Goal: Transaction & Acquisition: Purchase product/service

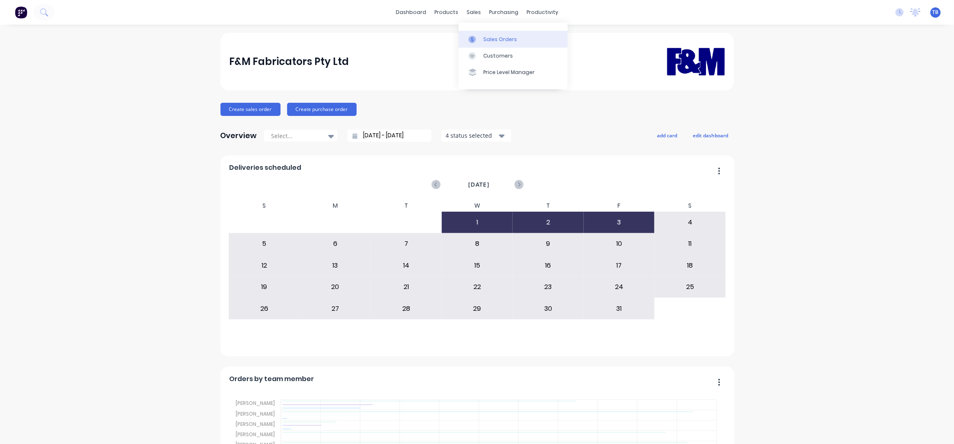
drag, startPoint x: 487, startPoint y: 35, endPoint x: 491, endPoint y: 36, distance: 4.2
click at [487, 35] on link "Sales Orders" at bounding box center [513, 39] width 109 height 16
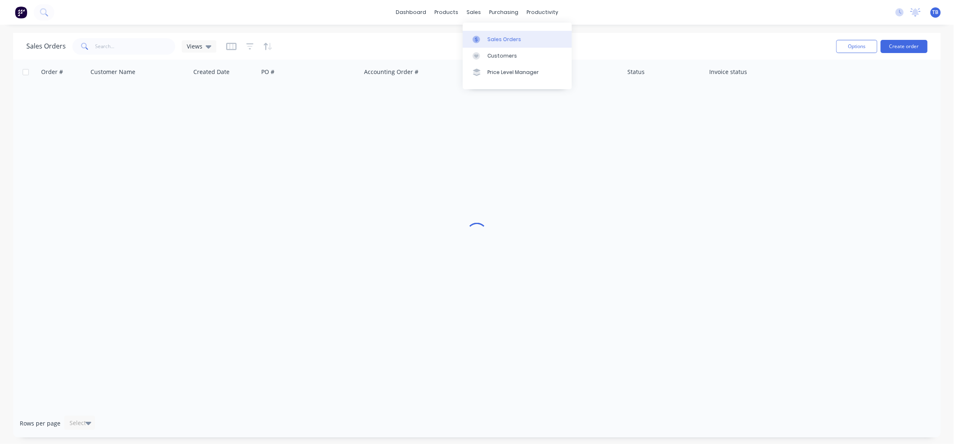
click at [487, 33] on link "Sales Orders" at bounding box center [517, 39] width 109 height 16
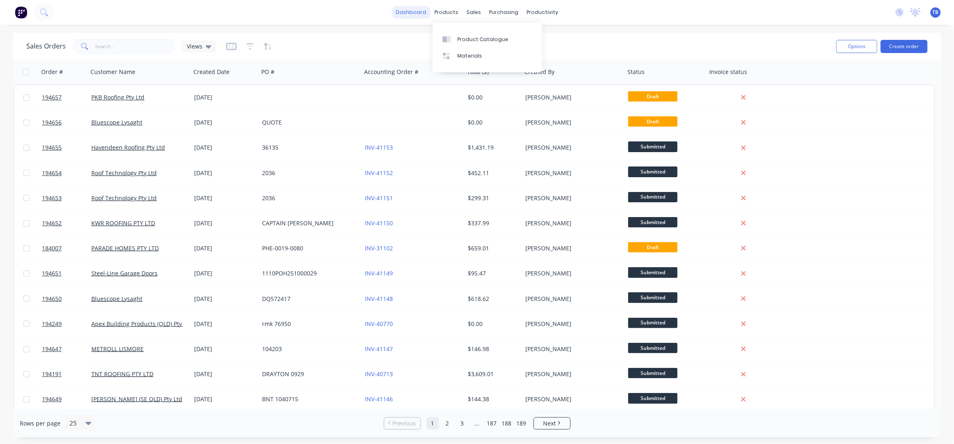
click at [425, 11] on link "dashboard" at bounding box center [411, 12] width 39 height 12
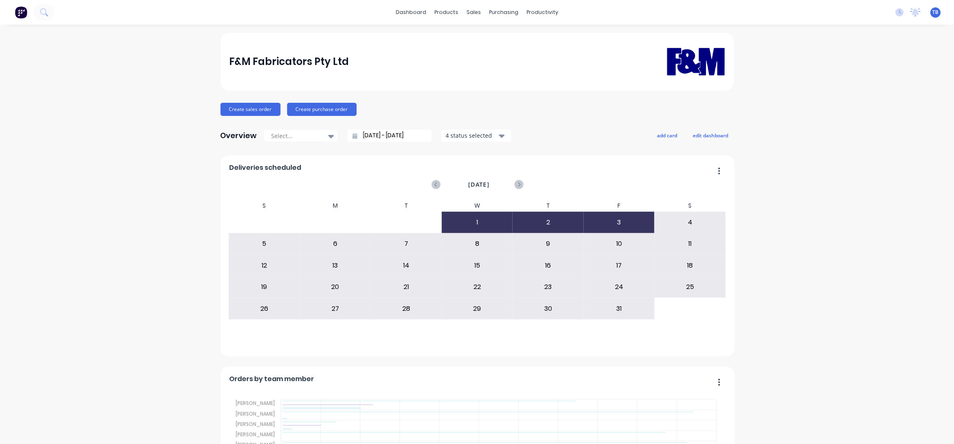
click at [365, 134] on input "[DATE] - [DATE]" at bounding box center [392, 136] width 71 height 12
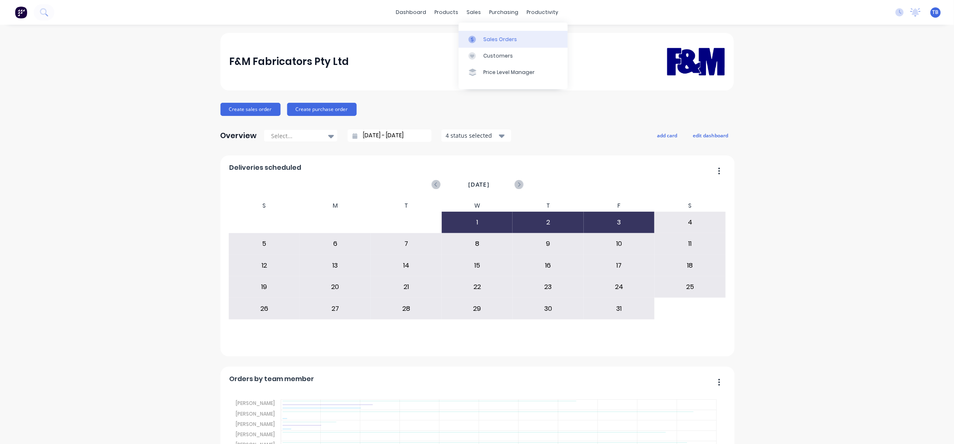
click at [486, 41] on div "Sales Orders" at bounding box center [500, 39] width 34 height 7
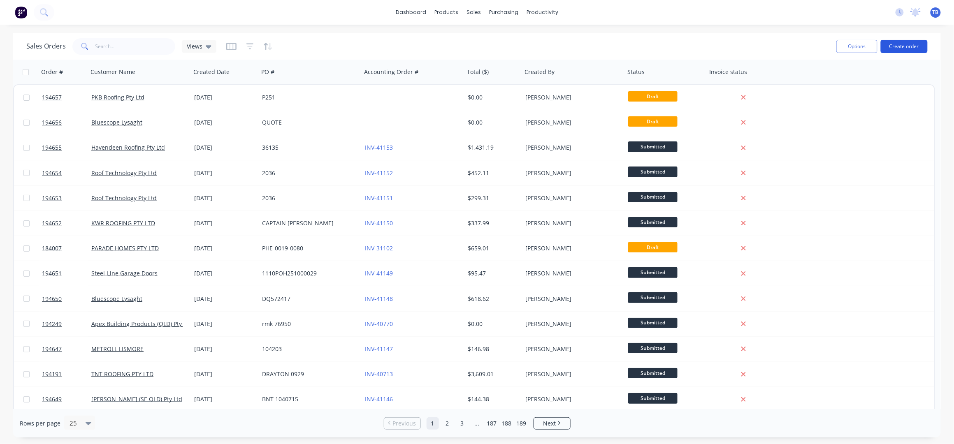
click at [917, 43] on button "Create order" at bounding box center [903, 46] width 47 height 13
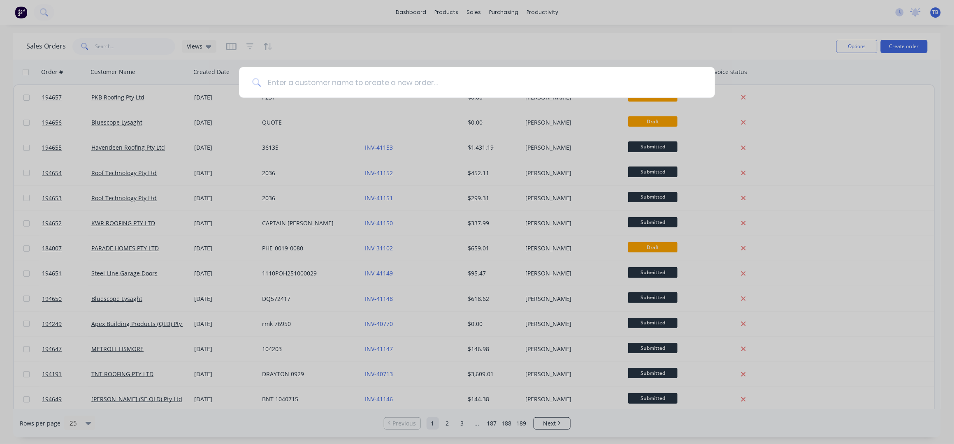
click at [310, 78] on input at bounding box center [481, 82] width 441 height 31
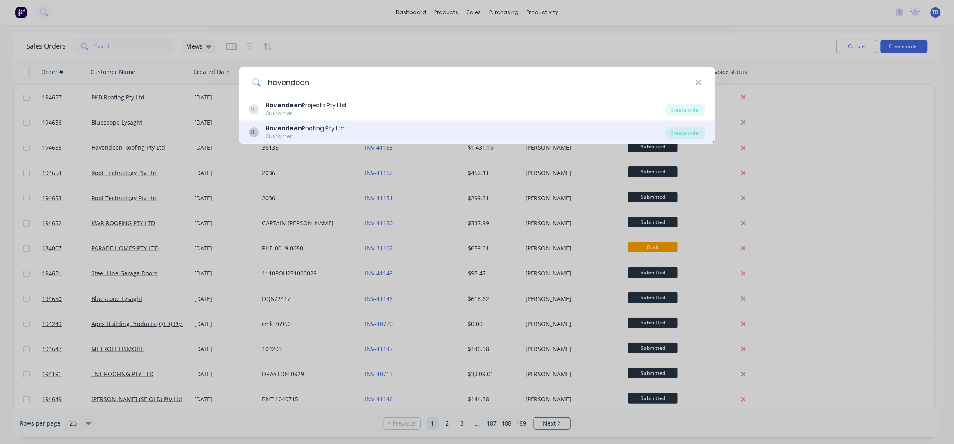
type input "havendeen"
click at [359, 137] on div "HL Havendeen Roofing Pty Ltd Customer" at bounding box center [457, 132] width 417 height 16
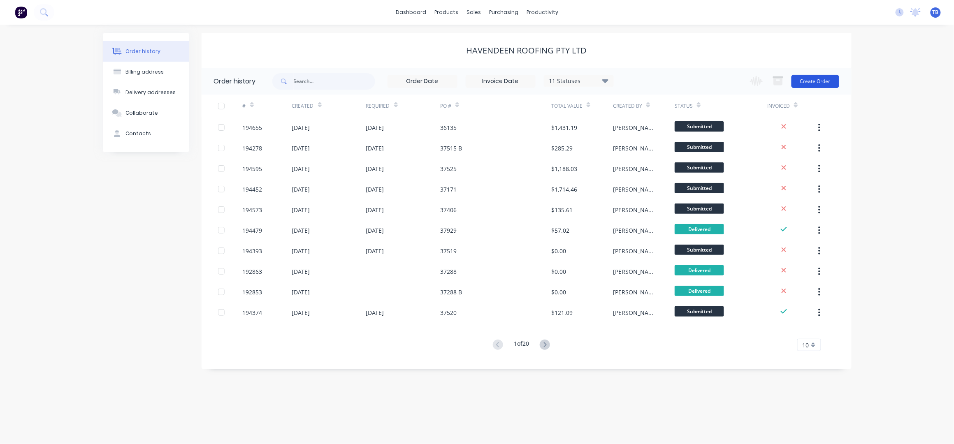
click at [815, 87] on button "Create Order" at bounding box center [815, 81] width 48 height 13
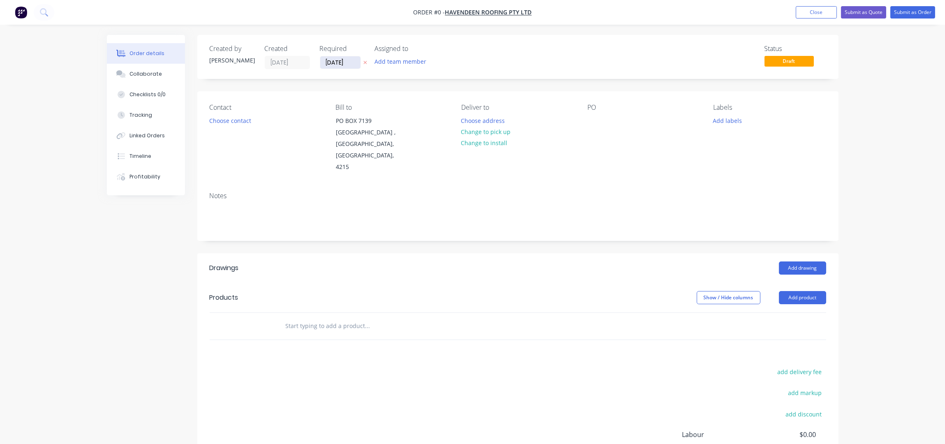
click at [329, 60] on input "[DATE]" at bounding box center [340, 62] width 40 height 12
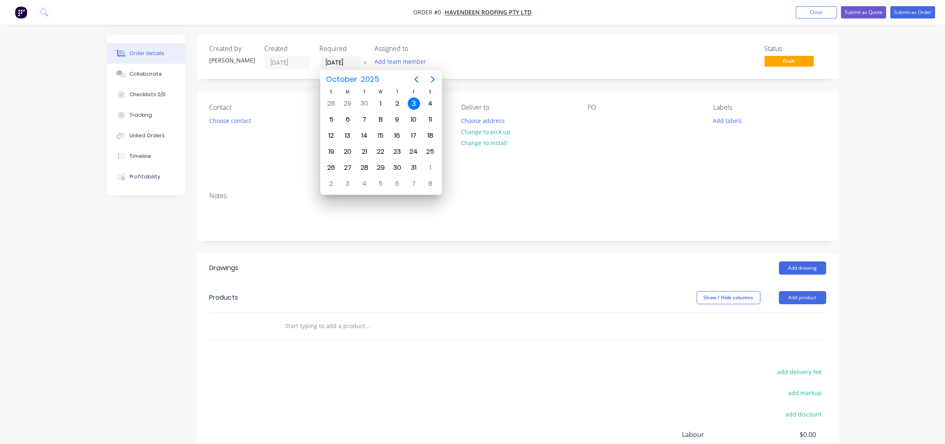
click at [366, 60] on icon "button" at bounding box center [366, 62] width 4 height 5
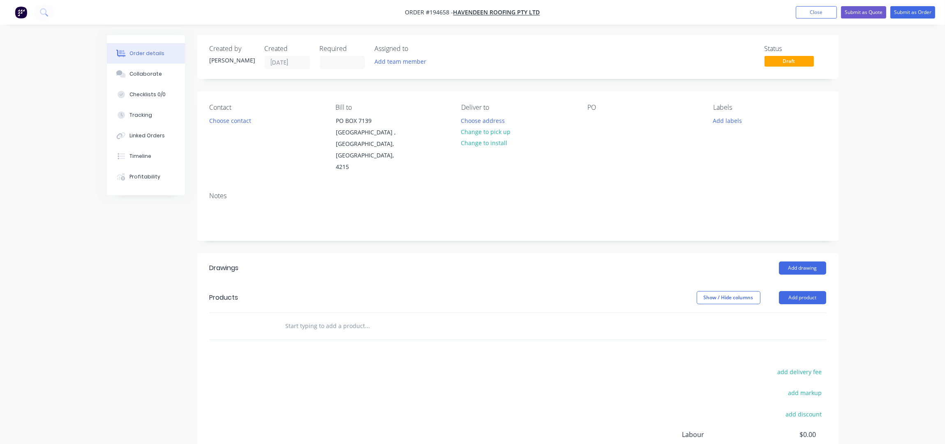
click at [233, 110] on div "Contact" at bounding box center [266, 108] width 113 height 8
click at [232, 116] on button "Choose contact" at bounding box center [230, 120] width 51 height 11
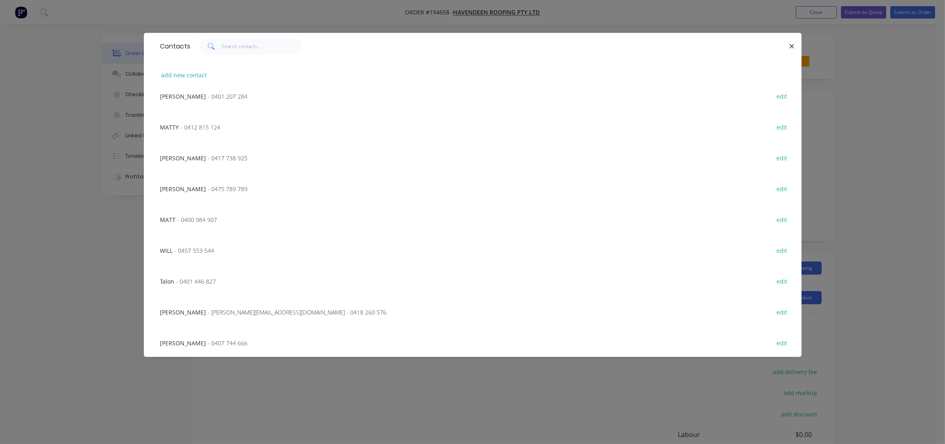
scroll to position [381, 0]
click at [201, 75] on button "add new contact" at bounding box center [184, 74] width 54 height 11
select select "AU"
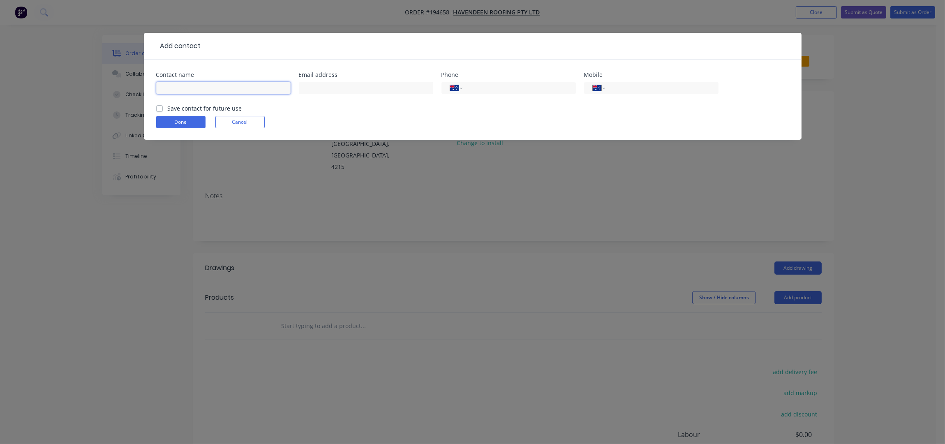
click at [194, 93] on input "text" at bounding box center [223, 88] width 134 height 12
type input "b"
type input "[PERSON_NAME]"
type input "0413 724 651"
click at [169, 121] on button "Done" at bounding box center [180, 122] width 49 height 12
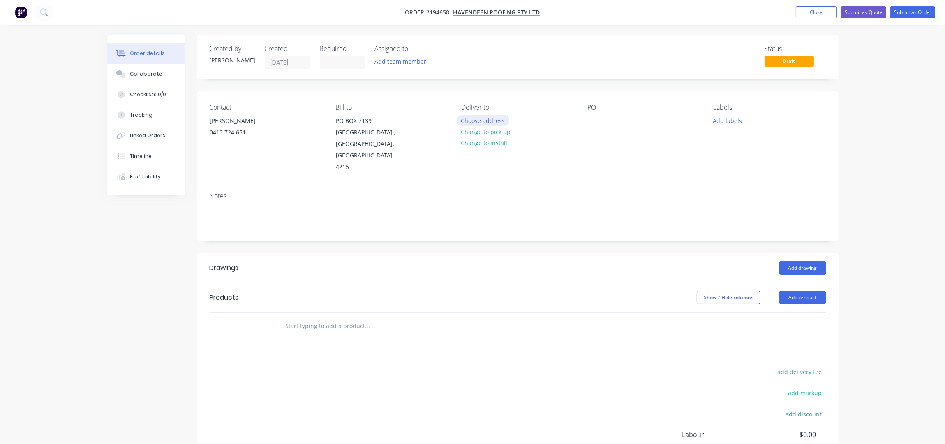
click at [482, 120] on button "Choose address" at bounding box center [483, 120] width 53 height 11
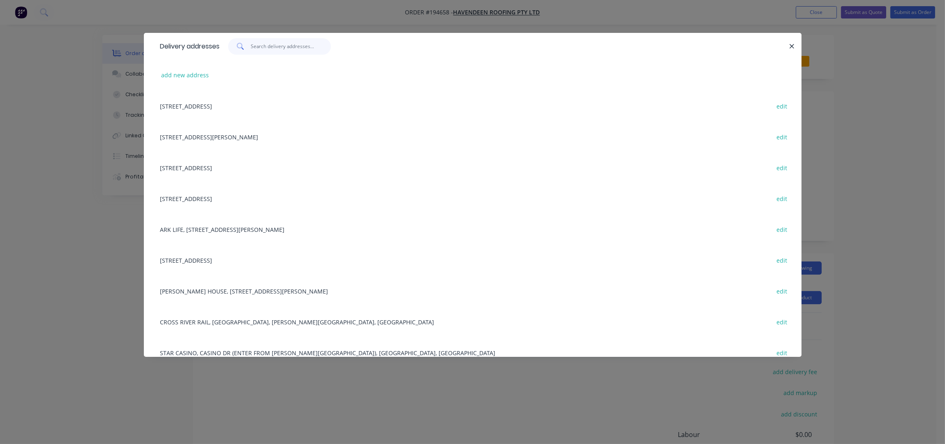
click at [274, 50] on input "text" at bounding box center [291, 46] width 80 height 16
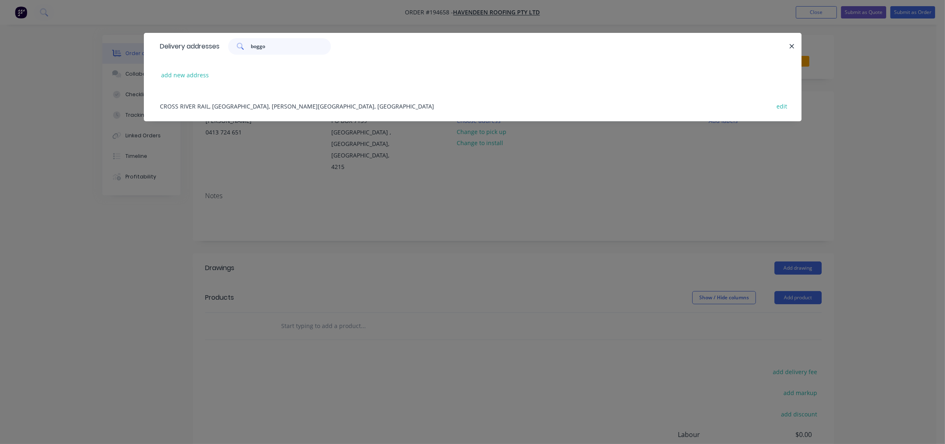
type input "boggo"
click at [242, 109] on div "CROSS RIVER RAIL, BOGGO RD, DUTTON PARK, Australia edit" at bounding box center [472, 105] width 633 height 31
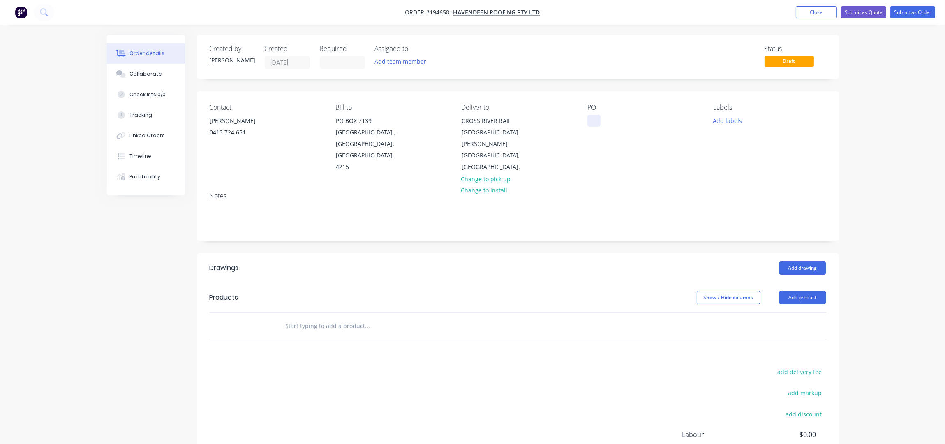
click at [594, 123] on div at bounding box center [594, 121] width 13 height 12
click at [630, 158] on div "PO 37602" at bounding box center [644, 138] width 113 height 69
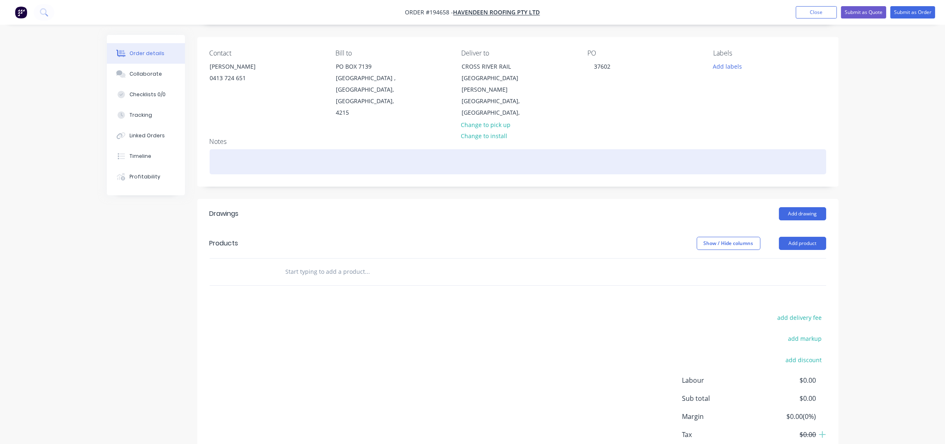
scroll to position [0, 0]
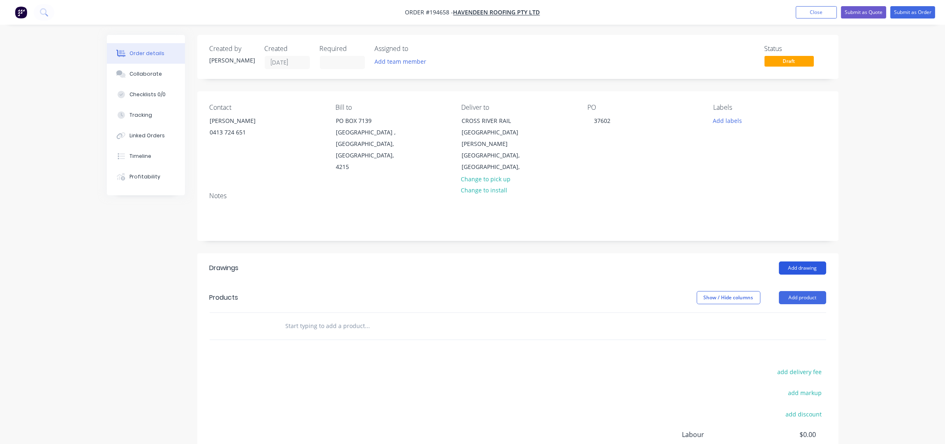
click at [813, 262] on button "Add drawing" at bounding box center [802, 268] width 47 height 13
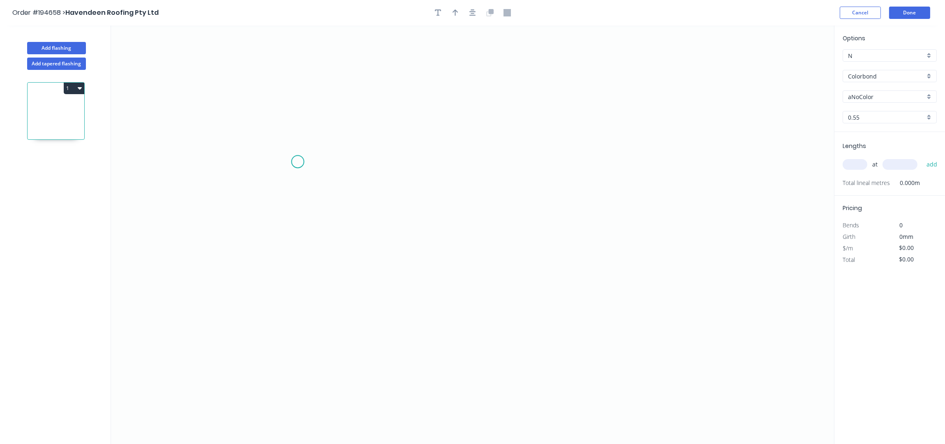
click at [298, 158] on icon "0" at bounding box center [472, 234] width 723 height 419
click at [395, 301] on icon "0" at bounding box center [472, 234] width 723 height 419
click at [496, 156] on icon at bounding box center [445, 228] width 101 height 145
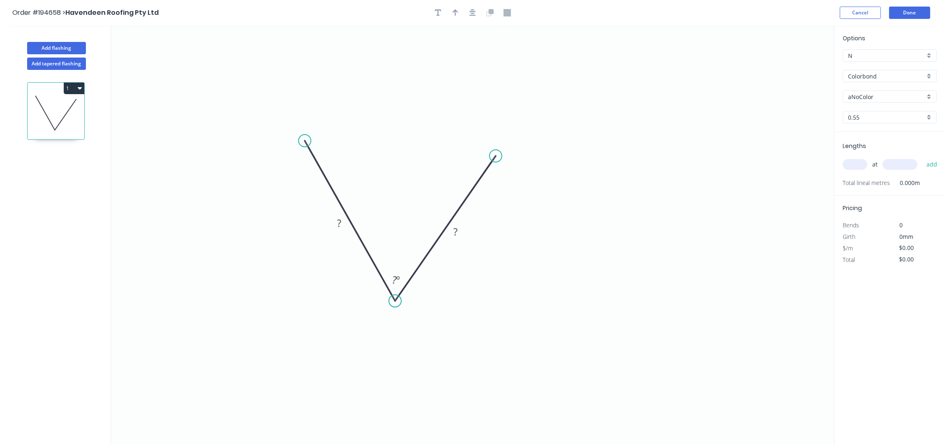
drag, startPoint x: 300, startPoint y: 153, endPoint x: 305, endPoint y: 141, distance: 13.3
click at [305, 141] on circle at bounding box center [305, 140] width 12 height 12
click at [338, 167] on div "Crush & Fold" at bounding box center [345, 168] width 83 height 17
click at [322, 173] on div "Flip bend" at bounding box center [343, 170] width 83 height 17
click at [511, 184] on div "Crush & Fold" at bounding box center [538, 185] width 83 height 17
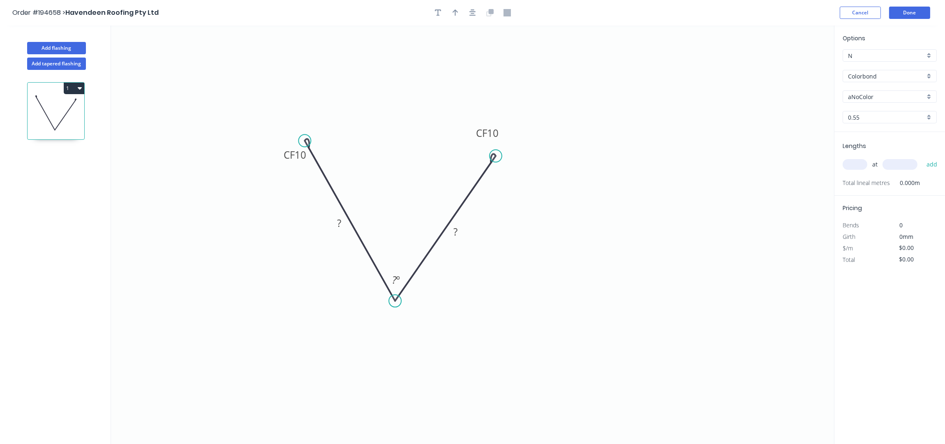
drag, startPoint x: 504, startPoint y: 134, endPoint x: 486, endPoint y: 118, distance: 24.4
click at [486, 118] on icon "0 CF 10 ? CF 10 ? ? º" at bounding box center [472, 234] width 723 height 419
drag, startPoint x: 499, startPoint y: 131, endPoint x: 480, endPoint y: 104, distance: 32.4
click at [483, 106] on g "CF 10" at bounding box center [475, 113] width 33 height 17
drag, startPoint x: 280, startPoint y: 158, endPoint x: 341, endPoint y: 108, distance: 78.2
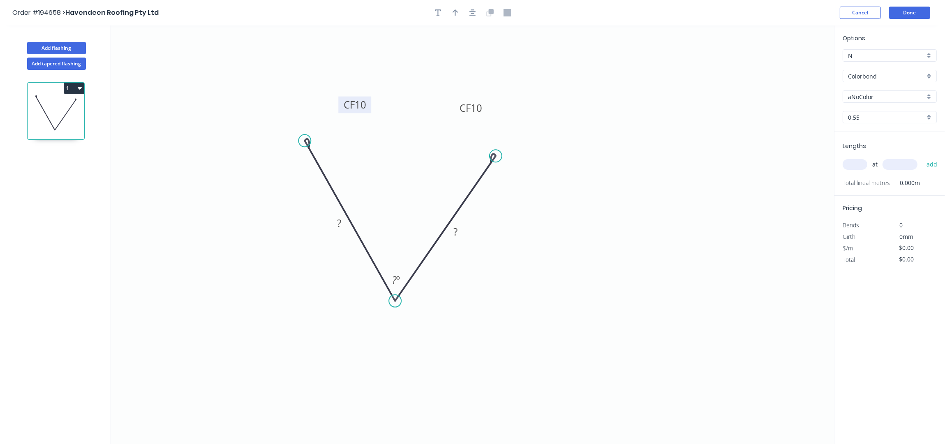
click at [341, 108] on rect at bounding box center [354, 105] width 33 height 17
drag, startPoint x: 485, startPoint y: 108, endPoint x: 467, endPoint y: 106, distance: 17.8
click at [467, 106] on rect at bounding box center [455, 105] width 33 height 17
click at [477, 12] on button "button" at bounding box center [473, 13] width 12 height 12
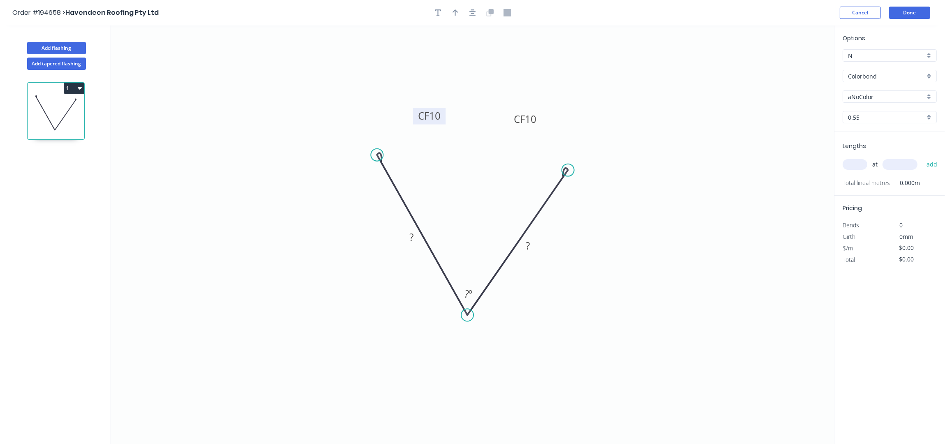
click at [445, 116] on rect at bounding box center [429, 116] width 33 height 17
click at [436, 118] on tspan "10" at bounding box center [435, 116] width 12 height 14
type input "$7.26"
click at [470, 14] on icon "button" at bounding box center [473, 12] width 7 height 7
click at [456, 13] on icon "button" at bounding box center [456, 12] width 6 height 7
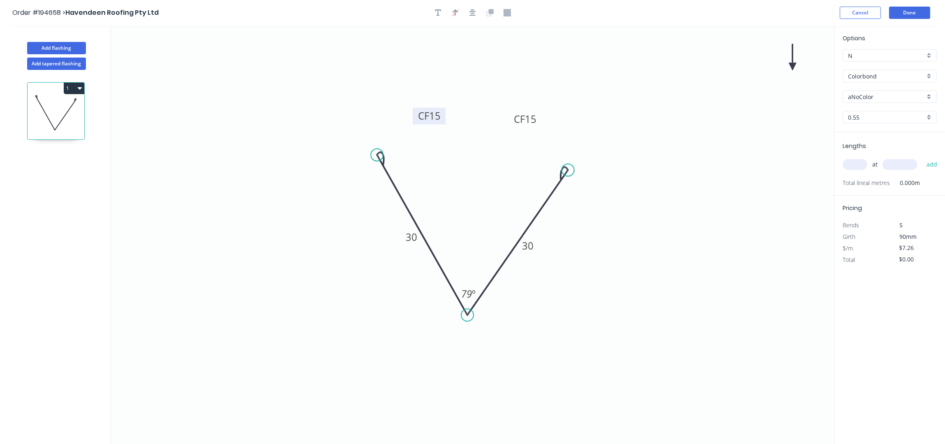
click at [790, 67] on icon "0 CF 15 30 CF 15 30 79 º" at bounding box center [472, 234] width 723 height 419
click at [793, 67] on icon at bounding box center [792, 57] width 7 height 26
click at [793, 67] on icon at bounding box center [802, 66] width 26 height 7
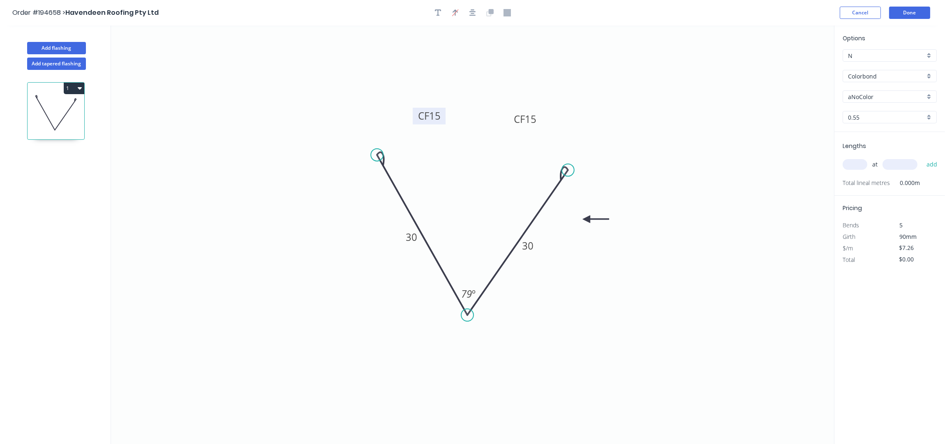
drag, startPoint x: 664, startPoint y: 220, endPoint x: 587, endPoint y: 220, distance: 77.3
click at [587, 220] on icon at bounding box center [596, 218] width 26 height 7
click at [855, 161] on input "text" at bounding box center [855, 164] width 25 height 11
click at [875, 77] on input "Colorbond" at bounding box center [886, 76] width 77 height 9
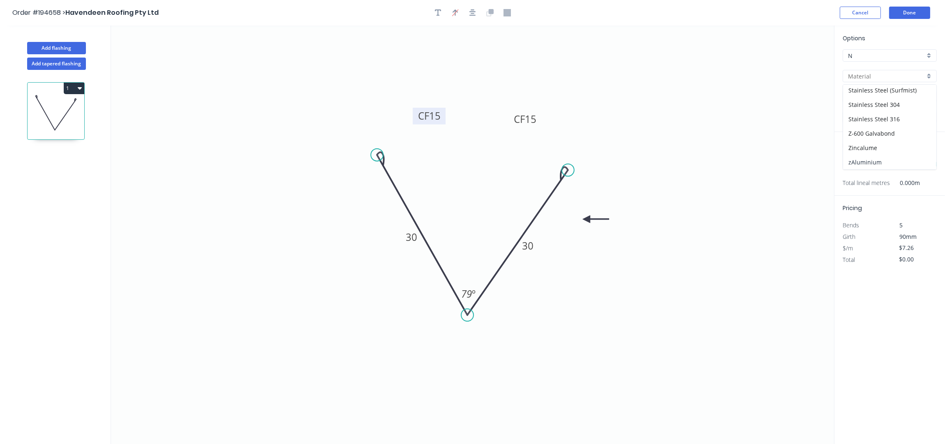
click at [875, 161] on div "zAluminium" at bounding box center [889, 162] width 93 height 14
type input "zAluminium"
type input "Mill"
type input "0.8"
type input "$0.01"
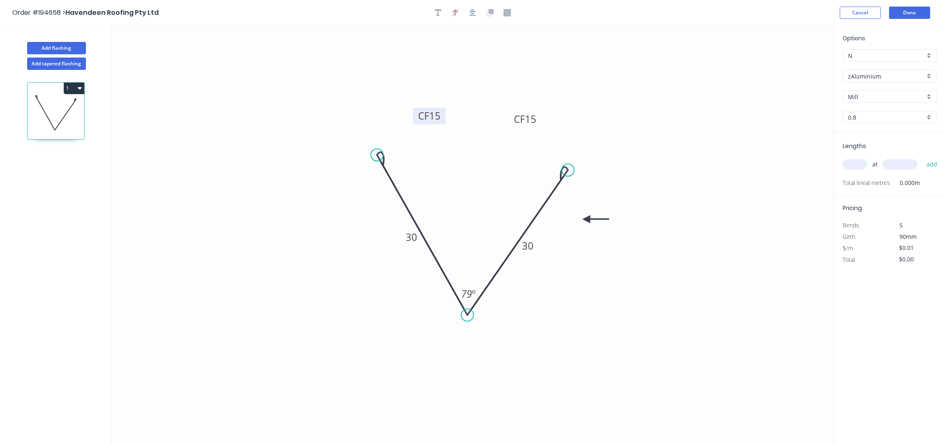
click at [870, 113] on input "0.8" at bounding box center [886, 117] width 77 height 9
click at [866, 151] on div "1.2" at bounding box center [889, 147] width 93 height 14
type input "1.2"
type input "$19.32"
click at [857, 167] on input "text" at bounding box center [855, 164] width 25 height 11
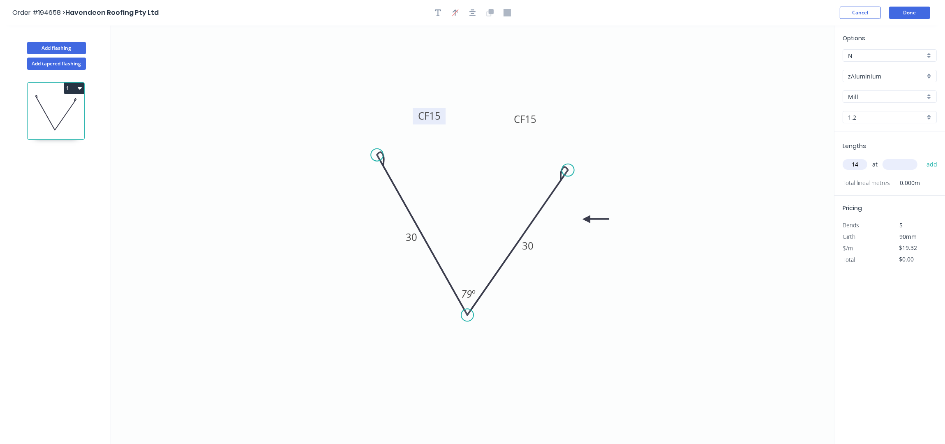
type input "14"
type input "4000"
click at [923, 158] on button "add" at bounding box center [932, 165] width 19 height 14
type input "$1,081.92"
click at [63, 46] on button "Add flashing" at bounding box center [56, 48] width 59 height 12
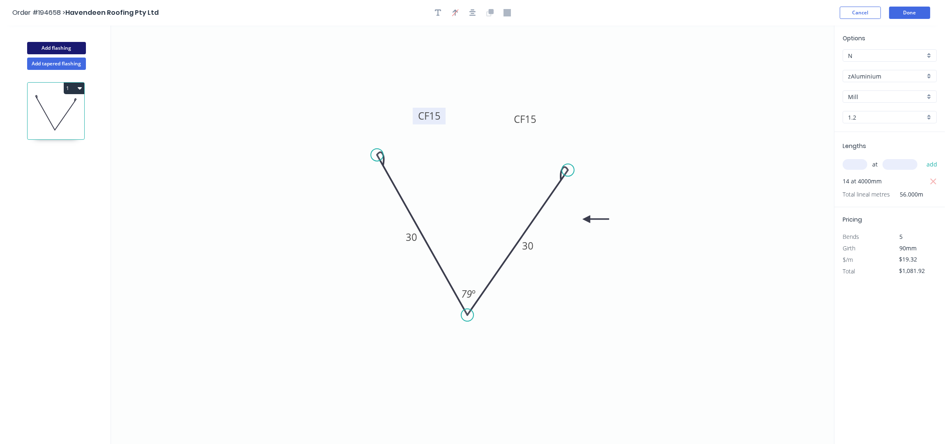
type input "$0.00"
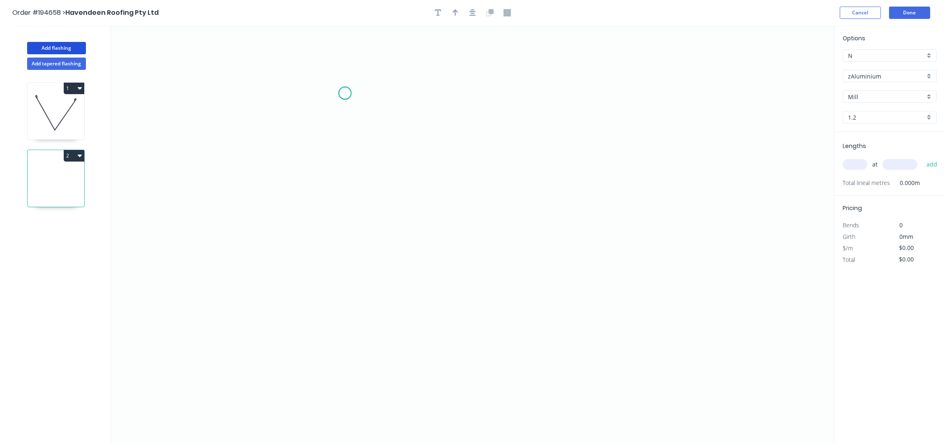
click at [345, 93] on icon "0" at bounding box center [472, 234] width 723 height 419
click at [342, 221] on icon "0" at bounding box center [472, 234] width 723 height 419
click at [482, 252] on icon "0 ?" at bounding box center [472, 234] width 723 height 419
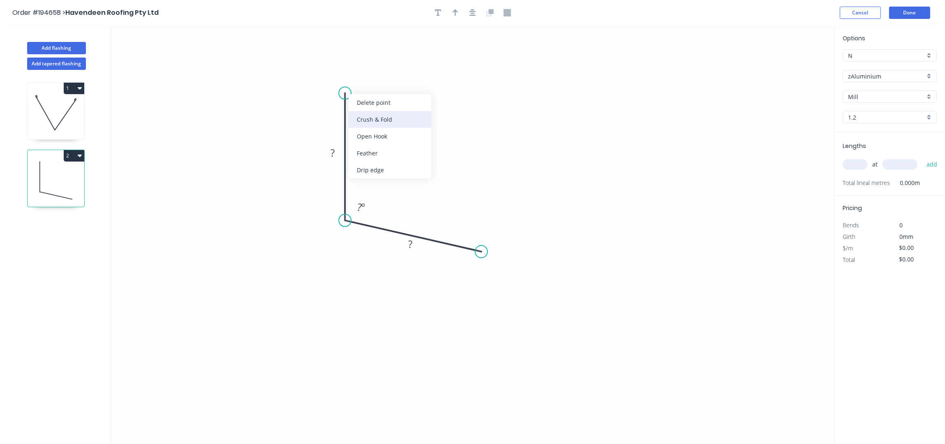
click at [365, 118] on div "Crush & Fold" at bounding box center [390, 119] width 83 height 17
click at [504, 280] on div "Crush & Fold" at bounding box center [525, 280] width 83 height 17
drag, startPoint x: 480, startPoint y: 268, endPoint x: 535, endPoint y: 215, distance: 76.5
click at [526, 215] on rect at bounding box center [509, 221] width 33 height 17
drag, startPoint x: 339, startPoint y: 76, endPoint x: 420, endPoint y: 69, distance: 81.3
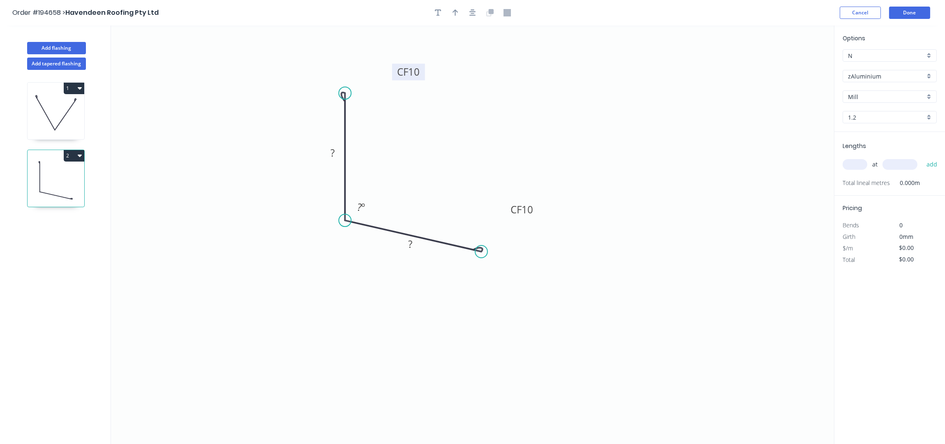
click at [420, 69] on rect at bounding box center [408, 72] width 33 height 17
click at [392, 126] on div "Flip bend" at bounding box center [388, 119] width 83 height 17
drag, startPoint x: 456, startPoint y: 72, endPoint x: 447, endPoint y: 69, distance: 9.4
click at [447, 69] on rect at bounding box center [435, 68] width 33 height 17
drag, startPoint x: 535, startPoint y: 212, endPoint x: 535, endPoint y: 201, distance: 11.5
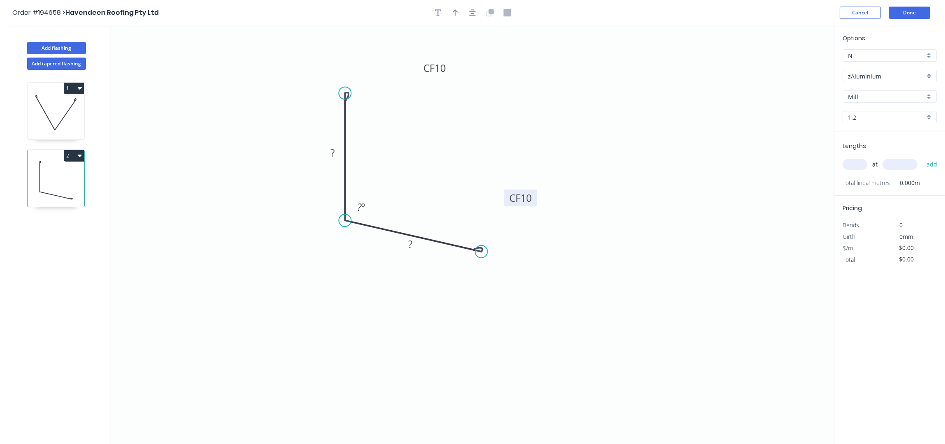
click at [535, 201] on rect at bounding box center [521, 198] width 33 height 17
click at [474, 14] on icon "button" at bounding box center [473, 12] width 7 height 7
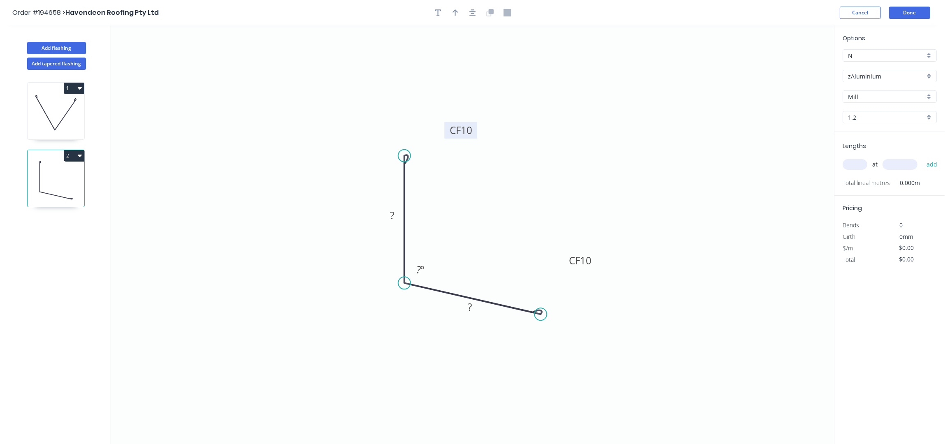
drag, startPoint x: 470, startPoint y: 151, endPoint x: 473, endPoint y: 126, distance: 24.4
click at [473, 126] on g "CF 10" at bounding box center [461, 130] width 33 height 17
click at [474, 127] on rect at bounding box center [461, 128] width 33 height 17
click at [470, 127] on tspan "10" at bounding box center [467, 128] width 12 height 14
type input "$19.32"
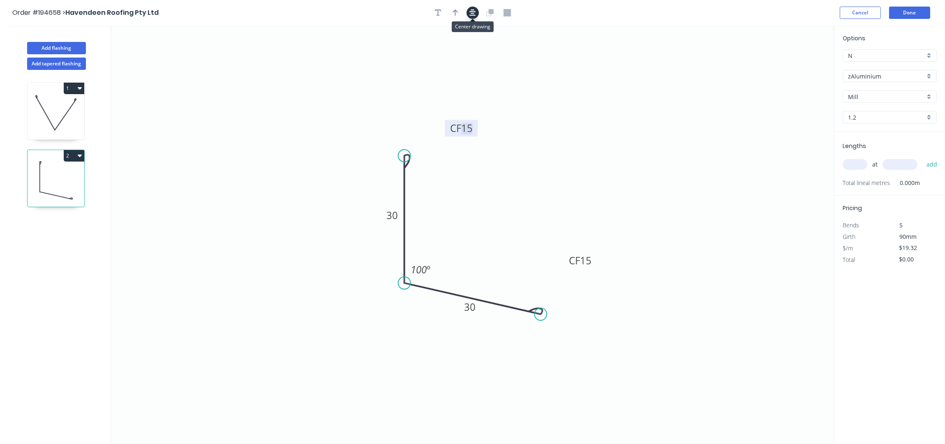
click at [472, 15] on icon "button" at bounding box center [473, 12] width 7 height 7
click at [460, 12] on button "button" at bounding box center [455, 13] width 12 height 12
drag, startPoint x: 793, startPoint y: 66, endPoint x: 385, endPoint y: 248, distance: 447.5
click at [385, 248] on icon at bounding box center [375, 247] width 26 height 7
click at [856, 164] on input "text" at bounding box center [855, 164] width 25 height 11
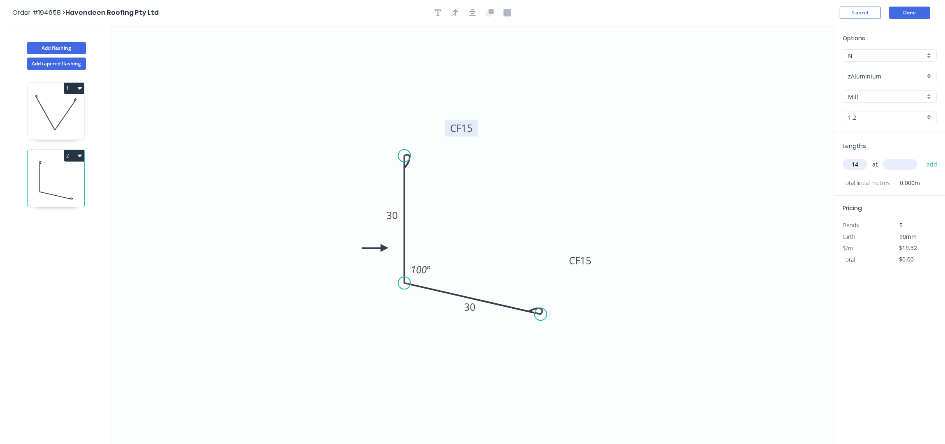
type input "14"
type input "4000"
click at [923, 158] on button "add" at bounding box center [932, 165] width 19 height 14
type input "$1,081.92"
drag, startPoint x: 74, startPoint y: 46, endPoint x: 90, endPoint y: 52, distance: 17.0
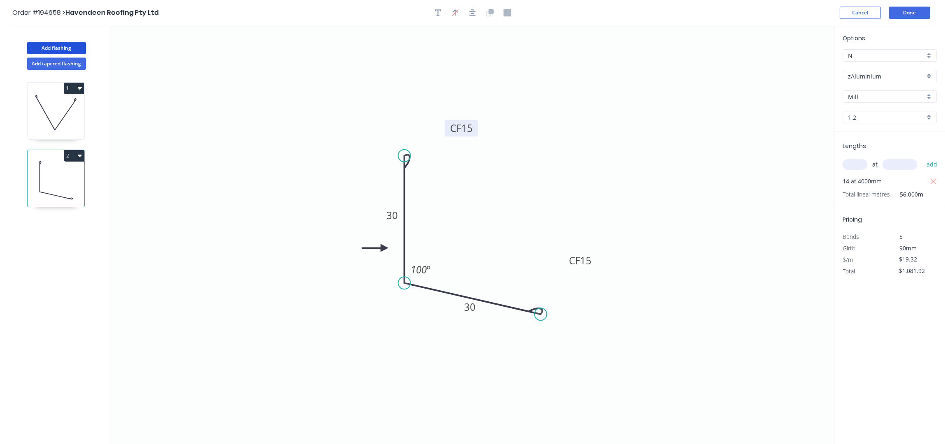
click at [74, 46] on button "Add flashing" at bounding box center [56, 48] width 59 height 12
type input "$0.00"
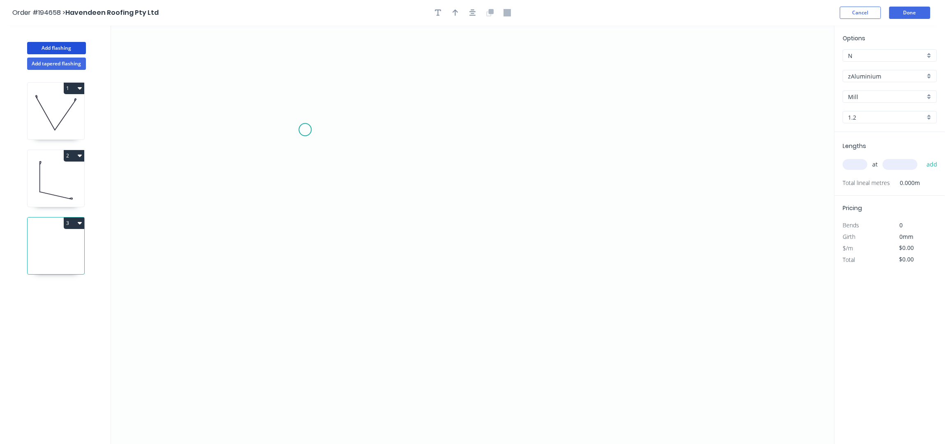
click at [307, 130] on icon "0" at bounding box center [472, 234] width 723 height 419
click at [614, 139] on icon "0" at bounding box center [472, 234] width 723 height 419
click at [608, 235] on icon "0 ?" at bounding box center [472, 234] width 723 height 419
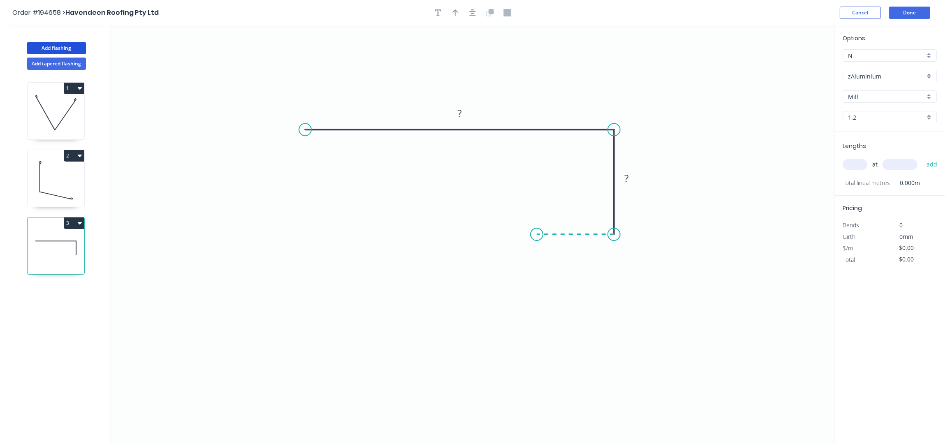
click at [534, 239] on icon "0 ? ?" at bounding box center [472, 234] width 723 height 419
click at [551, 266] on div "Crush & Fold" at bounding box center [570, 264] width 83 height 17
click at [549, 260] on div "Flip bend" at bounding box center [575, 259] width 83 height 17
drag, startPoint x: 559, startPoint y: 253, endPoint x: 501, endPoint y: 202, distance: 77.5
click at [501, 202] on rect at bounding box center [497, 204] width 33 height 17
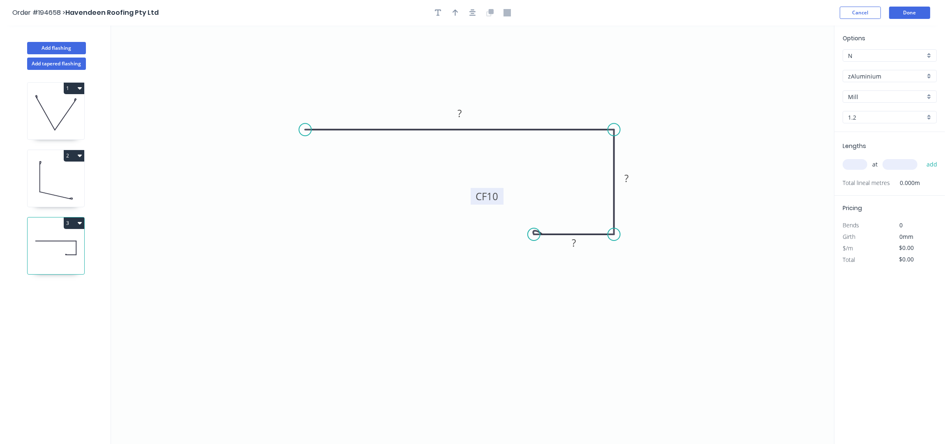
click at [496, 197] on tspan "10" at bounding box center [493, 197] width 12 height 14
type input "$18.39"
click at [527, 43] on icon "0 135 10 CF 15 34" at bounding box center [472, 234] width 723 height 419
click at [456, 14] on icon "button" at bounding box center [456, 12] width 6 height 7
drag, startPoint x: 793, startPoint y: 63, endPoint x: 513, endPoint y: 113, distance: 284.2
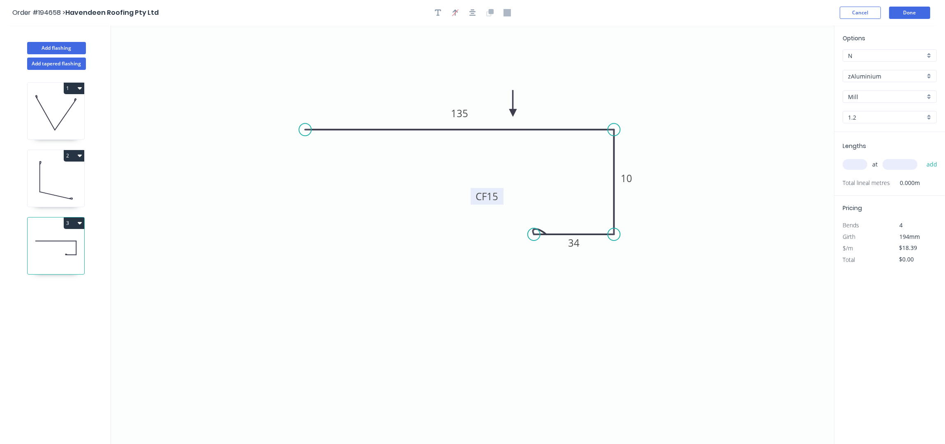
click at [513, 113] on icon at bounding box center [513, 103] width 7 height 26
click at [853, 163] on input "text" at bounding box center [855, 164] width 25 height 11
type input "95"
type input "4000"
click at [923, 158] on button "add" at bounding box center [932, 165] width 19 height 14
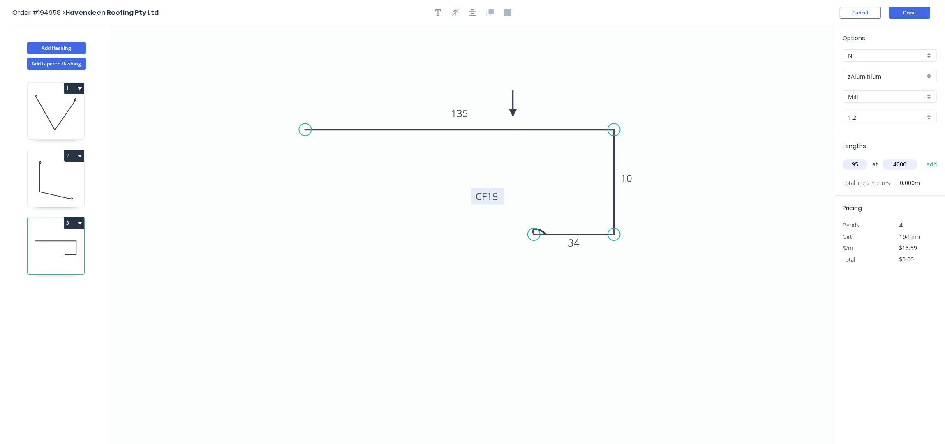
type input "$6,988.20"
click at [67, 44] on button "Add flashing" at bounding box center [56, 48] width 59 height 12
type input "$0.00"
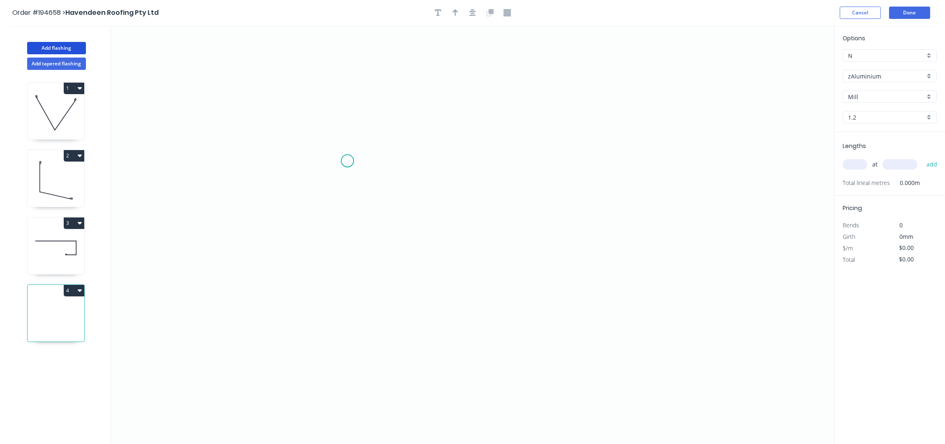
click at [347, 160] on icon "0" at bounding box center [472, 234] width 723 height 419
click at [583, 164] on icon "0" at bounding box center [472, 234] width 723 height 419
click at [585, 252] on icon "0 ?" at bounding box center [472, 234] width 723 height 419
drag, startPoint x: 523, startPoint y: 256, endPoint x: 336, endPoint y: 26, distance: 296.5
click at [522, 256] on icon "0 ? ?" at bounding box center [472, 234] width 723 height 419
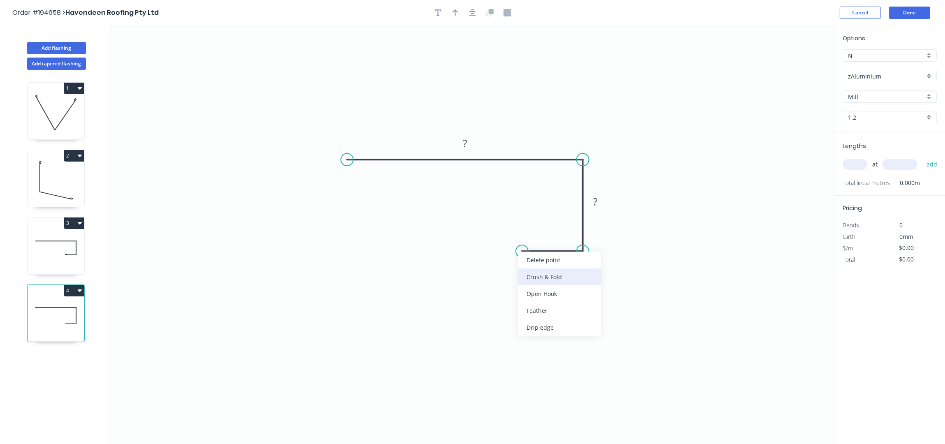
click at [542, 273] on div "Crush & Fold" at bounding box center [560, 277] width 83 height 17
click at [535, 271] on div "Delete point" at bounding box center [564, 263] width 83 height 17
click at [580, 254] on circle at bounding box center [583, 251] width 12 height 12
click at [511, 252] on icon "0 ? ?" at bounding box center [472, 234] width 723 height 419
click at [538, 276] on div "Crush & Fold" at bounding box center [549, 276] width 83 height 17
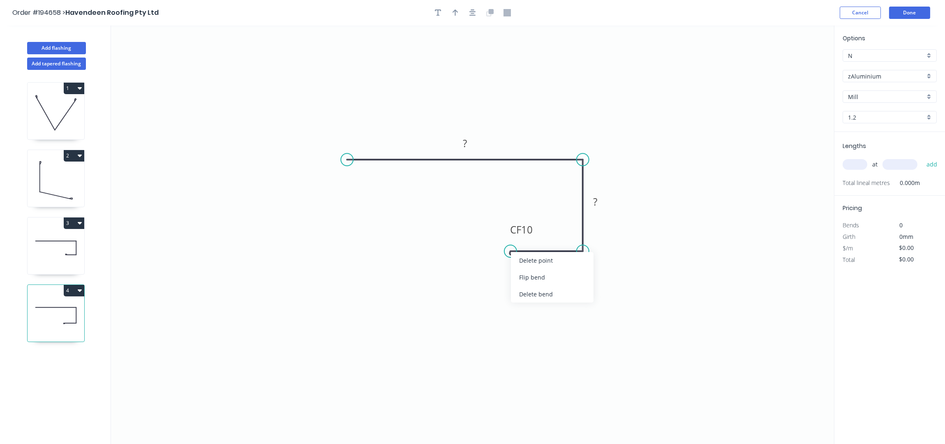
click at [529, 279] on div "Flip bend" at bounding box center [552, 277] width 83 height 17
drag, startPoint x: 506, startPoint y: 269, endPoint x: 445, endPoint y: 223, distance: 76.0
click at [445, 223] on rect at bounding box center [461, 219] width 33 height 17
click at [477, 9] on button "button" at bounding box center [473, 13] width 12 height 12
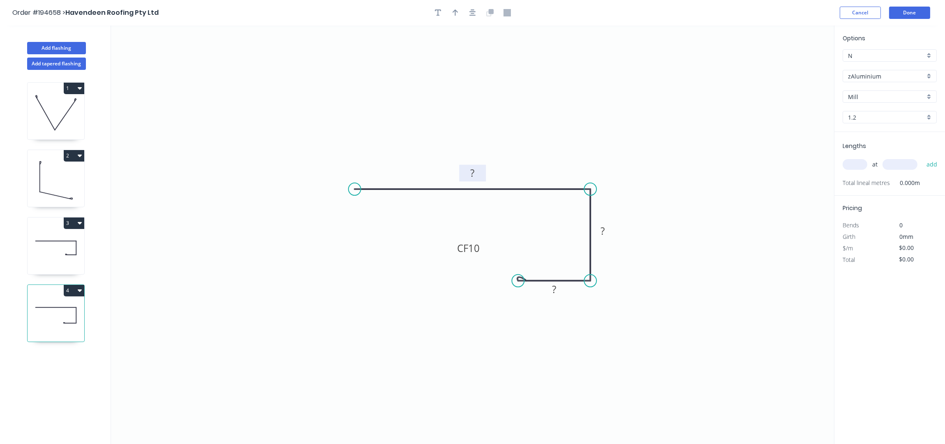
click at [479, 169] on rect at bounding box center [473, 174] width 16 height 12
type input "$18.39"
click at [456, 12] on icon "button" at bounding box center [456, 12] width 6 height 7
drag, startPoint x: 793, startPoint y: 65, endPoint x: 529, endPoint y: 177, distance: 286.6
click at [528, 178] on icon at bounding box center [528, 169] width 7 height 26
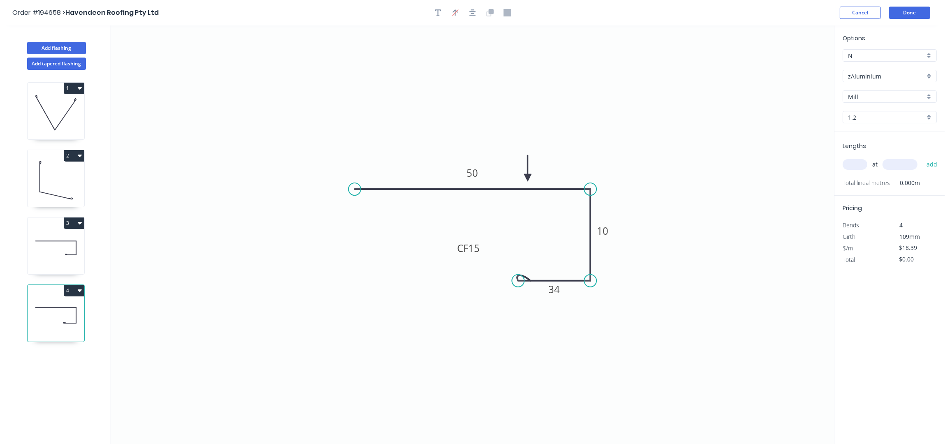
click at [859, 163] on input "text" at bounding box center [855, 164] width 25 height 11
type input "9"
type input "65"
type input "4000"
click at [923, 158] on button "add" at bounding box center [932, 165] width 19 height 14
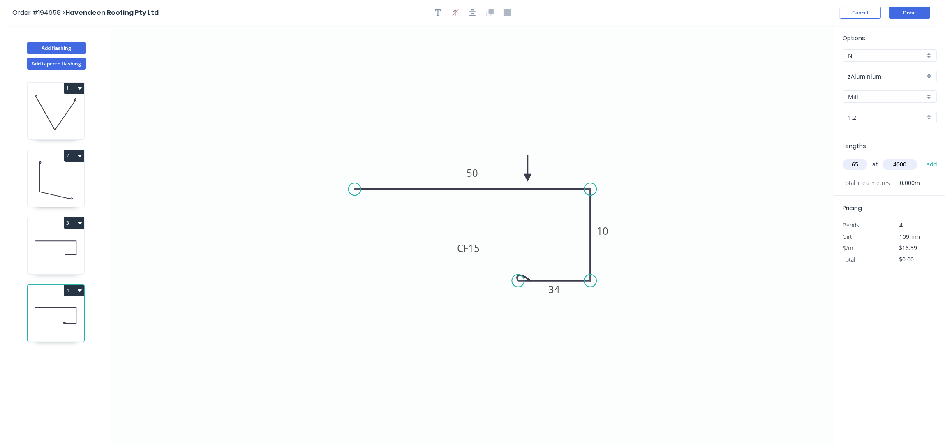
type input "$4,781.40"
click at [66, 125] on icon at bounding box center [56, 113] width 57 height 53
type input "$19.32"
type input "$1,081.92"
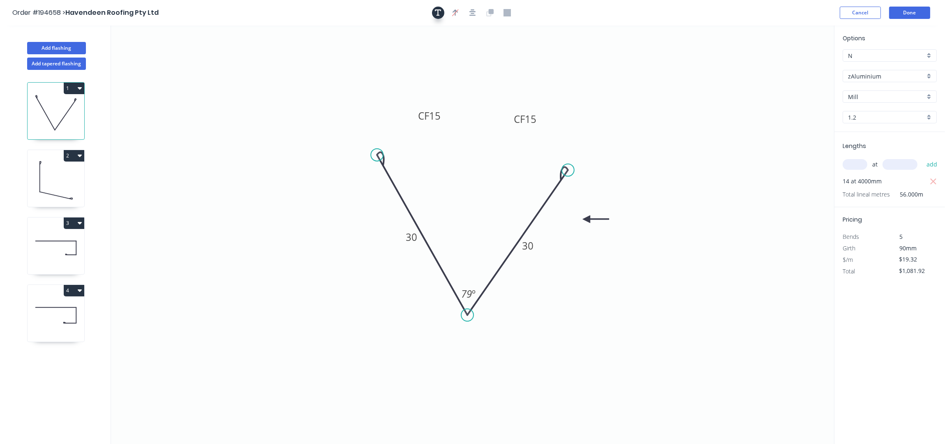
click at [442, 14] on button "button" at bounding box center [438, 13] width 12 height 12
click at [156, 47] on textarea at bounding box center [164, 58] width 67 height 30
type textarea "a"
click at [50, 175] on icon at bounding box center [56, 180] width 57 height 53
click at [146, 56] on textarea "a" at bounding box center [164, 58] width 67 height 30
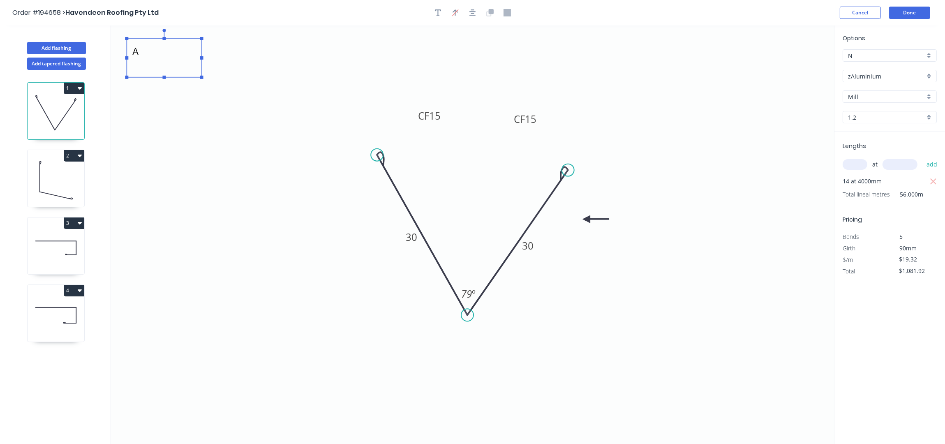
type textarea "A"
click at [53, 193] on icon at bounding box center [56, 180] width 57 height 53
click at [73, 171] on icon at bounding box center [56, 180] width 57 height 53
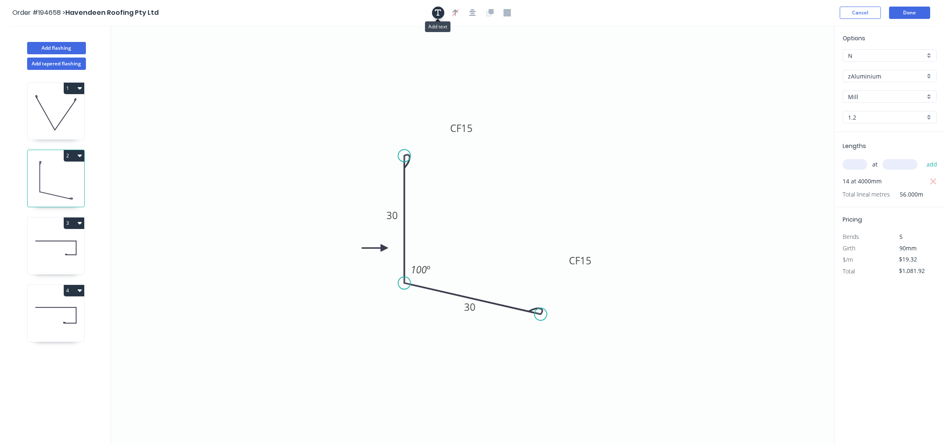
click at [432, 12] on button "button" at bounding box center [438, 13] width 12 height 12
click at [153, 42] on rect at bounding box center [164, 58] width 75 height 39
click at [161, 64] on textarea at bounding box center [164, 58] width 67 height 30
click at [158, 53] on textarea at bounding box center [164, 58] width 67 height 30
type textarea "B"
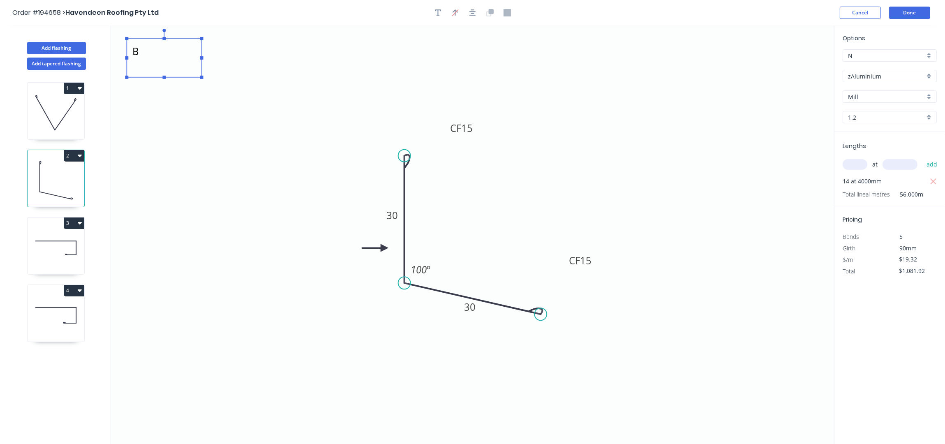
click at [60, 234] on icon at bounding box center [56, 248] width 57 height 53
click at [58, 244] on icon at bounding box center [56, 248] width 57 height 53
type input "$18.39"
type input "$6,988.20"
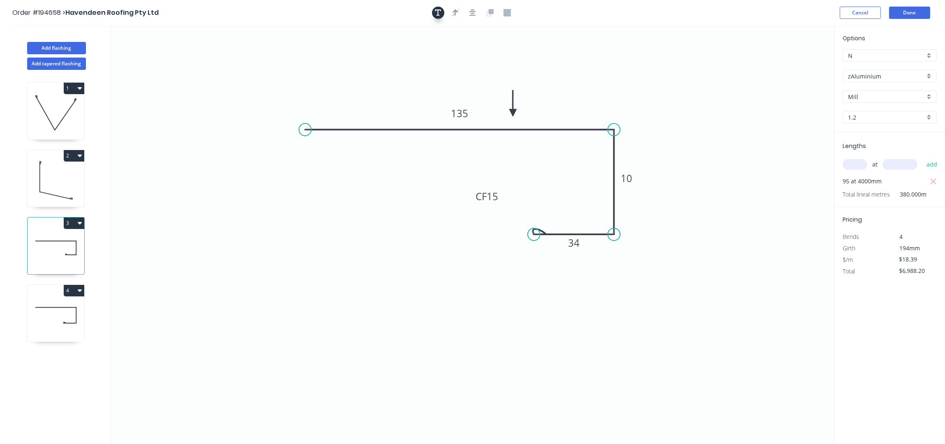
click at [435, 14] on icon "button" at bounding box center [438, 12] width 7 height 7
click at [159, 60] on textarea at bounding box center [164, 58] width 67 height 30
type textarea "C"
click at [65, 326] on icon at bounding box center [56, 315] width 57 height 53
click at [64, 325] on icon at bounding box center [56, 315] width 57 height 53
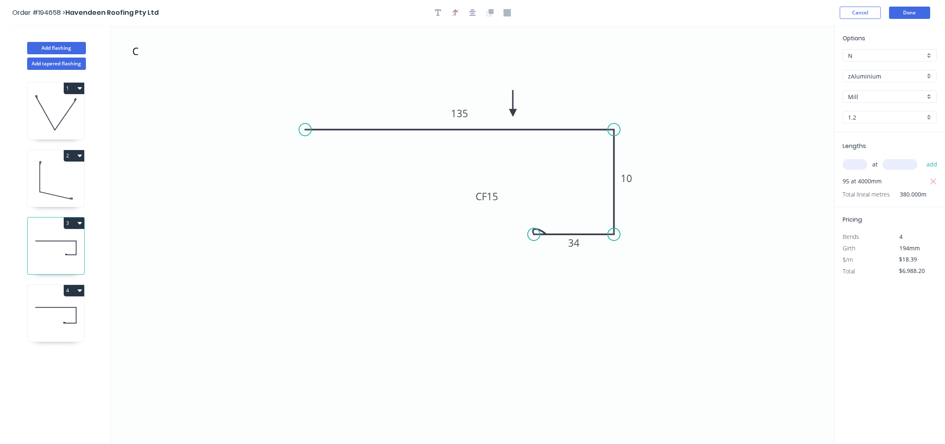
type input "$4,781.40"
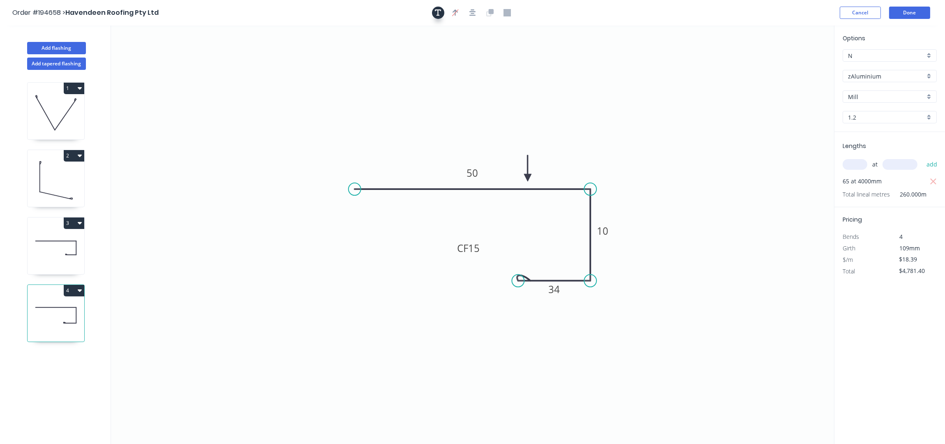
click at [436, 17] on button "button" at bounding box center [438, 13] width 12 height 12
click at [173, 56] on textarea at bounding box center [164, 58] width 67 height 30
click at [185, 273] on icon "D 50 10 CF 15 34" at bounding box center [472, 234] width 723 height 419
type textarea "D"
click at [917, 10] on button "Done" at bounding box center [910, 13] width 41 height 12
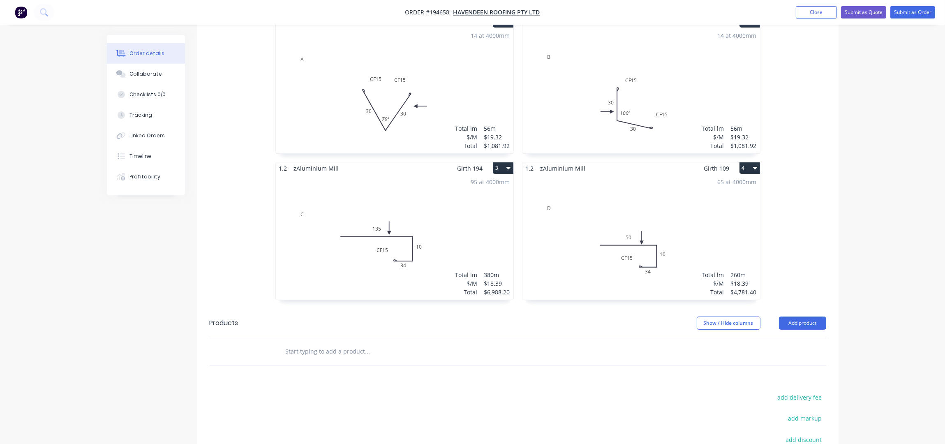
scroll to position [274, 0]
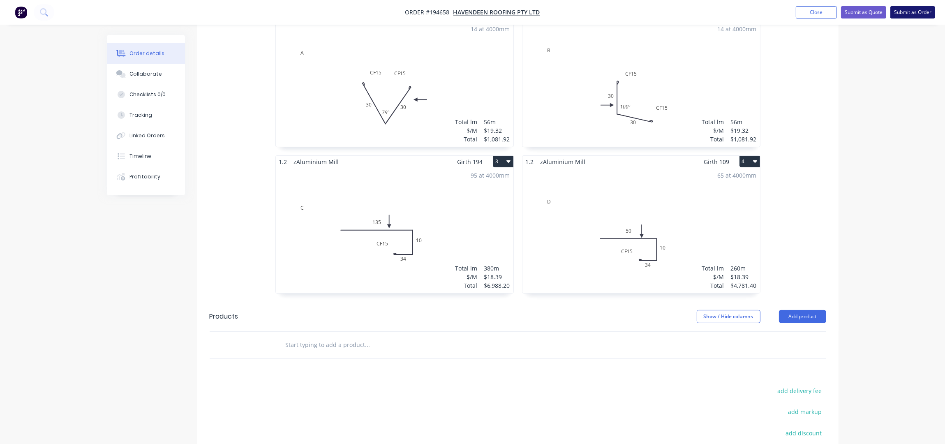
click at [905, 14] on button "Submit as Order" at bounding box center [913, 12] width 45 height 12
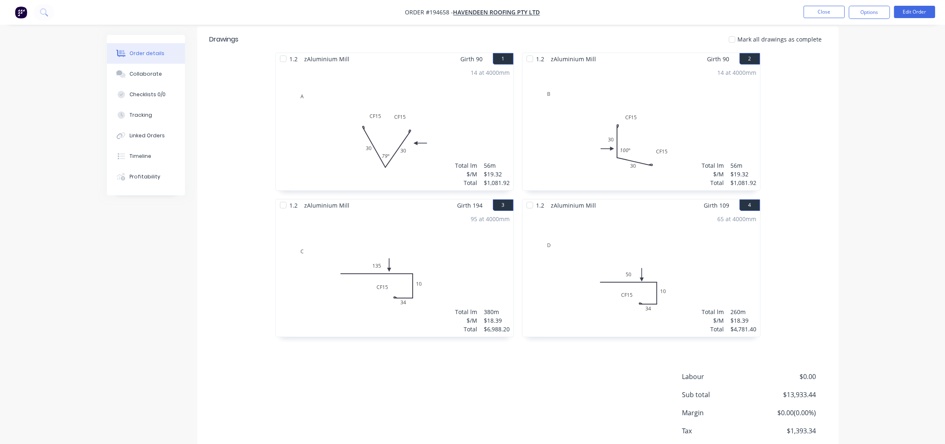
scroll to position [195, 0]
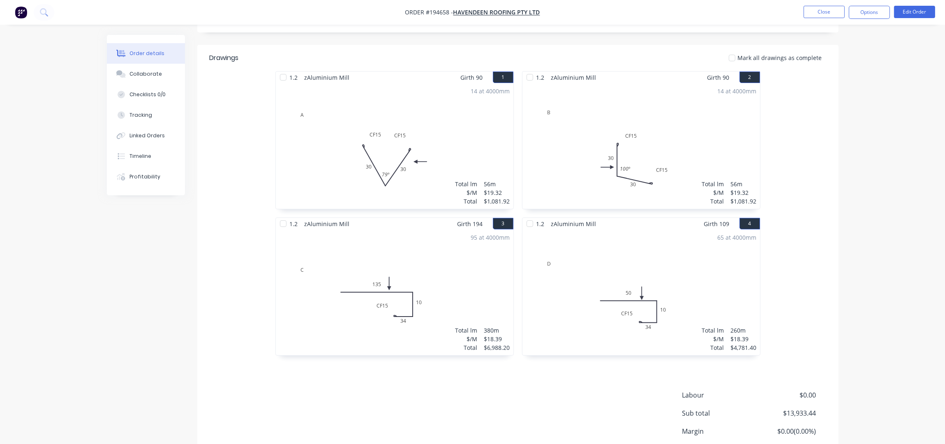
click at [462, 127] on div "14 at 4000mm Total lm $/M Total 56m $19.32 $1,081.92" at bounding box center [395, 145] width 238 height 125
click at [925, 19] on nav "Order #194658 - Havendeen Roofing Pty Ltd Close Options Edit Order" at bounding box center [472, 12] width 945 height 25
click at [922, 10] on button "Edit Order" at bounding box center [914, 12] width 41 height 12
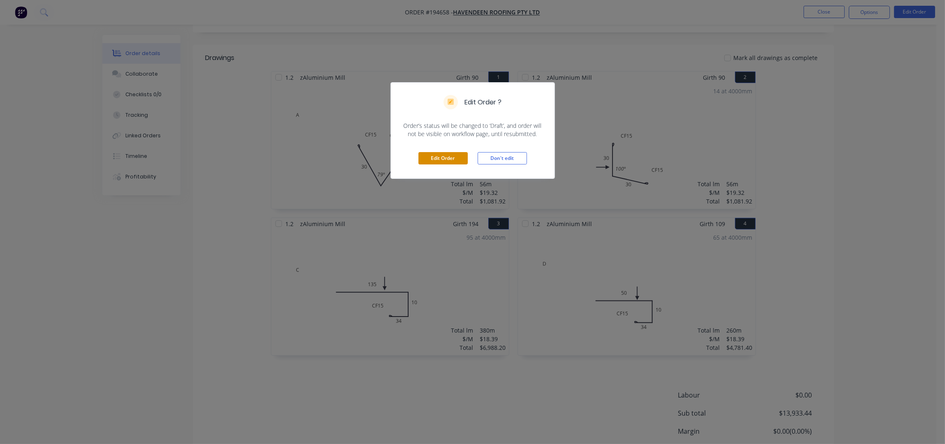
click at [444, 159] on button "Edit Order" at bounding box center [443, 158] width 49 height 12
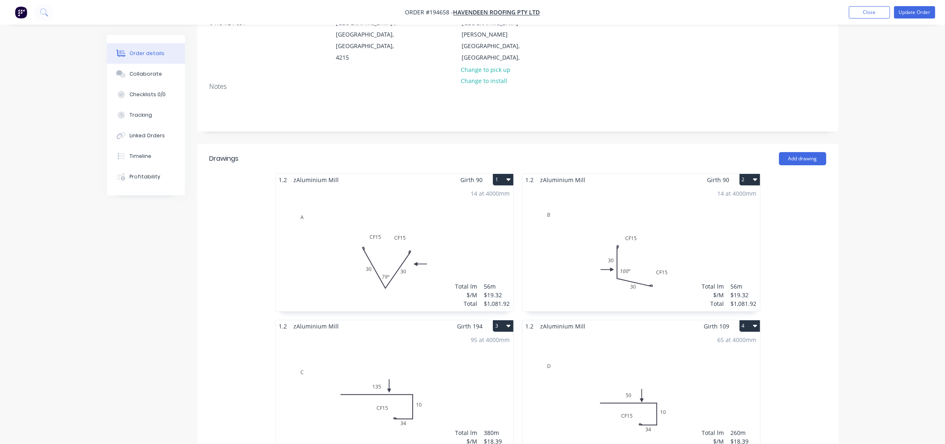
click at [456, 232] on div "14 at 4000mm Total lm $/M Total 56m $19.32 $1,081.92" at bounding box center [395, 248] width 238 height 125
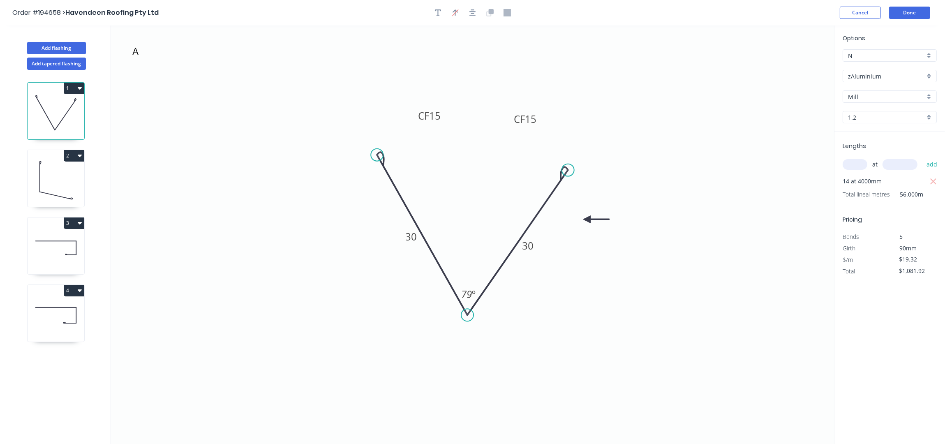
click at [438, 19] on div "Order #194658 > Havendeen Roofing Pty Ltd Cancel Done" at bounding box center [472, 13] width 921 height 12
drag, startPoint x: 438, startPoint y: 11, endPoint x: 394, endPoint y: 36, distance: 50.8
click at [438, 10] on icon "button" at bounding box center [438, 12] width 7 height 7
drag, startPoint x: 180, startPoint y: 64, endPoint x: 485, endPoint y: 63, distance: 304.7
click at [485, 63] on textarea at bounding box center [469, 58] width 67 height 30
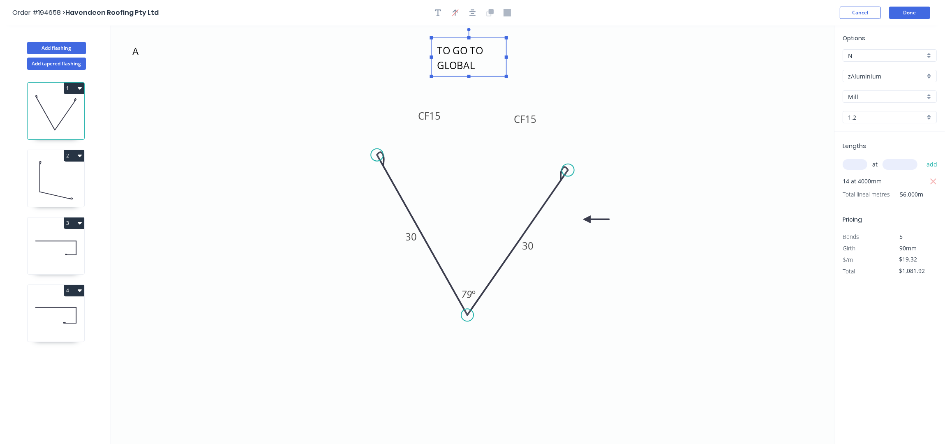
type textarea "TO GO TO GLOBAL"
drag, startPoint x: 505, startPoint y: 59, endPoint x: 543, endPoint y: 53, distance: 38.4
click at [543, 53] on rect at bounding box center [506, 50] width 75 height 39
drag, startPoint x: 580, startPoint y: 51, endPoint x: 608, endPoint y: 50, distance: 28.0
click at [603, 50] on rect at bounding box center [601, 50] width 3 height 3
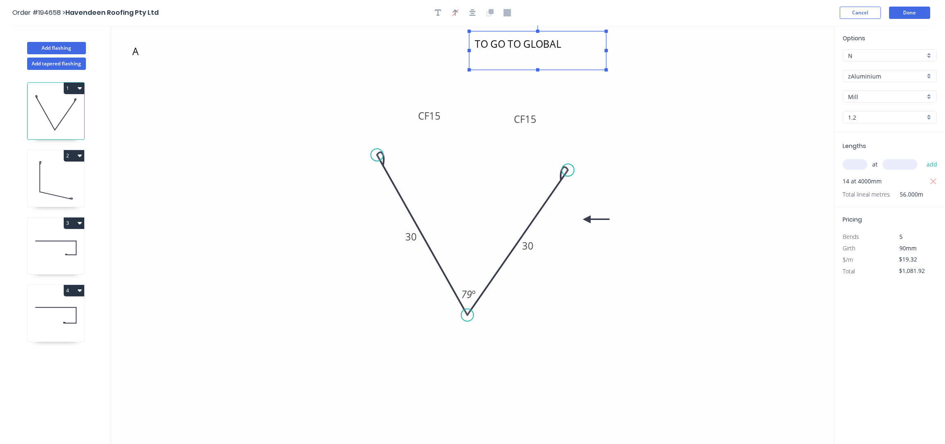
click at [581, 36] on textarea "TO GO TO GLOBAL" at bounding box center [537, 50] width 129 height 30
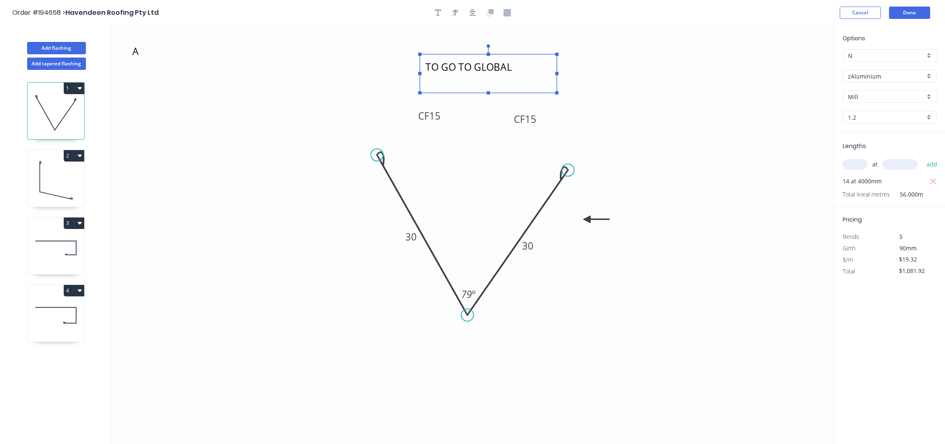
drag, startPoint x: 581, startPoint y: 34, endPoint x: 532, endPoint y: 58, distance: 55.2
click at [532, 58] on g "TO GO TO GLOBAL" at bounding box center [488, 69] width 140 height 50
click at [71, 178] on icon at bounding box center [56, 180] width 57 height 53
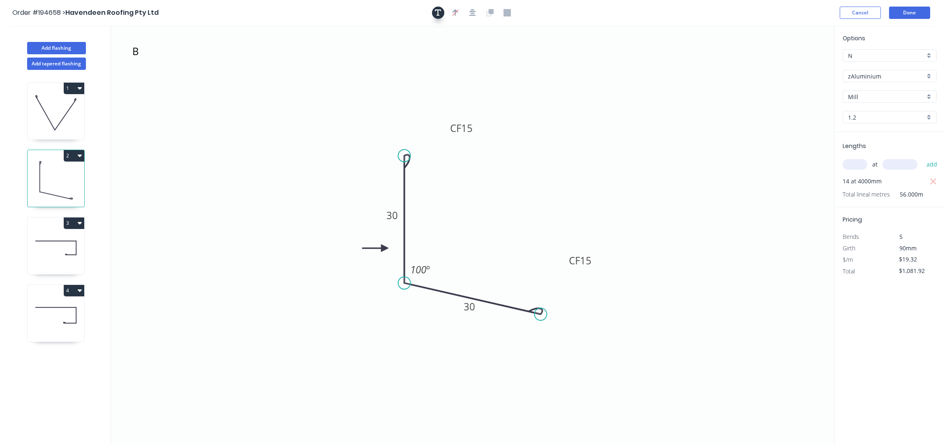
click at [437, 9] on button "button" at bounding box center [438, 13] width 12 height 12
click at [182, 58] on textarea at bounding box center [164, 58] width 67 height 30
drag, startPoint x: 198, startPoint y: 47, endPoint x: 503, endPoint y: 66, distance: 305.3
click at [503, 64] on rect at bounding box center [466, 70] width 75 height 39
click at [474, 66] on textarea at bounding box center [469, 74] width 67 height 30
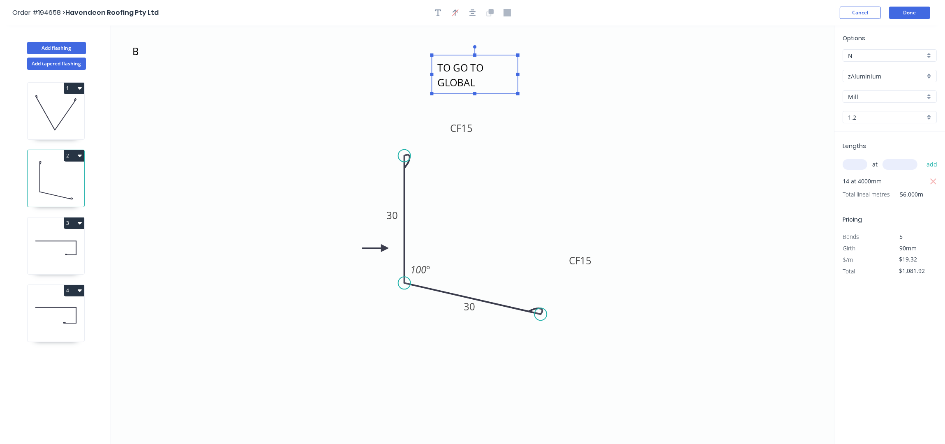
drag, startPoint x: 508, startPoint y: 74, endPoint x: 558, endPoint y: 72, distance: 49.4
click at [556, 72] on icon "B TO GO TO GLOBAL CF 15 30 CF 15 30 100 º" at bounding box center [472, 234] width 723 height 419
type textarea "TO GO TO GLOBAL"
drag, startPoint x: 511, startPoint y: 60, endPoint x: 501, endPoint y: 80, distance: 21.9
click at [501, 80] on textarea "TO GO TO GLOBAL" at bounding box center [483, 92] width 114 height 30
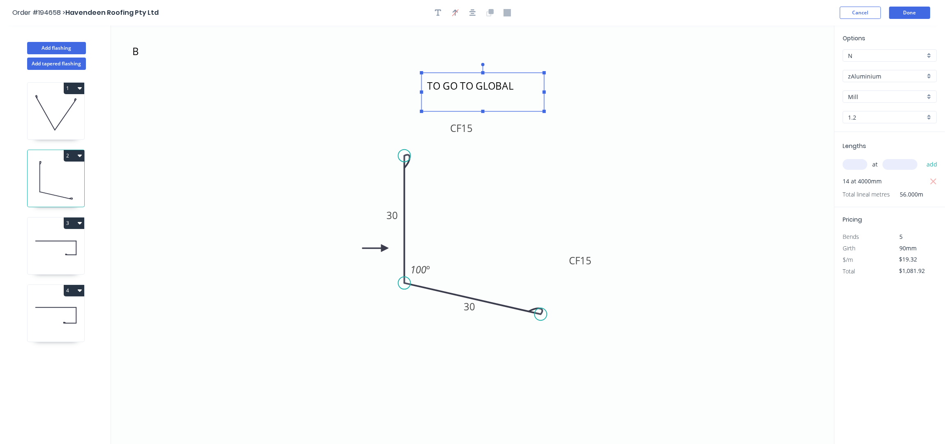
click at [73, 241] on icon at bounding box center [56, 248] width 57 height 53
type input "$18.39"
type input "$6,988.20"
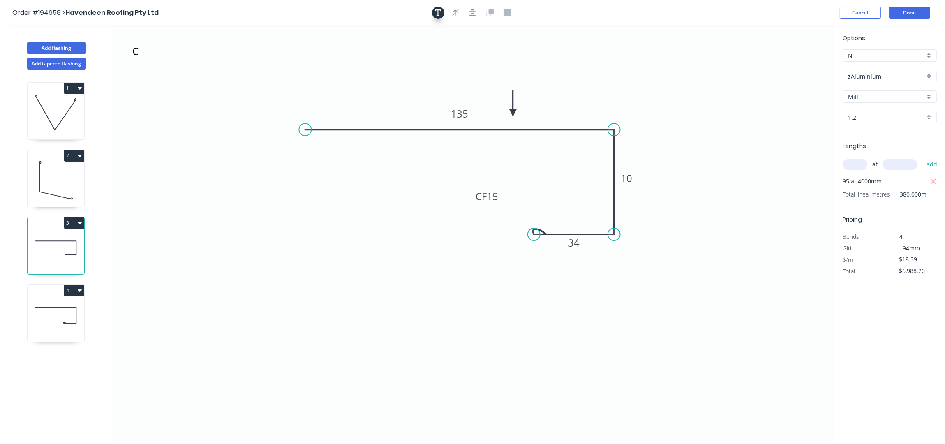
click at [442, 9] on button "button" at bounding box center [438, 13] width 12 height 12
drag, startPoint x: 177, startPoint y: 53, endPoint x: 472, endPoint y: 55, distance: 294.9
click at [472, 55] on textarea at bounding box center [459, 57] width 67 height 30
drag, startPoint x: 496, startPoint y: 60, endPoint x: 557, endPoint y: 55, distance: 61.1
click at [547, 55] on g at bounding box center [483, 56] width 127 height 50
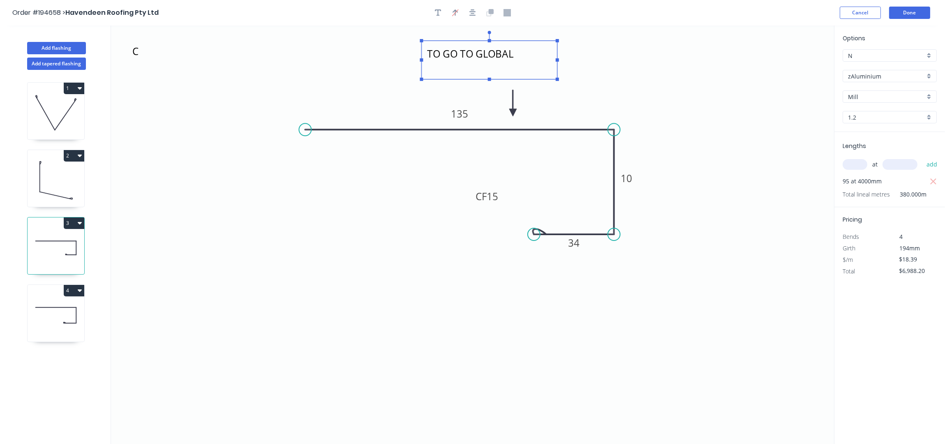
type textarea "TO GO TO GLOBAL"
drag, startPoint x: 539, startPoint y: 43, endPoint x: 544, endPoint y: 47, distance: 6.4
click at [544, 47] on g "TO GO TO GLOBAL" at bounding box center [493, 59] width 139 height 50
click at [74, 324] on icon at bounding box center [56, 315] width 57 height 53
drag, startPoint x: 71, startPoint y: 322, endPoint x: 80, endPoint y: 315, distance: 11.0
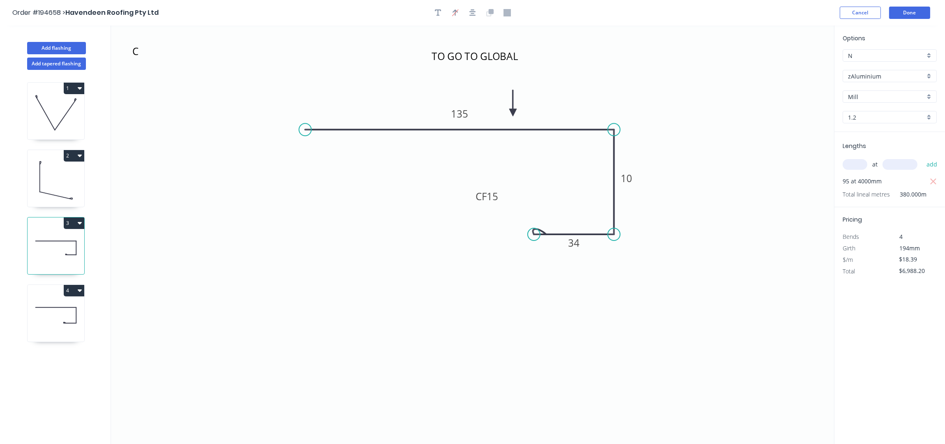
click at [71, 321] on icon at bounding box center [56, 315] width 57 height 53
type input "$4,781.40"
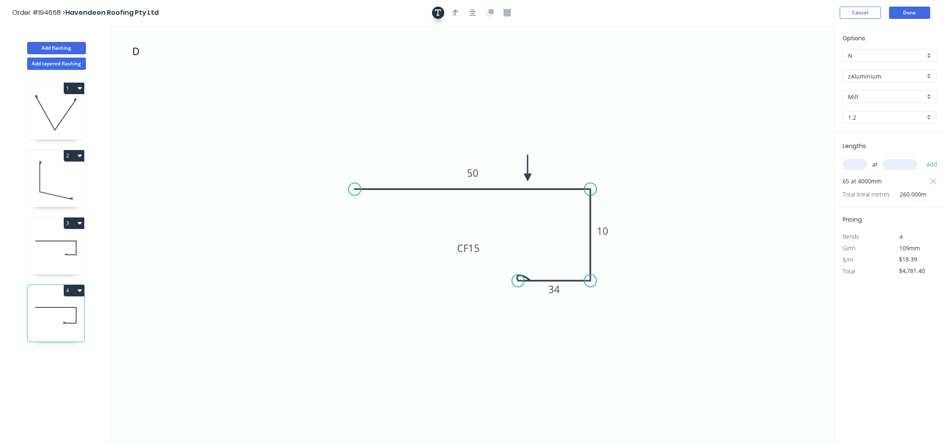
click at [439, 14] on icon "button" at bounding box center [438, 12] width 7 height 7
drag, startPoint x: 174, startPoint y: 53, endPoint x: 476, endPoint y: 98, distance: 306.0
click at [476, 98] on textarea at bounding box center [475, 103] width 67 height 30
drag, startPoint x: 506, startPoint y: 101, endPoint x: 516, endPoint y: 103, distance: 10.5
click at [516, 103] on icon "D TO GO TO GLOBAL 50 10 CF 15 34" at bounding box center [472, 234] width 723 height 419
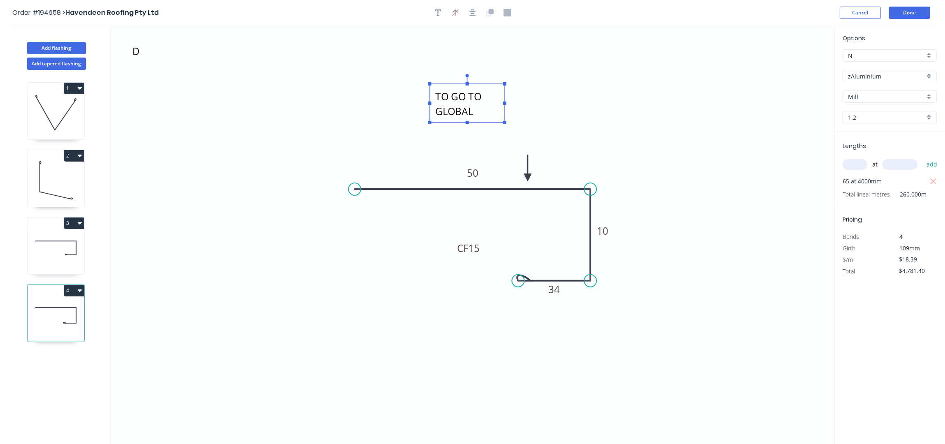
type textarea "TO GO TO GLOBAL"
click at [502, 105] on rect at bounding box center [467, 103] width 75 height 39
drag, startPoint x: 504, startPoint y: 104, endPoint x: 554, endPoint y: 106, distance: 49.4
click at [554, 106] on icon "D TO GO TO GLOBAL 50 10 CF 15 34" at bounding box center [472, 234] width 723 height 419
drag, startPoint x: 505, startPoint y: 89, endPoint x: 502, endPoint y: 97, distance: 8.5
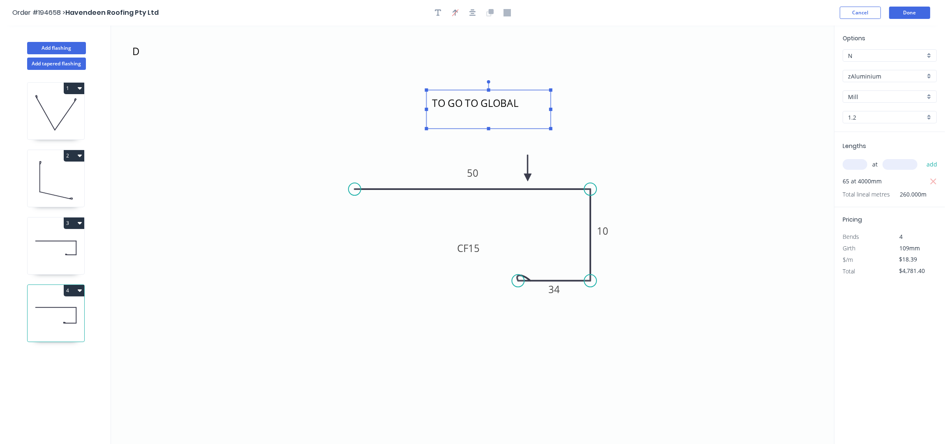
click at [502, 97] on textarea "TO GO TO GLOBAL" at bounding box center [489, 109] width 116 height 30
click at [908, 9] on button "Done" at bounding box center [910, 13] width 41 height 12
click at [917, 8] on button "Done" at bounding box center [910, 13] width 41 height 12
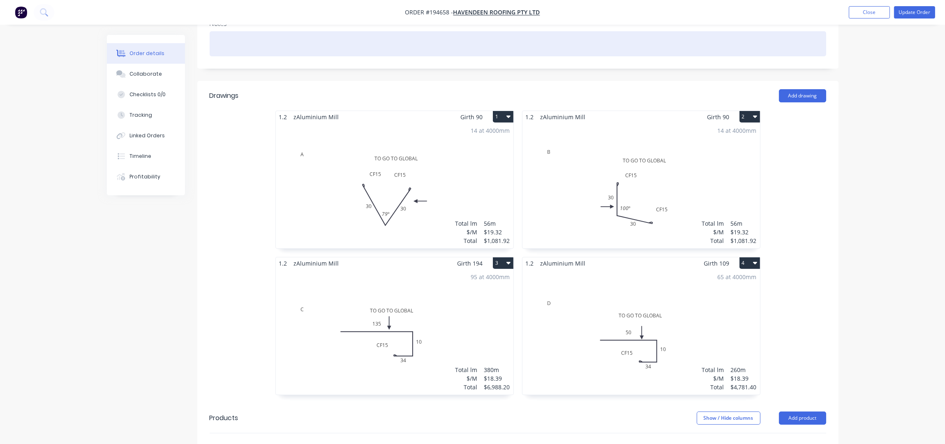
scroll to position [329, 0]
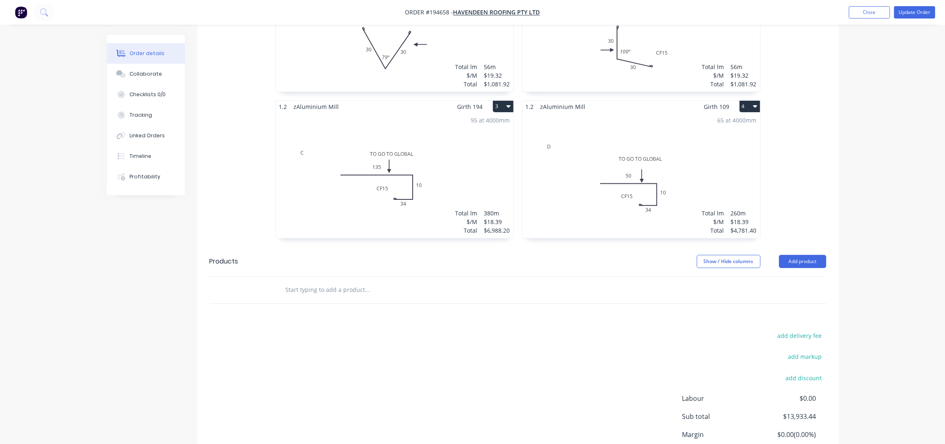
click at [235, 146] on div "1.2 zAluminium Mill Girth 90 1 A TO GO TO GLOBAL CF 15 30 CF 15 30 79 º A TO GO…" at bounding box center [518, 100] width 642 height 293
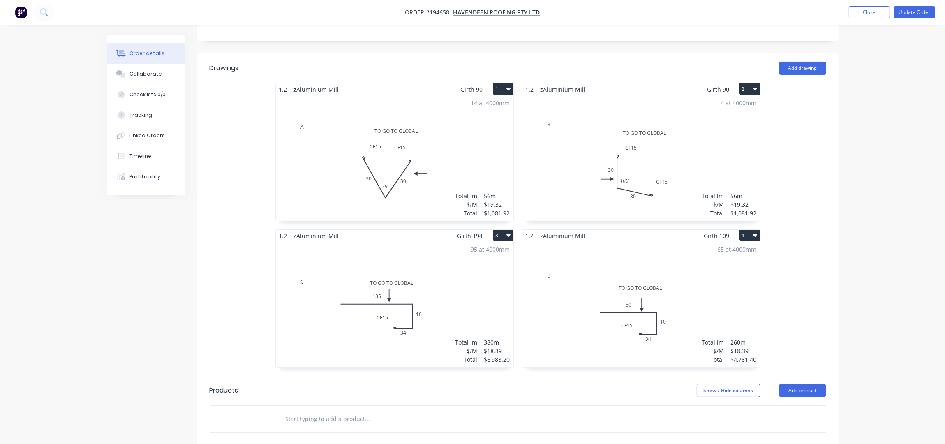
scroll to position [114, 0]
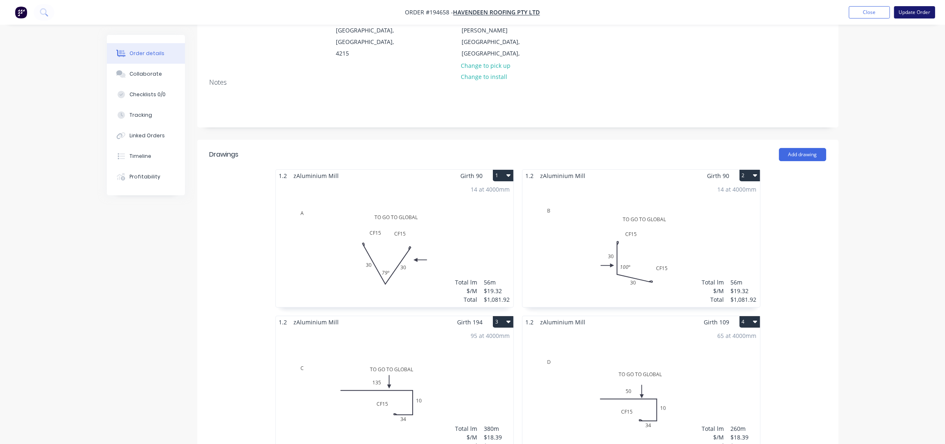
click at [908, 9] on button "Update Order" at bounding box center [914, 12] width 41 height 12
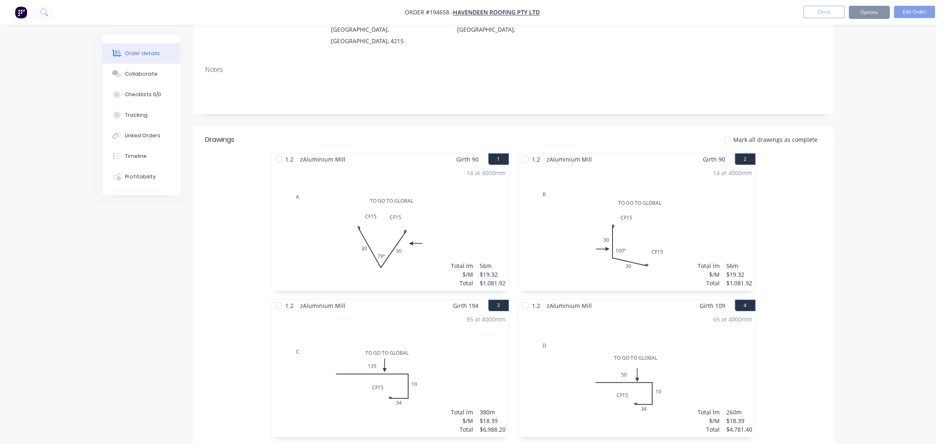
scroll to position [0, 0]
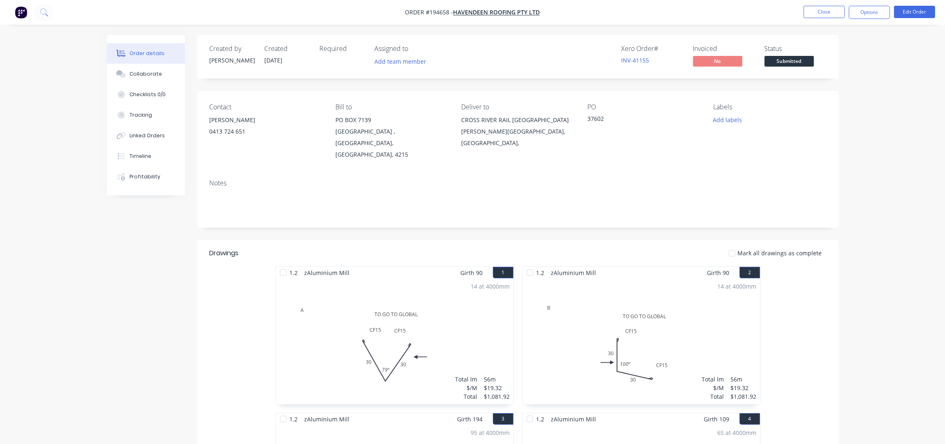
click at [876, 5] on nav "Order #194658 - Havendeen Roofing Pty Ltd Close Options Edit Order" at bounding box center [472, 12] width 945 height 25
click at [876, 9] on button "Options" at bounding box center [869, 12] width 41 height 13
click at [831, 69] on div "Work Order" at bounding box center [845, 66] width 76 height 12
click at [834, 81] on div "Without pricing" at bounding box center [845, 83] width 76 height 12
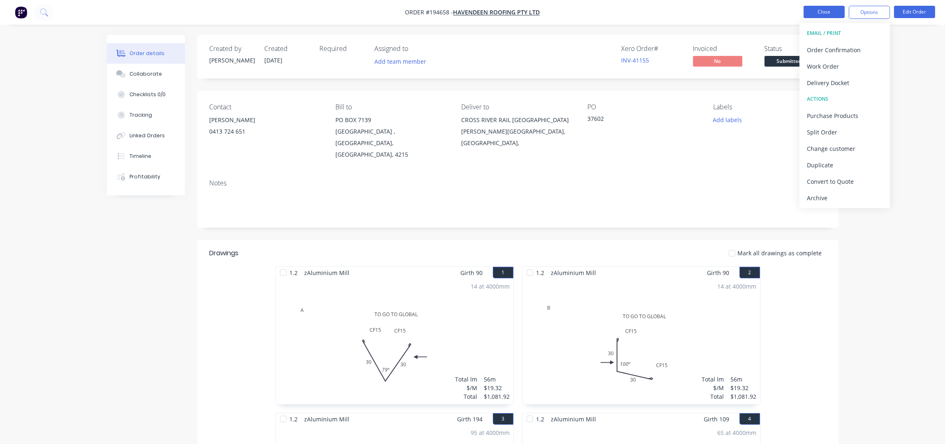
click at [832, 14] on button "Close" at bounding box center [824, 12] width 41 height 12
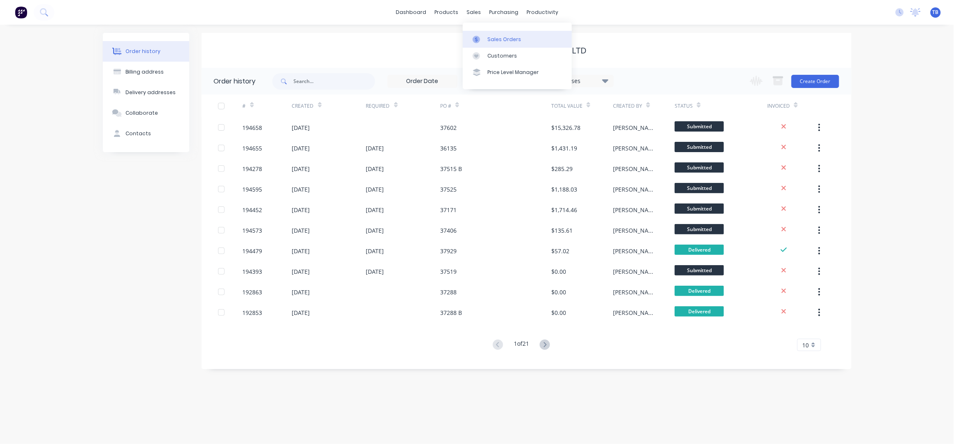
click at [494, 40] on div "Sales Orders" at bounding box center [504, 39] width 34 height 7
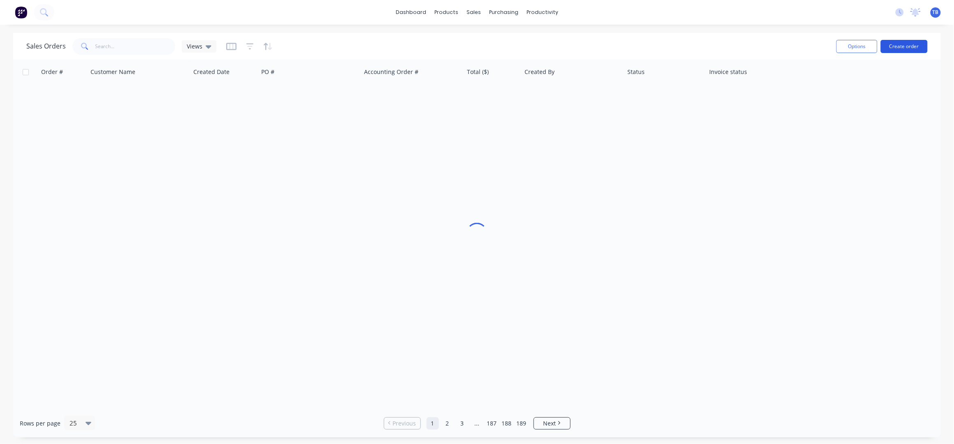
click at [906, 50] on button "Create order" at bounding box center [903, 46] width 47 height 13
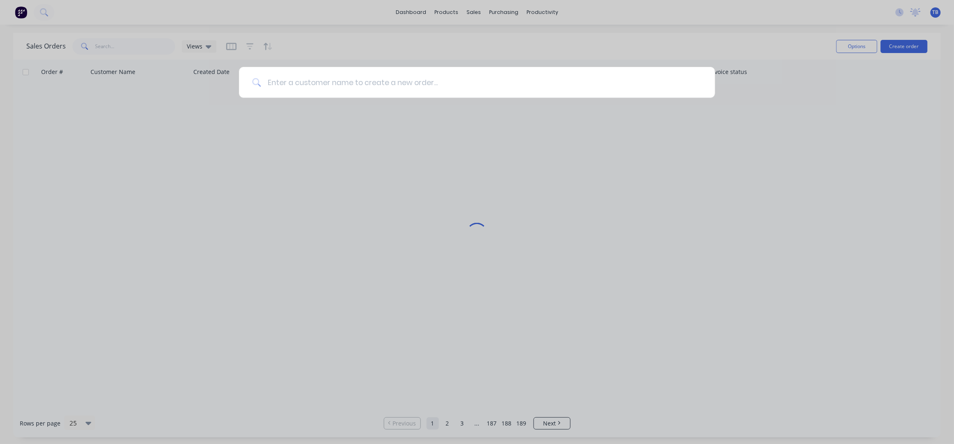
click at [426, 89] on input at bounding box center [481, 82] width 441 height 31
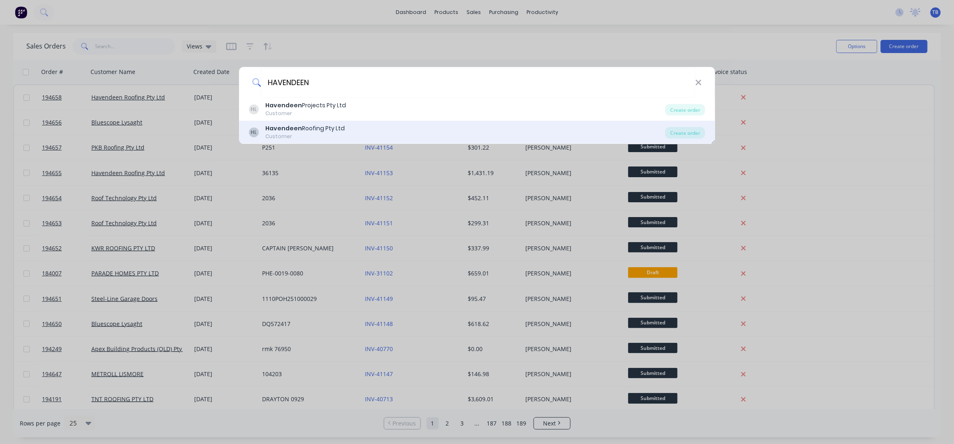
type input "HAVENDEEN"
click at [325, 129] on div "Havendeen Roofing Pty Ltd" at bounding box center [304, 128] width 79 height 9
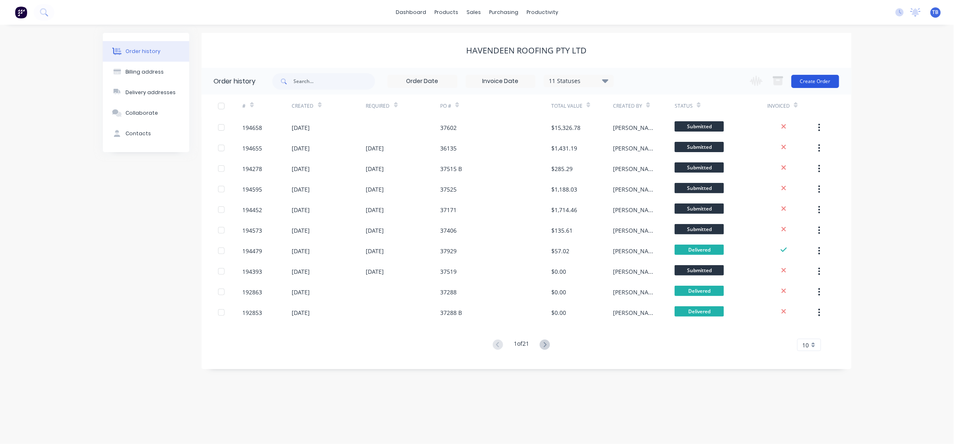
click at [822, 84] on button "Create Order" at bounding box center [815, 81] width 48 height 13
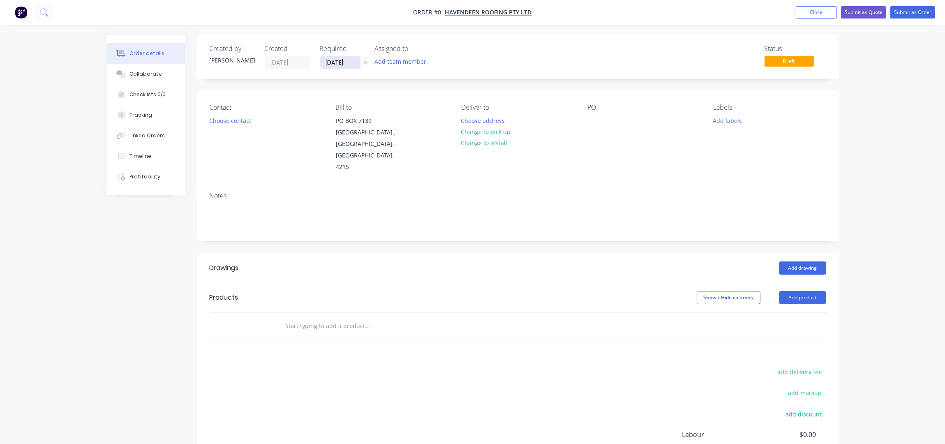
click at [328, 64] on input "[DATE]" at bounding box center [340, 62] width 40 height 12
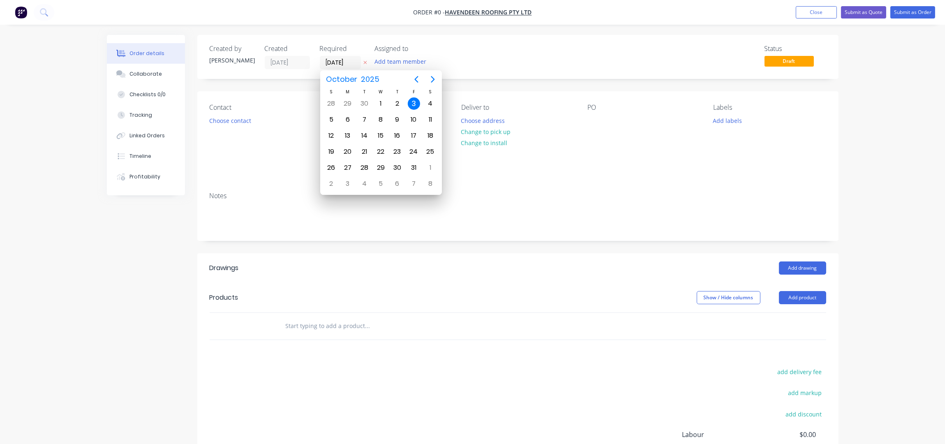
click at [364, 60] on icon "button" at bounding box center [366, 62] width 4 height 5
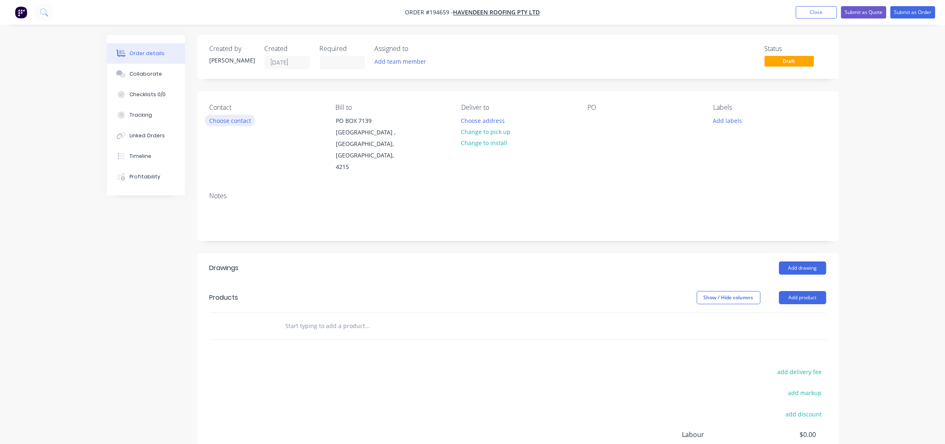
click at [227, 124] on button "Choose contact" at bounding box center [230, 120] width 51 height 11
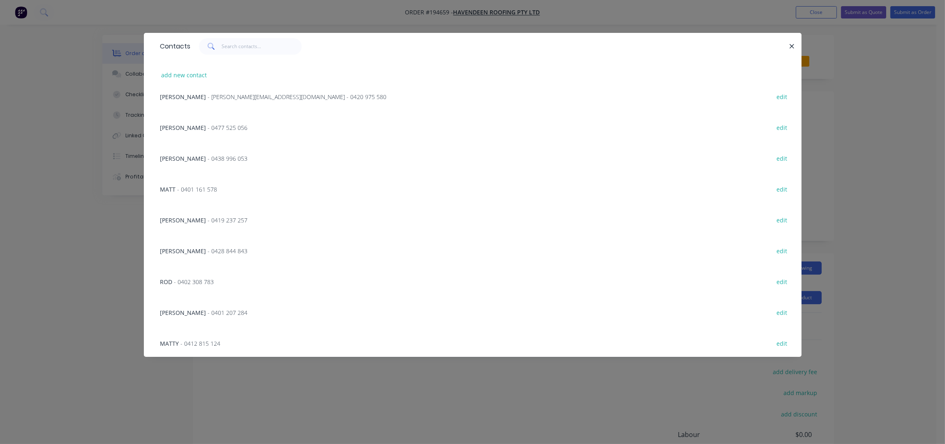
scroll to position [161, 0]
click at [243, 44] on input "text" at bounding box center [262, 46] width 80 height 16
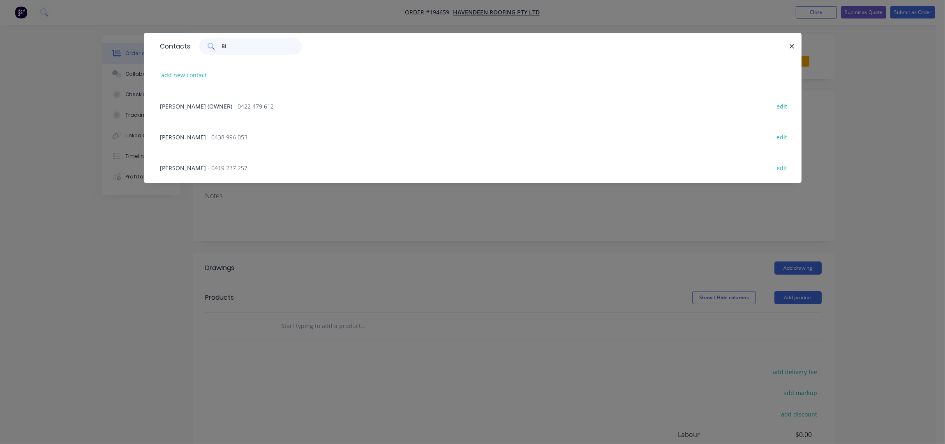
scroll to position [0, 0]
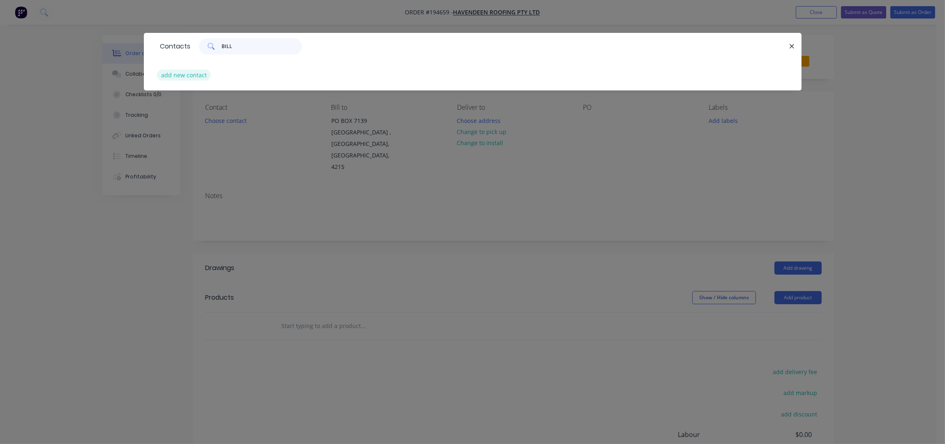
type input "BILL"
click at [181, 76] on button "add new contact" at bounding box center [184, 74] width 54 height 11
select select "AU"
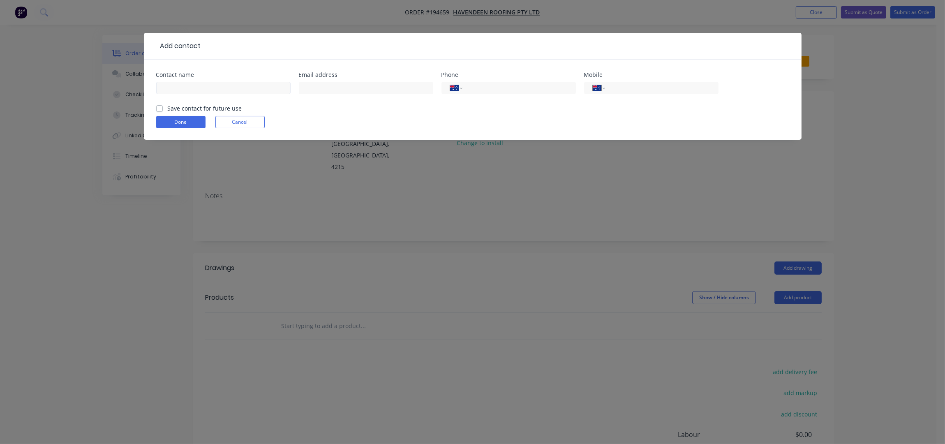
drag, startPoint x: 183, startPoint y: 81, endPoint x: 188, endPoint y: 88, distance: 8.8
click at [183, 81] on div at bounding box center [223, 92] width 134 height 24
click at [188, 88] on input "text" at bounding box center [223, 88] width 134 height 12
type input "BILL"
type input "0413 724 651"
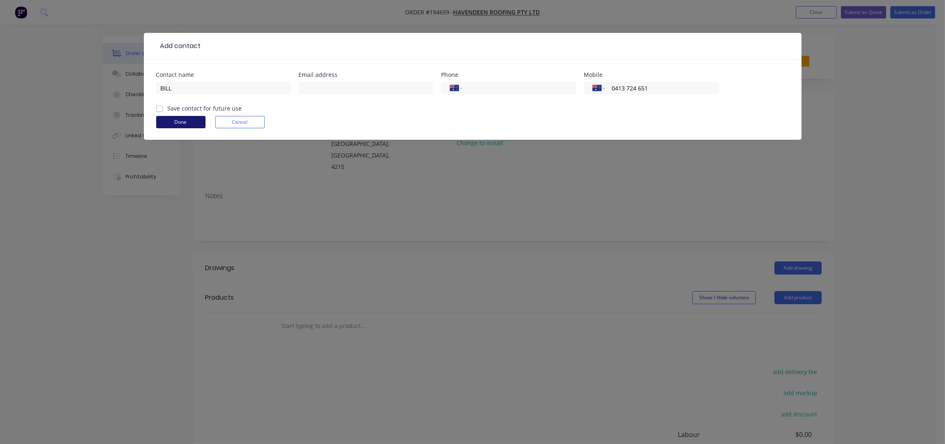
click at [176, 124] on button "Done" at bounding box center [180, 122] width 49 height 12
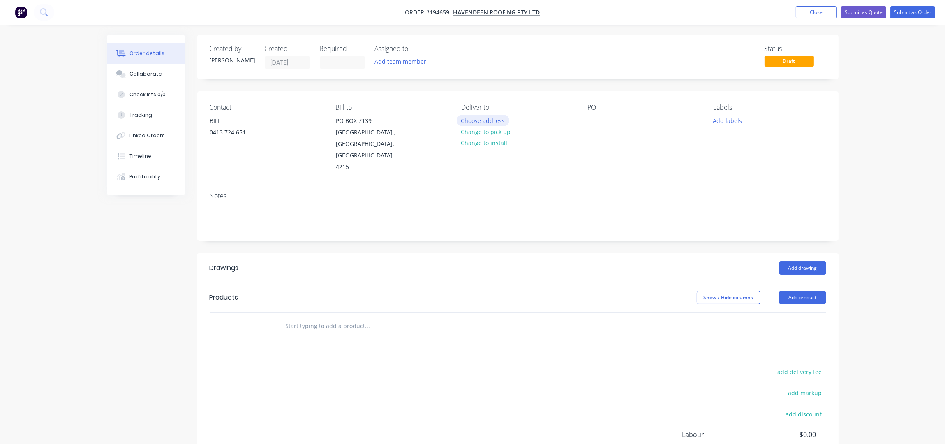
click at [485, 120] on button "Choose address" at bounding box center [483, 120] width 53 height 11
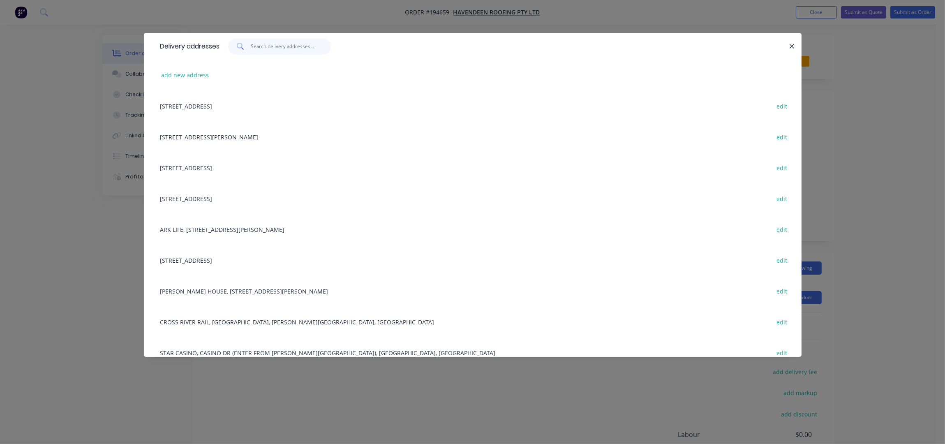
click at [280, 48] on input "text" at bounding box center [291, 46] width 80 height 16
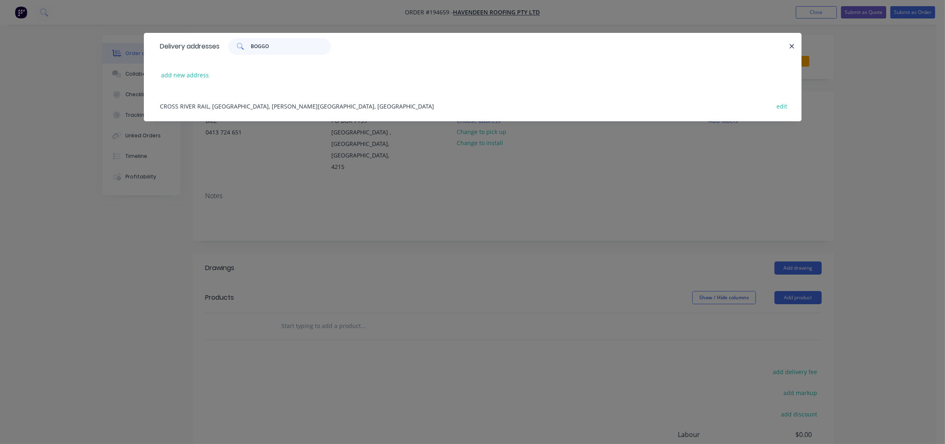
type input "BOGGO"
click at [235, 104] on div "CROSS RIVER RAIL, BOGGO RD, DUTTON PARK, Australia edit" at bounding box center [472, 105] width 633 height 31
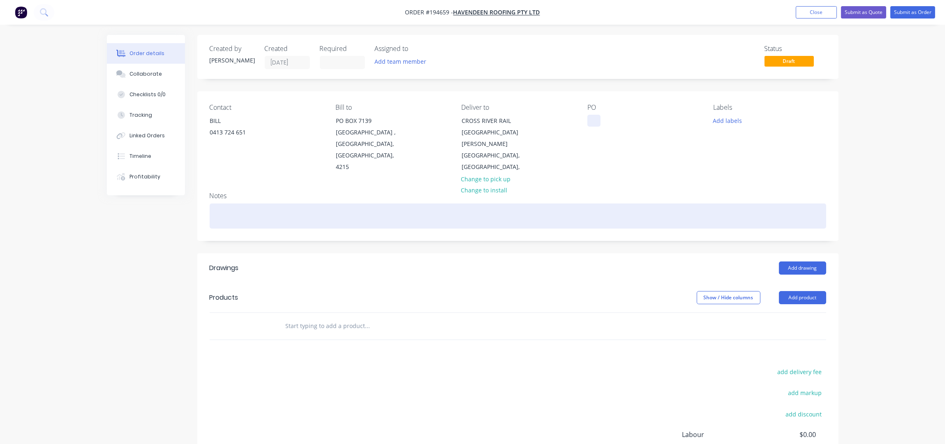
drag, startPoint x: 593, startPoint y: 122, endPoint x: 663, endPoint y: 197, distance: 103.0
click at [594, 123] on div at bounding box center [594, 121] width 13 height 12
click at [665, 204] on div at bounding box center [518, 216] width 617 height 25
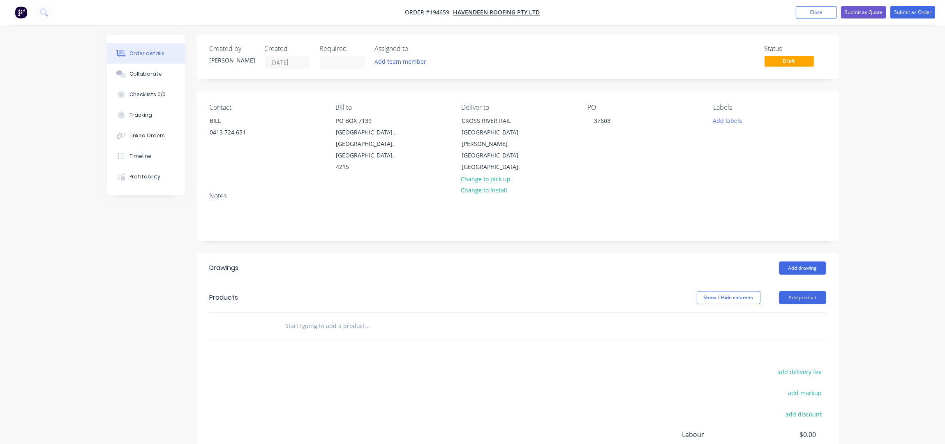
click at [672, 169] on div "Contact BILL 0413 724 651 Bill to PO BOX 7139 Southport Park , Queensland, Aust…" at bounding box center [518, 138] width 642 height 94
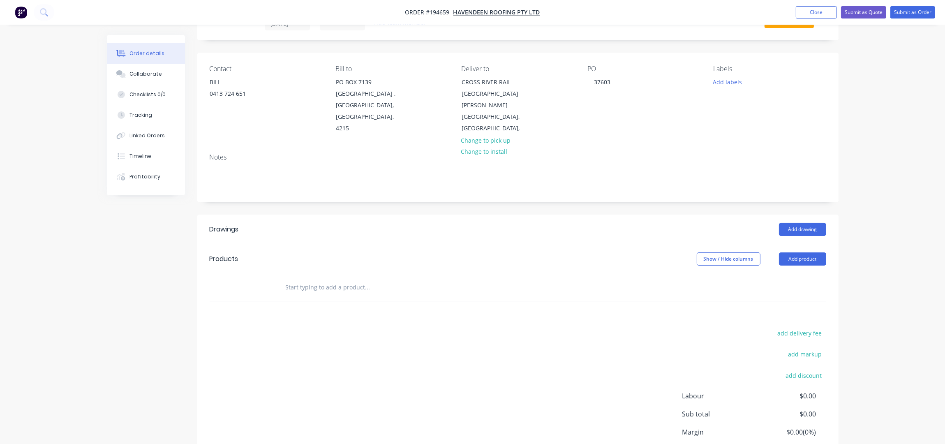
scroll to position [95, 0]
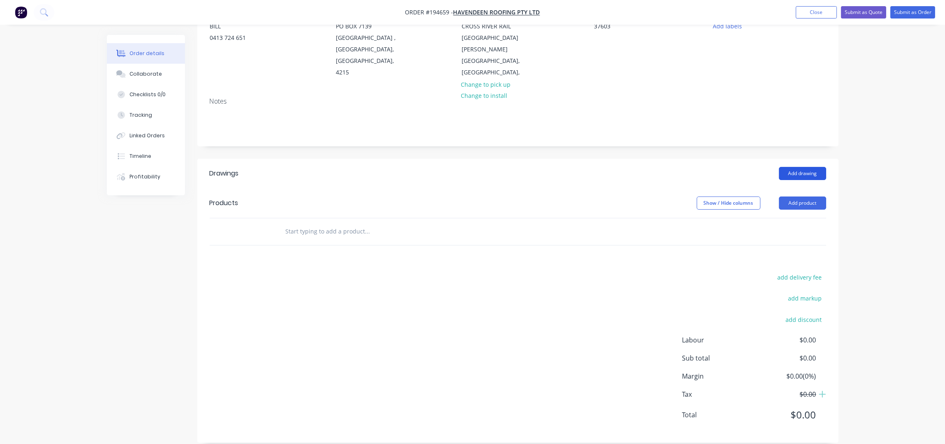
click at [799, 167] on button "Add drawing" at bounding box center [802, 173] width 47 height 13
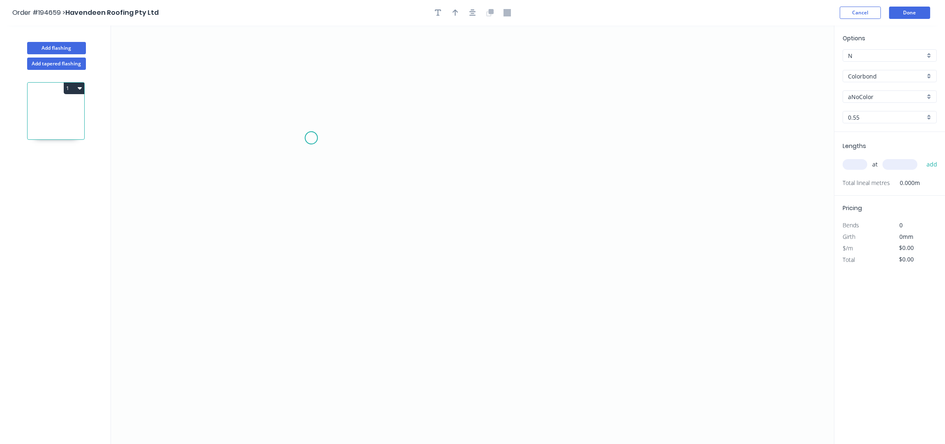
click at [311, 138] on icon "0" at bounding box center [472, 234] width 723 height 419
click at [310, 233] on icon "0" at bounding box center [472, 234] width 723 height 419
click at [621, 332] on icon "0 ?" at bounding box center [472, 234] width 723 height 419
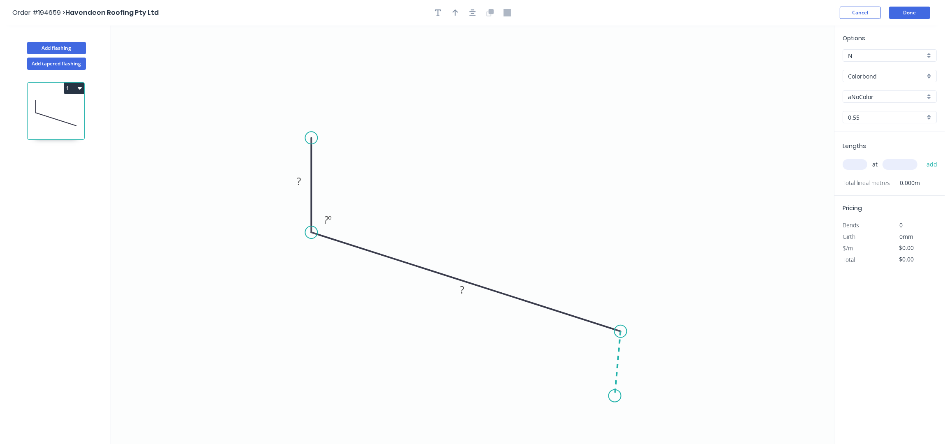
click at [615, 400] on icon "0 ? ? ? º" at bounding box center [472, 234] width 723 height 419
click at [468, 10] on button "button" at bounding box center [473, 13] width 12 height 12
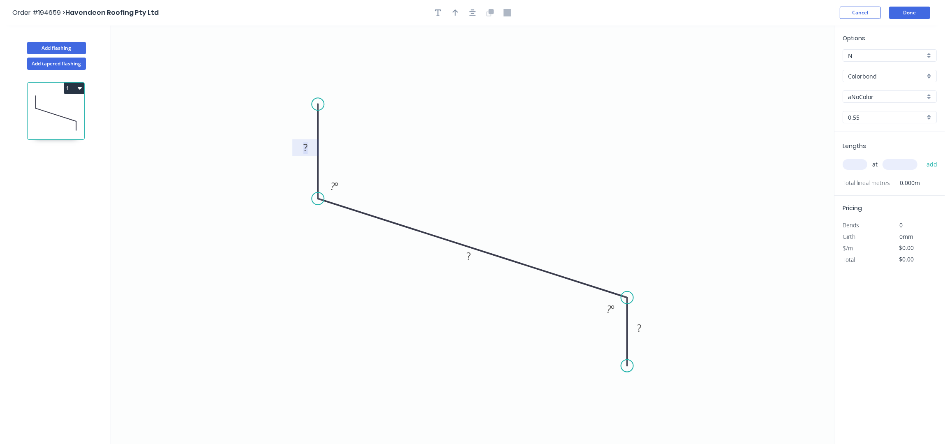
click at [307, 145] on tspan "?" at bounding box center [305, 148] width 4 height 14
type input "$10.37"
drag, startPoint x: 452, startPoint y: 14, endPoint x: 711, endPoint y: 9, distance: 259.1
click at [452, 14] on button "button" at bounding box center [455, 13] width 12 height 12
drag, startPoint x: 792, startPoint y: 65, endPoint x: 493, endPoint y: 191, distance: 324.8
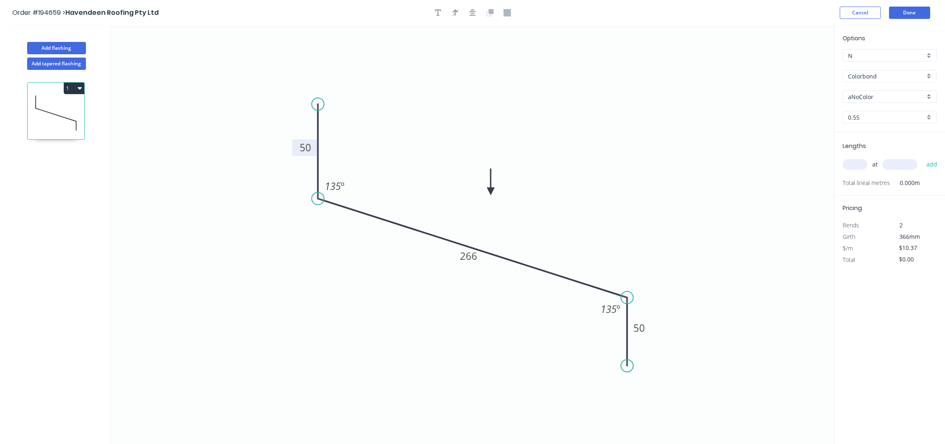
click at [489, 193] on icon at bounding box center [490, 182] width 7 height 26
click at [881, 79] on input "Colorbond" at bounding box center [886, 76] width 77 height 9
click at [883, 163] on div "zAluminium" at bounding box center [889, 162] width 93 height 14
type input "zAluminium"
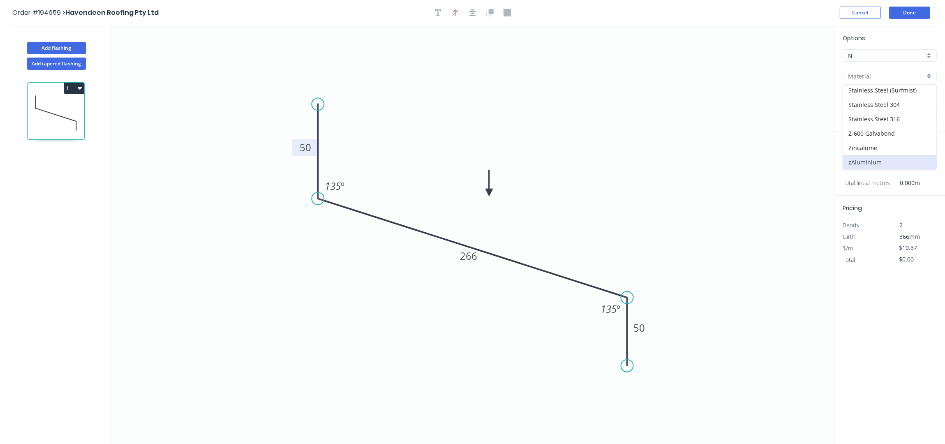
type input "Mill"
type input "0.8"
type input "$0.01"
click at [862, 116] on input "0.8" at bounding box center [886, 117] width 77 height 9
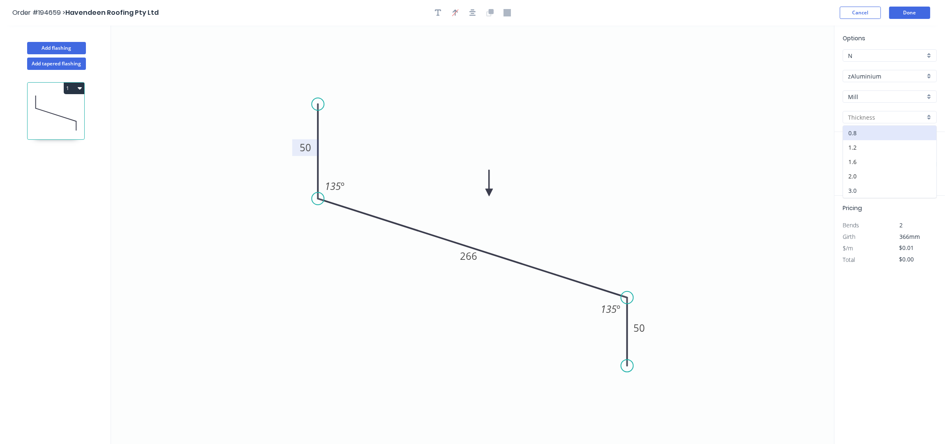
click at [869, 188] on div "3.0" at bounding box center [889, 190] width 93 height 14
type input "3.0"
type input "$0.00"
click at [855, 161] on input "text" at bounding box center [855, 164] width 25 height 11
type input "14"
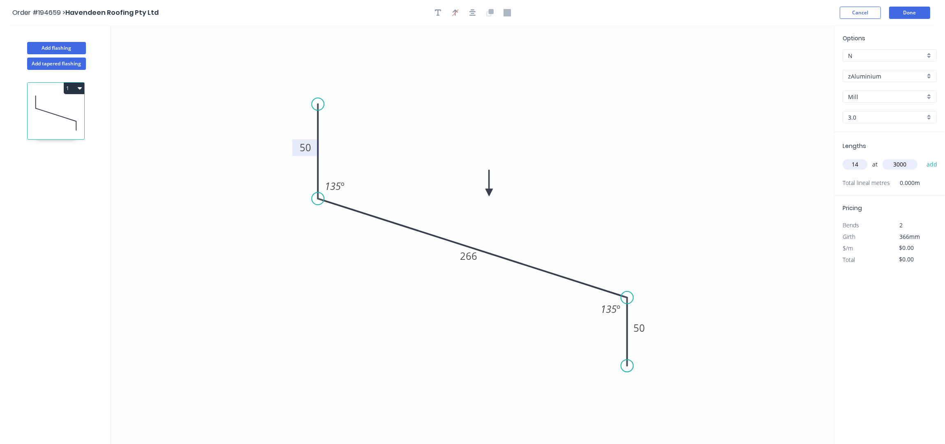
type input "3000"
click at [923, 158] on button "add" at bounding box center [932, 165] width 19 height 14
click at [66, 45] on button "Add flashing" at bounding box center [56, 48] width 59 height 12
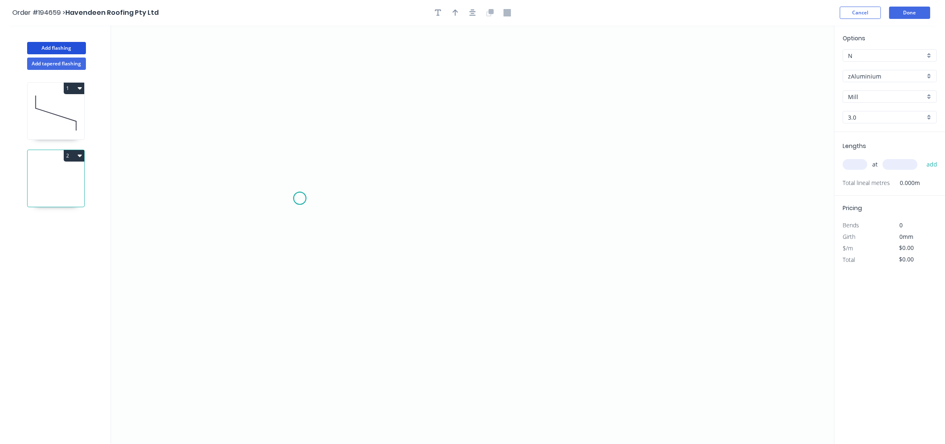
drag, startPoint x: 300, startPoint y: 199, endPoint x: 299, endPoint y: 182, distance: 16.9
click at [300, 194] on icon "0" at bounding box center [472, 234] width 723 height 419
click at [301, 101] on icon "0" at bounding box center [472, 234] width 723 height 419
click at [664, 244] on icon "0 ?" at bounding box center [472, 234] width 723 height 419
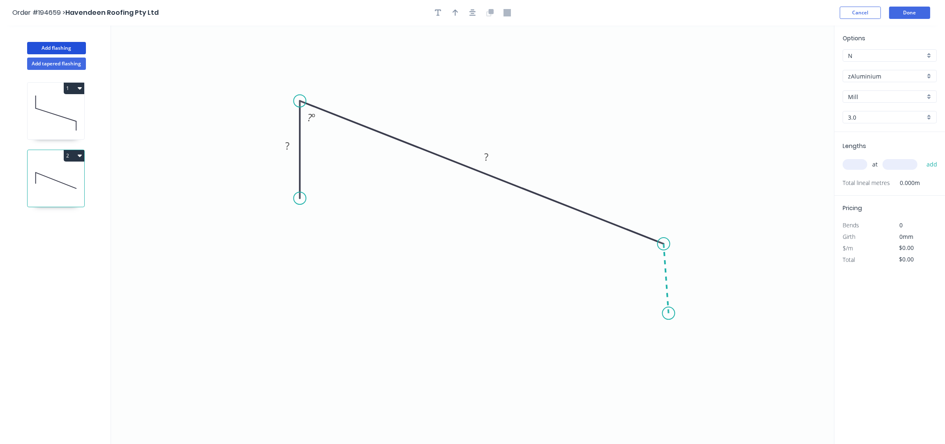
click at [669, 316] on icon "0 ? ? ? º" at bounding box center [472, 234] width 723 height 419
click at [313, 113] on tspan "º" at bounding box center [314, 118] width 4 height 14
drag, startPoint x: 321, startPoint y: 120, endPoint x: 331, endPoint y: 139, distance: 20.8
click at [331, 139] on rect at bounding box center [321, 134] width 27 height 17
click at [475, 12] on icon "button" at bounding box center [473, 12] width 7 height 7
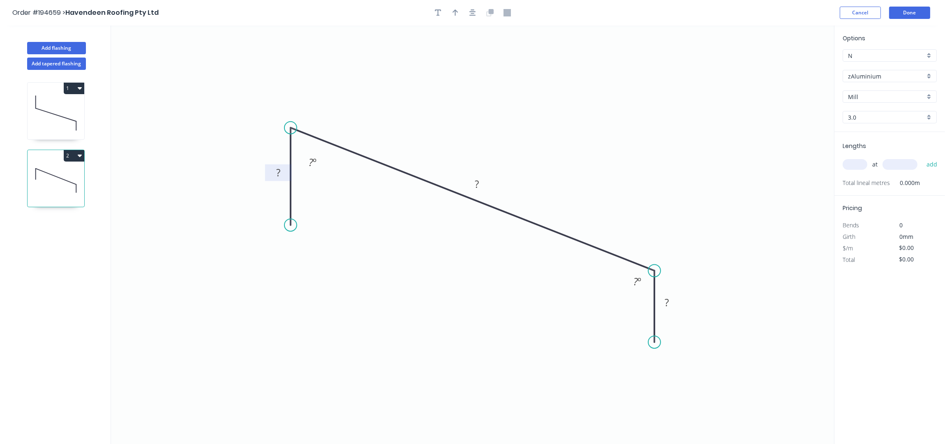
click at [283, 169] on rect at bounding box center [278, 173] width 16 height 12
click at [860, 165] on input "text" at bounding box center [855, 164] width 25 height 11
click at [855, 163] on input "text" at bounding box center [855, 164] width 25 height 11
type input "14"
type input "3000"
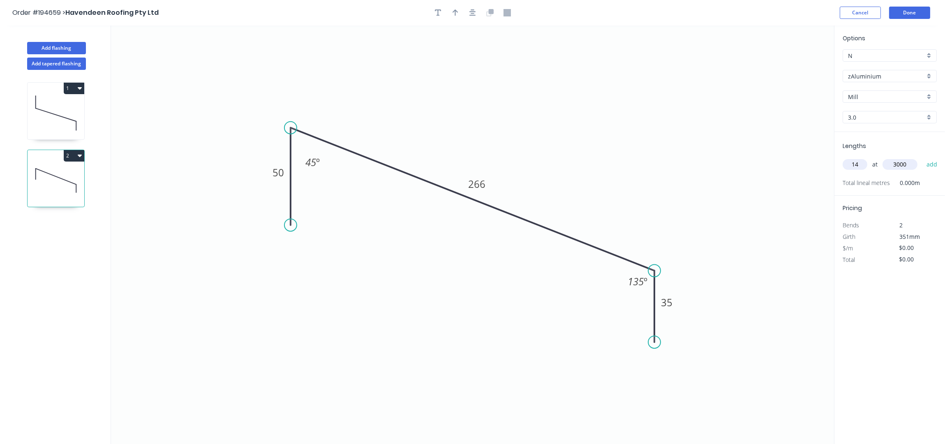
click at [923, 158] on button "add" at bounding box center [932, 165] width 19 height 14
click at [899, 0] on header "Order #194659 > Havendeen Roofing Pty Ltd Cancel Done" at bounding box center [472, 12] width 945 height 25
click at [908, 11] on button "Done" at bounding box center [910, 13] width 41 height 12
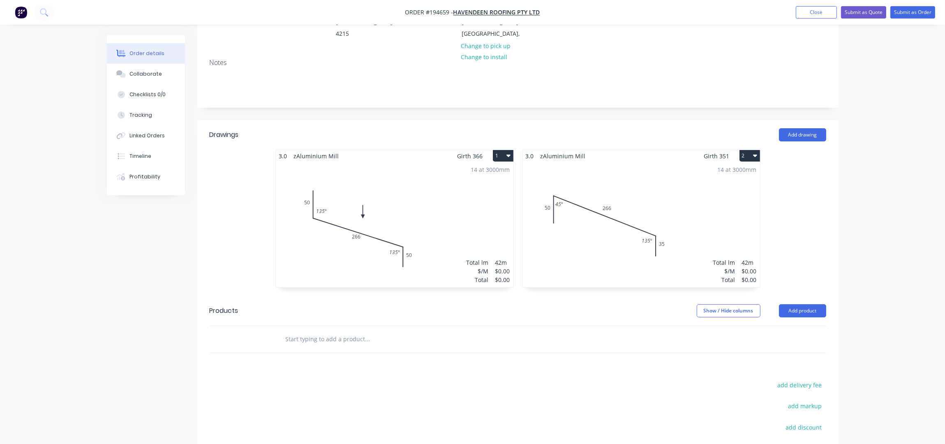
scroll to position [22, 0]
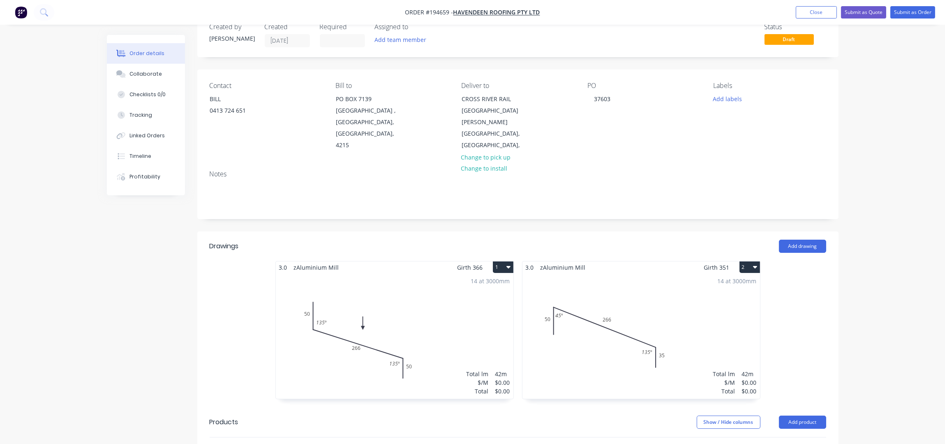
click at [477, 309] on div "14 at 3000mm Total lm $/M Total 42m $0.00 $0.00" at bounding box center [395, 335] width 238 height 125
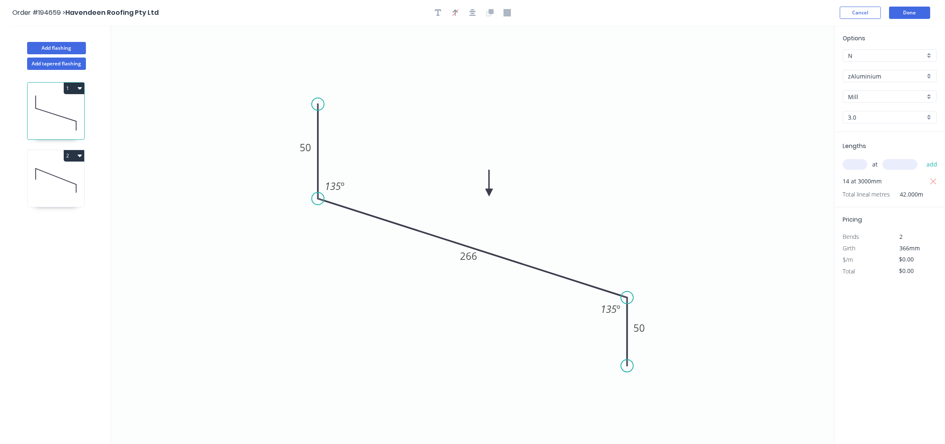
click at [448, 13] on div at bounding box center [473, 13] width 86 height 12
click at [440, 13] on icon "button" at bounding box center [438, 12] width 7 height 7
click at [175, 60] on textarea at bounding box center [164, 58] width 67 height 30
drag, startPoint x: 202, startPoint y: 57, endPoint x: 266, endPoint y: 58, distance: 64.2
click at [243, 58] on rect at bounding box center [241, 57] width 3 height 3
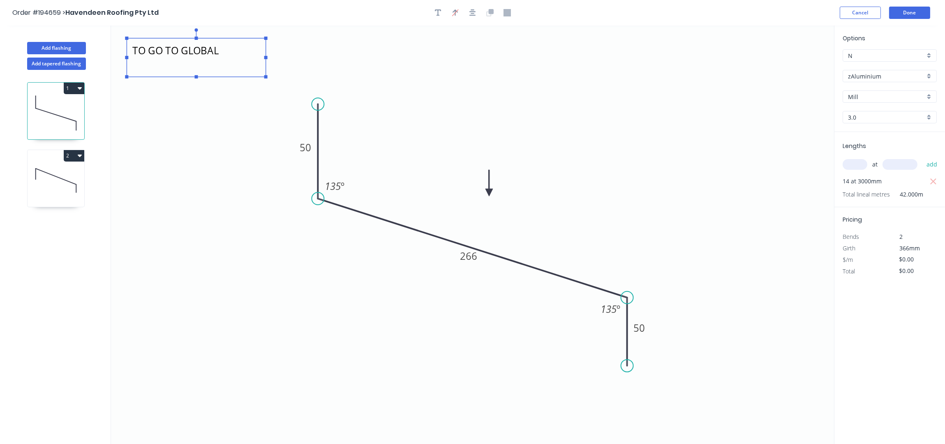
type textarea "TO GO TO GLOBAL"
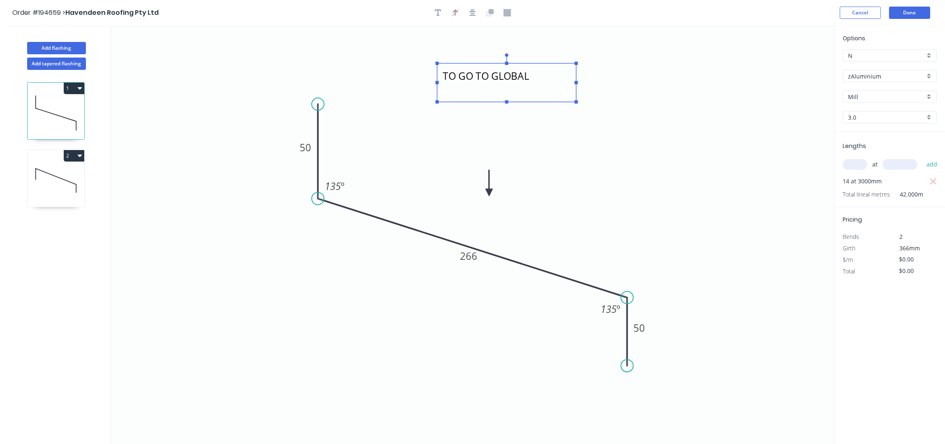
drag, startPoint x: 351, startPoint y: 61, endPoint x: 523, endPoint y: 64, distance: 171.5
click at [523, 64] on g "TO GO TO GLOBAL" at bounding box center [507, 78] width 142 height 50
click at [68, 187] on icon at bounding box center [56, 180] width 57 height 53
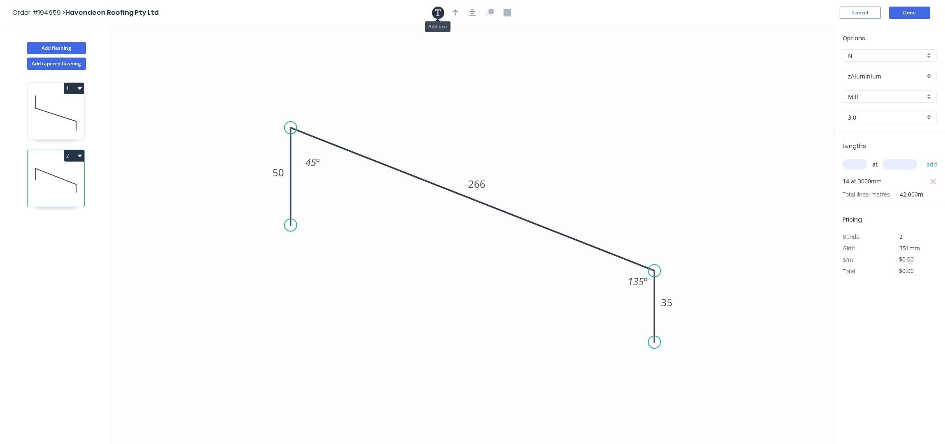
click at [438, 11] on icon "button" at bounding box center [438, 12] width 7 height 7
click at [148, 55] on textarea at bounding box center [164, 58] width 67 height 30
drag, startPoint x: 203, startPoint y: 57, endPoint x: 262, endPoint y: 55, distance: 58.9
click at [262, 55] on icon "TO GO TO GLOBAL 50 266 35 45 º 135 º" at bounding box center [472, 234] width 723 height 419
type textarea "TO GO TO GLOBAL"
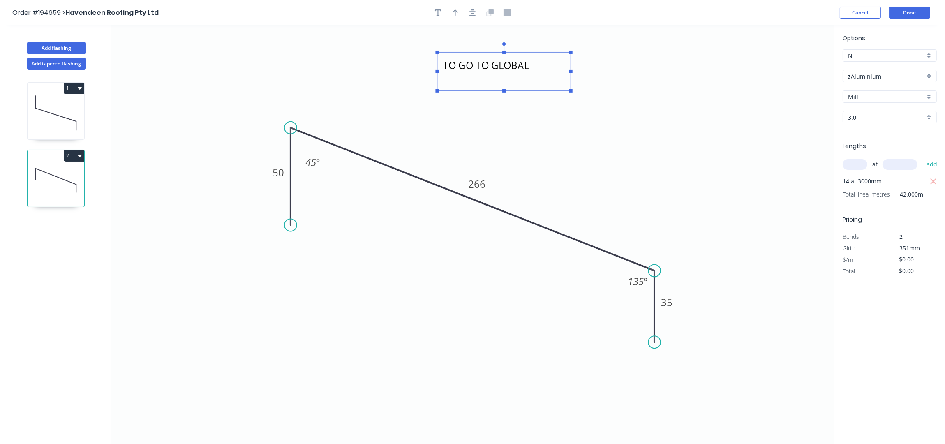
drag, startPoint x: 304, startPoint y: 43, endPoint x: 544, endPoint y: 58, distance: 241.1
click at [544, 58] on textarea "TO GO TO GLOBAL" at bounding box center [503, 71] width 125 height 30
click at [919, 9] on button "Done" at bounding box center [910, 13] width 41 height 12
click at [910, 12] on button "Done" at bounding box center [910, 13] width 41 height 12
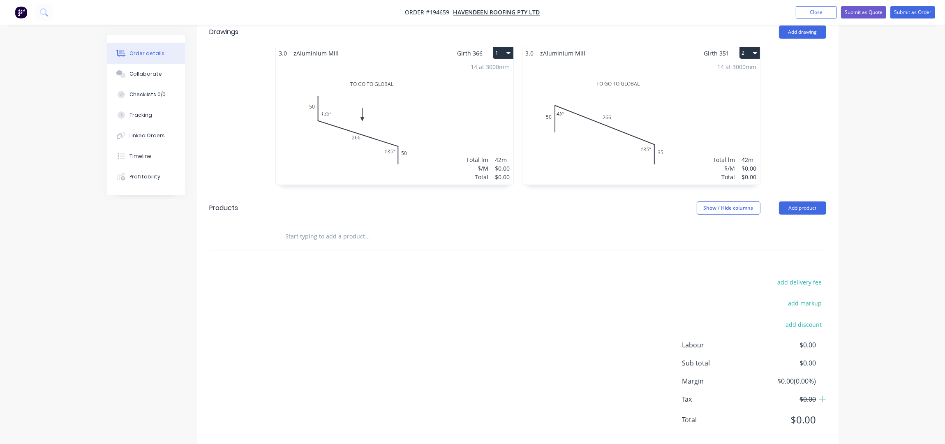
scroll to position [241, 0]
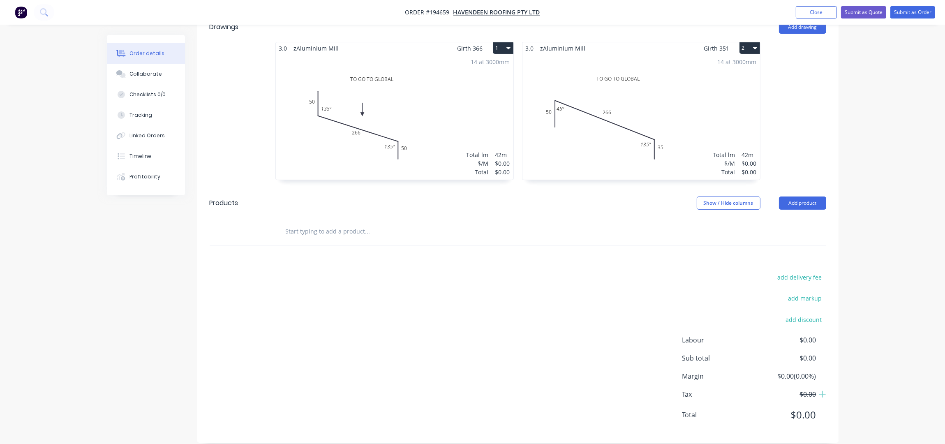
click at [649, 101] on div "14 at 3000mm Total lm $/M Total 42m $0.00 $0.00" at bounding box center [642, 116] width 238 height 125
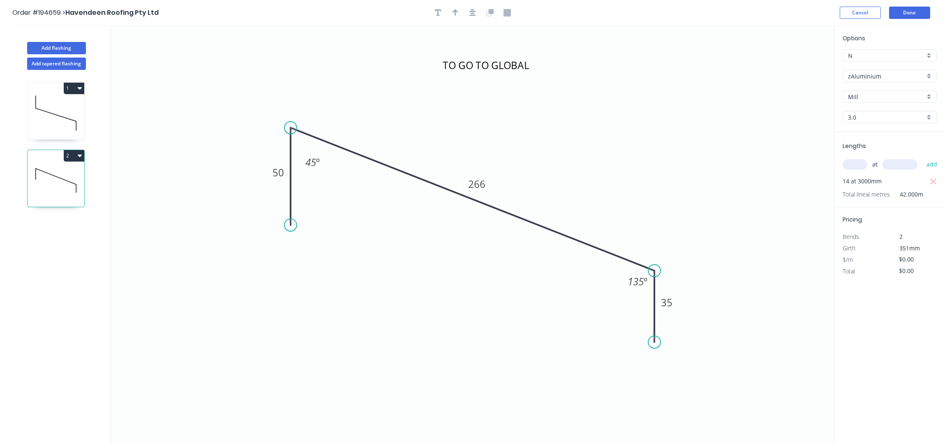
click at [460, 14] on button "button" at bounding box center [455, 13] width 12 height 12
drag, startPoint x: 795, startPoint y: 66, endPoint x: 484, endPoint y: 135, distance: 318.8
click at [484, 135] on icon at bounding box center [486, 133] width 7 height 26
click at [922, 12] on button "Done" at bounding box center [910, 13] width 41 height 12
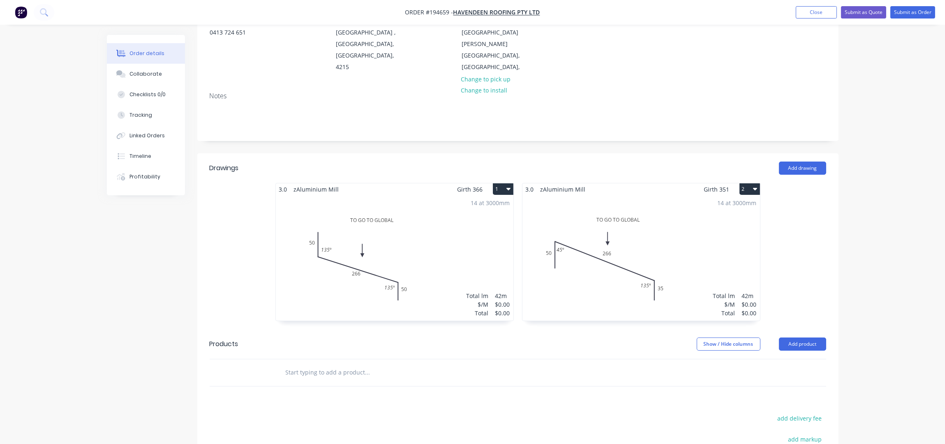
scroll to position [241, 0]
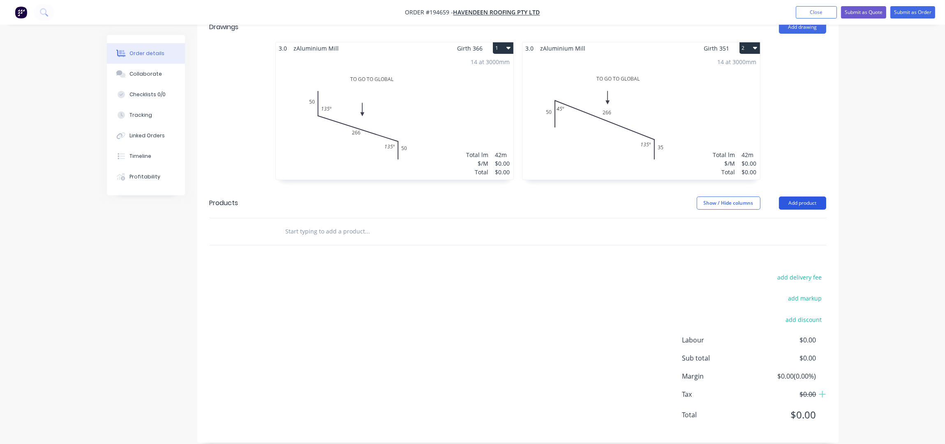
drag, startPoint x: 805, startPoint y: 190, endPoint x: 800, endPoint y: 198, distance: 9.2
click at [805, 197] on button "Add product" at bounding box center [802, 203] width 47 height 13
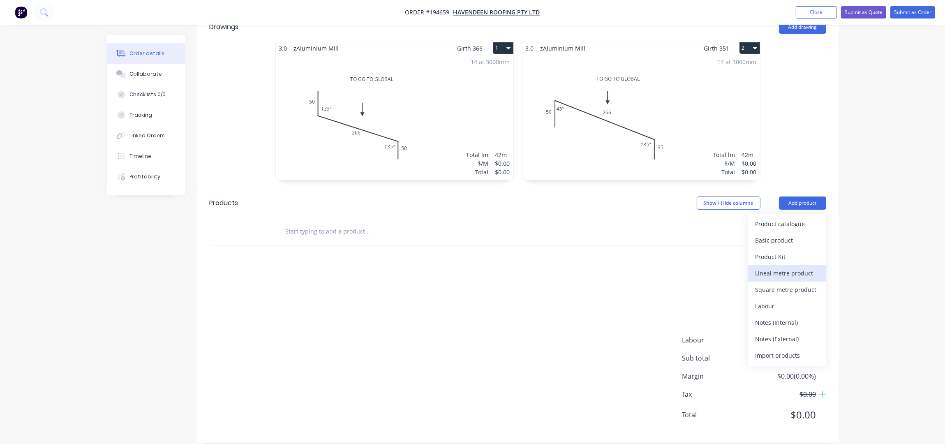
click at [789, 267] on div "Lineal metre product" at bounding box center [787, 273] width 63 height 12
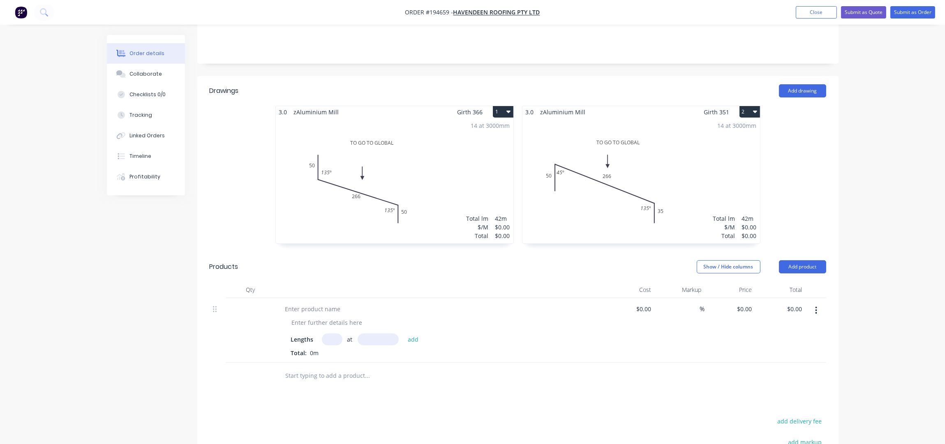
scroll to position [132, 0]
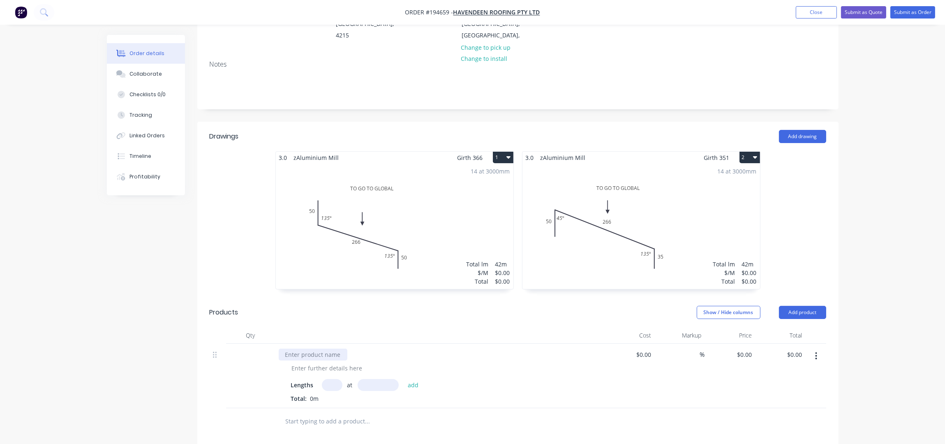
click at [312, 349] on div at bounding box center [313, 355] width 69 height 12
click at [299, 349] on div at bounding box center [313, 355] width 69 height 12
click at [307, 362] on div at bounding box center [327, 368] width 84 height 12
click at [384, 349] on div "366 GIRTH FLASHING - AS ATTACHED" at bounding box center [335, 355] width 113 height 12
click at [493, 349] on div "366 GIRTH FLASHING - AS ATTACHED - POWDERCOATED SURFMIST MATT ONE SIDE ONLY" at bounding box center [407, 355] width 256 height 12
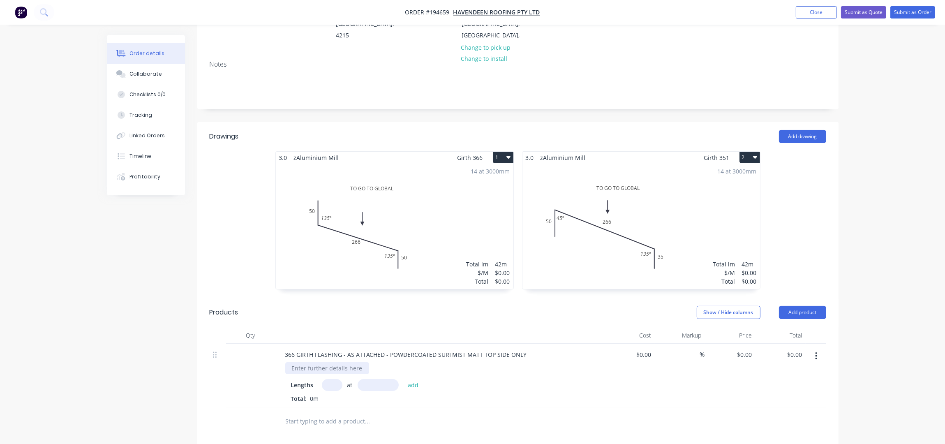
click at [311, 362] on div at bounding box center [327, 368] width 84 height 12
click at [295, 362] on div at bounding box center [327, 368] width 84 height 12
click at [329, 379] on input "text" at bounding box center [332, 385] width 21 height 12
type input "14"
type input "3000"
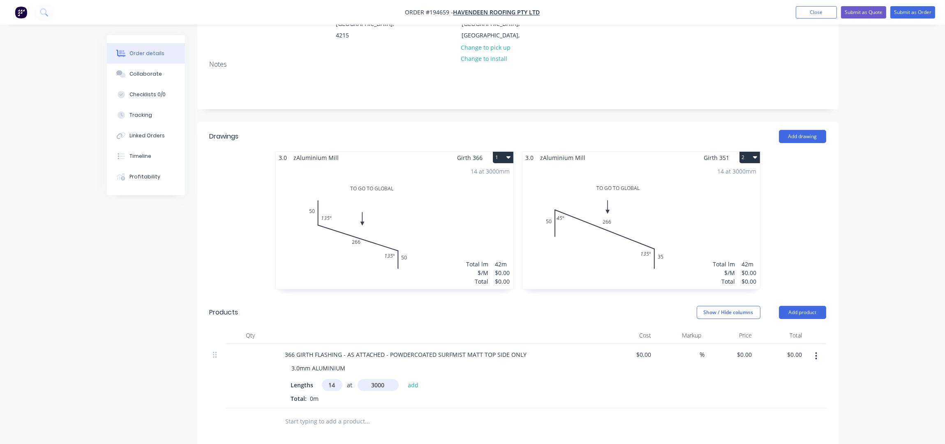
click at [404, 379] on button "add" at bounding box center [413, 384] width 19 height 11
click at [821, 349] on button "button" at bounding box center [816, 356] width 19 height 15
click at [788, 372] on div "Duplicate" at bounding box center [787, 378] width 63 height 12
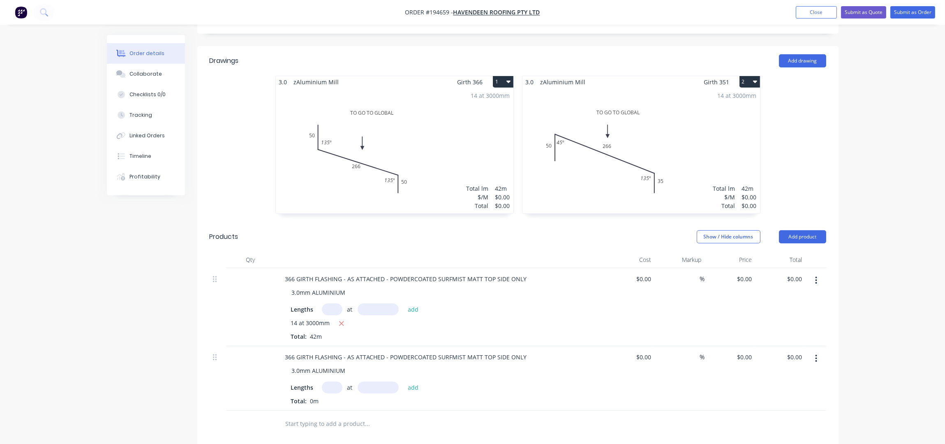
scroll to position [241, 0]
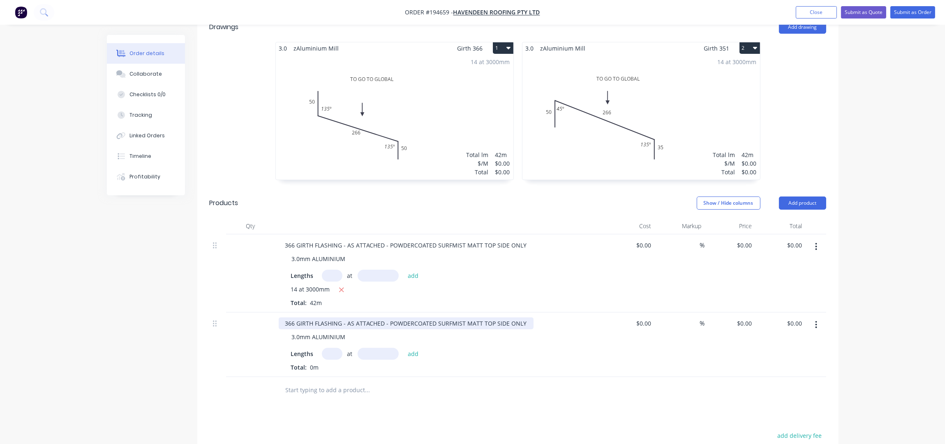
click at [292, 317] on div "366 GIRTH FLASHING - AS ATTACHED - POWDERCOATED SURFMIST MATT TOP SIDE ONLY" at bounding box center [406, 323] width 255 height 12
click at [327, 348] on input "text" at bounding box center [332, 354] width 21 height 12
type input "14"
type input "3000"
click at [404, 348] on button "add" at bounding box center [413, 353] width 19 height 11
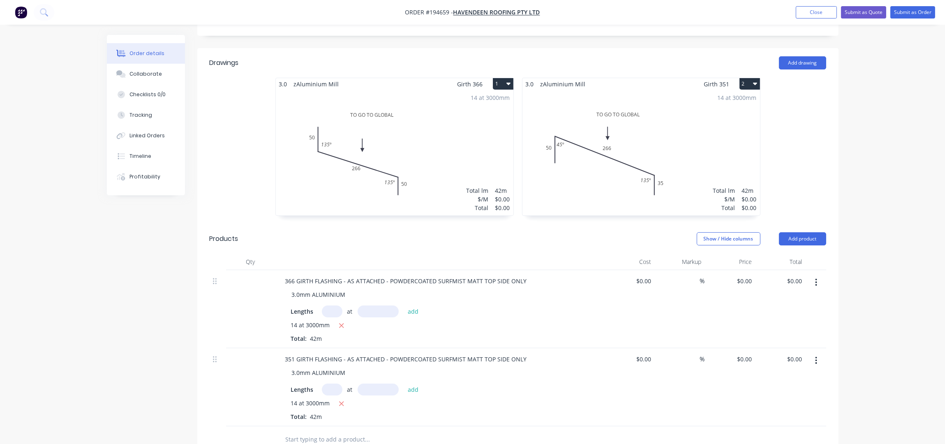
scroll to position [187, 0]
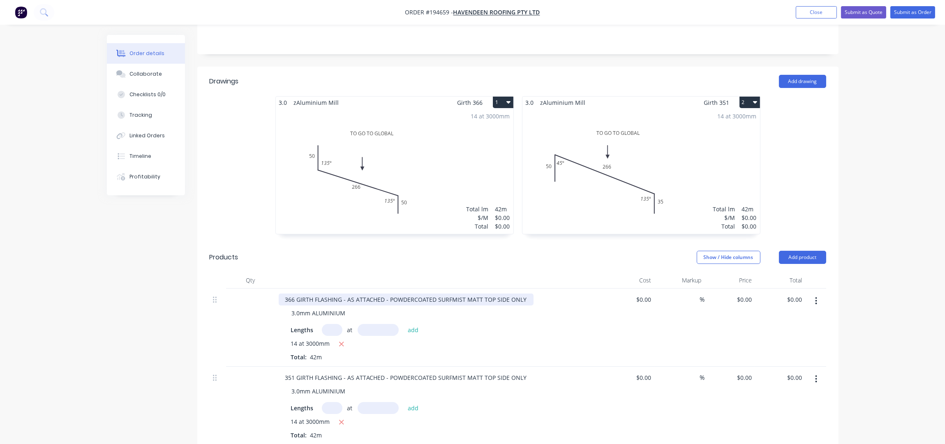
click at [522, 294] on div "366 GIRTH FLASHING - AS ATTACHED - POWDERCOATED SURFMIST MATT TOP SIDE ONLY" at bounding box center [406, 300] width 255 height 12
click at [525, 372] on div "351 GIRTH FLASHING - AS ATTACHED - POWDERCOATED SURFMIST MATT TOP SIDE ONLY" at bounding box center [406, 378] width 255 height 12
click at [871, 218] on div "Order details Collaborate Checklists 0/0 Tracking Linked Orders Timeline Profit…" at bounding box center [472, 247] width 945 height 868
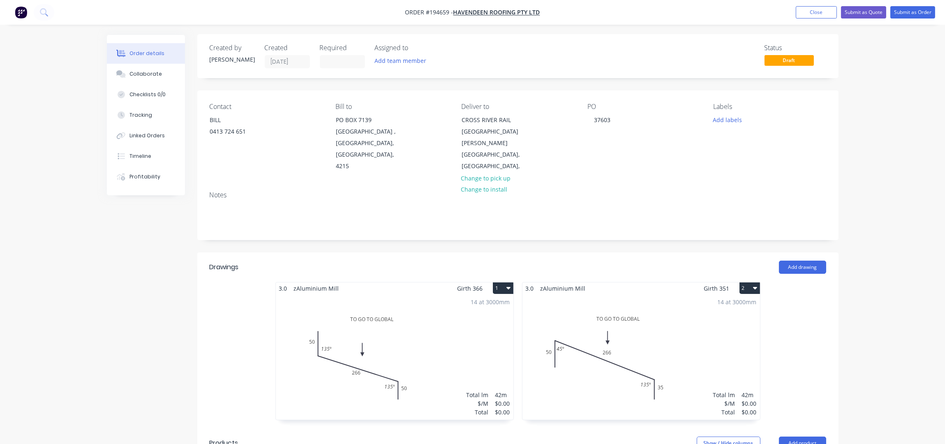
scroll to position [0, 0]
click at [900, 14] on button "Submit as Order" at bounding box center [913, 12] width 45 height 12
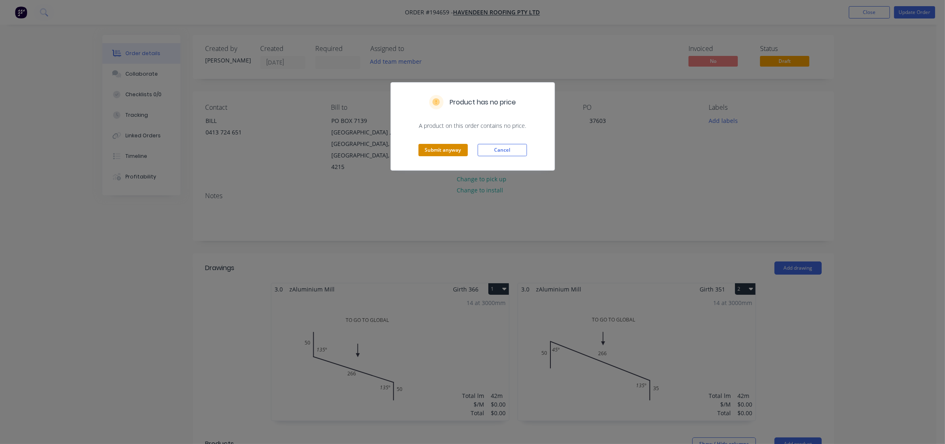
click at [443, 146] on button "Submit anyway" at bounding box center [443, 150] width 49 height 12
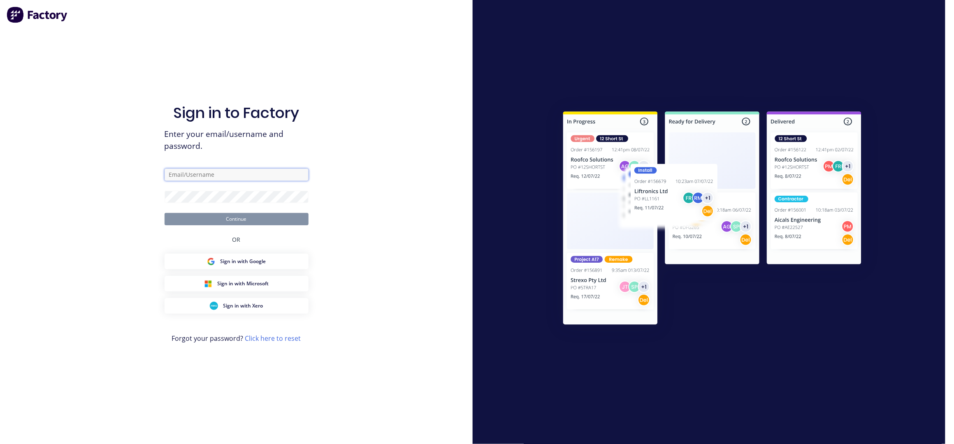
type input "taylor@fmfabricators.com.au"
click at [217, 222] on button "Continue" at bounding box center [236, 219] width 144 height 12
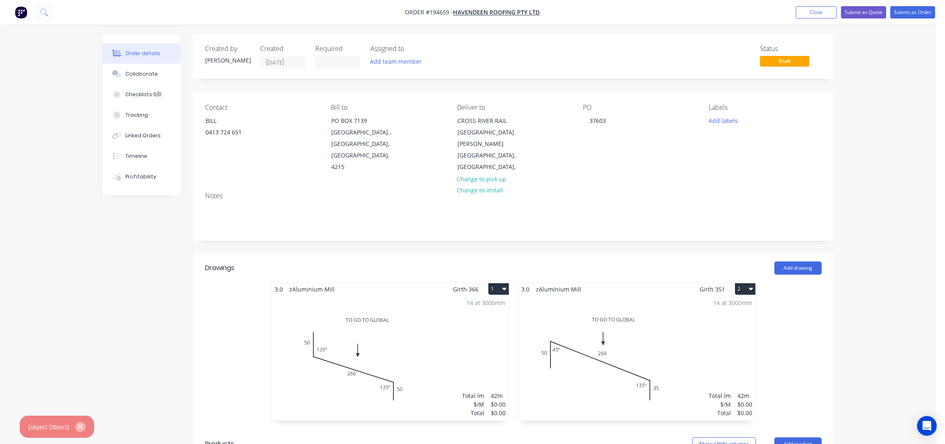
click at [80, 423] on icon "button" at bounding box center [80, 426] width 5 height 7
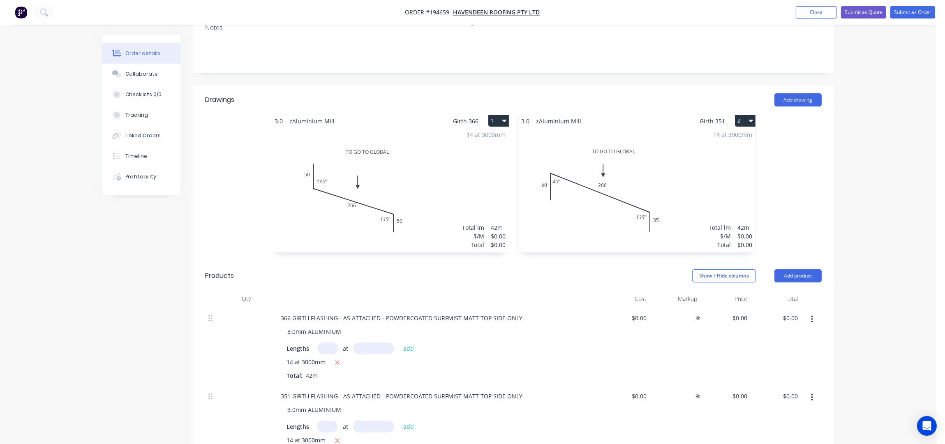
scroll to position [274, 0]
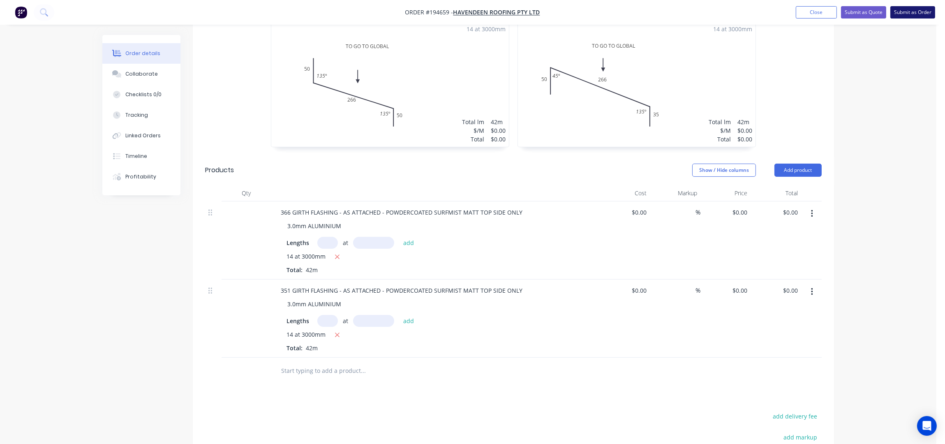
click at [910, 12] on button "Submit as Order" at bounding box center [913, 12] width 45 height 12
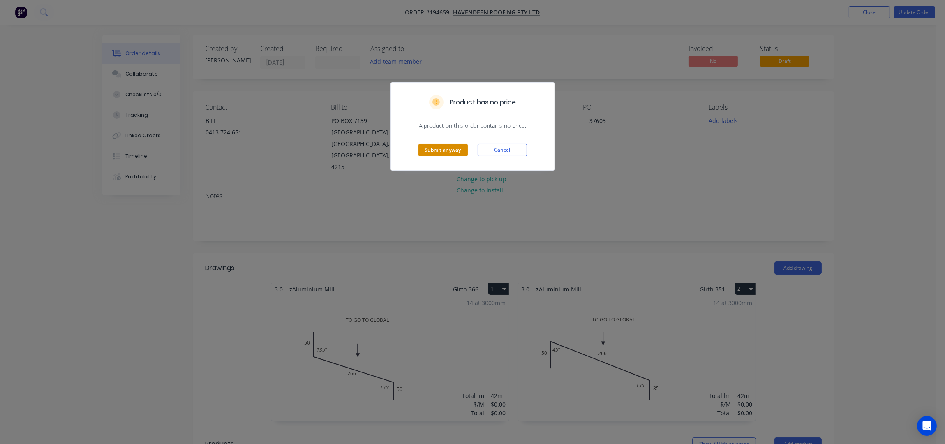
click at [431, 150] on button "Submit anyway" at bounding box center [443, 150] width 49 height 12
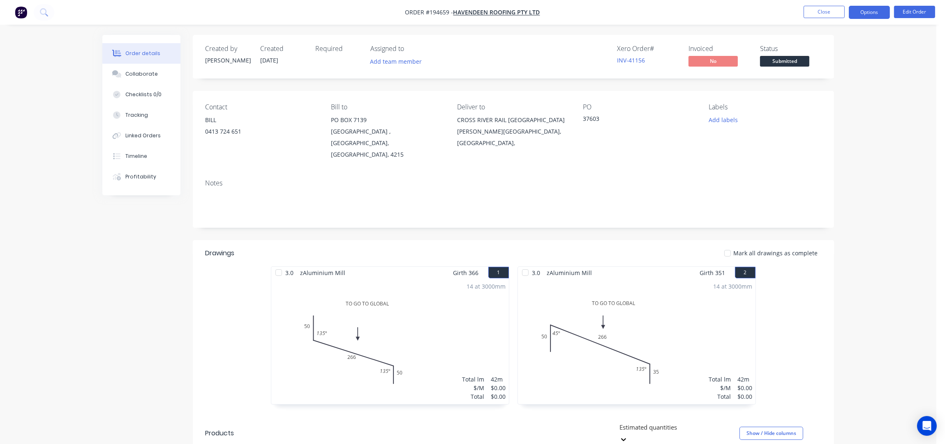
click at [869, 10] on button "Options" at bounding box center [869, 12] width 41 height 13
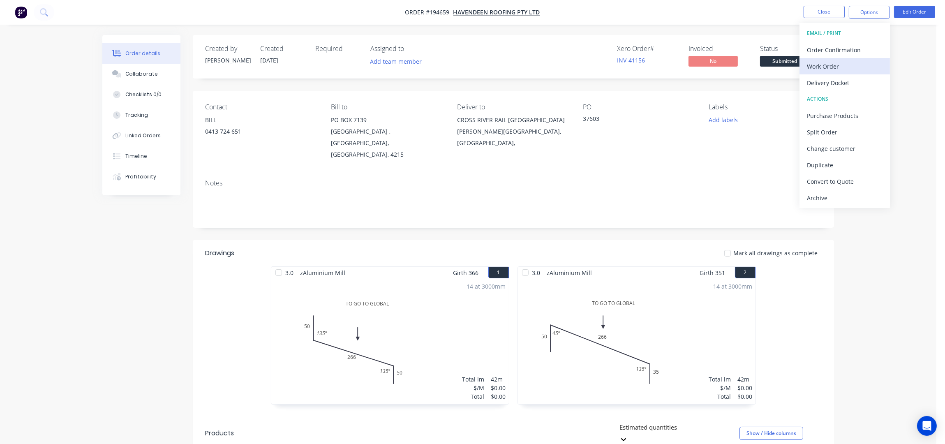
click at [841, 67] on div "Work Order" at bounding box center [845, 66] width 76 height 12
click at [846, 82] on div "Without pricing" at bounding box center [845, 83] width 76 height 12
click at [827, 11] on button "Close" at bounding box center [824, 12] width 41 height 12
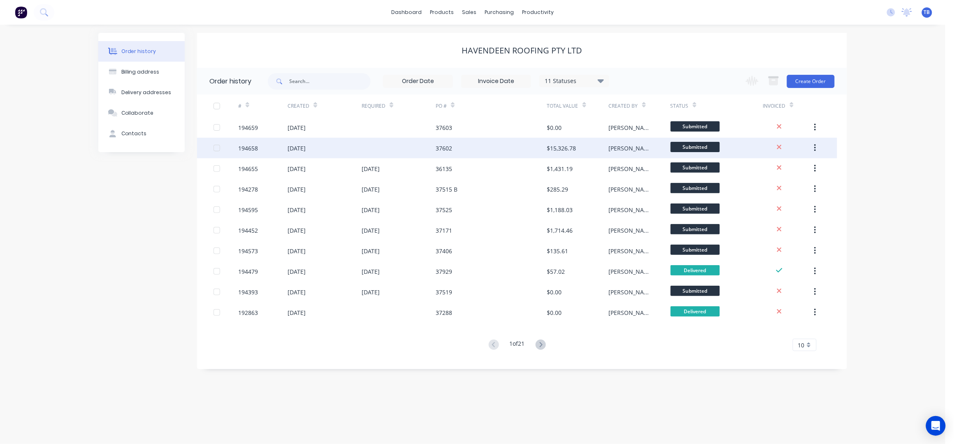
click at [402, 147] on div at bounding box center [398, 148] width 74 height 21
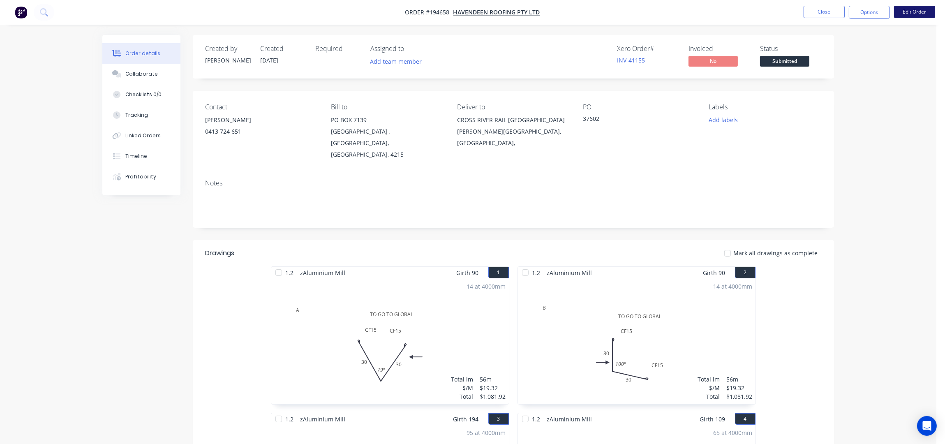
click at [910, 14] on button "Edit Order" at bounding box center [914, 12] width 41 height 12
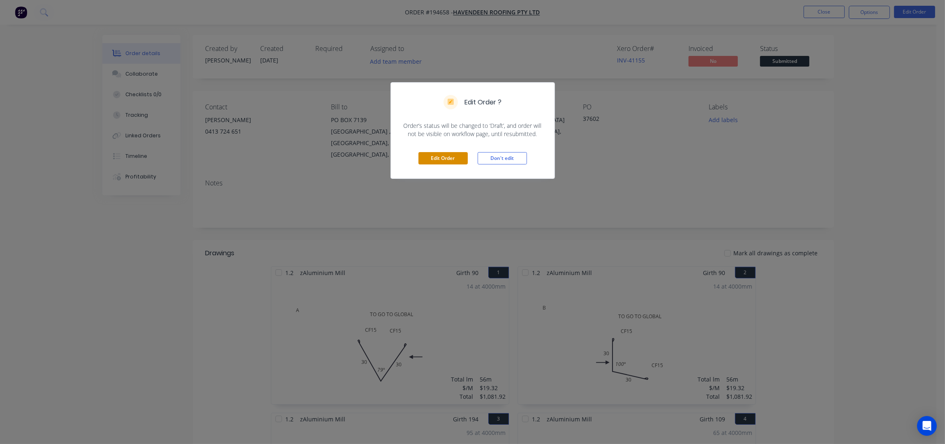
click at [441, 160] on button "Edit Order" at bounding box center [443, 158] width 49 height 12
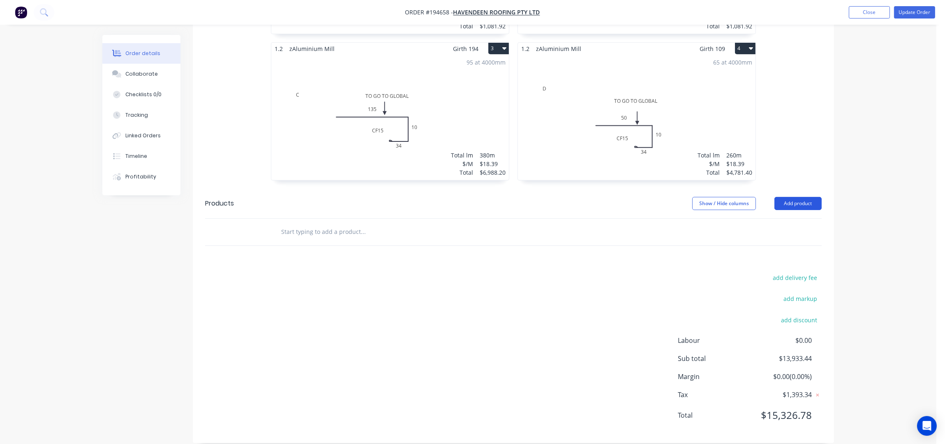
scroll to position [388, 0]
click at [796, 196] on button "Add product" at bounding box center [798, 202] width 47 height 13
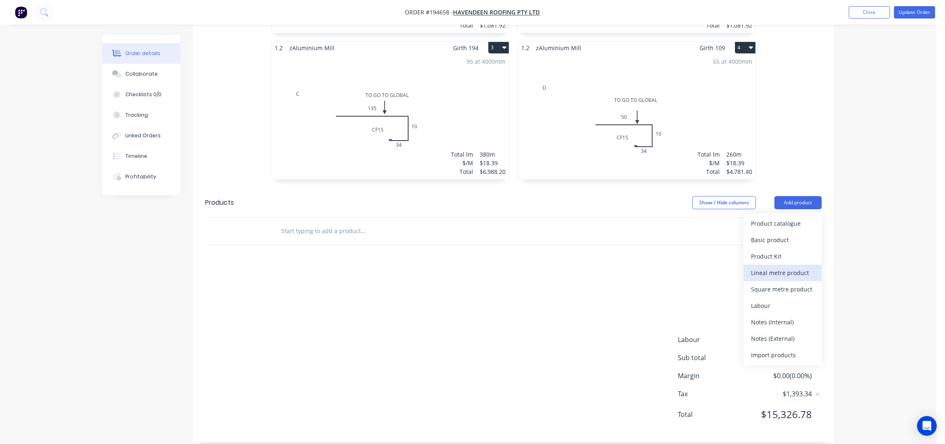
click at [784, 267] on div "Lineal metre product" at bounding box center [782, 273] width 63 height 12
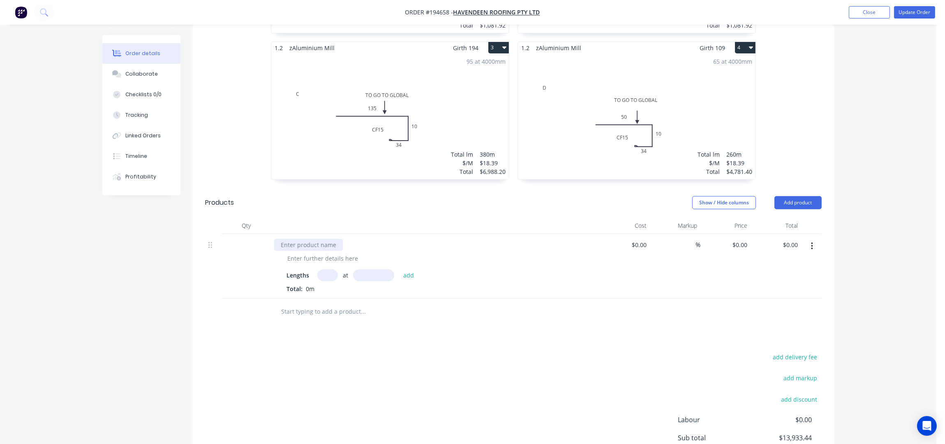
click at [301, 239] on div at bounding box center [308, 245] width 69 height 12
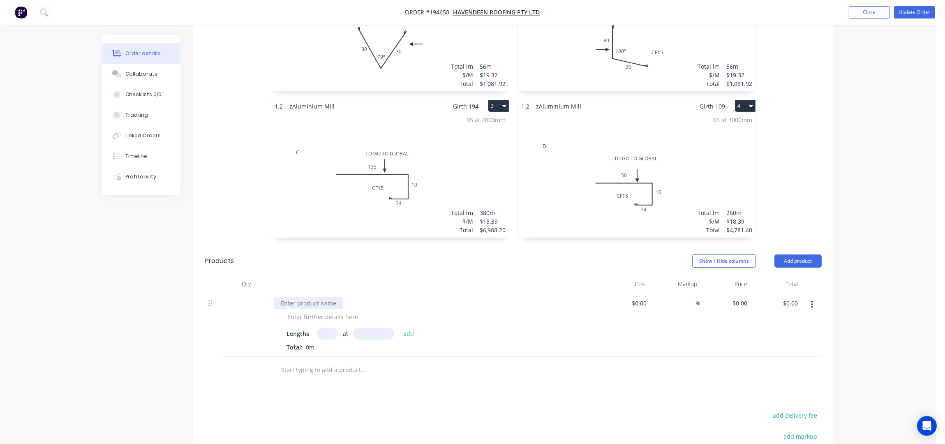
scroll to position [333, 0]
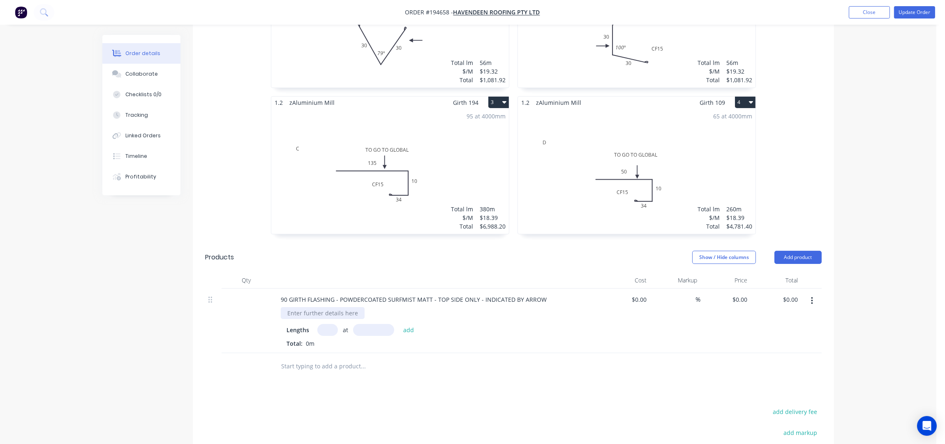
click at [320, 307] on div at bounding box center [323, 313] width 84 height 12
click at [324, 307] on div at bounding box center [323, 313] width 84 height 12
click at [321, 324] on input "text" at bounding box center [327, 330] width 21 height 12
type input "14"
type input "4000"
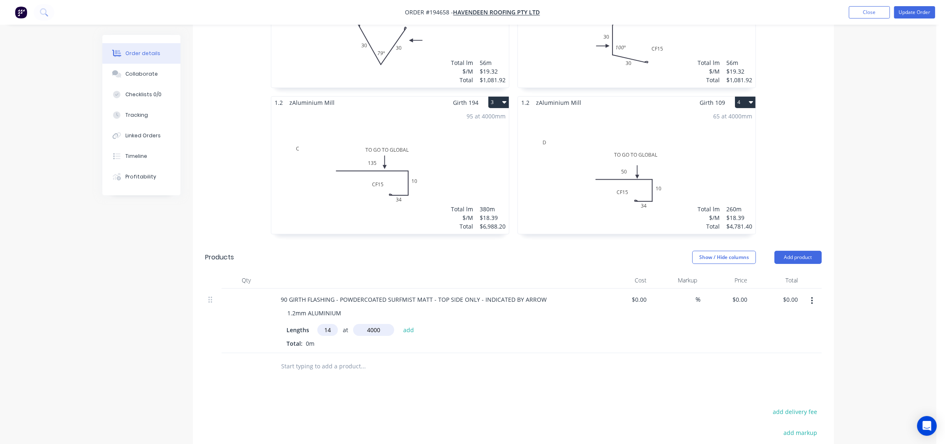
click at [399, 324] on button "add" at bounding box center [408, 329] width 19 height 11
click at [434, 260] on header "Products Show / Hide columns Add product" at bounding box center [514, 258] width 642 height 30
click at [812, 297] on icon "button" at bounding box center [812, 300] width 2 height 7
click at [808, 317] on div "Duplicate" at bounding box center [782, 323] width 63 height 12
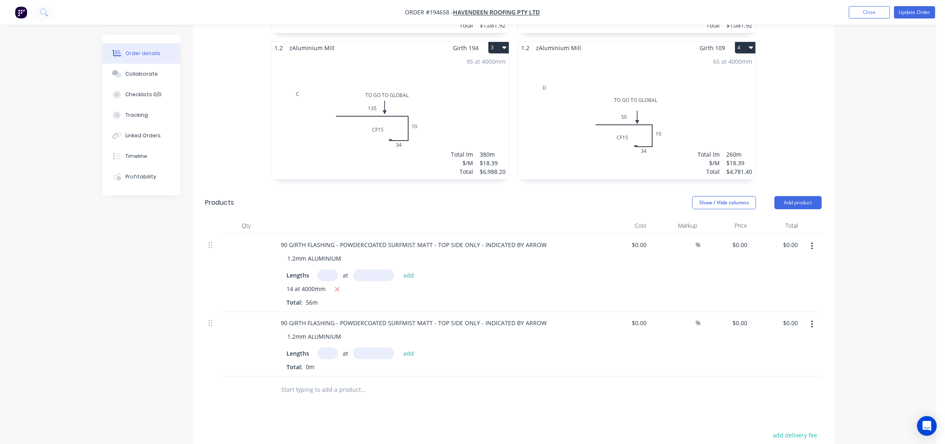
scroll to position [278, 0]
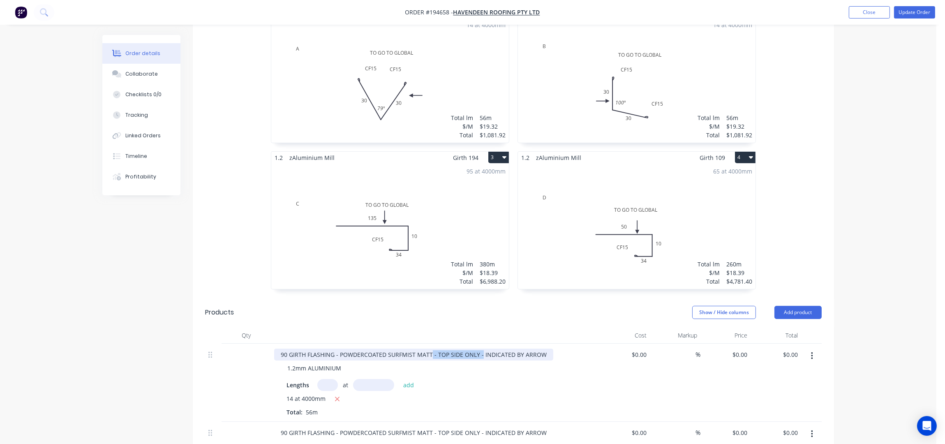
drag, startPoint x: 480, startPoint y: 342, endPoint x: 430, endPoint y: 343, distance: 49.4
click at [430, 349] on div "90 GIRTH FLASHING - POWDERCOATED SURFMIST MATT - TOP SIDE ONLY - INDICATED BY A…" at bounding box center [413, 355] width 279 height 12
click at [431, 349] on div "90 GIRTH FLASHING - POWDERCOATED SURFMIST MATT COLOUR SIDE INDICATED BY ARROW" at bounding box center [407, 355] width 267 height 12
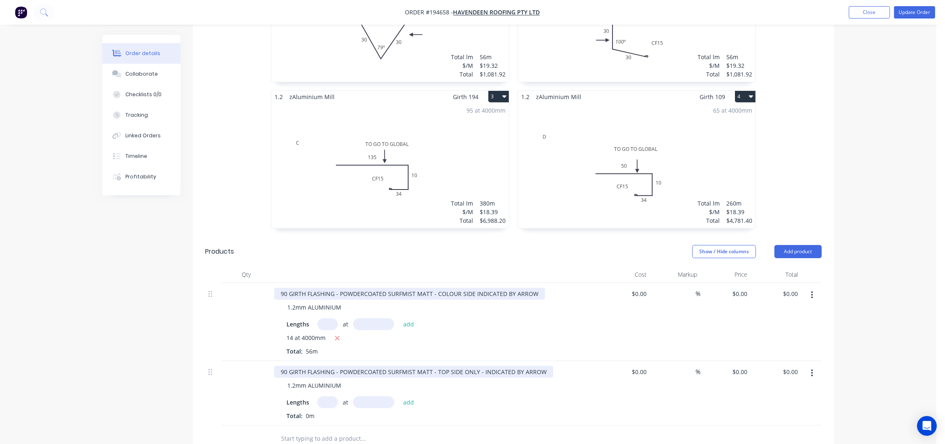
scroll to position [442, 0]
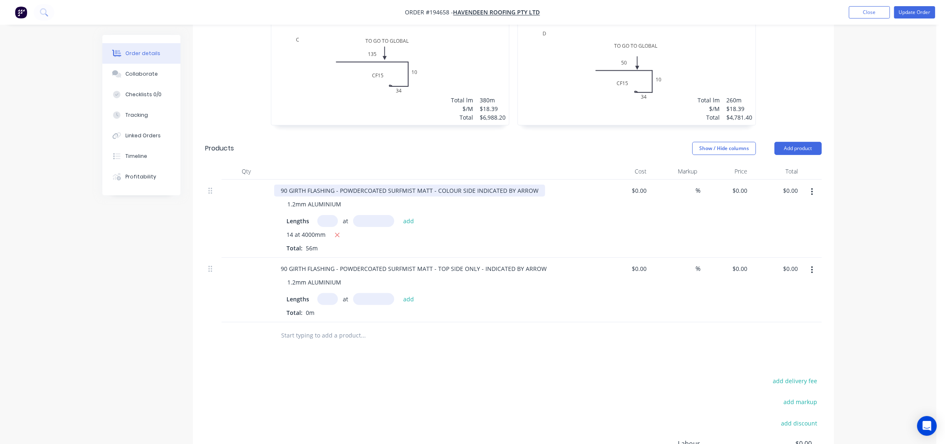
click at [534, 185] on div "90 GIRTH FLASHING - POWDERCOATED SURFMIST MATT - COLOUR SIDE INDICATED BY ARROW" at bounding box center [409, 191] width 271 height 12
drag, startPoint x: 544, startPoint y: 259, endPoint x: 445, endPoint y: 251, distance: 99.9
click at [444, 263] on div "90 GIRTH FLASHING - POWDERCOATED SURFMIST MATT - TOP SIDE ONLY - INDICATED BY A…" at bounding box center [413, 269] width 279 height 12
click at [531, 263] on div "90 GIRTH FLASHING - POWDERCOATED SURFMIST MATT - TOP SIDE ONLY - INDICATED BY A…" at bounding box center [413, 269] width 279 height 12
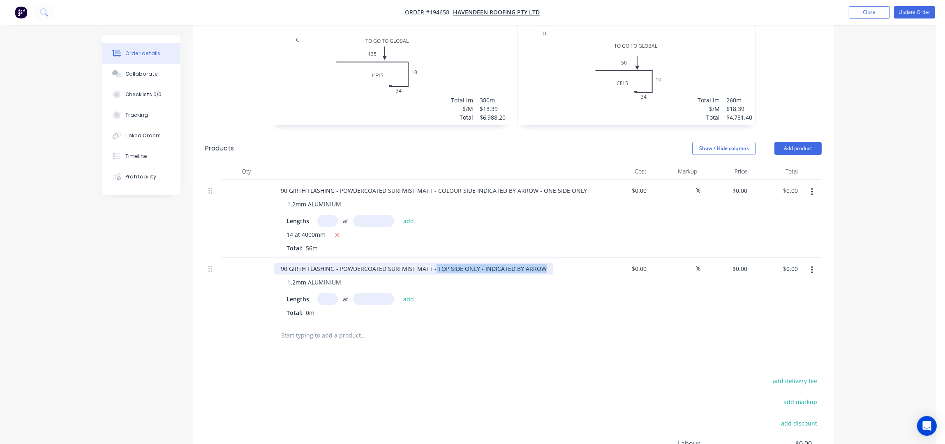
drag, startPoint x: 542, startPoint y: 258, endPoint x: 432, endPoint y: 262, distance: 109.5
click at [432, 263] on div "90 GIRTH FLASHING - POWDERCOATED SURFMIST MATT - TOP SIDE ONLY - INDICATED BY A…" at bounding box center [413, 269] width 279 height 12
click at [865, 178] on div "Order details Collaborate Checklists 0/0 Tracking Linked Orders Timeline Profit…" at bounding box center [468, 58] width 937 height 1001
drag, startPoint x: 327, startPoint y: 289, endPoint x: 671, endPoint y: 153, distance: 369.8
click at [327, 293] on input "text" at bounding box center [327, 299] width 21 height 12
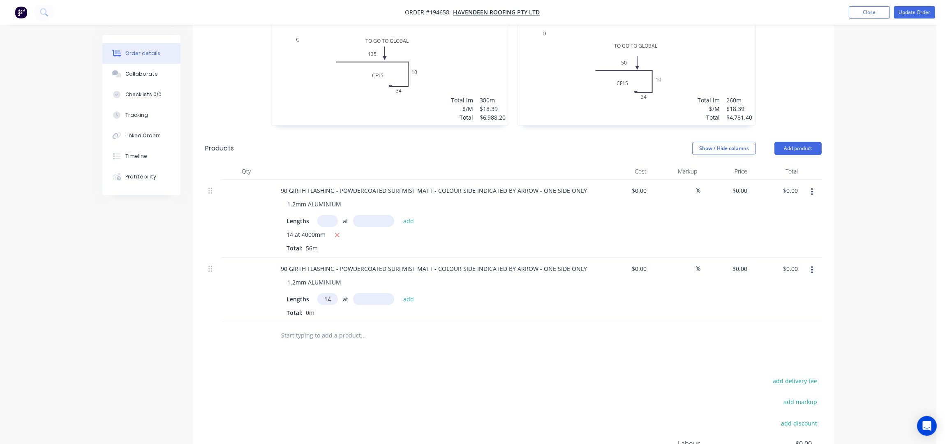
type input "14"
type input "4000"
click at [399, 293] on button "add" at bounding box center [408, 298] width 19 height 11
click at [328, 293] on input "text" at bounding box center [327, 299] width 21 height 12
drag, startPoint x: 328, startPoint y: 290, endPoint x: 394, endPoint y: 371, distance: 104.7
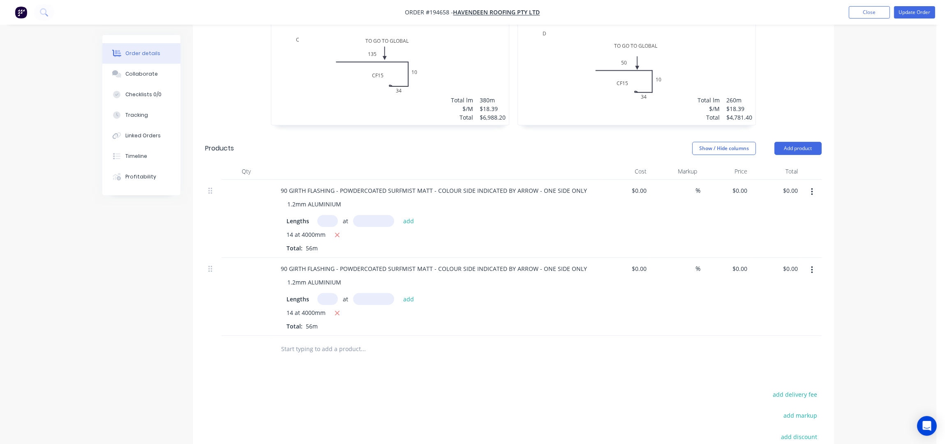
click at [396, 372] on div "Drawings Add drawing 1.2 zAluminium Mill Girth 90 1 A TO GO TO GLOBAL CF 15 30 …" at bounding box center [514, 185] width 642 height 749
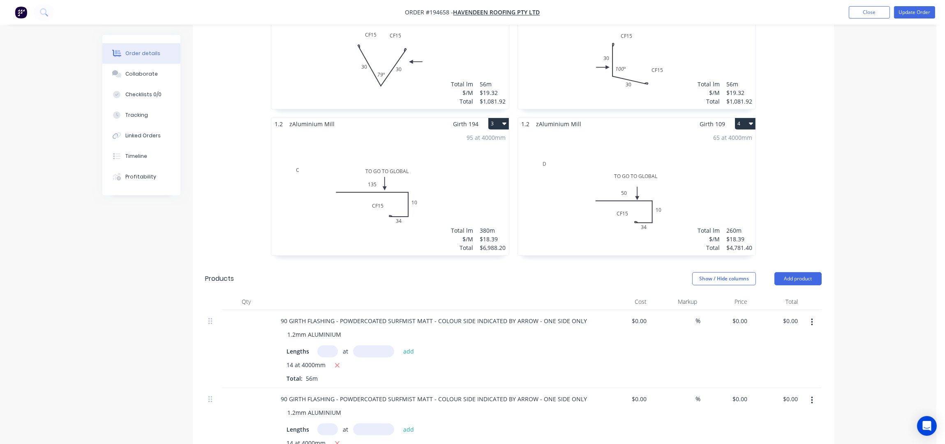
scroll to position [388, 0]
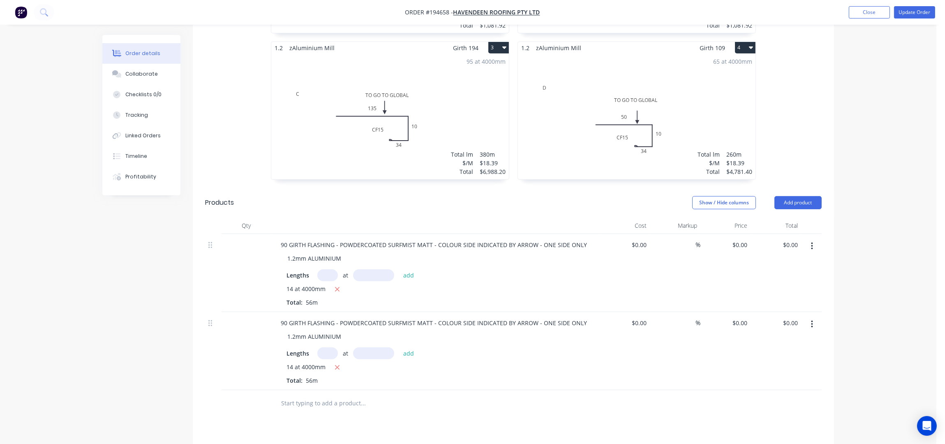
click at [813, 320] on icon "button" at bounding box center [812, 324] width 2 height 9
click at [804, 340] on div "Duplicate" at bounding box center [782, 346] width 63 height 12
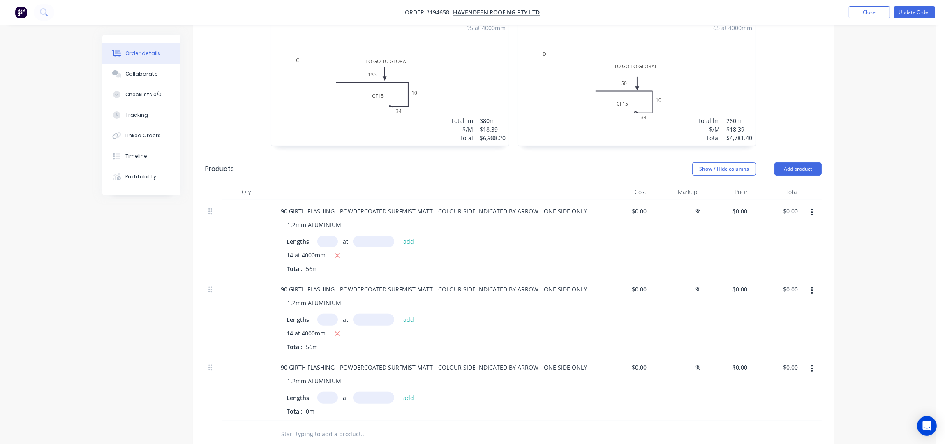
scroll to position [497, 0]
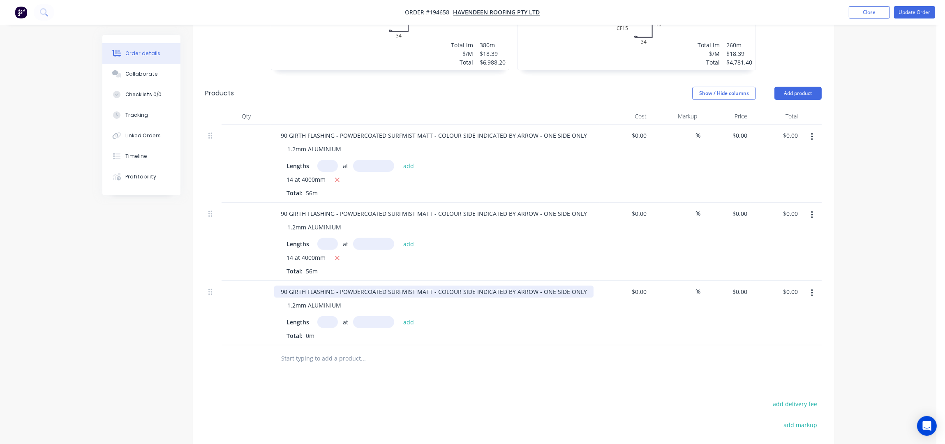
click at [286, 286] on div "90 GIRTH FLASHING - POWDERCOATED SURFMIST MATT - COLOUR SIDE INDICATED BY ARROW…" at bounding box center [434, 292] width 320 height 12
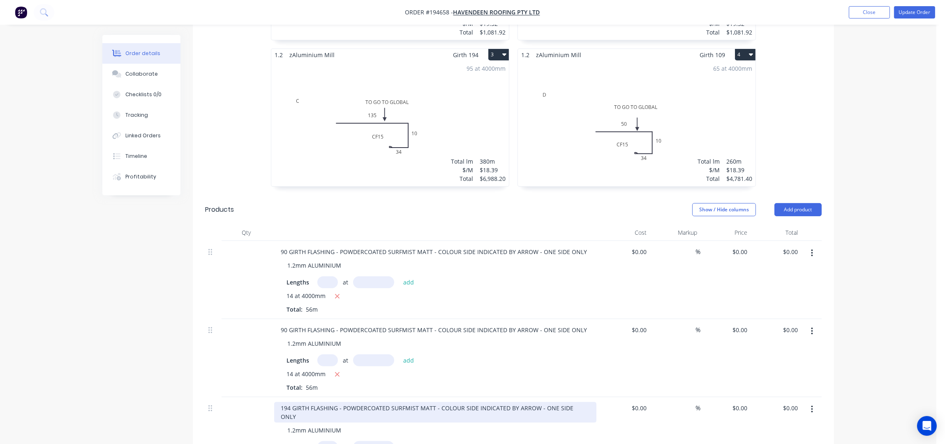
scroll to position [442, 0]
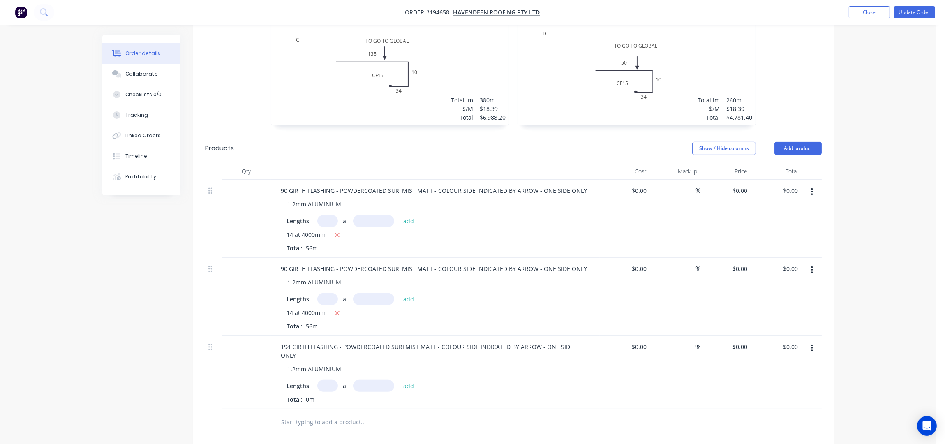
click at [334, 380] on input "text" at bounding box center [327, 386] width 21 height 12
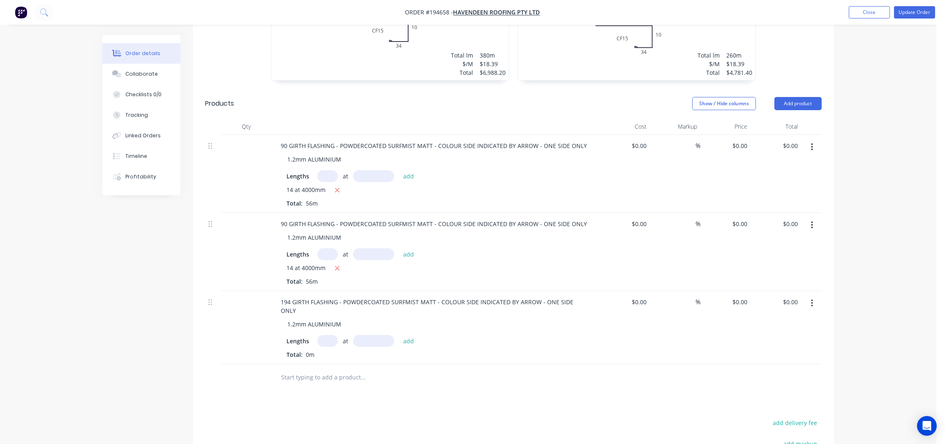
scroll to position [497, 0]
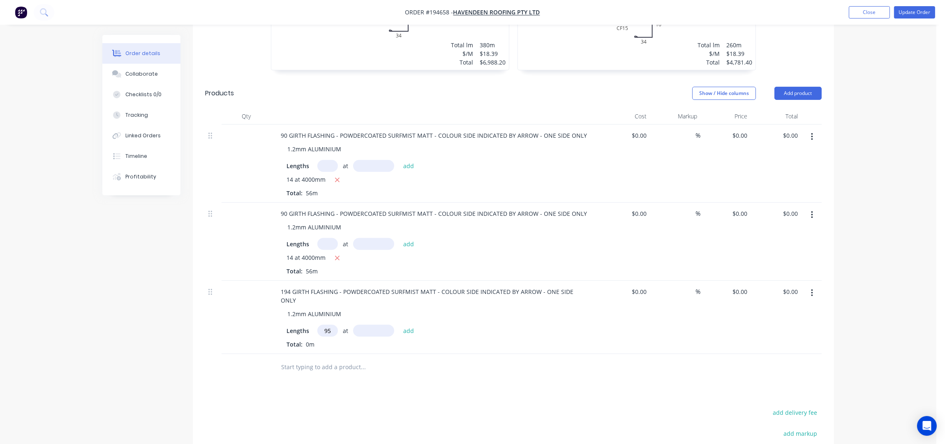
type input "95"
type input "4000"
click at [399, 325] on button "add" at bounding box center [408, 330] width 19 height 11
click at [814, 286] on button "button" at bounding box center [812, 293] width 19 height 15
click at [767, 309] on div "Duplicate" at bounding box center [782, 315] width 63 height 12
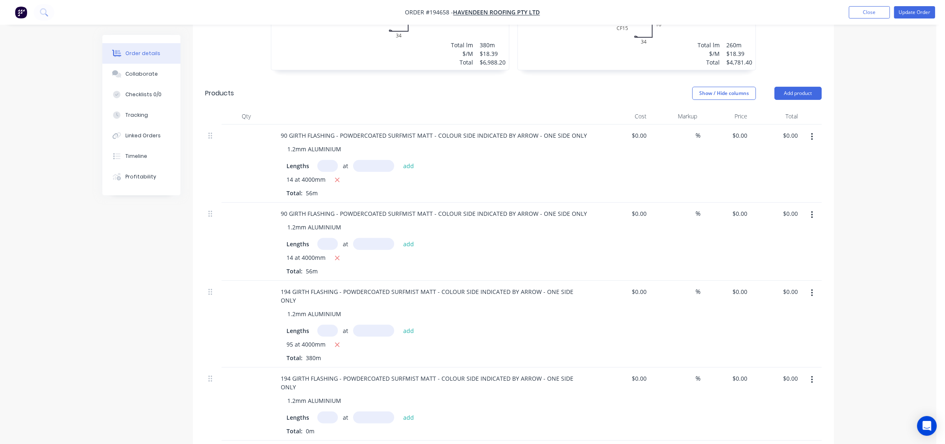
click at [324, 412] on input "text" at bounding box center [327, 418] width 21 height 12
type input "65"
type input "4000"
click at [399, 412] on button "add" at bounding box center [408, 417] width 19 height 11
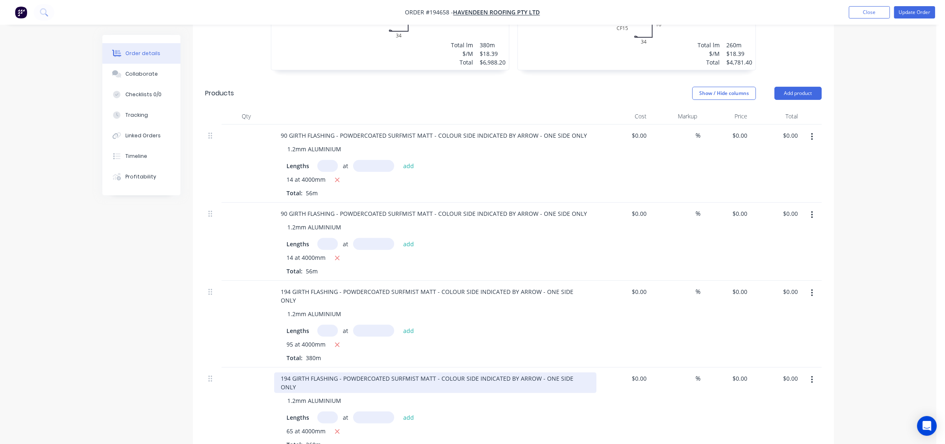
drag, startPoint x: 291, startPoint y: 359, endPoint x: 314, endPoint y: 398, distance: 45.6
click at [291, 373] on div "194 GIRTH FLASHING - POWDERCOATED SURFMIST MATT - COLOUR SIDE INDICATED BY ARRO…" at bounding box center [435, 383] width 322 height 21
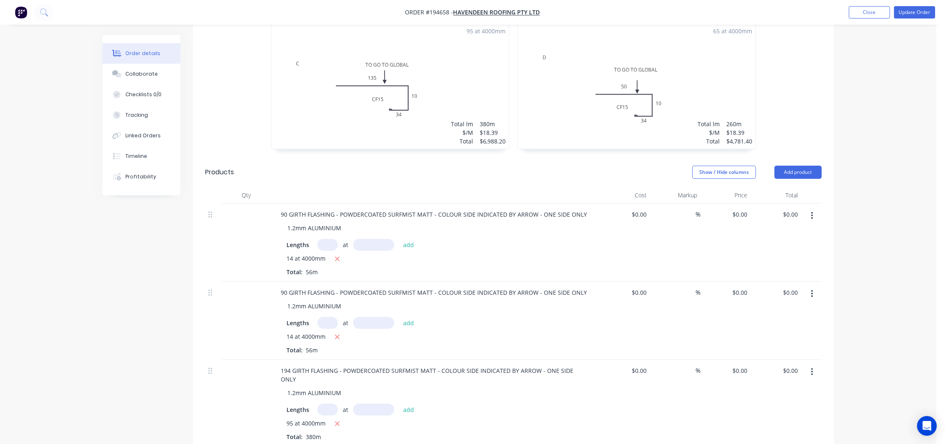
scroll to position [274, 0]
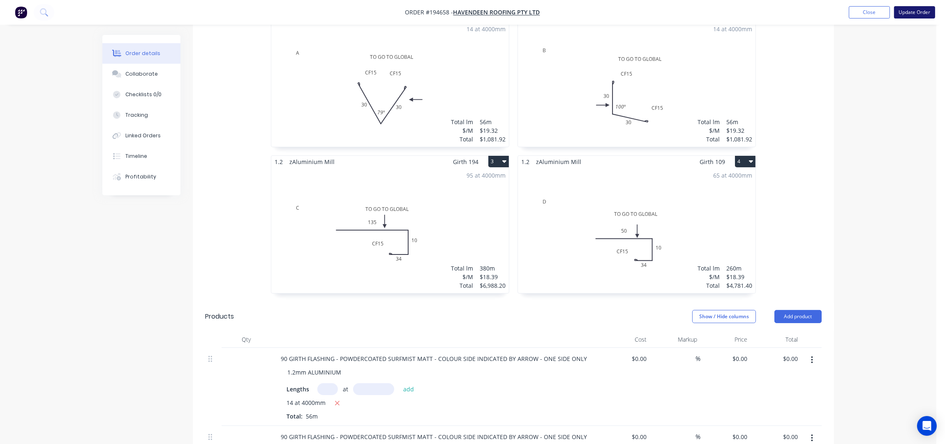
click at [922, 16] on button "Update Order" at bounding box center [914, 12] width 41 height 12
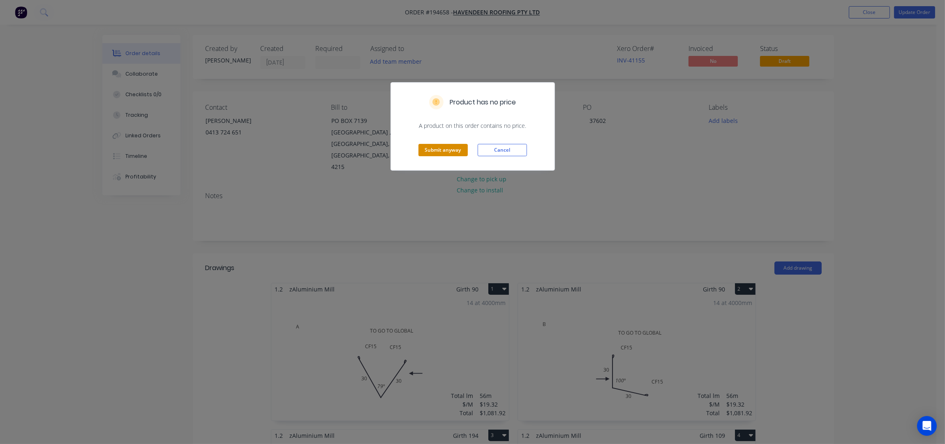
click at [454, 148] on button "Submit anyway" at bounding box center [443, 150] width 49 height 12
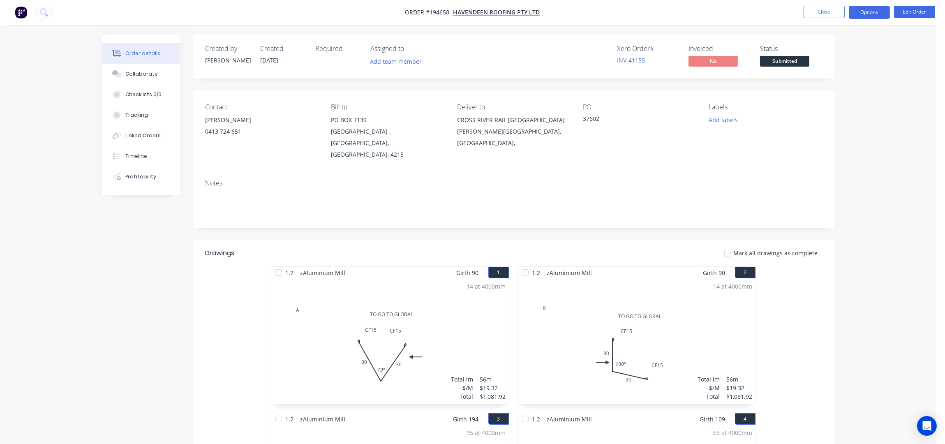
click at [861, 12] on button "Options" at bounding box center [869, 12] width 41 height 13
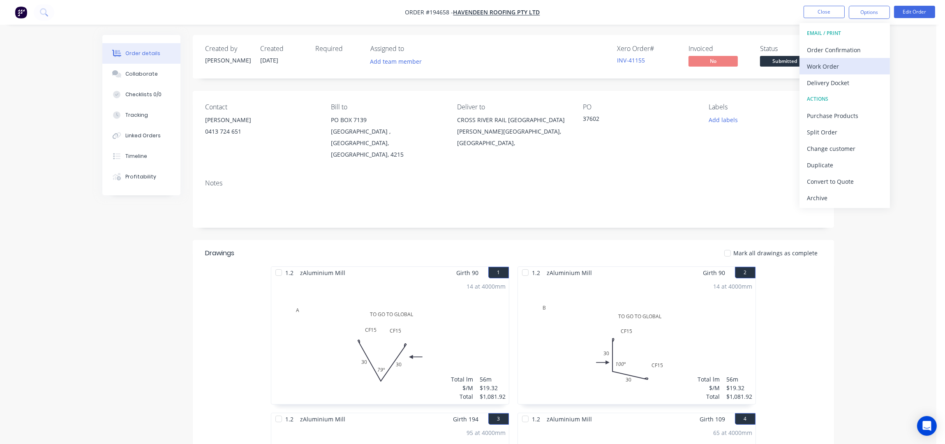
click at [839, 67] on div "Work Order" at bounding box center [845, 66] width 76 height 12
click at [842, 82] on div "Without pricing" at bounding box center [845, 83] width 76 height 12
click at [825, 9] on button "Close" at bounding box center [824, 12] width 41 height 12
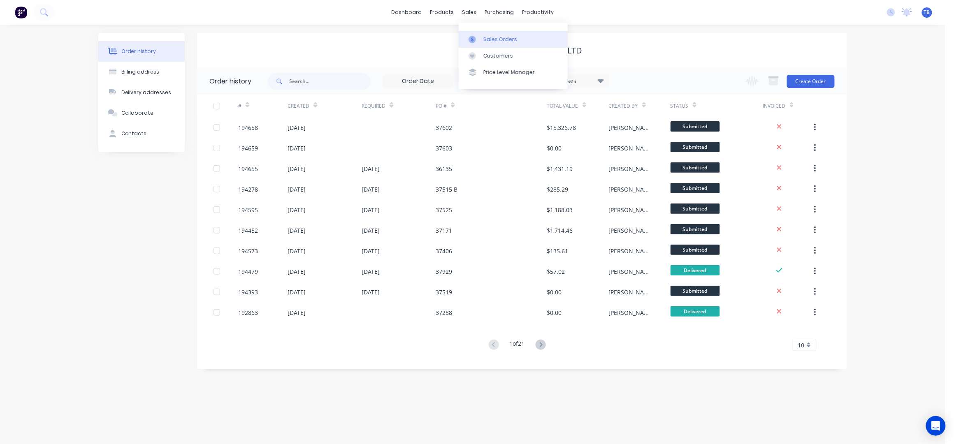
click at [491, 36] on div "Sales Orders" at bounding box center [500, 39] width 34 height 7
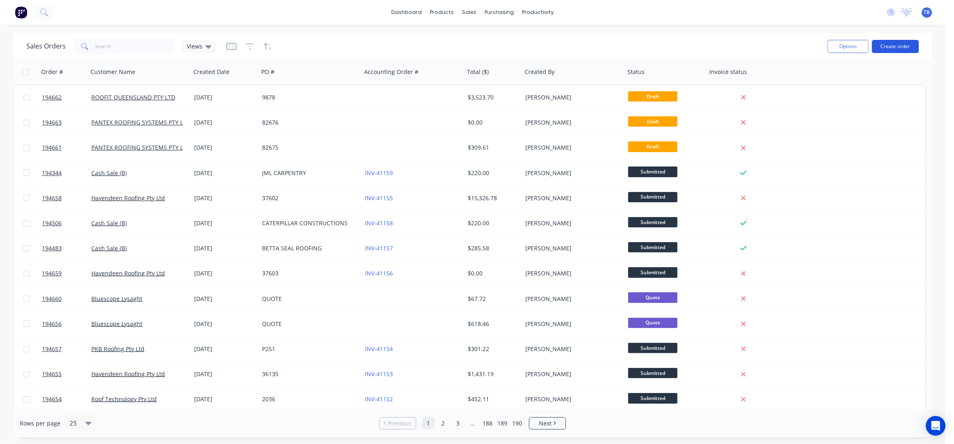
click at [894, 45] on button "Create order" at bounding box center [895, 46] width 47 height 13
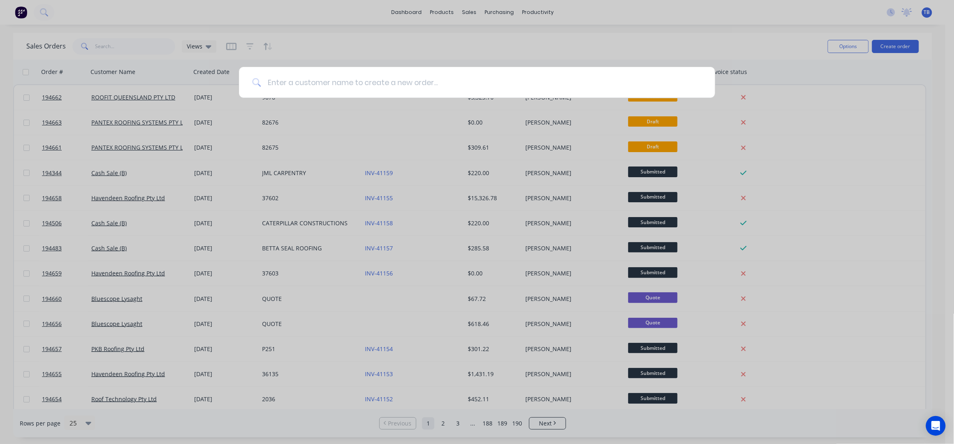
click at [295, 83] on input at bounding box center [481, 82] width 441 height 31
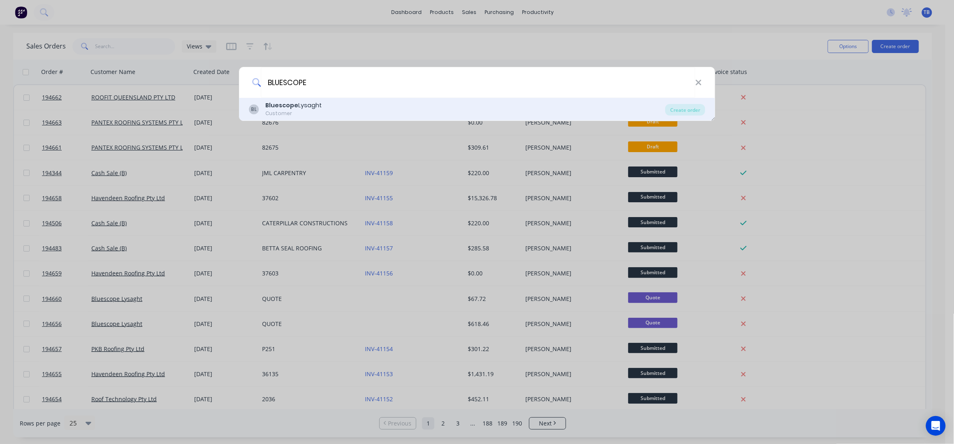
type input "BLUESCOPE"
click at [310, 116] on div "Customer" at bounding box center [293, 113] width 56 height 7
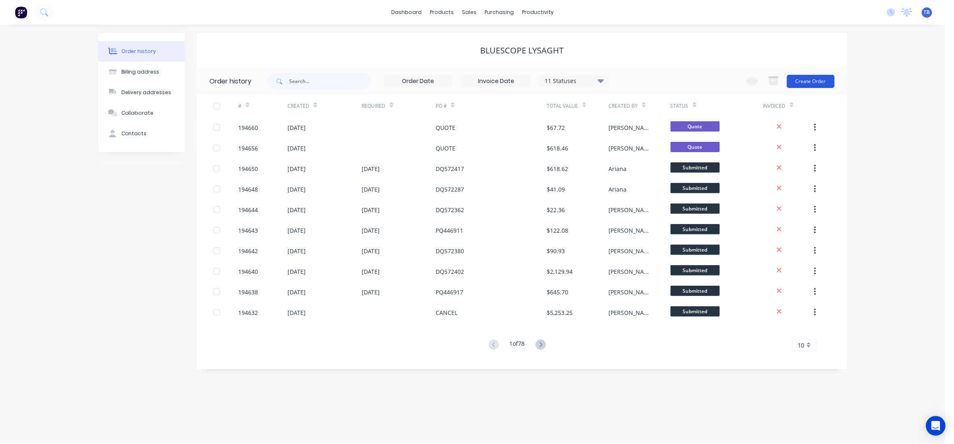
click at [806, 79] on button "Create Order" at bounding box center [811, 81] width 48 height 13
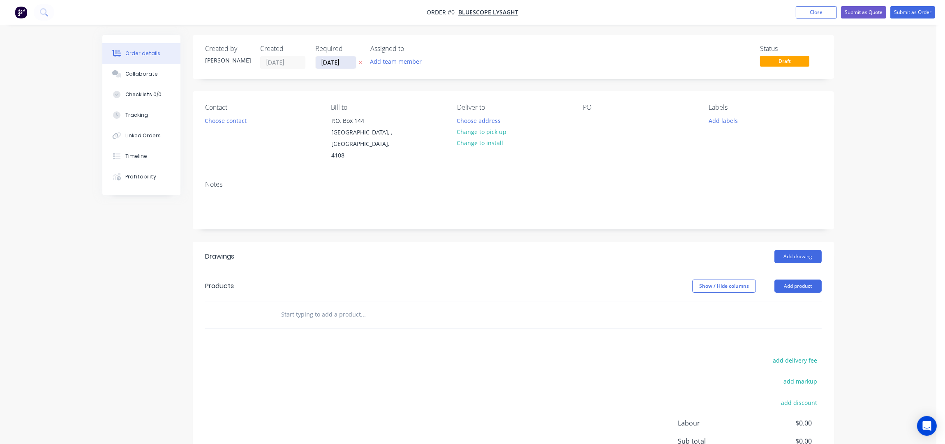
click at [326, 64] on input "[DATE]" at bounding box center [336, 62] width 40 height 12
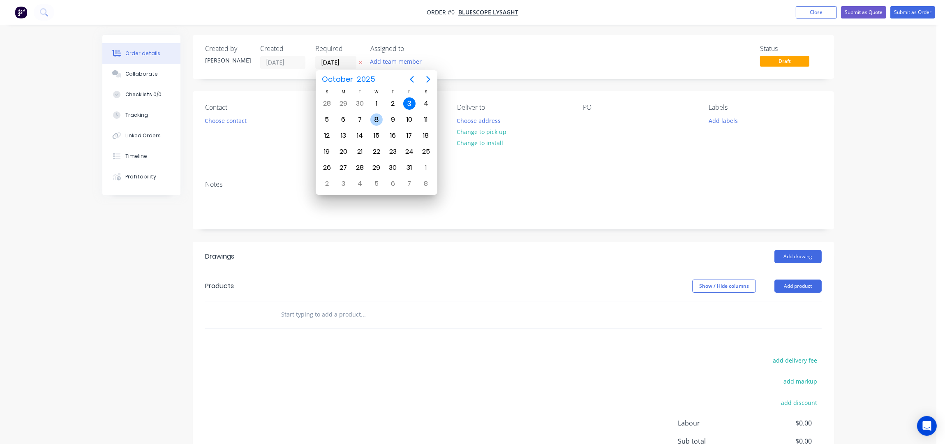
click at [379, 121] on div "8" at bounding box center [377, 120] width 12 height 12
type input "08/10/25"
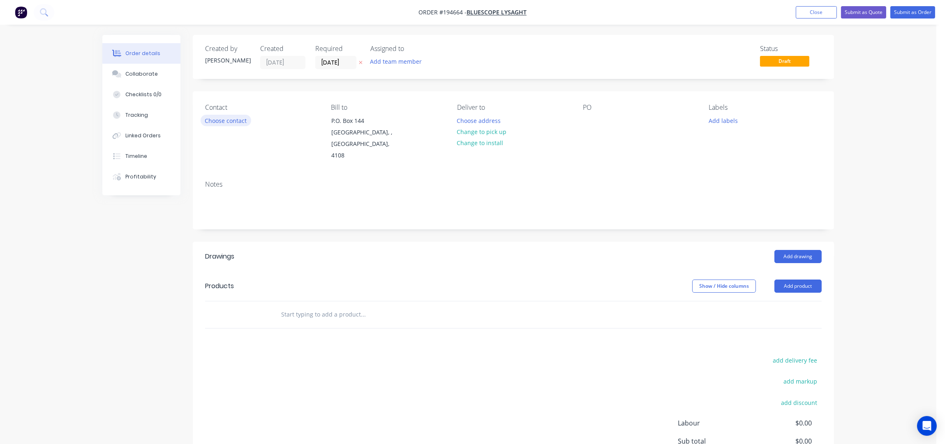
click at [242, 122] on button "Choose contact" at bounding box center [226, 120] width 51 height 11
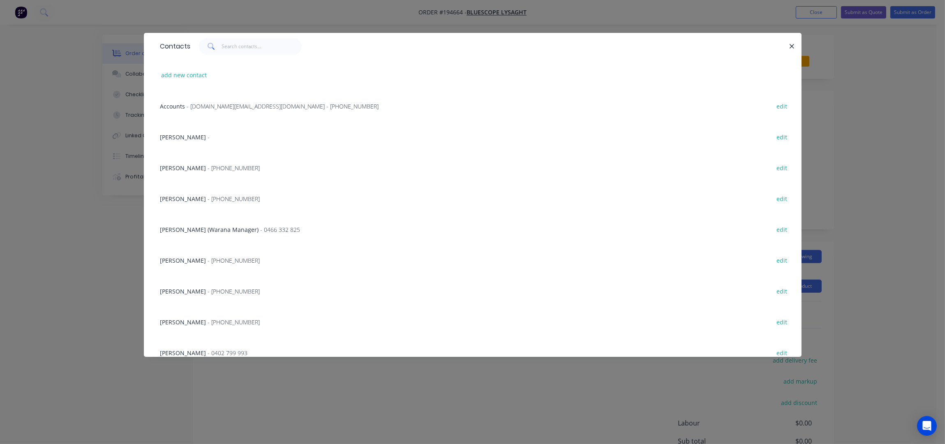
click at [192, 318] on span "[PERSON_NAME]" at bounding box center [183, 322] width 46 height 8
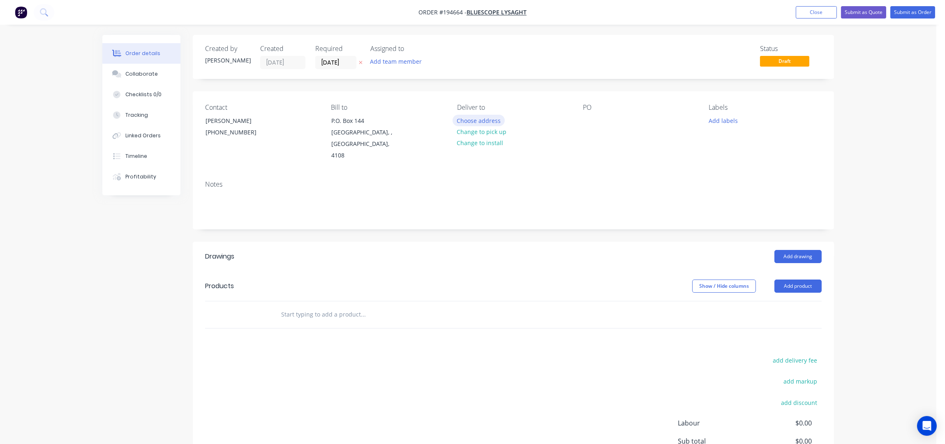
click at [489, 116] on button "Choose address" at bounding box center [479, 120] width 53 height 11
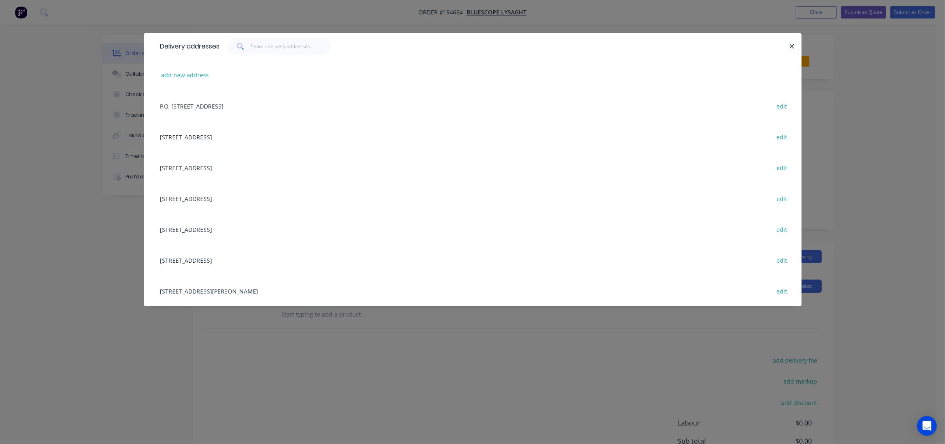
click at [217, 287] on div "[STREET_ADDRESS][PERSON_NAME] edit" at bounding box center [472, 291] width 633 height 31
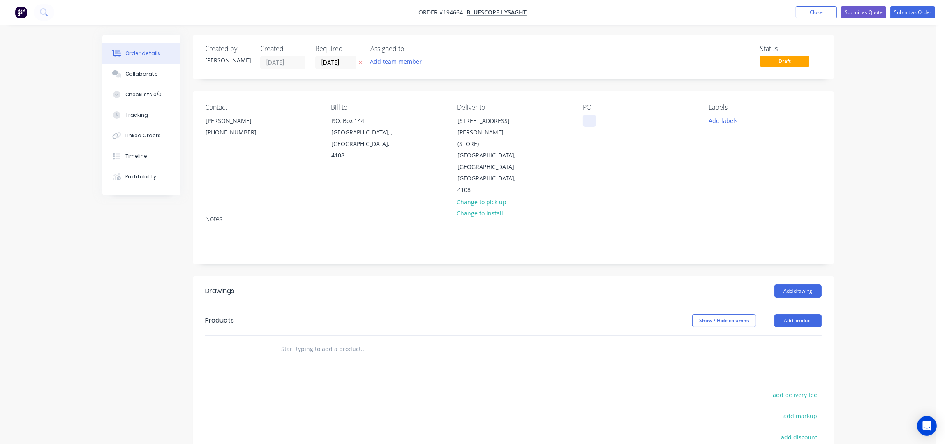
click at [582, 119] on div "Contact NATALIE BULL (07) 3365 7736 Bill to P.O. Box 144 Archerfield, , Austral…" at bounding box center [514, 149] width 642 height 117
click at [591, 118] on div at bounding box center [589, 121] width 13 height 12
click at [639, 156] on div "PO DQ572421" at bounding box center [639, 150] width 113 height 93
click at [720, 124] on button "Add labels" at bounding box center [723, 120] width 38 height 11
click at [744, 164] on div "ACA Store" at bounding box center [746, 161] width 30 height 9
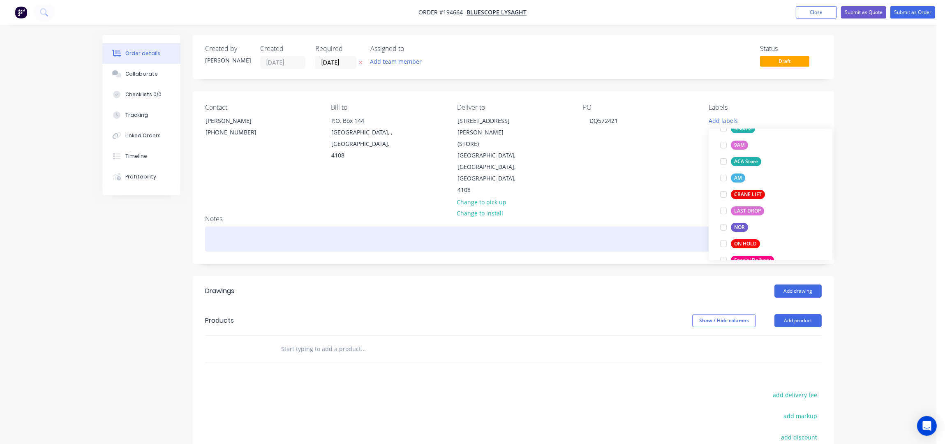
scroll to position [32, 0]
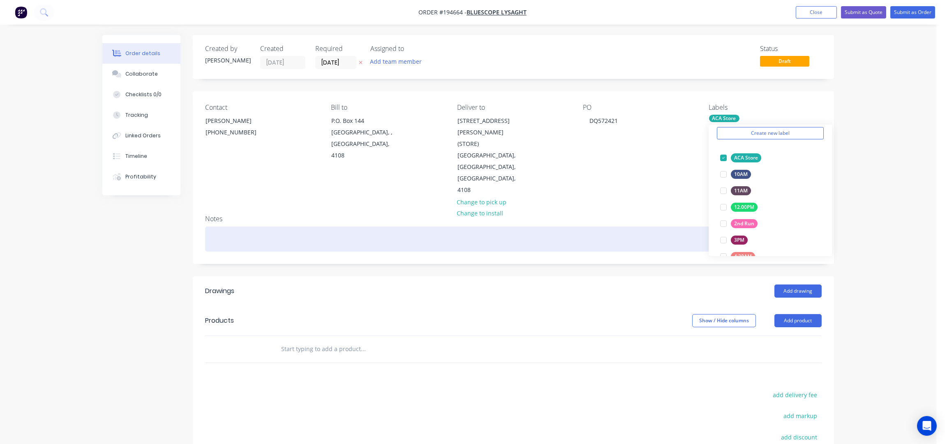
click at [583, 227] on div at bounding box center [513, 239] width 617 height 25
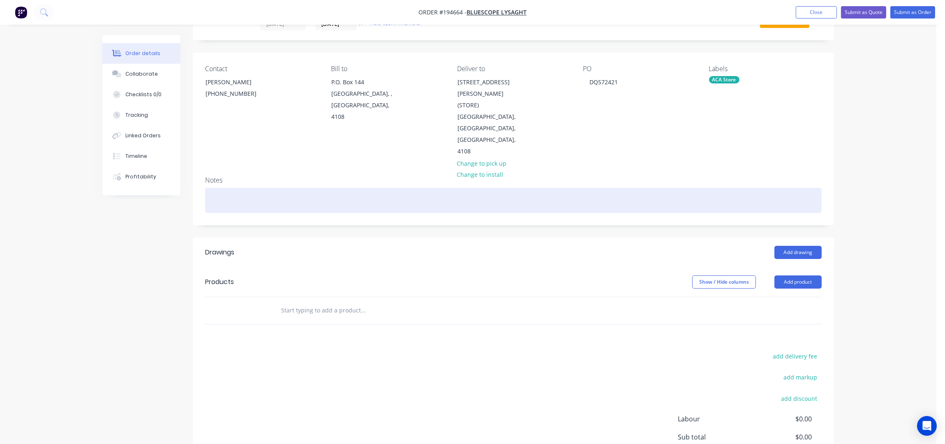
scroll to position [106, 0]
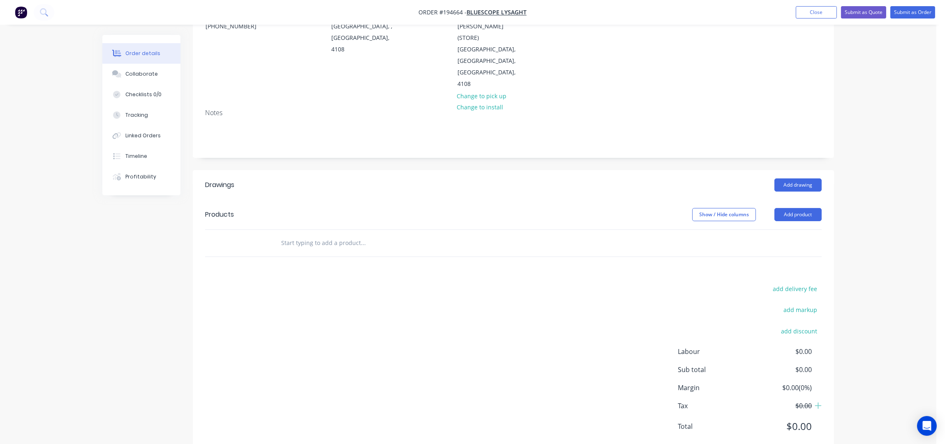
click at [375, 235] on div at bounding box center [363, 243] width 164 height 16
click at [368, 235] on input "text" at bounding box center [363, 243] width 164 height 16
type input "O"
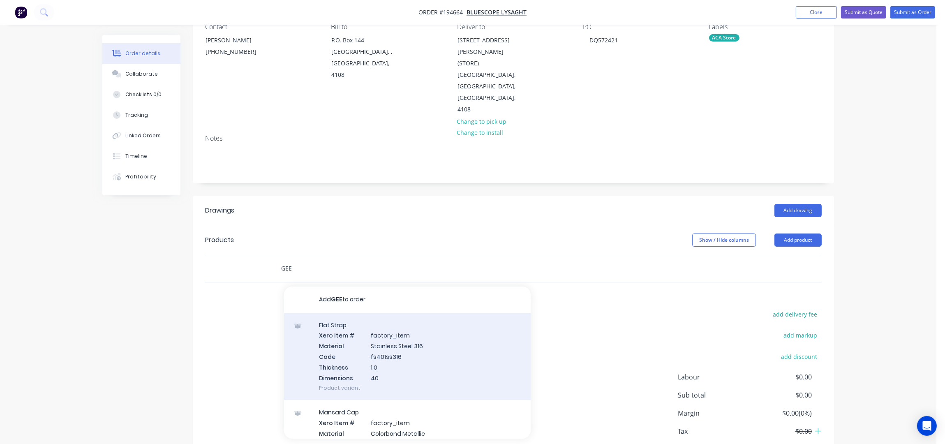
scroll to position [0, 0]
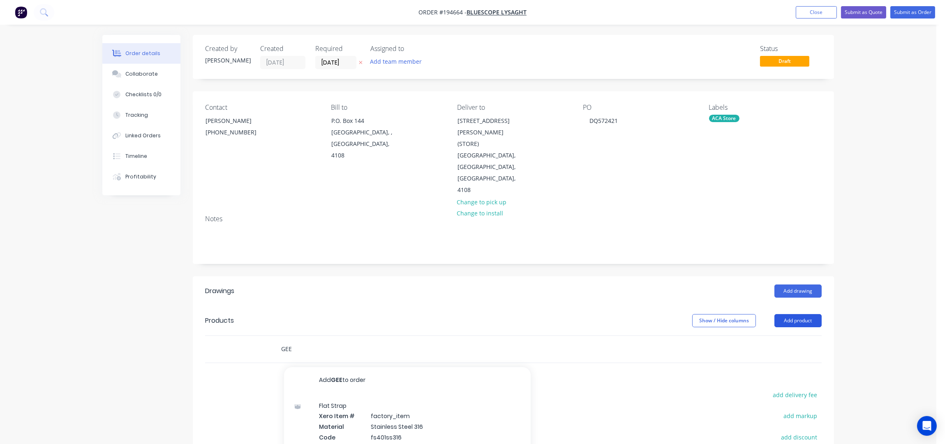
type input "GEE"
click at [808, 314] on button "Add product" at bounding box center [798, 320] width 47 height 13
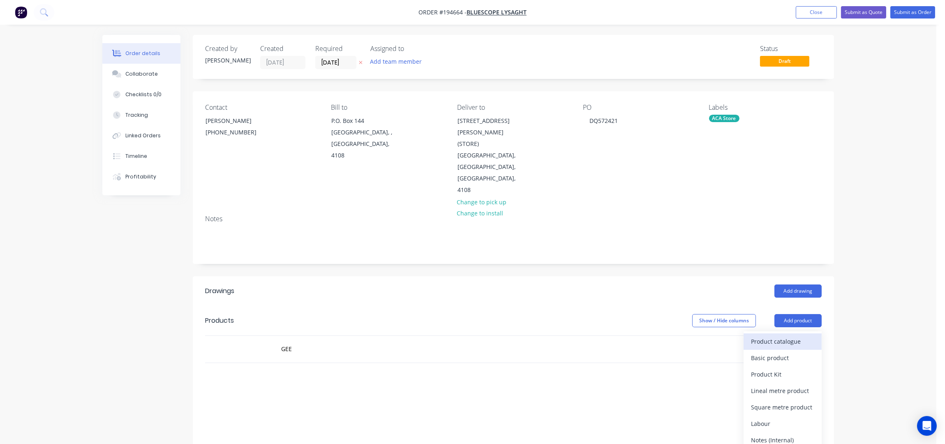
click at [783, 336] on div "Product catalogue" at bounding box center [782, 342] width 63 height 12
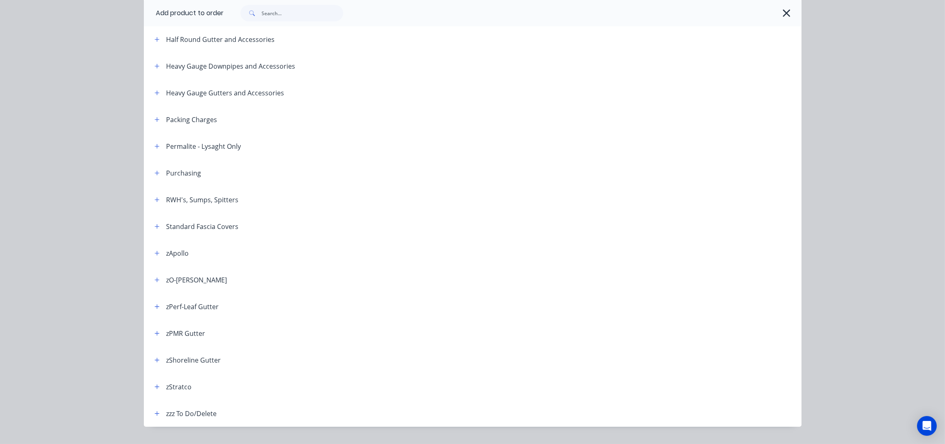
scroll to position [216, 0]
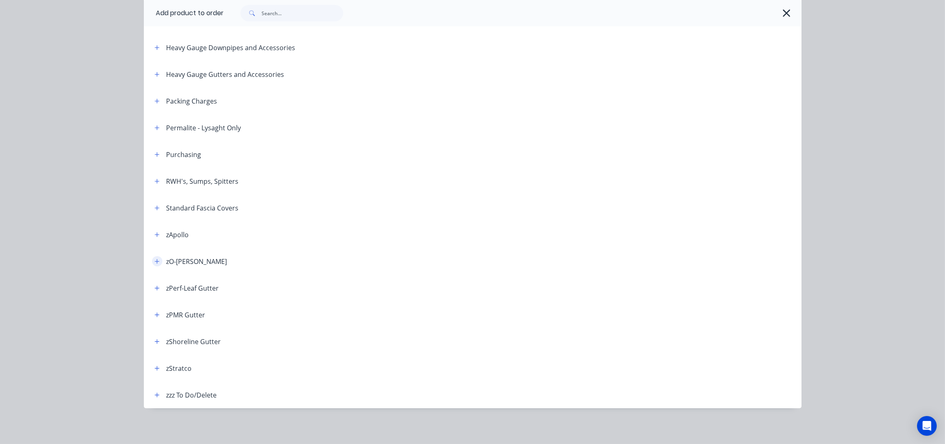
click at [155, 262] on icon "button" at bounding box center [157, 262] width 5 height 6
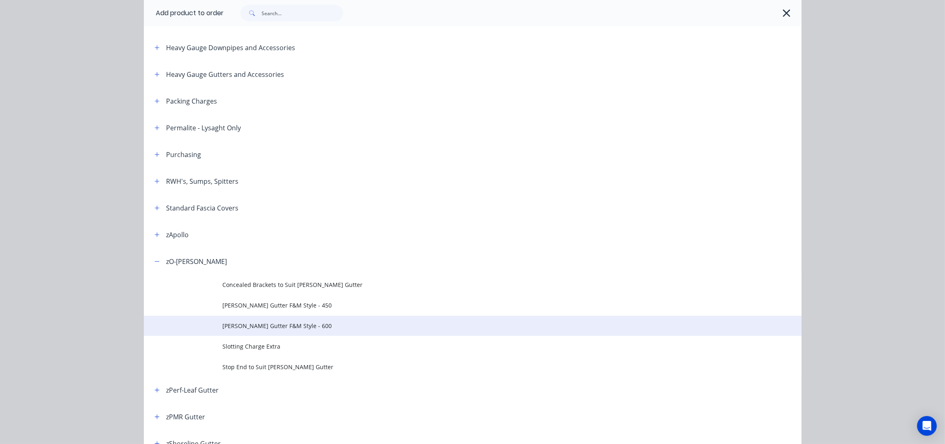
click at [276, 322] on span "O-GEE Gutter F&M Style - 600" at bounding box center [454, 326] width 463 height 9
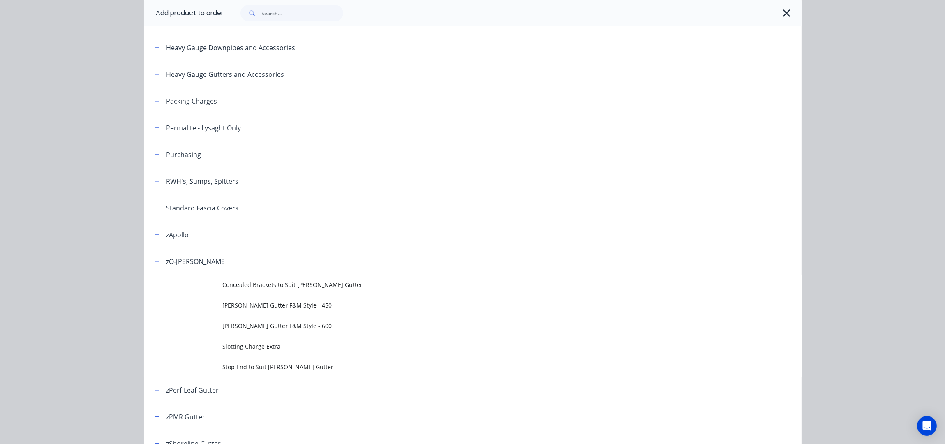
scroll to position [0, 0]
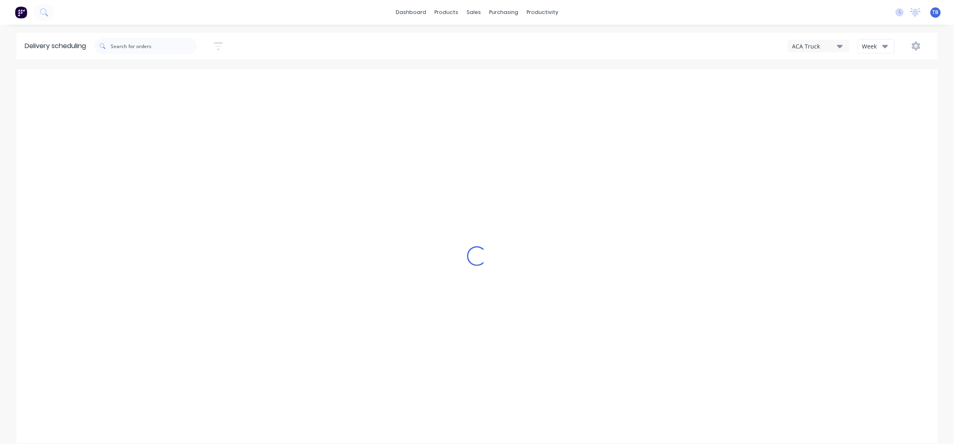
click at [869, 49] on div "Week" at bounding box center [874, 46] width 24 height 9
click at [876, 79] on div "Vehicle" at bounding box center [898, 84] width 81 height 16
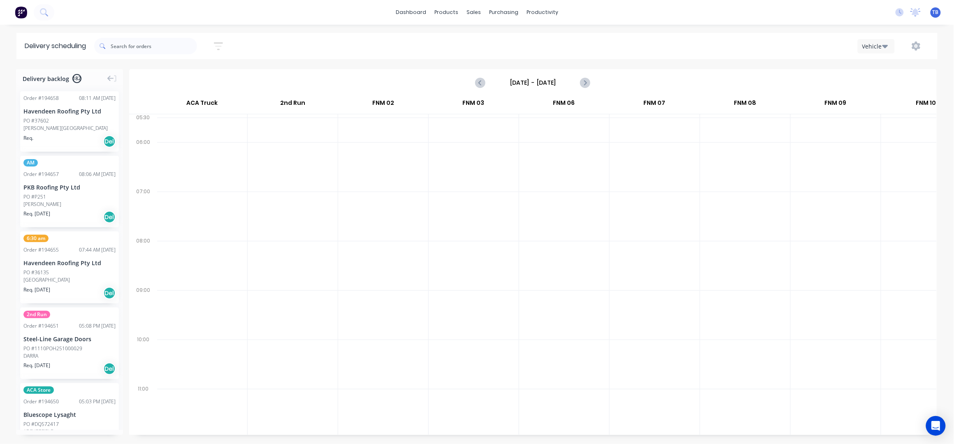
click at [531, 83] on input "Sunday - 28/09/25" at bounding box center [532, 82] width 81 height 12
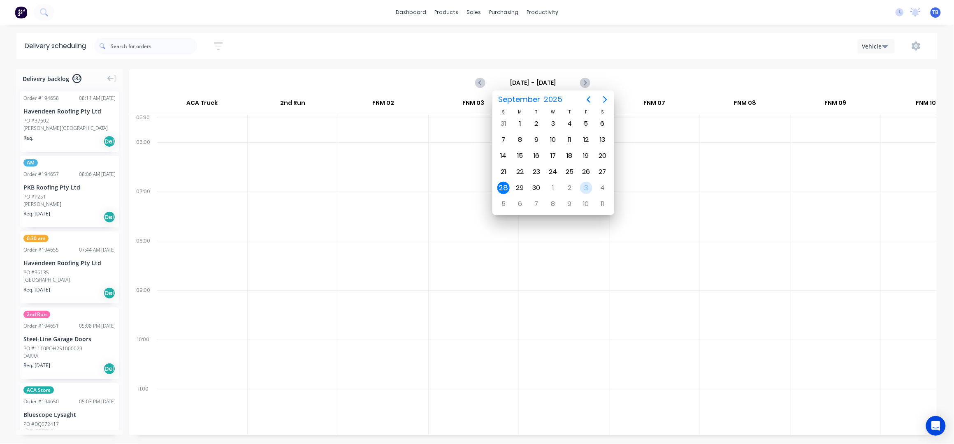
click at [584, 187] on div "3" at bounding box center [586, 188] width 12 height 12
type input "Friday - 03/10/25"
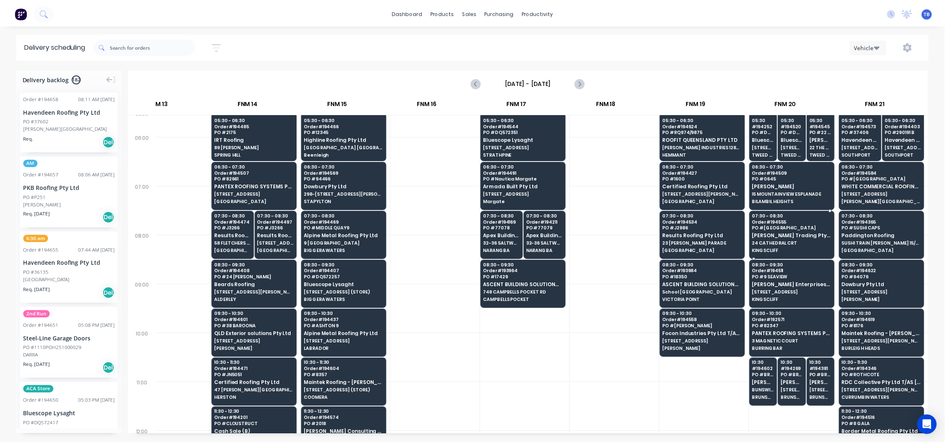
scroll to position [0, 948]
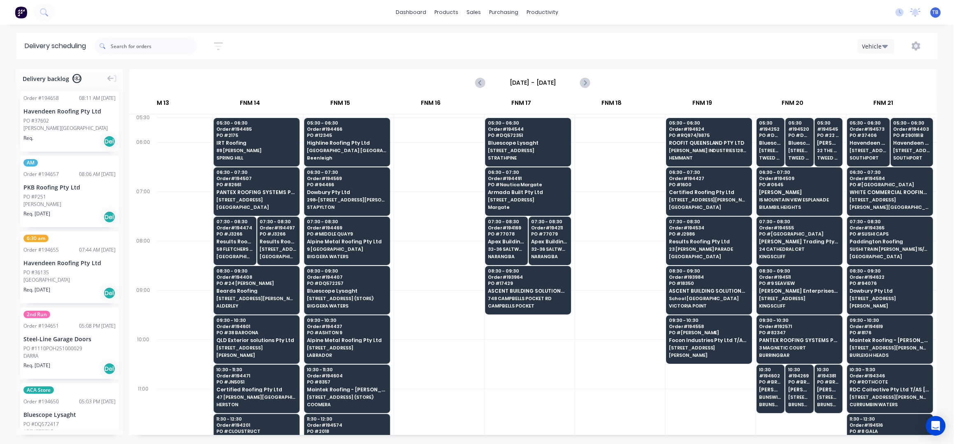
click at [600, 315] on div at bounding box center [620, 314] width 90 height 49
click at [501, 37] on div "Sales Orders" at bounding box center [504, 39] width 34 height 7
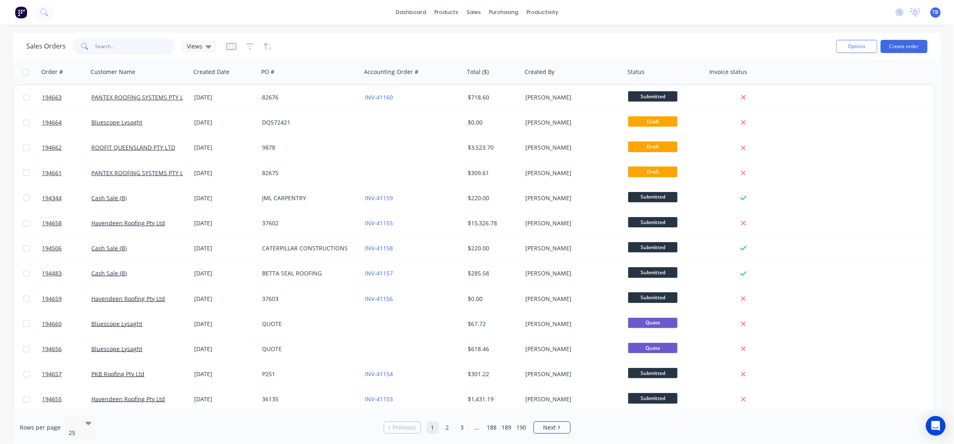
click at [137, 48] on input "text" at bounding box center [135, 46] width 80 height 16
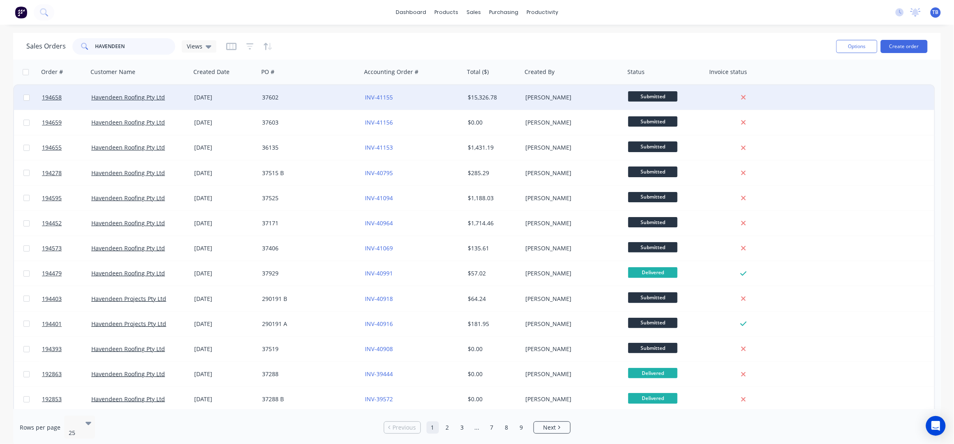
type input "HAVENDEEN"
click at [456, 99] on div "INV-41155" at bounding box center [413, 97] width 96 height 8
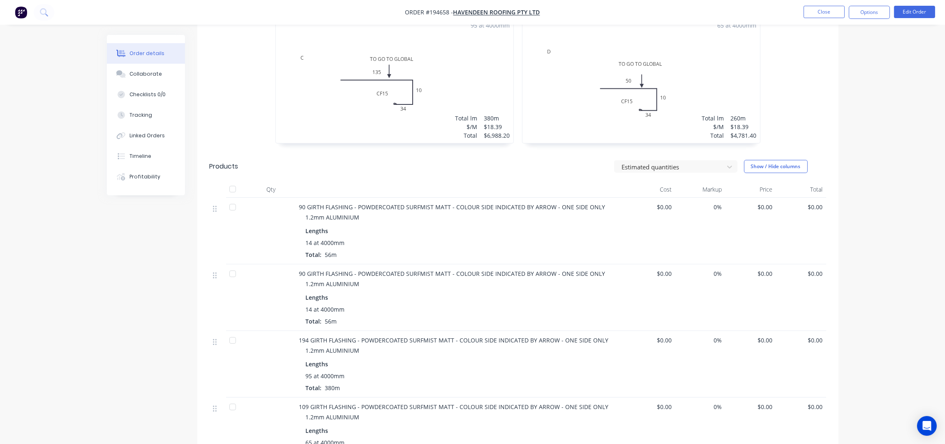
scroll to position [329, 0]
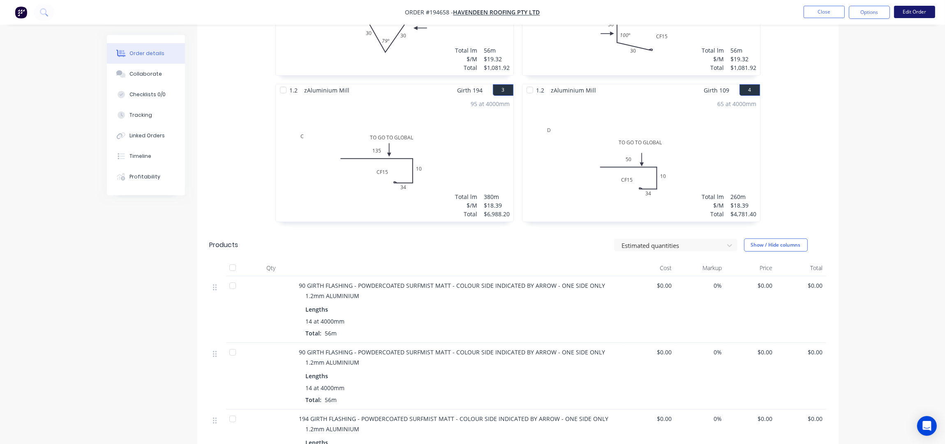
click at [920, 9] on button "Edit Order" at bounding box center [914, 12] width 41 height 12
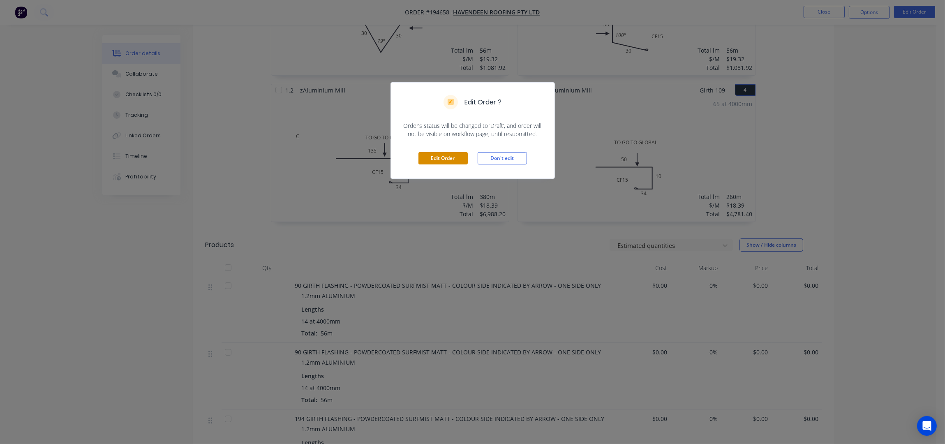
click at [444, 160] on button "Edit Order" at bounding box center [443, 158] width 49 height 12
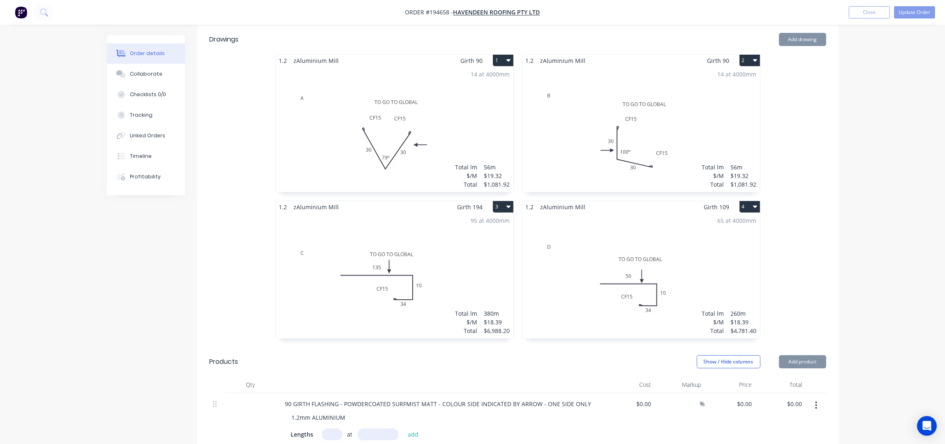
scroll to position [384, 0]
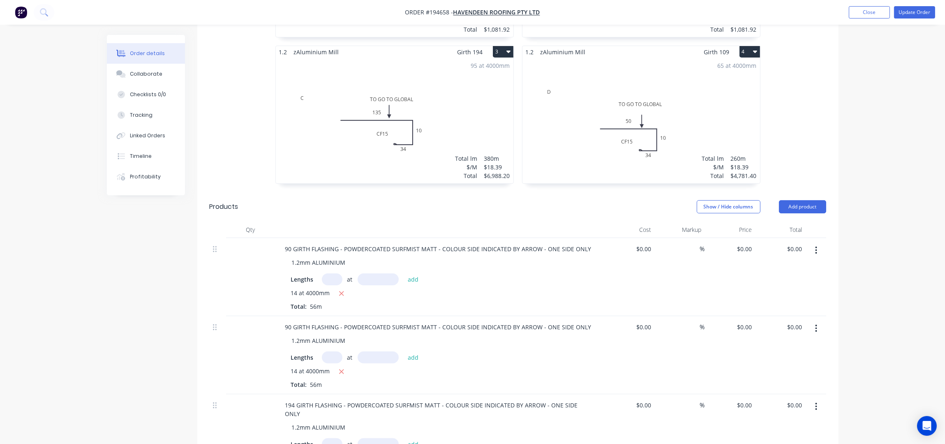
click at [687, 100] on div "65 at 4000mm Total lm $/M Total 260m $18.39 $4,781.40" at bounding box center [642, 120] width 238 height 125
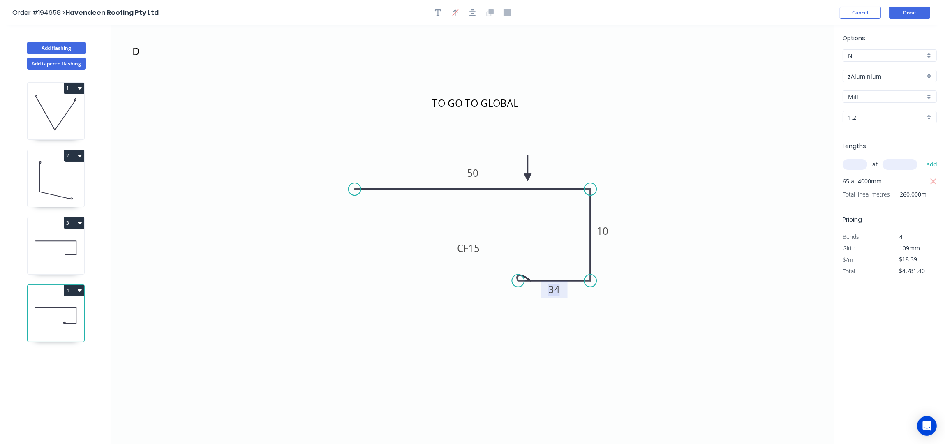
click at [554, 290] on tspan "34" at bounding box center [555, 290] width 12 height 14
click at [907, 10] on button "Done" at bounding box center [910, 13] width 41 height 12
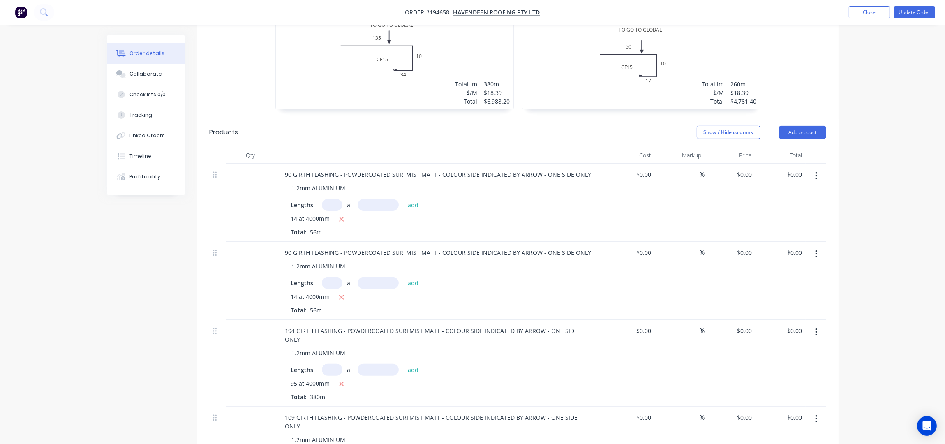
scroll to position [658, 0]
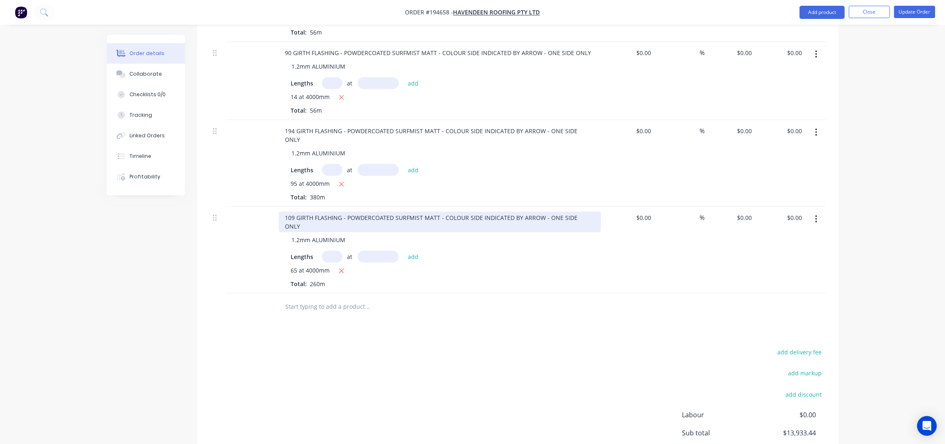
click at [293, 212] on div "109 GIRTH FLASHING - POWDERCOATED SURFMIST MATT - COLOUR SIDE INDICATED BY ARRO…" at bounding box center [440, 222] width 322 height 21
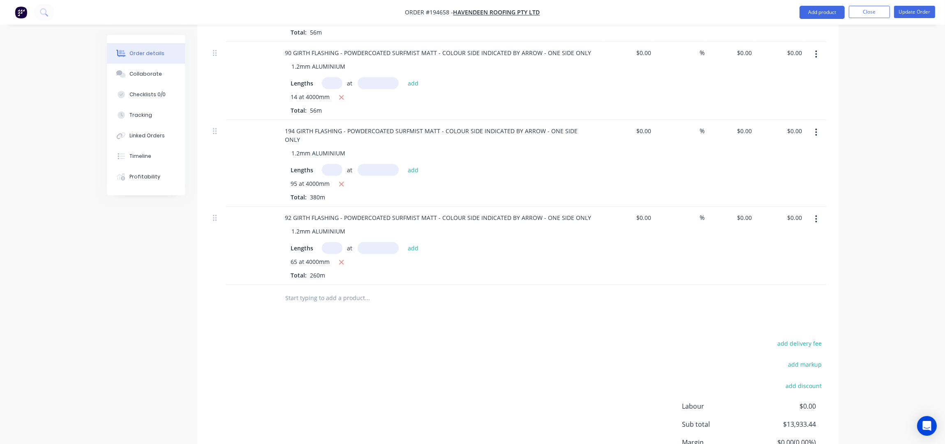
click at [350, 341] on div "add delivery fee add markup add discount Labour $0.00 Sub total $13,933.44 Marg…" at bounding box center [518, 417] width 617 height 159
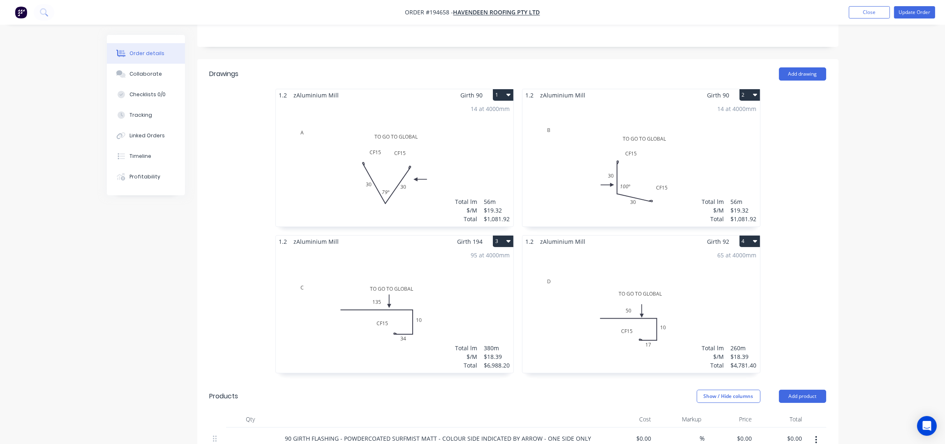
scroll to position [109, 0]
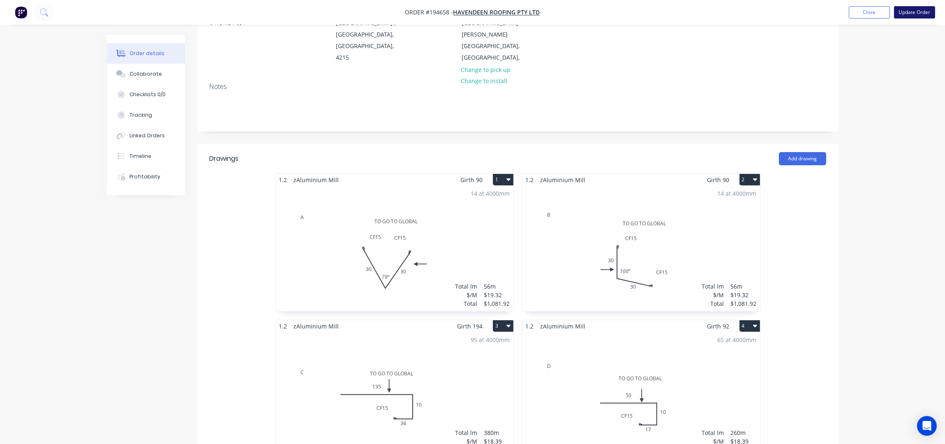
click at [903, 12] on button "Update Order" at bounding box center [914, 12] width 41 height 12
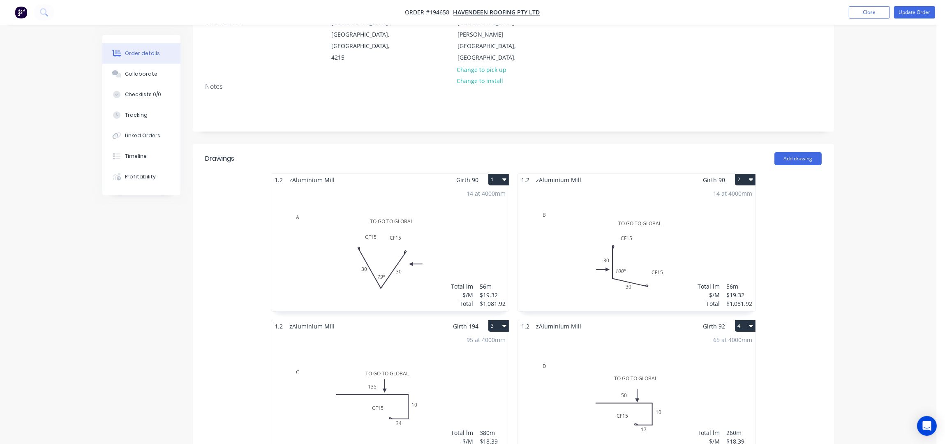
scroll to position [0, 0]
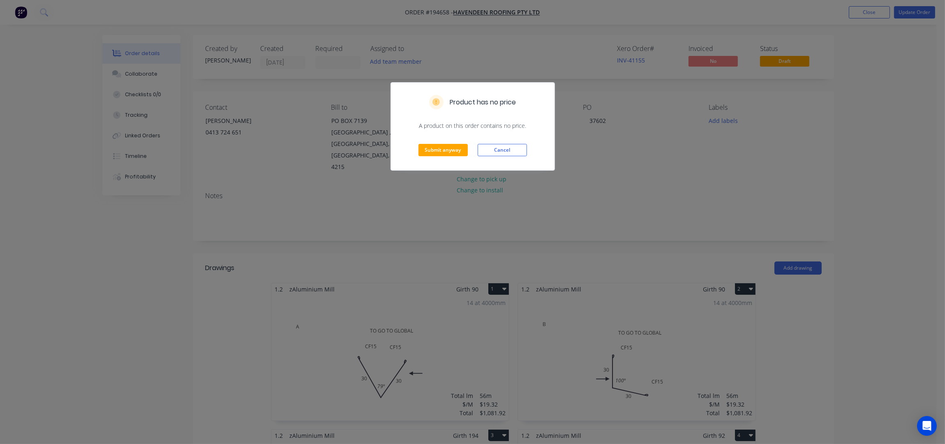
click at [442, 157] on div "Submit anyway Cancel" at bounding box center [473, 150] width 164 height 40
click at [441, 153] on button "Submit anyway" at bounding box center [443, 150] width 49 height 12
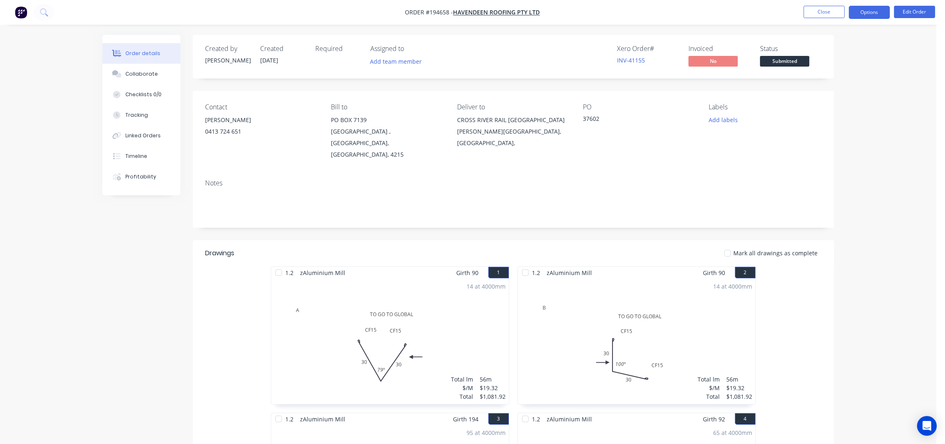
click at [863, 14] on button "Options" at bounding box center [869, 12] width 41 height 13
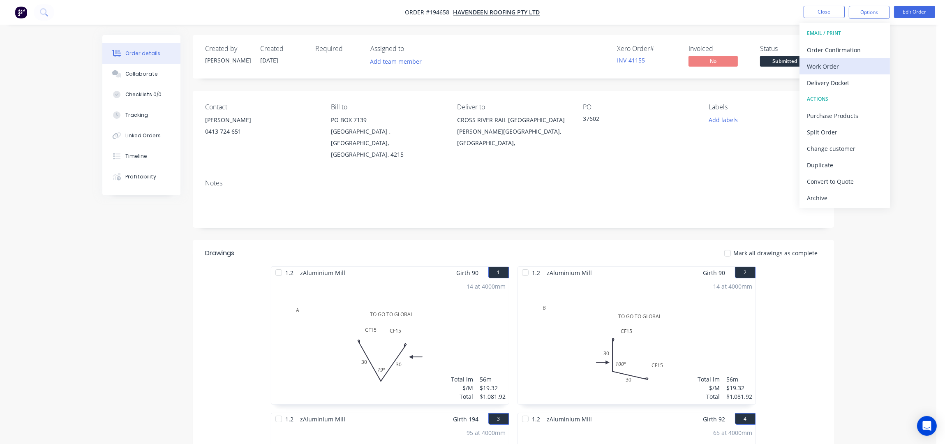
click at [855, 61] on div "Work Order" at bounding box center [845, 66] width 76 height 12
click at [862, 82] on div "Without pricing" at bounding box center [845, 83] width 76 height 12
click at [822, 12] on button "Close" at bounding box center [824, 12] width 41 height 12
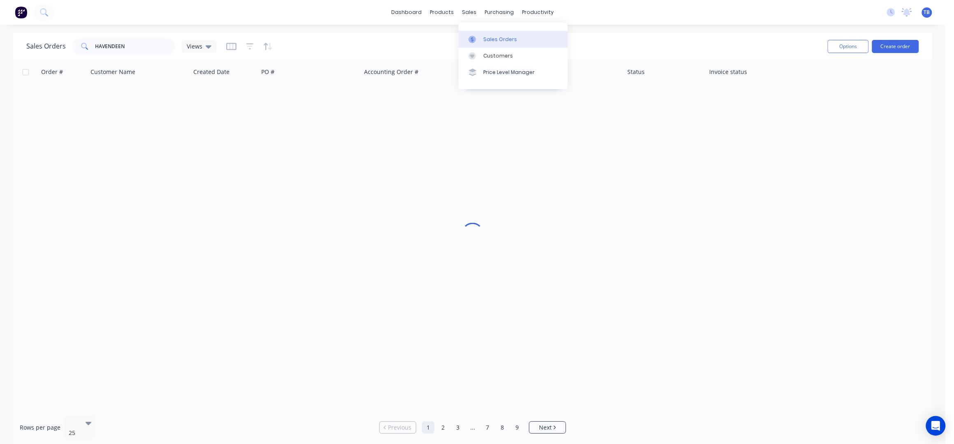
drag, startPoint x: 492, startPoint y: 34, endPoint x: 496, endPoint y: 36, distance: 4.6
click at [492, 34] on link "Sales Orders" at bounding box center [513, 39] width 109 height 16
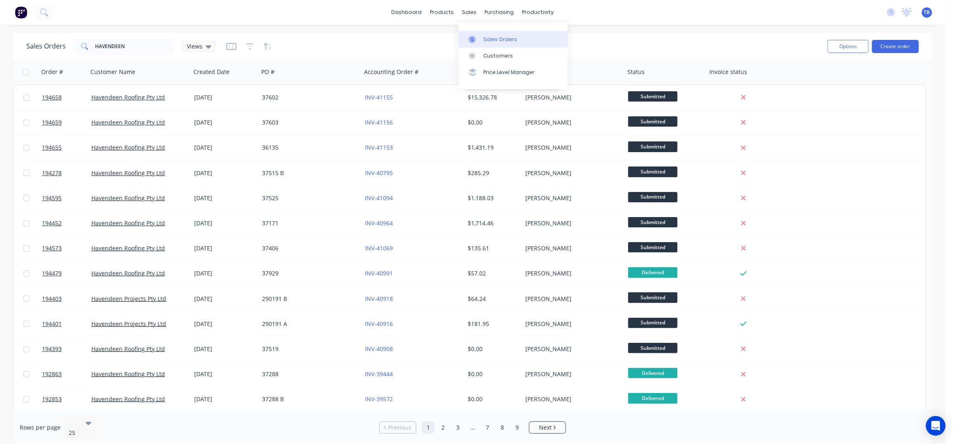
drag, startPoint x: 486, startPoint y: 41, endPoint x: 484, endPoint y: 46, distance: 5.2
click at [486, 41] on div "Sales Orders" at bounding box center [500, 39] width 34 height 7
click at [884, 44] on button "Create order" at bounding box center [895, 46] width 47 height 13
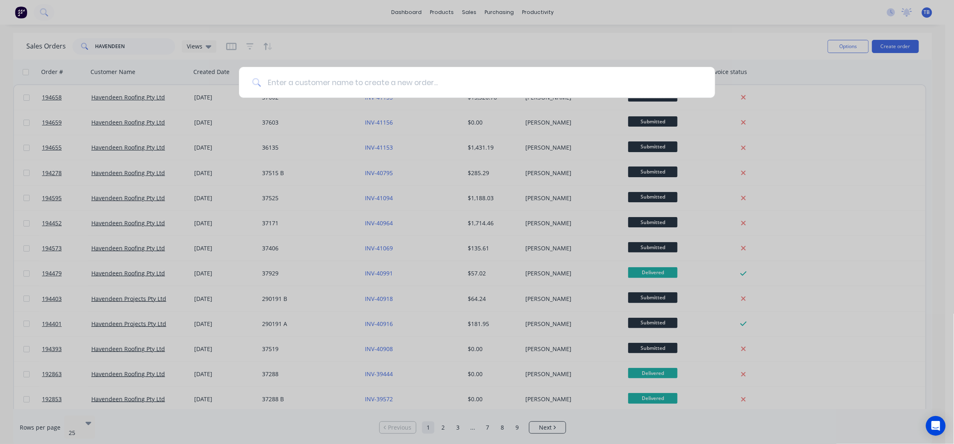
click at [353, 81] on input at bounding box center [481, 82] width 441 height 31
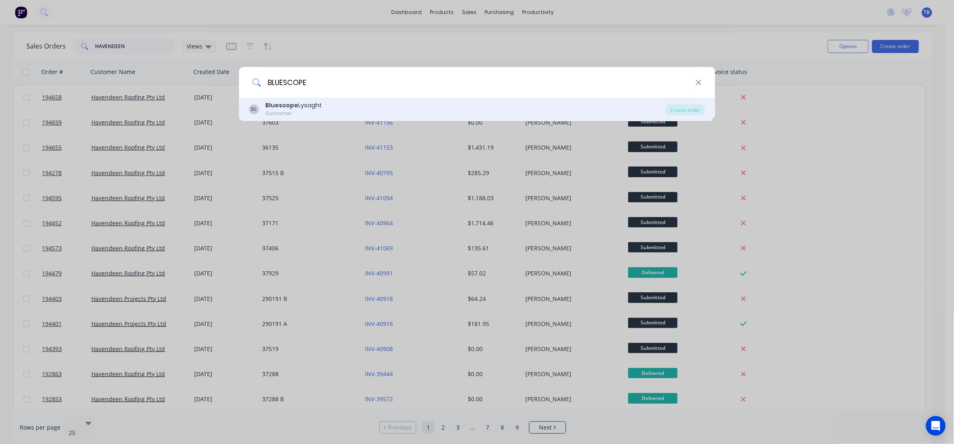
type input "BLUESCOPE"
click at [343, 109] on div "BL Bluescope Lysaght Customer" at bounding box center [457, 109] width 417 height 16
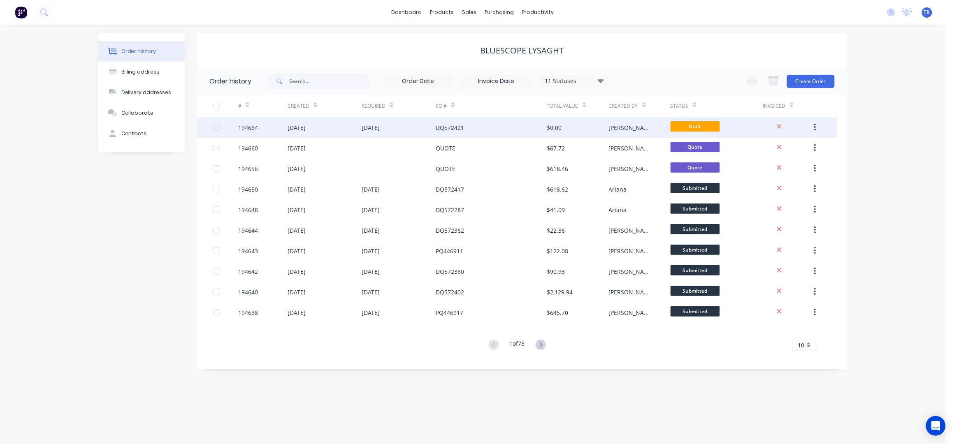
click at [499, 129] on div "DQ572421" at bounding box center [491, 127] width 111 height 21
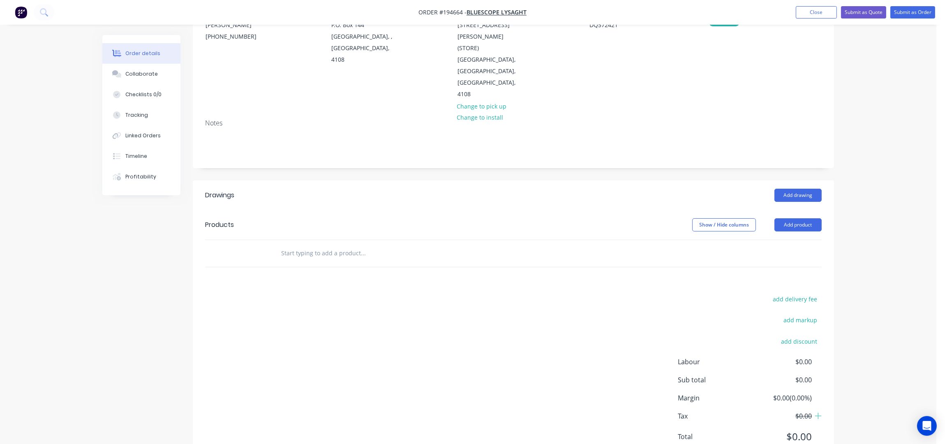
scroll to position [106, 0]
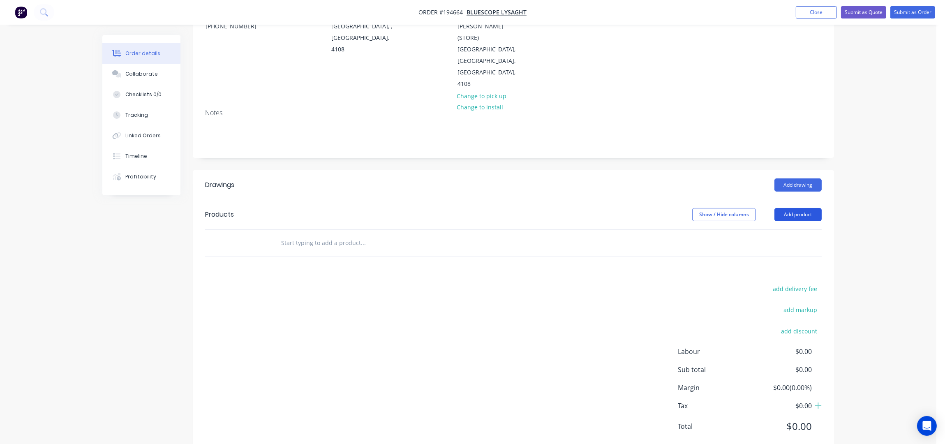
click at [801, 208] on button "Add product" at bounding box center [798, 214] width 47 height 13
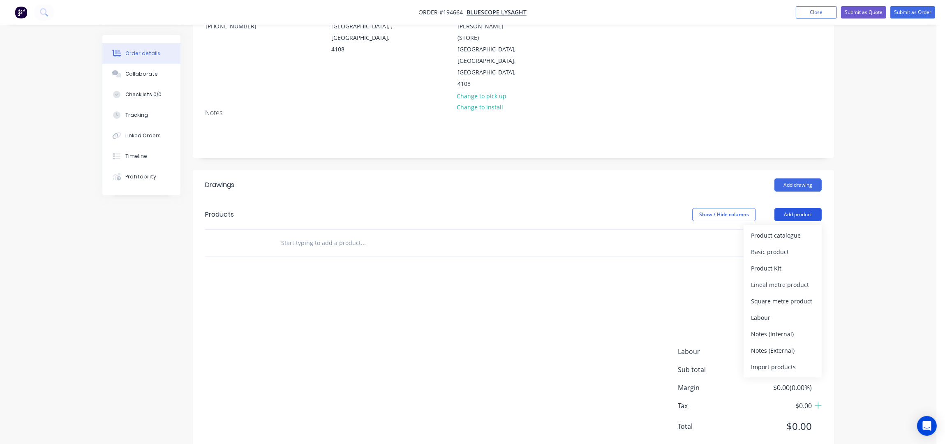
click at [795, 229] on div "Product catalogue" at bounding box center [782, 235] width 63 height 12
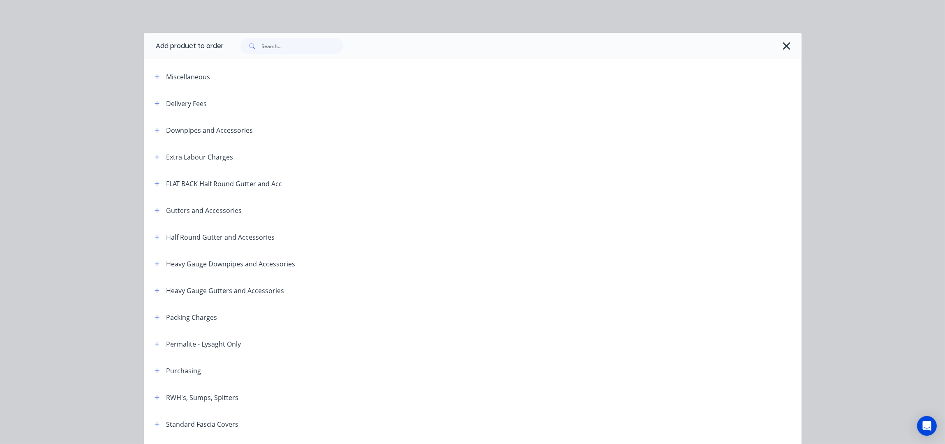
scroll to position [216, 0]
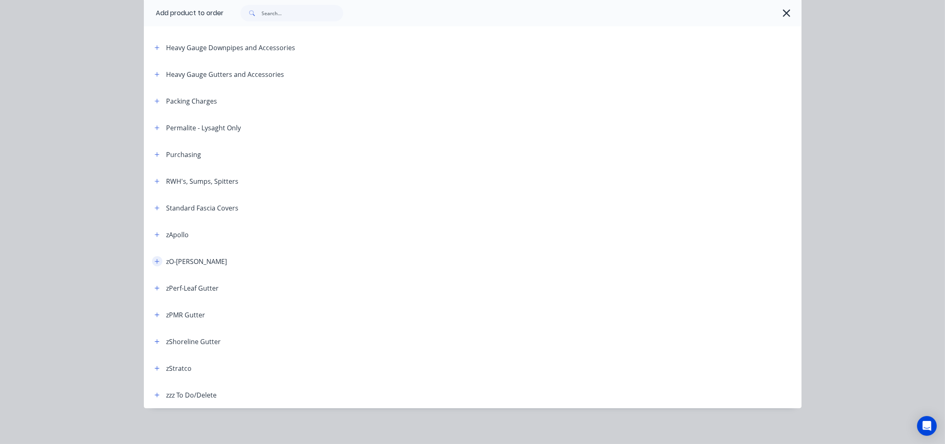
click at [155, 261] on icon "button" at bounding box center [157, 261] width 5 height 5
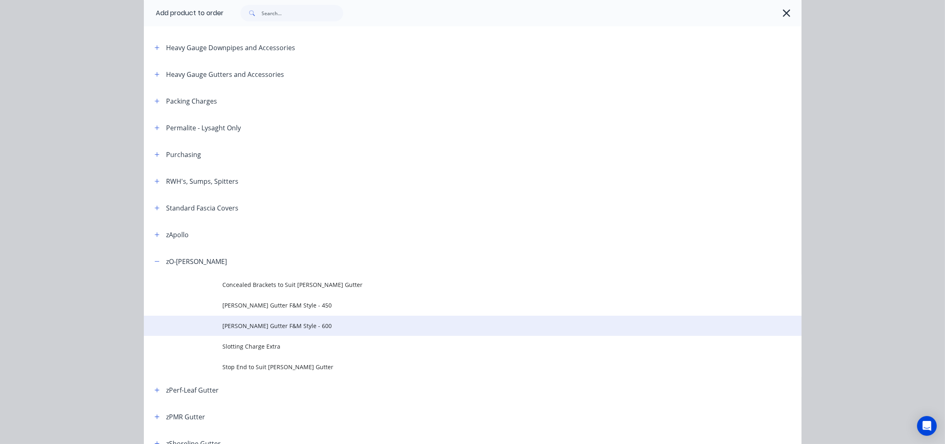
click at [288, 323] on span "[PERSON_NAME] Gutter F&M Style - 600" at bounding box center [454, 326] width 463 height 9
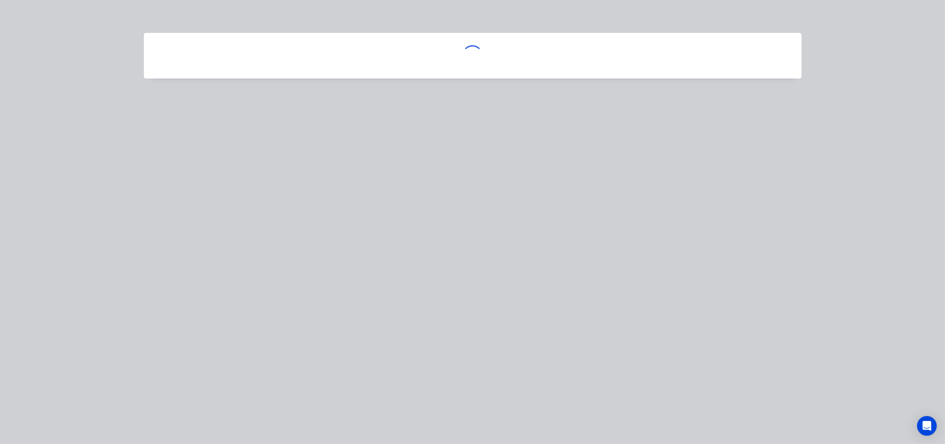
scroll to position [0, 0]
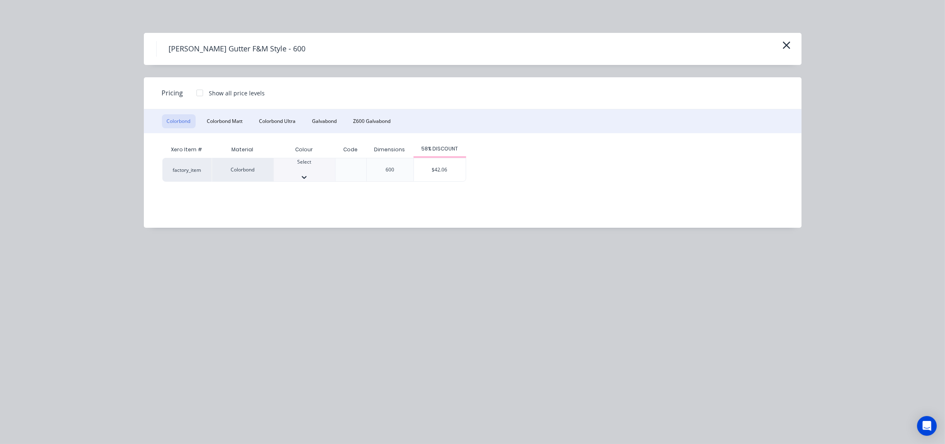
click at [296, 170] on div at bounding box center [304, 169] width 61 height 7
click at [450, 170] on div "$42.06" at bounding box center [440, 172] width 52 height 28
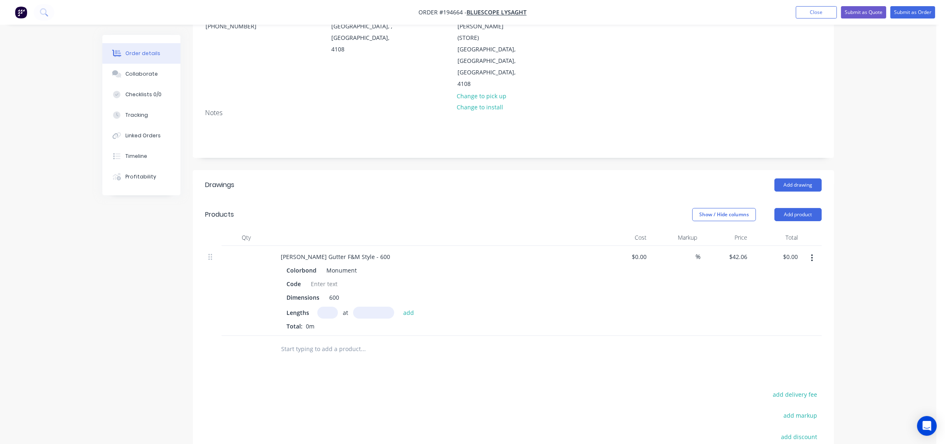
click at [329, 307] on input "text" at bounding box center [327, 313] width 21 height 12
type input "3"
type input "5600"
click at [399, 307] on button "add" at bounding box center [408, 312] width 19 height 11
type input "$706.61"
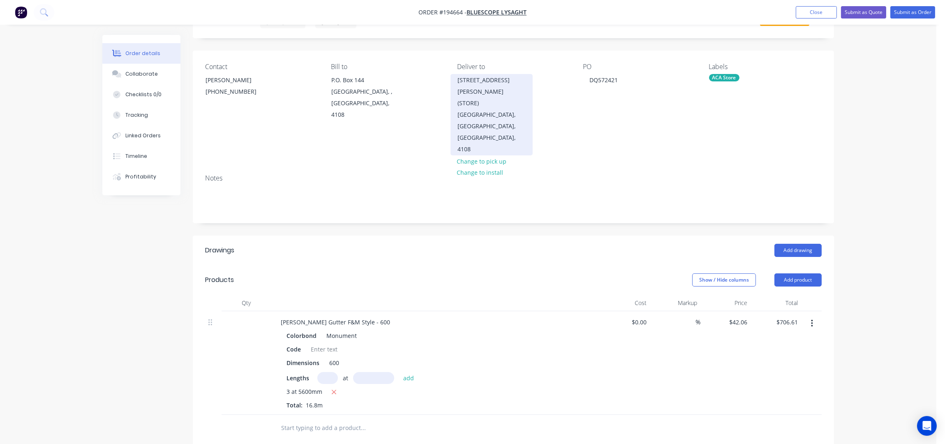
scroll to position [0, 0]
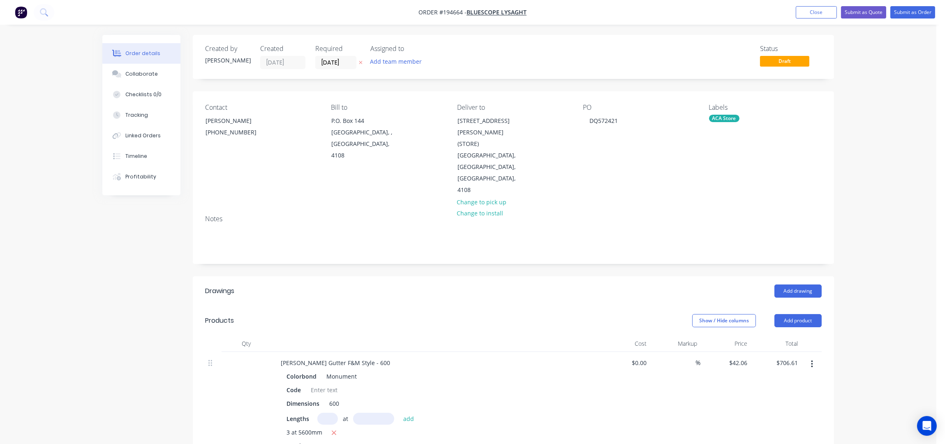
click at [702, 27] on div "Order details Collaborate Checklists 0/0 Tracking Linked Orders Timeline Profit…" at bounding box center [468, 346] width 937 height 692
drag, startPoint x: 350, startPoint y: 22, endPoint x: 431, endPoint y: 28, distance: 82.1
click at [350, 22] on nav "Order #194664 - Bluescope Lysaght Add product Close Submit as Quote Submit as O…" at bounding box center [472, 12] width 945 height 25
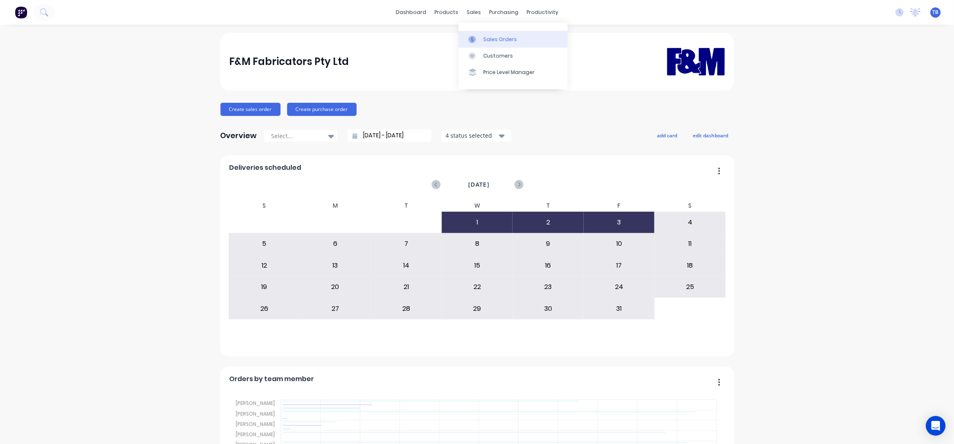
click at [493, 37] on div "Sales Orders" at bounding box center [500, 39] width 34 height 7
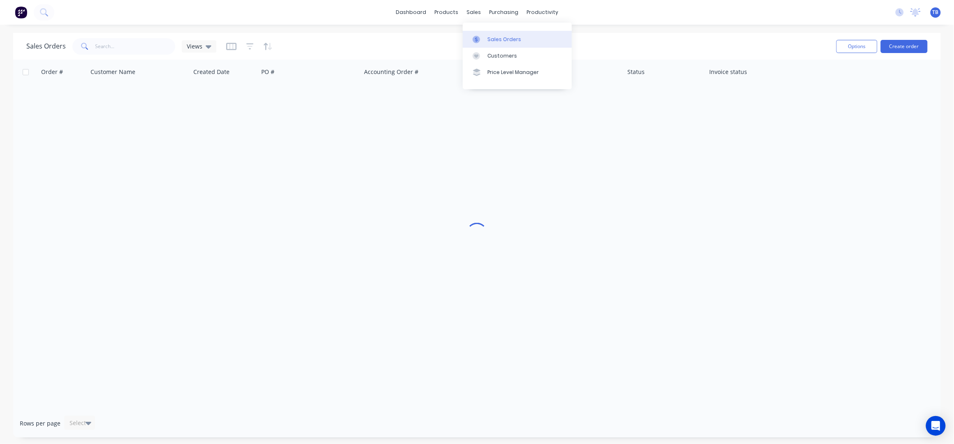
click at [487, 45] on link "Sales Orders" at bounding box center [517, 39] width 109 height 16
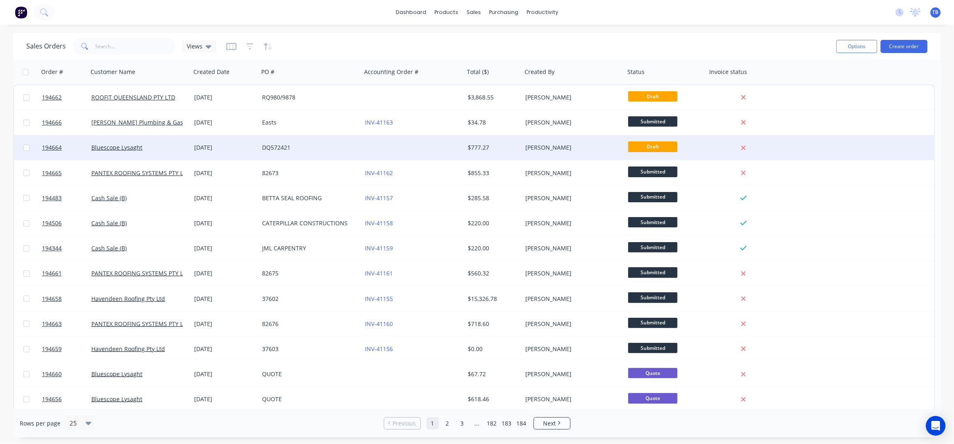
click at [338, 151] on div "DQ572421" at bounding box center [307, 148] width 91 height 8
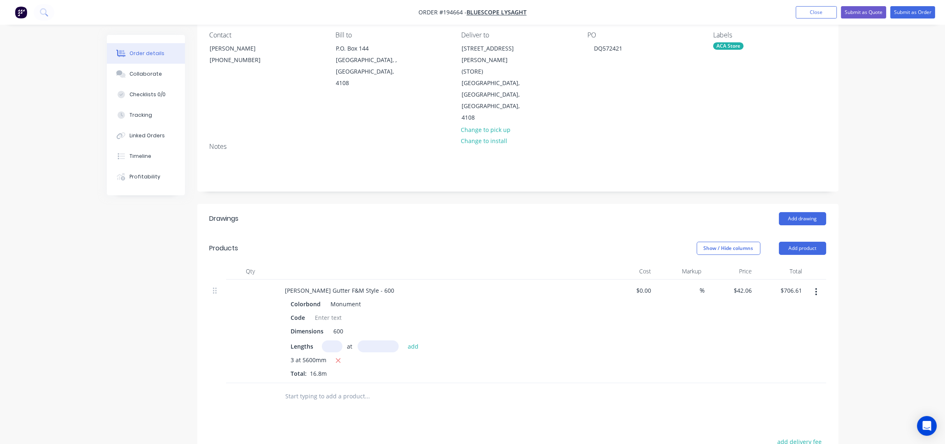
scroll to position [164, 0]
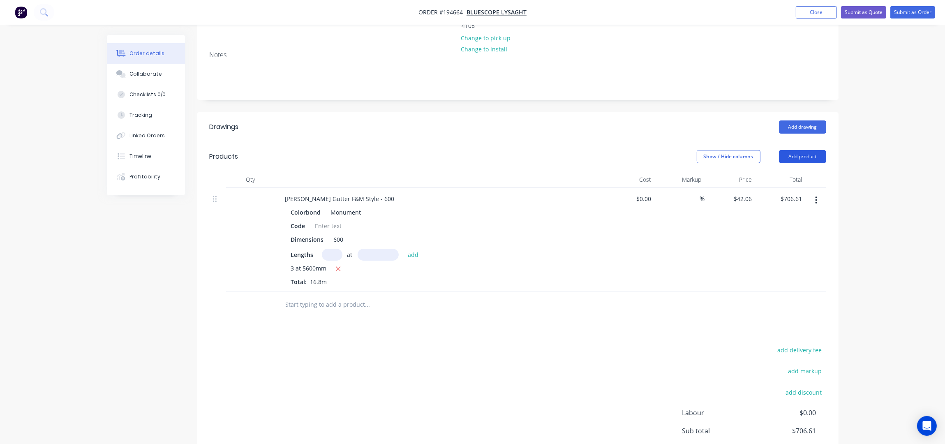
click at [818, 150] on button "Add product" at bounding box center [802, 156] width 47 height 13
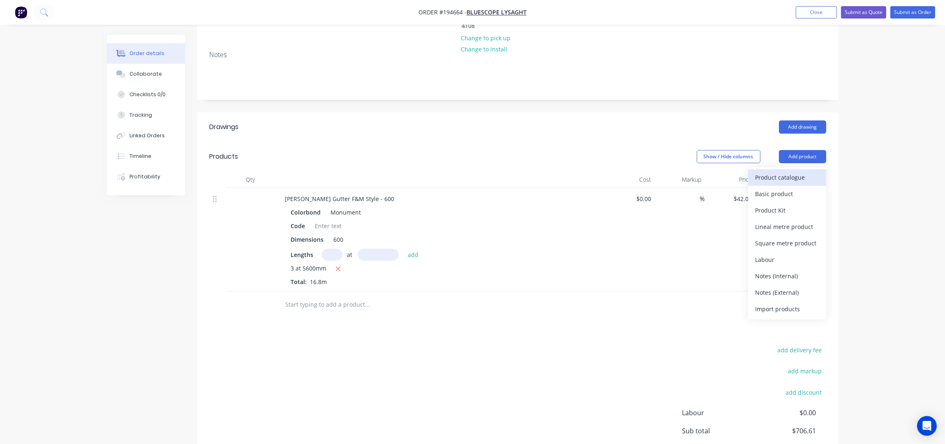
click at [798, 171] on div "Product catalogue" at bounding box center [787, 177] width 63 height 12
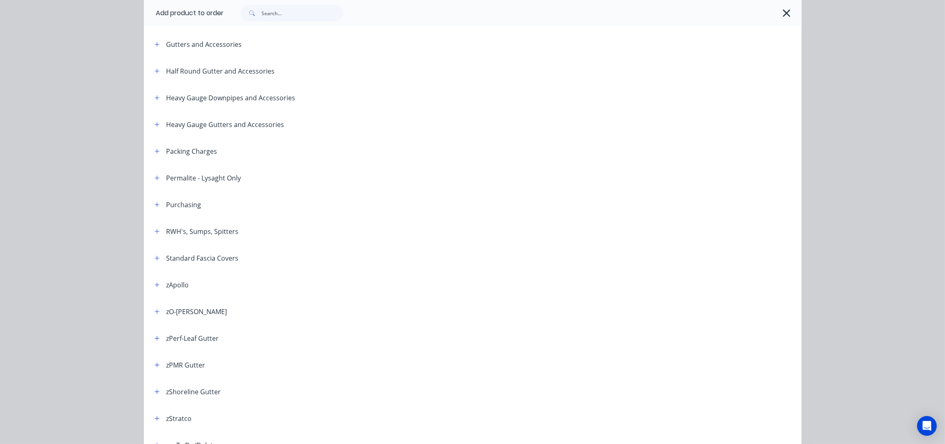
scroll to position [216, 0]
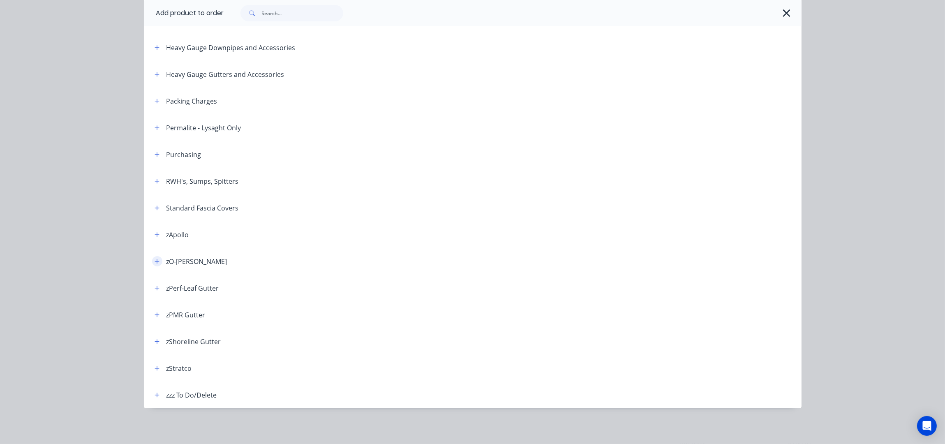
click at [155, 260] on icon "button" at bounding box center [157, 261] width 5 height 5
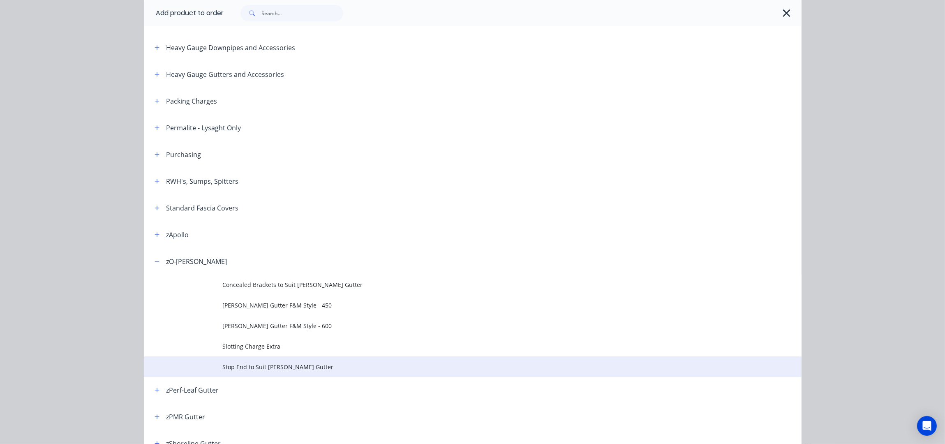
click at [300, 368] on span "Stop End to Suit [PERSON_NAME] Gutter" at bounding box center [454, 367] width 463 height 9
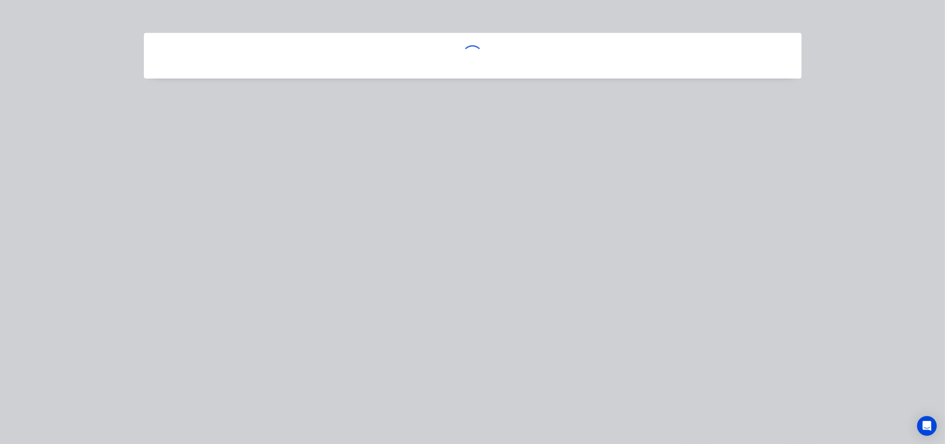
scroll to position [0, 0]
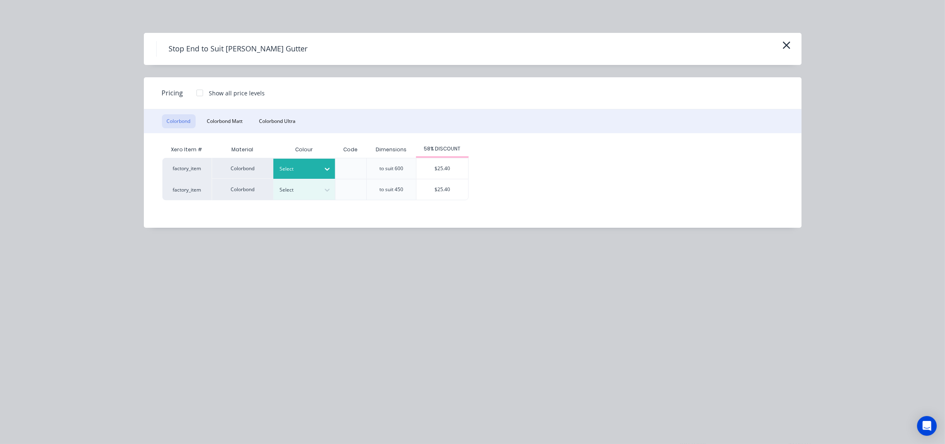
click at [310, 169] on div at bounding box center [298, 168] width 37 height 9
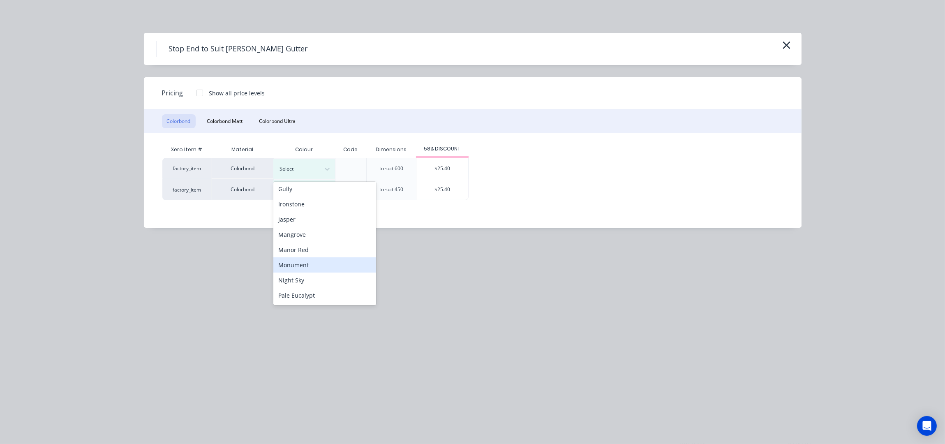
scroll to position [164, 0]
click at [315, 236] on div "Monument" at bounding box center [324, 239] width 103 height 15
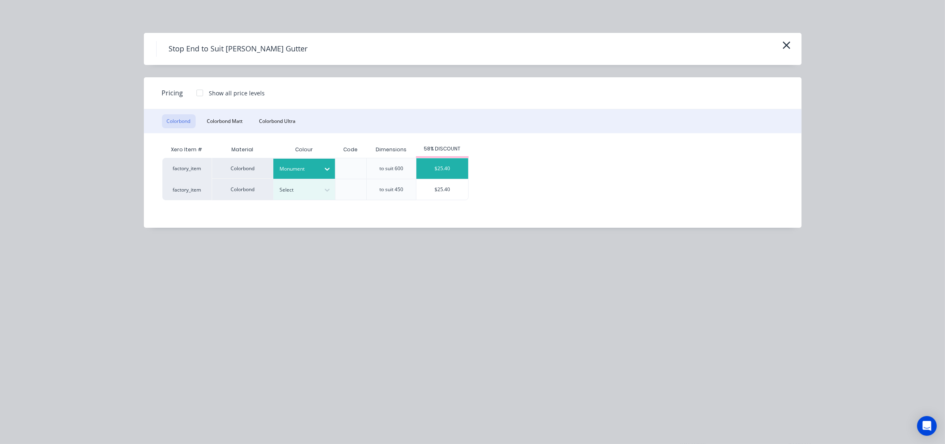
click at [422, 169] on div "$25.40" at bounding box center [443, 168] width 52 height 21
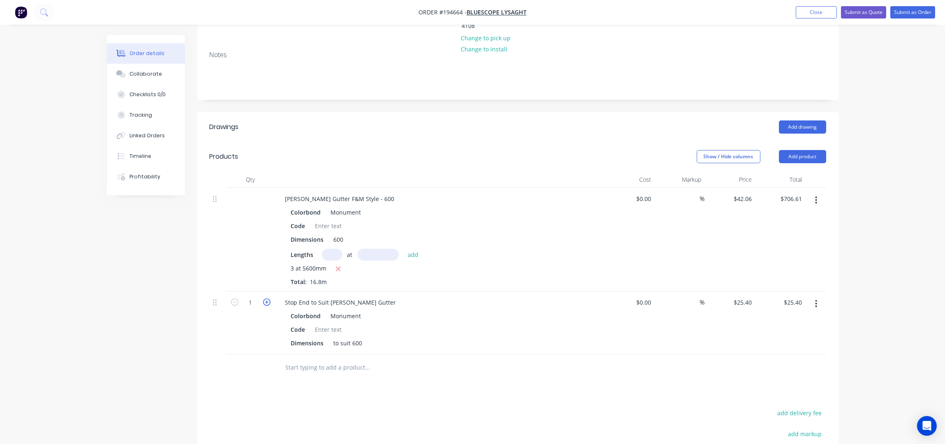
click at [269, 299] on icon "button" at bounding box center [266, 302] width 7 height 7
type input "2"
type input "$50.80"
click at [788, 150] on button "Add product" at bounding box center [802, 156] width 47 height 13
click at [789, 171] on div "Product catalogue" at bounding box center [787, 177] width 63 height 12
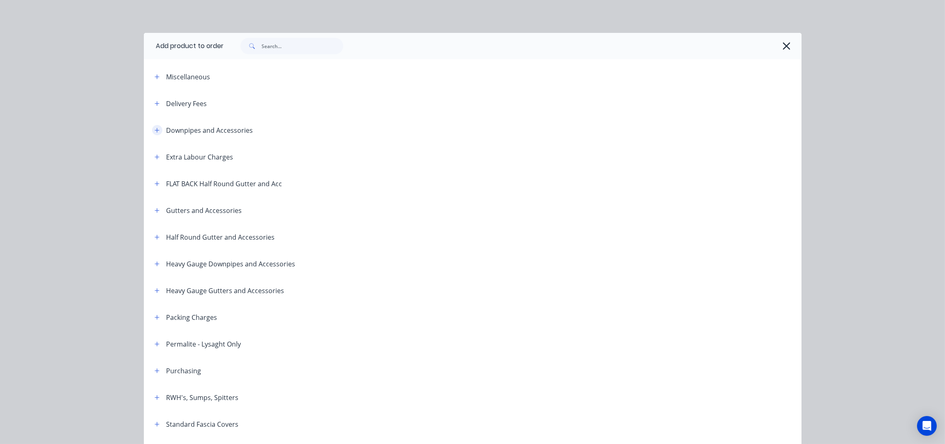
click at [155, 129] on icon "button" at bounding box center [157, 130] width 5 height 6
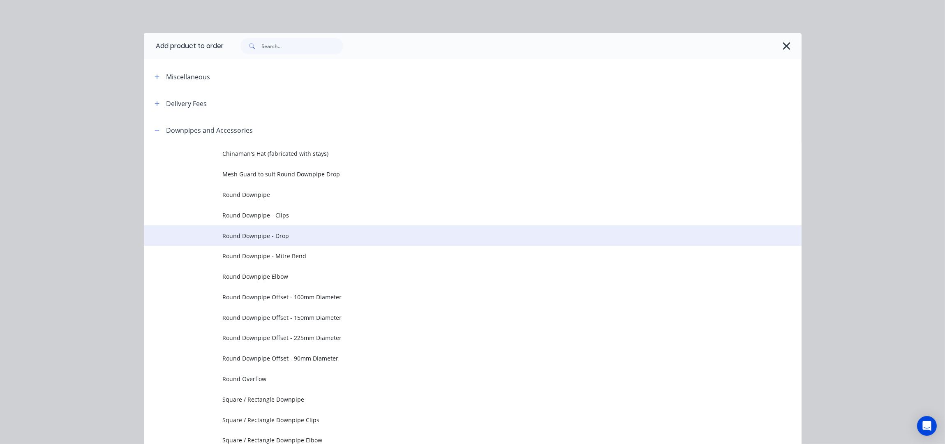
click at [283, 236] on span "Round Downpipe - Drop" at bounding box center [454, 236] width 463 height 9
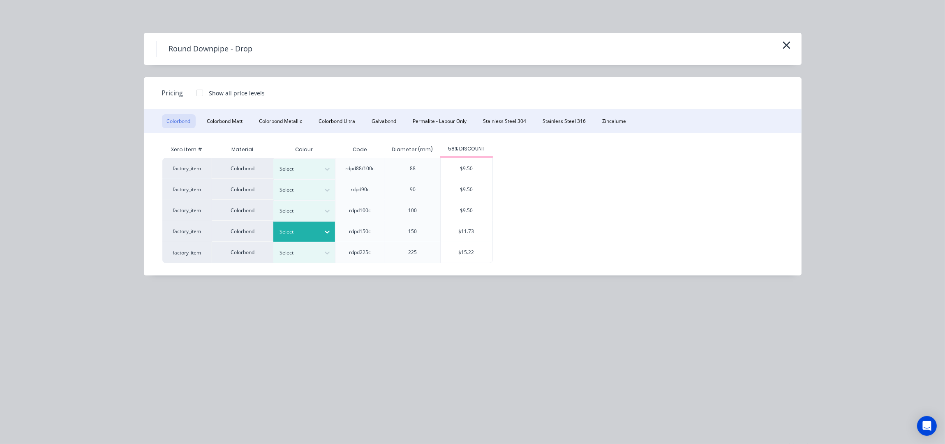
click at [311, 229] on div at bounding box center [298, 231] width 37 height 9
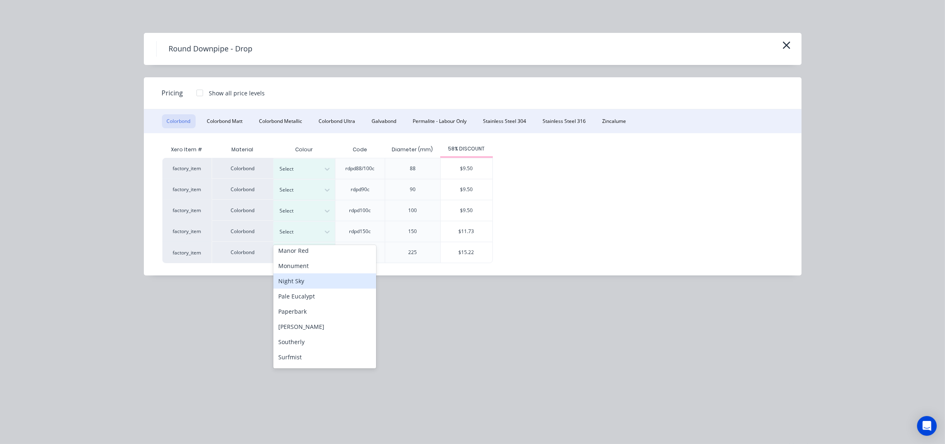
scroll to position [219, 0]
click at [303, 248] on div "Monument" at bounding box center [324, 248] width 103 height 15
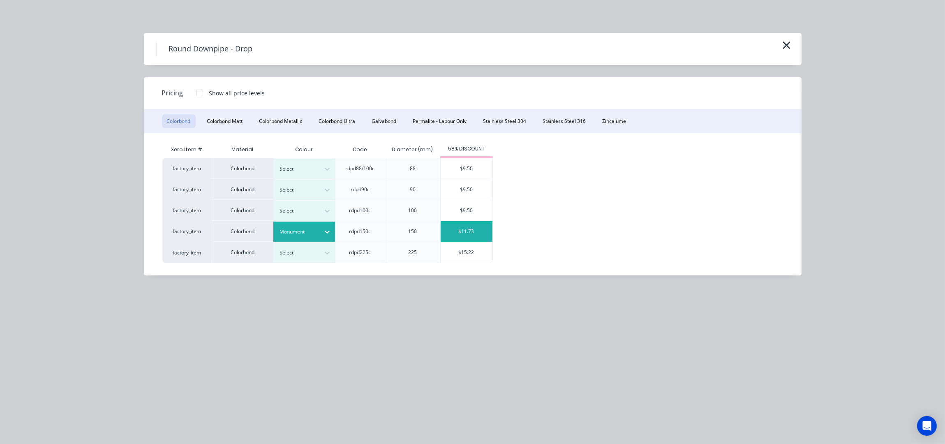
click at [461, 229] on div "$11.73" at bounding box center [467, 231] width 52 height 21
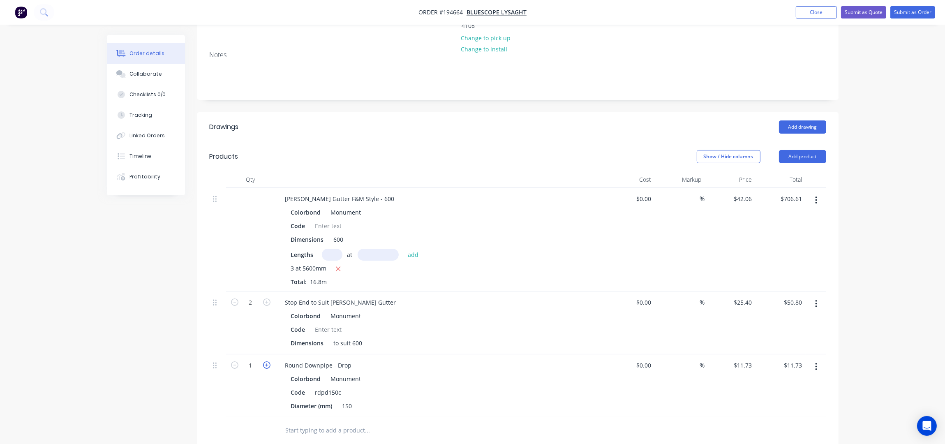
click at [266, 361] on icon "button" at bounding box center [266, 364] width 7 height 7
type input "2"
type input "$23.46"
click at [266, 361] on icon "button" at bounding box center [266, 364] width 7 height 7
type input "3"
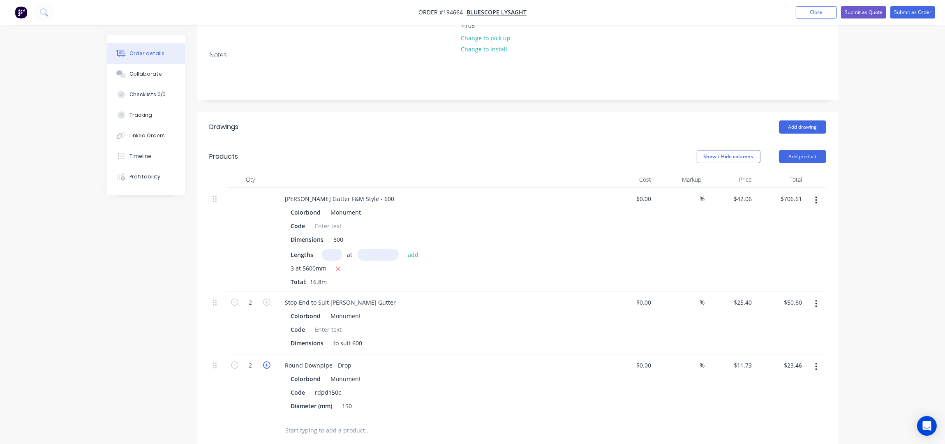
type input "$35.19"
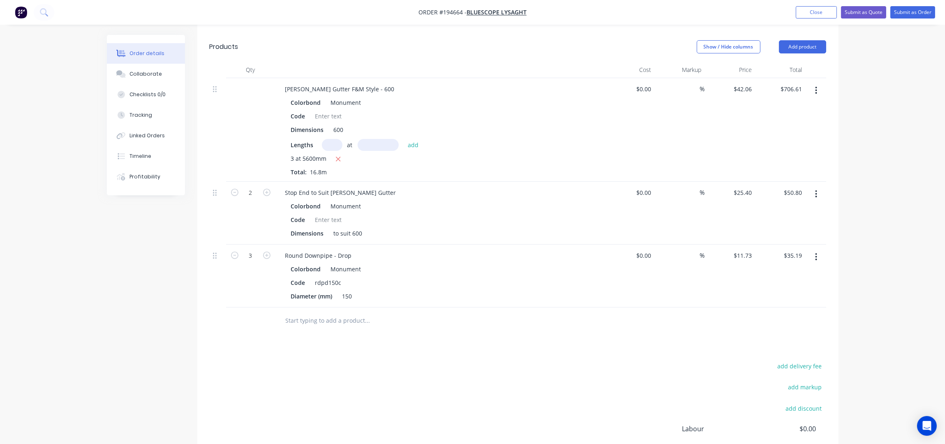
click at [330, 310] on div at bounding box center [424, 321] width 296 height 27
click at [327, 313] on input "text" at bounding box center [367, 321] width 164 height 16
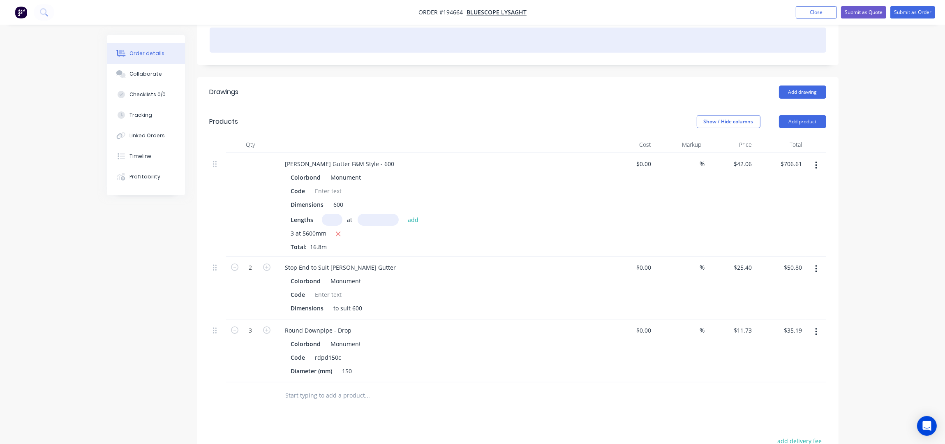
scroll to position [109, 0]
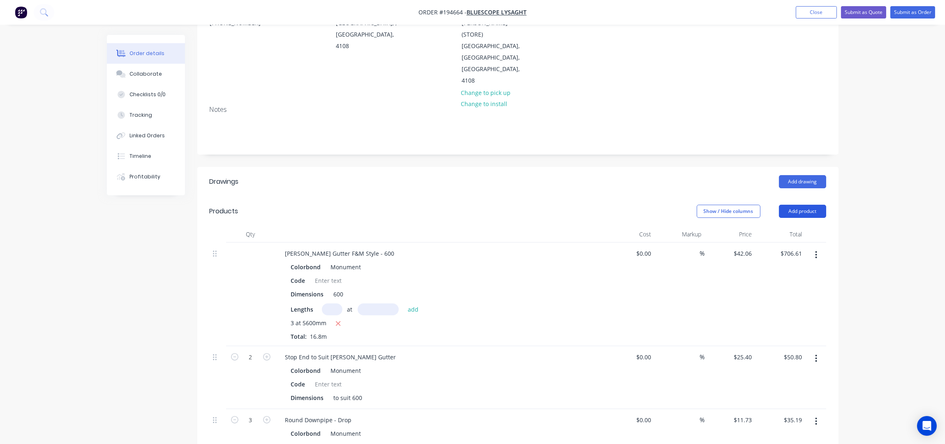
click at [796, 205] on button "Add product" at bounding box center [802, 211] width 47 height 13
click at [799, 224] on button "Product catalogue" at bounding box center [787, 232] width 78 height 16
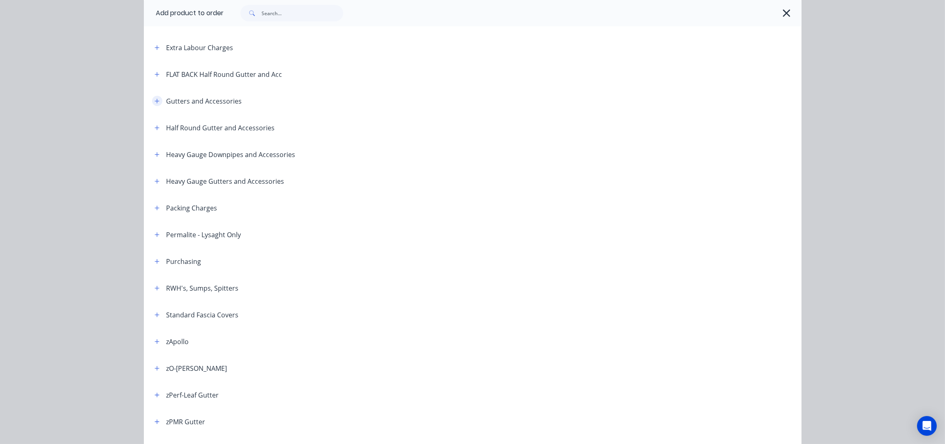
click at [156, 102] on button "button" at bounding box center [157, 101] width 10 height 10
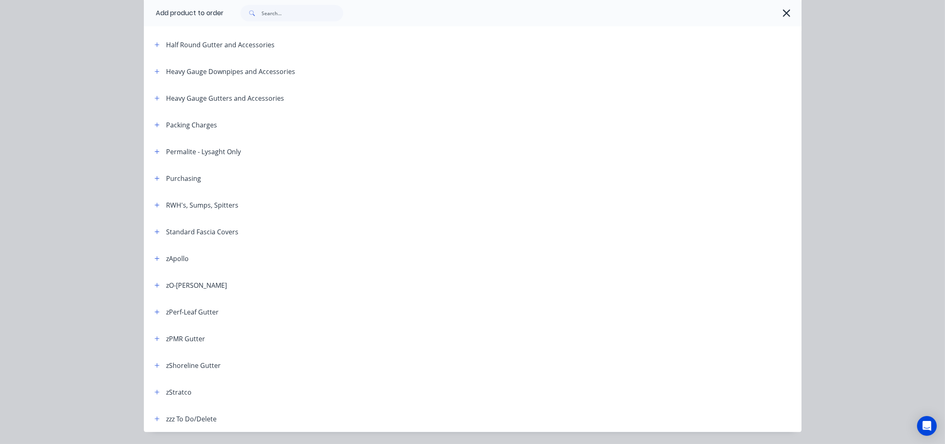
scroll to position [384, 0]
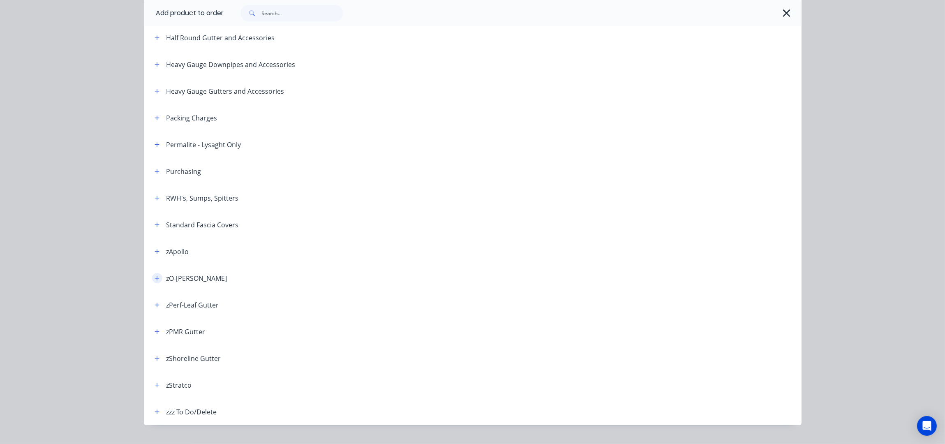
click at [152, 277] on button "button" at bounding box center [157, 278] width 10 height 10
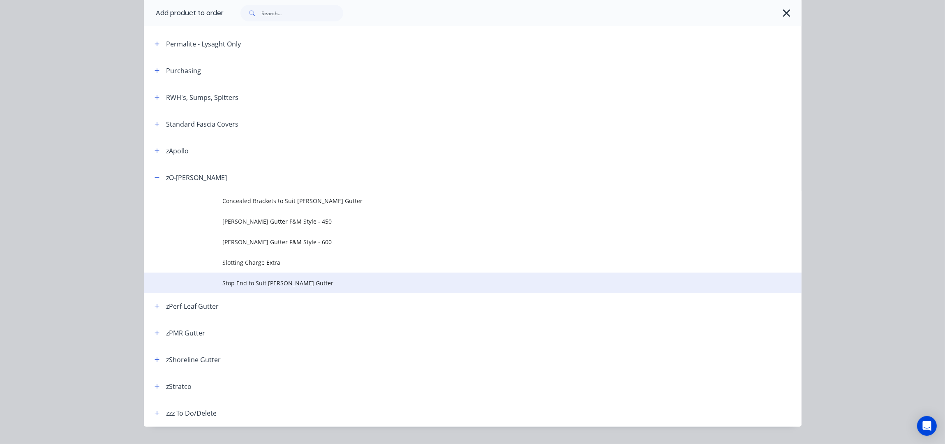
scroll to position [493, 0]
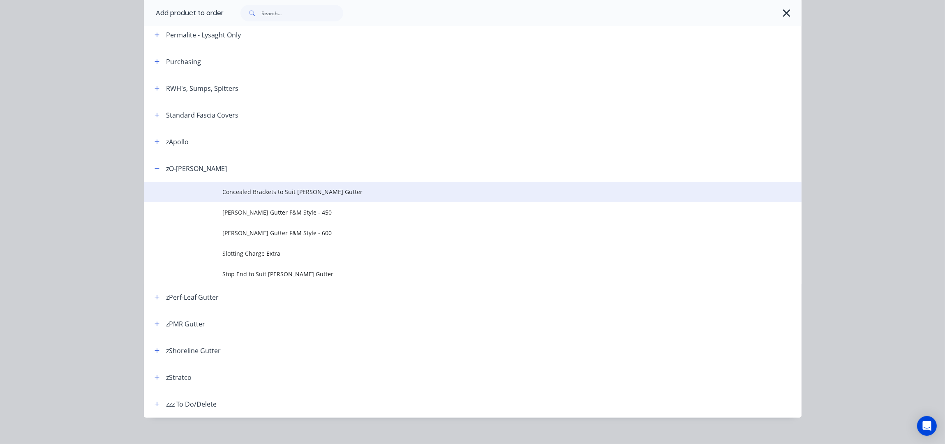
click at [322, 191] on span "Concealed Brackets to Suit [PERSON_NAME] Gutter" at bounding box center [454, 192] width 463 height 9
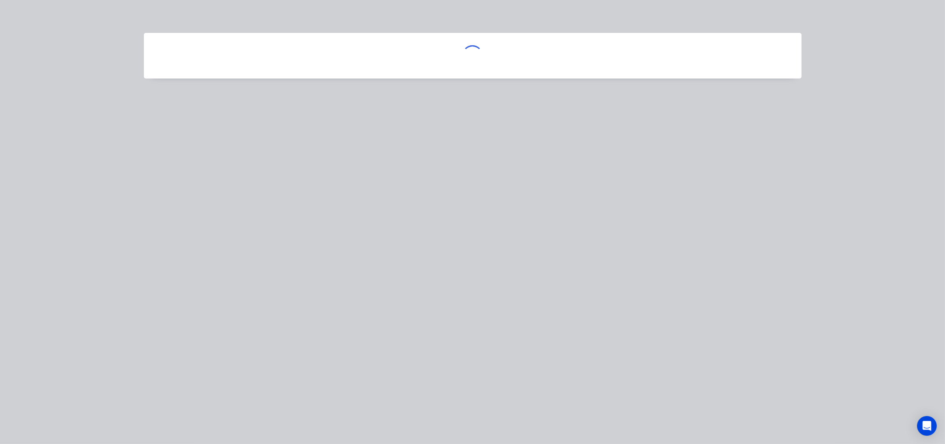
scroll to position [0, 0]
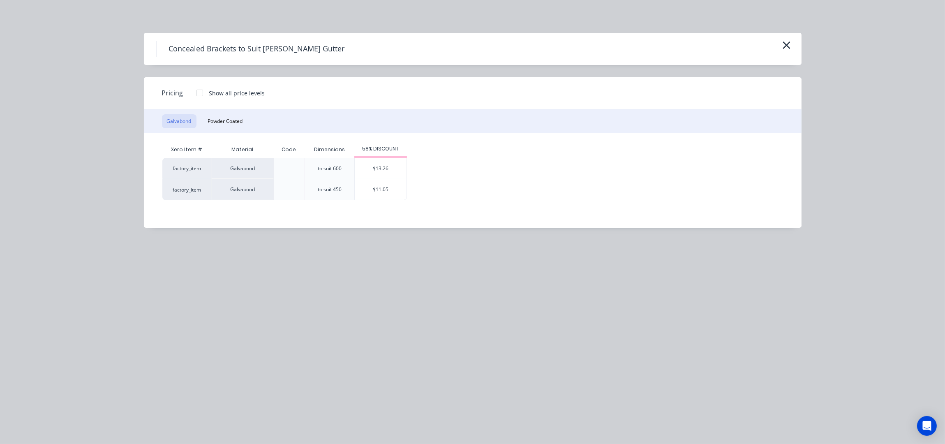
click at [227, 130] on div "Galvabond Powder Coated" at bounding box center [473, 121] width 658 height 24
click at [229, 123] on button "Powder Coated" at bounding box center [225, 121] width 45 height 14
click at [369, 168] on div "$17.69" at bounding box center [381, 168] width 52 height 21
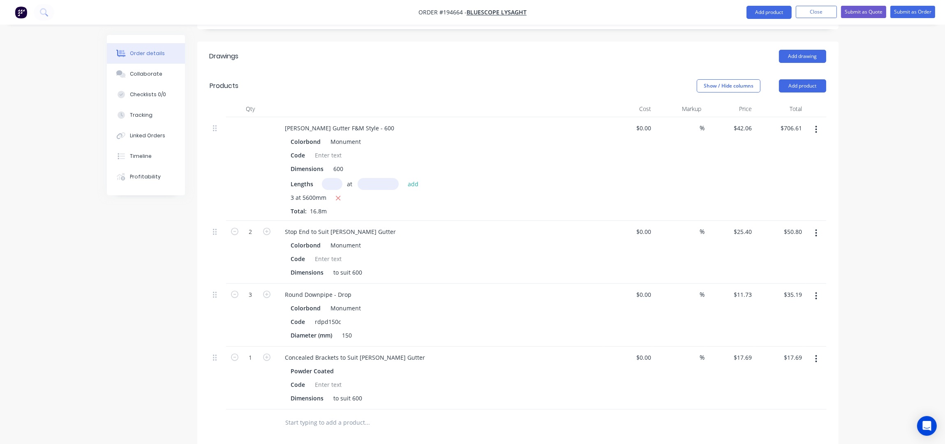
scroll to position [329, 0]
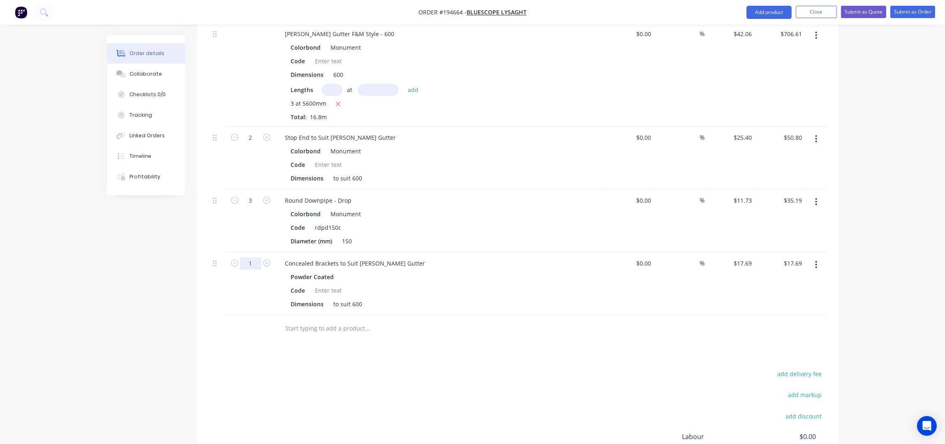
click at [256, 257] on input "1" at bounding box center [250, 263] width 21 height 12
type input "16"
type input "$283.04"
click at [313, 368] on div "add delivery fee add markup add discount Labour $0.00 Sub total $1,075.64 Margi…" at bounding box center [518, 447] width 617 height 159
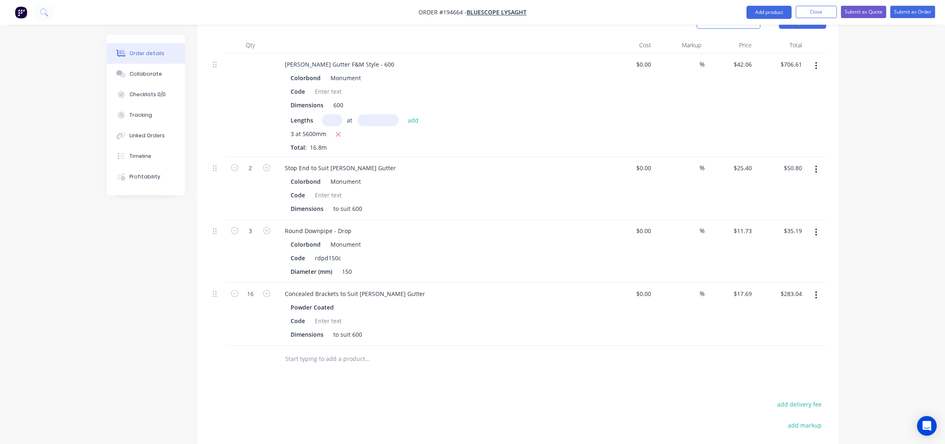
scroll to position [274, 0]
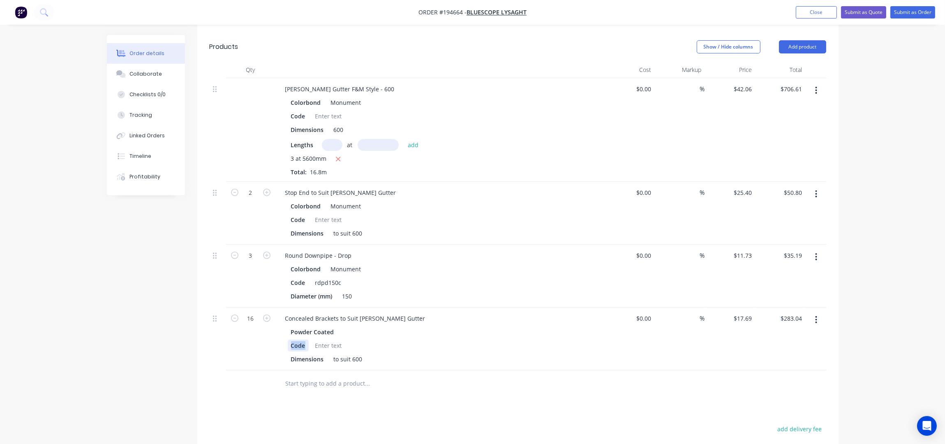
drag, startPoint x: 307, startPoint y: 320, endPoint x: 283, endPoint y: 322, distance: 23.9
click at [285, 326] on div "Powder Coated Code Dimensions to suit 600" at bounding box center [440, 345] width 322 height 39
click at [366, 394] on div "Drawings Add drawing Products Show / Hide columns Add product Qty Cost Markup P…" at bounding box center [518, 298] width 642 height 592
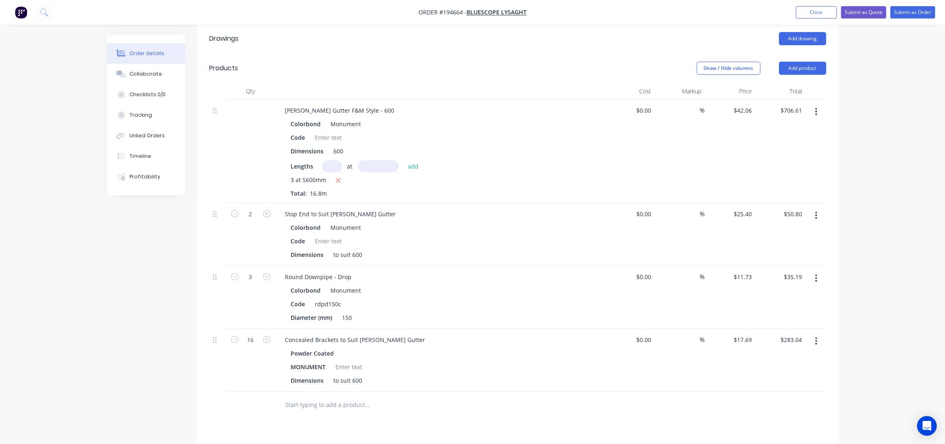
scroll to position [164, 0]
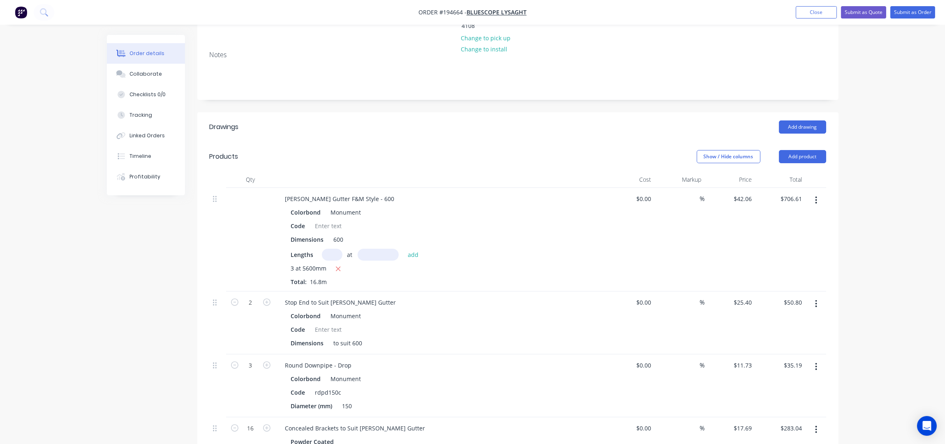
click at [910, 164] on div "Order details Collaborate Checklists 0/0 Tracking Linked Orders Timeline Profit…" at bounding box center [472, 276] width 945 height 881
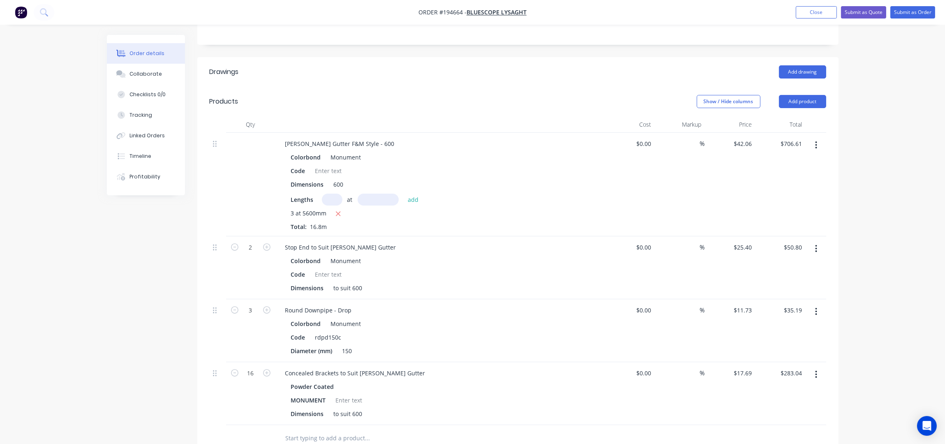
scroll to position [195, 0]
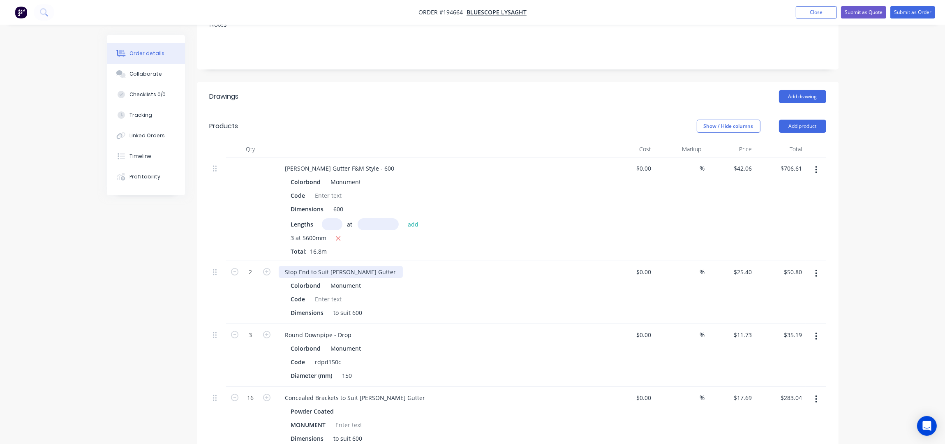
click at [370, 266] on div "Stop End to Suit [PERSON_NAME] Gutter" at bounding box center [341, 272] width 124 height 12
click at [874, 165] on div "Order details Collaborate Checklists 0/0 Tracking Linked Orders Timeline Profit…" at bounding box center [472, 245] width 945 height 881
click at [905, 9] on button "Submit as Order" at bounding box center [913, 12] width 45 height 12
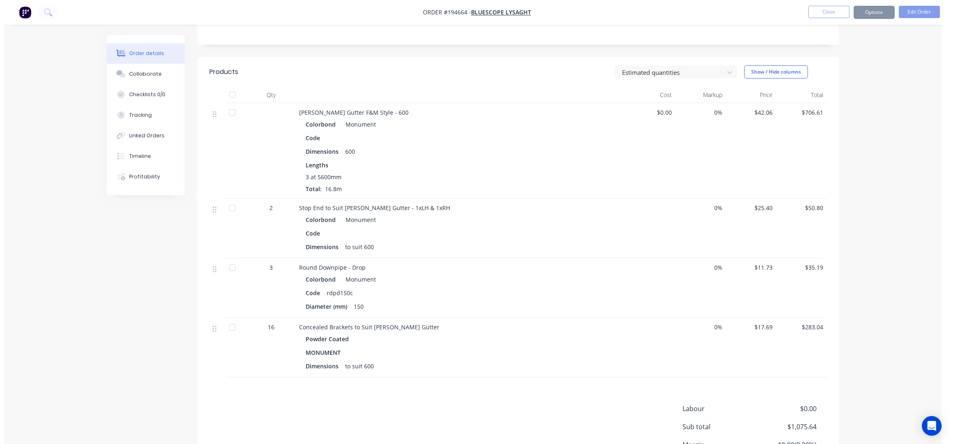
scroll to position [0, 0]
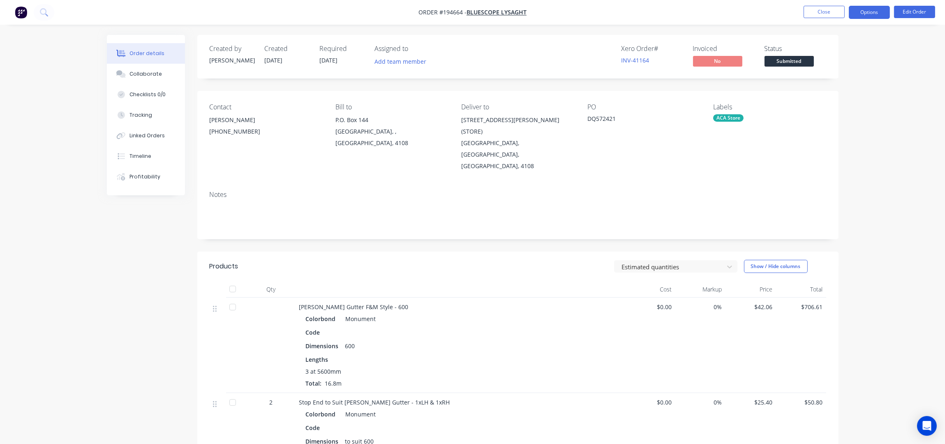
click at [860, 15] on button "Options" at bounding box center [869, 12] width 41 height 13
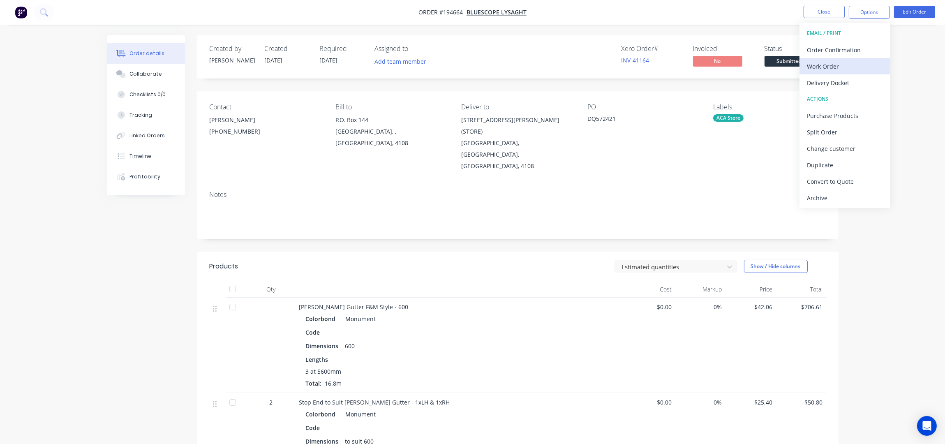
click at [836, 65] on div "Work Order" at bounding box center [845, 66] width 76 height 12
click at [841, 84] on div "Without pricing" at bounding box center [845, 83] width 76 height 12
click at [107, 283] on div "Created by Taylor Created 03/10/25 Required 08/10/25 Assigned to Add team membe…" at bounding box center [473, 376] width 732 height 683
click at [819, 3] on nav "Order #194664 - Bluescope Lysaght Close Options Edit Order" at bounding box center [472, 12] width 945 height 25
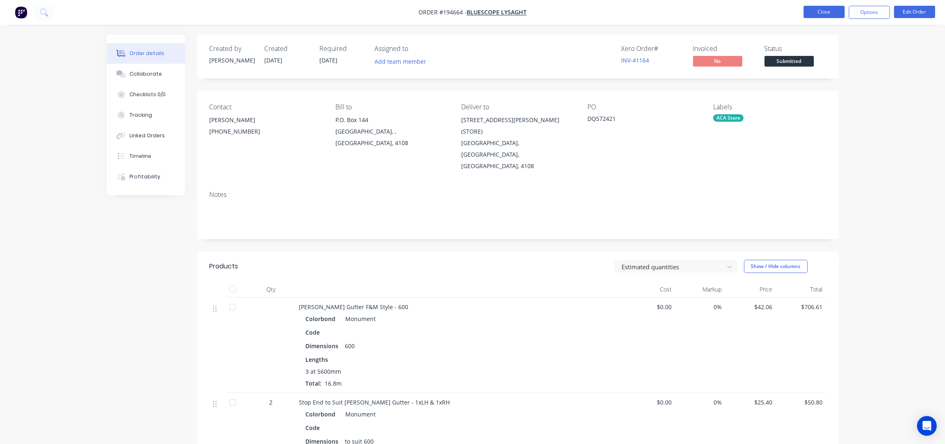
click at [821, 10] on button "Close" at bounding box center [824, 12] width 41 height 12
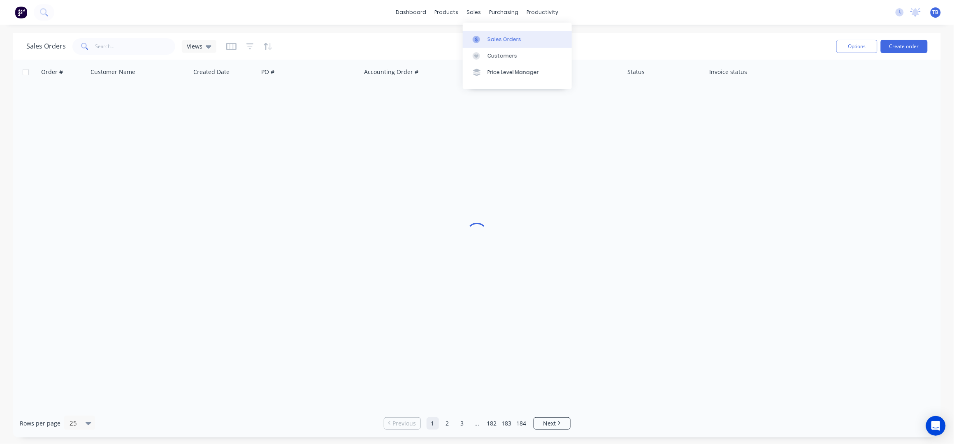
click at [494, 36] on div "Sales Orders" at bounding box center [504, 39] width 34 height 7
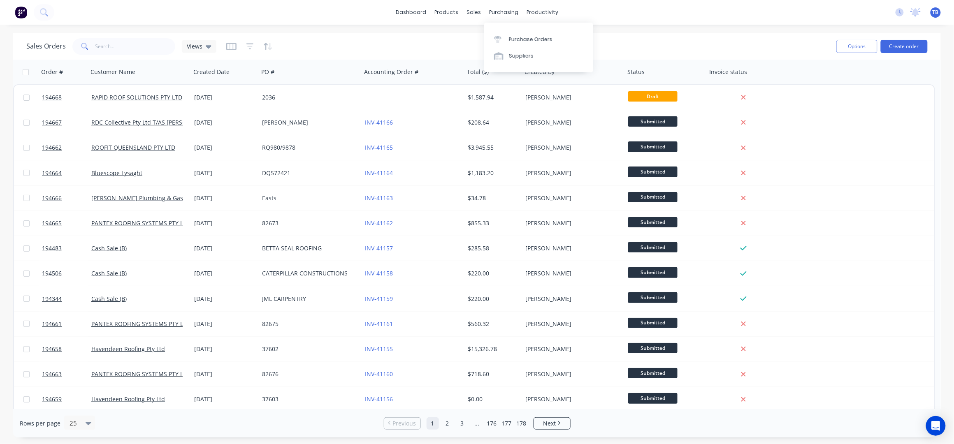
click at [301, 26] on div "dashboard products sales purchasing productivity dashboard products Product Cat…" at bounding box center [477, 222] width 954 height 444
drag, startPoint x: 498, startPoint y: 39, endPoint x: 510, endPoint y: 45, distance: 14.0
click at [498, 39] on div "Sales Orders" at bounding box center [504, 39] width 34 height 7
click at [419, 12] on link "dashboard" at bounding box center [411, 12] width 39 height 12
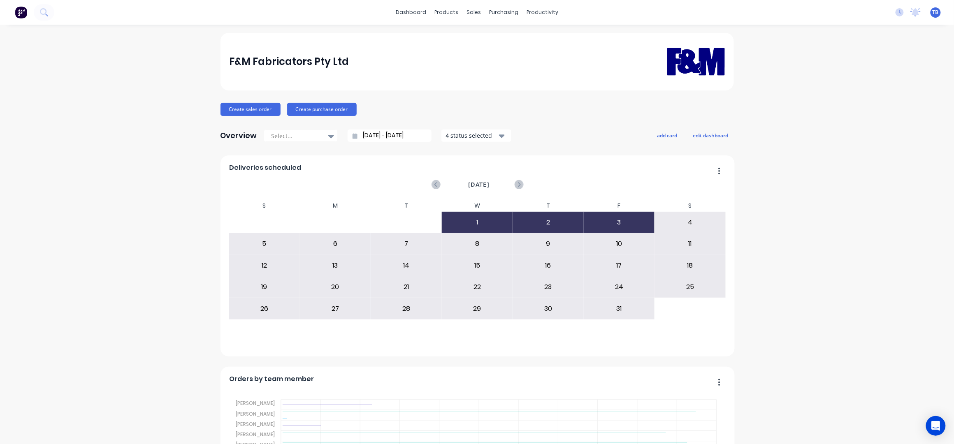
click at [362, 134] on input "[DATE] - [DATE]" at bounding box center [392, 136] width 71 height 12
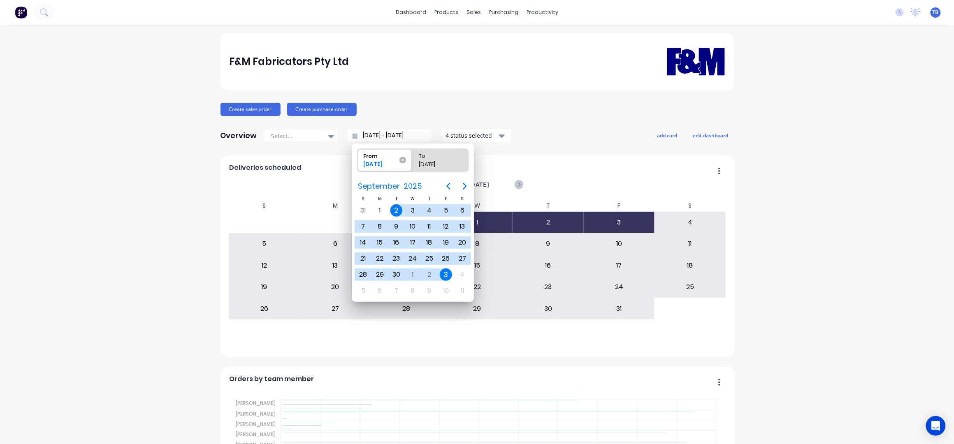
click at [405, 161] on icon at bounding box center [402, 160] width 7 height 7
click at [358, 161] on input "From 02/09/25" at bounding box center [357, 160] width 0 height 23
type input "03/10/25 - 03/10/25"
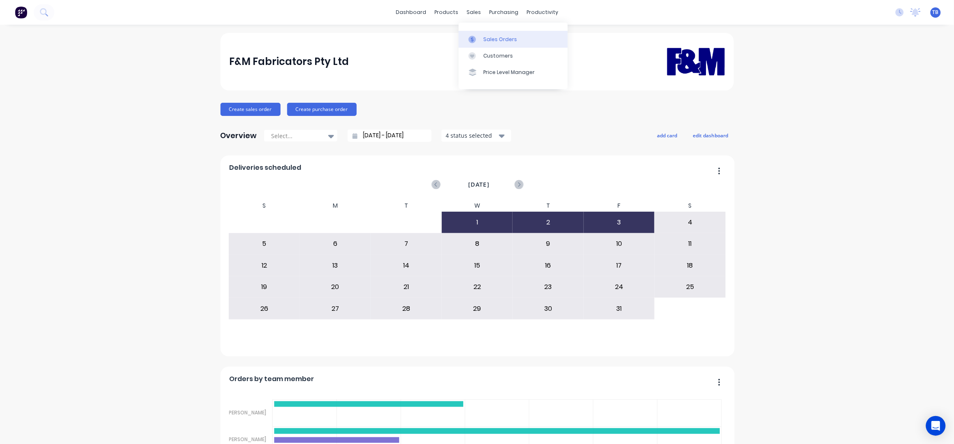
click at [495, 36] on div "Sales Orders" at bounding box center [500, 39] width 34 height 7
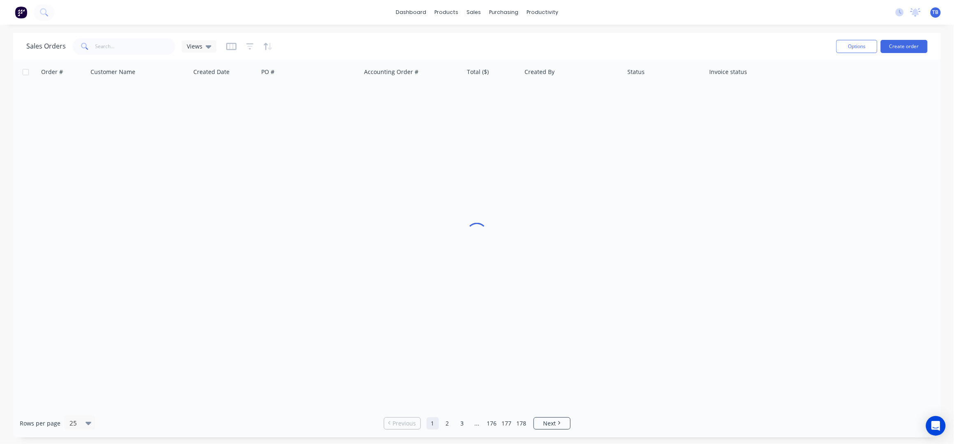
click at [729, 27] on div "dashboard products sales purchasing productivity dashboard products Product Cat…" at bounding box center [477, 222] width 954 height 444
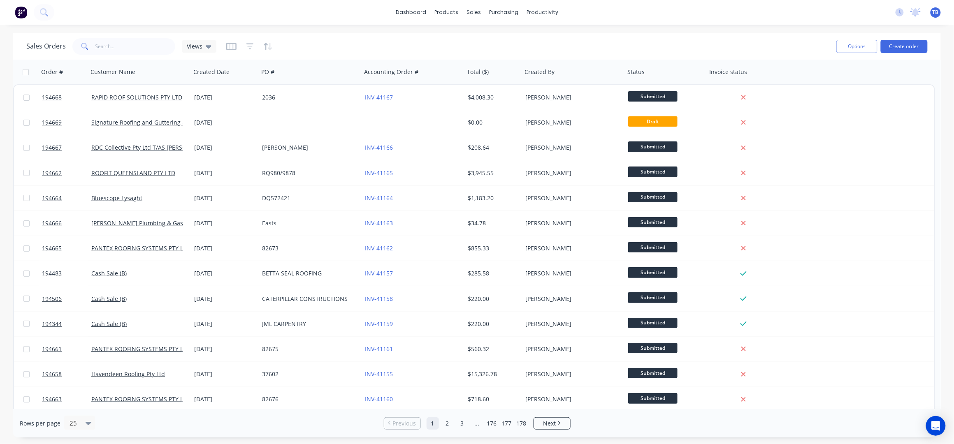
drag, startPoint x: 362, startPoint y: 34, endPoint x: 443, endPoint y: 21, distance: 82.4
click at [362, 34] on div "Sales Orders Views Options Create order" at bounding box center [476, 46] width 927 height 27
click at [503, 36] on div "Sales Orders" at bounding box center [504, 39] width 34 height 7
click at [901, 46] on button "Create order" at bounding box center [903, 46] width 47 height 13
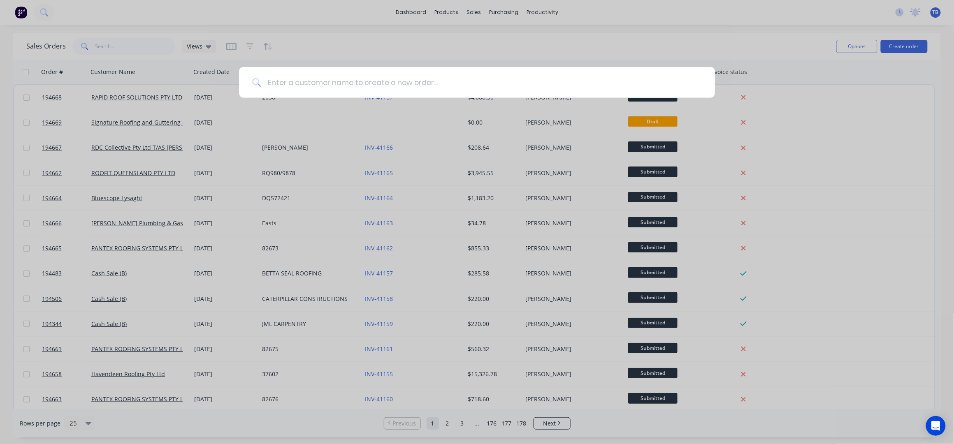
click at [418, 86] on input at bounding box center [481, 82] width 441 height 31
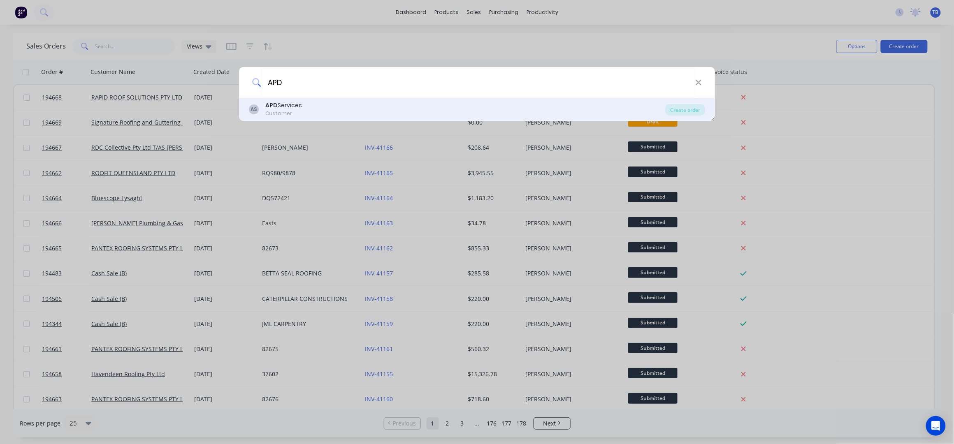
type input "APD"
click at [429, 103] on div "AS APD Services Customer" at bounding box center [457, 109] width 417 height 16
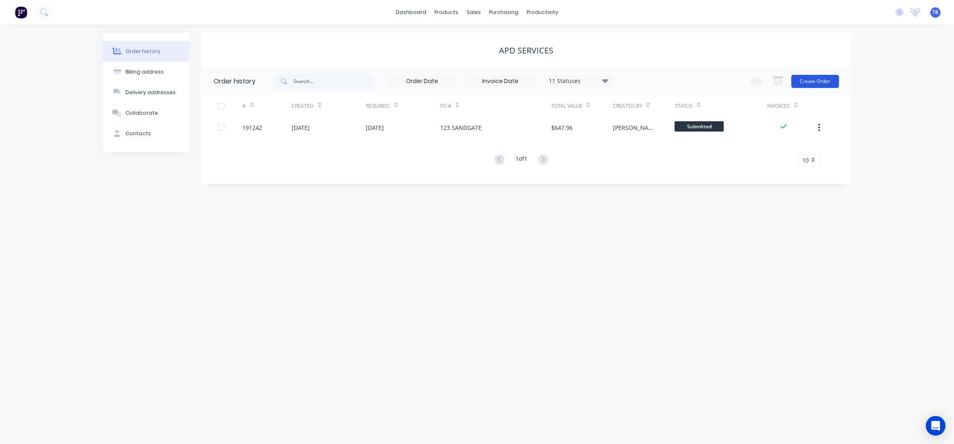
click at [815, 81] on button "Create Order" at bounding box center [815, 81] width 48 height 13
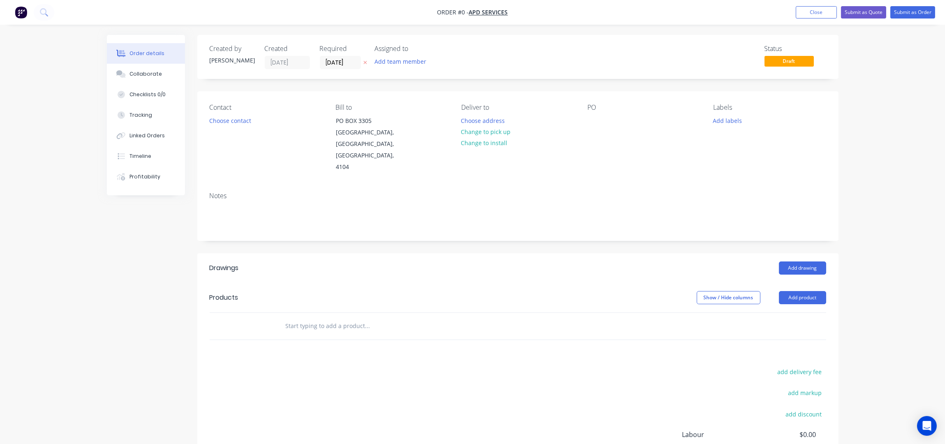
click at [518, 86] on div "Created by Taylor Created 03/10/25 Required 03/10/25 Assigned to Add team membe…" at bounding box center [518, 286] width 642 height 503
click at [479, 79] on div "Created by Taylor Created 03/10/25 Required 03/10/25 Assigned to Add team membe…" at bounding box center [518, 286] width 642 height 503
click at [816, 291] on button "Add product" at bounding box center [802, 297] width 47 height 13
click at [330, 62] on input "[DATE]" at bounding box center [340, 62] width 40 height 12
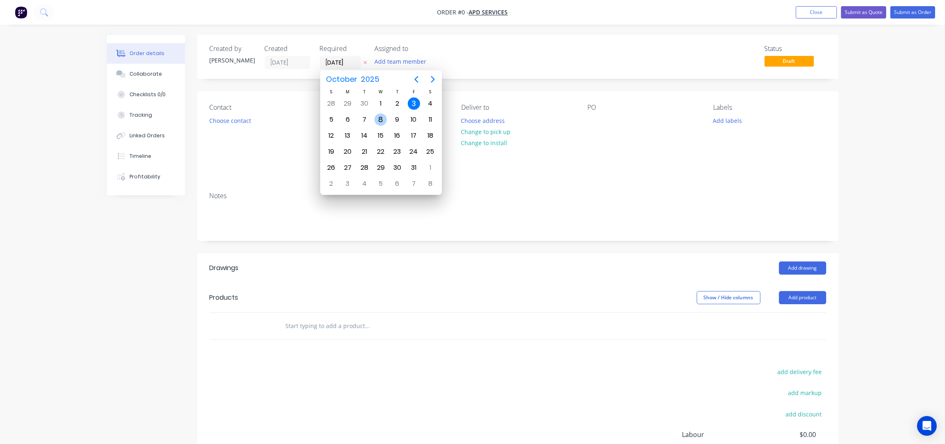
click at [386, 118] on div "8" at bounding box center [381, 120] width 12 height 12
type input "[DATE]"
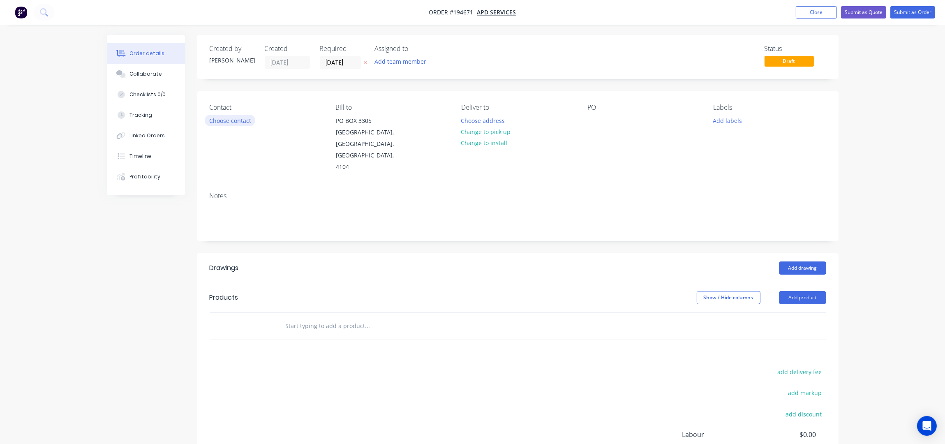
click at [225, 124] on button "Choose contact" at bounding box center [230, 120] width 51 height 11
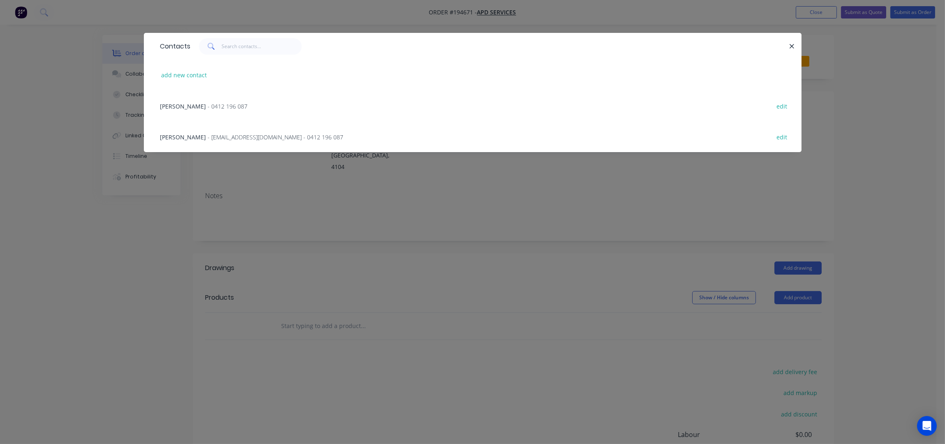
click at [208, 106] on span "- 0412 196 087" at bounding box center [228, 106] width 40 height 8
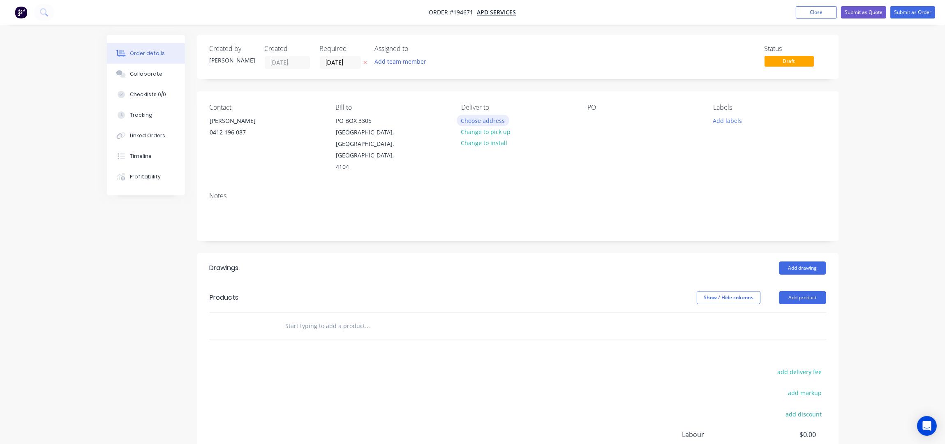
click at [467, 118] on button "Choose address" at bounding box center [483, 120] width 53 height 11
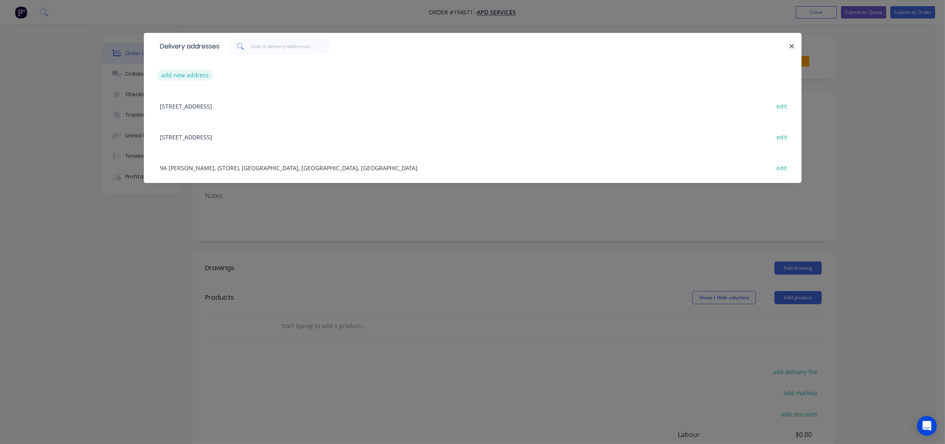
click at [191, 76] on button "add new address" at bounding box center [185, 74] width 56 height 11
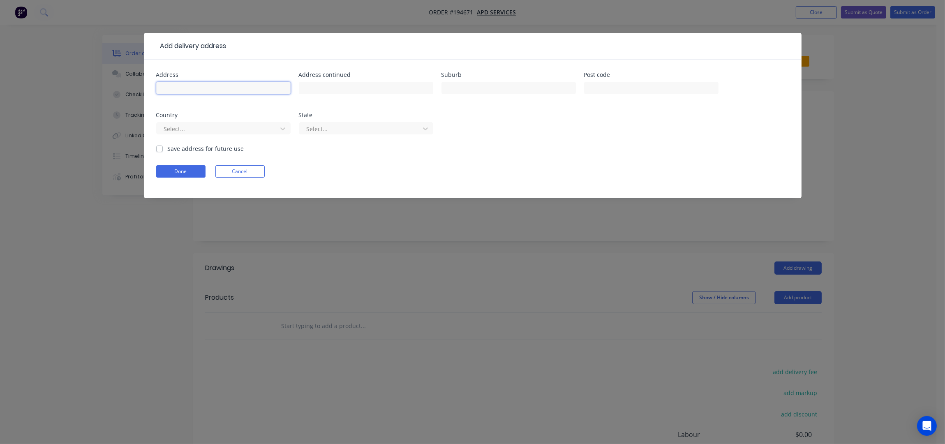
click at [171, 88] on input "text" at bounding box center [223, 88] width 134 height 12
type input "123 SANDGATE ROAD"
click at [500, 93] on input "text" at bounding box center [509, 88] width 134 height 12
type input "ALBION"
click at [180, 167] on button "Done" at bounding box center [180, 171] width 49 height 12
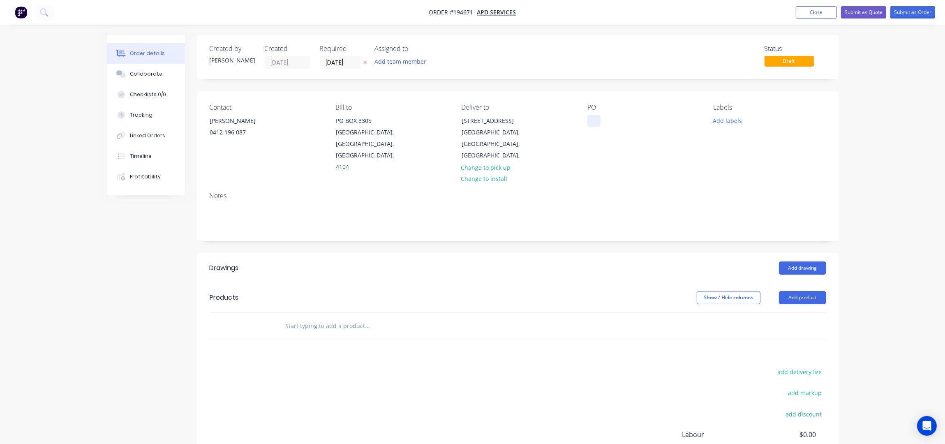
click at [593, 127] on div at bounding box center [594, 121] width 13 height 12
click at [595, 127] on div "PO" at bounding box center [644, 138] width 113 height 69
drag, startPoint x: 594, startPoint y: 120, endPoint x: 601, endPoint y: 127, distance: 10.2
click at [594, 120] on div at bounding box center [594, 121] width 13 height 12
click at [618, 151] on div "Contact ANDREW 0412 196 087 Bill to PO BOX 3305 YERONGA, Queensland, Australia,…" at bounding box center [518, 138] width 642 height 94
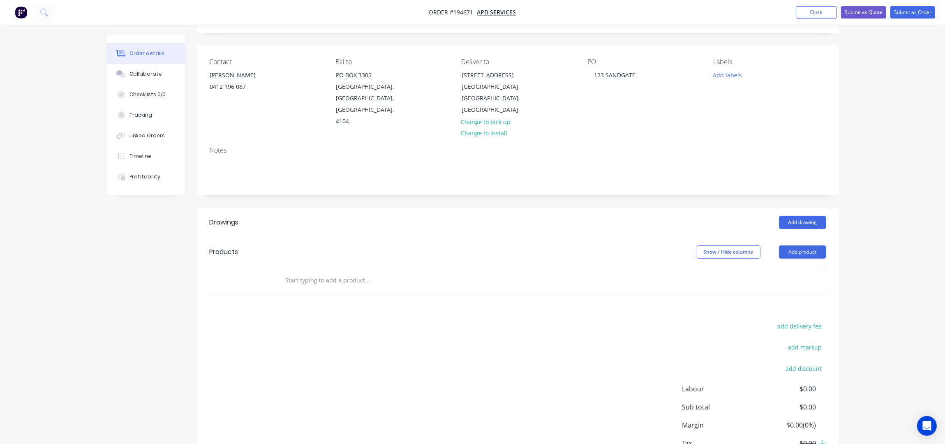
scroll to position [83, 0]
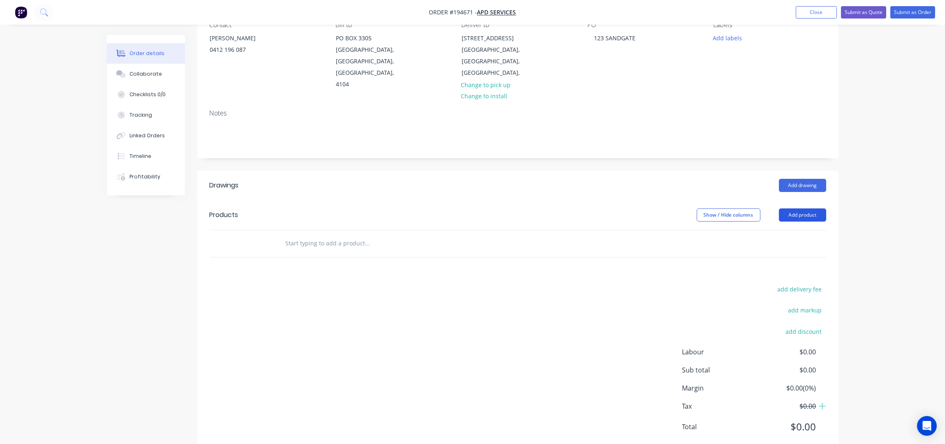
click at [813, 208] on button "Add product" at bounding box center [802, 214] width 47 height 13
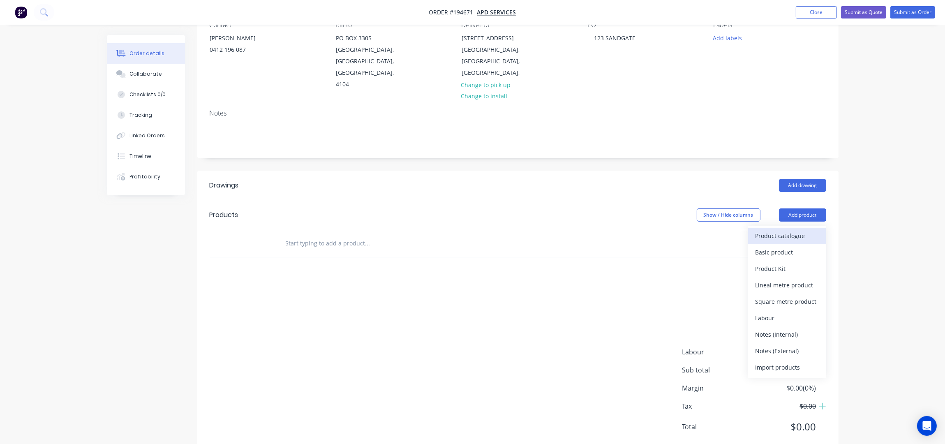
click at [798, 228] on button "Product catalogue" at bounding box center [787, 236] width 78 height 16
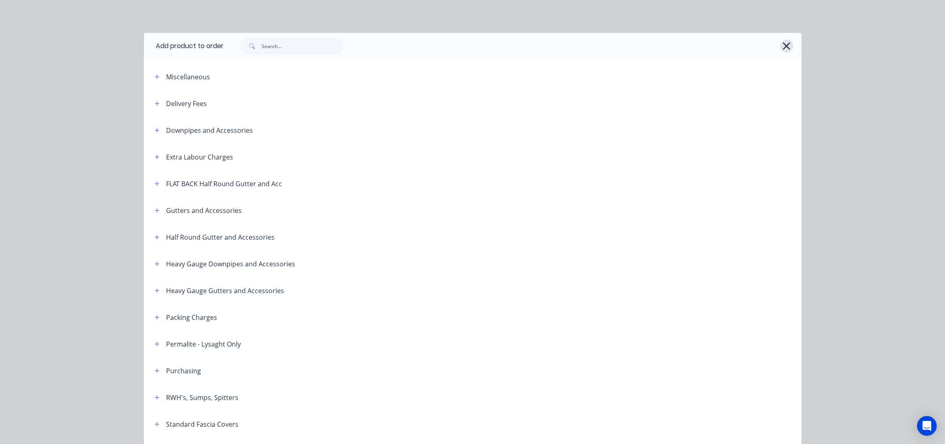
click at [783, 42] on icon "button" at bounding box center [787, 46] width 9 height 12
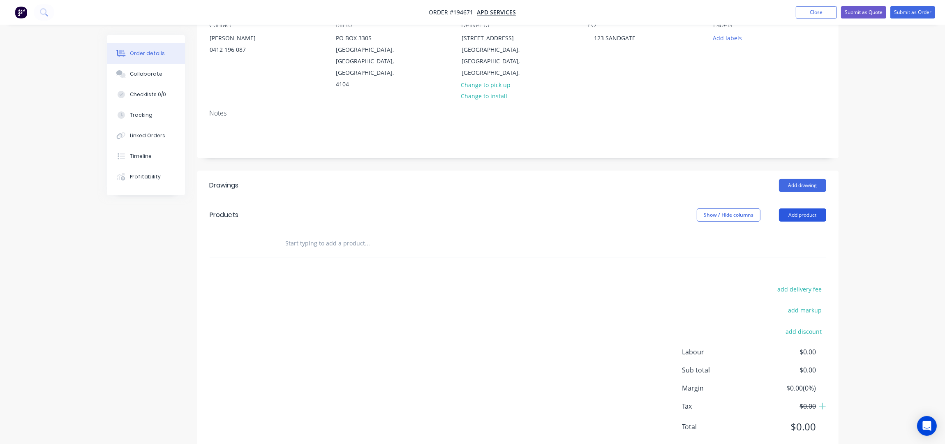
click at [805, 208] on button "Add product" at bounding box center [802, 214] width 47 height 13
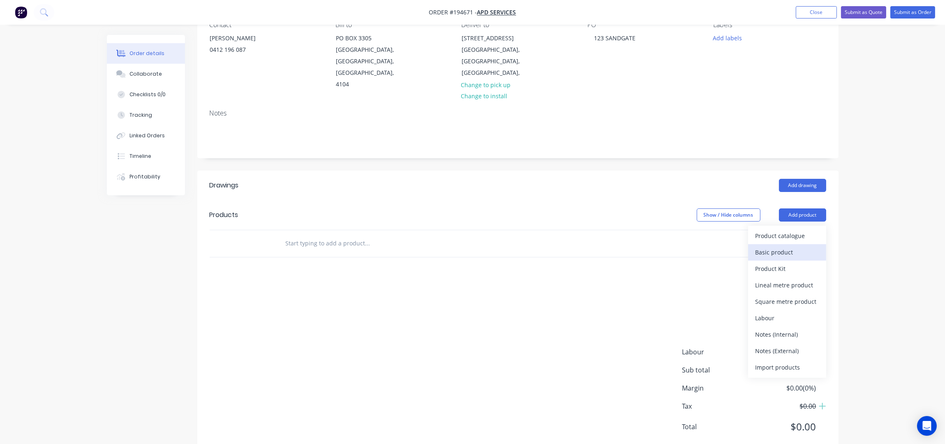
click at [793, 246] on div "Basic product" at bounding box center [787, 252] width 63 height 12
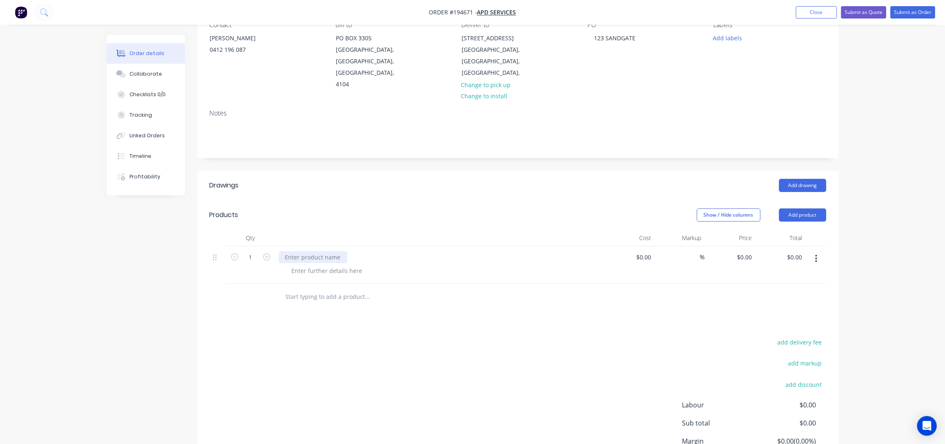
click at [303, 251] on div at bounding box center [313, 257] width 69 height 12
click at [319, 265] on div at bounding box center [327, 271] width 84 height 12
click at [349, 251] on div "COVER - AS ATTACHED" at bounding box center [316, 257] width 74 height 12
click at [315, 265] on div at bounding box center [327, 271] width 84 height 12
click at [316, 265] on div at bounding box center [327, 271] width 84 height 12
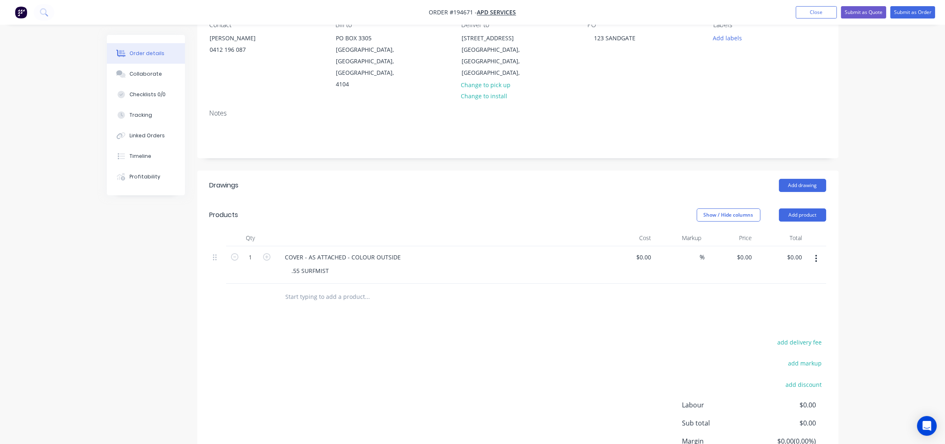
click at [475, 136] on div "Created by Taylor Created 03/10/25 Required 08/10/25 Assigned to Add team membe…" at bounding box center [518, 230] width 642 height 556
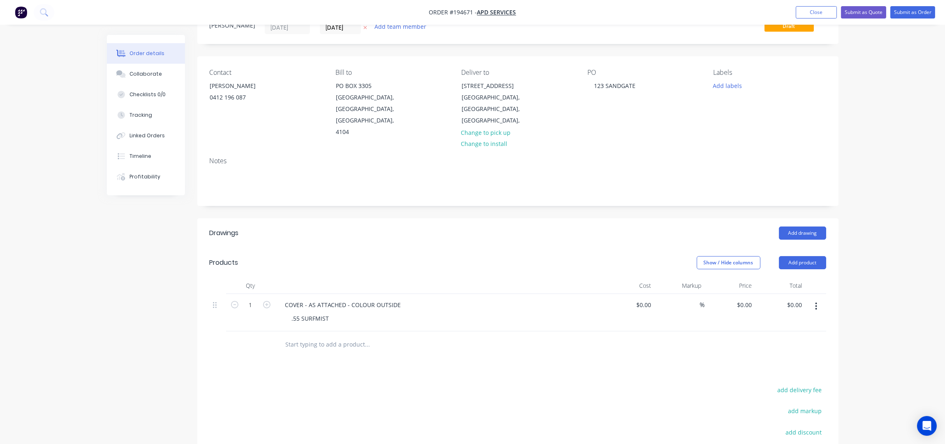
scroll to position [0, 0]
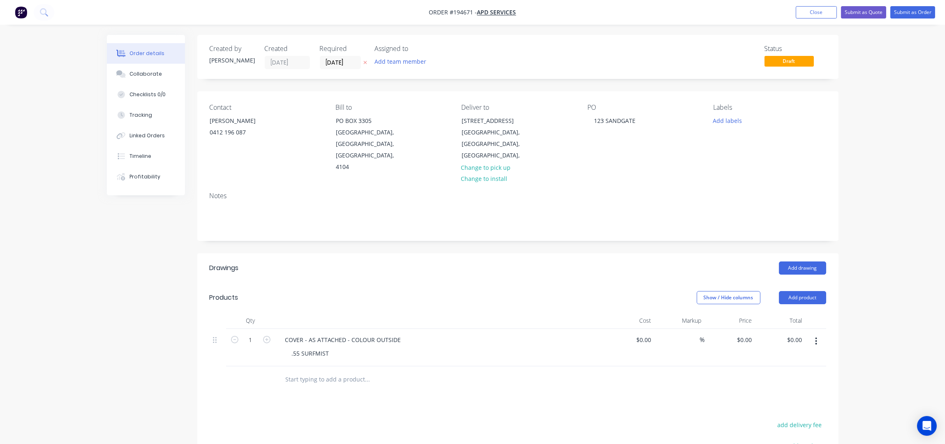
click at [913, 4] on nav "Order #194671 - APD Services Add product Close Submit as Quote Submit as Order" at bounding box center [472, 12] width 945 height 25
click at [915, 10] on button "Submit as Order" at bounding box center [913, 12] width 45 height 12
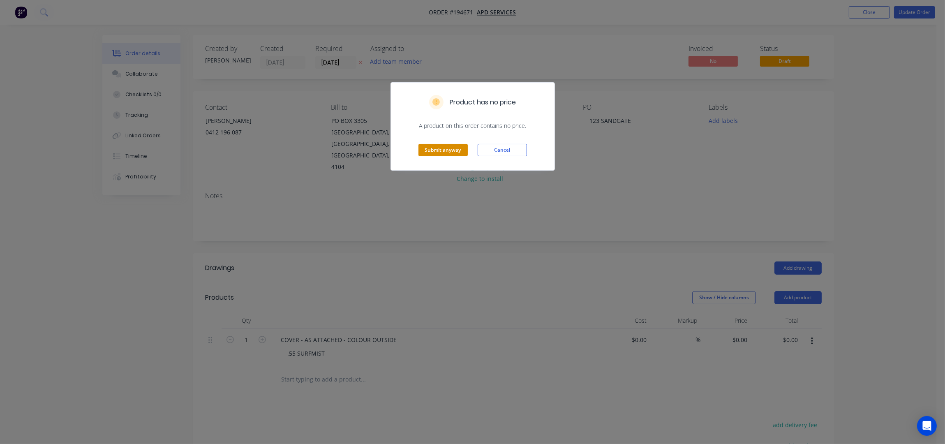
click at [443, 148] on button "Submit anyway" at bounding box center [443, 150] width 49 height 12
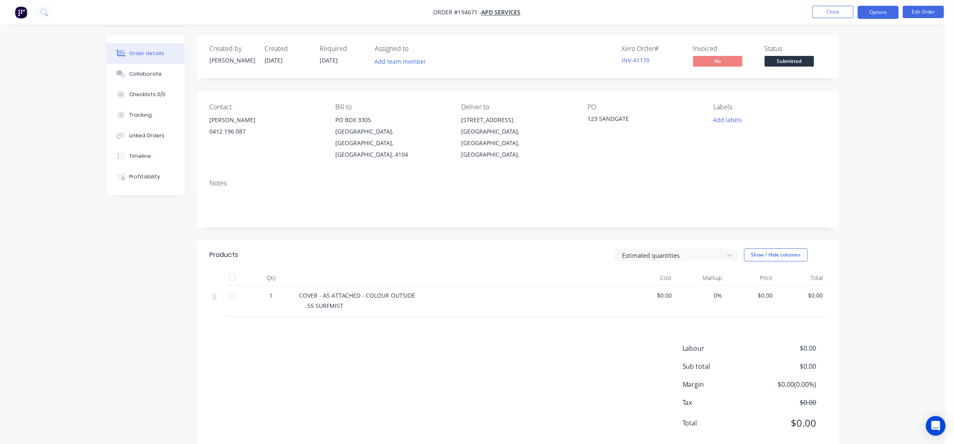
click at [891, 12] on button "Options" at bounding box center [877, 12] width 41 height 13
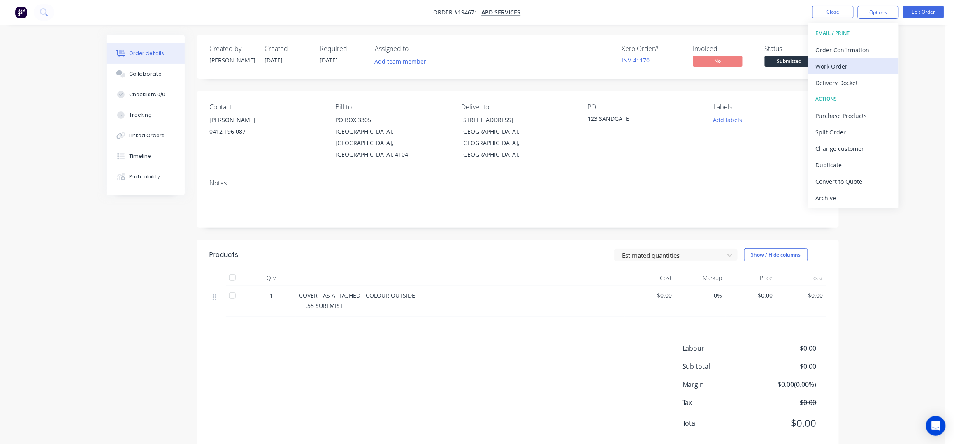
click at [857, 64] on div "Work Order" at bounding box center [853, 66] width 76 height 12
click at [858, 77] on div "Without pricing" at bounding box center [853, 83] width 76 height 12
click at [910, 7] on button "Edit Order" at bounding box center [923, 12] width 41 height 12
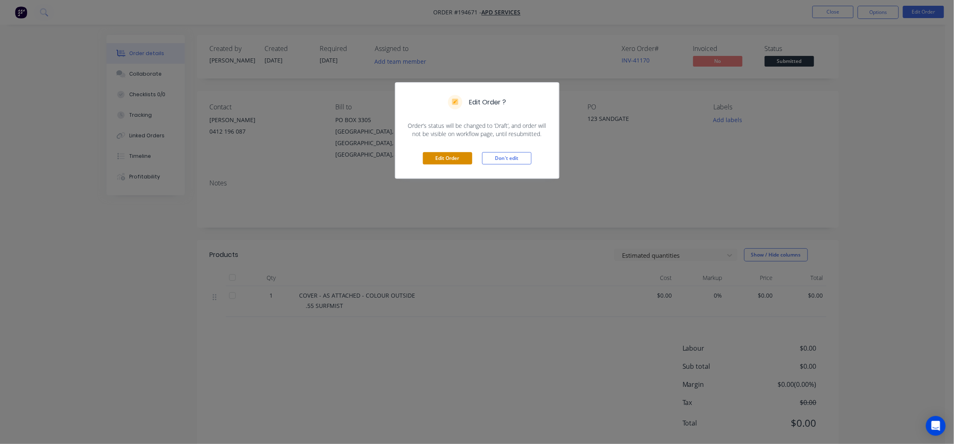
click at [456, 158] on button "Edit Order" at bounding box center [447, 158] width 49 height 12
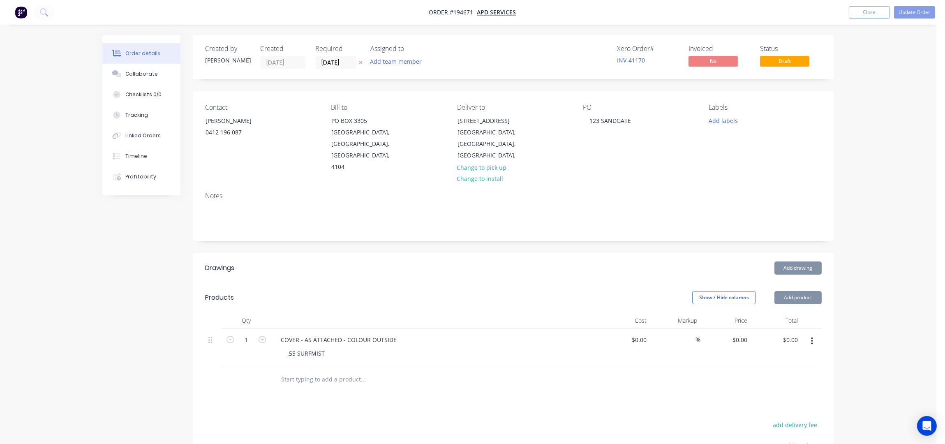
drag, startPoint x: 816, startPoint y: 316, endPoint x: 812, endPoint y: 320, distance: 6.1
click at [816, 334] on button "button" at bounding box center [812, 341] width 19 height 15
click at [874, 271] on div "Order details Collaborate Checklists 0/0 Tracking Linked Orders Timeline Profit…" at bounding box center [468, 301] width 937 height 603
click at [754, 291] on button "Show / Hide columns" at bounding box center [725, 297] width 64 height 13
click at [850, 271] on div "Order details Collaborate Checklists 0/0 Tracking Linked Orders Timeline Profit…" at bounding box center [468, 301] width 937 height 603
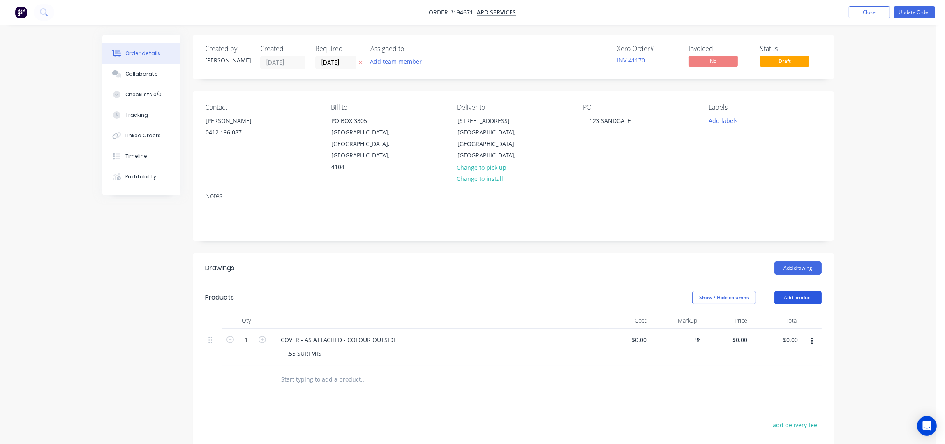
click at [806, 291] on button "Add product" at bounding box center [798, 297] width 47 height 13
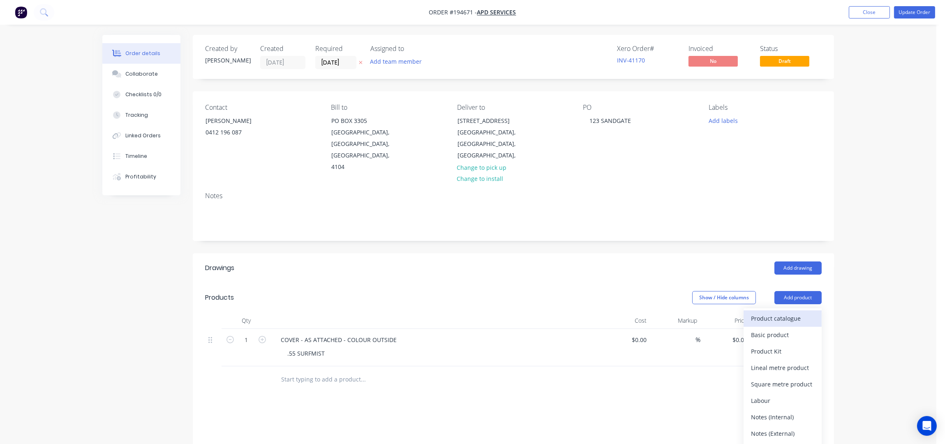
click at [806, 313] on div "Product catalogue" at bounding box center [782, 319] width 63 height 12
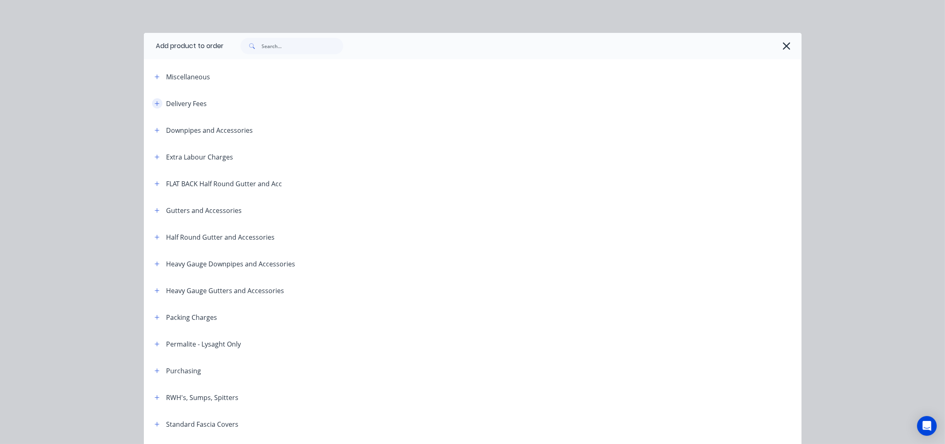
click at [153, 107] on button "button" at bounding box center [157, 103] width 10 height 10
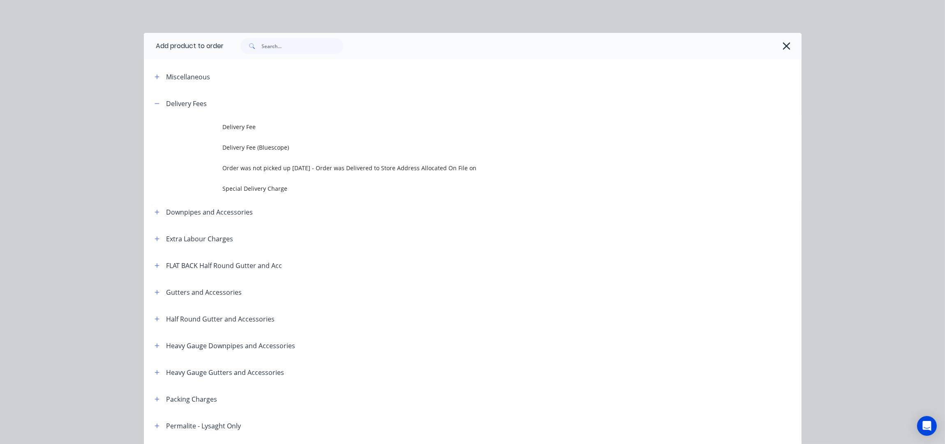
click at [259, 130] on span "Delivery Fee" at bounding box center [454, 127] width 463 height 9
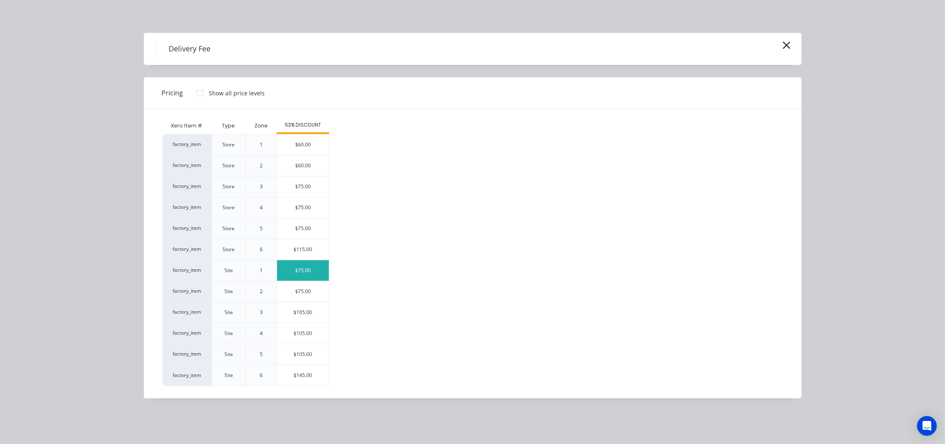
click at [317, 268] on div "$75.00" at bounding box center [303, 270] width 52 height 21
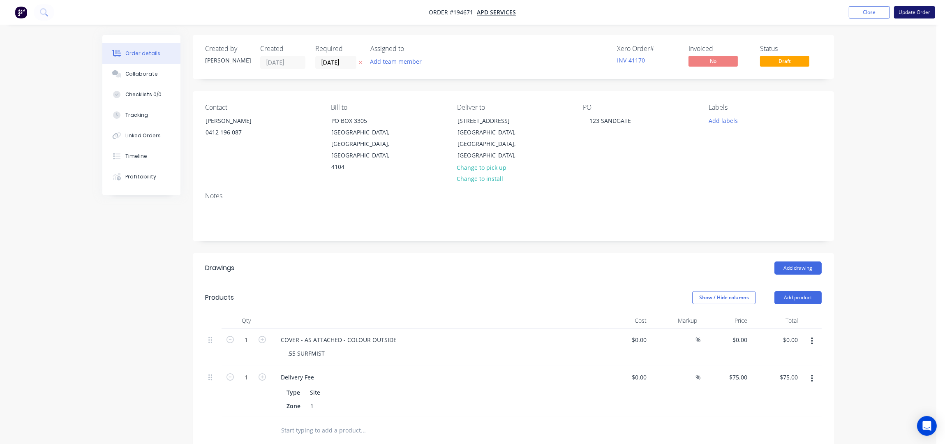
click at [903, 0] on nav "Order #194671 - APD Services Add product Close Update Order" at bounding box center [472, 12] width 945 height 25
click at [913, 14] on button "Update Order" at bounding box center [914, 12] width 41 height 12
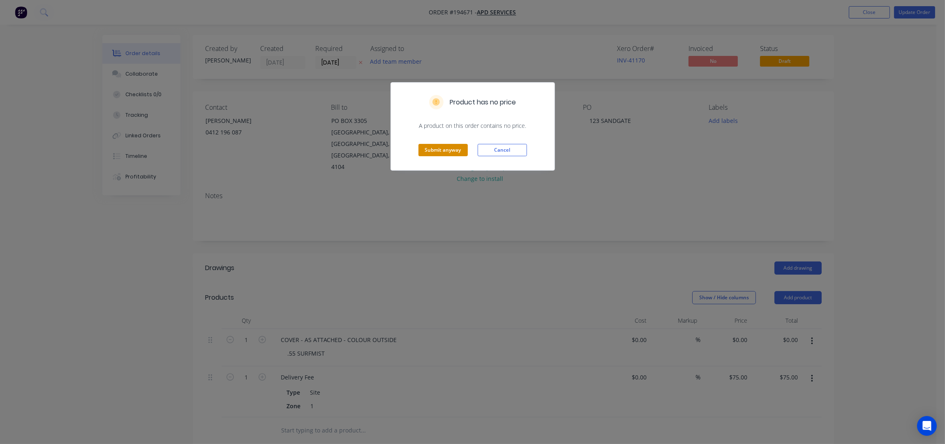
click at [445, 149] on button "Submit anyway" at bounding box center [443, 150] width 49 height 12
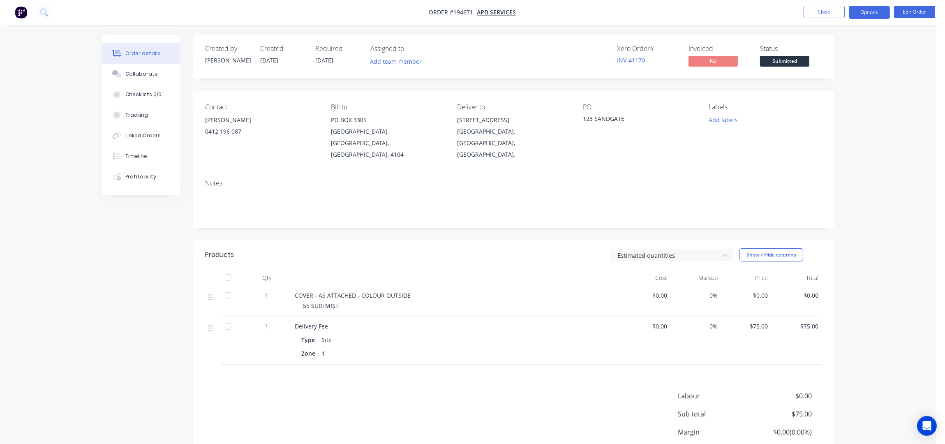
click at [859, 14] on button "Options" at bounding box center [869, 12] width 41 height 13
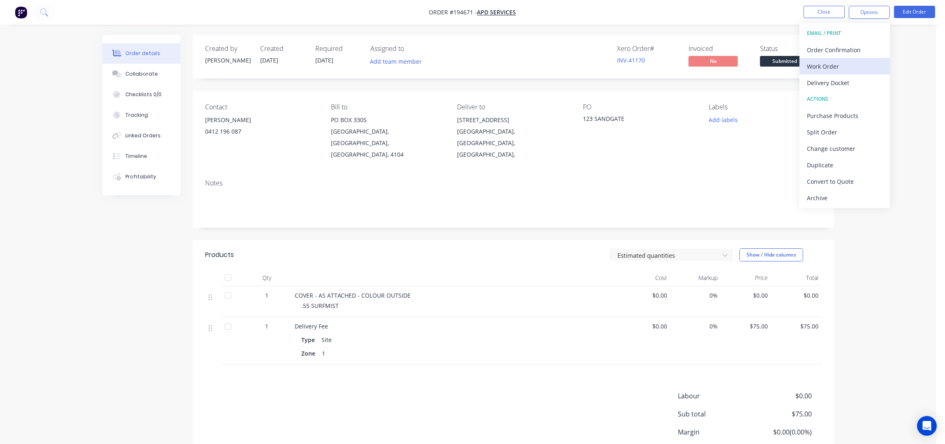
click at [831, 63] on div "Work Order" at bounding box center [845, 66] width 76 height 12
click at [924, 182] on div "Order details Collaborate Checklists 0/0 Tracking Linked Orders Timeline Profit…" at bounding box center [468, 255] width 937 height 511
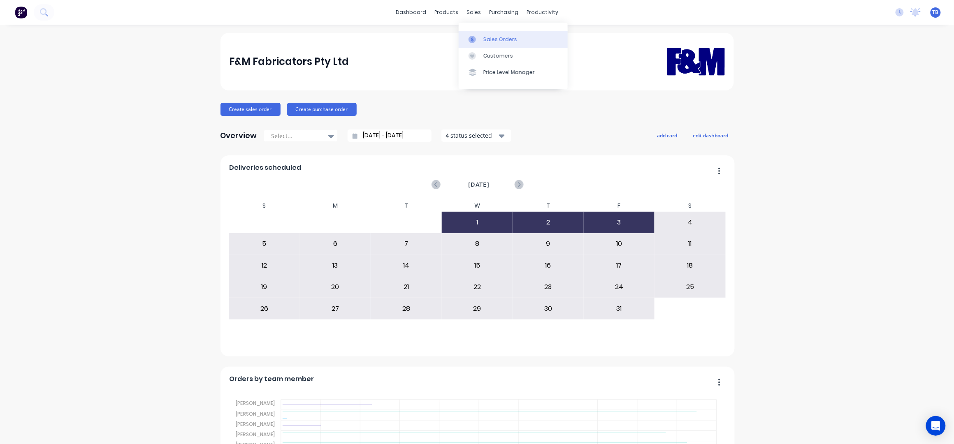
click at [512, 39] on div "Sales Orders" at bounding box center [500, 39] width 34 height 7
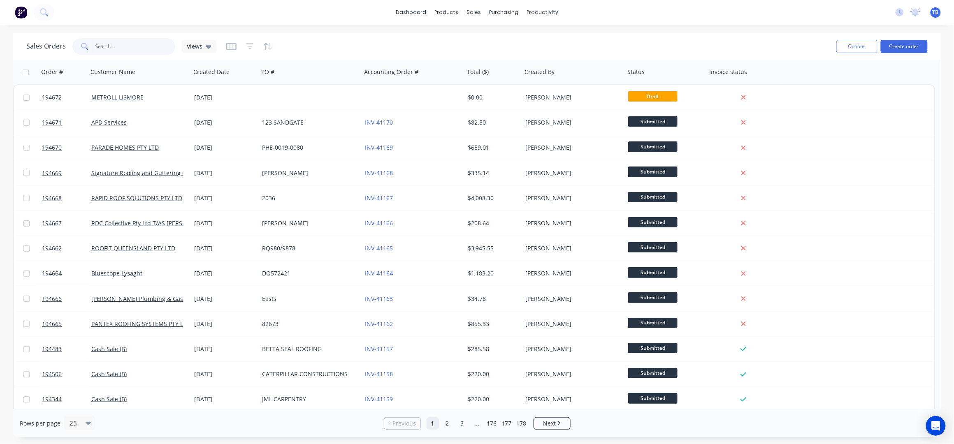
click at [112, 47] on input "text" at bounding box center [135, 46] width 80 height 16
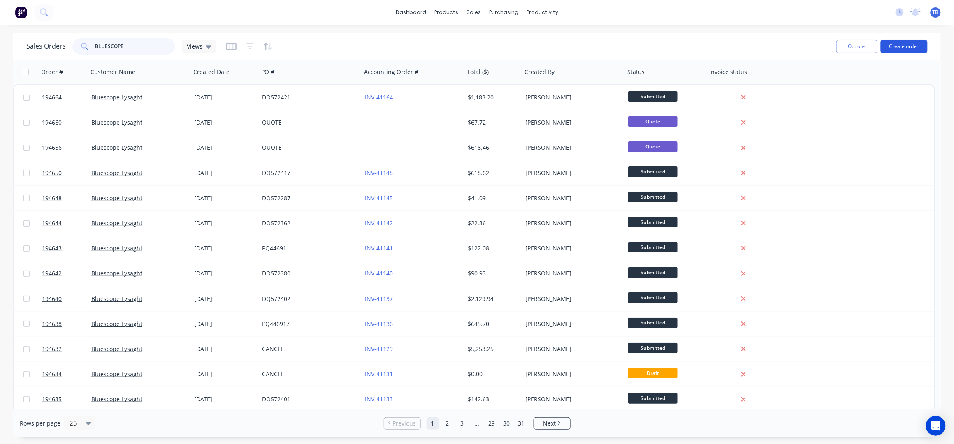
type input "BLUESCOPE"
click at [897, 46] on button "Create order" at bounding box center [903, 46] width 47 height 13
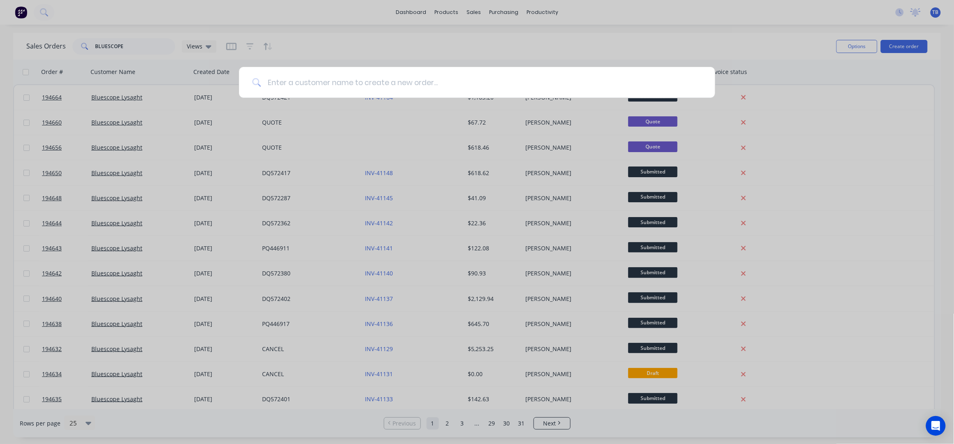
click at [321, 84] on input at bounding box center [481, 82] width 441 height 31
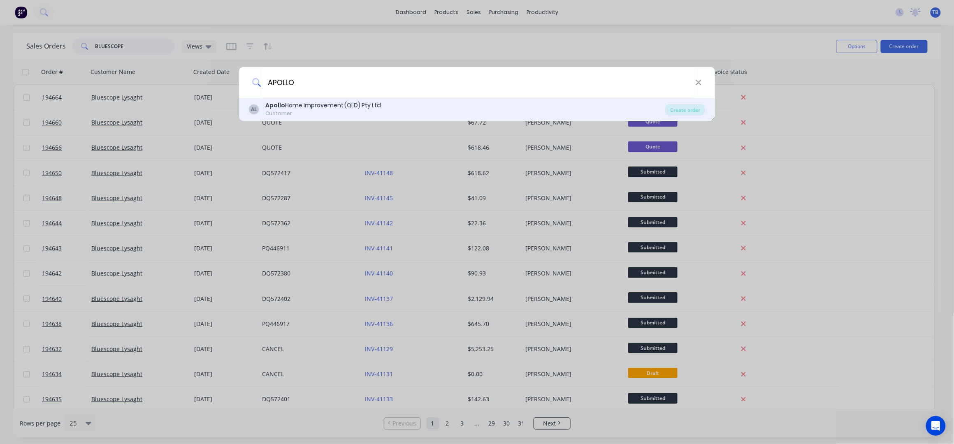
type input "APOLLO"
click at [310, 102] on div "Apollo Home Improvement (QLD) Pty Ltd" at bounding box center [323, 105] width 116 height 9
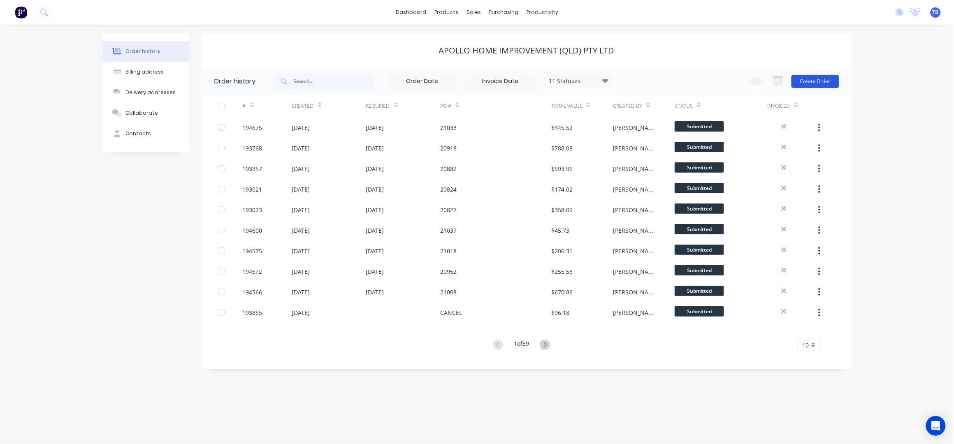
click at [819, 84] on button "Create Order" at bounding box center [815, 81] width 48 height 13
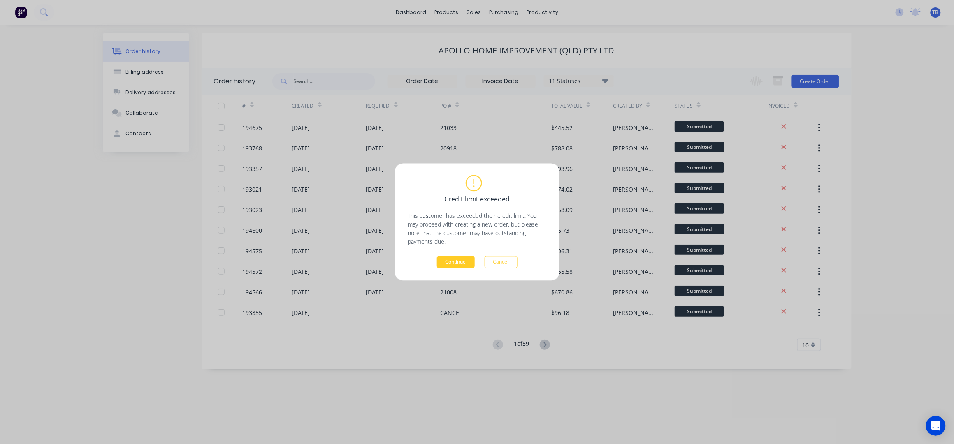
click at [460, 265] on button "Continue" at bounding box center [456, 262] width 38 height 12
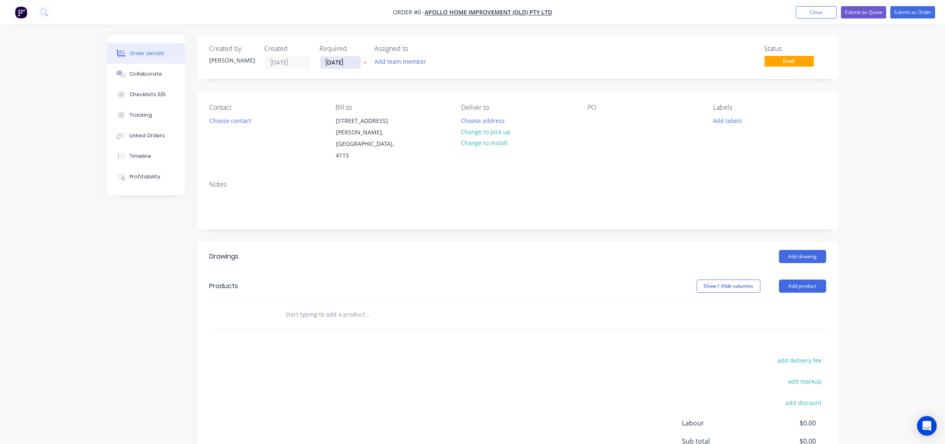
click at [331, 67] on input "[DATE]" at bounding box center [340, 62] width 40 height 12
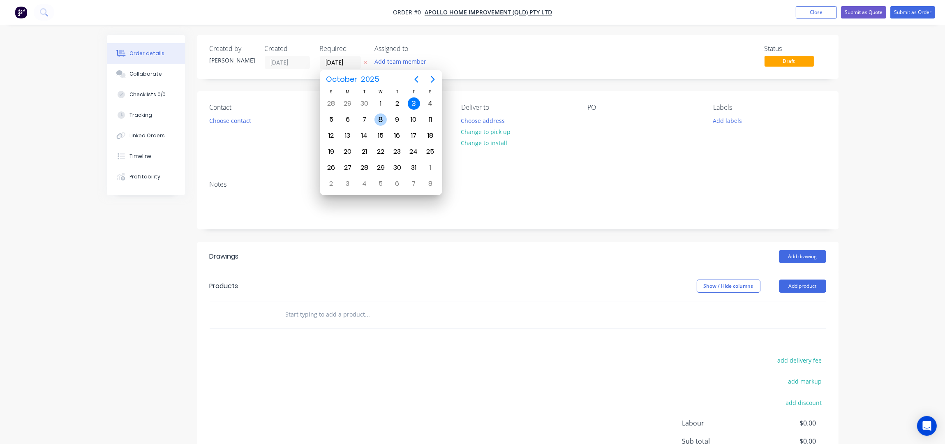
click at [377, 120] on div "8" at bounding box center [381, 120] width 12 height 12
type input "[DATE]"
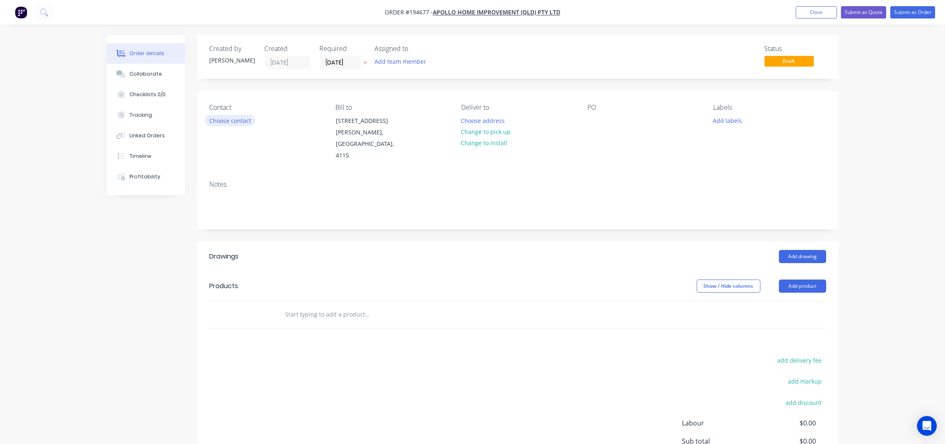
click at [230, 122] on button "Choose contact" at bounding box center [230, 120] width 51 height 11
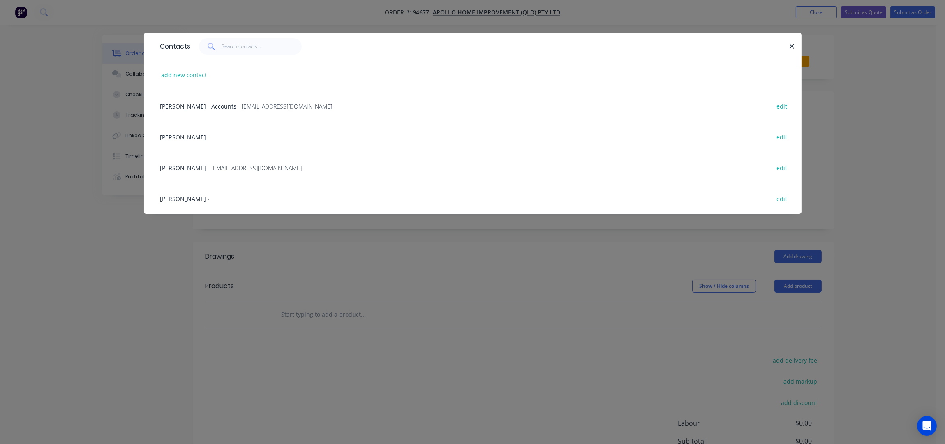
drag, startPoint x: 192, startPoint y: 165, endPoint x: 339, endPoint y: 142, distance: 149.0
click at [192, 165] on div "Marie Defty - maried@apollopatios.com.au -" at bounding box center [233, 168] width 146 height 9
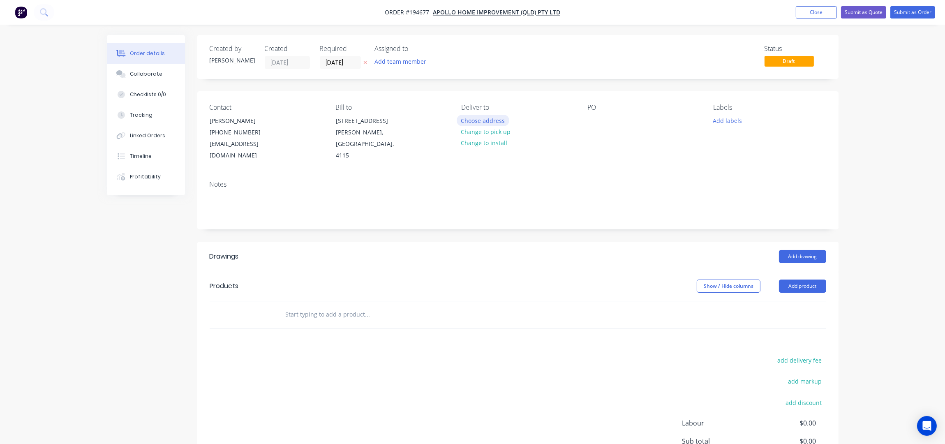
click at [490, 124] on button "Choose address" at bounding box center [483, 120] width 53 height 11
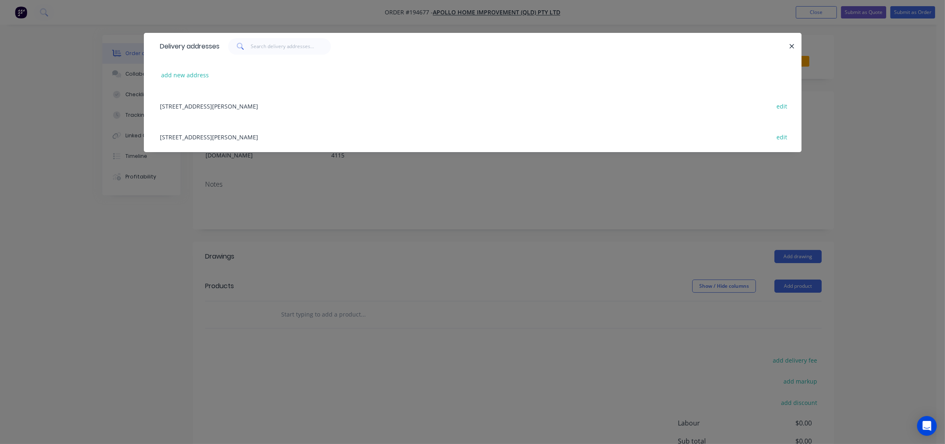
click at [222, 142] on div "29 CORYMBIA PL, (STORE), PARKINSON, Queensland, Australia, 4115 edit" at bounding box center [472, 136] width 633 height 31
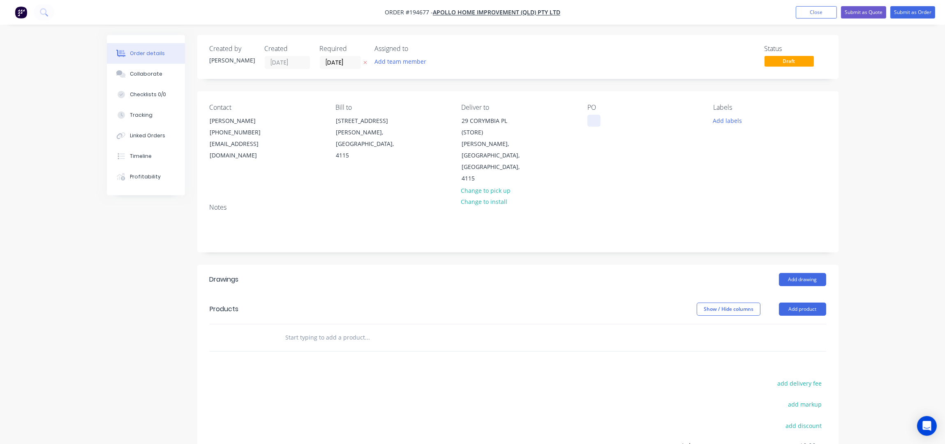
click at [593, 125] on div at bounding box center [594, 121] width 13 height 12
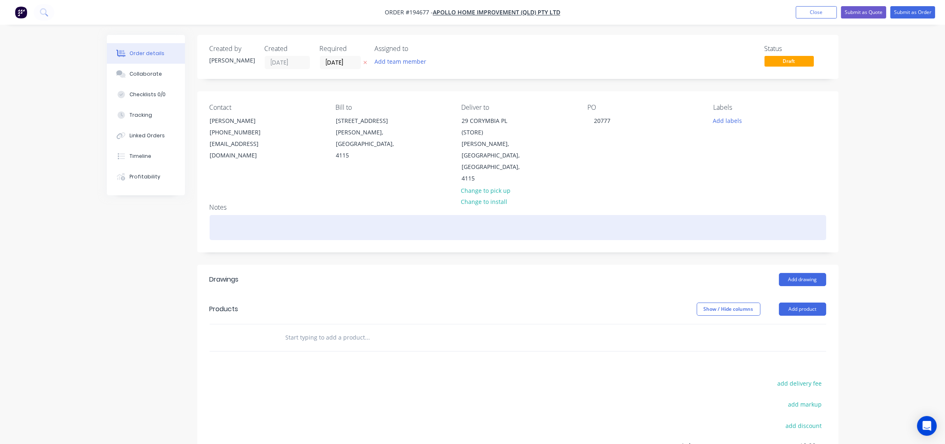
click at [649, 215] on div at bounding box center [518, 227] width 617 height 25
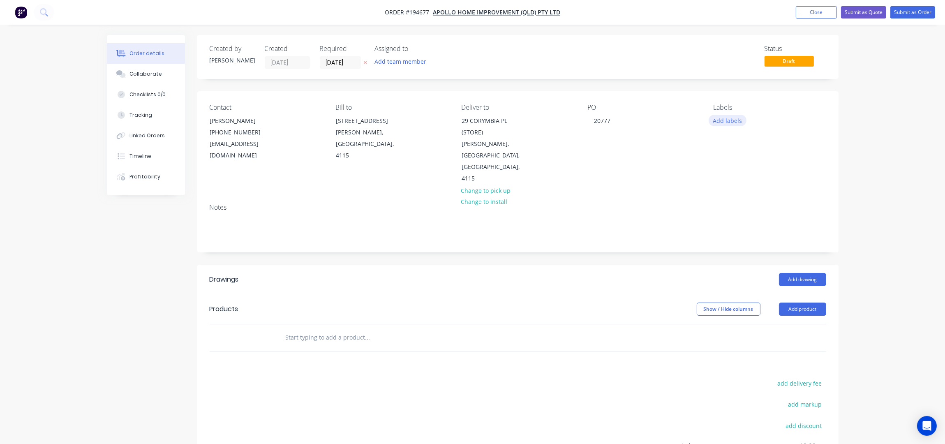
click at [725, 120] on button "Add labels" at bounding box center [728, 120] width 38 height 11
click at [756, 188] on div "2nd Run" at bounding box center [749, 189] width 27 height 9
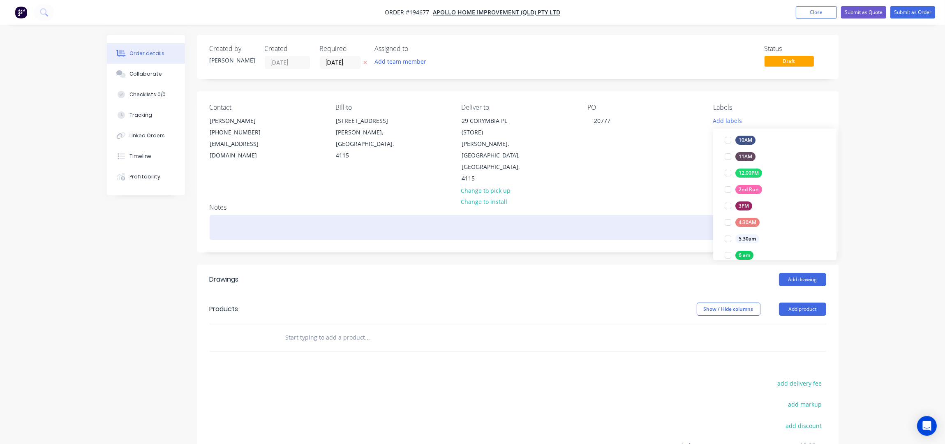
scroll to position [5, 0]
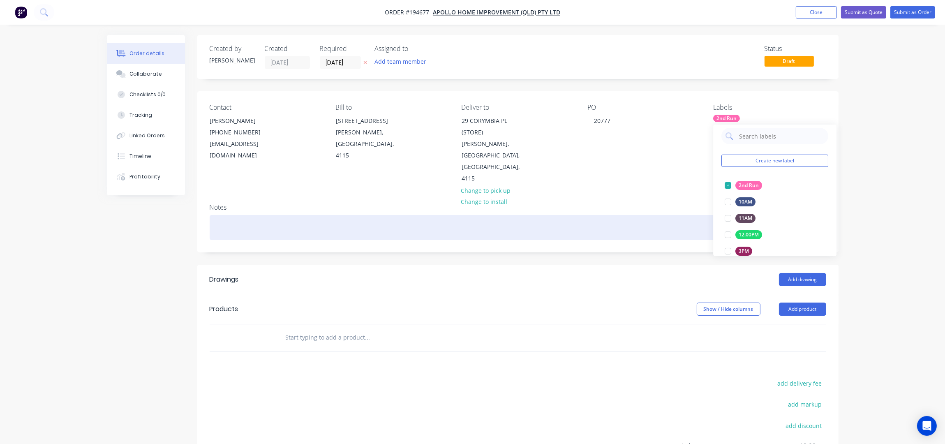
click at [699, 215] on div at bounding box center [518, 227] width 617 height 25
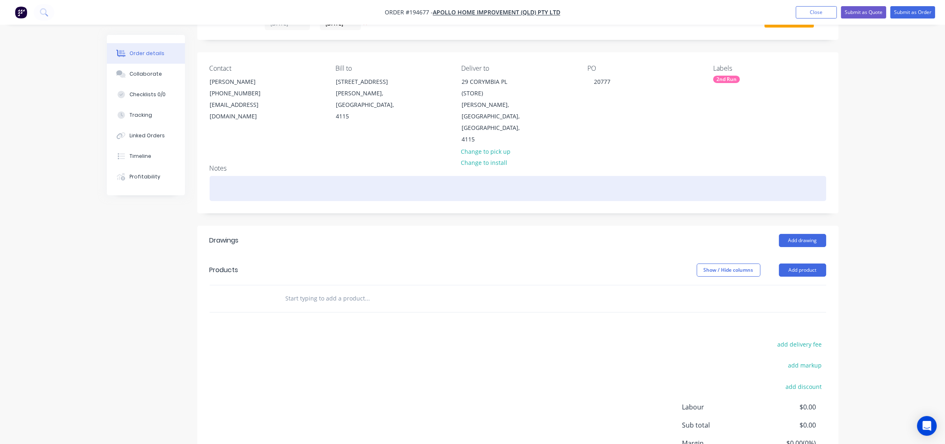
scroll to position [0, 0]
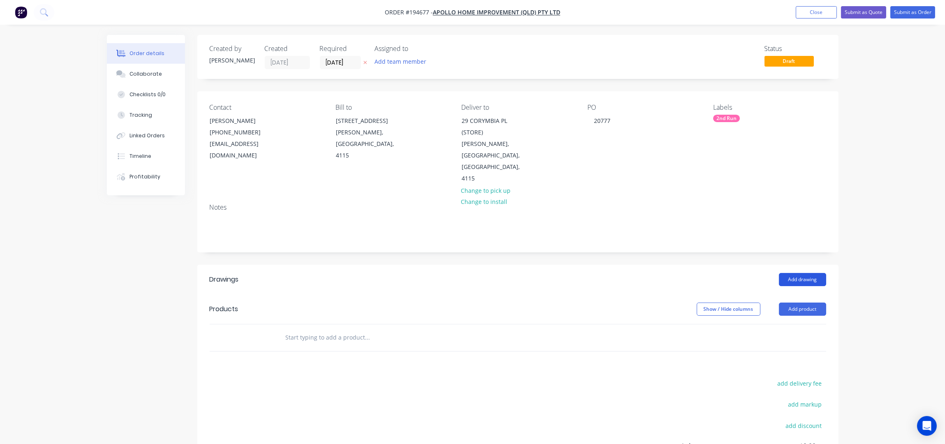
click at [792, 273] on button "Add drawing" at bounding box center [802, 279] width 47 height 13
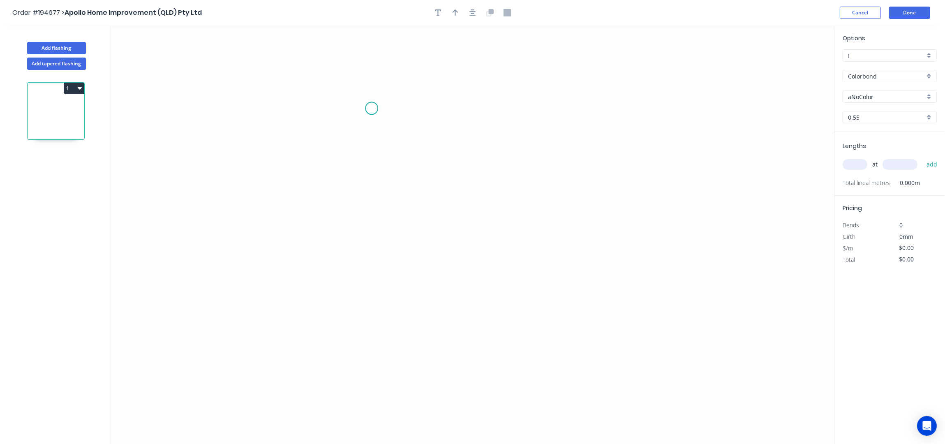
click at [367, 97] on icon "0" at bounding box center [472, 234] width 723 height 419
click at [365, 304] on icon "0" at bounding box center [472, 234] width 723 height 419
click at [516, 306] on icon "0 ?" at bounding box center [472, 234] width 723 height 419
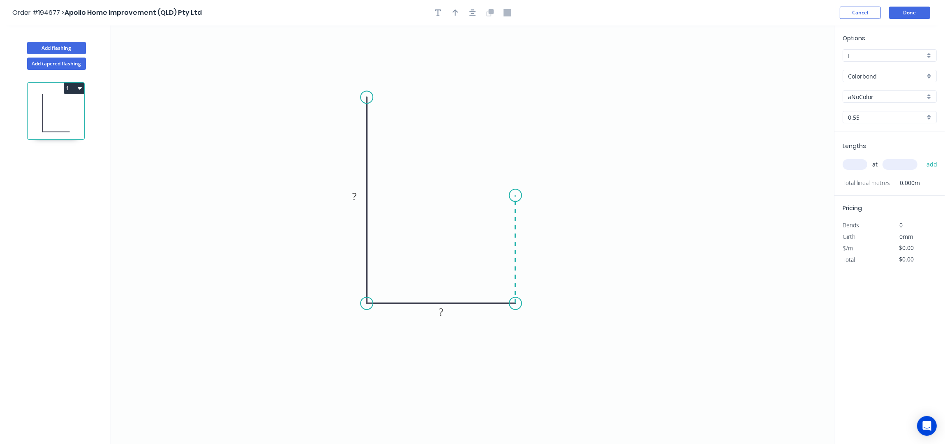
click at [515, 193] on icon "0 ? ?" at bounding box center [472, 234] width 723 height 419
click at [479, 13] on button "button" at bounding box center [473, 13] width 12 height 12
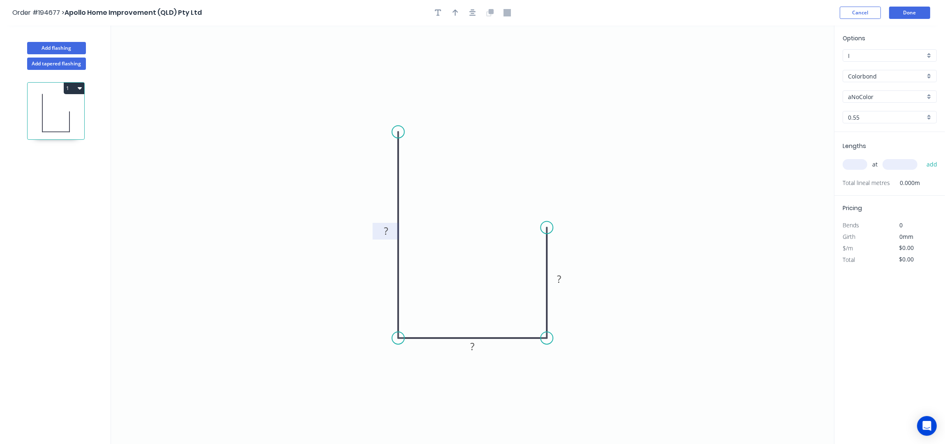
click at [385, 233] on tspan "?" at bounding box center [386, 232] width 4 height 14
type input "$5.97"
click at [451, 12] on button "button" at bounding box center [455, 13] width 12 height 12
drag, startPoint x: 792, startPoint y: 65, endPoint x: 371, endPoint y: 278, distance: 472.5
click at [369, 278] on icon at bounding box center [356, 277] width 26 height 7
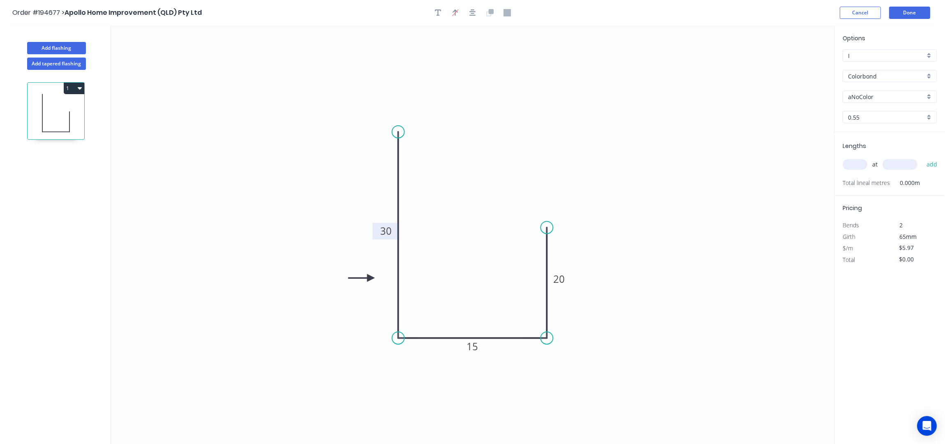
click at [869, 93] on input "aNoColor" at bounding box center [886, 97] width 77 height 9
click at [880, 153] on div "Monument" at bounding box center [889, 150] width 93 height 14
type input "Monument"
click at [864, 163] on input "text" at bounding box center [855, 164] width 25 height 11
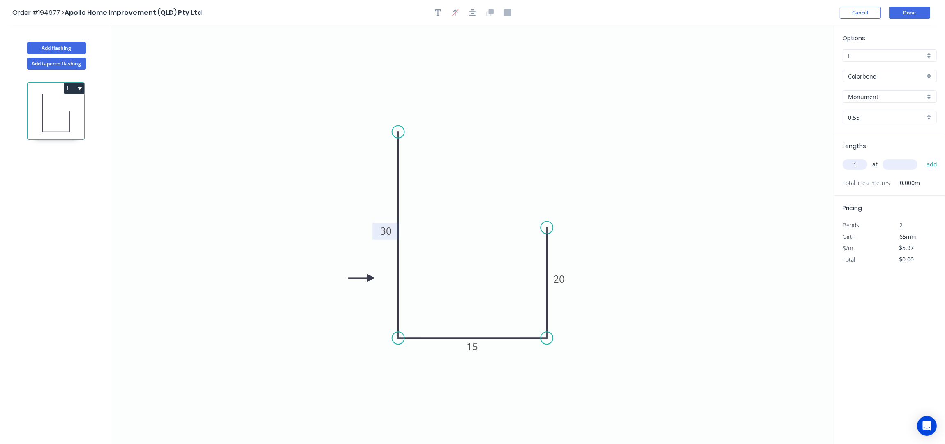
type input "1"
type input "2000"
click at [923, 158] on button "add" at bounding box center [932, 165] width 19 height 14
type input "$11.94"
click at [66, 49] on button "Add flashing" at bounding box center [56, 48] width 59 height 12
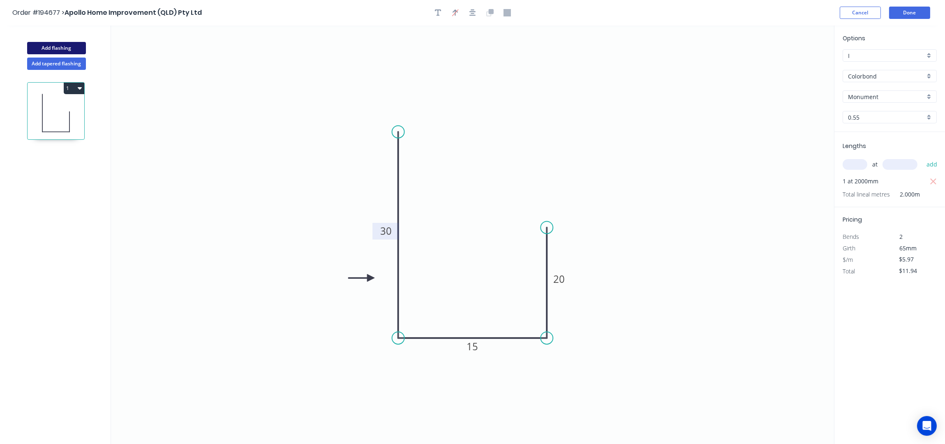
type input "$0.00"
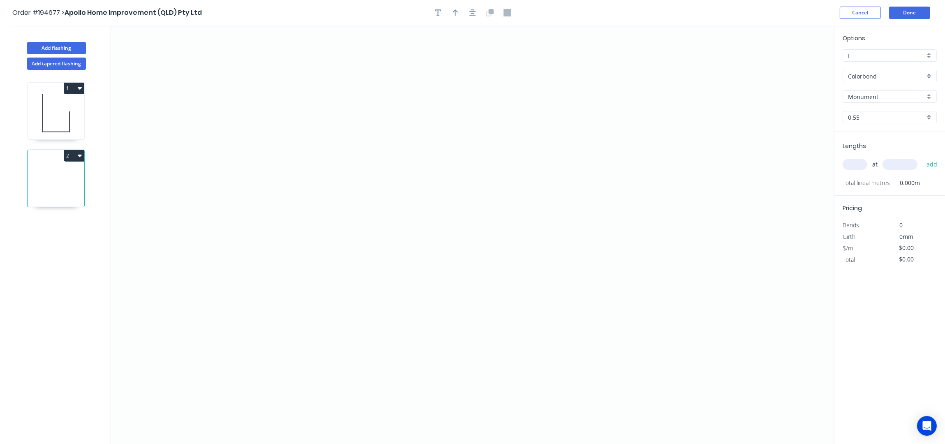
click at [71, 120] on icon at bounding box center [56, 113] width 57 height 53
type input "$5.97"
type input "$11.94"
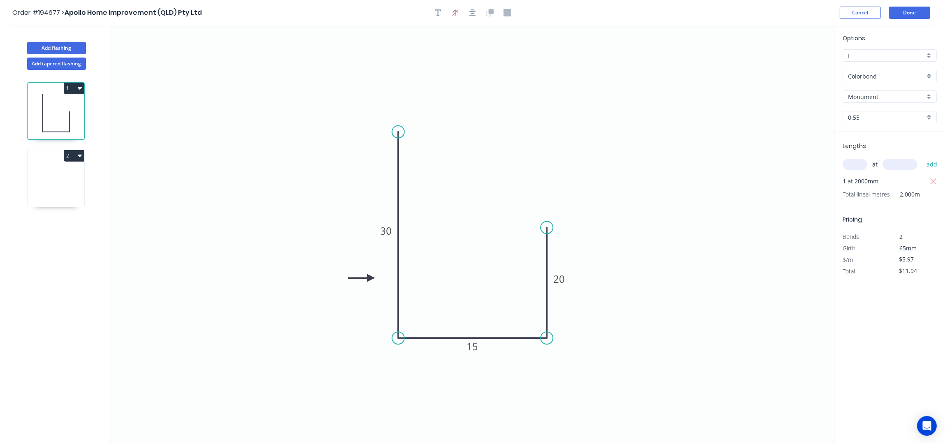
click at [45, 184] on icon at bounding box center [56, 180] width 57 height 53
type input "$0.00"
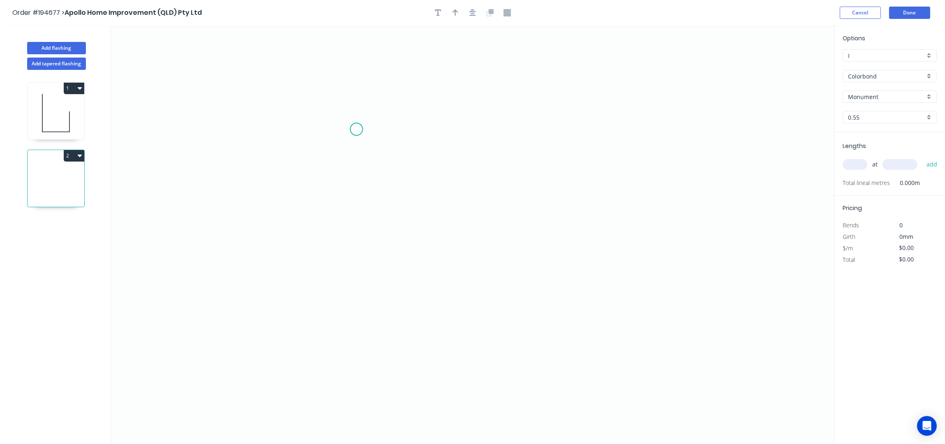
click at [359, 109] on icon "0" at bounding box center [472, 234] width 723 height 419
click at [352, 294] on icon "0" at bounding box center [472, 234] width 723 height 419
click at [491, 295] on icon "0 ?" at bounding box center [472, 234] width 723 height 419
click at [491, 339] on icon "0 ? ?" at bounding box center [472, 234] width 723 height 419
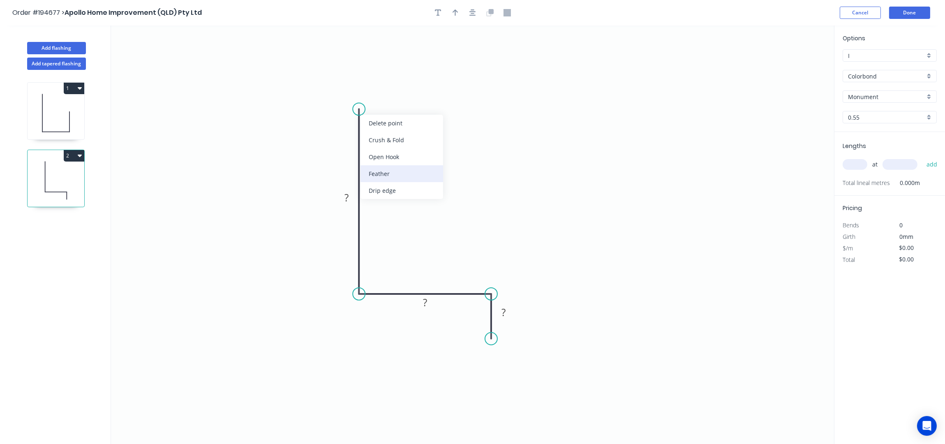
click at [415, 169] on div "Feather" at bounding box center [402, 173] width 83 height 17
drag, startPoint x: 357, startPoint y: 94, endPoint x: 477, endPoint y: 36, distance: 134.1
click at [442, 69] on rect at bounding box center [426, 69] width 32 height 17
click at [472, 12] on icon "button" at bounding box center [473, 12] width 7 height 7
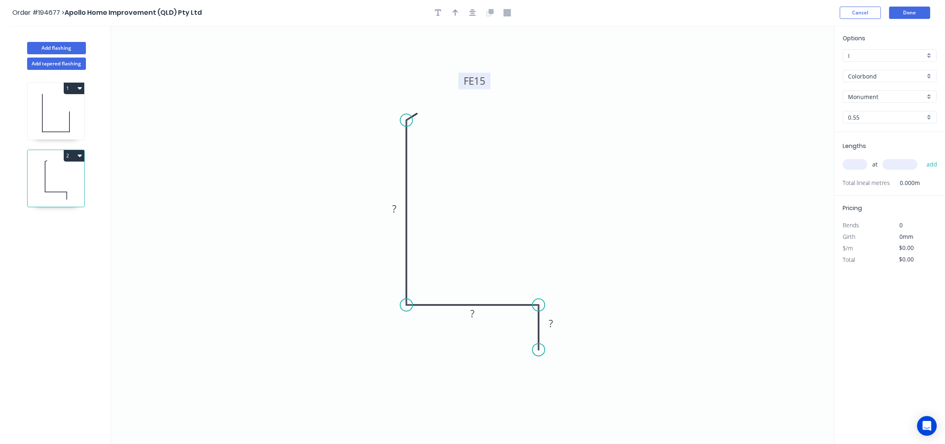
click at [482, 81] on tspan "15" at bounding box center [480, 81] width 12 height 14
type input "$6.73"
click at [456, 14] on icon "button" at bounding box center [456, 12] width 6 height 7
drag, startPoint x: 793, startPoint y: 67, endPoint x: 398, endPoint y: 256, distance: 437.8
click at [398, 256] on icon at bounding box center [388, 255] width 26 height 7
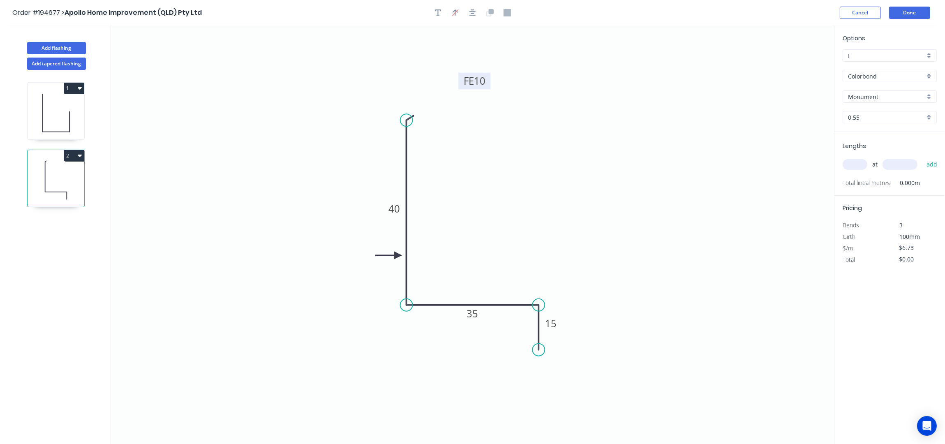
click at [862, 117] on input "0.55" at bounding box center [886, 117] width 77 height 9
click at [867, 146] on div "1.0" at bounding box center [889, 147] width 93 height 14
type input "1.0"
type input "$9.87"
click at [855, 161] on input "text" at bounding box center [855, 164] width 25 height 11
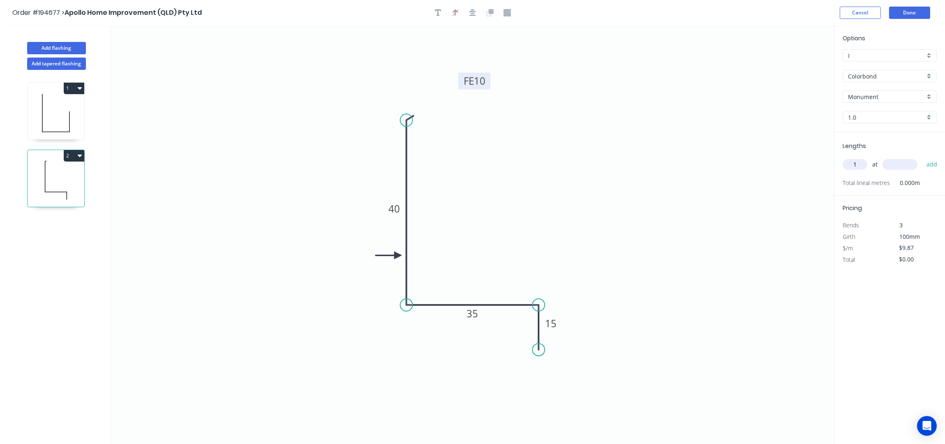
type input "1"
type input "1600"
click at [923, 158] on button "add" at bounding box center [932, 165] width 19 height 14
type input "$15.79"
type input "6"
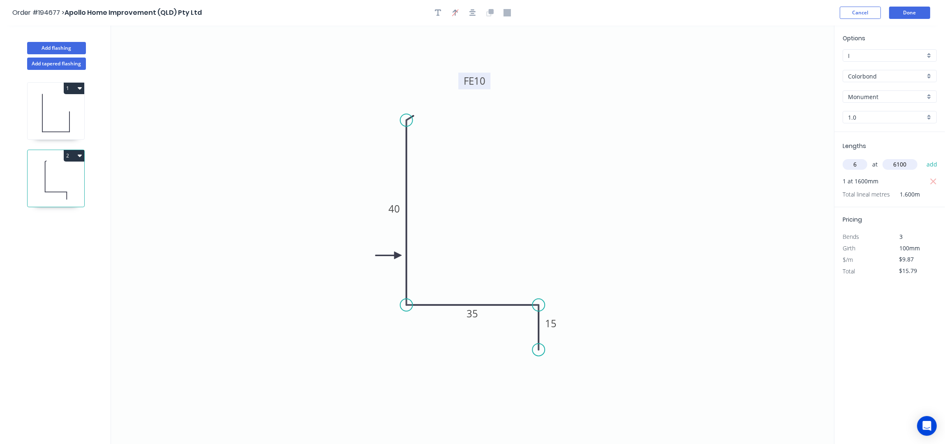
type input "6100"
click at [923, 158] on button "add" at bounding box center [932, 165] width 19 height 14
type input "$377.03"
click at [64, 49] on button "Add flashing" at bounding box center [56, 48] width 59 height 12
type input "$0.00"
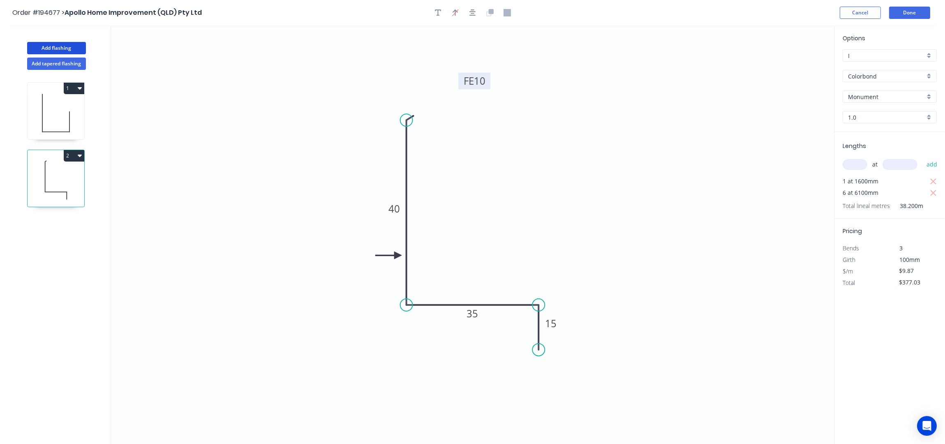
type input "$0.00"
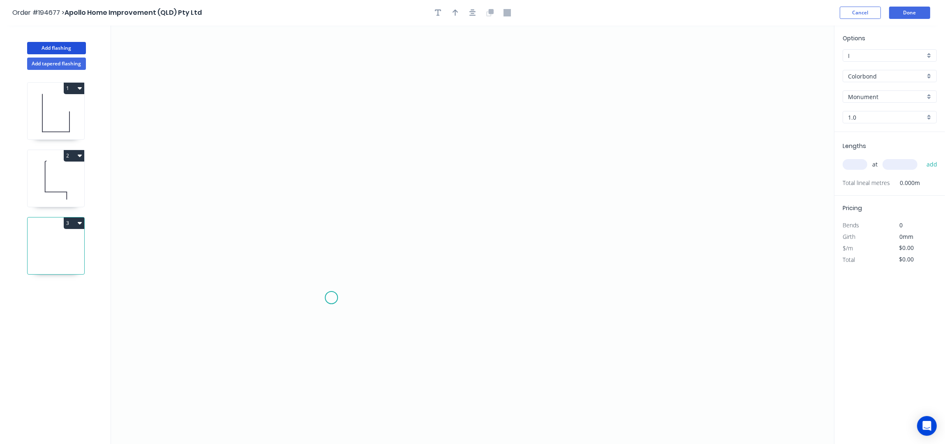
click at [331, 301] on icon "0" at bounding box center [472, 234] width 723 height 419
click at [322, 97] on icon "0" at bounding box center [472, 234] width 723 height 419
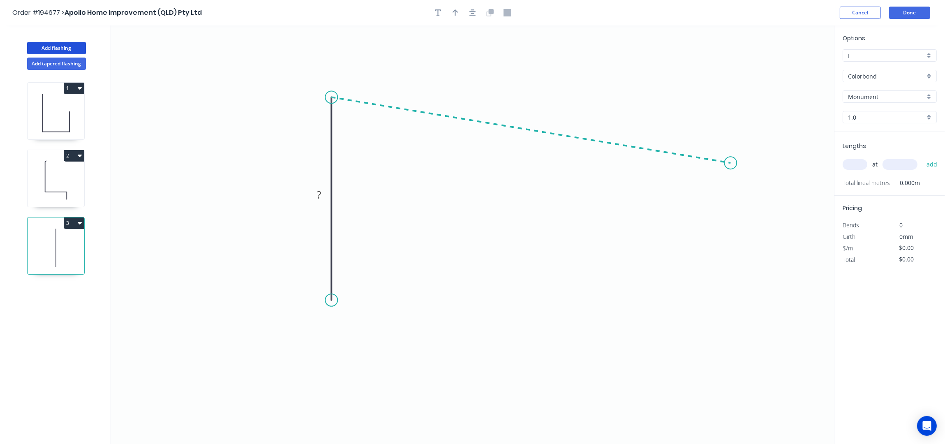
click at [732, 163] on icon "0 ?" at bounding box center [472, 234] width 723 height 419
click at [331, 302] on circle at bounding box center [331, 300] width 12 height 12
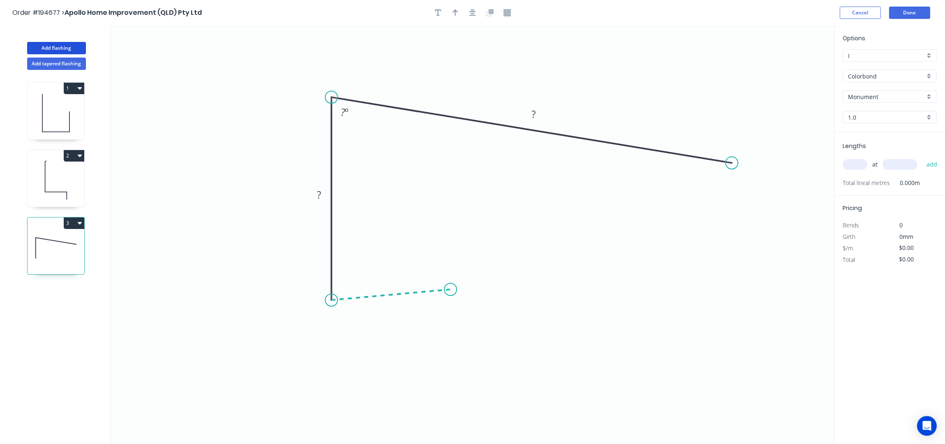
drag, startPoint x: 458, startPoint y: 290, endPoint x: 486, endPoint y: 281, distance: 30.3
click at [462, 290] on icon "0 ? ? ? º" at bounding box center [472, 234] width 723 height 419
click at [474, 14] on icon "button" at bounding box center [473, 12] width 7 height 7
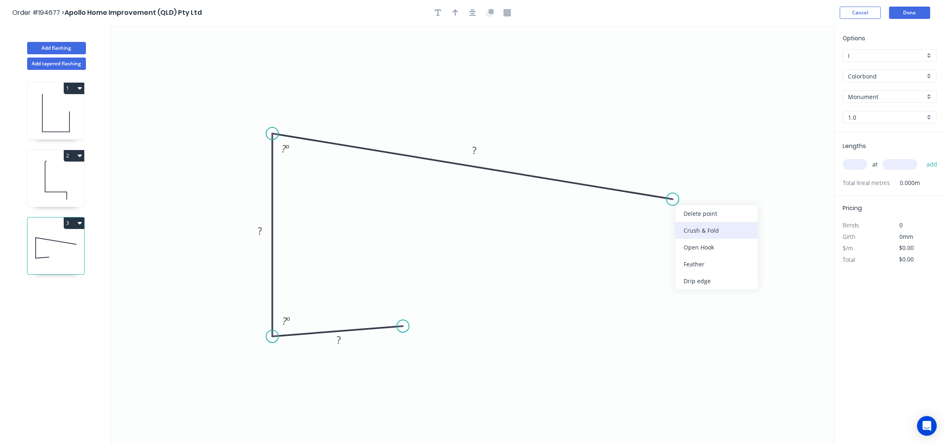
click at [693, 232] on div "Crush & Fold" at bounding box center [717, 230] width 83 height 17
click at [691, 222] on div "Flip bend" at bounding box center [717, 230] width 83 height 17
click at [444, 353] on div "Crush & Fold" at bounding box center [446, 353] width 83 height 17
drag, startPoint x: 415, startPoint y: 339, endPoint x: 498, endPoint y: 268, distance: 109.7
click at [482, 271] on rect at bounding box center [465, 272] width 33 height 17
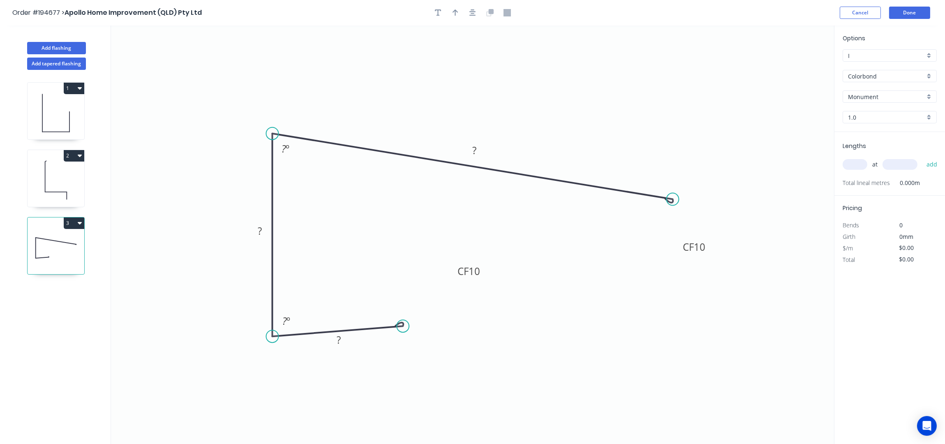
drag, startPoint x: 695, startPoint y: 211, endPoint x: 697, endPoint y: 262, distance: 51.0
click at [711, 248] on rect at bounding box center [694, 247] width 33 height 17
click at [479, 272] on tspan "10" at bounding box center [475, 271] width 12 height 14
type input "$33.20"
drag, startPoint x: 513, startPoint y: 78, endPoint x: 479, endPoint y: 37, distance: 53.4
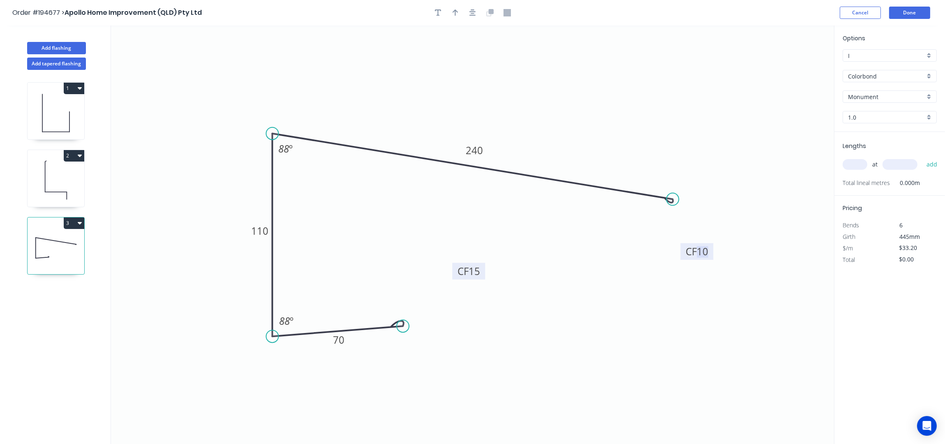
click at [513, 77] on icon "0 CF 15 70 110 CF 10 240 88 º 88 º" at bounding box center [472, 234] width 723 height 419
click at [457, 14] on icon "button" at bounding box center [456, 12] width 6 height 7
drag, startPoint x: 792, startPoint y: 66, endPoint x: 389, endPoint y: 137, distance: 408.8
click at [394, 130] on icon at bounding box center [397, 117] width 7 height 26
click at [879, 114] on input "1.0" at bounding box center [886, 117] width 77 height 9
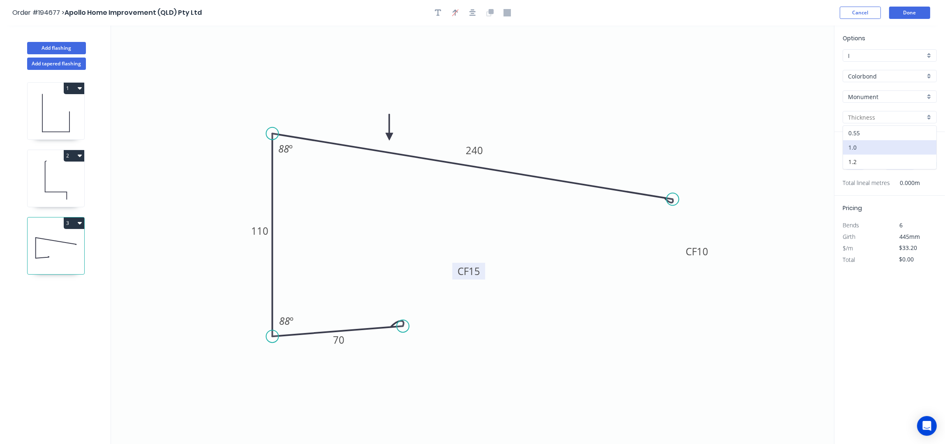
click at [879, 136] on div "0.55" at bounding box center [889, 133] width 93 height 14
type input "0.55"
type input "$16.74"
click at [859, 161] on input "text" at bounding box center [855, 164] width 25 height 11
type input "2"
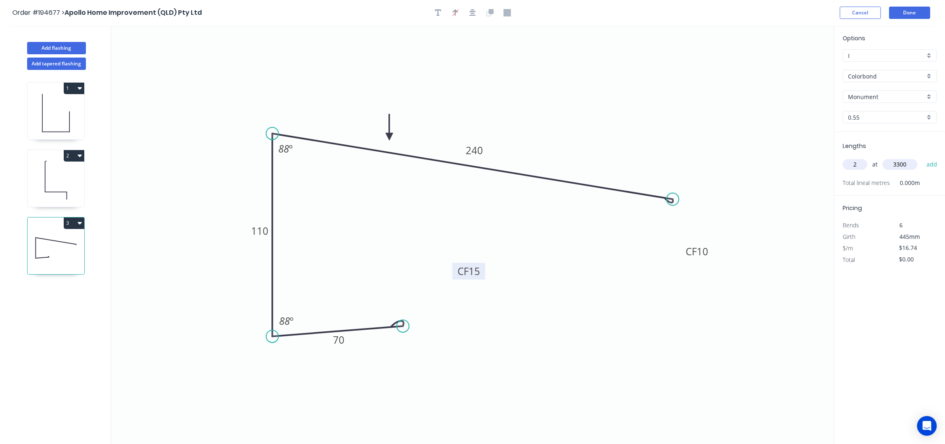
type input "3300"
click at [923, 158] on button "add" at bounding box center [932, 165] width 19 height 14
type input "$110.48"
type input "1"
type input "6800"
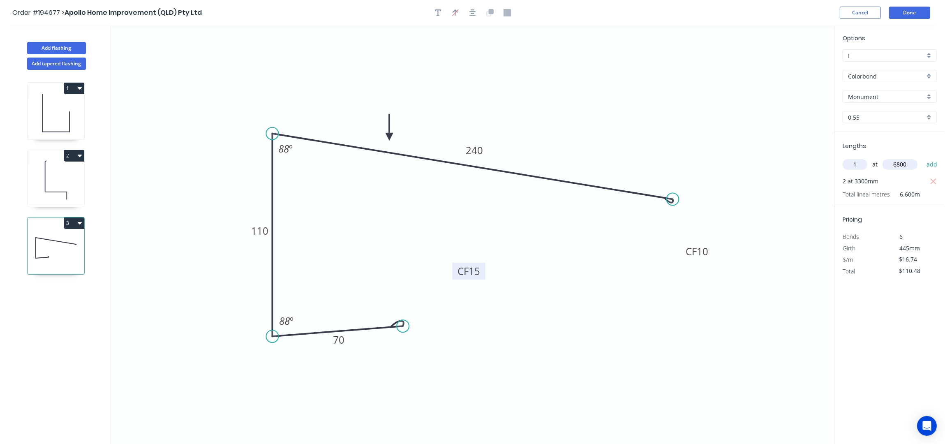
click at [923, 158] on button "add" at bounding box center [932, 165] width 19 height 14
type input "$224.32"
click at [910, 14] on button "Done" at bounding box center [910, 13] width 41 height 12
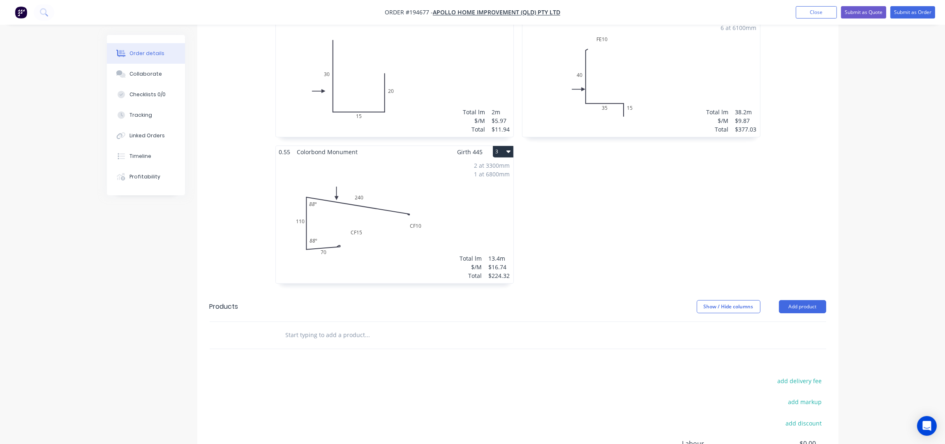
scroll to position [384, 0]
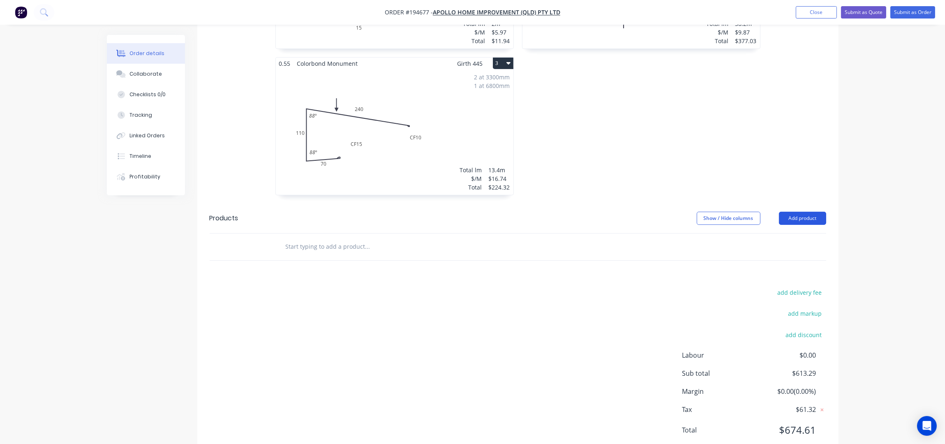
click at [792, 212] on button "Add product" at bounding box center [802, 218] width 47 height 13
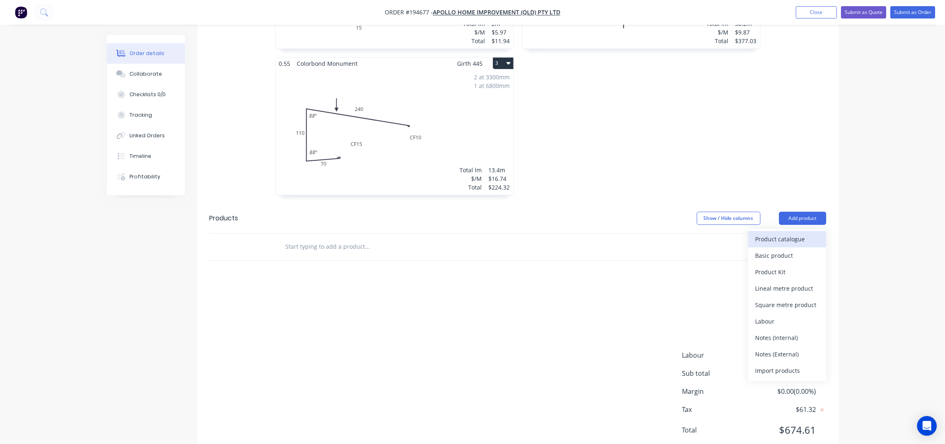
click at [786, 233] on div "Product catalogue" at bounding box center [787, 239] width 63 height 12
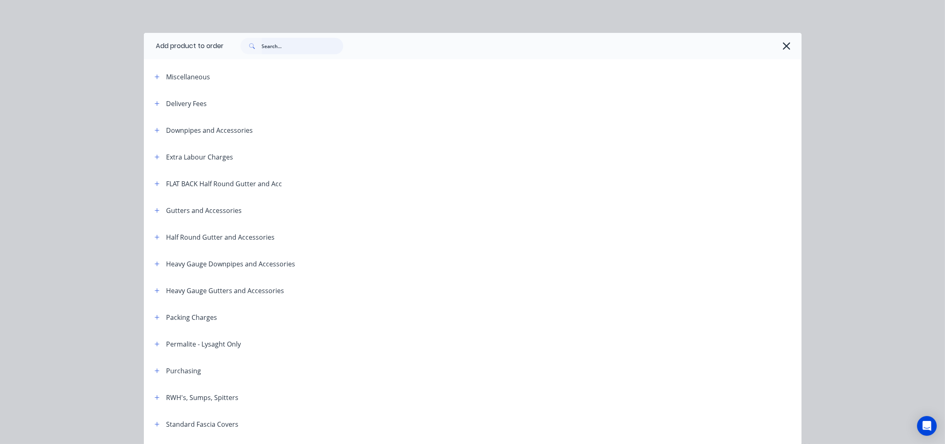
click at [302, 45] on input "text" at bounding box center [302, 46] width 81 height 16
click at [267, 47] on input "text" at bounding box center [302, 46] width 81 height 16
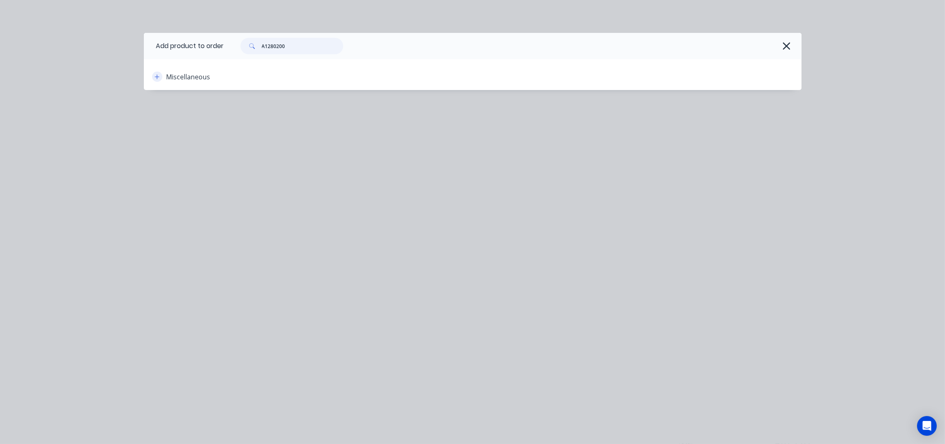
type input "A1280200"
click at [156, 76] on icon "button" at bounding box center [157, 77] width 5 height 6
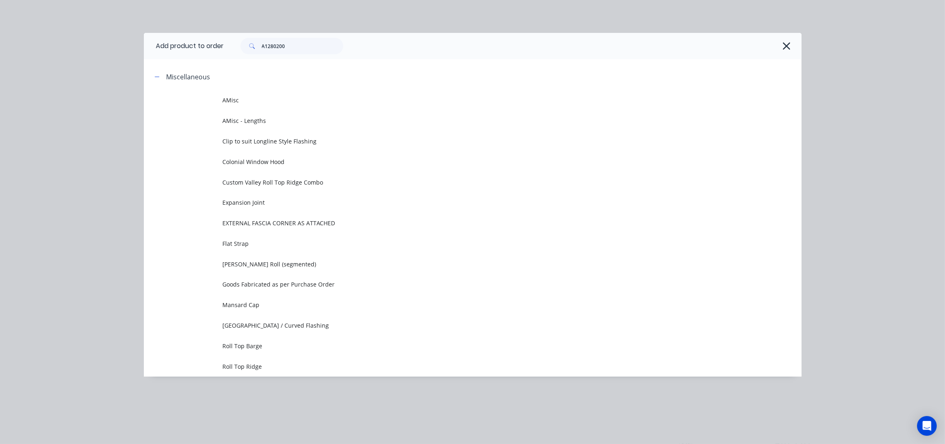
click at [793, 53] on div "A1280200" at bounding box center [513, 46] width 578 height 26
click at [788, 45] on icon "button" at bounding box center [787, 46] width 9 height 12
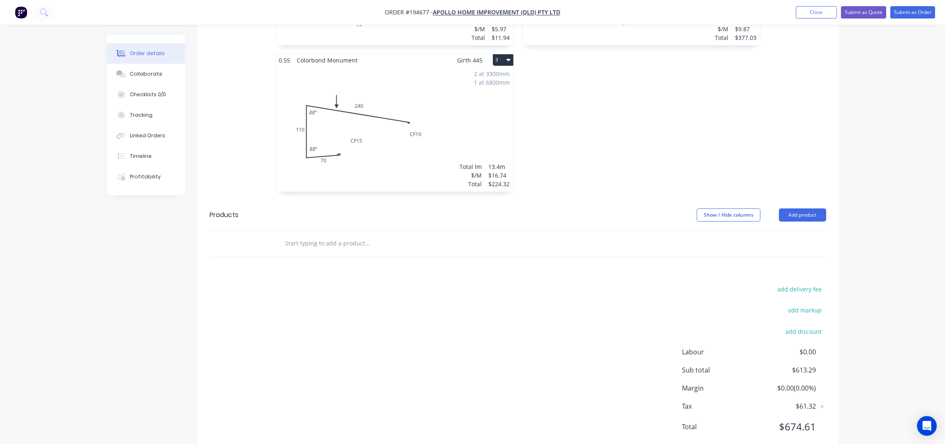
scroll to position [388, 0]
click at [332, 234] on input "text" at bounding box center [367, 242] width 164 height 16
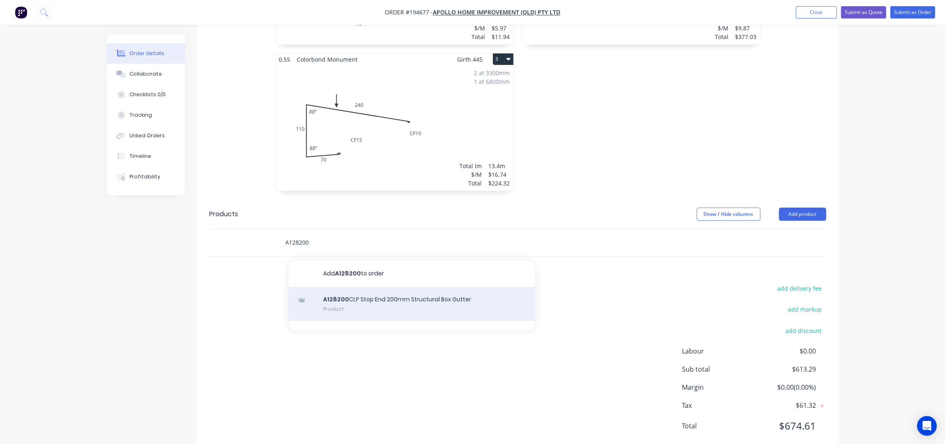
type input "A128200"
click at [398, 292] on div "A128200 CLP Stop End 200mm Structural Box Gutter Product" at bounding box center [412, 304] width 247 height 35
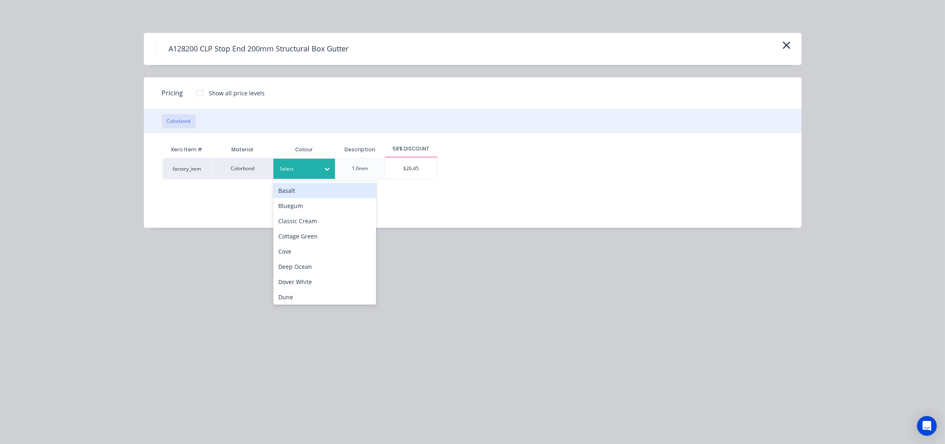
click at [319, 173] on div "Select" at bounding box center [304, 169] width 62 height 20
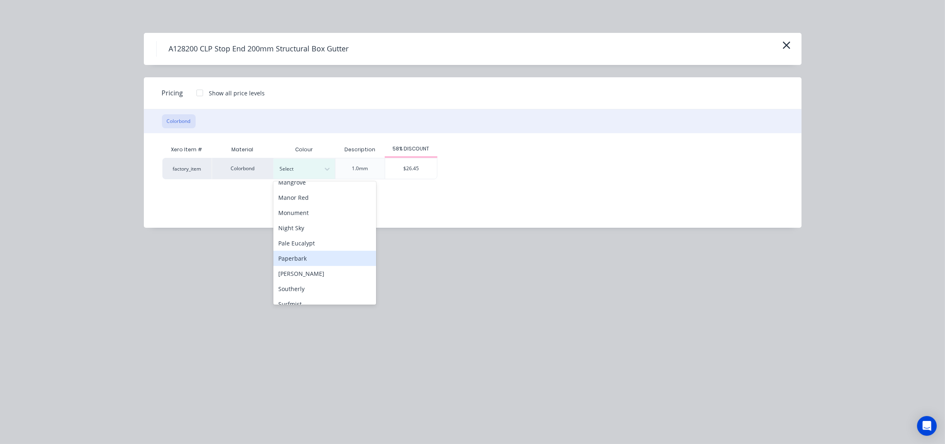
scroll to position [164, 0]
click at [311, 232] on div "Monument" at bounding box center [324, 239] width 103 height 15
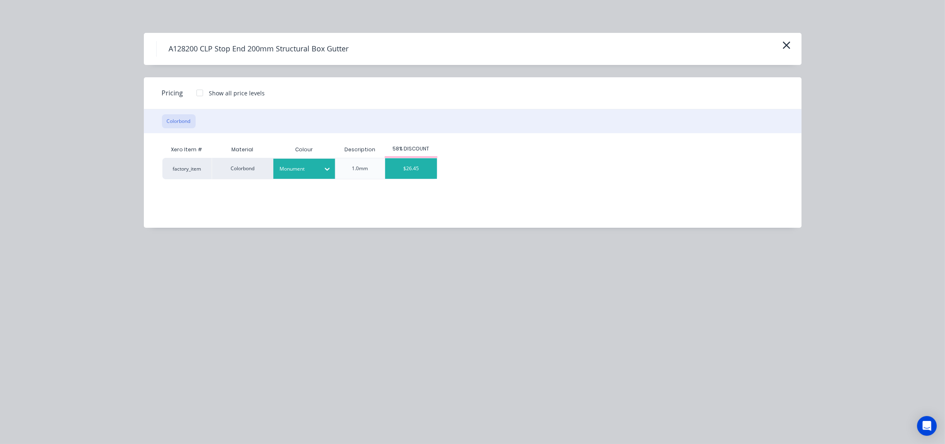
click at [412, 165] on div "$26.45" at bounding box center [411, 168] width 52 height 21
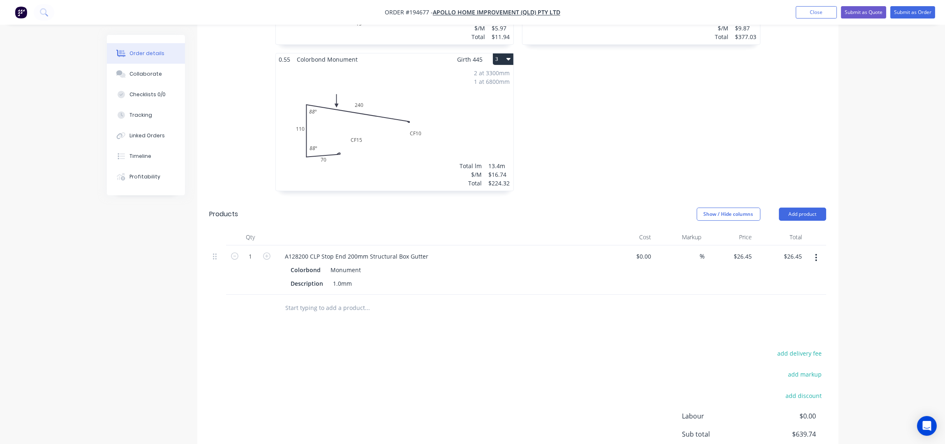
click at [658, 124] on div "1.0 Colorbond Monument Girth 100 2 0 FE 10 40 35 15 0 FE 10 40 35 15 1 at 1600m…" at bounding box center [641, 53] width 247 height 293
click at [615, 112] on div "1.0 Colorbond Monument Girth 100 2 0 FE 10 40 35 15 0 FE 10 40 35 15 1 at 1600m…" at bounding box center [641, 53] width 247 height 293
click at [859, 94] on div "Order details Collaborate Checklists 0/0 Tracking Linked Orders Timeline Profit…" at bounding box center [472, 71] width 945 height 919
click at [861, 109] on div "Order details Collaborate Checklists 0/0 Tracking Linked Orders Timeline Profit…" at bounding box center [472, 71] width 945 height 919
click at [680, 93] on div "1.0 Colorbond Monument Girth 100 2 0 FE 10 40 35 15 0 FE 10 40 35 15 1 at 1600m…" at bounding box center [641, 53] width 247 height 293
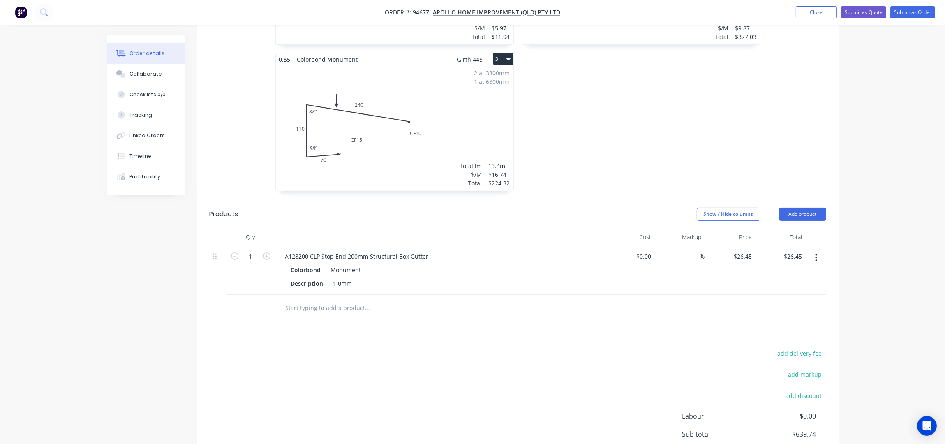
click at [343, 300] on input "text" at bounding box center [367, 308] width 164 height 16
click at [266, 253] on icon "button" at bounding box center [266, 256] width 7 height 7
type input "2"
type input "$52.90"
click at [327, 300] on input "text" at bounding box center [367, 308] width 164 height 16
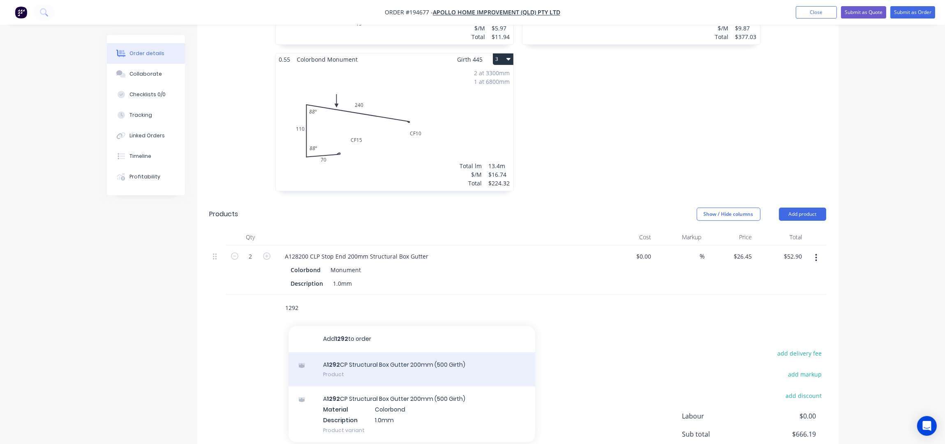
type input "1292"
click at [453, 352] on div "A 1292 CP Structural Box Gutter 200mm (500 Girth) Product" at bounding box center [412, 369] width 247 height 35
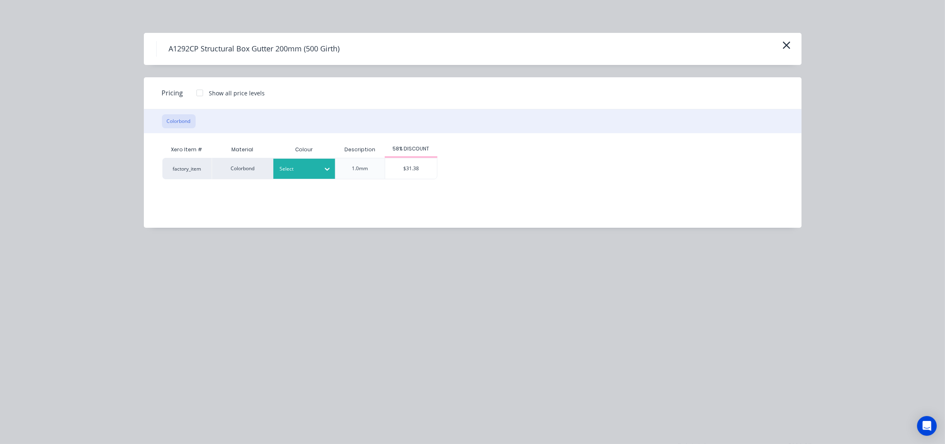
click at [305, 166] on div at bounding box center [298, 168] width 37 height 9
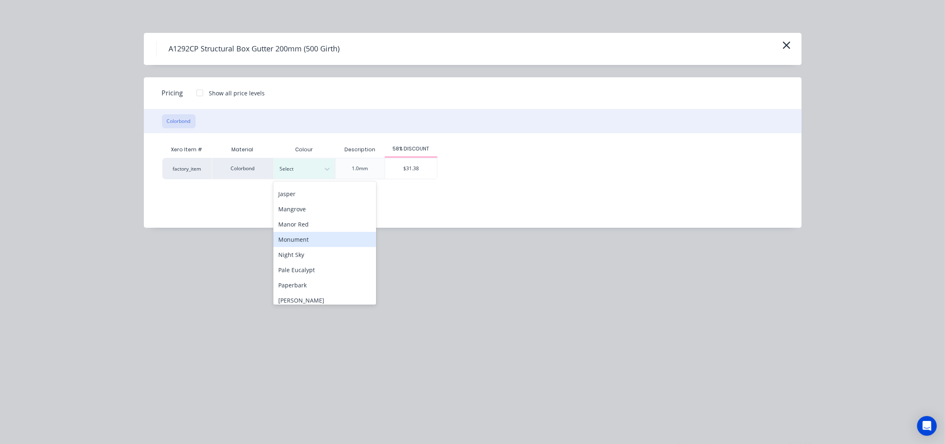
click at [305, 240] on div "Monument" at bounding box center [324, 239] width 103 height 15
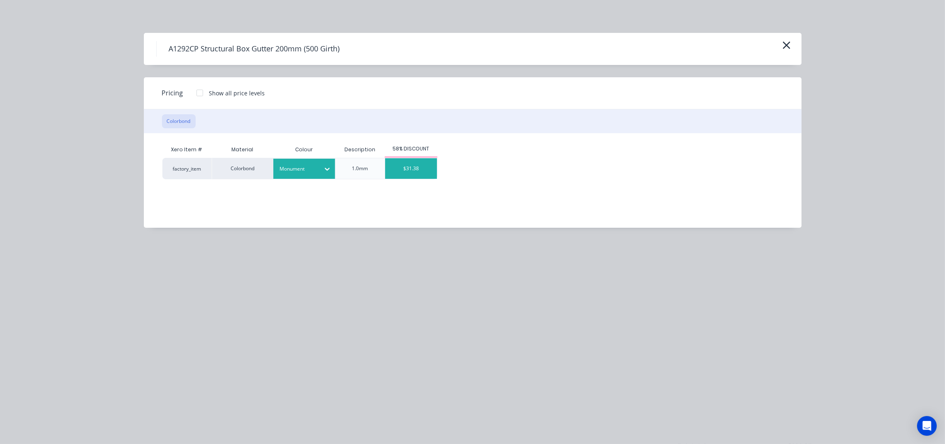
click at [415, 170] on div "$31.38" at bounding box center [411, 168] width 52 height 21
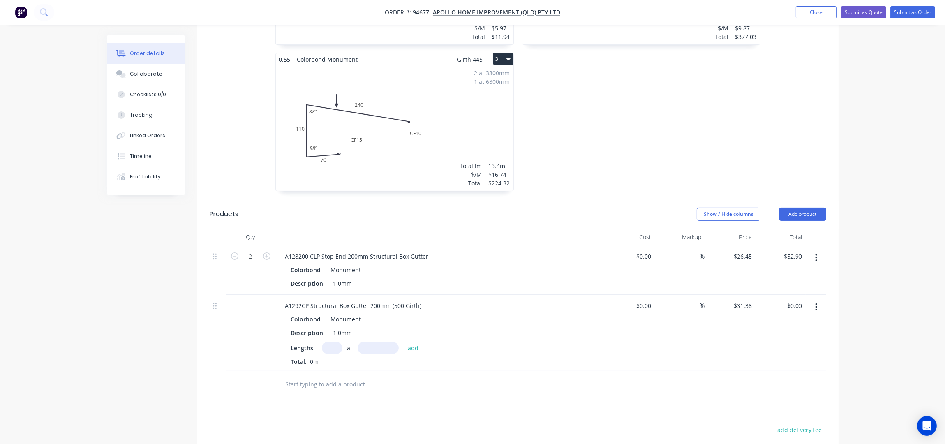
click at [333, 342] on input "text" at bounding box center [332, 348] width 21 height 12
type input "1"
type input "1800"
click at [404, 342] on button "add" at bounding box center [413, 347] width 19 height 11
type input "$56.48"
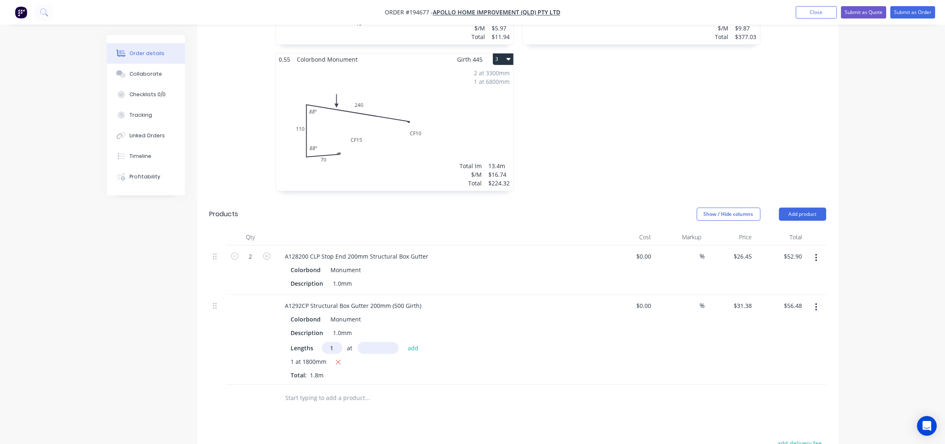
type input "1"
type input "6400"
click at [404, 342] on button "add" at bounding box center [413, 347] width 19 height 11
type input "$257.32"
type input "1"
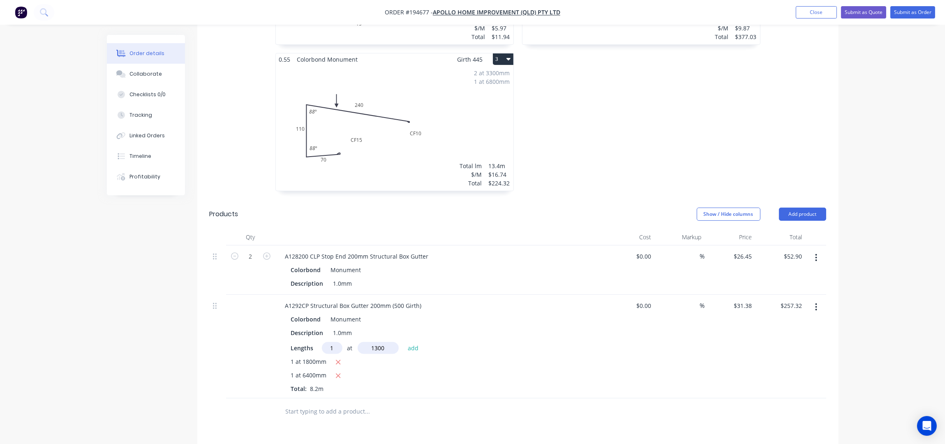
type input "1300"
click at [404, 342] on button "add" at bounding box center [413, 347] width 19 height 11
type input "$298.11"
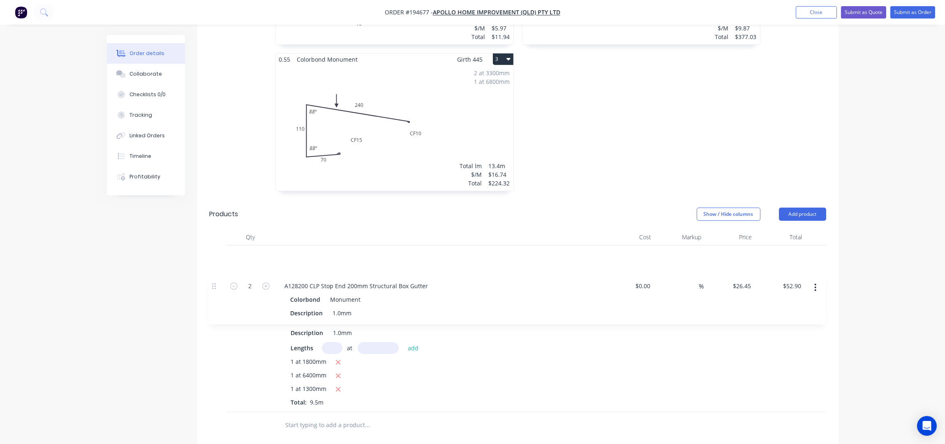
drag, startPoint x: 220, startPoint y: 256, endPoint x: 213, endPoint y: 299, distance: 43.6
click at [214, 291] on div "2 A128200 CLP Stop End 200mm Structural Box Gutter Colorbond Monument Descripti…" at bounding box center [518, 329] width 617 height 167
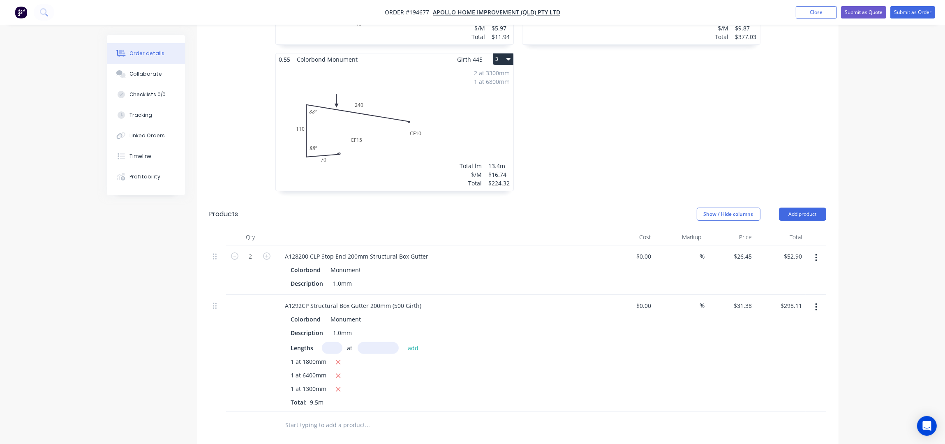
click at [214, 246] on div "2 A128200 CLP Stop End 200mm Structural Box Gutter Colorbond Monument Descripti…" at bounding box center [518, 329] width 617 height 167
drag, startPoint x: 215, startPoint y: 264, endPoint x: 218, endPoint y: 319, distance: 55.2
click at [217, 319] on div "2 A128200 CLP Stop End 200mm Structural Box Gutter Colorbond Monument Descripti…" at bounding box center [518, 329] width 617 height 167
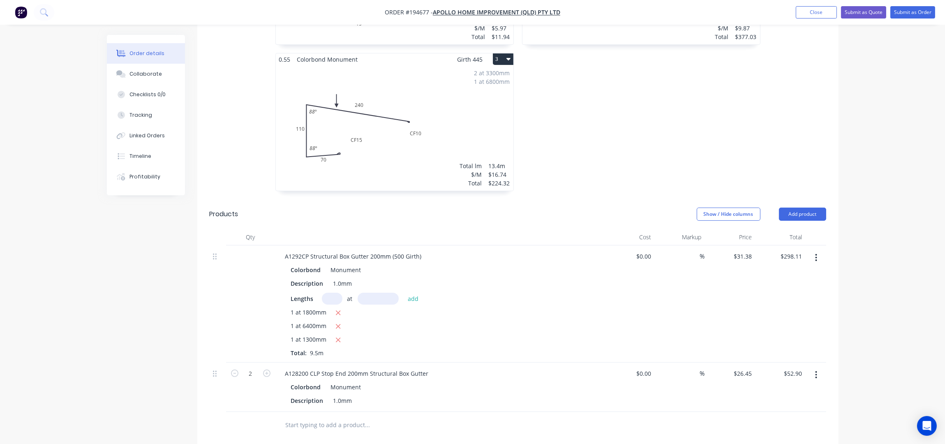
click at [314, 417] on input "text" at bounding box center [367, 425] width 164 height 16
click at [496, 116] on div "2 at 3300mm 1 at 6800mm Total lm $/M Total 13.4m $16.74 $224.32" at bounding box center [395, 127] width 238 height 125
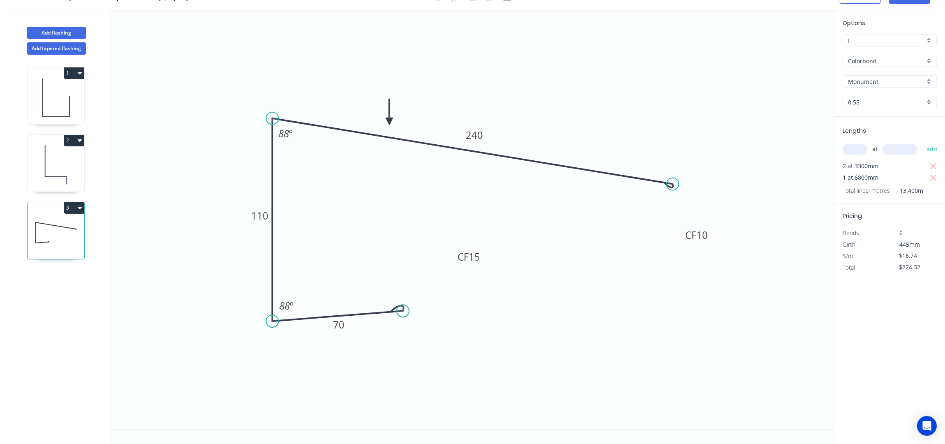
scroll to position [16, 0]
click at [48, 35] on button "Add flashing" at bounding box center [56, 33] width 59 height 12
type input "$0.00"
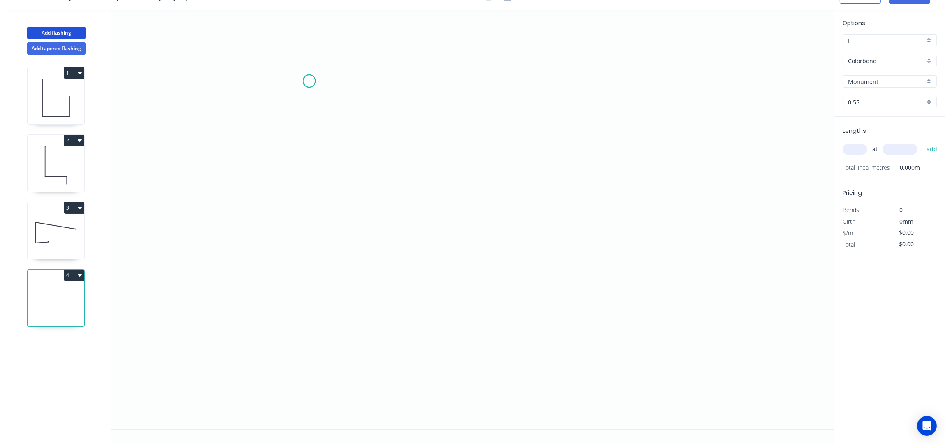
click at [309, 81] on icon "0" at bounding box center [472, 219] width 723 height 419
click at [313, 223] on icon "0" at bounding box center [472, 219] width 723 height 419
click at [377, 222] on icon "0 ?" at bounding box center [472, 219] width 723 height 419
click at [373, 277] on icon "0 ? ?" at bounding box center [472, 219] width 723 height 419
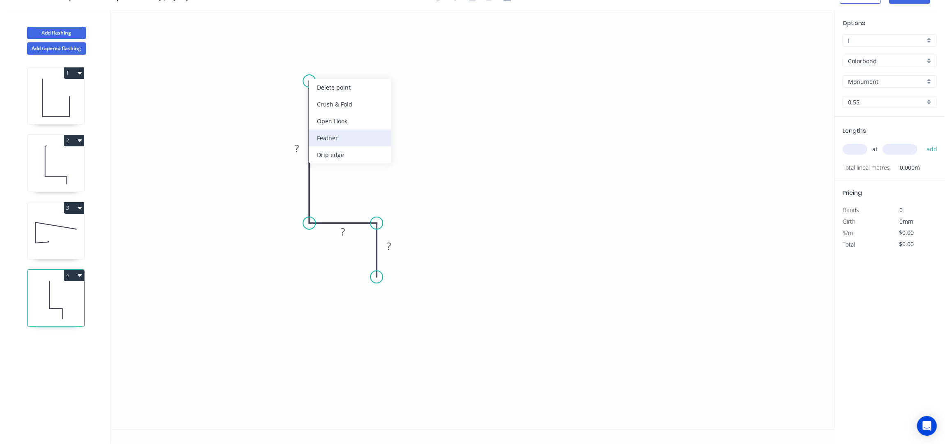
click at [342, 132] on div "Feather" at bounding box center [350, 138] width 83 height 17
drag, startPoint x: 304, startPoint y: 64, endPoint x: 378, endPoint y: 46, distance: 76.2
click at [371, 46] on rect at bounding box center [355, 51] width 32 height 17
click at [373, 46] on tspan "15" at bounding box center [370, 49] width 12 height 14
click at [299, 144] on rect at bounding box center [297, 149] width 16 height 12
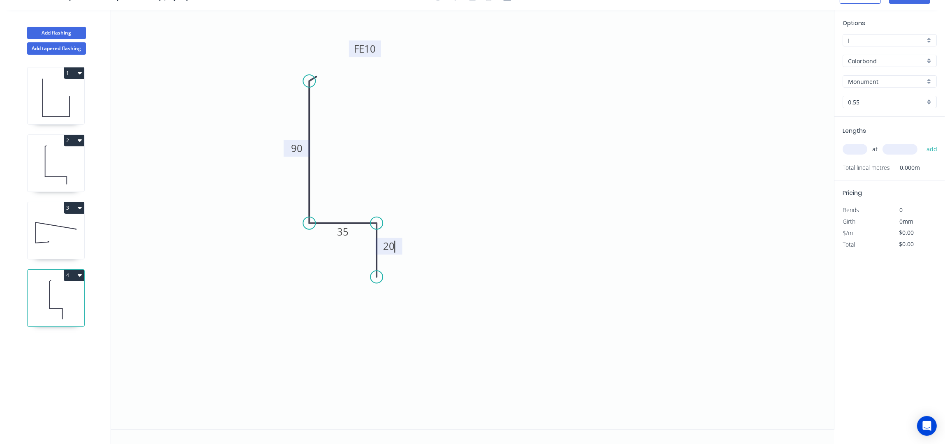
type input "$8.66"
click at [720, 240] on icon "0 FE 10 90 35 20" at bounding box center [472, 219] width 723 height 419
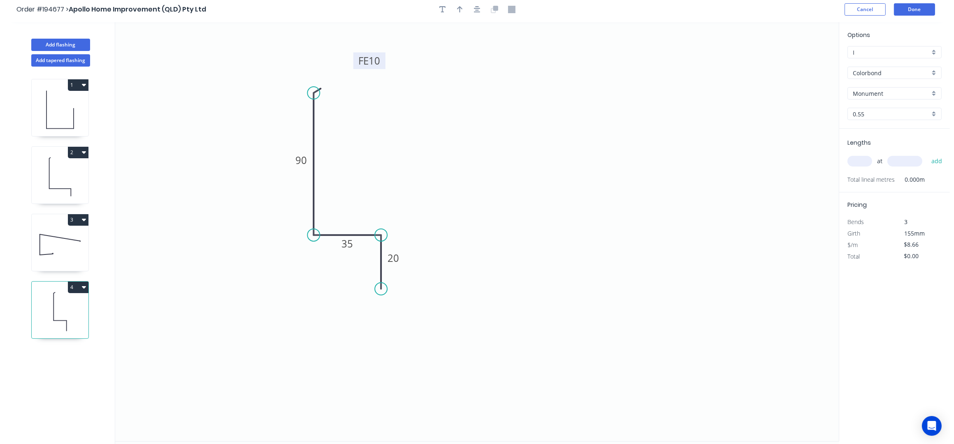
scroll to position [0, 0]
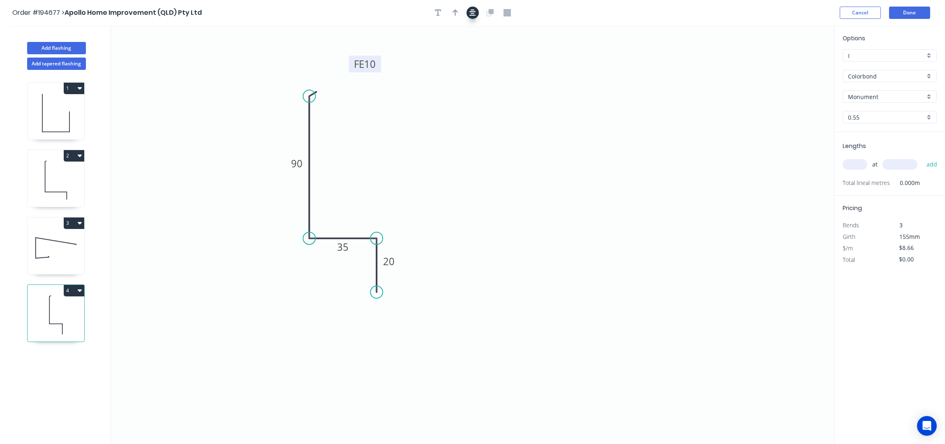
click at [472, 15] on icon "button" at bounding box center [473, 12] width 7 height 7
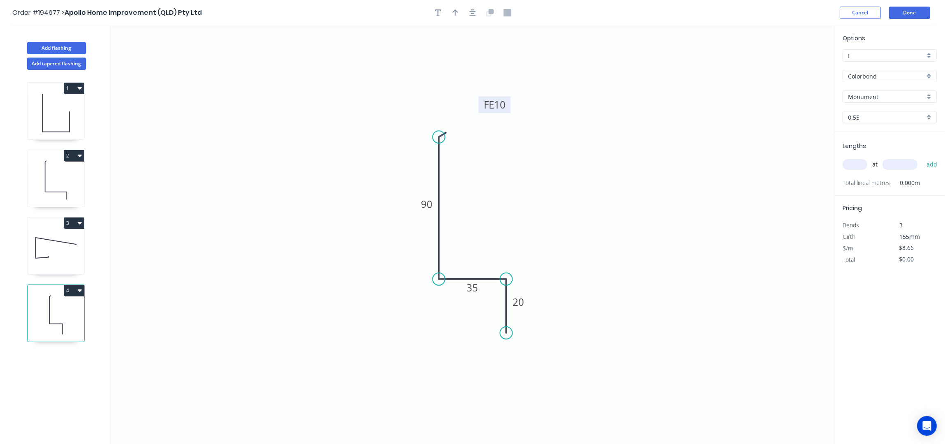
click at [457, 8] on button "button" at bounding box center [455, 13] width 12 height 12
drag, startPoint x: 791, startPoint y: 65, endPoint x: 419, endPoint y: 256, distance: 417.9
click at [417, 257] on icon at bounding box center [407, 256] width 26 height 7
click at [857, 121] on input "0.55" at bounding box center [886, 117] width 77 height 9
click at [860, 149] on div "1.0" at bounding box center [889, 147] width 93 height 14
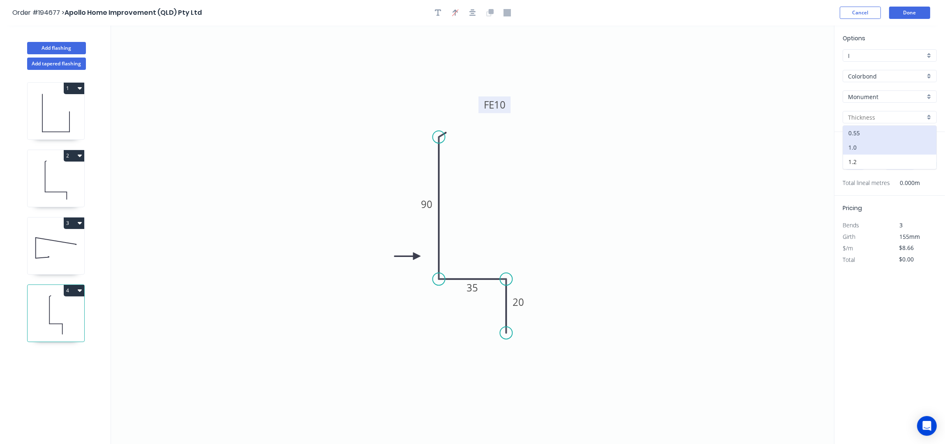
type input "1.0"
type input "$13.99"
click at [859, 161] on input "text" at bounding box center [855, 164] width 25 height 11
type input "1"
type input "1200"
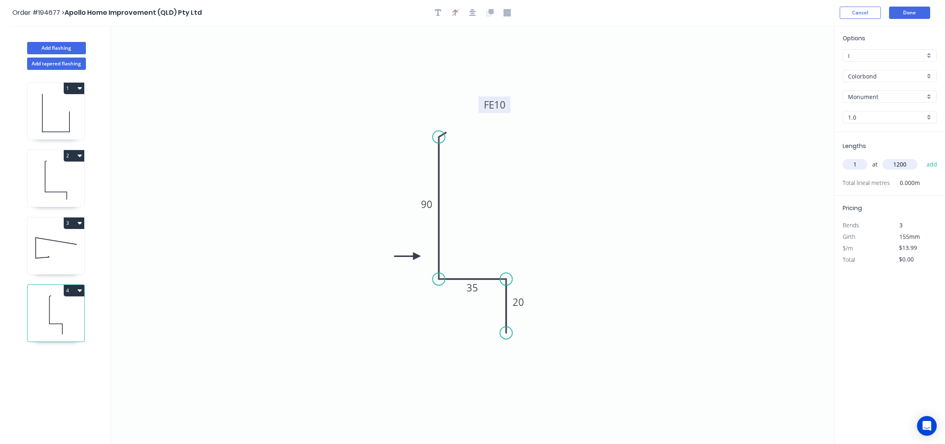
click at [923, 158] on button "add" at bounding box center [932, 165] width 19 height 14
type input "$16.79"
click at [906, 14] on button "Done" at bounding box center [910, 13] width 41 height 12
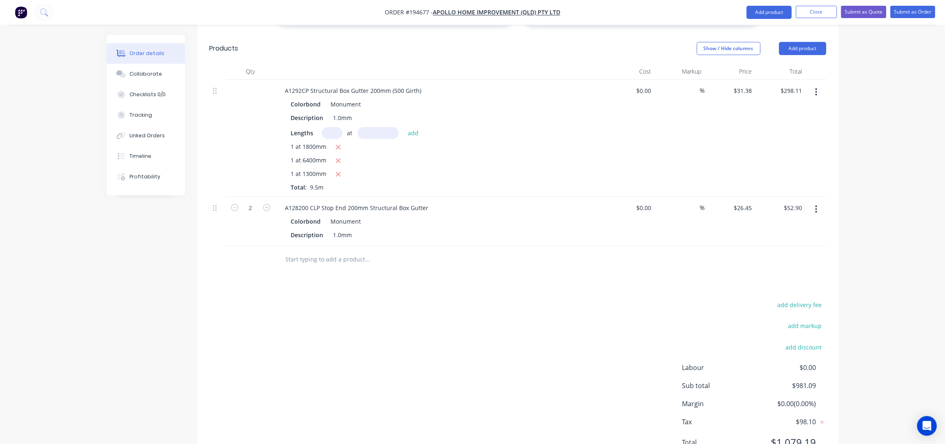
scroll to position [570, 0]
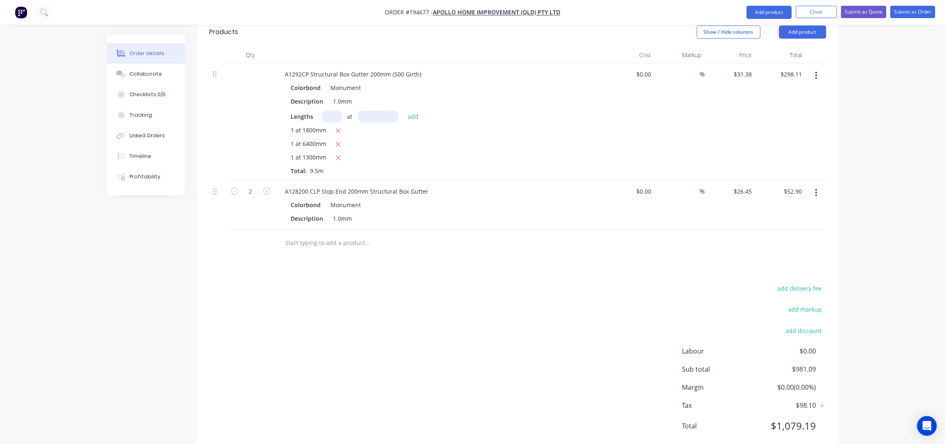
click at [321, 235] on input "text" at bounding box center [367, 243] width 164 height 16
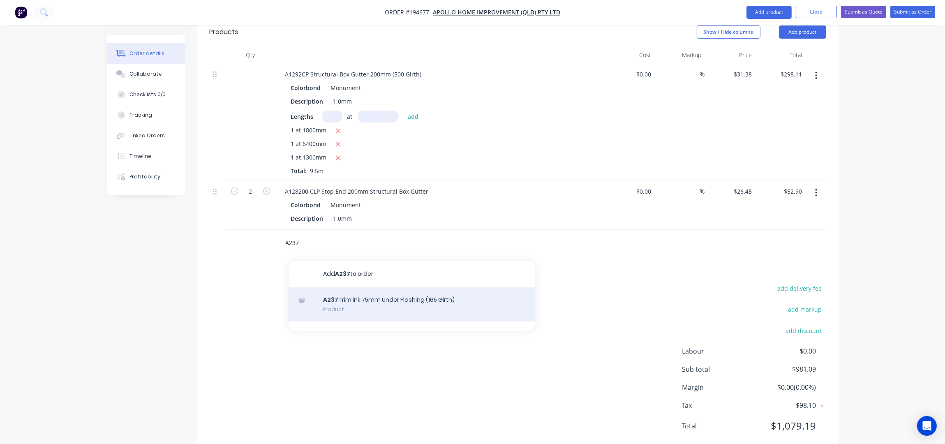
type input "A237"
click at [370, 287] on div "A237 Trimlink 75mm Under Flashing (165 Girth) Product" at bounding box center [412, 304] width 247 height 35
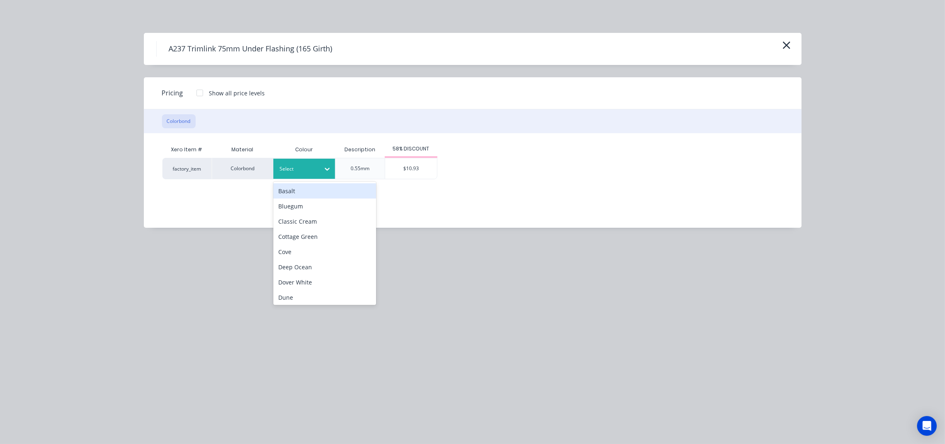
click at [310, 167] on div at bounding box center [298, 168] width 37 height 9
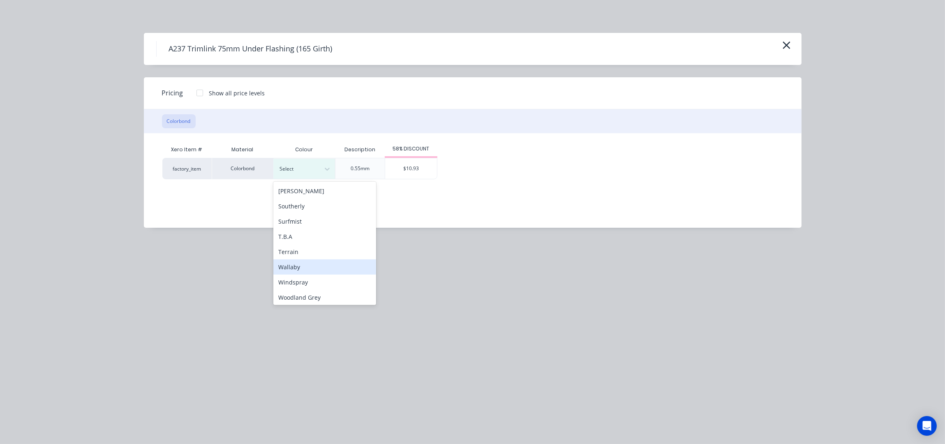
scroll to position [276, 0]
click at [292, 220] on div "Surfmist" at bounding box center [324, 219] width 103 height 15
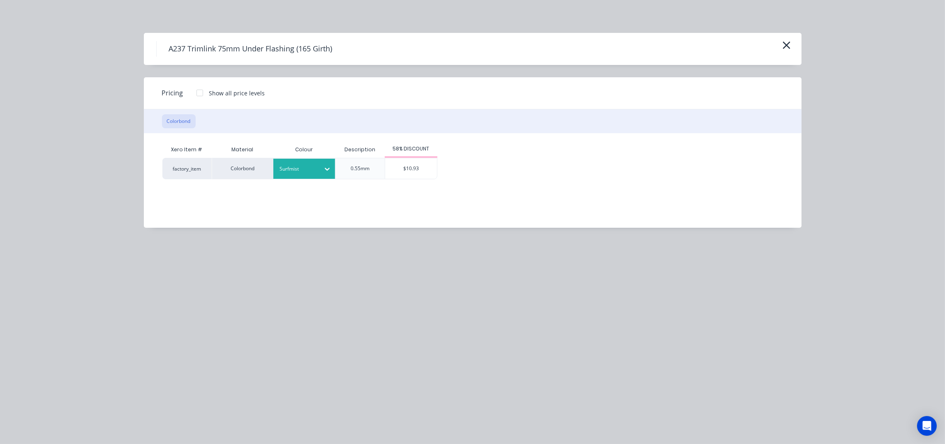
click at [403, 167] on div "$10.93" at bounding box center [411, 168] width 52 height 21
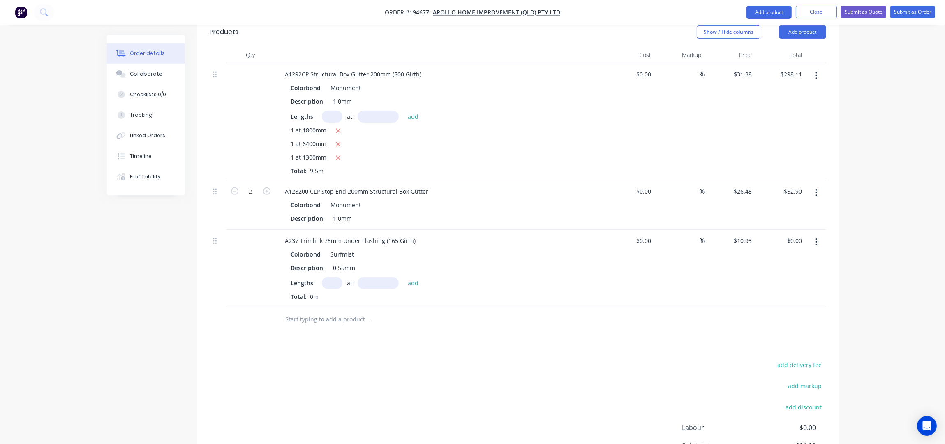
click at [325, 277] on input "text" at bounding box center [332, 283] width 21 height 12
type input "1"
type input "6800"
click at [404, 277] on button "add" at bounding box center [413, 282] width 19 height 11
type input "$74.32"
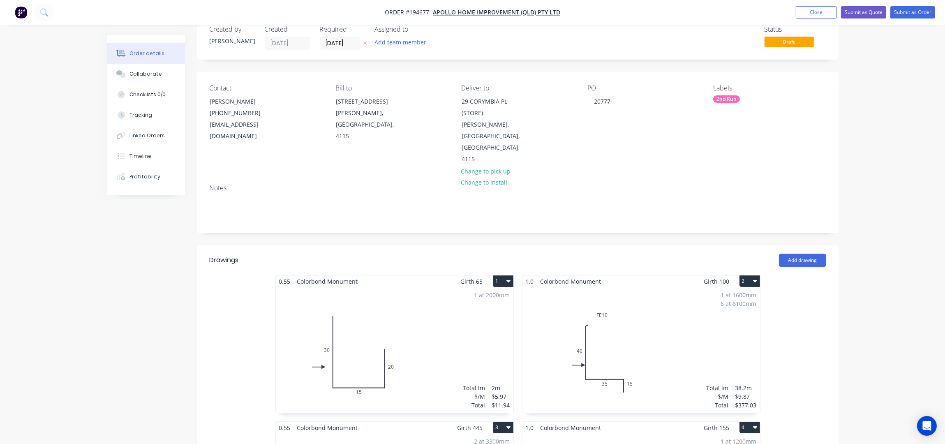
scroll to position [0, 0]
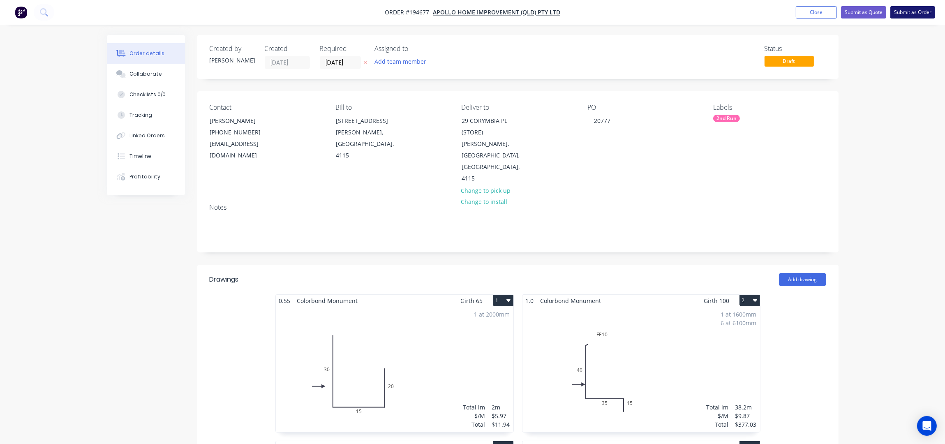
click at [912, 10] on button "Submit as Order" at bounding box center [913, 12] width 45 height 12
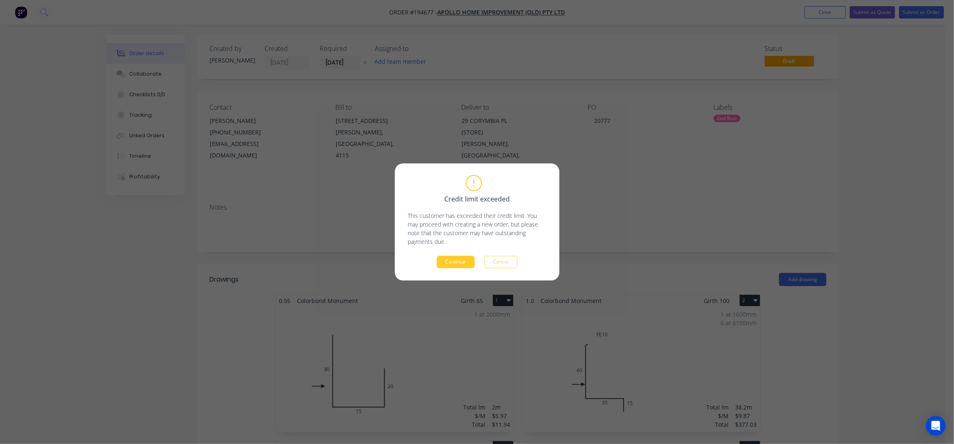
click at [455, 262] on button "Continue" at bounding box center [456, 262] width 38 height 12
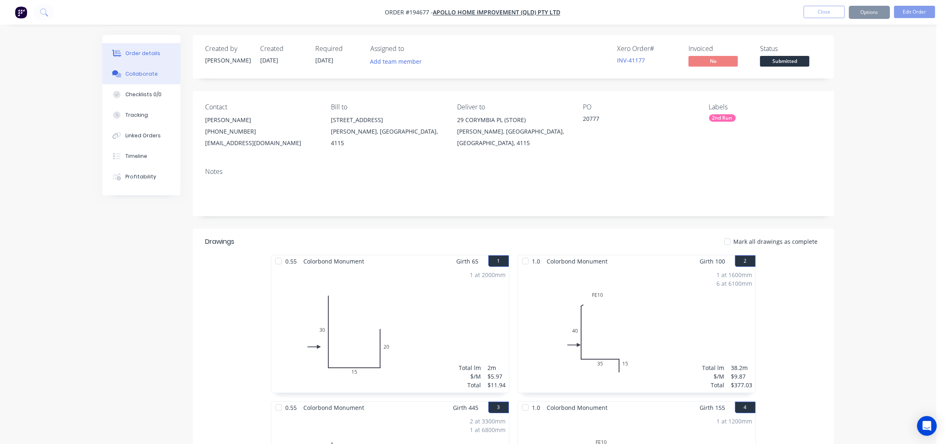
click at [150, 77] on div "Collaborate" at bounding box center [141, 73] width 32 height 7
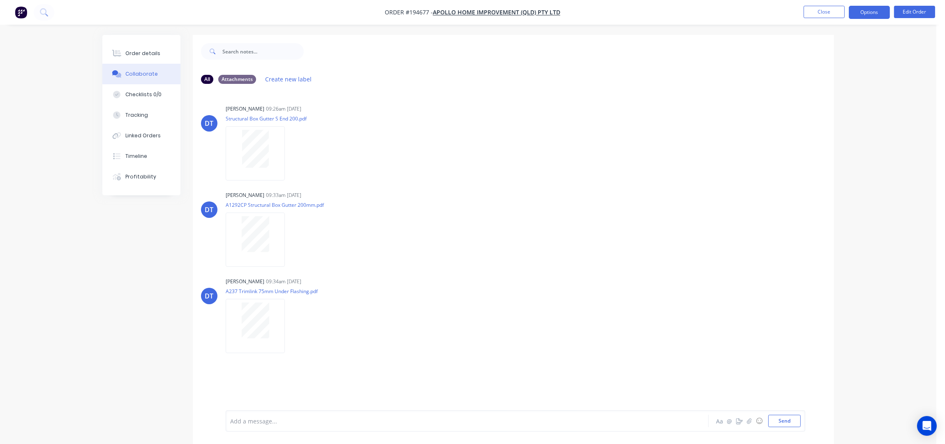
click at [867, 7] on button "Options" at bounding box center [869, 12] width 41 height 13
click at [127, 52] on div "Order details" at bounding box center [142, 53] width 35 height 7
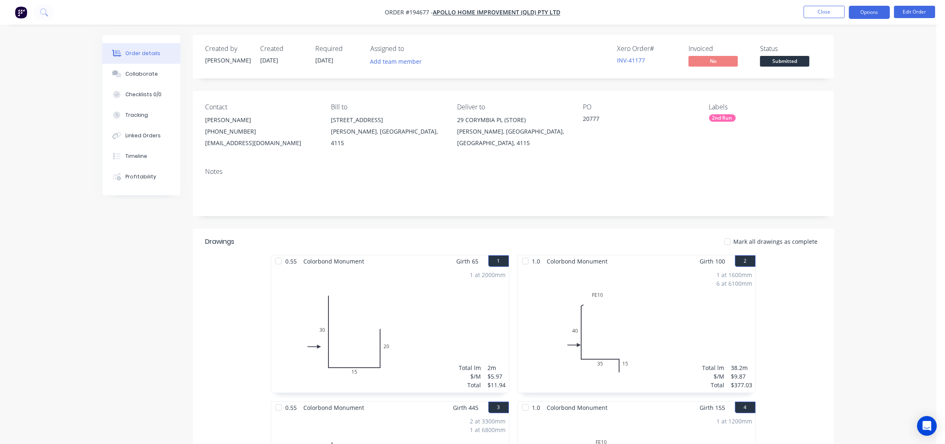
click at [871, 7] on button "Options" at bounding box center [869, 12] width 41 height 13
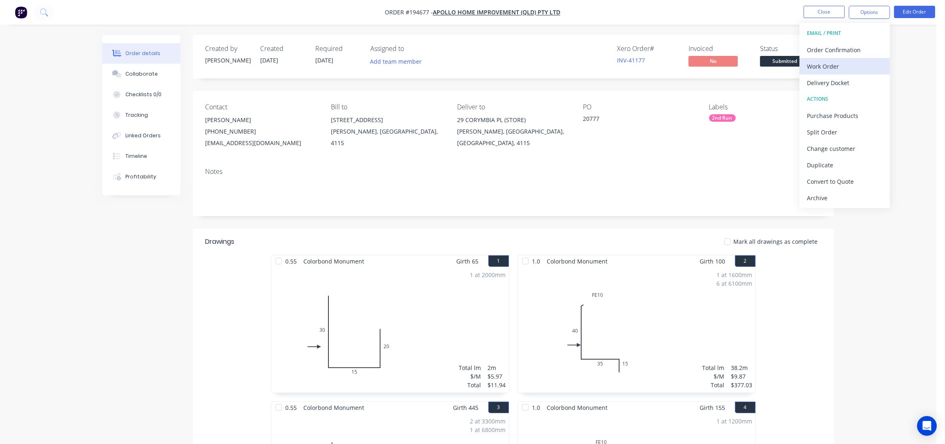
click at [819, 67] on div "Work Order" at bounding box center [845, 66] width 76 height 12
click at [829, 83] on div "Without pricing" at bounding box center [845, 83] width 76 height 12
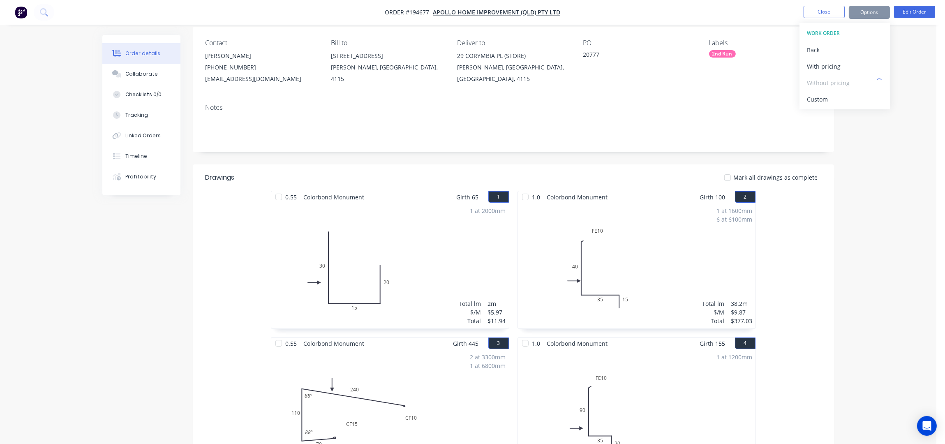
scroll to position [164, 0]
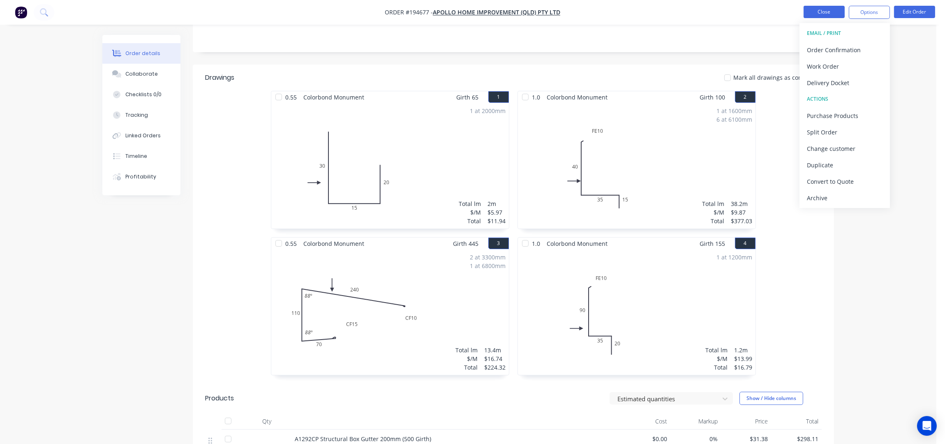
click at [821, 12] on button "Close" at bounding box center [824, 12] width 41 height 12
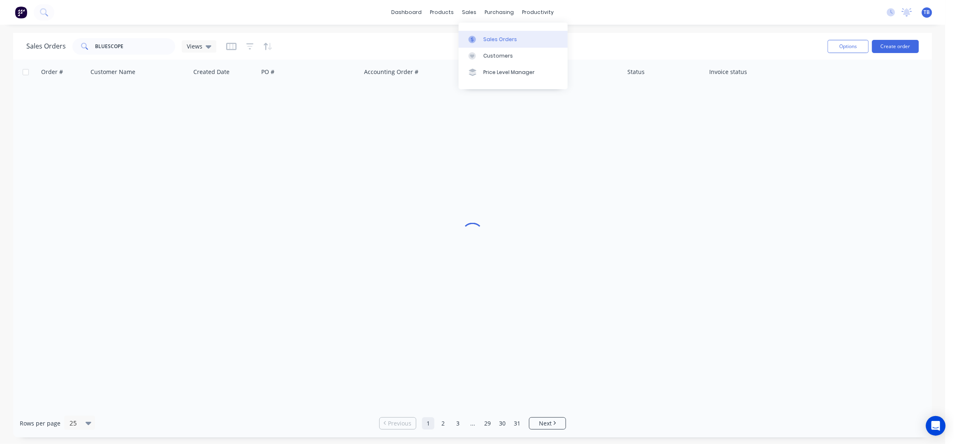
click at [504, 45] on link "Sales Orders" at bounding box center [513, 39] width 109 height 16
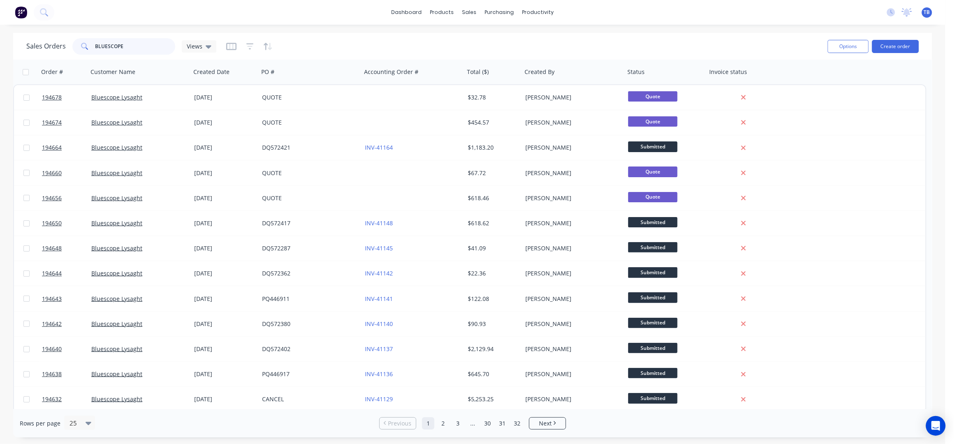
drag, startPoint x: 130, startPoint y: 46, endPoint x: 8, endPoint y: 48, distance: 121.7
click at [8, 48] on div "Sales Orders BLUESCOPE Views Options Create order Order # Customer Name Created…" at bounding box center [472, 235] width 945 height 405
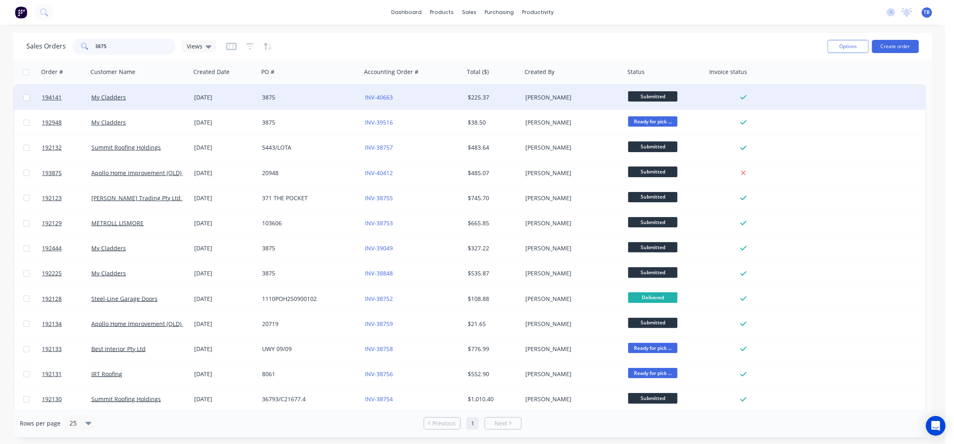
type input "3875"
click at [322, 101] on div "3875" at bounding box center [307, 97] width 91 height 8
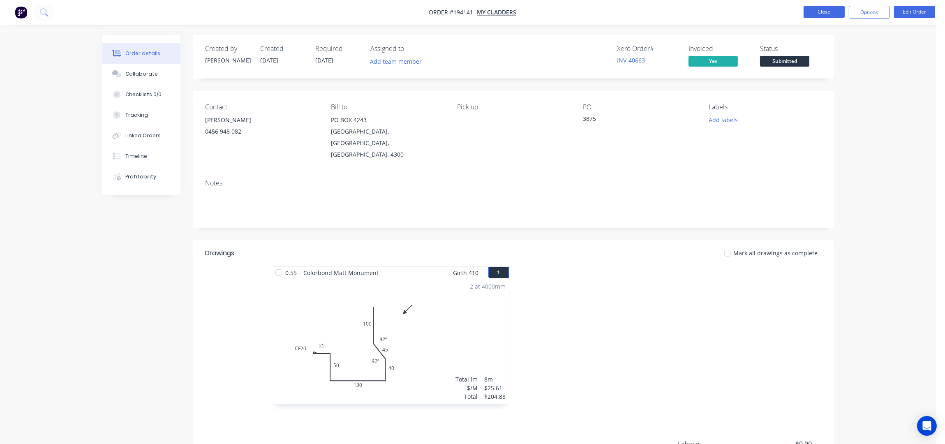
click at [820, 13] on button "Close" at bounding box center [824, 12] width 41 height 12
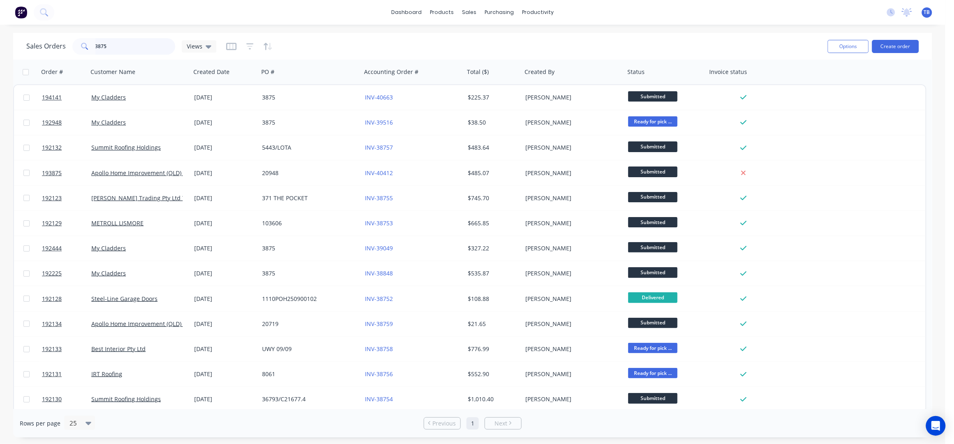
click at [130, 44] on input "3875" at bounding box center [135, 46] width 80 height 16
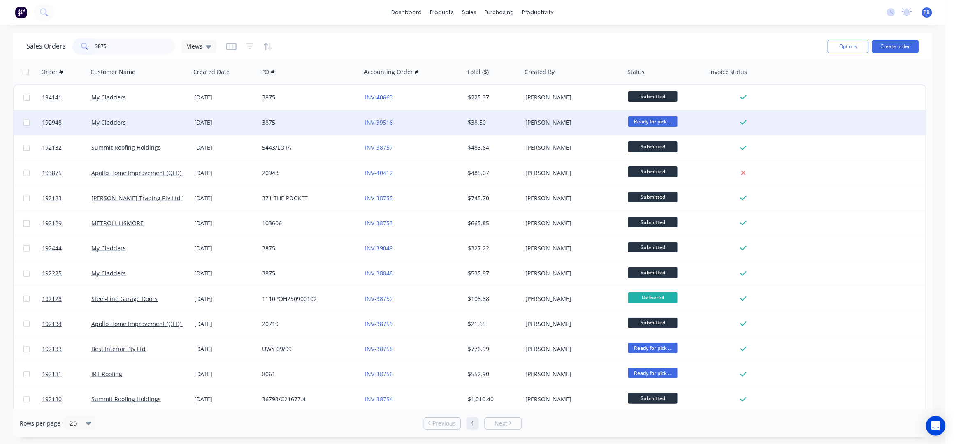
click at [230, 122] on div "[DATE]" at bounding box center [224, 122] width 61 height 8
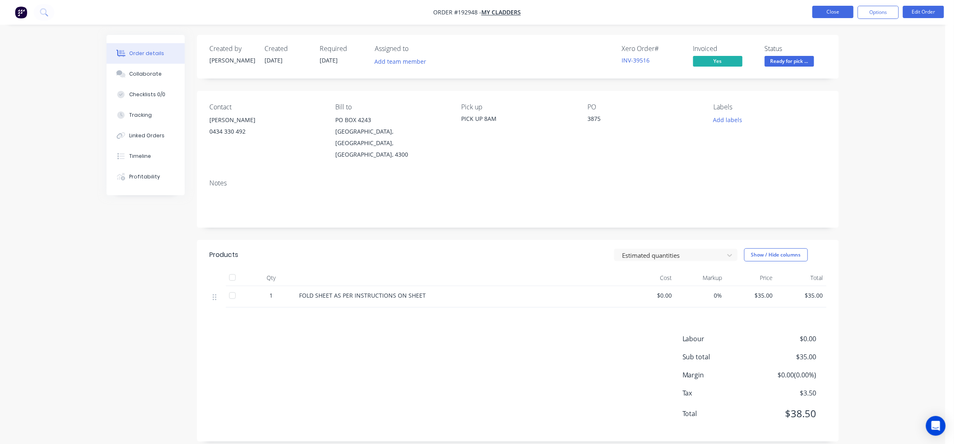
click at [836, 9] on button "Close" at bounding box center [832, 12] width 41 height 12
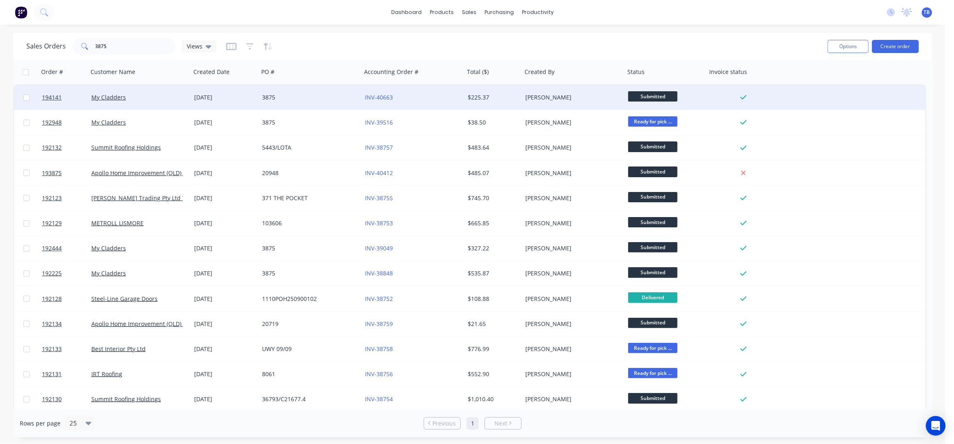
click at [215, 97] on div "[DATE]" at bounding box center [224, 97] width 61 height 8
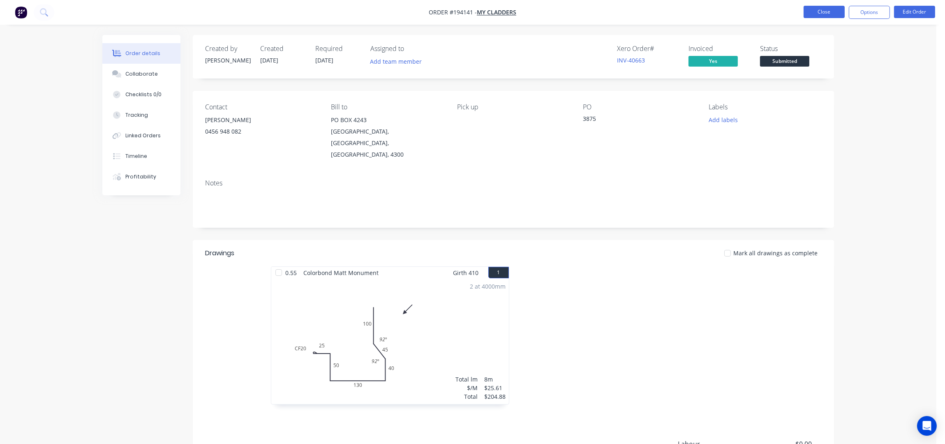
click at [829, 12] on button "Close" at bounding box center [824, 12] width 41 height 12
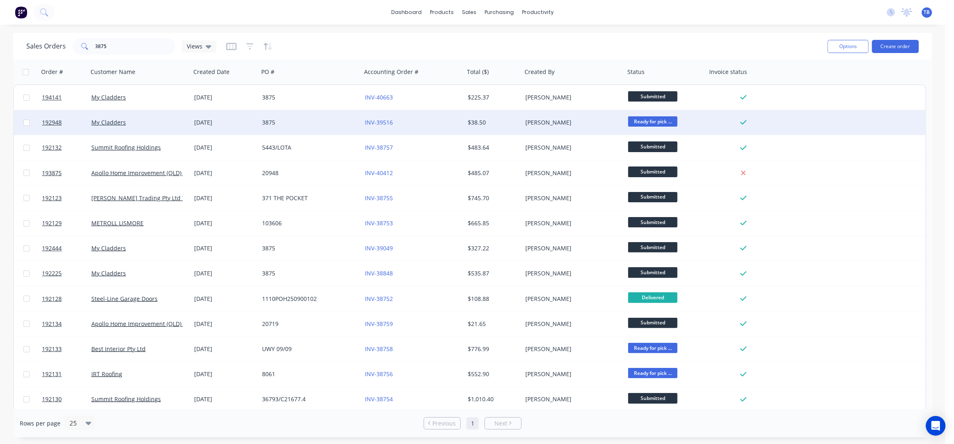
click at [313, 125] on div "3875" at bounding box center [307, 122] width 91 height 8
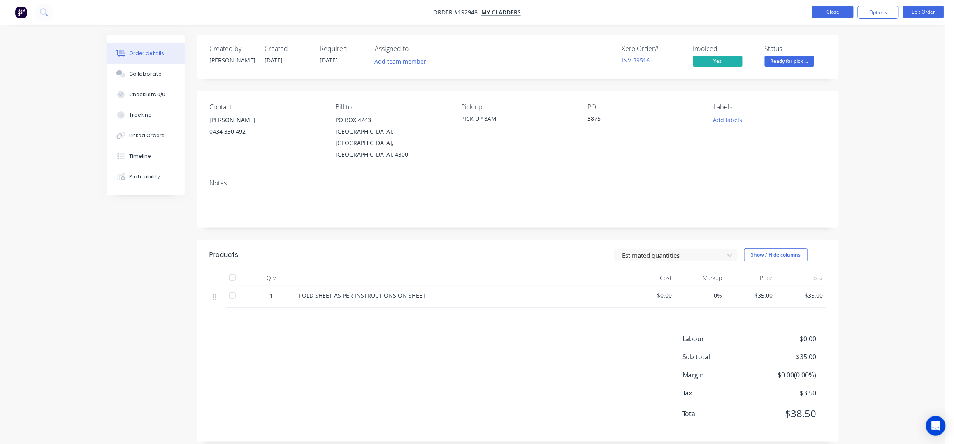
click at [841, 10] on button "Close" at bounding box center [832, 12] width 41 height 12
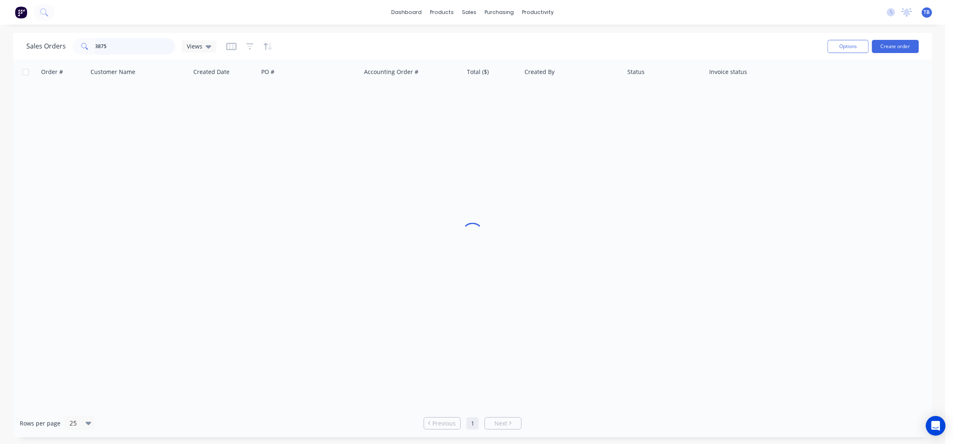
click at [145, 48] on input "3875" at bounding box center [135, 46] width 80 height 16
click at [34, 45] on h1 "Sales Orders" at bounding box center [45, 46] width 39 height 8
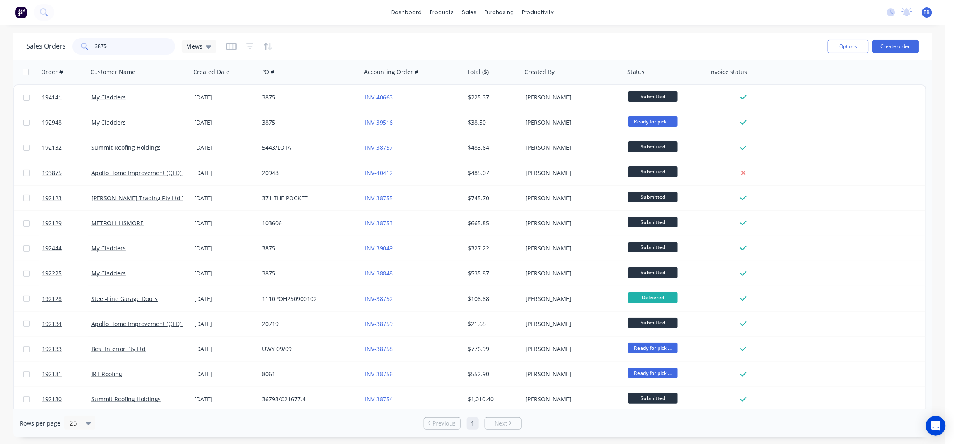
drag, startPoint x: 123, startPoint y: 45, endPoint x: 51, endPoint y: 42, distance: 72.0
click at [51, 42] on div "Sales Orders 3875 Views" at bounding box center [121, 46] width 190 height 16
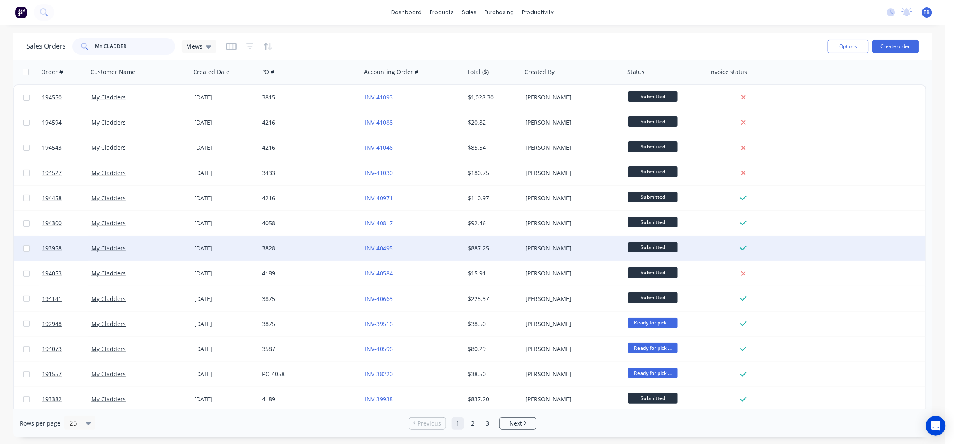
type input "MY CLADDER"
click at [325, 244] on div "3828" at bounding box center [307, 248] width 91 height 8
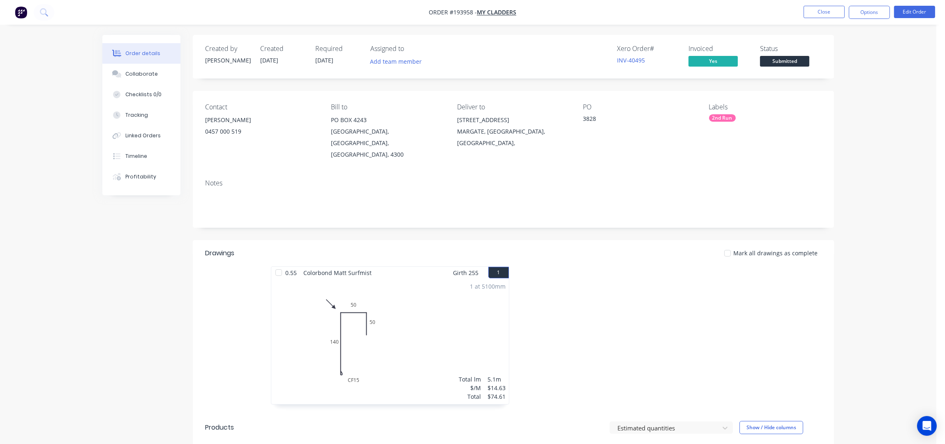
click at [860, 91] on div "Order details Collaborate Checklists 0/0 Tracking Linked Orders Timeline Profit…" at bounding box center [468, 443] width 937 height 887
click at [815, 10] on button "Close" at bounding box center [824, 12] width 41 height 12
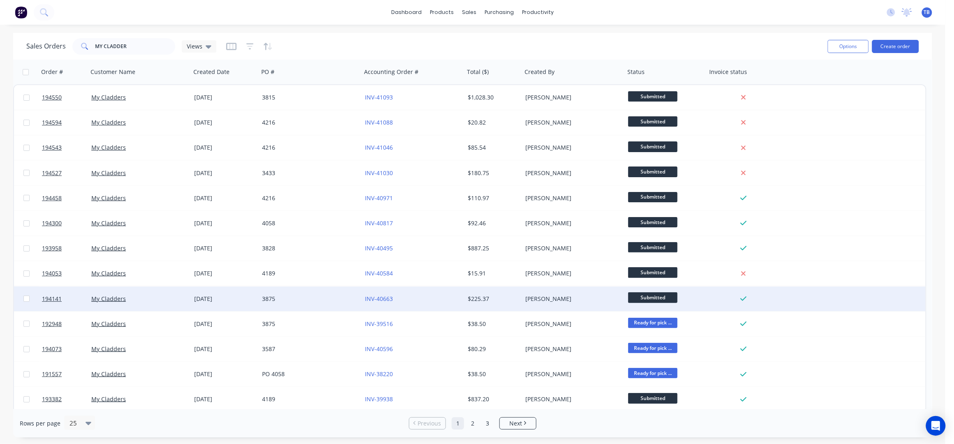
click at [307, 301] on div "3875" at bounding box center [307, 299] width 91 height 8
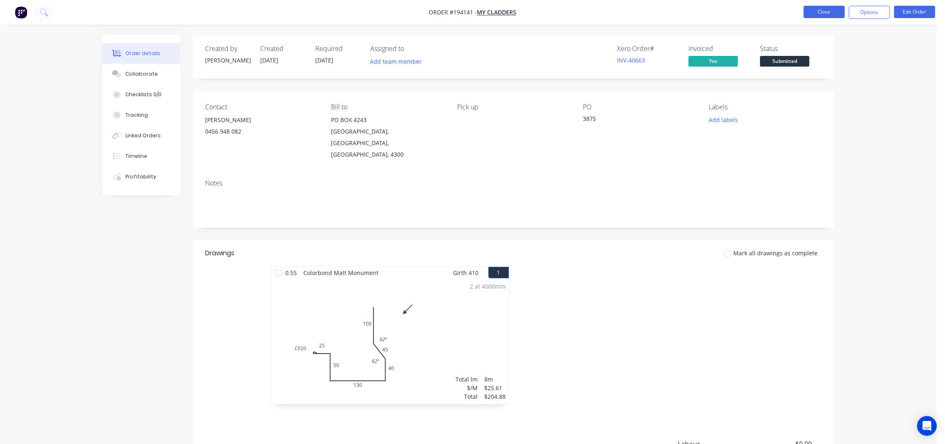
click at [831, 14] on button "Close" at bounding box center [824, 12] width 41 height 12
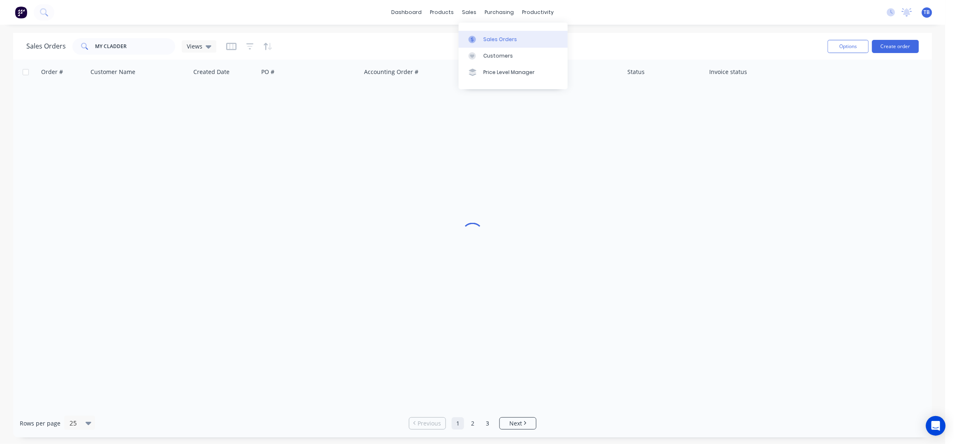
click at [493, 36] on div "Sales Orders" at bounding box center [500, 39] width 34 height 7
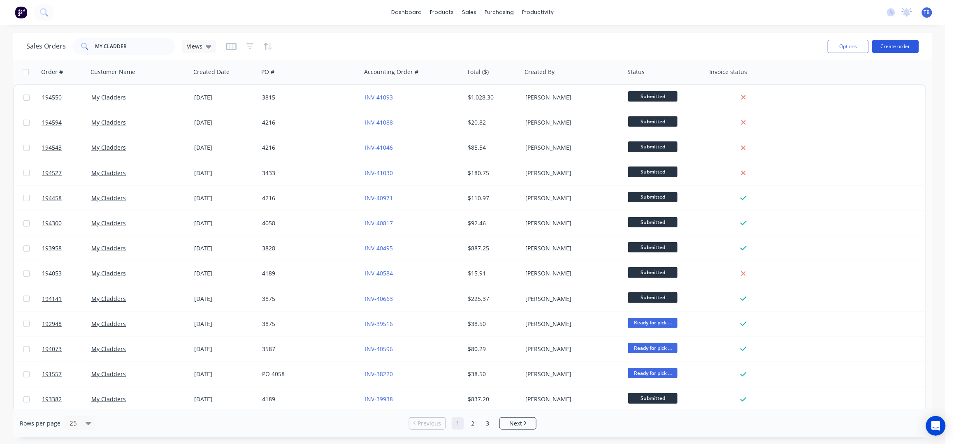
click at [887, 46] on button "Create order" at bounding box center [895, 46] width 47 height 13
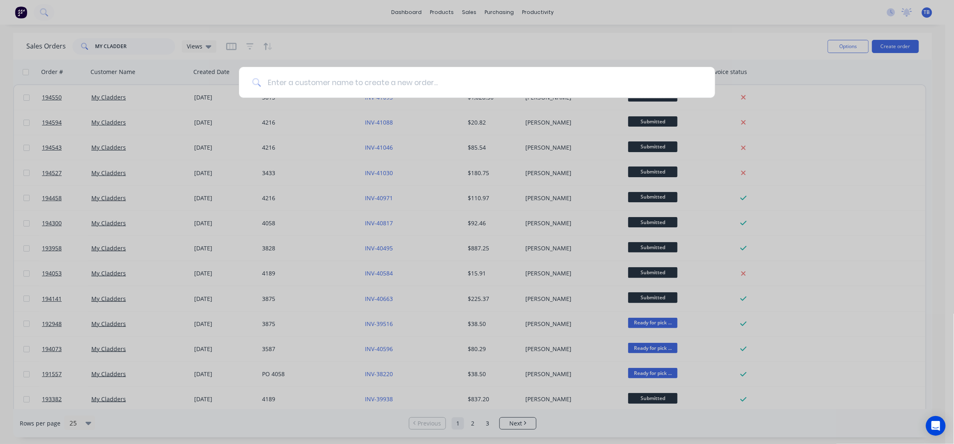
click at [441, 69] on input at bounding box center [481, 82] width 441 height 31
click at [440, 74] on input at bounding box center [481, 82] width 441 height 31
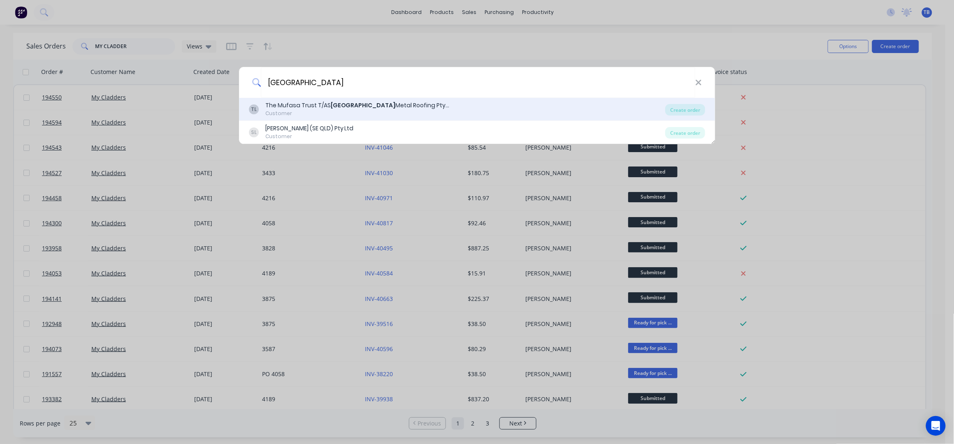
type input "NORTH BRISBANE"
click at [392, 111] on div "Customer" at bounding box center [357, 113] width 185 height 7
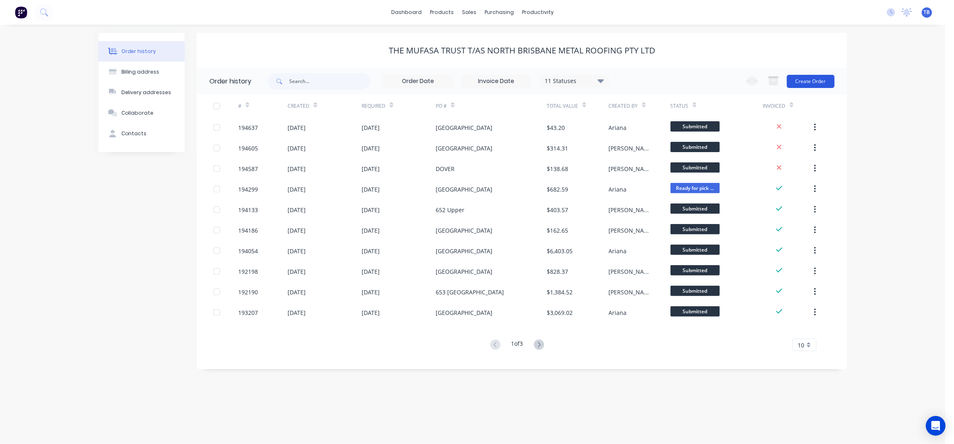
click at [812, 85] on button "Create Order" at bounding box center [811, 81] width 48 height 13
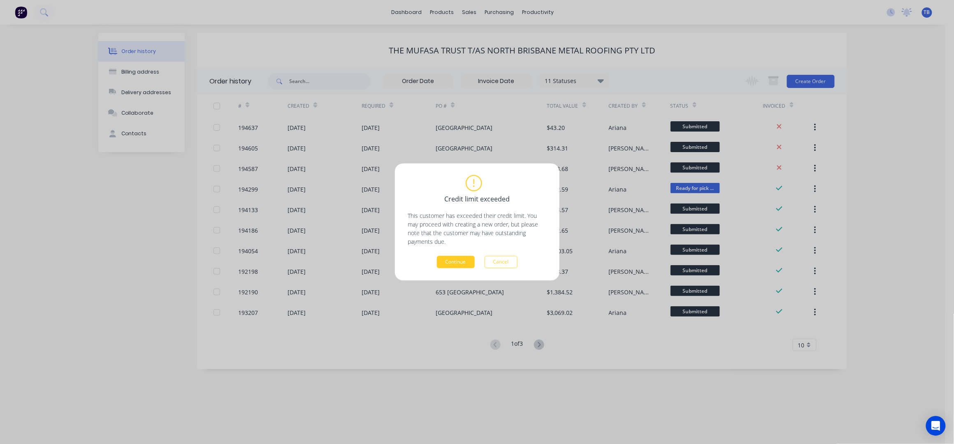
click at [463, 260] on button "Continue" at bounding box center [456, 262] width 38 height 12
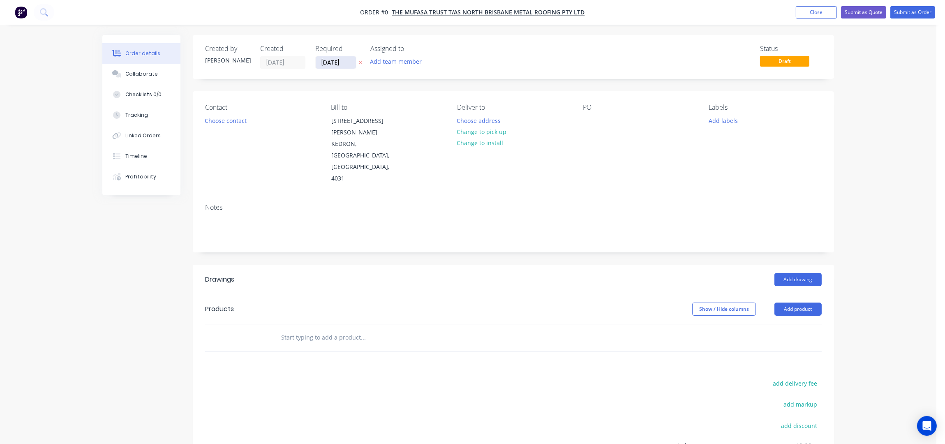
click at [324, 62] on input "[DATE]" at bounding box center [336, 62] width 40 height 12
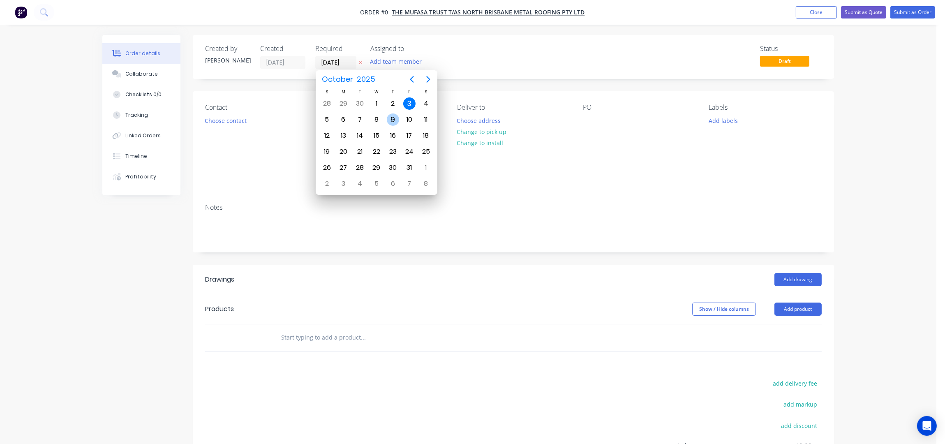
click at [388, 122] on div "9" at bounding box center [393, 120] width 12 height 12
type input "09/10/25"
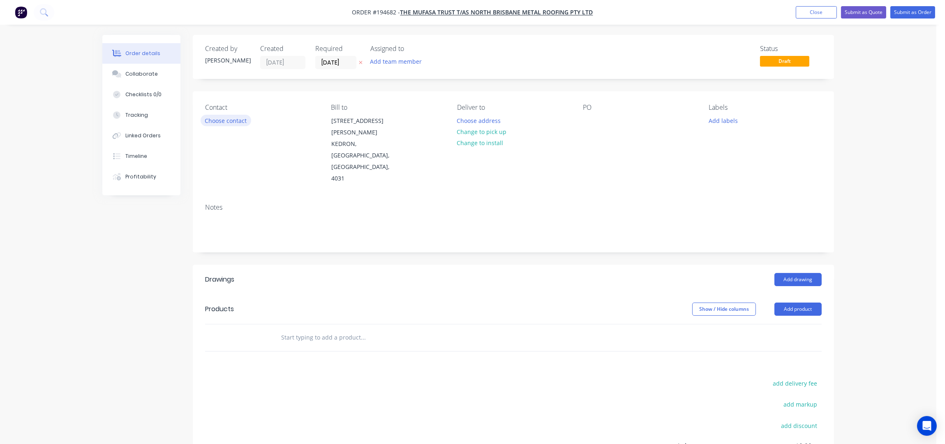
click at [219, 122] on button "Choose contact" at bounding box center [226, 120] width 51 height 11
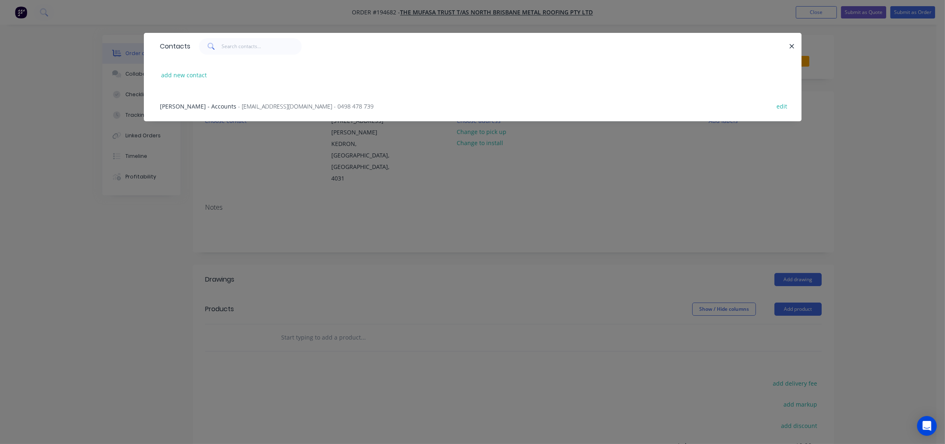
click at [199, 103] on span "Kayne Langi - Accounts" at bounding box center [198, 106] width 76 height 8
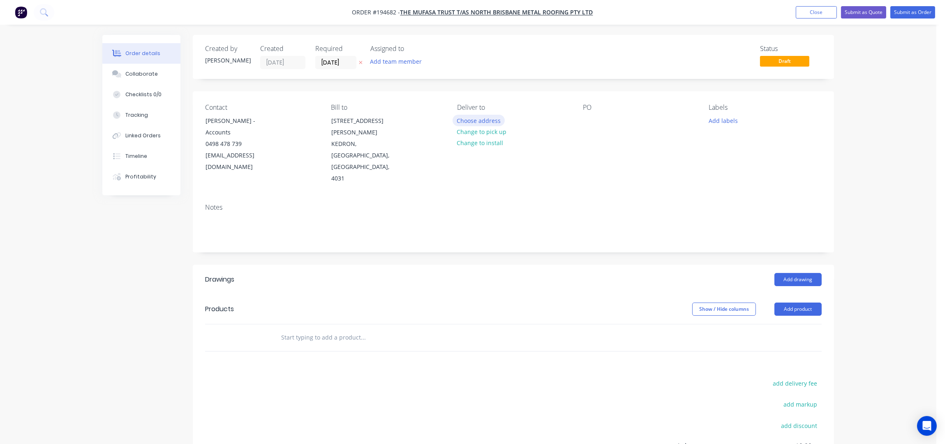
click at [484, 121] on button "Choose address" at bounding box center [479, 120] width 53 height 11
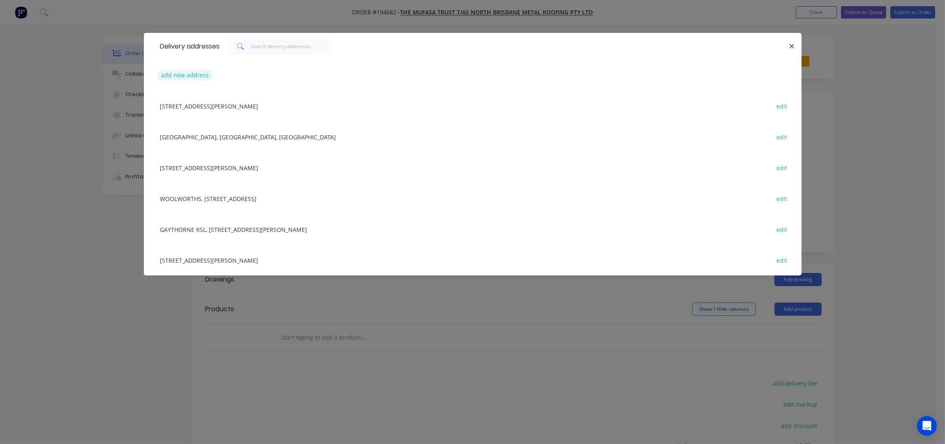
click at [181, 78] on button "add new address" at bounding box center [185, 74] width 56 height 11
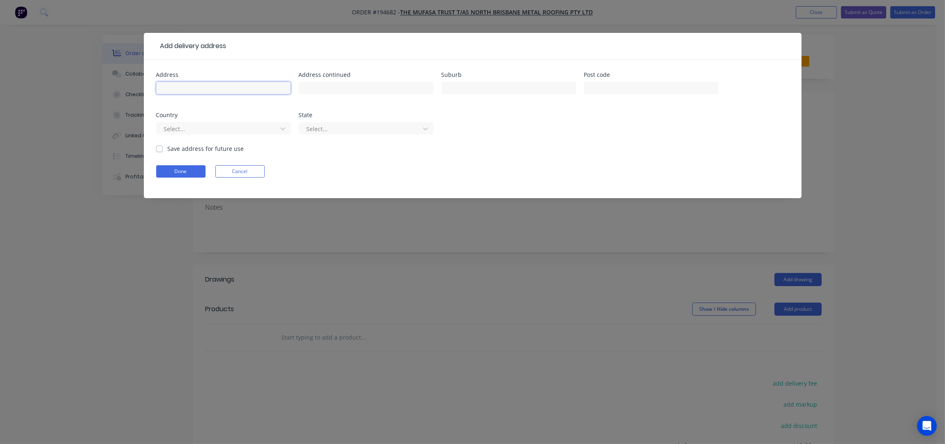
drag, startPoint x: 186, startPoint y: 94, endPoint x: 192, endPoint y: 99, distance: 7.6
click at [186, 94] on input "text" at bounding box center [223, 88] width 134 height 12
type input "652 UPPER BROOKFIELD ROAD"
type input "UPPER BROOKFIELD"
click at [188, 175] on button "Done" at bounding box center [180, 171] width 49 height 12
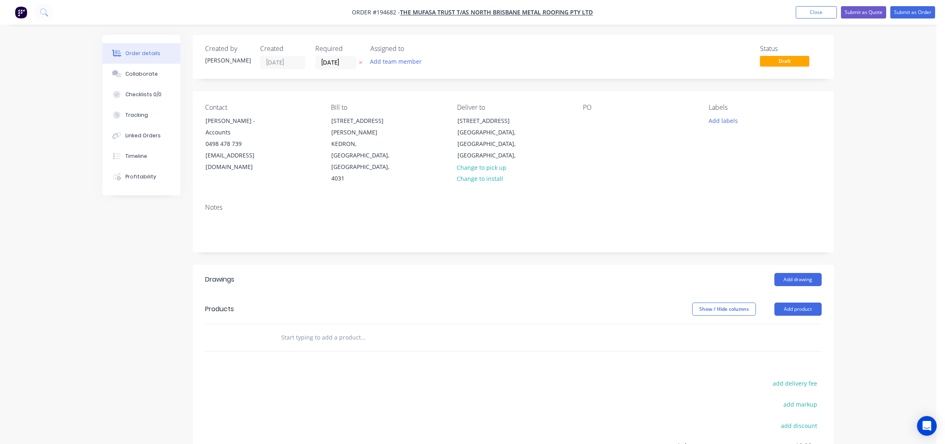
click at [599, 122] on div "PO" at bounding box center [639, 144] width 113 height 81
click at [584, 120] on div "Contact Kayne Langi - Accounts 0498 478 739 info@northbrisbanemetalroofing.com.…" at bounding box center [514, 144] width 642 height 106
click at [590, 120] on div at bounding box center [589, 121] width 13 height 12
click at [703, 153] on div "Contact Kayne Langi - Accounts 0498 478 739 info@northbrisbanemetalroofing.com.…" at bounding box center [514, 144] width 642 height 106
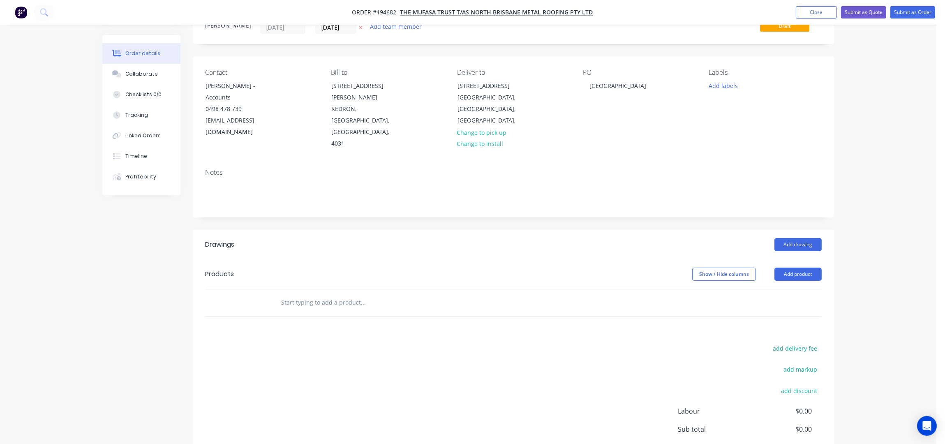
scroll to position [54, 0]
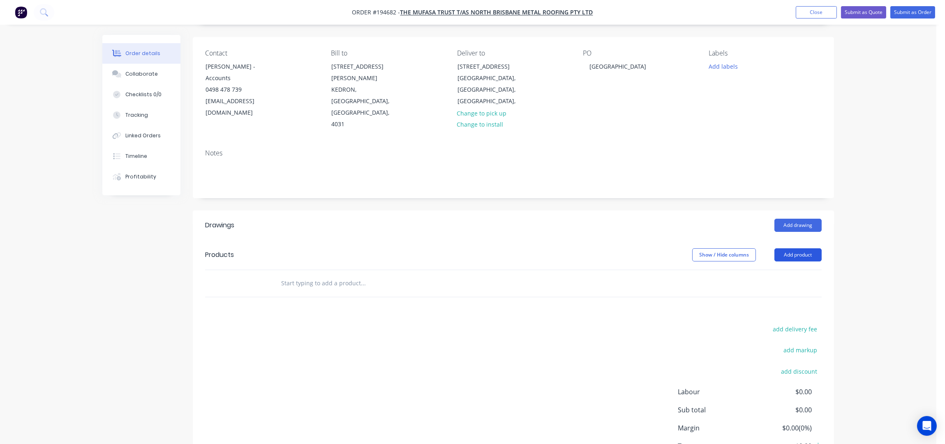
click at [809, 248] on button "Add product" at bounding box center [798, 254] width 47 height 13
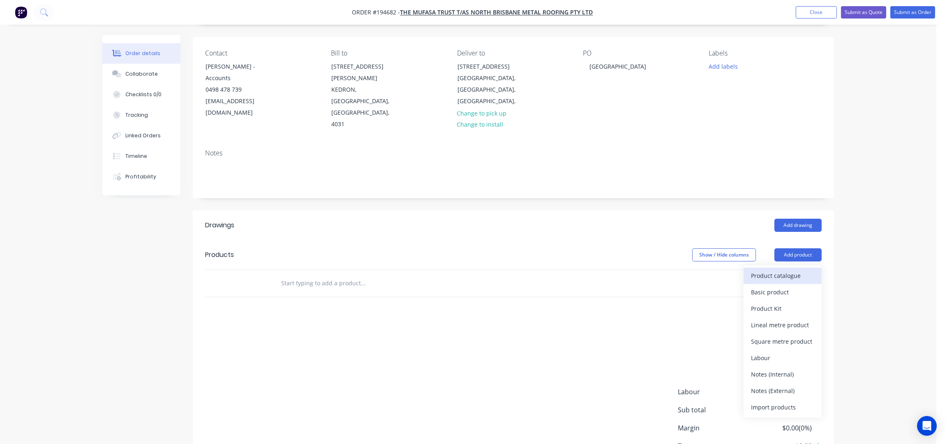
click at [798, 270] on div "Product catalogue" at bounding box center [782, 276] width 63 height 12
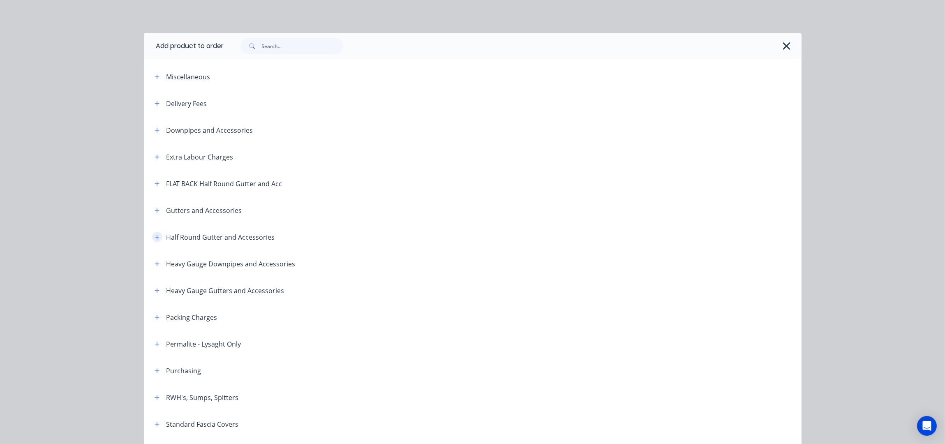
click at [155, 237] on icon "button" at bounding box center [157, 237] width 5 height 6
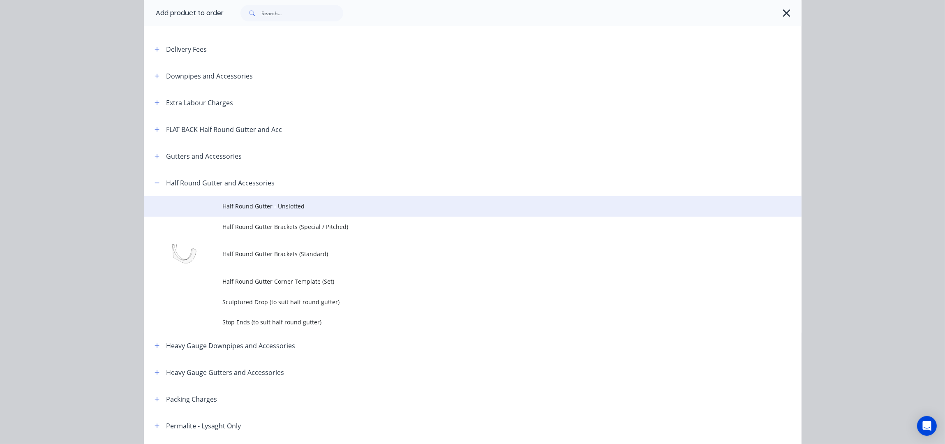
click at [284, 210] on span "Half Round Gutter - Unslotted" at bounding box center [454, 206] width 463 height 9
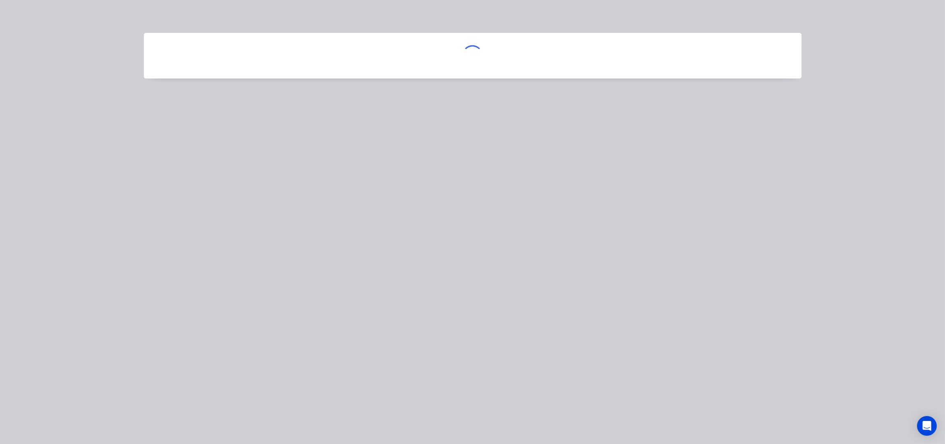
scroll to position [0, 0]
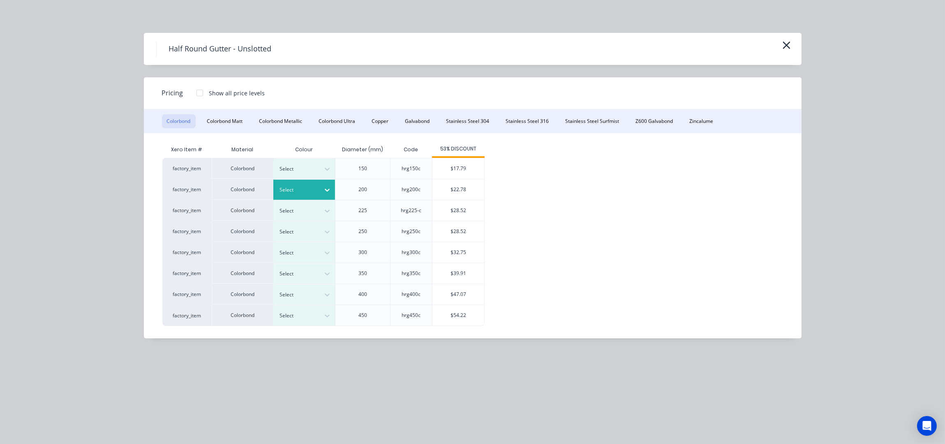
click at [298, 191] on div at bounding box center [298, 189] width 37 height 9
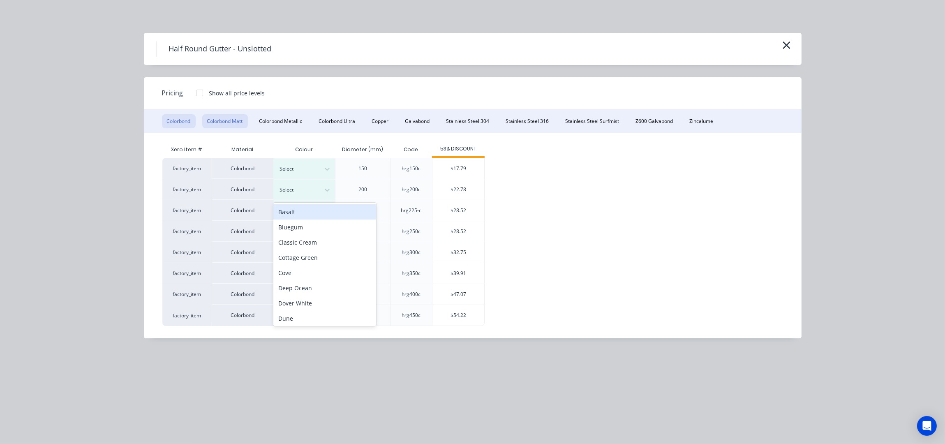
click at [232, 120] on button "Colorbond Matt" at bounding box center [225, 121] width 46 height 14
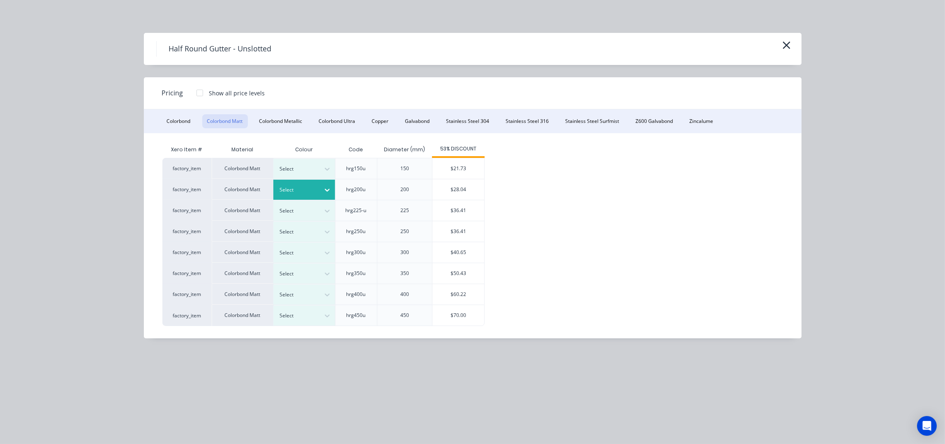
click at [327, 193] on icon at bounding box center [327, 190] width 8 height 8
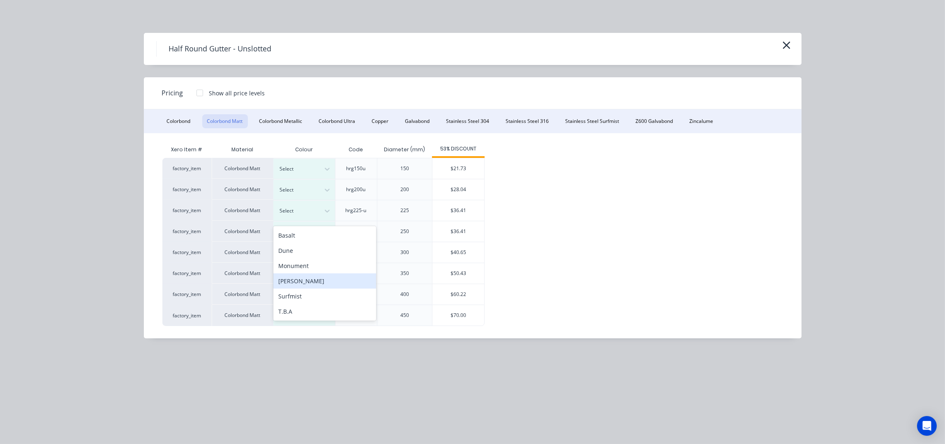
scroll to position [107, 0]
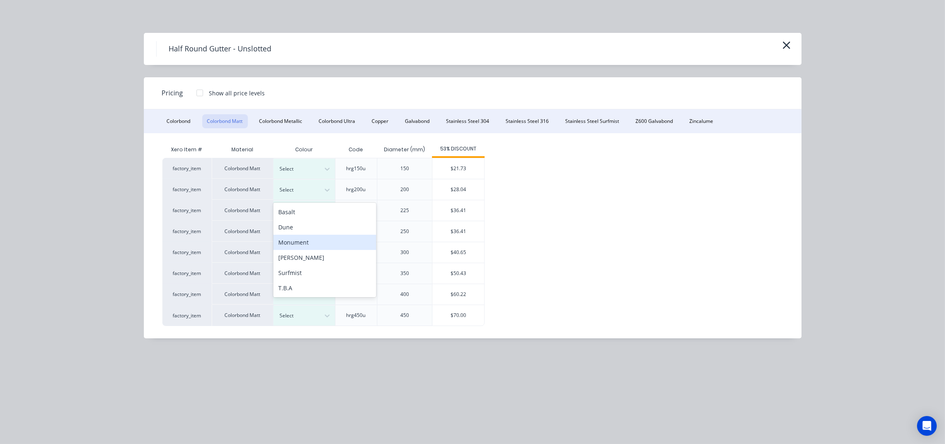
click at [310, 239] on div "Monument" at bounding box center [324, 242] width 103 height 15
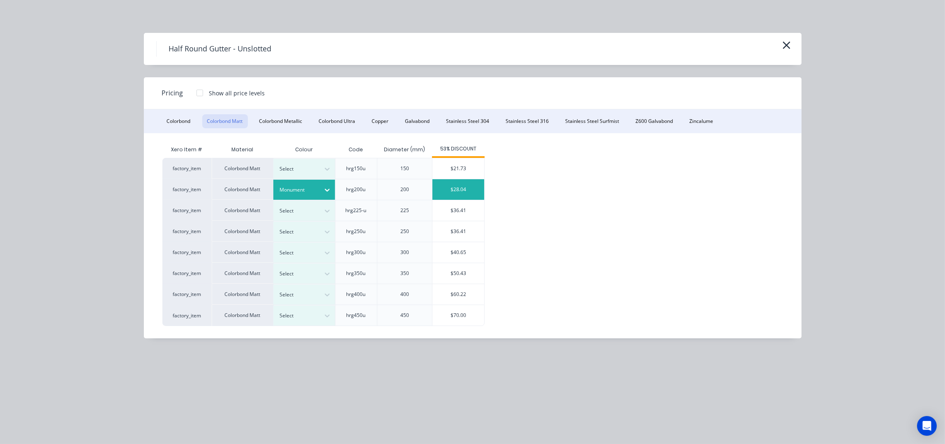
click at [469, 196] on div "$28.04" at bounding box center [459, 189] width 52 height 21
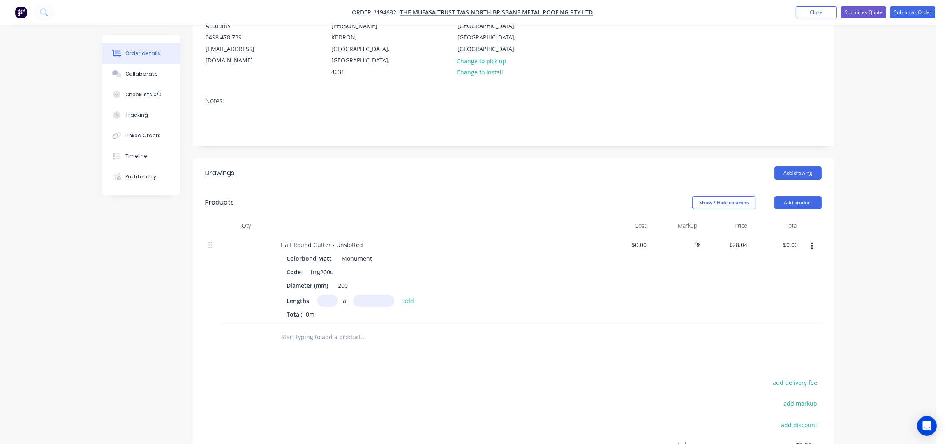
click at [327, 295] on input "text" at bounding box center [327, 301] width 21 height 12
type input "1"
type input "2200"
click at [399, 295] on button "add" at bounding box center [408, 300] width 19 height 11
type input "$61.69"
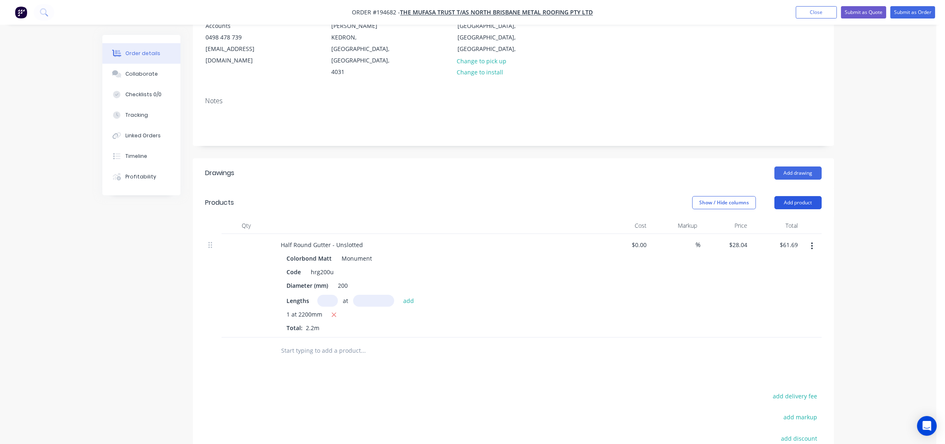
click at [790, 196] on button "Add product" at bounding box center [798, 202] width 47 height 13
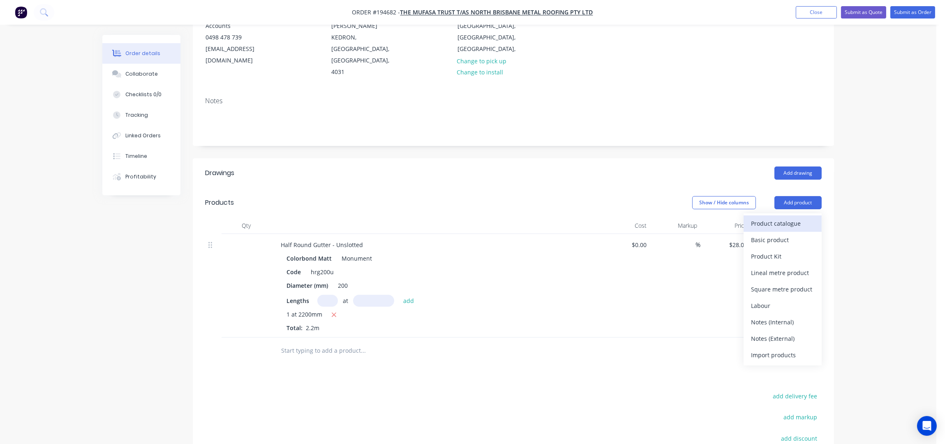
click at [790, 218] on div "Product catalogue" at bounding box center [782, 224] width 63 height 12
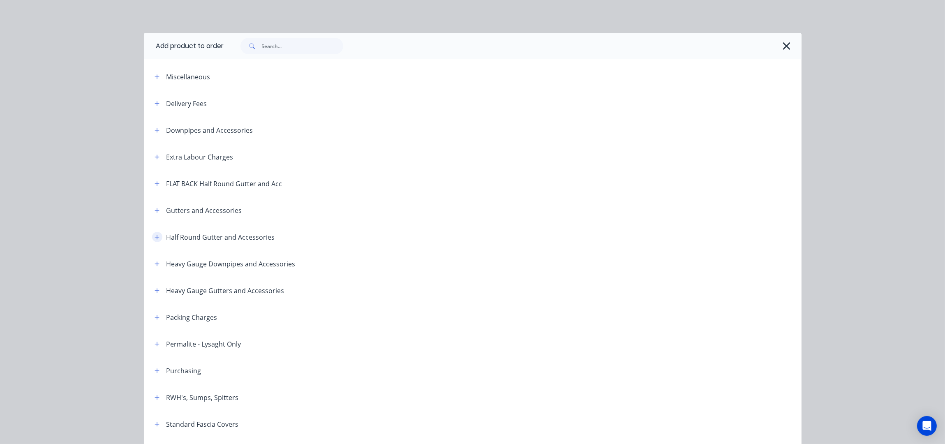
click at [155, 237] on icon "button" at bounding box center [157, 237] width 5 height 5
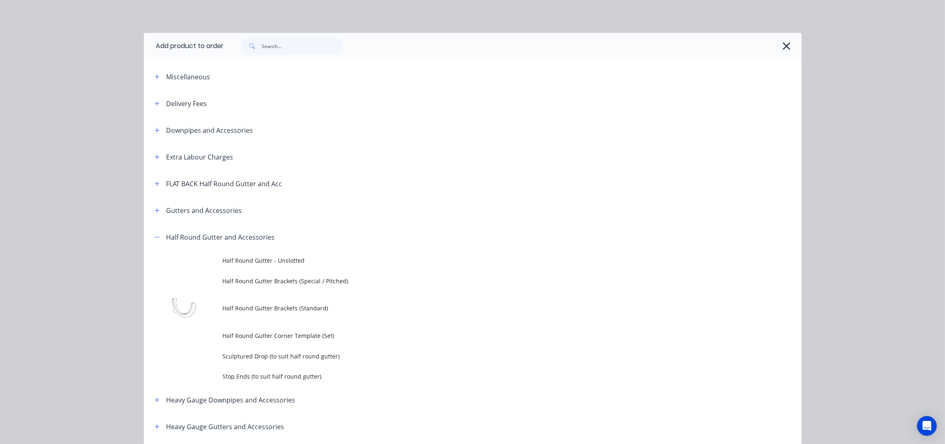
scroll to position [164, 0]
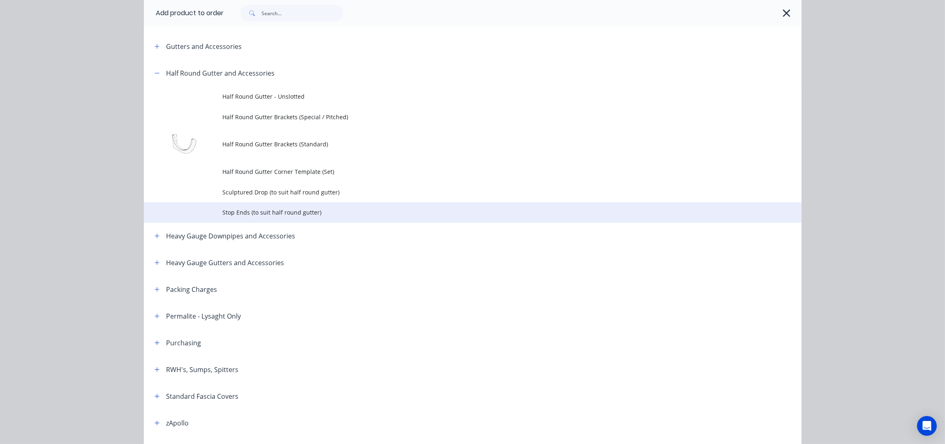
click at [244, 211] on span "Stop Ends (to suit half round gutter)" at bounding box center [454, 212] width 463 height 9
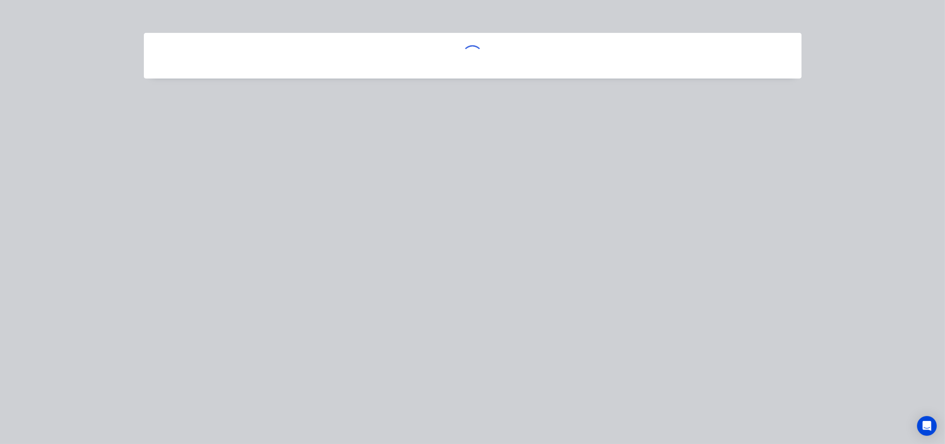
scroll to position [0, 0]
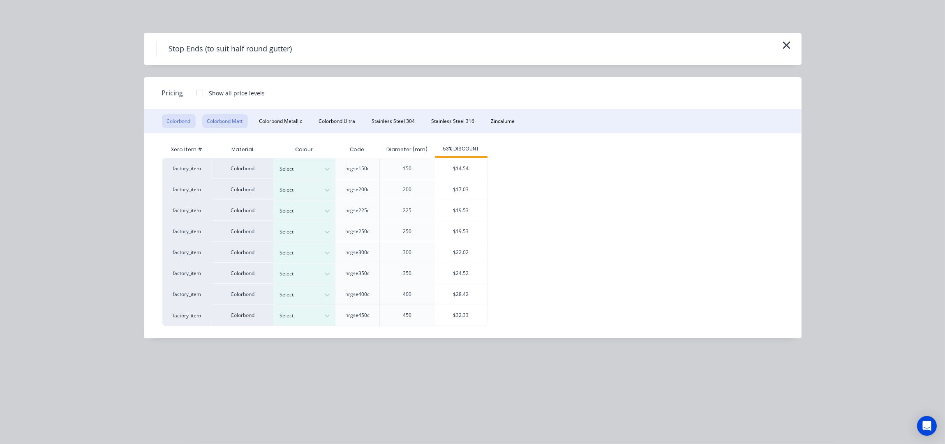
click at [238, 123] on button "Colorbond Matt" at bounding box center [225, 121] width 46 height 14
click at [322, 195] on div at bounding box center [327, 189] width 15 height 13
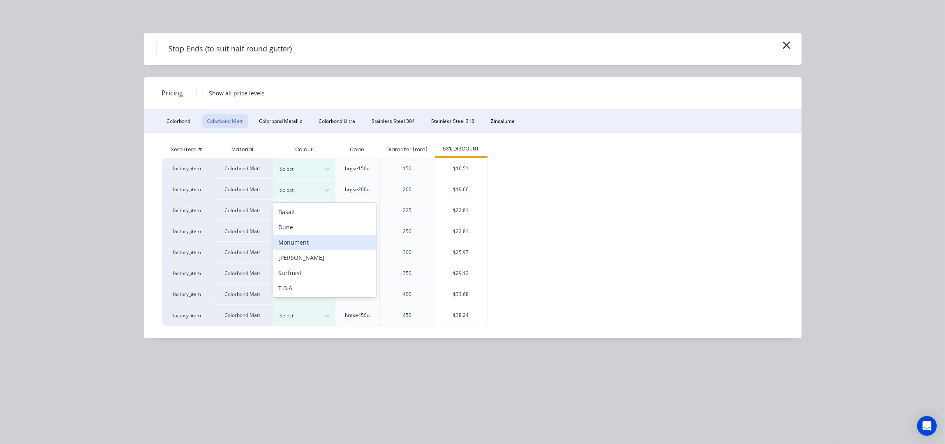
click at [313, 244] on div "Monument" at bounding box center [324, 242] width 103 height 15
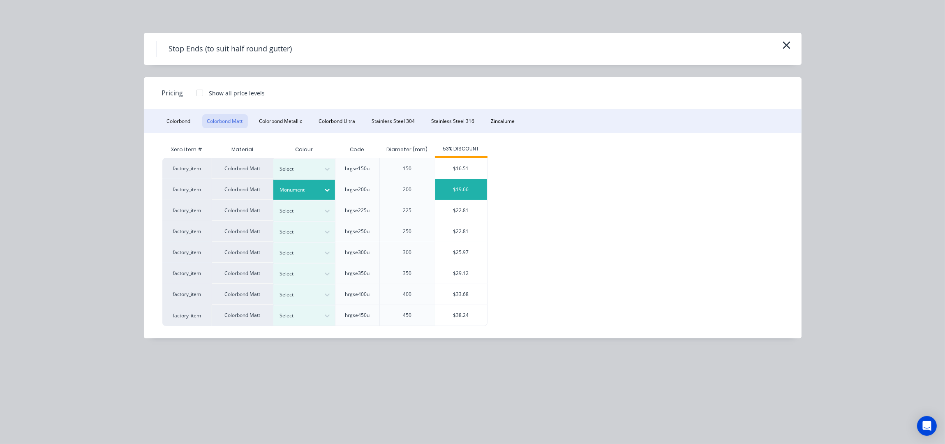
click at [470, 189] on div "$19.66" at bounding box center [462, 189] width 52 height 21
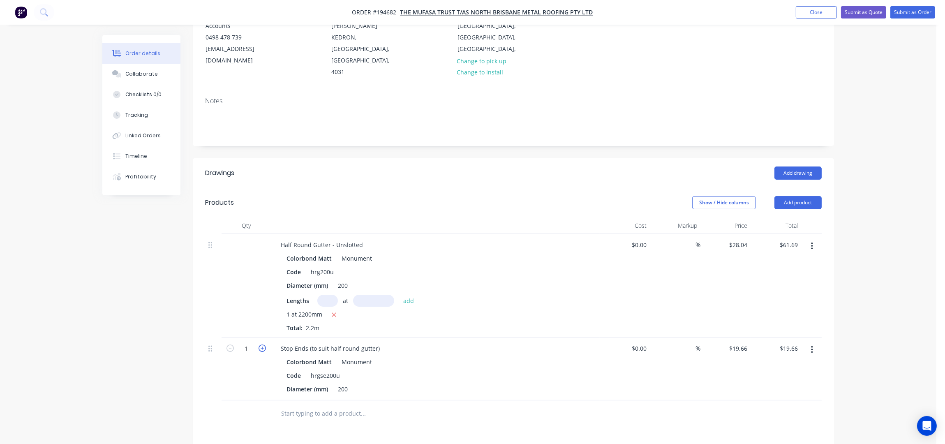
click at [265, 345] on icon "button" at bounding box center [262, 348] width 7 height 7
type input "2"
type input "$39.32"
click at [804, 196] on button "Add product" at bounding box center [798, 202] width 47 height 13
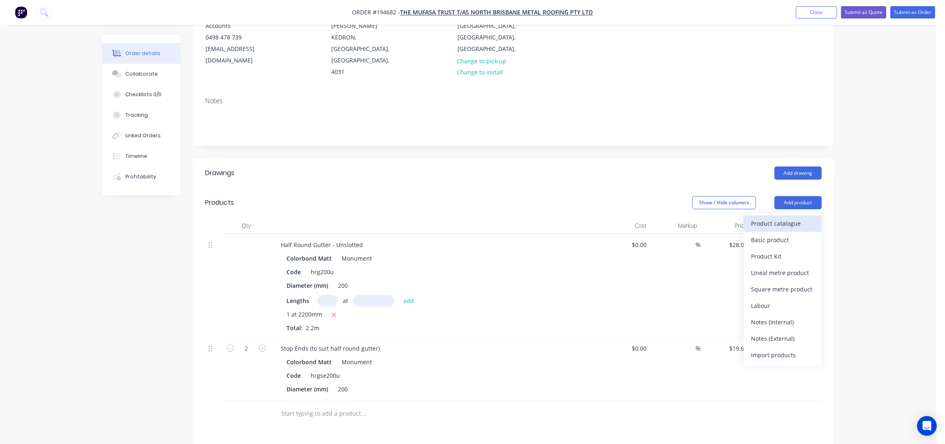
click at [802, 218] on div "Product catalogue" at bounding box center [782, 224] width 63 height 12
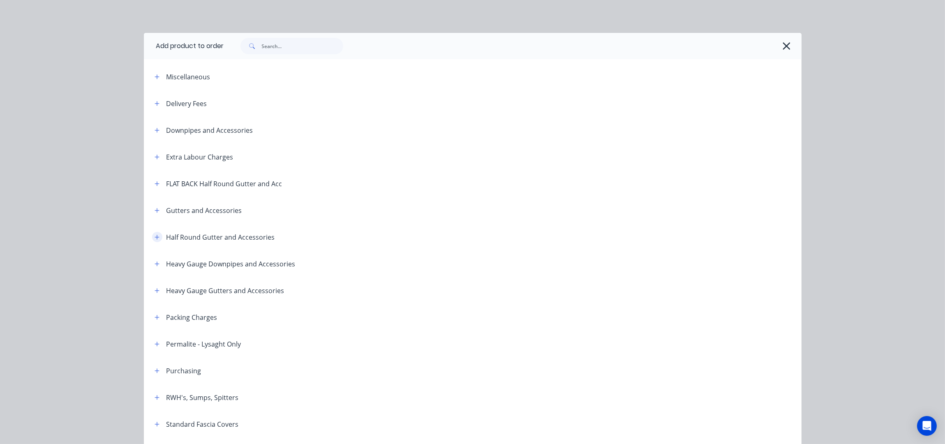
click at [155, 237] on icon "button" at bounding box center [157, 237] width 5 height 6
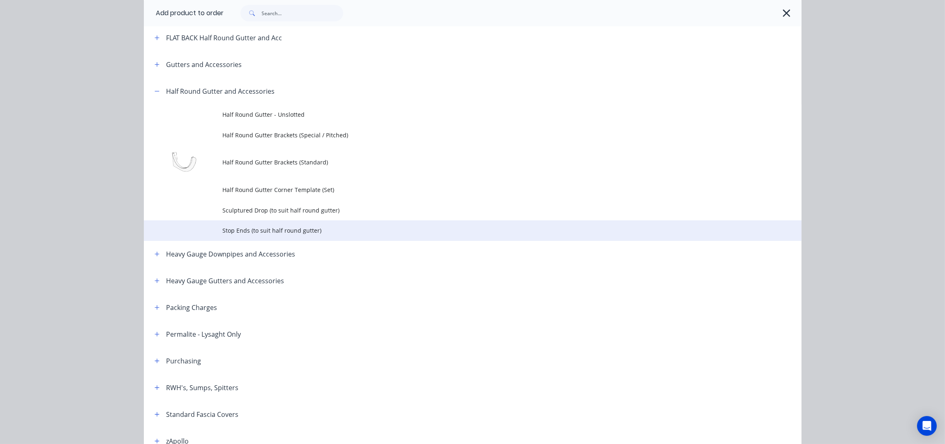
scroll to position [54, 0]
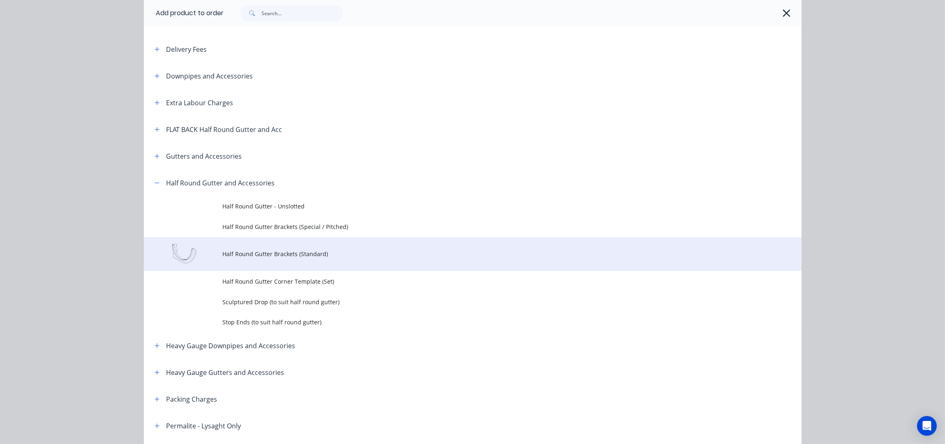
click at [313, 257] on span "Half Round Gutter Brackets (Standard)" at bounding box center [454, 254] width 463 height 9
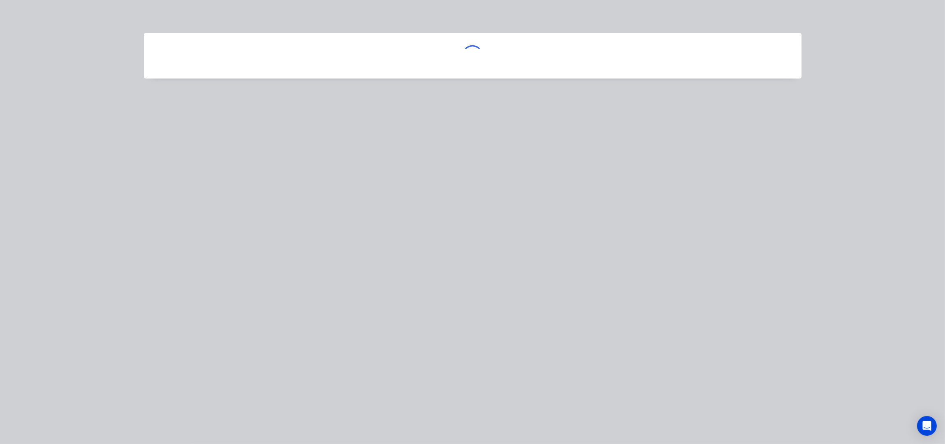
scroll to position [0, 0]
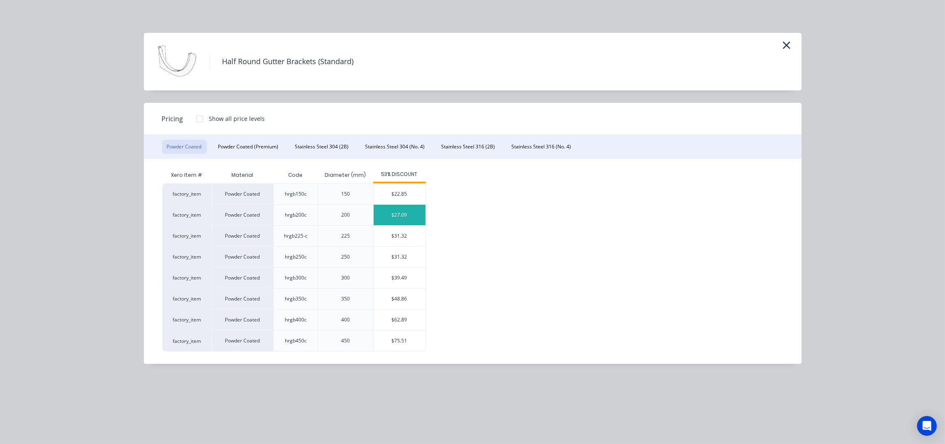
click at [403, 222] on div "$27.09" at bounding box center [400, 215] width 52 height 21
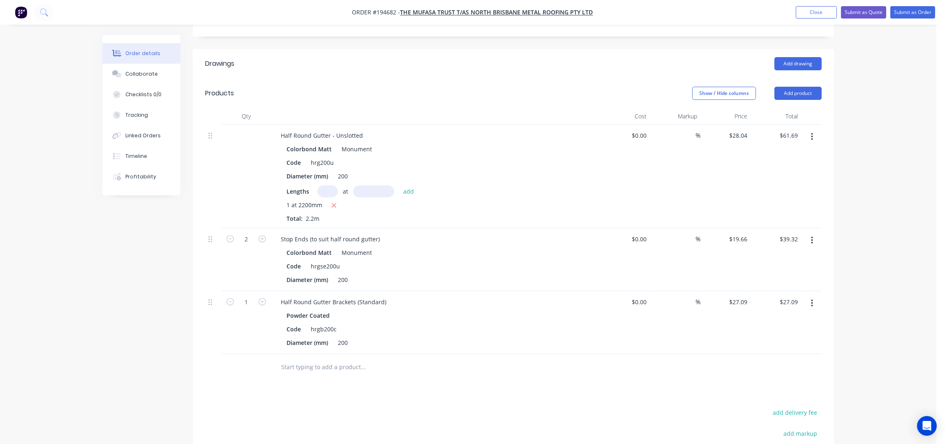
scroll to position [326, 0]
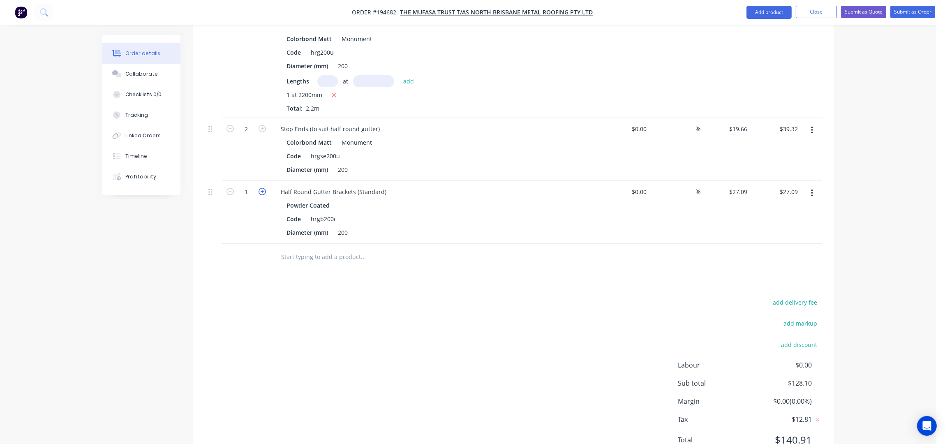
click at [260, 188] on icon "button" at bounding box center [262, 191] width 7 height 7
type input "2"
type input "$54.18"
click at [260, 188] on icon "button" at bounding box center [262, 191] width 7 height 7
type input "3"
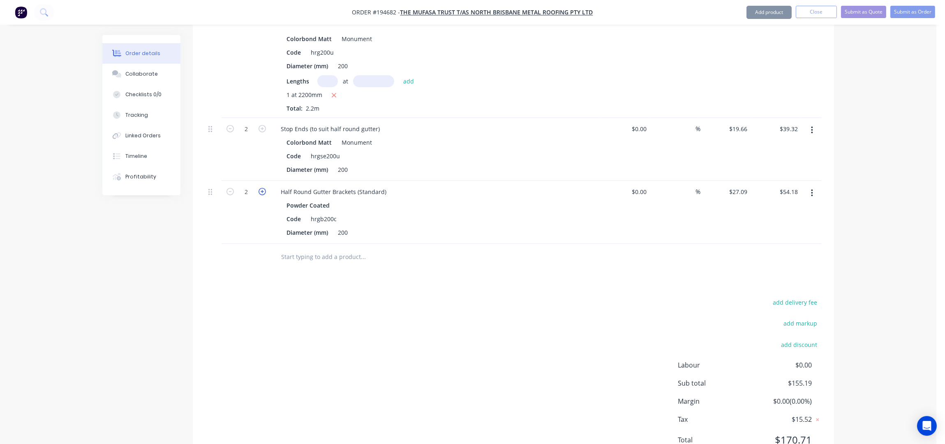
type input "$81.27"
drag, startPoint x: 299, startPoint y: 199, endPoint x: 255, endPoint y: 204, distance: 44.2
click at [256, 203] on div "3 Half Round Gutter Brackets (Standard) Powder Coated Code hrgb200c Diameter (m…" at bounding box center [513, 212] width 617 height 63
click at [407, 297] on div "add delivery fee add markup add discount Labour $0.00 Sub total $182.28 Margin …" at bounding box center [513, 376] width 617 height 159
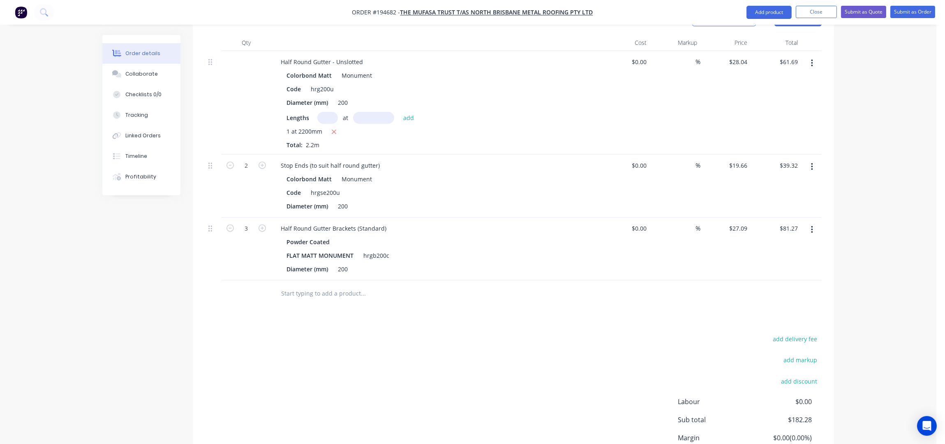
scroll to position [216, 0]
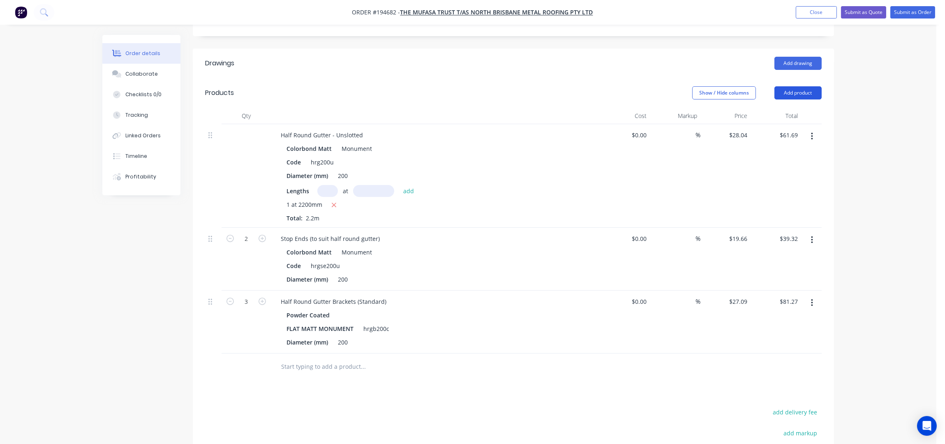
click at [802, 86] on button "Add product" at bounding box center [798, 92] width 47 height 13
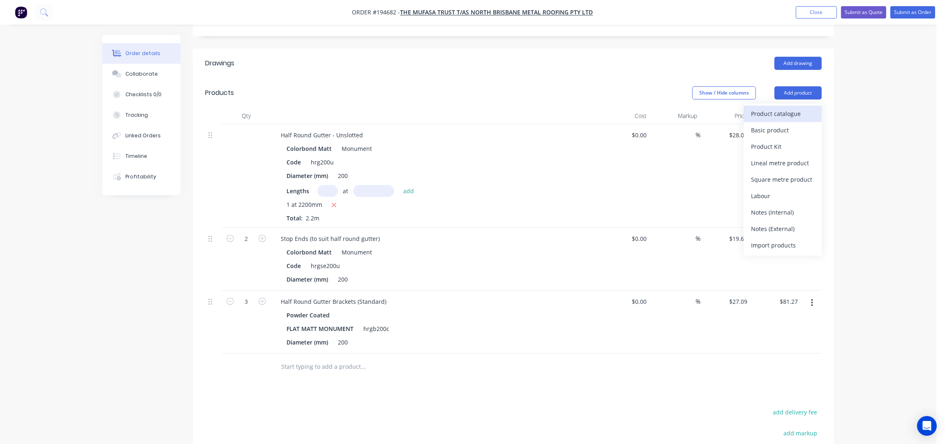
click at [795, 108] on div "Product catalogue" at bounding box center [782, 114] width 63 height 12
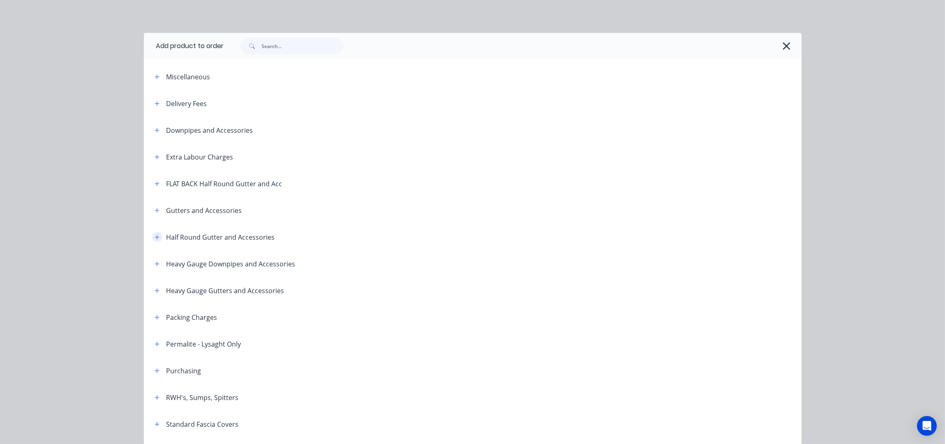
click at [155, 237] on icon "button" at bounding box center [157, 237] width 5 height 6
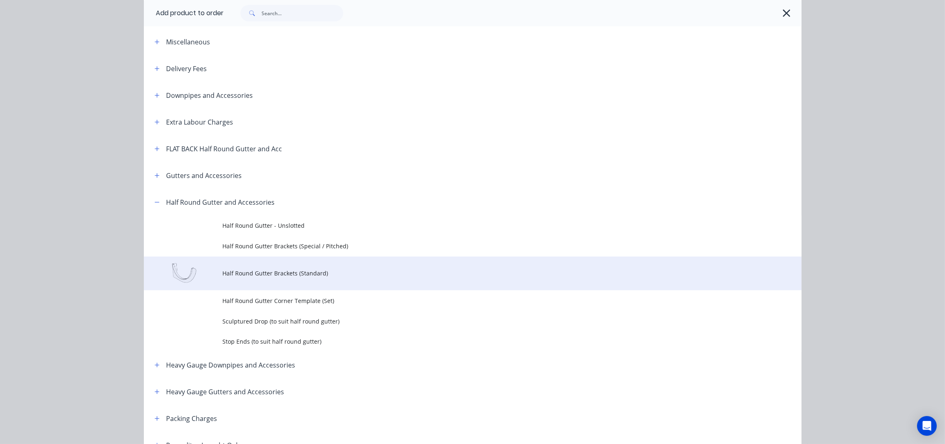
scroll to position [54, 0]
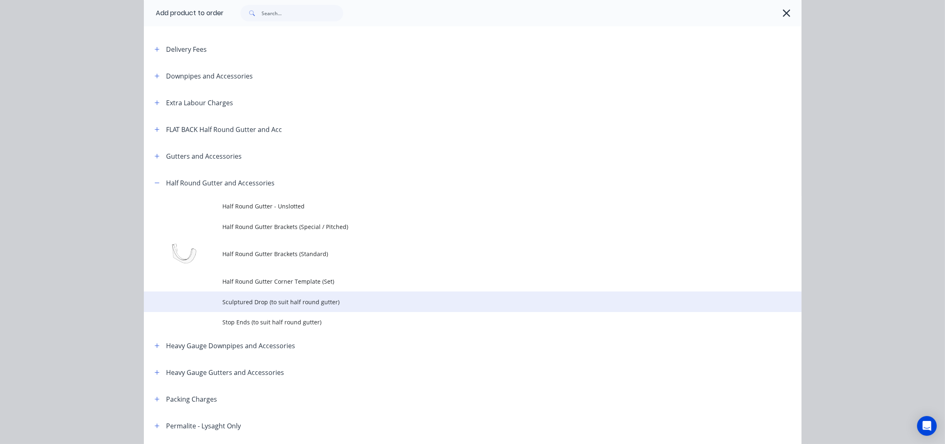
click at [266, 304] on span "Sculptured Drop (to suit half round gutter)" at bounding box center [454, 302] width 463 height 9
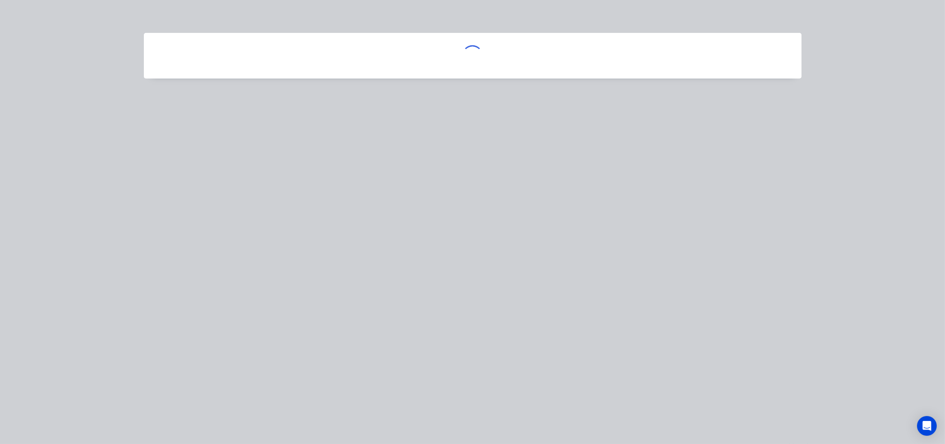
scroll to position [0, 0]
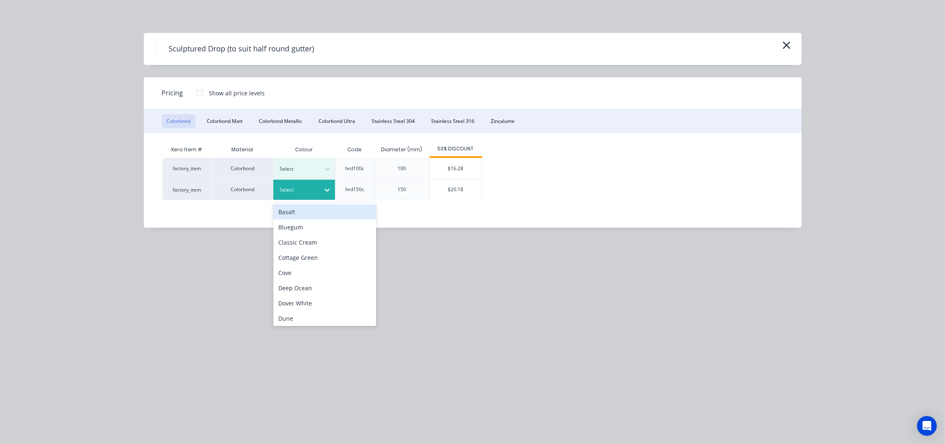
click at [309, 196] on div "Select" at bounding box center [304, 190] width 62 height 20
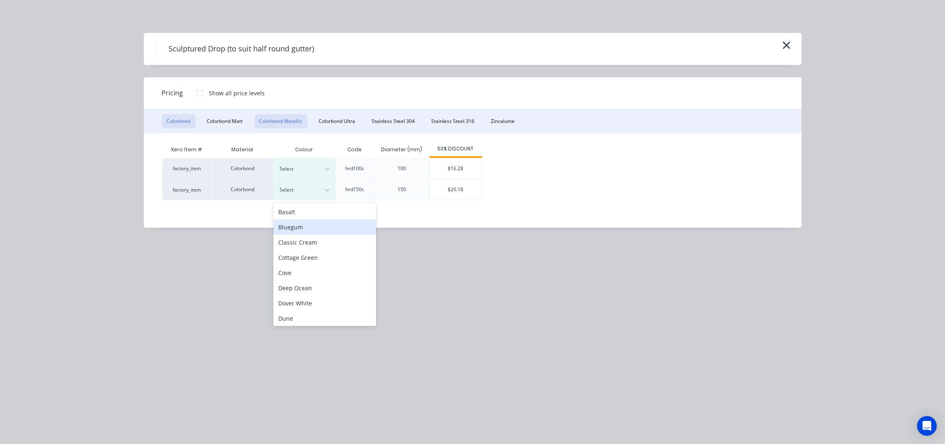
click at [281, 124] on button "Colorbond Metallic" at bounding box center [281, 121] width 53 height 14
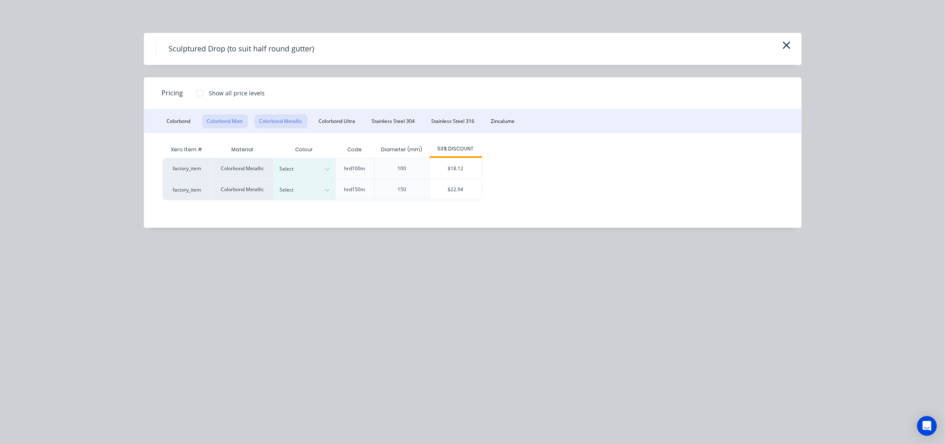
click at [245, 127] on div "Colorbond Colorbond Matt Colorbond Metallic Colorbond Ultra Stainless Steel 304…" at bounding box center [473, 121] width 658 height 24
drag, startPoint x: 223, startPoint y: 118, endPoint x: 227, endPoint y: 121, distance: 5.5
click at [223, 117] on button "Colorbond Matt" at bounding box center [225, 121] width 46 height 14
click at [301, 186] on div at bounding box center [298, 189] width 37 height 9
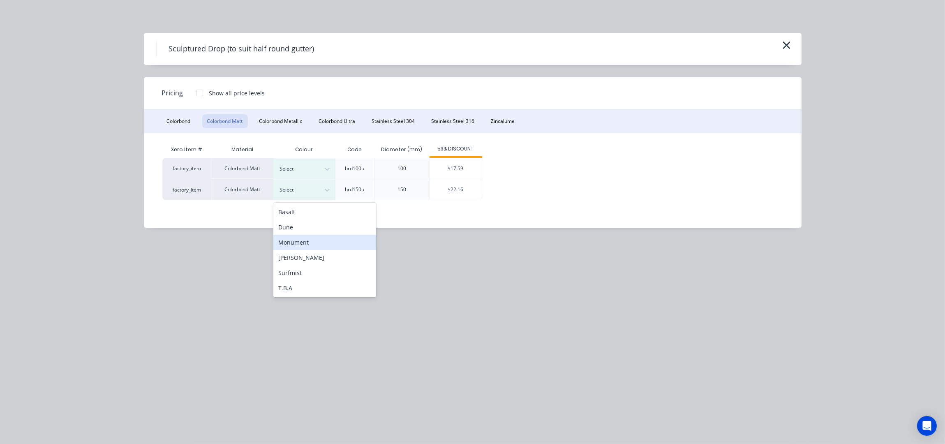
click at [305, 246] on div "Monument" at bounding box center [324, 242] width 103 height 15
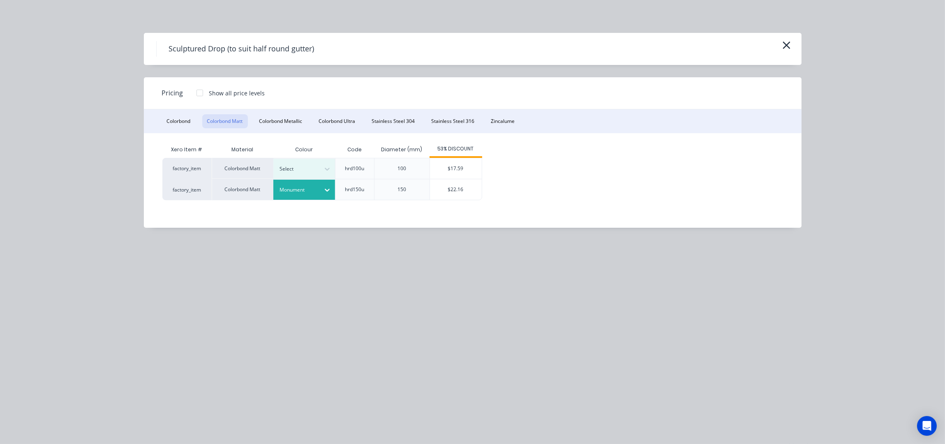
drag, startPoint x: 438, startPoint y: 192, endPoint x: 430, endPoint y: 202, distance: 12.6
click at [438, 191] on div "$22.16" at bounding box center [456, 189] width 52 height 21
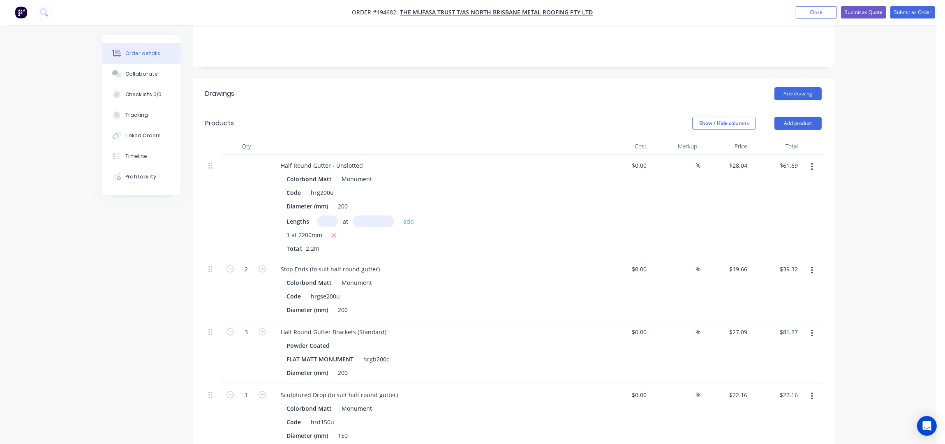
scroll to position [107, 0]
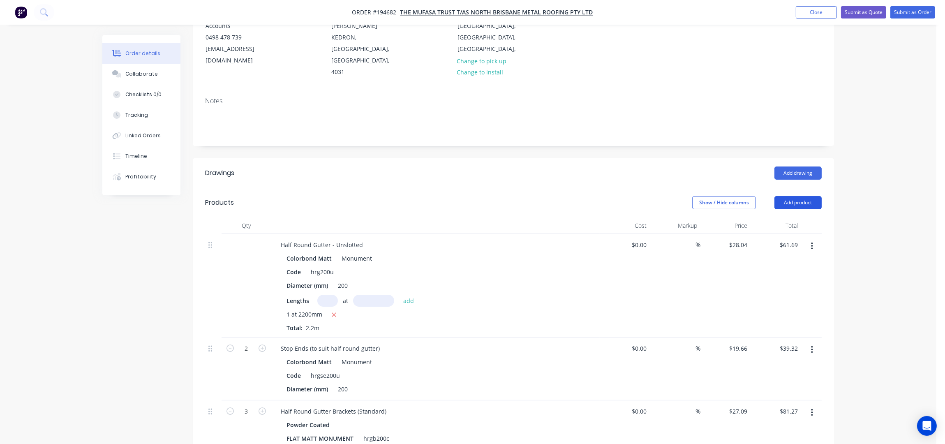
click at [796, 196] on button "Add product" at bounding box center [798, 202] width 47 height 13
click at [797, 218] on div "Product catalogue" at bounding box center [782, 224] width 63 height 12
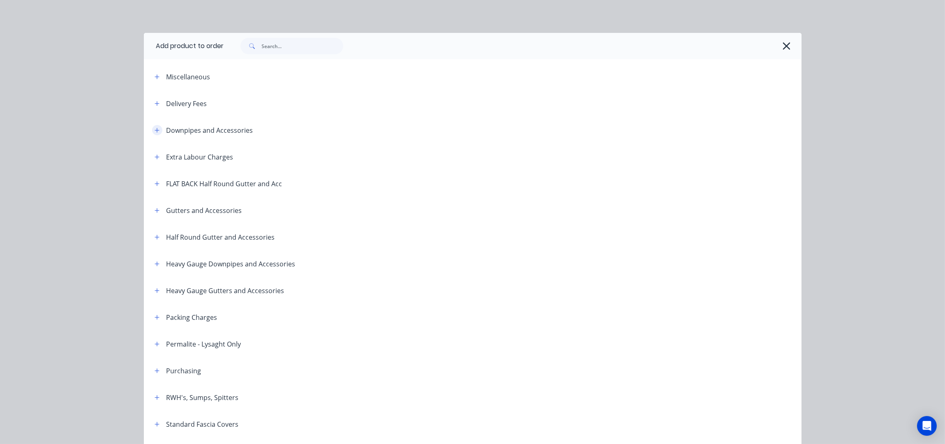
click at [152, 130] on button "button" at bounding box center [157, 130] width 10 height 10
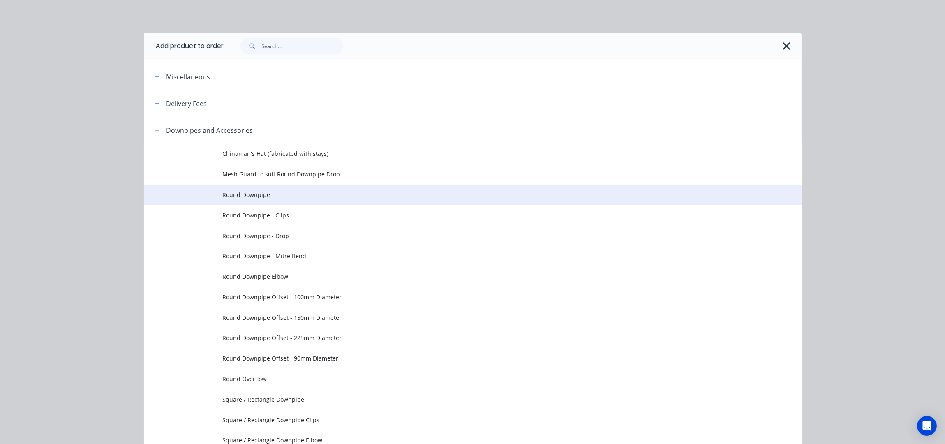
click at [266, 196] on span "Round Downpipe" at bounding box center [454, 194] width 463 height 9
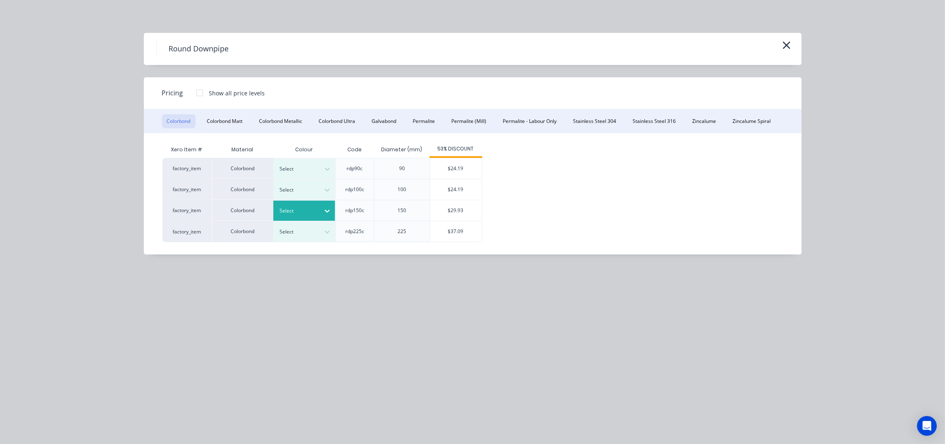
drag, startPoint x: 345, startPoint y: 211, endPoint x: 327, endPoint y: 211, distance: 18.5
click at [345, 211] on div "rdp150c" at bounding box center [354, 210] width 19 height 7
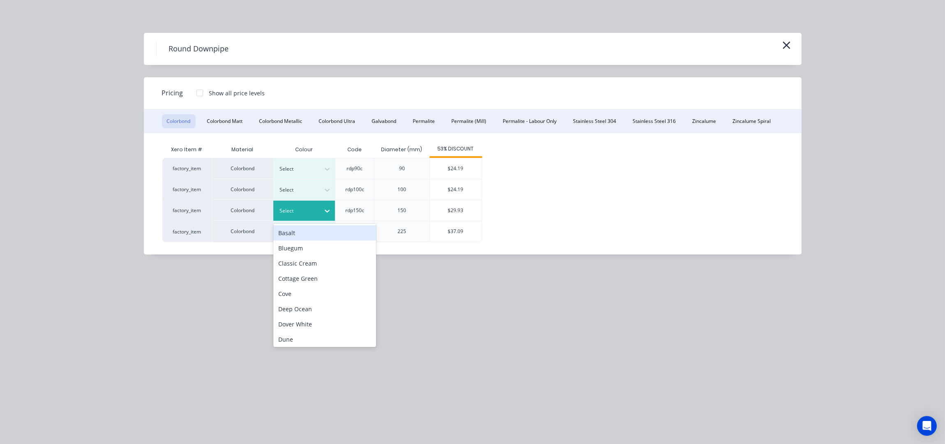
click at [314, 211] on div at bounding box center [298, 210] width 37 height 9
click at [246, 122] on button "Colorbond Matt" at bounding box center [225, 121] width 46 height 14
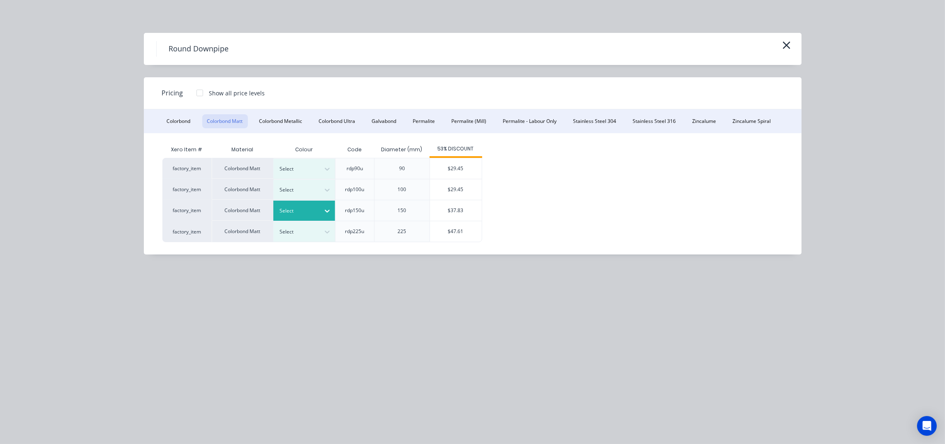
click at [303, 213] on div at bounding box center [298, 210] width 37 height 9
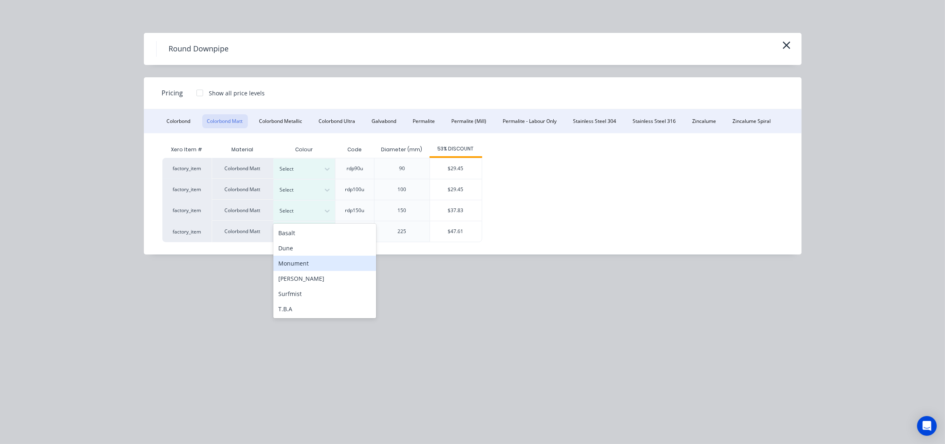
click at [312, 265] on div "Monument" at bounding box center [324, 263] width 103 height 15
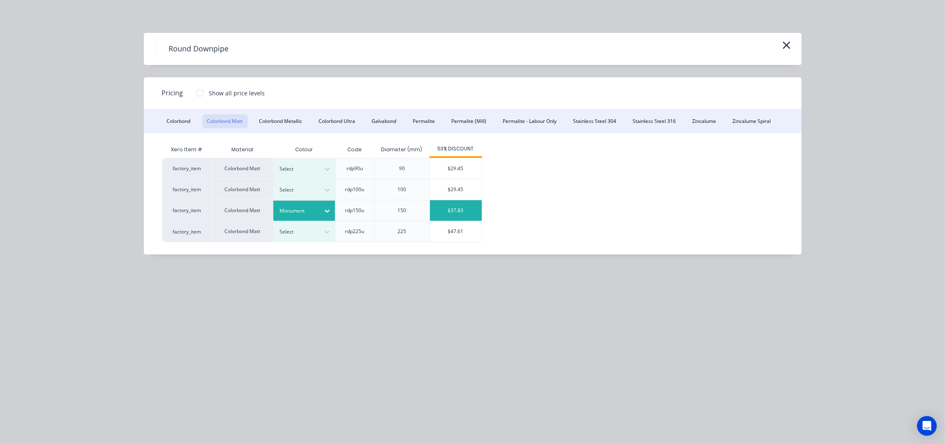
click at [455, 210] on div "$37.83" at bounding box center [456, 210] width 52 height 21
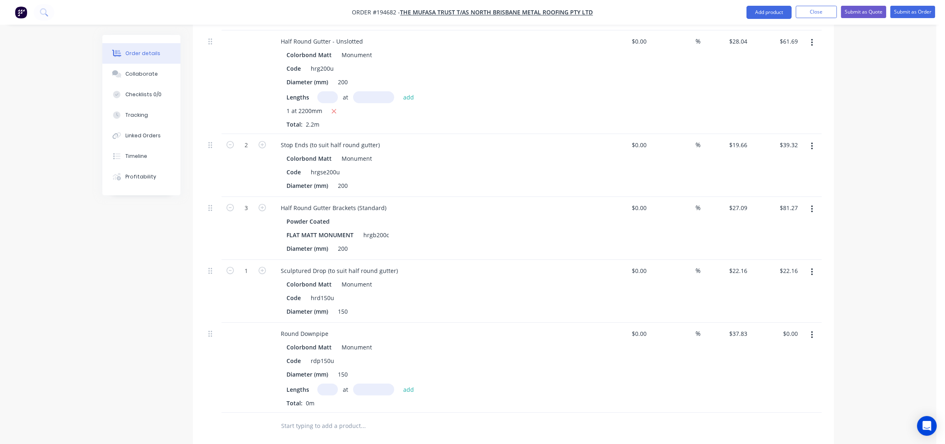
scroll to position [381, 0]
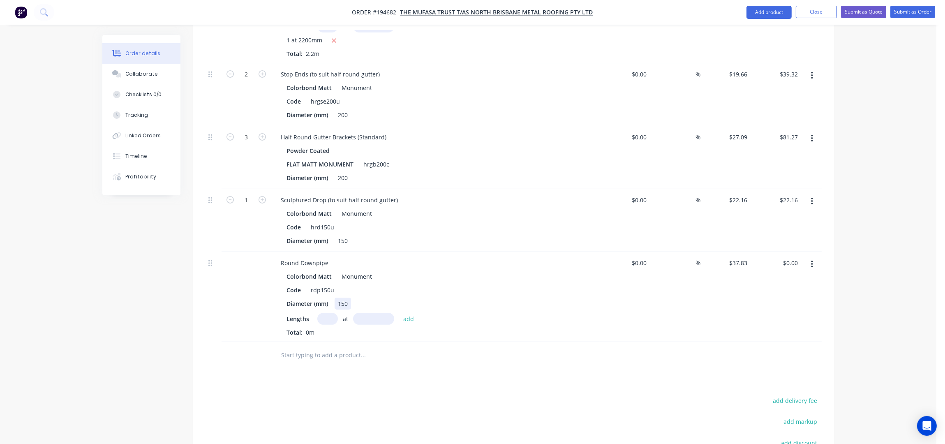
click at [348, 298] on div "150" at bounding box center [343, 304] width 16 height 12
click at [320, 313] on input "text" at bounding box center [327, 319] width 21 height 12
type input "1"
type input "4200"
click at [399, 313] on button "add" at bounding box center [408, 318] width 19 height 11
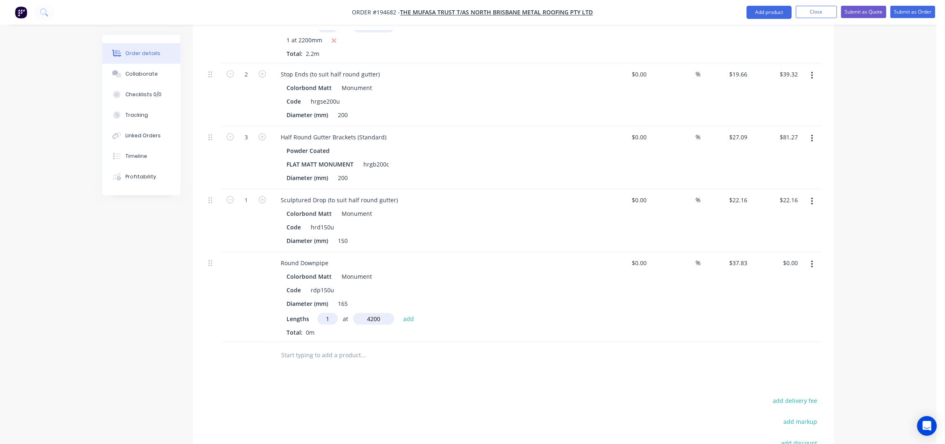
type input "$158.89"
type input "1"
type input "4300"
click at [399, 313] on button "add" at bounding box center [408, 318] width 19 height 11
type input "$321.56"
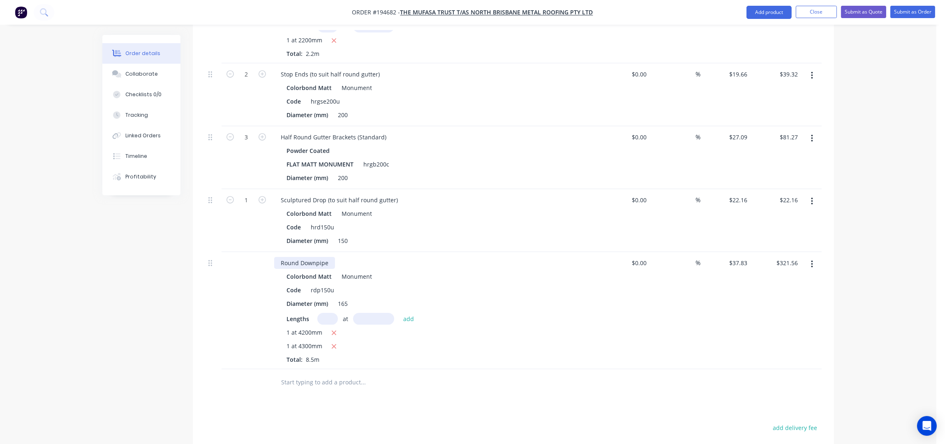
click at [281, 257] on div "Round Downpipe" at bounding box center [304, 263] width 61 height 12
click at [369, 374] on input "text" at bounding box center [363, 382] width 164 height 16
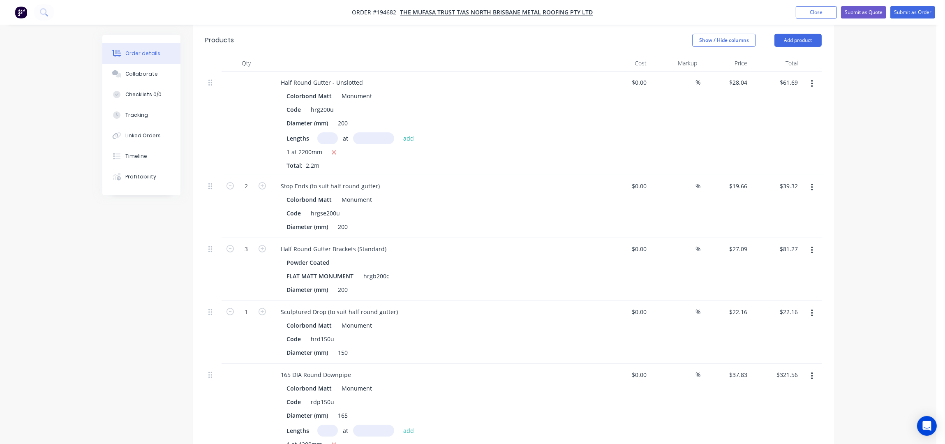
scroll to position [161, 0]
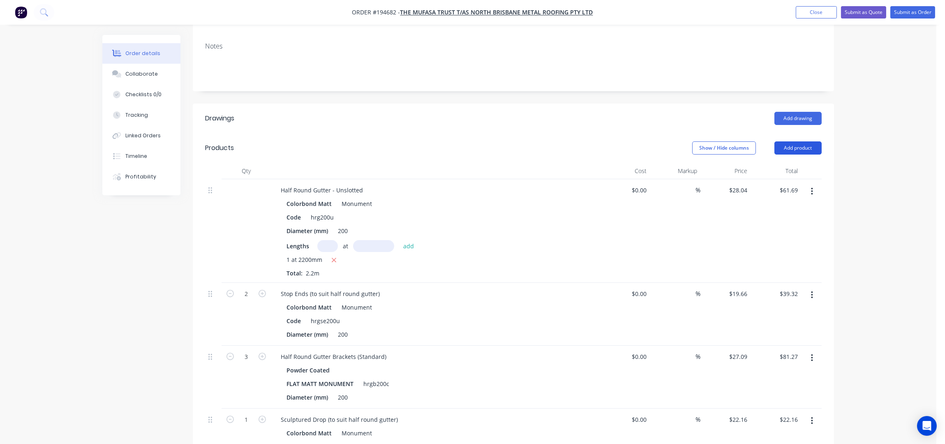
click at [803, 141] on button "Add product" at bounding box center [798, 147] width 47 height 13
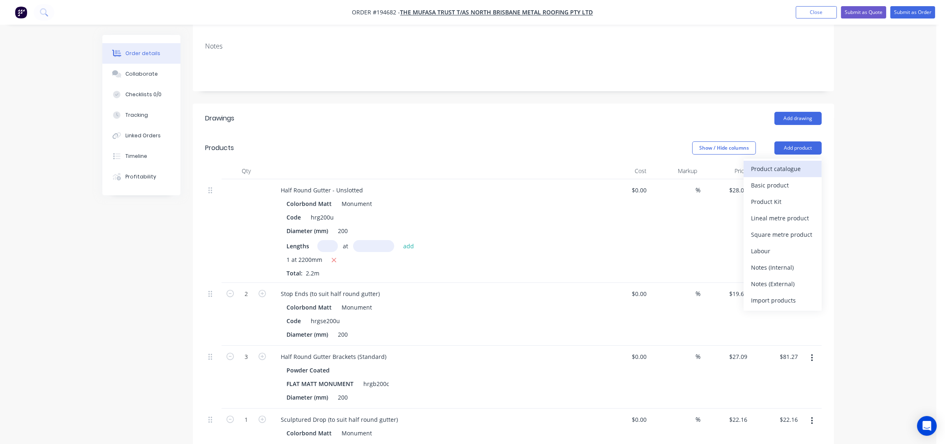
click at [800, 163] on div "Product catalogue" at bounding box center [782, 169] width 63 height 12
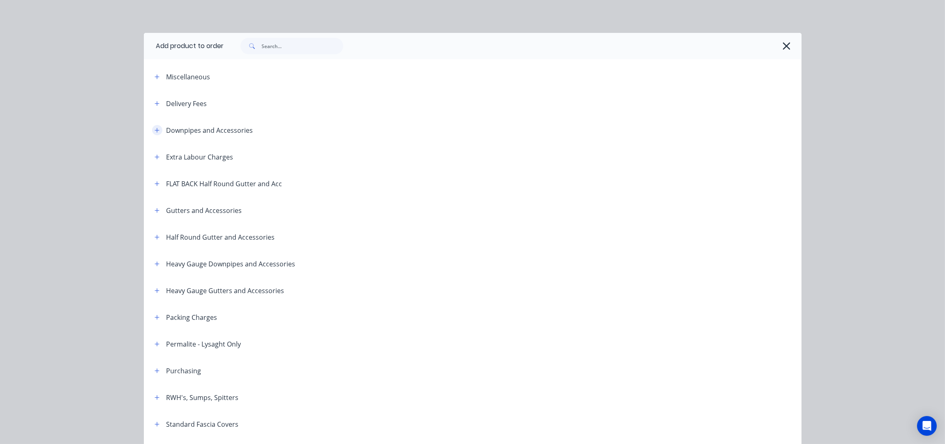
click at [155, 131] on icon "button" at bounding box center [157, 130] width 5 height 6
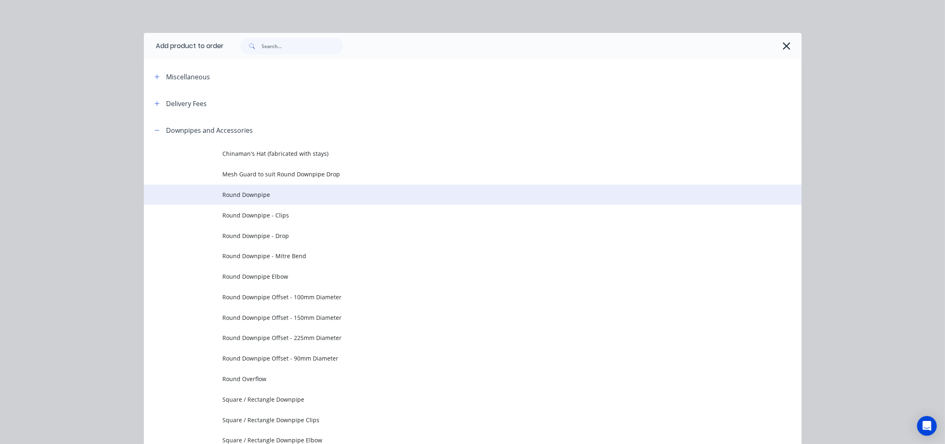
click at [286, 201] on td "Round Downpipe" at bounding box center [512, 195] width 579 height 21
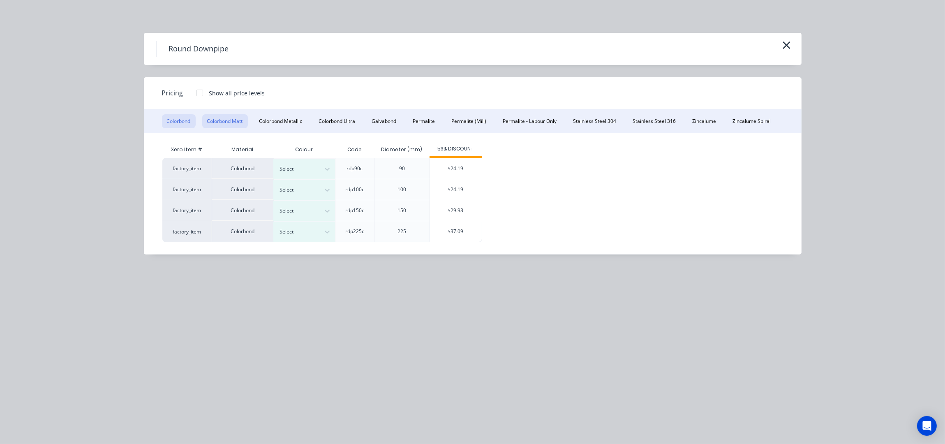
click at [247, 122] on button "Colorbond Matt" at bounding box center [225, 121] width 46 height 14
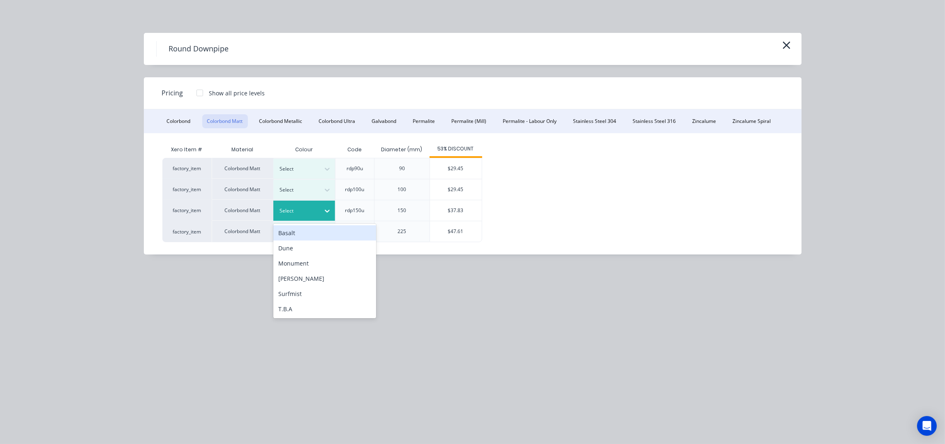
click at [321, 211] on div at bounding box center [327, 210] width 15 height 13
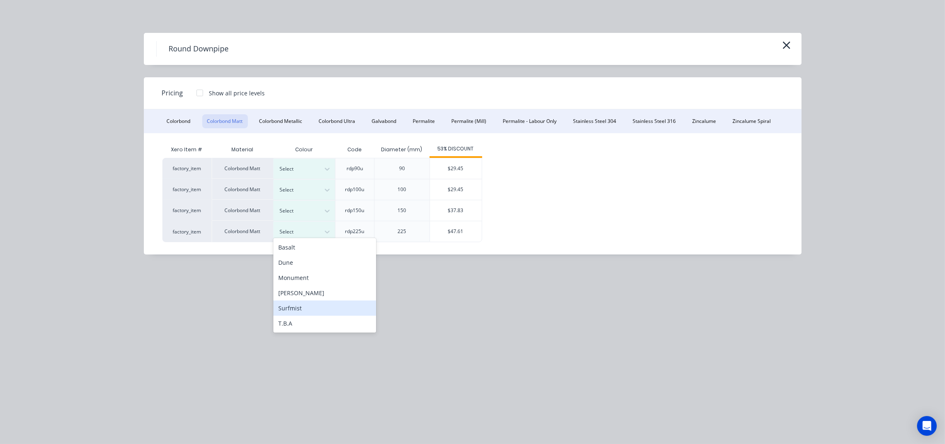
scroll to position [216, 0]
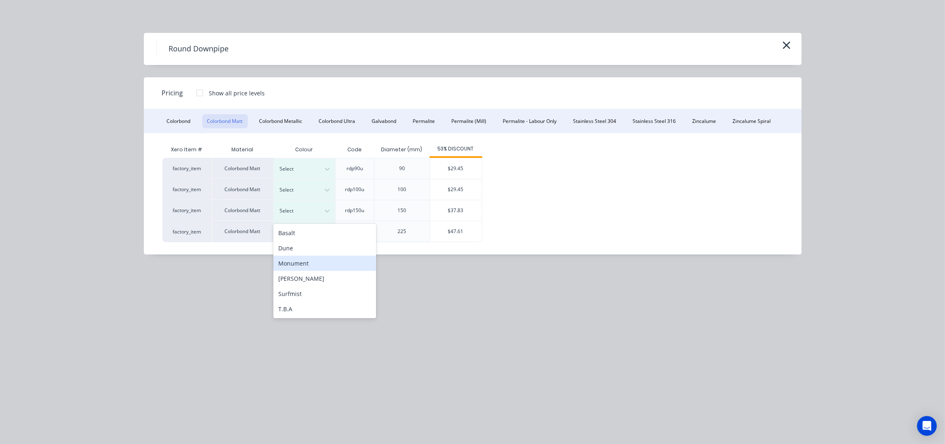
click at [312, 260] on div "Monument" at bounding box center [324, 263] width 103 height 15
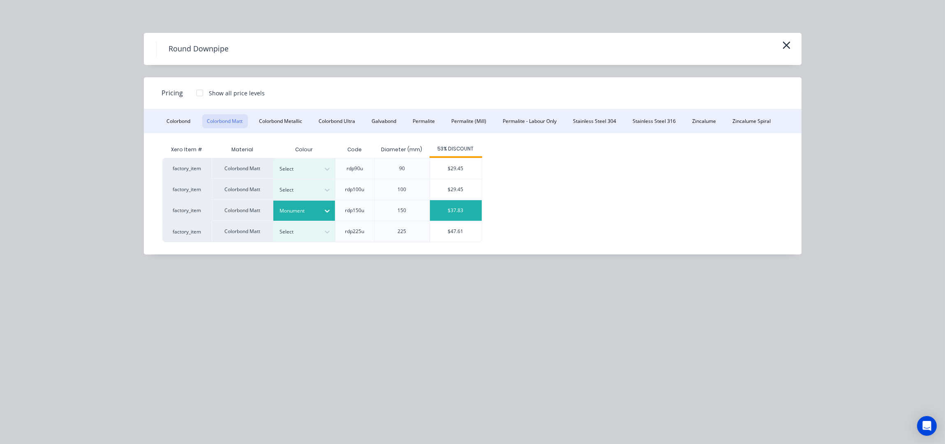
click at [443, 215] on div "$37.83" at bounding box center [456, 210] width 52 height 21
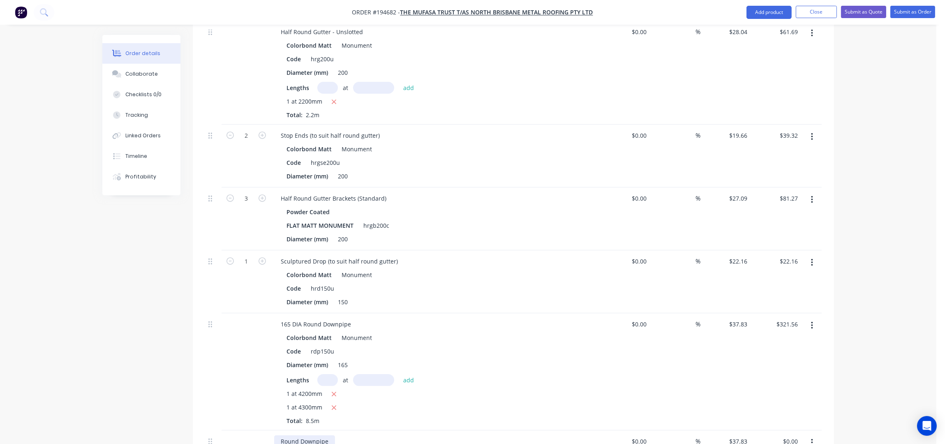
scroll to position [436, 0]
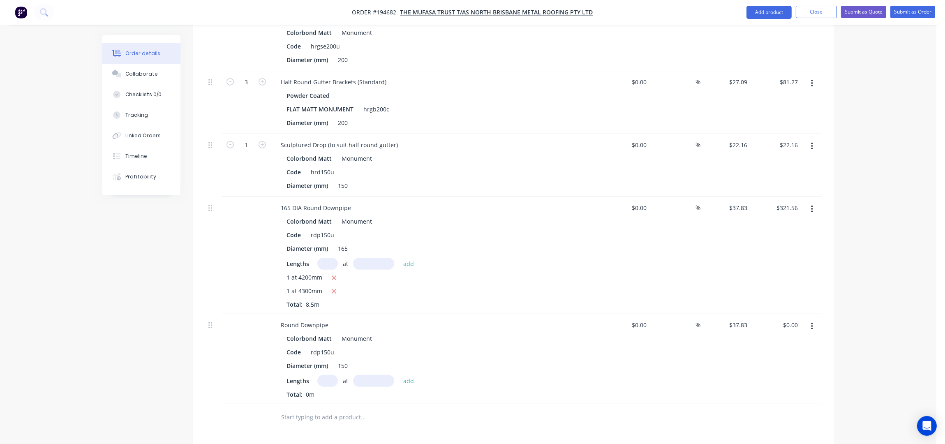
click at [326, 375] on input "text" at bounding box center [327, 381] width 21 height 12
type input "1"
type input "3900"
click at [399, 375] on button "add" at bounding box center [408, 380] width 19 height 11
type input "$147.54"
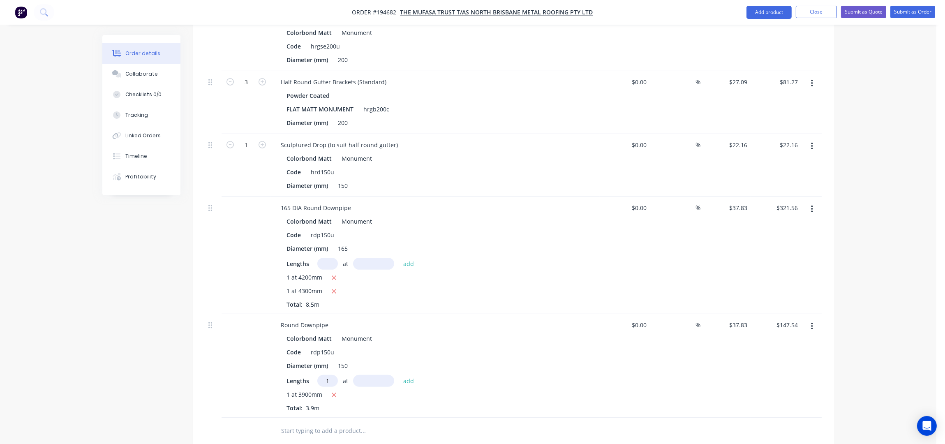
type input "1"
type input "3400"
click at [399, 375] on button "add" at bounding box center [408, 380] width 19 height 11
type input "$276.16"
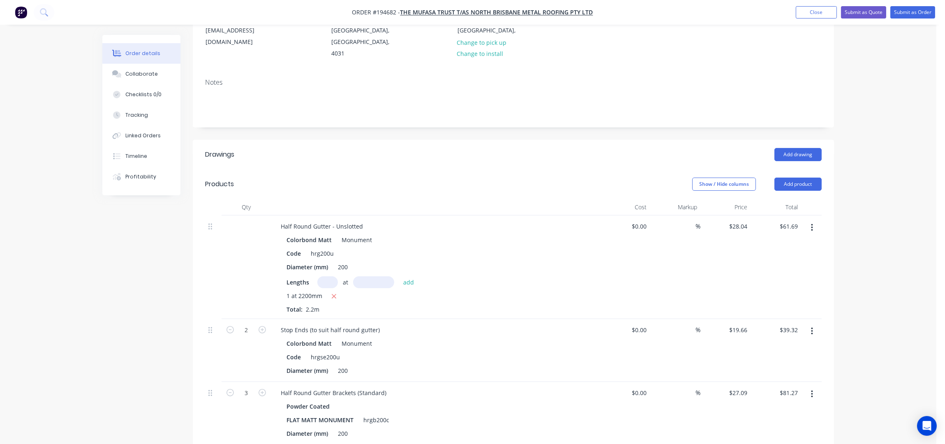
scroll to position [52, 0]
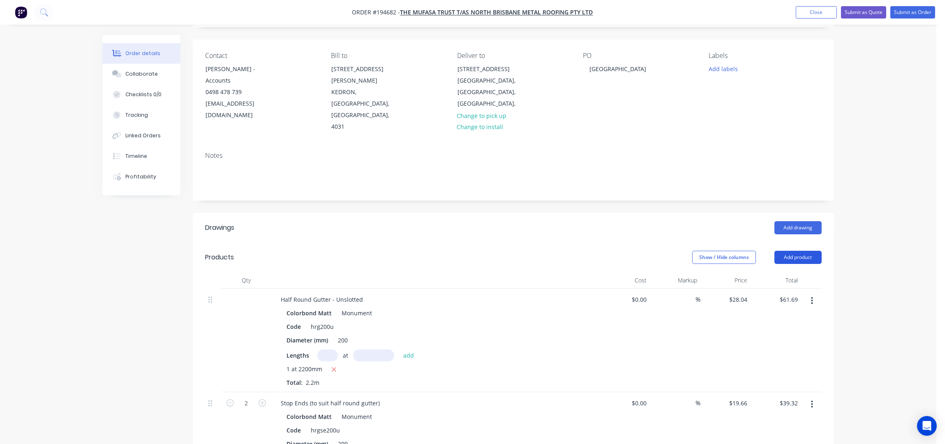
click at [799, 251] on button "Add product" at bounding box center [798, 257] width 47 height 13
click at [795, 268] on div "Product catalogue Basic product Product Kit Lineal metre product Square metre p…" at bounding box center [783, 344] width 78 height 152
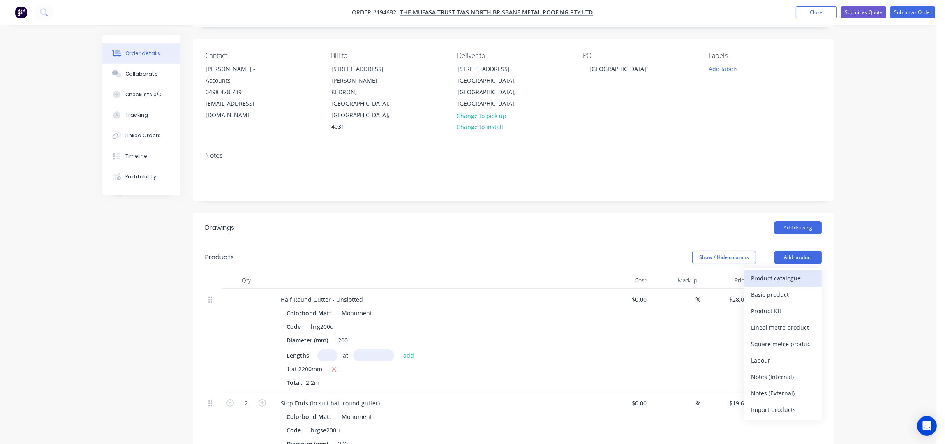
click at [795, 272] on div "Product catalogue" at bounding box center [782, 278] width 63 height 12
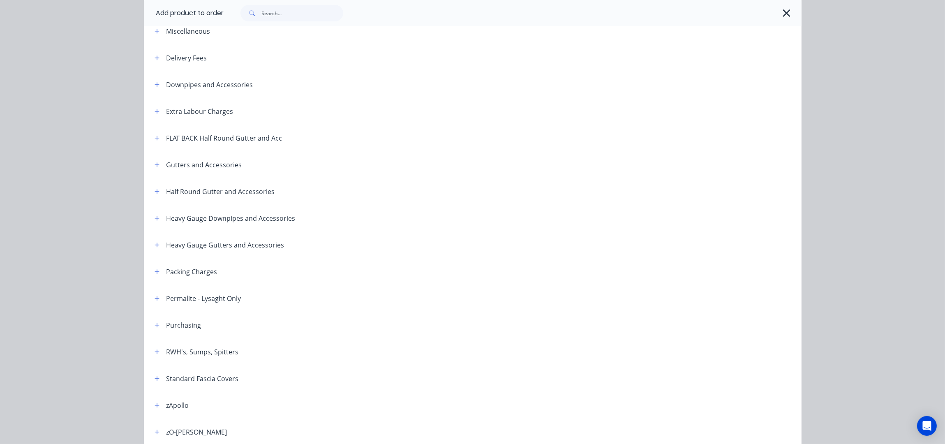
scroll to position [0, 0]
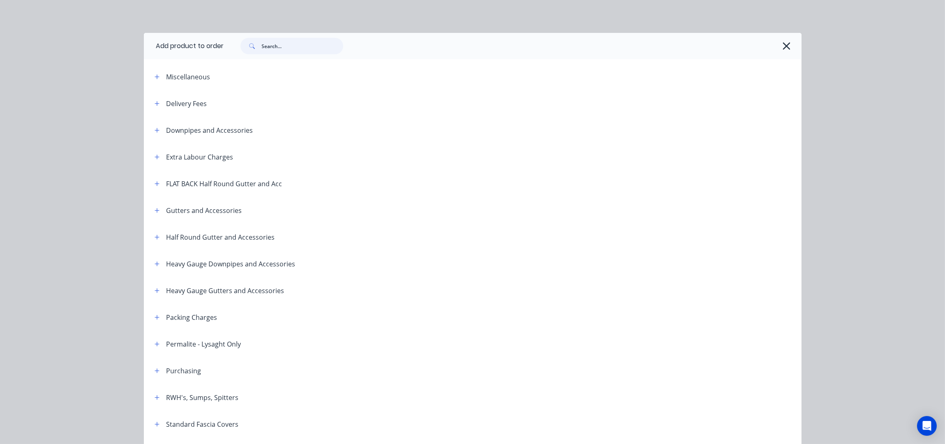
click at [274, 43] on input "text" at bounding box center [302, 46] width 81 height 16
type input "T-BRACK"
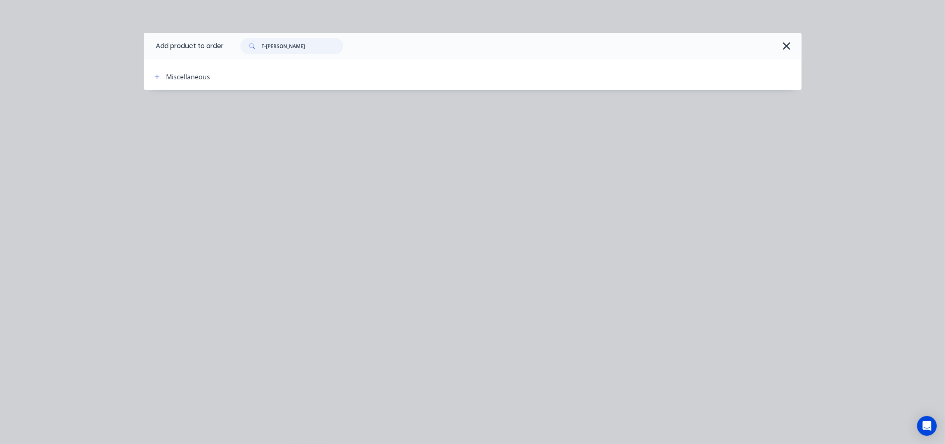
drag, startPoint x: 301, startPoint y: 44, endPoint x: 255, endPoint y: 44, distance: 46.5
click at [255, 44] on div "T-BRACK" at bounding box center [292, 46] width 103 height 16
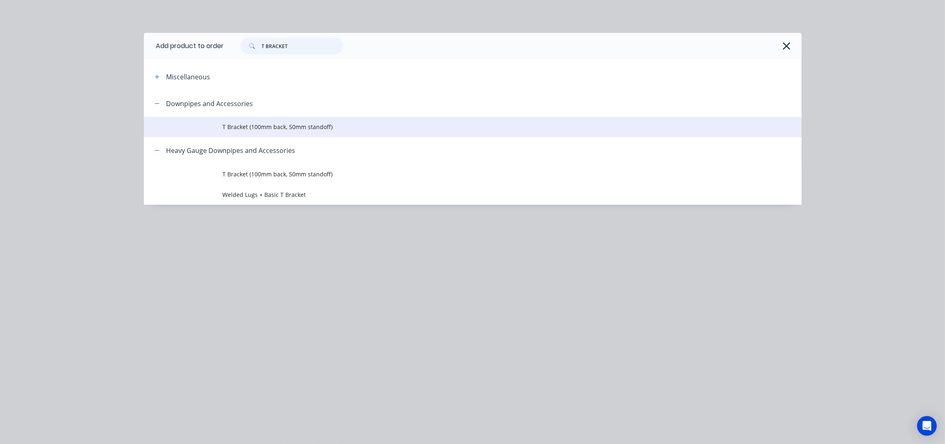
type input "T BRACKET"
click at [257, 131] on span "T Bracket (100mm back, 50mm standoff)" at bounding box center [454, 127] width 463 height 9
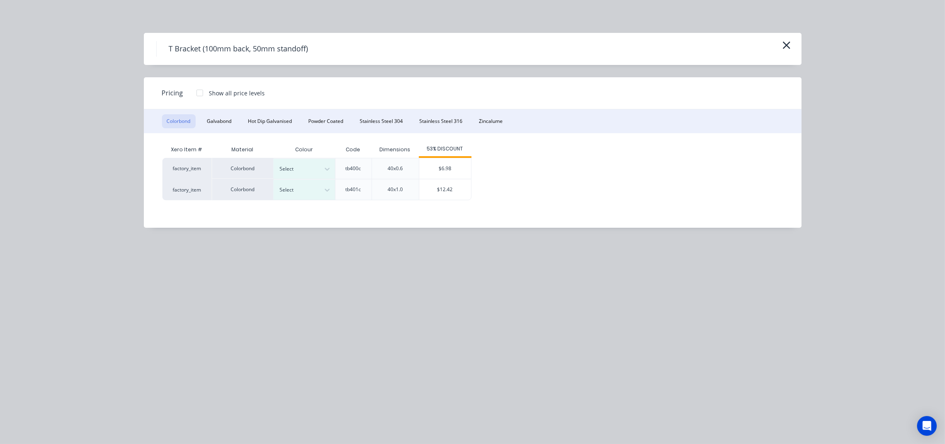
scroll to position [161, 0]
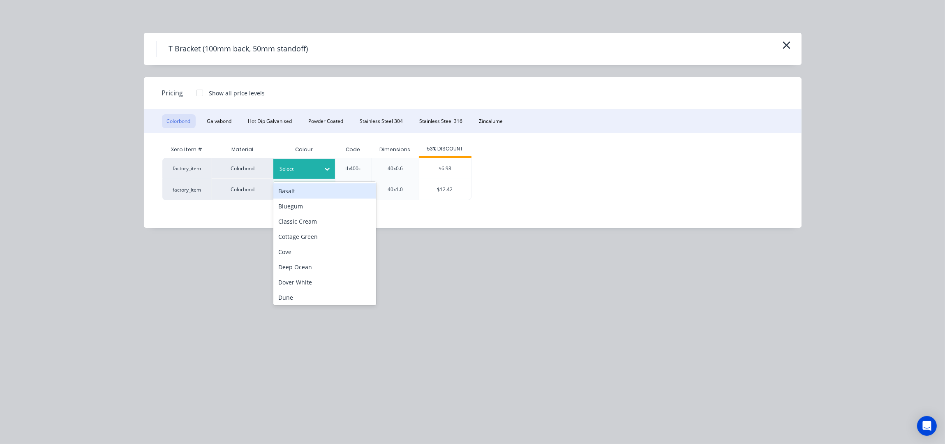
click at [310, 172] on div at bounding box center [298, 168] width 37 height 9
click at [563, 137] on div "Xero Item # Material Colour Code Dimensions 53% DISCOUNT factory_item Colorbond…" at bounding box center [467, 174] width 646 height 82
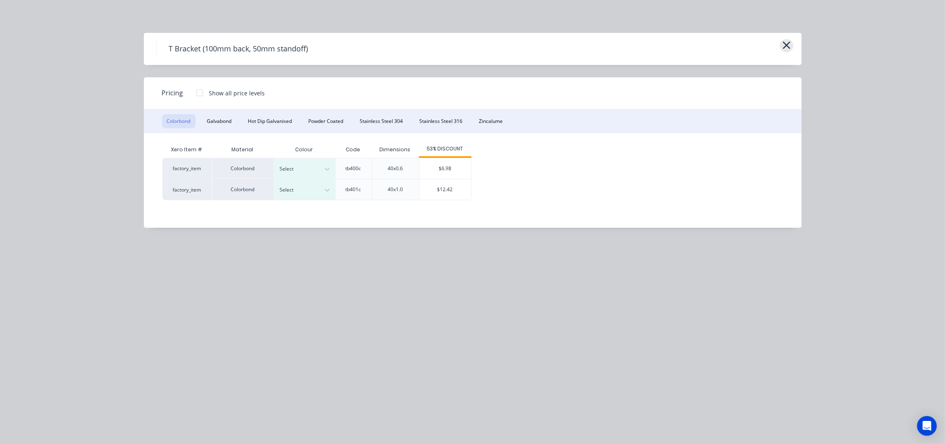
click at [786, 50] on icon "button" at bounding box center [787, 45] width 9 height 12
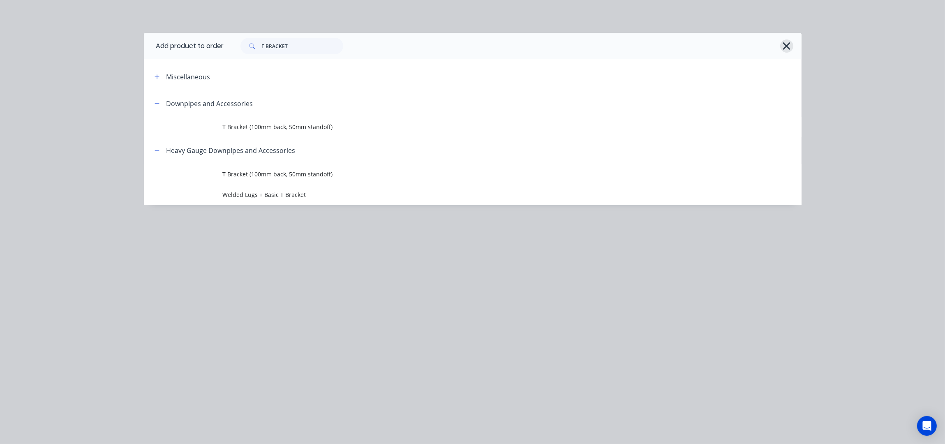
click at [790, 44] on icon "button" at bounding box center [786, 45] width 7 height 7
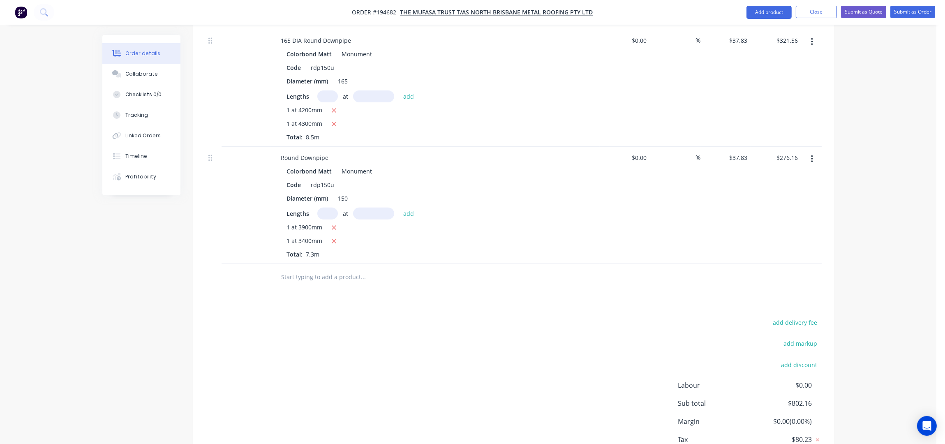
scroll to position [637, 0]
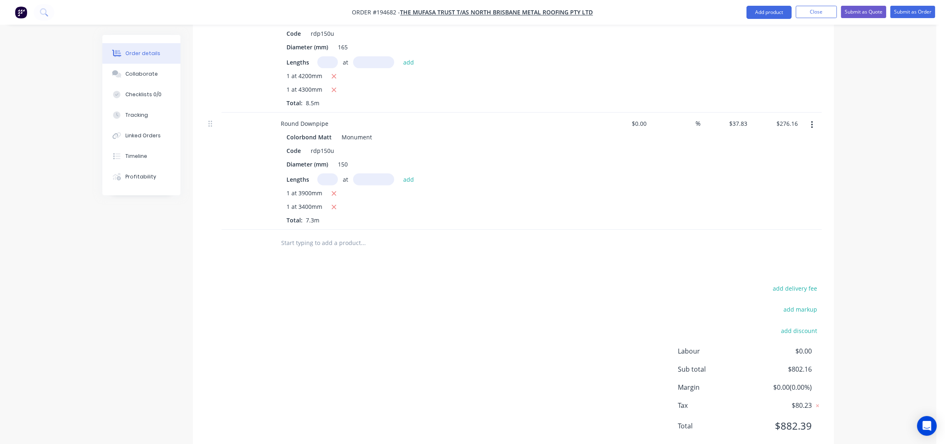
click at [363, 235] on input "text" at bounding box center [363, 243] width 164 height 16
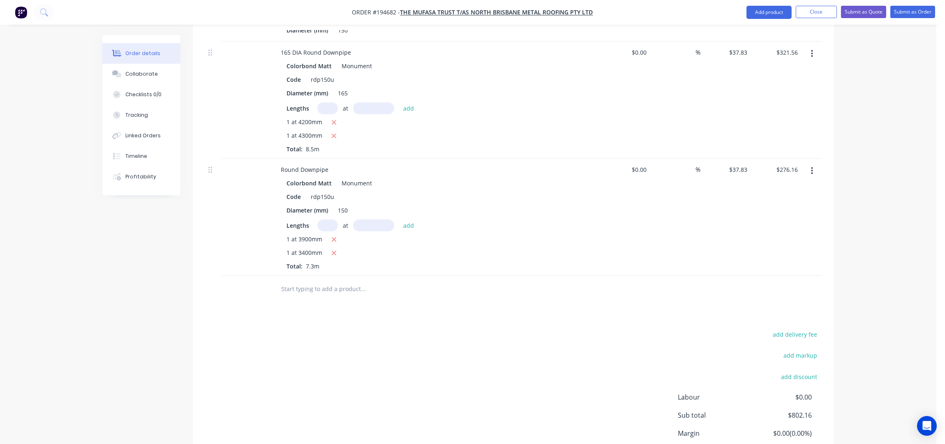
scroll to position [603, 0]
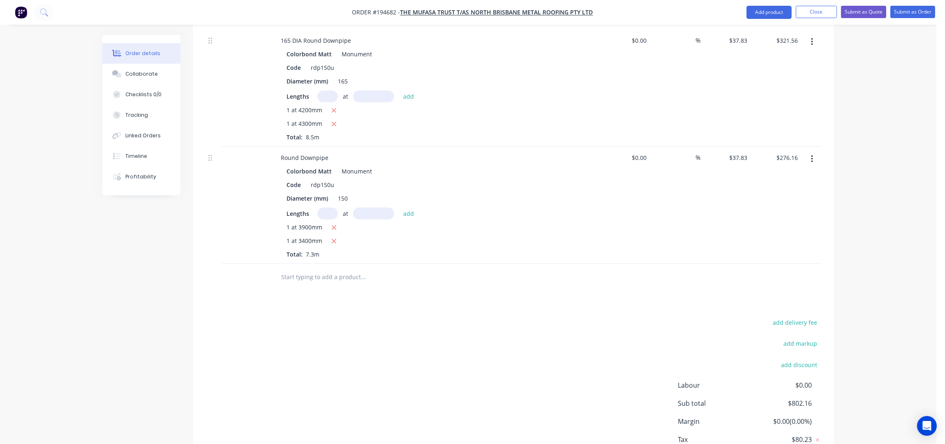
click at [337, 269] on input "text" at bounding box center [363, 277] width 164 height 16
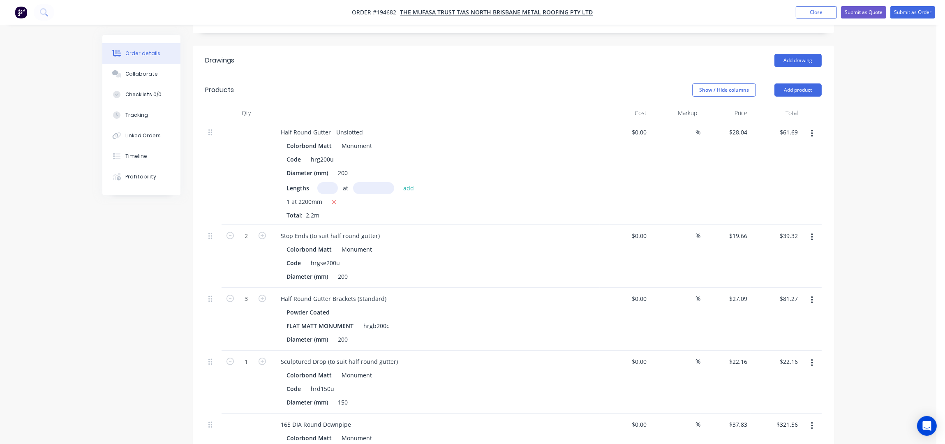
scroll to position [54, 0]
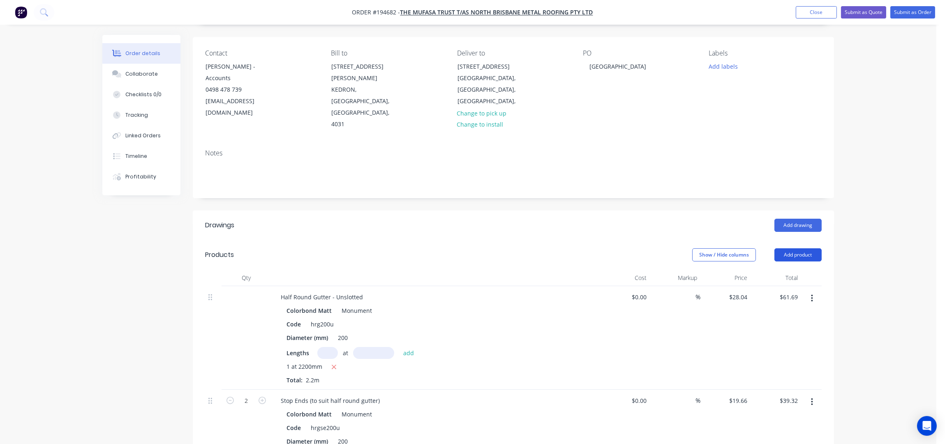
click at [800, 248] on button "Add product" at bounding box center [798, 254] width 47 height 13
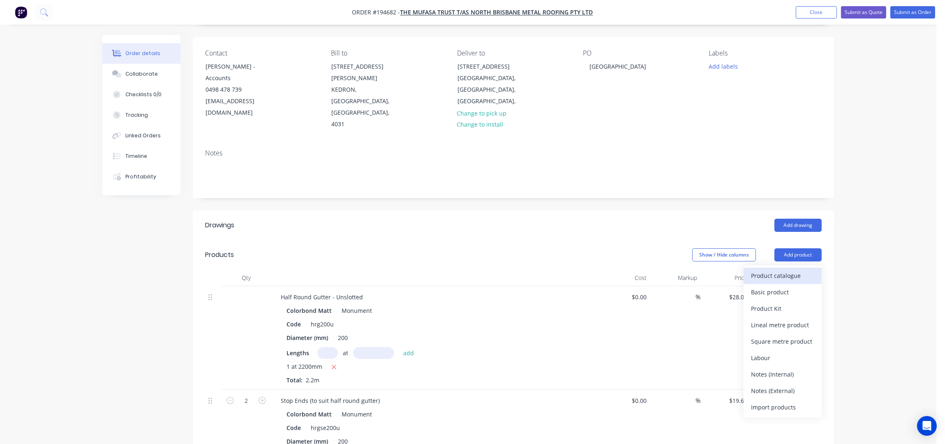
click at [796, 270] on div "Product catalogue" at bounding box center [782, 276] width 63 height 12
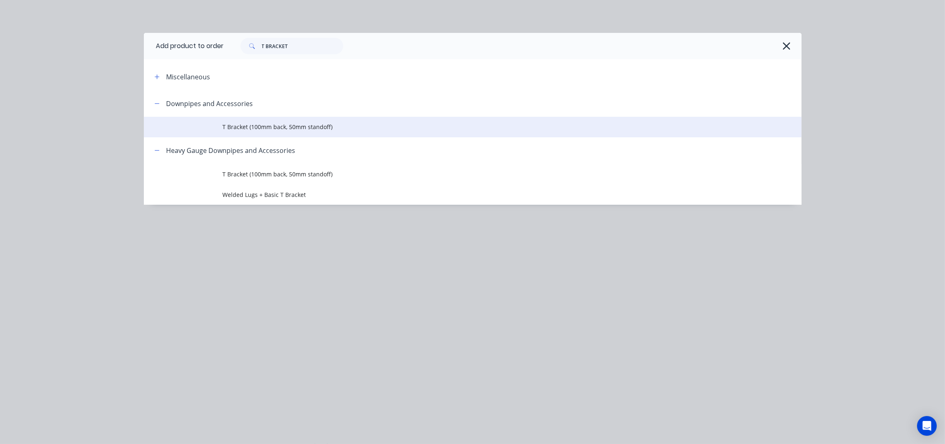
click at [301, 123] on span "T Bracket (100mm back, 50mm standoff)" at bounding box center [454, 127] width 463 height 9
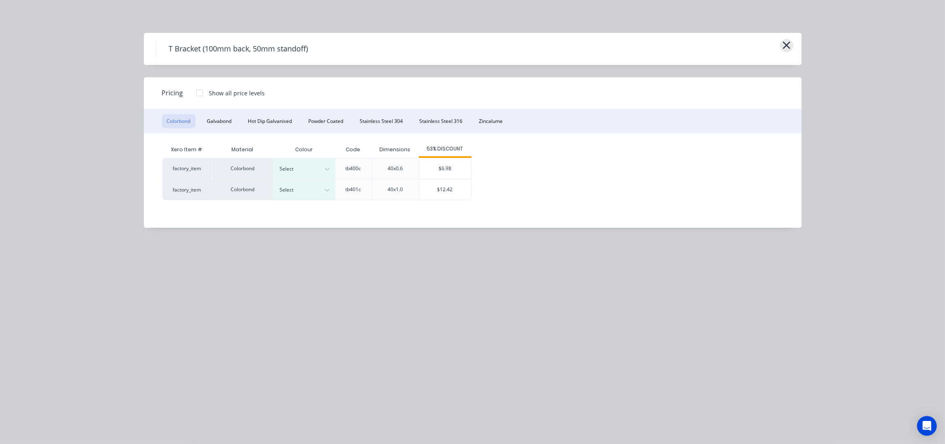
click at [783, 49] on icon "button" at bounding box center [787, 45] width 9 height 12
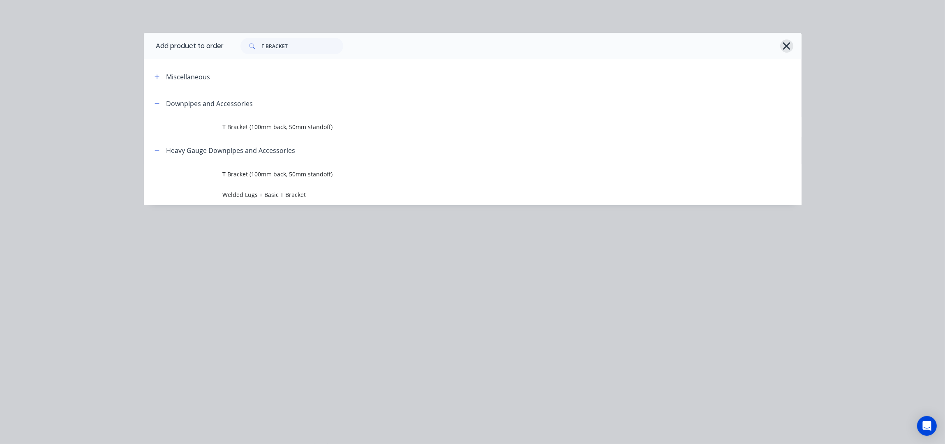
click at [786, 47] on icon "button" at bounding box center [786, 45] width 7 height 7
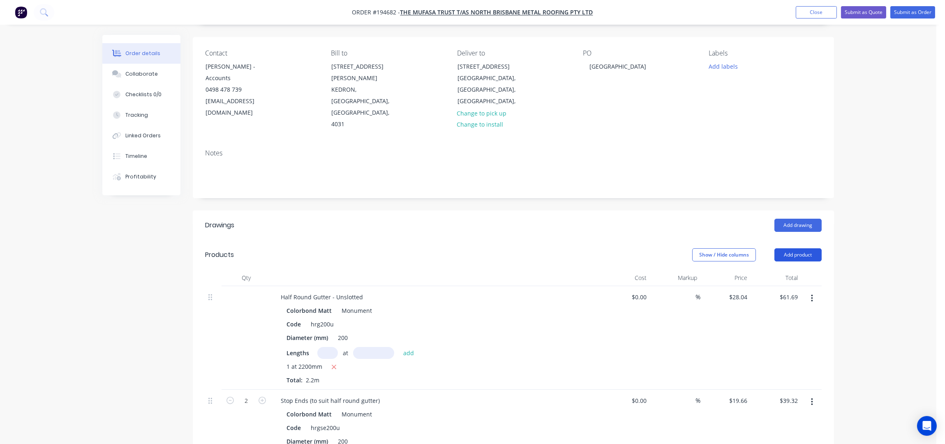
click at [795, 248] on button "Add product" at bounding box center [798, 254] width 47 height 13
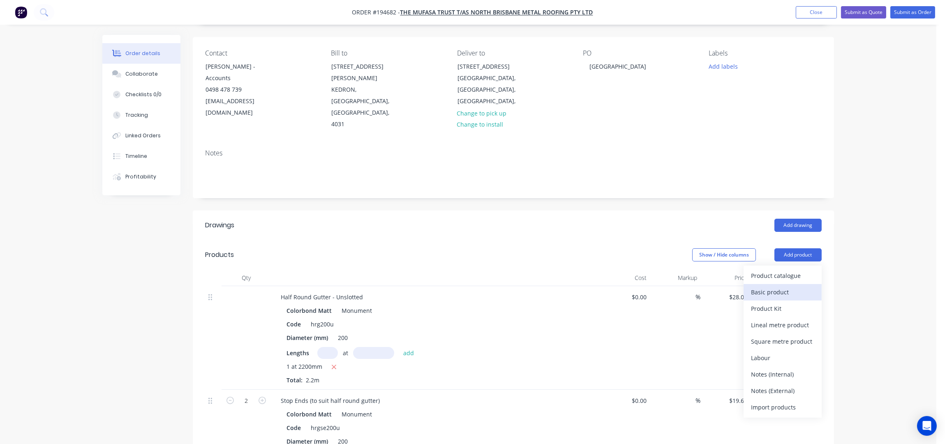
click at [769, 286] on div "Basic product" at bounding box center [782, 292] width 63 height 12
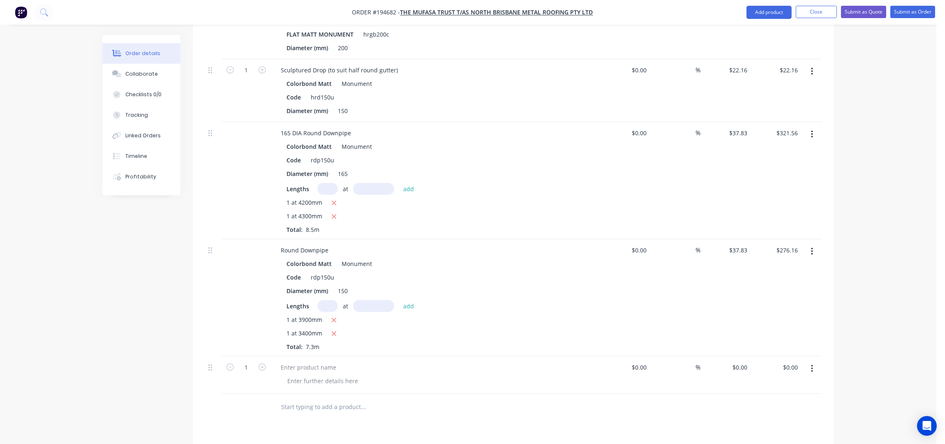
scroll to position [603, 0]
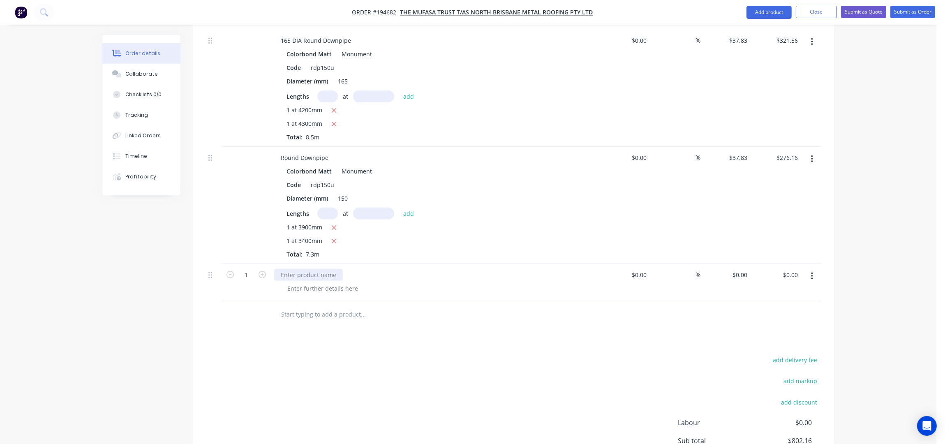
click at [300, 269] on div at bounding box center [308, 275] width 69 height 12
click at [319, 283] on div at bounding box center [323, 289] width 84 height 12
click at [324, 283] on div at bounding box center [323, 289] width 84 height 12
click at [259, 271] on icon "button" at bounding box center [262, 274] width 7 height 7
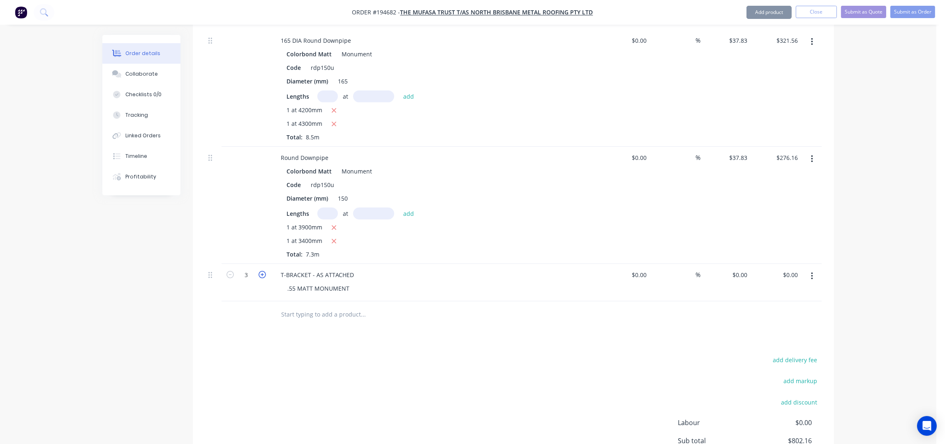
click at [259, 271] on icon "button" at bounding box center [262, 274] width 7 height 7
type input "4"
click at [309, 306] on input "text" at bounding box center [363, 314] width 164 height 16
click at [814, 269] on button "button" at bounding box center [812, 276] width 19 height 15
click at [801, 292] on div "Duplicate" at bounding box center [782, 298] width 63 height 12
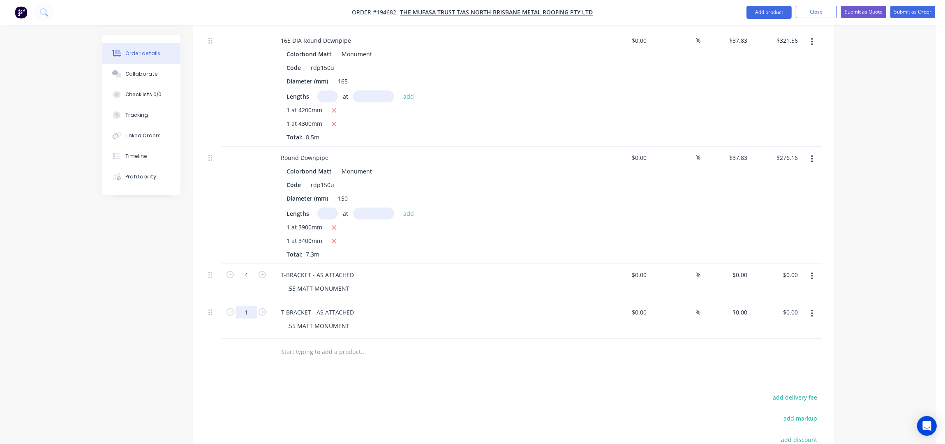
drag, startPoint x: 246, startPoint y: 290, endPoint x: 251, endPoint y: 295, distance: 7.6
click at [246, 306] on input "1" at bounding box center [246, 312] width 21 height 12
type input "23"
click at [516, 366] on div "Drawings Add drawing Products Show / Hide columns Add product Qty Cost Markup P…" at bounding box center [514, 112] width 642 height 901
click at [812, 310] on icon "button" at bounding box center [812, 313] width 2 height 7
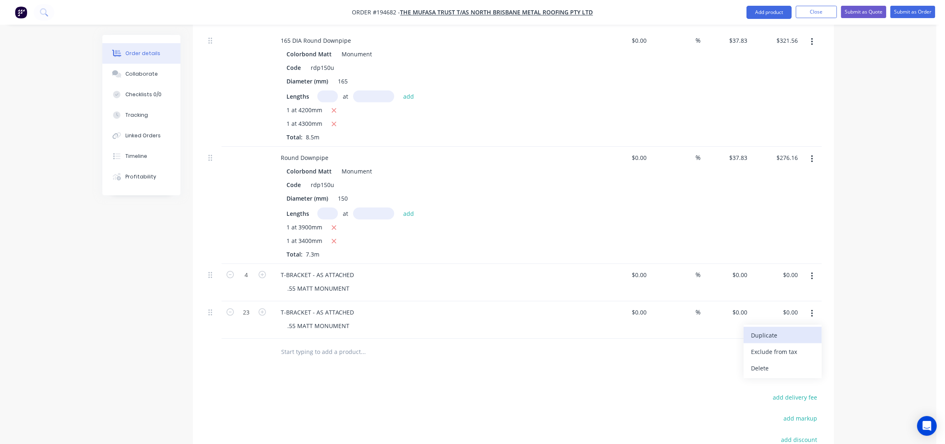
click at [792, 329] on div "Duplicate" at bounding box center [782, 335] width 63 height 12
click at [260, 346] on icon "button" at bounding box center [262, 349] width 7 height 7
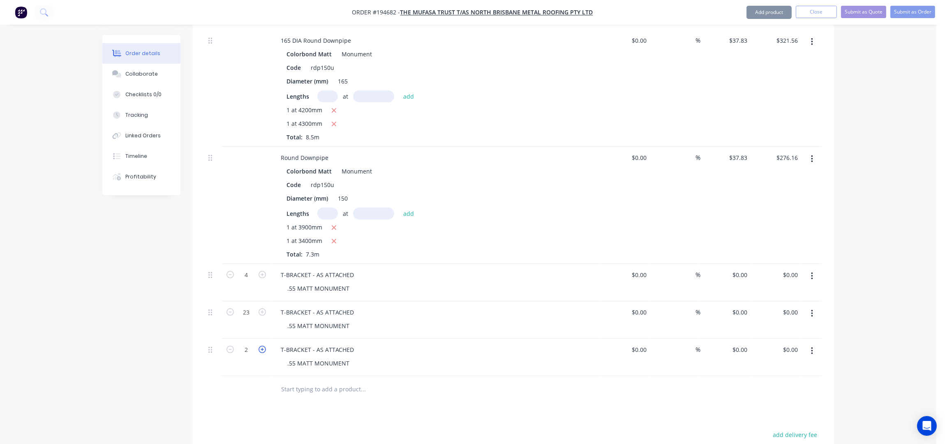
click at [260, 346] on icon "button" at bounding box center [262, 349] width 7 height 7
type input "4"
click at [327, 381] on input "text" at bounding box center [363, 389] width 164 height 16
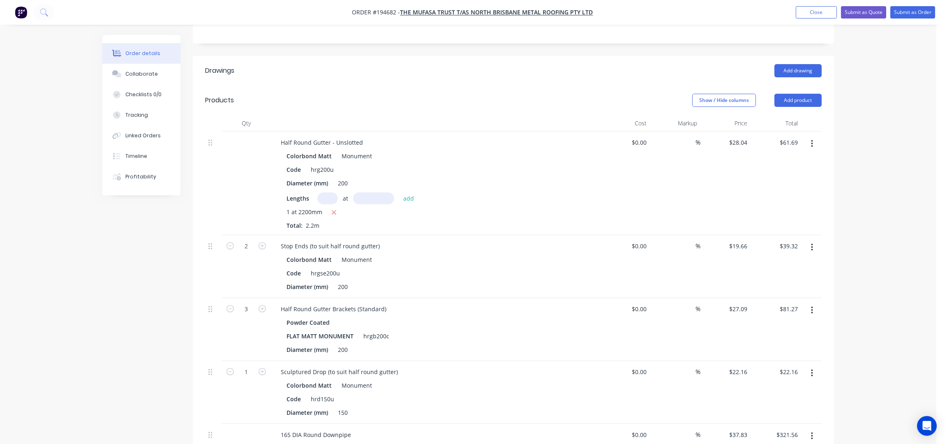
scroll to position [109, 0]
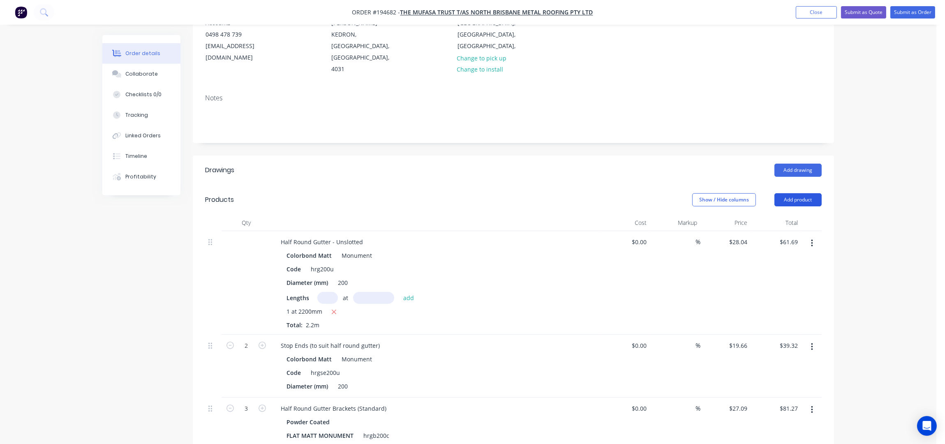
click at [804, 193] on button "Add product" at bounding box center [798, 199] width 47 height 13
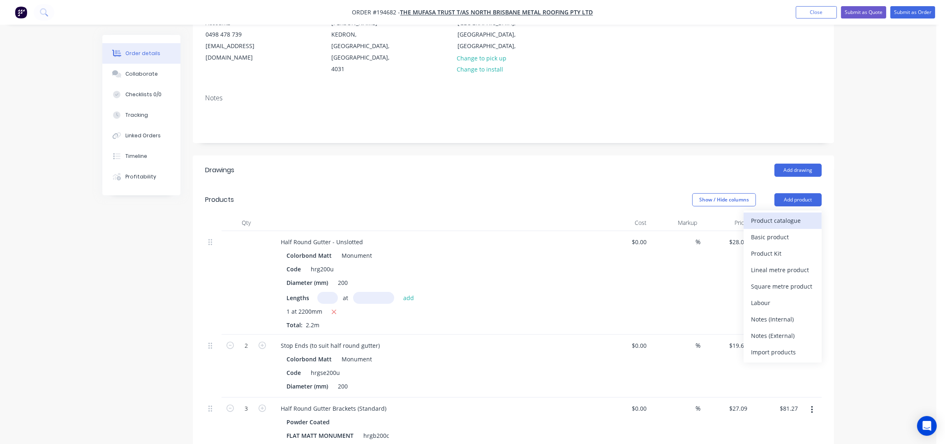
click at [794, 215] on div "Product catalogue" at bounding box center [782, 221] width 63 height 12
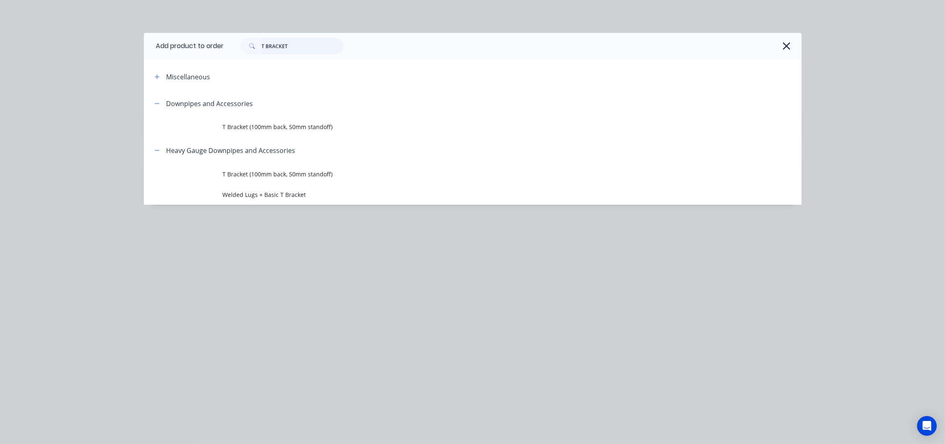
drag, startPoint x: 264, startPoint y: 52, endPoint x: 136, endPoint y: 58, distance: 128.5
click at [136, 58] on div "Add product to order T BRACKET Miscellaneous Downpipes and Accessories T Bracke…" at bounding box center [472, 222] width 945 height 444
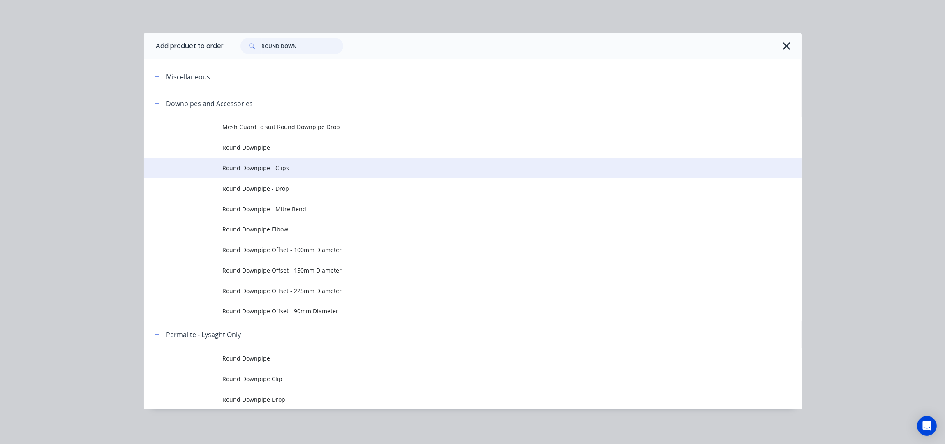
type input "ROUND DOWN"
click at [308, 175] on td "Round Downpipe - Clips" at bounding box center [512, 168] width 579 height 21
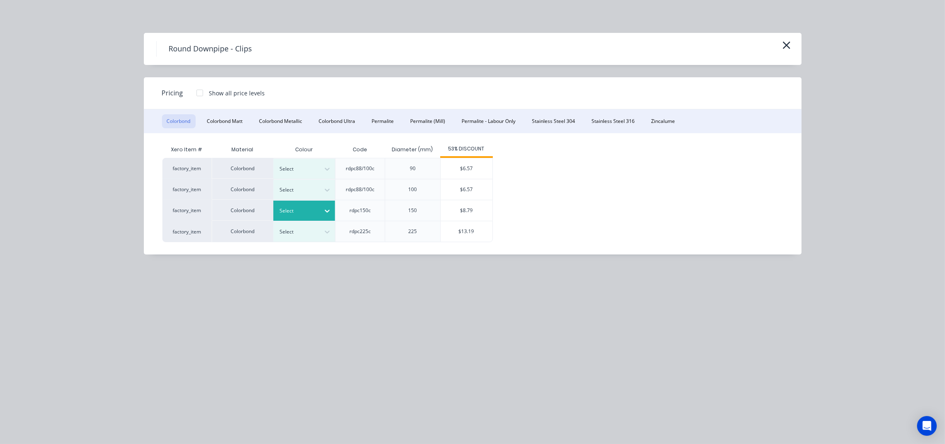
click at [319, 210] on div "Select" at bounding box center [297, 211] width 46 height 11
click at [243, 120] on button "Colorbond Matt" at bounding box center [225, 121] width 46 height 14
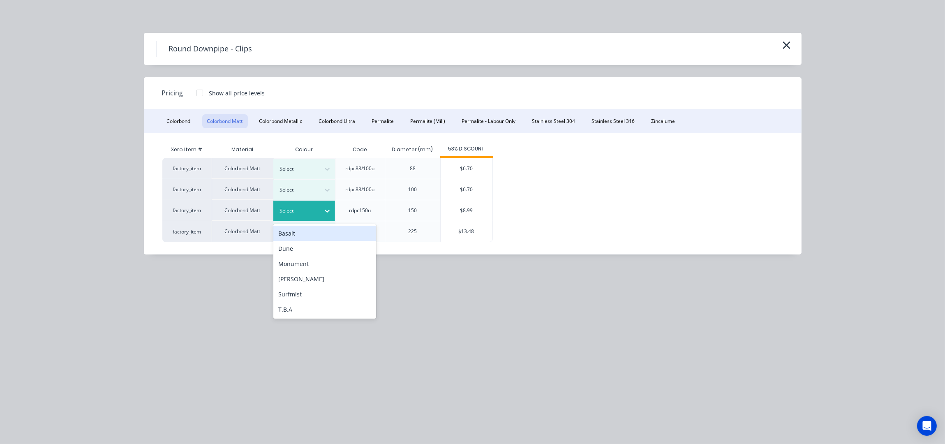
click at [326, 210] on icon at bounding box center [327, 211] width 5 height 3
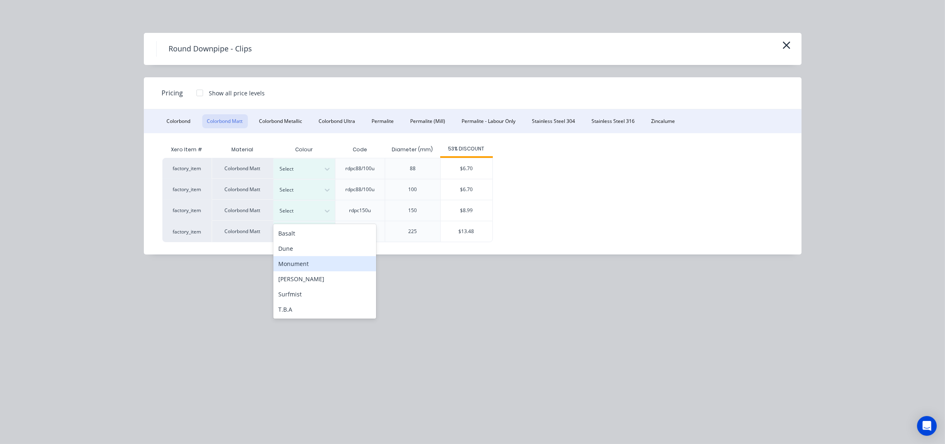
click at [318, 263] on div "Monument" at bounding box center [324, 263] width 103 height 15
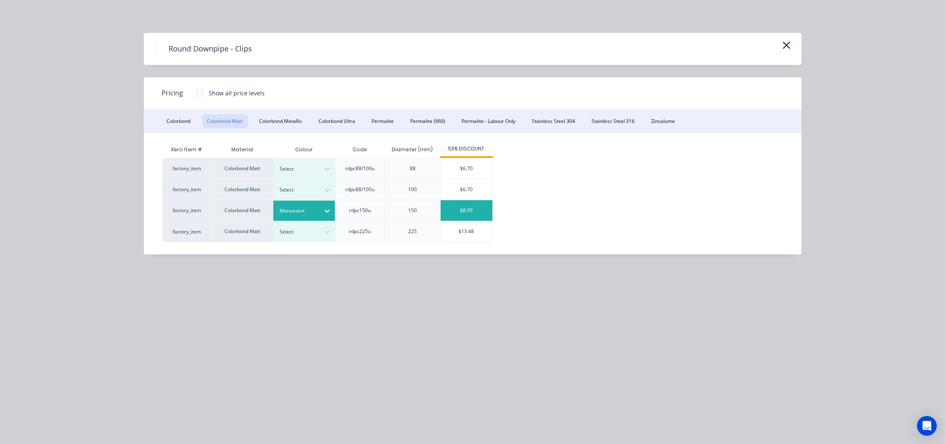
click at [467, 208] on div "$8.99" at bounding box center [467, 210] width 52 height 21
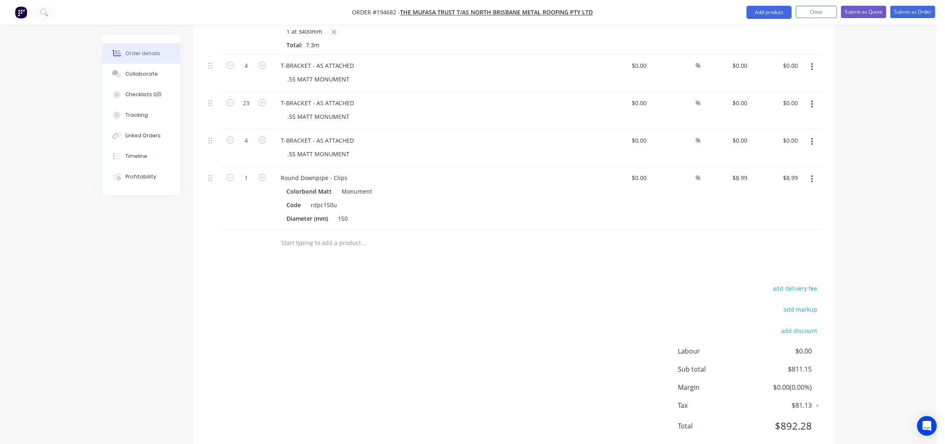
scroll to position [758, 0]
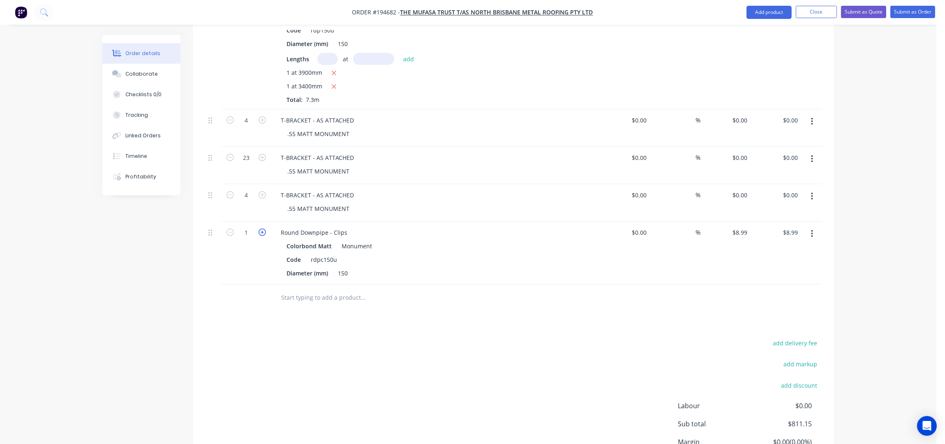
click at [262, 229] on icon "button" at bounding box center [262, 232] width 7 height 7
type input "2"
type input "$17.98"
click at [263, 229] on icon "button" at bounding box center [262, 232] width 7 height 7
type input "3"
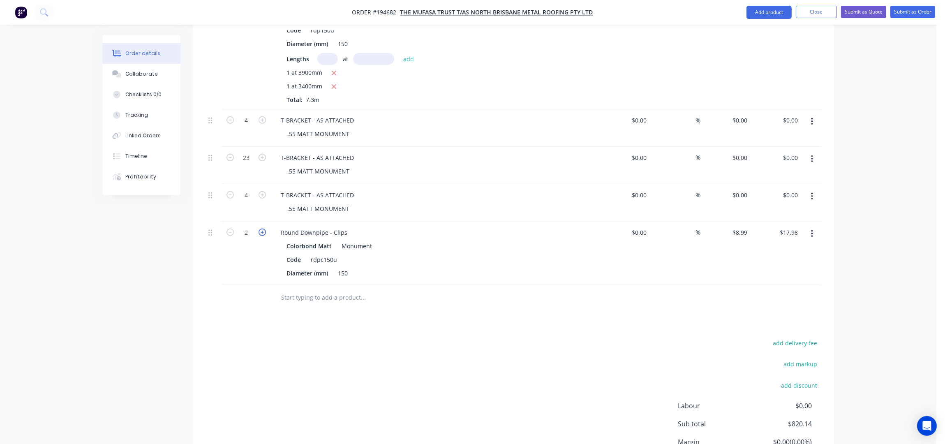
type input "$26.97"
click at [263, 229] on icon "button" at bounding box center [262, 232] width 7 height 7
type input "4"
type input "$35.96"
click at [347, 267] on div "150" at bounding box center [343, 273] width 16 height 12
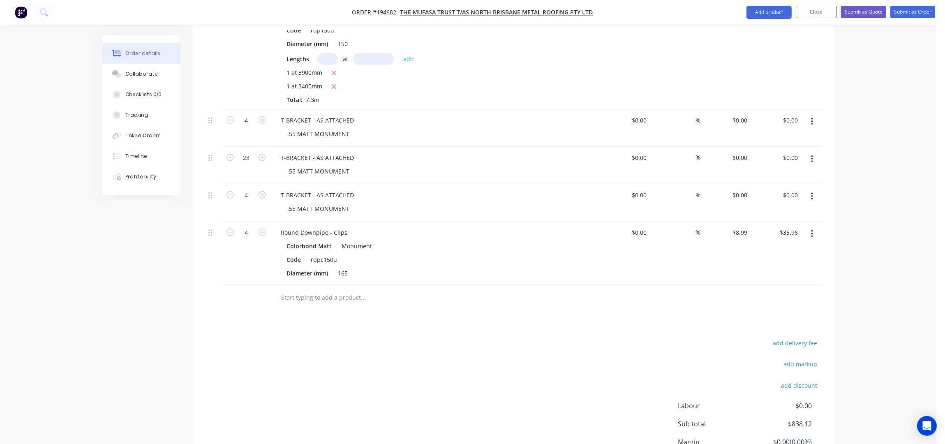
click at [400, 366] on div "add delivery fee add markup add discount Labour $0.00 Sub total $838.12 Margin …" at bounding box center [513, 417] width 617 height 159
click at [813, 227] on button "button" at bounding box center [812, 234] width 19 height 15
click at [797, 266] on div "Duplicate" at bounding box center [782, 272] width 63 height 12
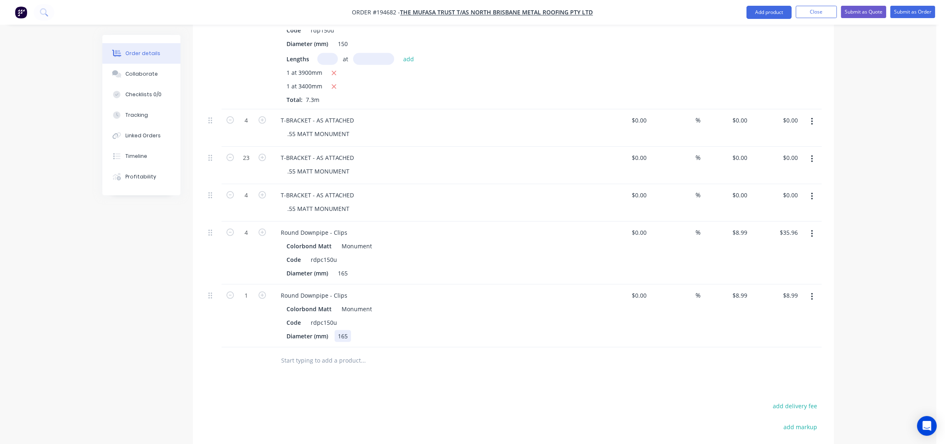
click at [348, 330] on div "165" at bounding box center [343, 336] width 16 height 12
click at [250, 290] on input "1" at bounding box center [246, 296] width 21 height 12
click at [242, 290] on input "1" at bounding box center [246, 296] width 21 height 12
click at [431, 376] on div "Drawings Add drawing Products Show / Hide columns Add product Qty Cost Markup P…" at bounding box center [514, 39] width 642 height 1065
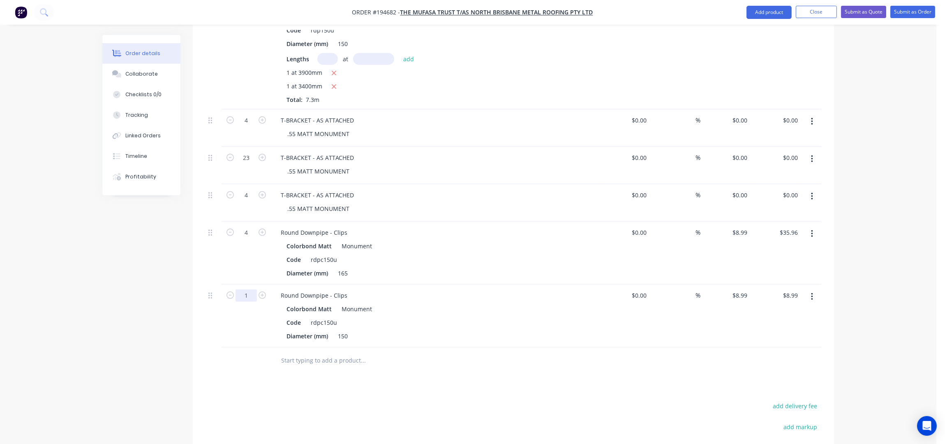
click at [252, 290] on input "1" at bounding box center [246, 296] width 21 height 12
type input "15"
type input "$134.85"
click at [345, 227] on div "Round Downpipe - Clips" at bounding box center [314, 233] width 80 height 12
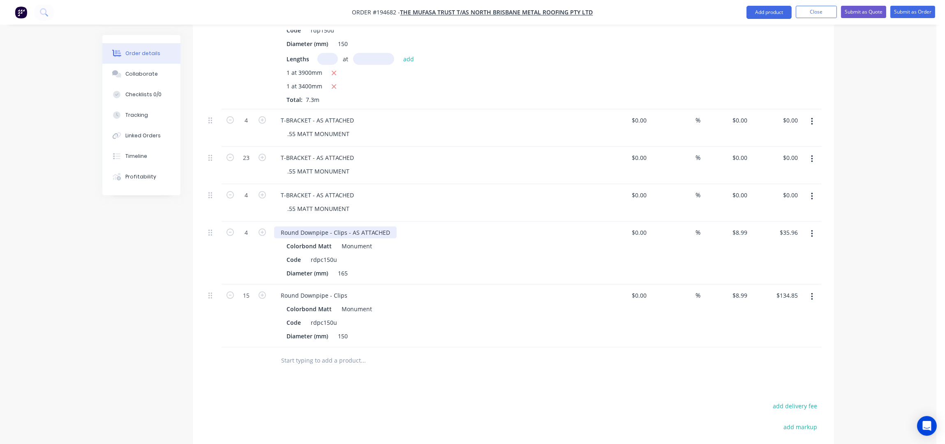
click at [281, 227] on div "Round Downpipe - Clips - AS ATTACHED" at bounding box center [335, 233] width 123 height 12
click at [814, 290] on button "button" at bounding box center [812, 297] width 19 height 15
click at [784, 313] on div "Edit" at bounding box center [782, 319] width 63 height 12
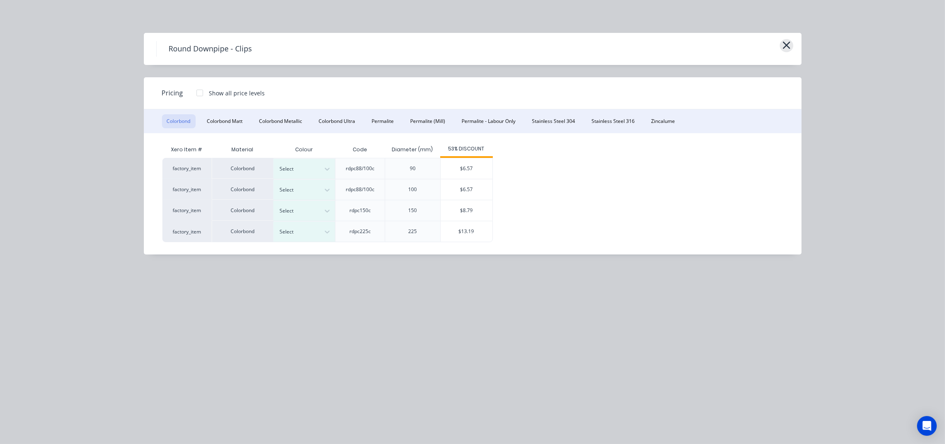
click at [786, 50] on icon "button" at bounding box center [787, 45] width 9 height 12
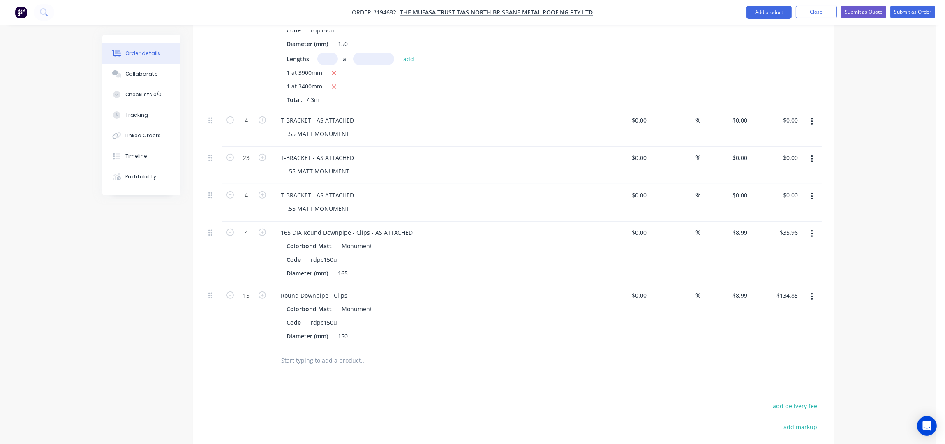
click at [808, 290] on button "button" at bounding box center [812, 297] width 19 height 15
click at [782, 329] on div "Duplicate" at bounding box center [782, 335] width 63 height 12
click at [264, 354] on icon "button" at bounding box center [262, 357] width 7 height 7
type input "2"
type input "$17.98"
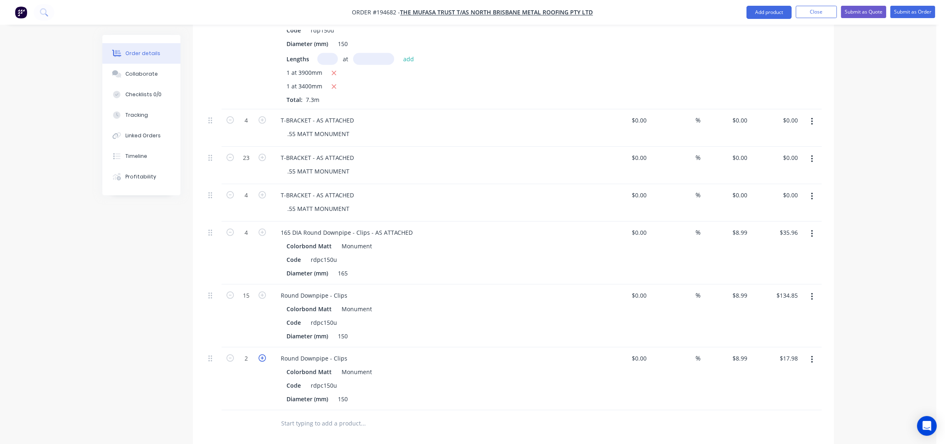
click at [264, 354] on icon "button" at bounding box center [262, 357] width 7 height 7
type input "3"
type input "$26.97"
click at [810, 352] on button "button" at bounding box center [812, 359] width 19 height 15
click at [776, 392] on div "Duplicate" at bounding box center [782, 398] width 63 height 12
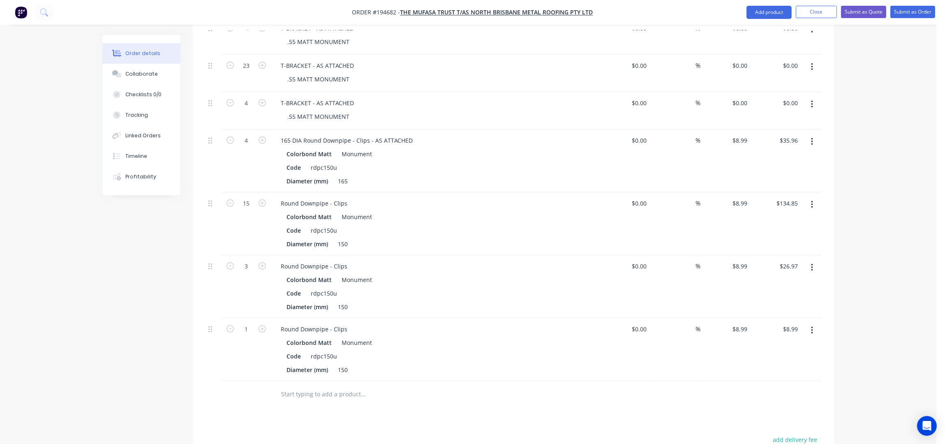
scroll to position [922, 0]
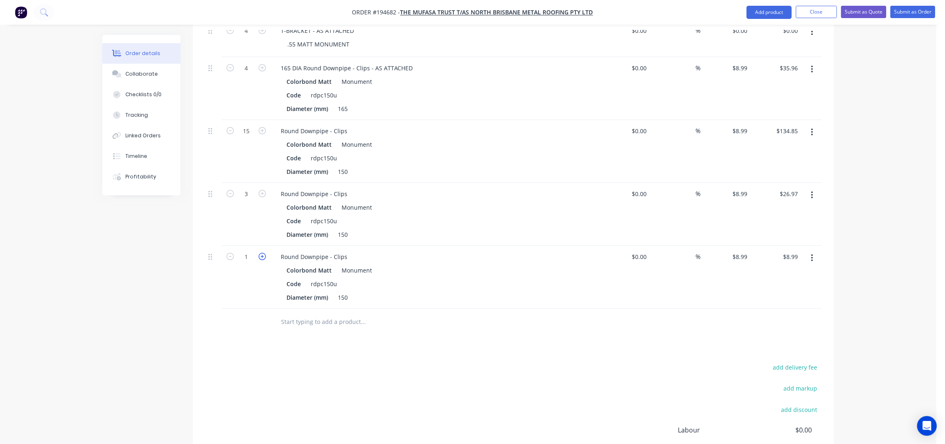
click at [264, 253] on icon "button" at bounding box center [262, 256] width 7 height 7
type input "2"
type input "$17.98"
click at [264, 253] on icon "button" at bounding box center [262, 256] width 7 height 7
type input "3"
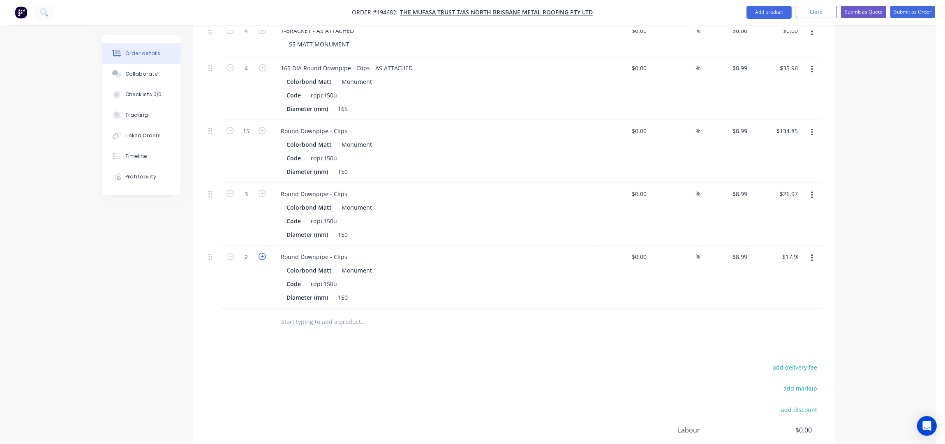
type input "$26.97"
click at [264, 253] on icon "button" at bounding box center [262, 256] width 7 height 7
type input "4"
type input "$35.96"
click at [348, 251] on div "Round Downpipe - Clips" at bounding box center [314, 257] width 80 height 12
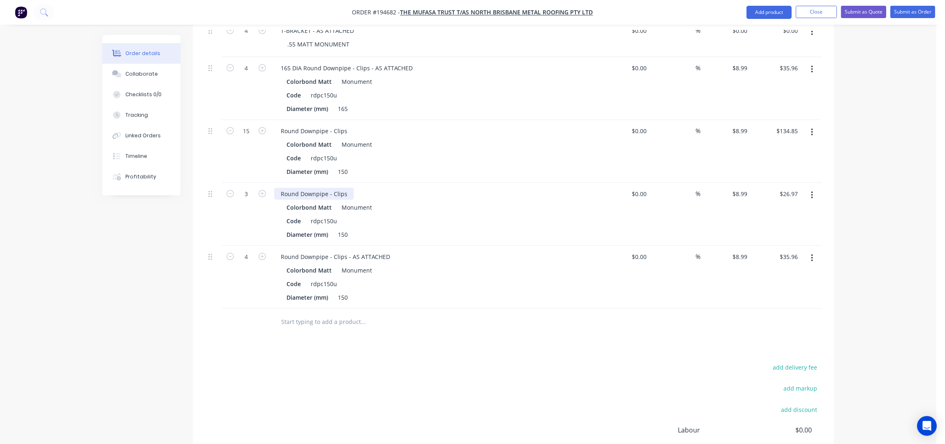
click at [348, 188] on div "Round Downpipe - Clips" at bounding box center [314, 194] width 80 height 12
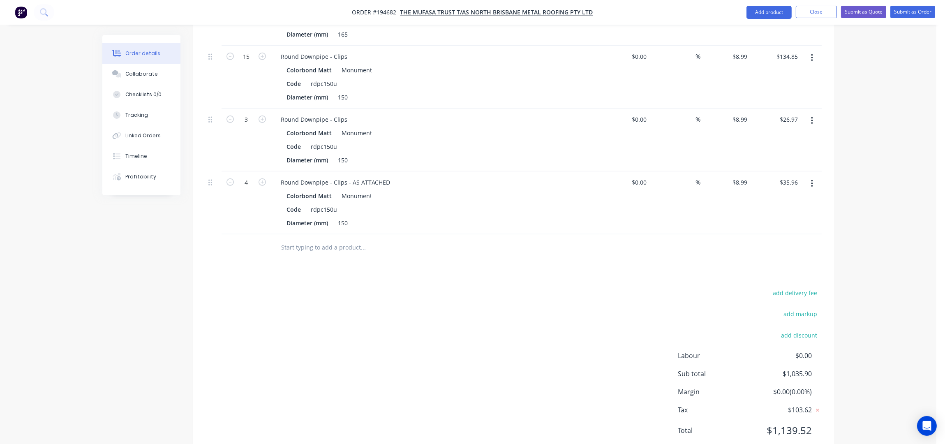
scroll to position [1002, 0]
click at [345, 109] on div "Round Downpipe - Clips" at bounding box center [314, 115] width 80 height 12
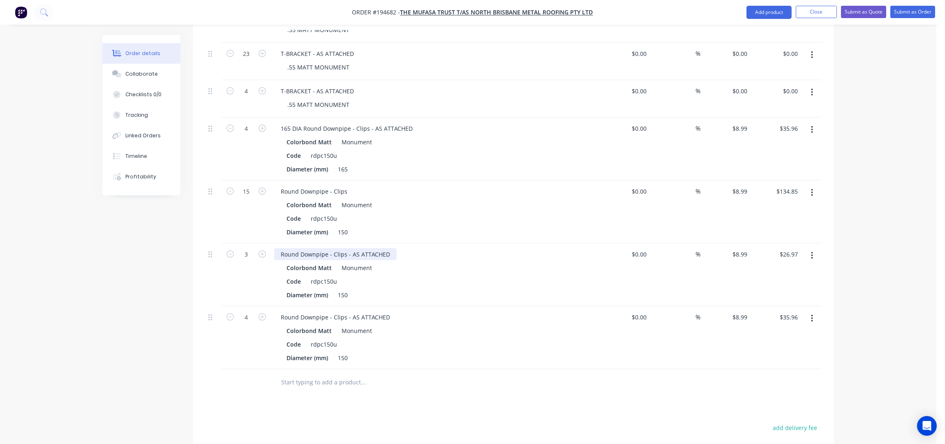
scroll to position [838, 0]
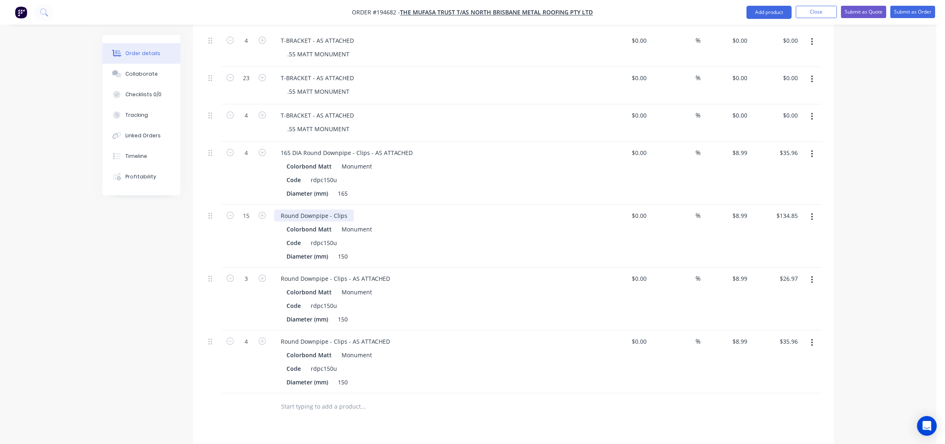
click at [350, 210] on div "Round Downpipe - Clips" at bounding box center [314, 216] width 80 height 12
click at [347, 210] on div "Round Downpipe - Clips" at bounding box center [314, 216] width 80 height 12
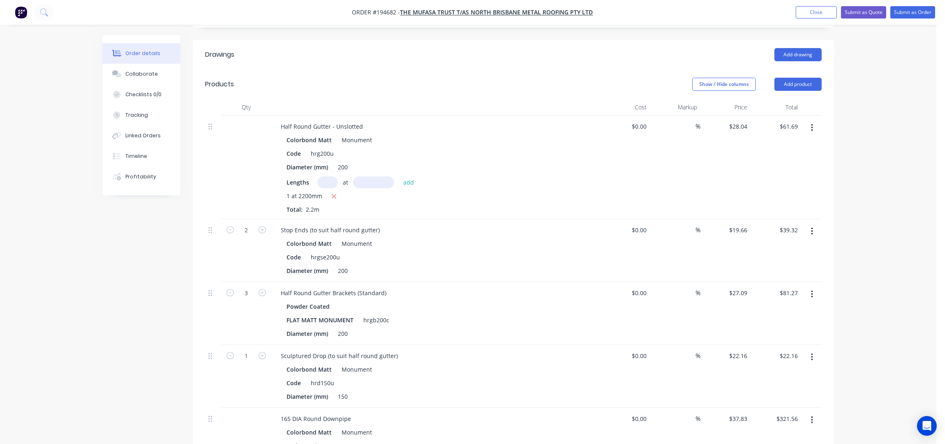
scroll to position [0, 0]
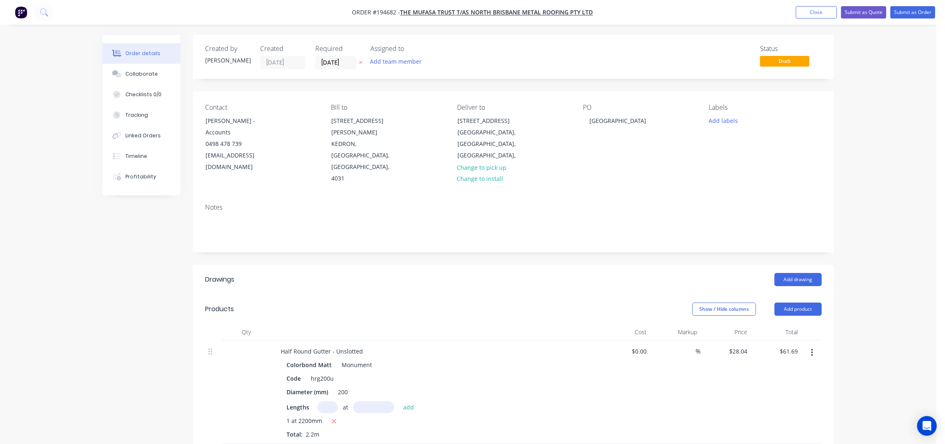
drag, startPoint x: 897, startPoint y: 246, endPoint x: 784, endPoint y: 342, distance: 148.5
click at [350, 265] on header "Drawings Add drawing" at bounding box center [514, 280] width 642 height 30
click at [653, 173] on div "Contact Kayne Langi - Accounts 0498 478 739 info@northbrisbanemetalroofing.com.…" at bounding box center [514, 144] width 642 height 106
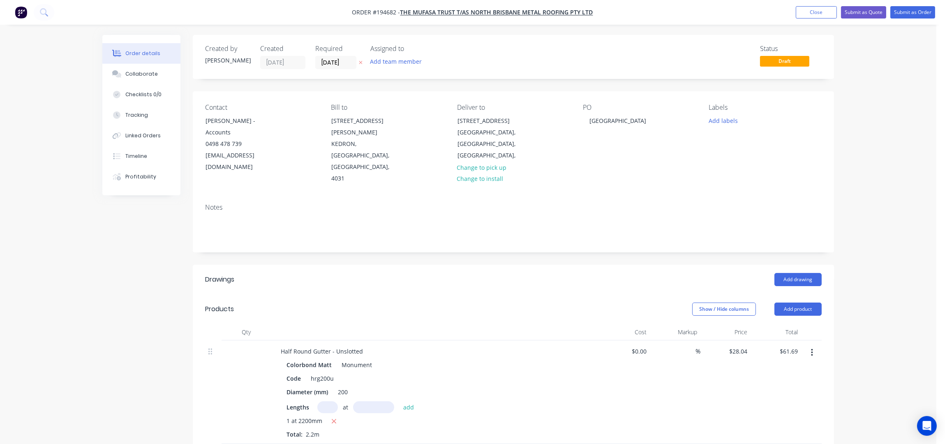
click at [672, 197] on div "Notes" at bounding box center [514, 224] width 642 height 55
click at [647, 41] on div "Created by Taylor Created 03/10/25 Required 09/10/25 Assigned to Add team membe…" at bounding box center [514, 57] width 642 height 44
click at [410, 273] on div "Add drawing" at bounding box center [579, 279] width 486 height 13
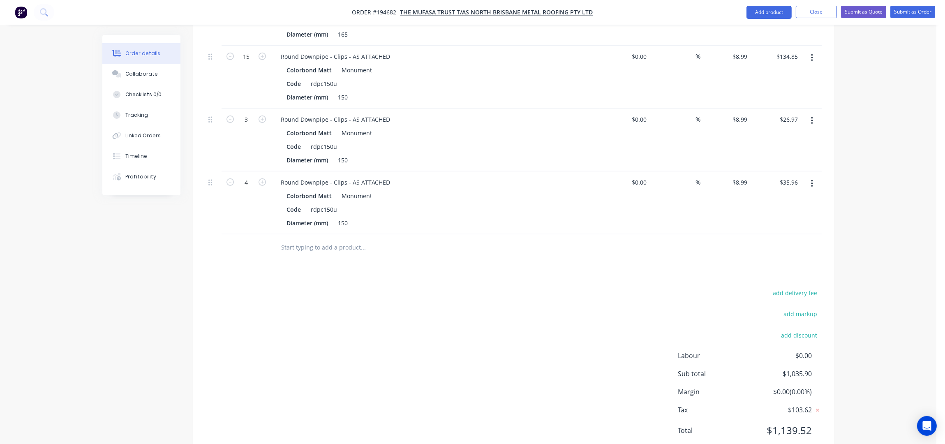
scroll to position [1002, 0]
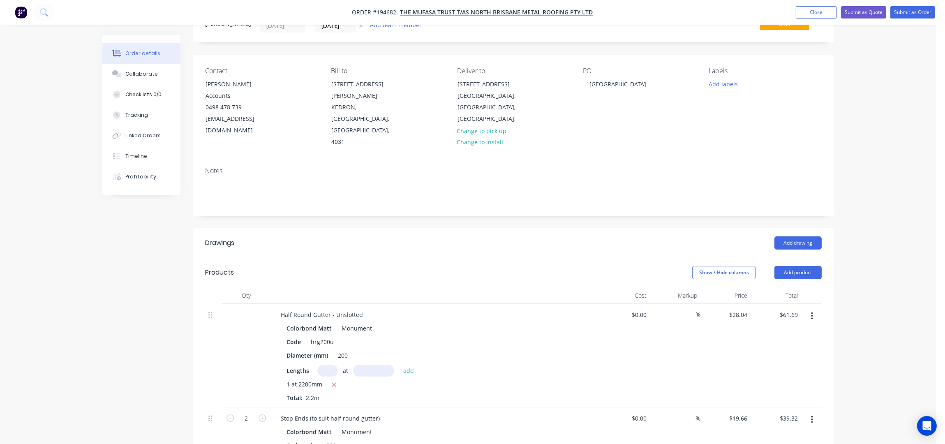
scroll to position [0, 0]
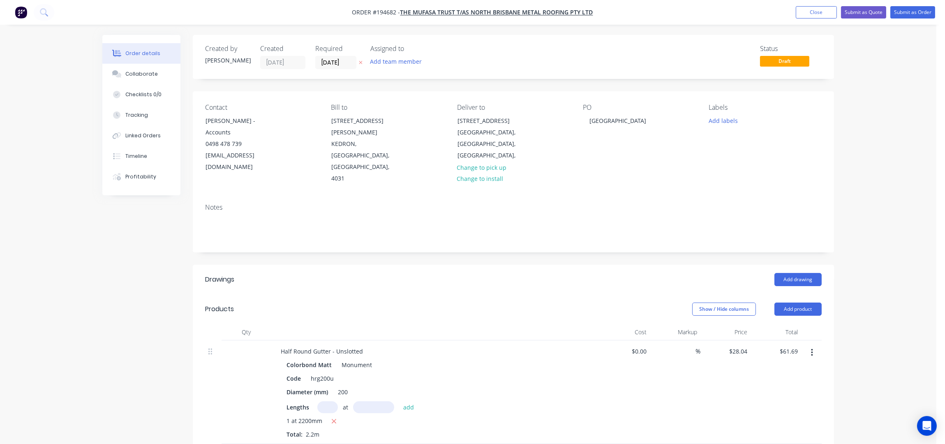
drag, startPoint x: 899, startPoint y: 88, endPoint x: 841, endPoint y: 50, distance: 69.1
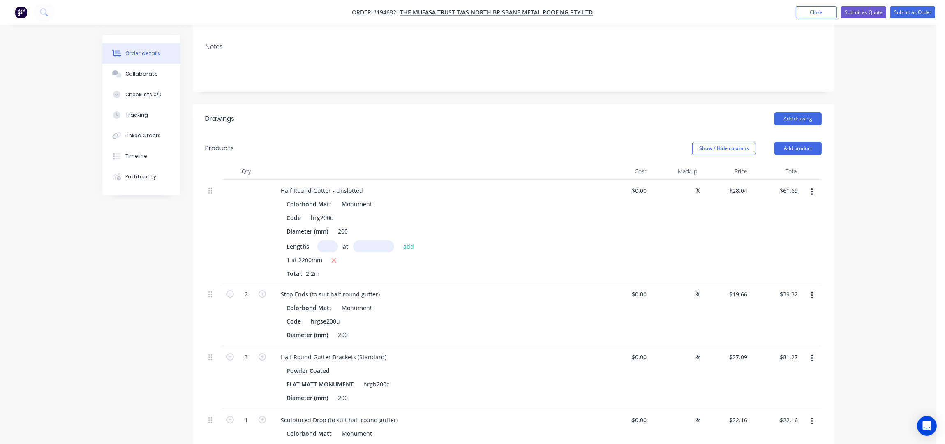
scroll to position [54, 0]
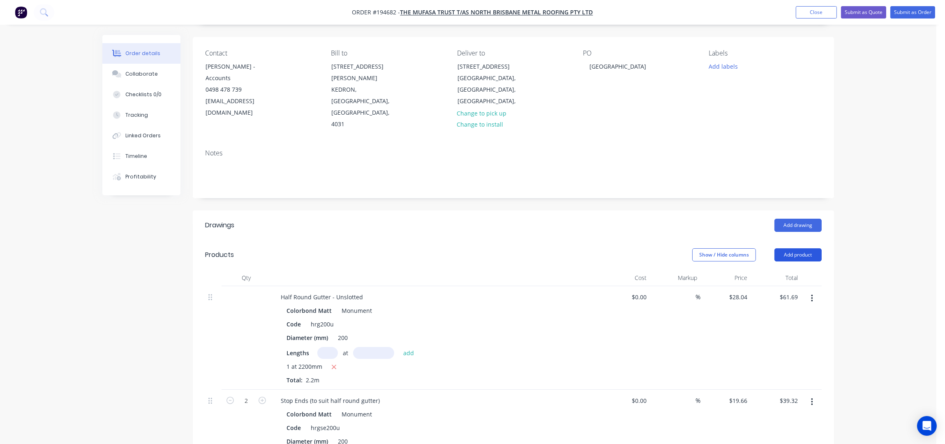
click at [802, 248] on button "Add product" at bounding box center [798, 254] width 47 height 13
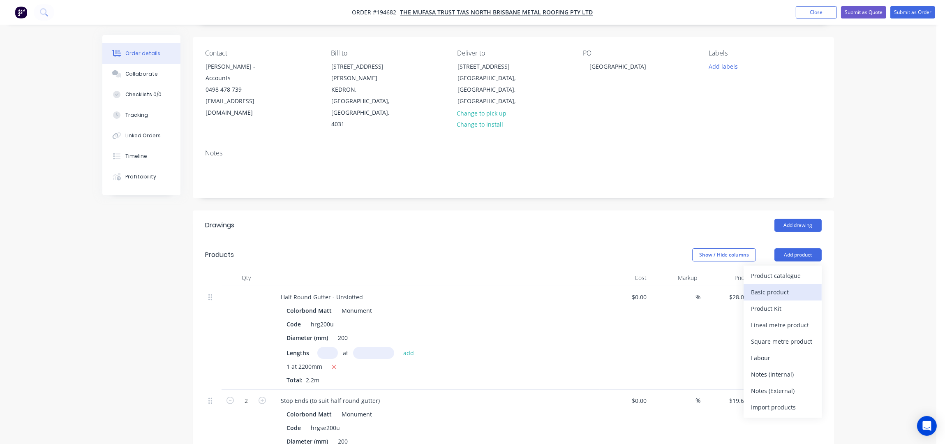
click at [772, 286] on div "Basic product" at bounding box center [782, 292] width 63 height 12
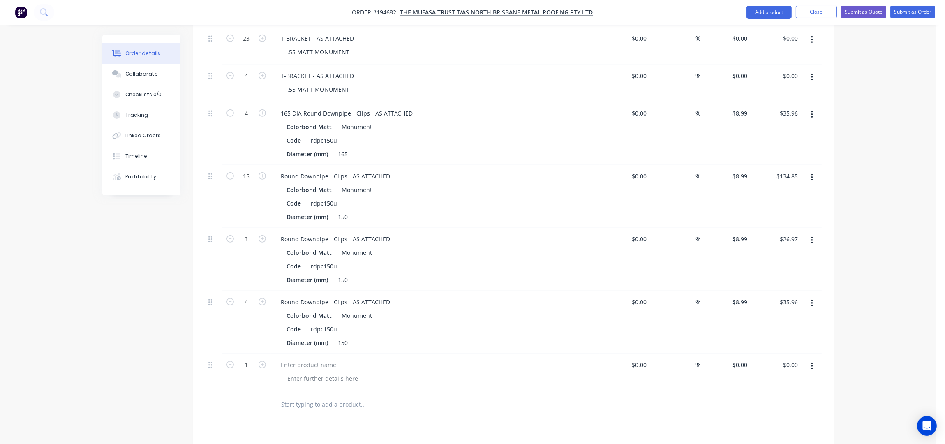
scroll to position [1039, 0]
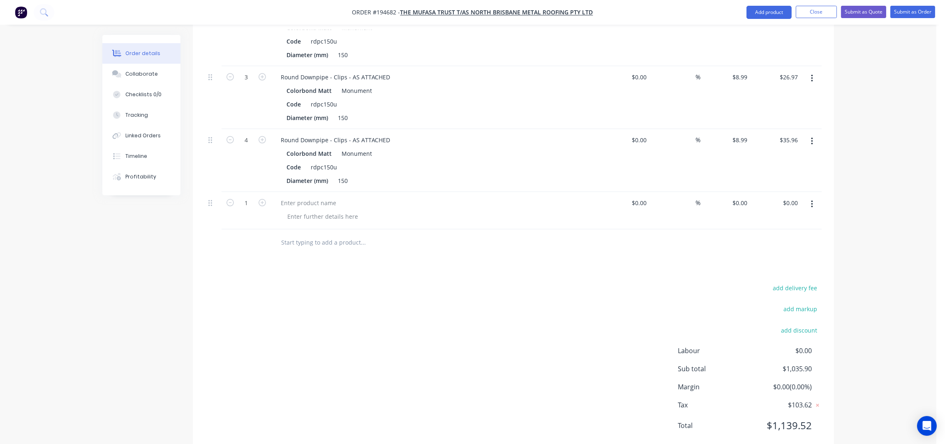
click at [287, 192] on div at bounding box center [435, 210] width 329 height 37
click at [293, 197] on div at bounding box center [308, 203] width 69 height 12
click at [317, 211] on div at bounding box center [323, 217] width 84 height 12
click at [815, 197] on button "button" at bounding box center [812, 204] width 19 height 15
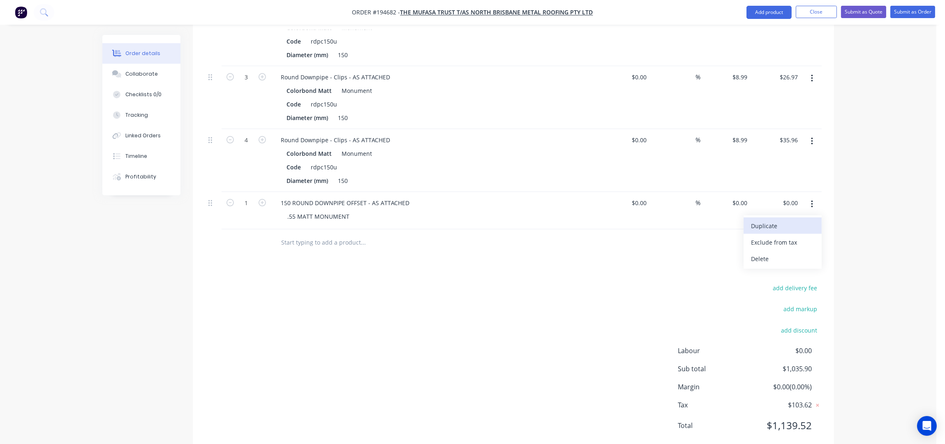
click at [793, 220] on div "Duplicate" at bounding box center [782, 226] width 63 height 12
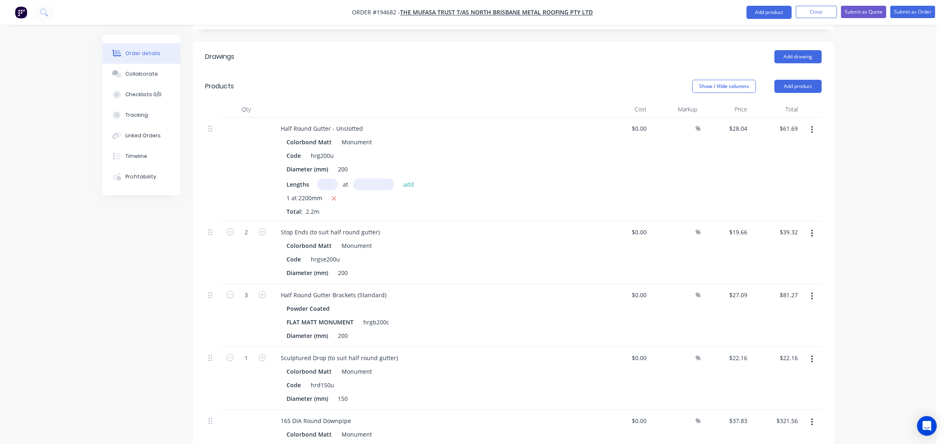
scroll to position [0, 0]
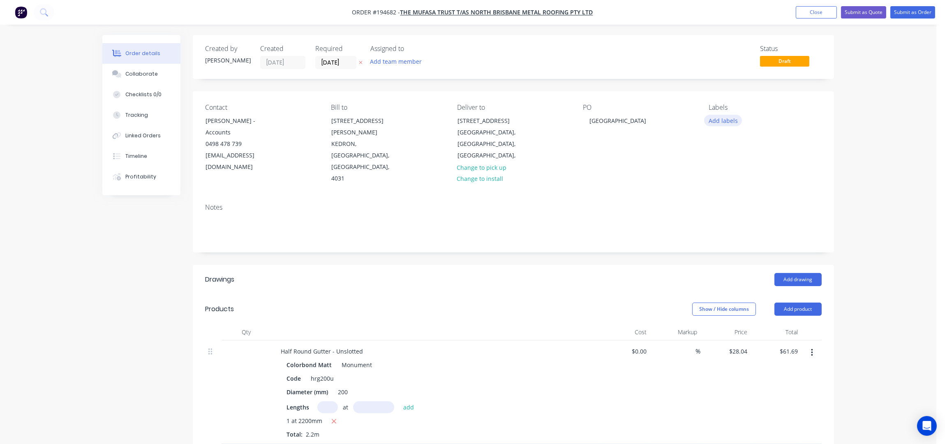
click at [726, 120] on button "Add labels" at bounding box center [723, 120] width 38 height 11
click at [749, 191] on div "2nd Run" at bounding box center [744, 189] width 27 height 9
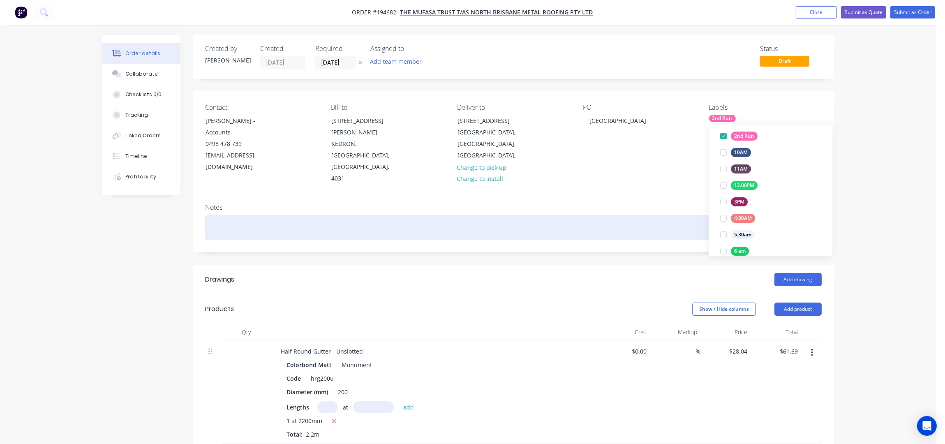
scroll to position [5, 0]
click at [571, 215] on div at bounding box center [513, 227] width 617 height 25
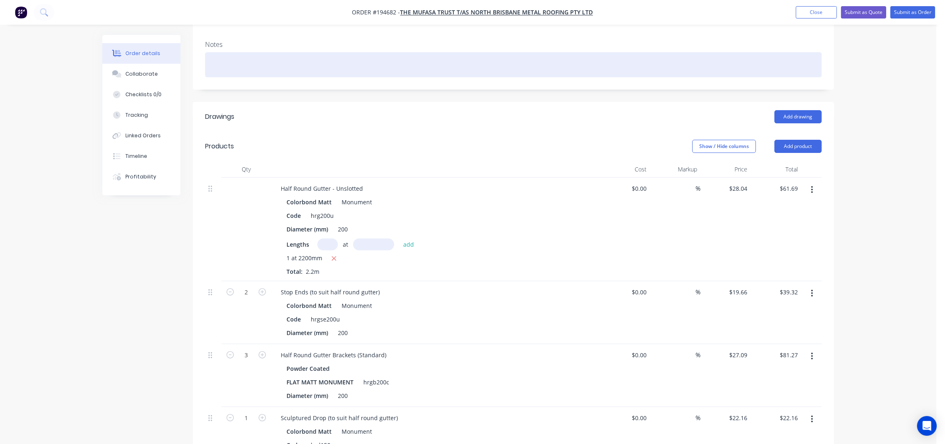
scroll to position [90, 0]
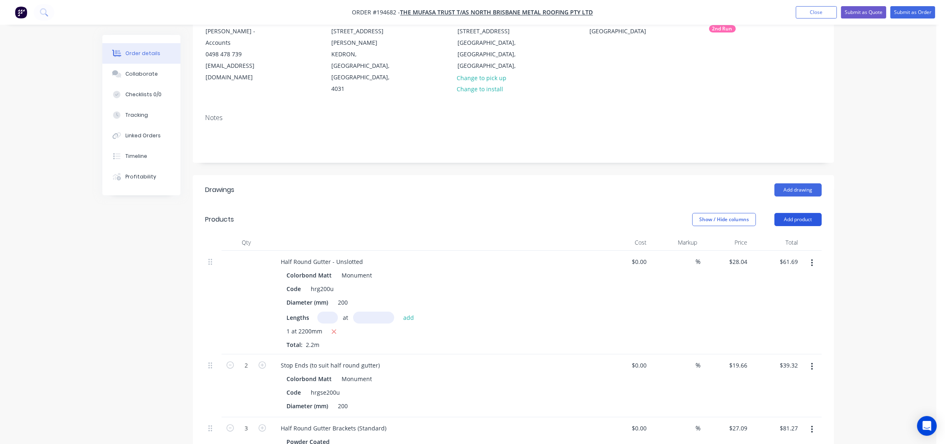
click at [786, 213] on button "Add product" at bounding box center [798, 219] width 47 height 13
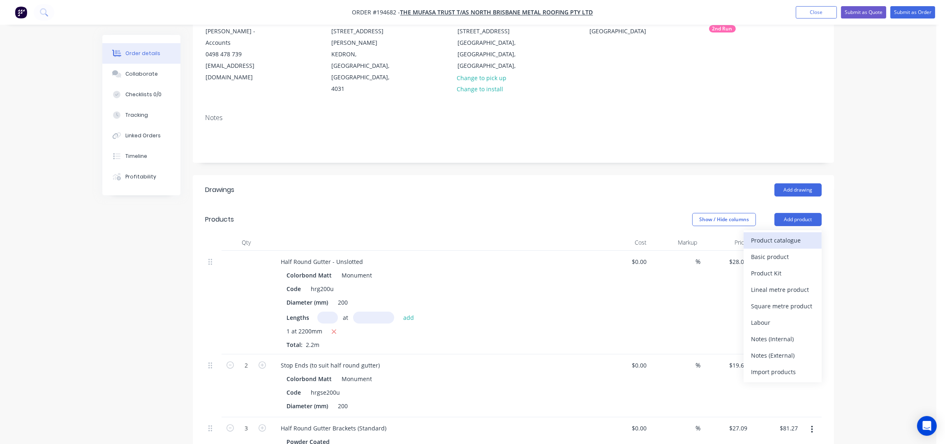
click at [774, 234] on div "Product catalogue" at bounding box center [782, 240] width 63 height 12
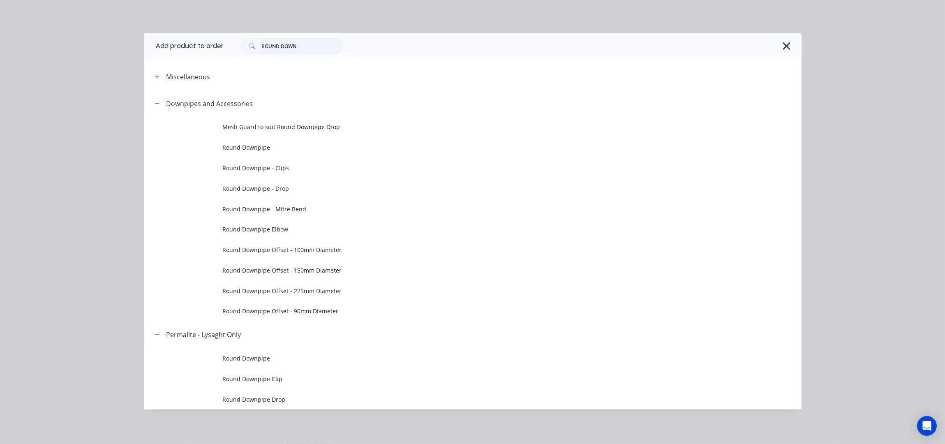
drag, startPoint x: 301, startPoint y: 47, endPoint x: 216, endPoint y: 53, distance: 84.5
click at [216, 53] on header "Add product to order ROUND DOWN" at bounding box center [473, 46] width 658 height 26
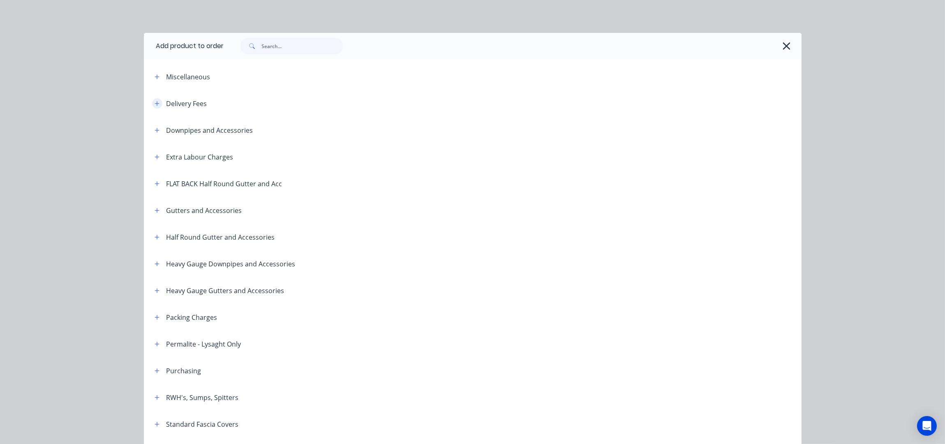
click at [155, 101] on icon "button" at bounding box center [157, 104] width 5 height 6
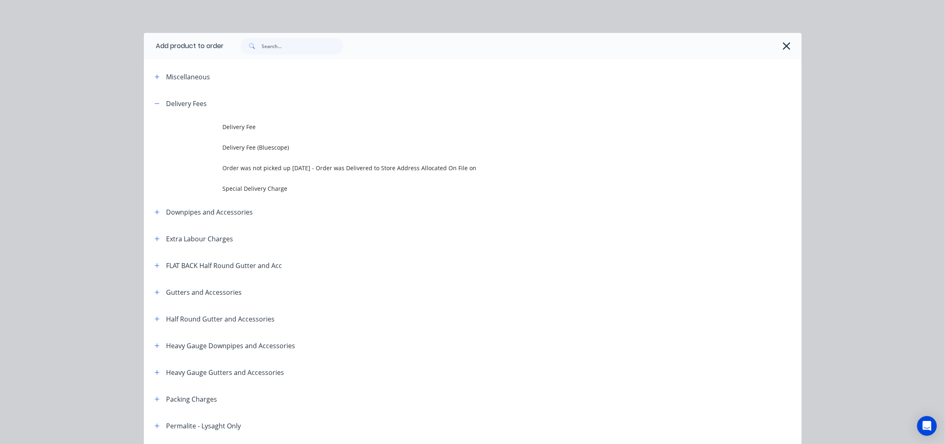
click at [239, 129] on span "Delivery Fee" at bounding box center [454, 127] width 463 height 9
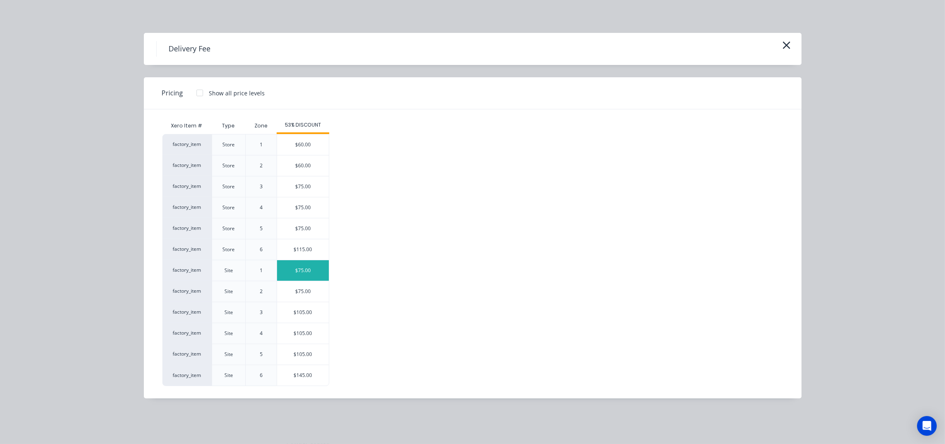
click at [312, 271] on div "$75.00" at bounding box center [303, 270] width 52 height 21
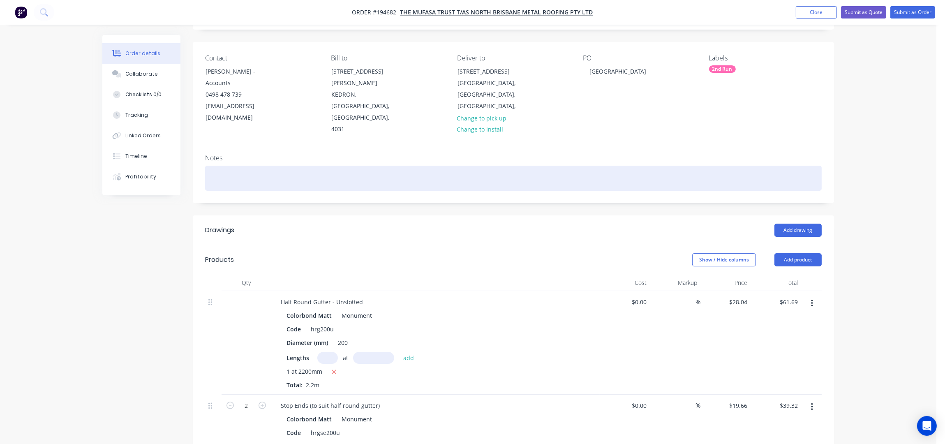
scroll to position [0, 0]
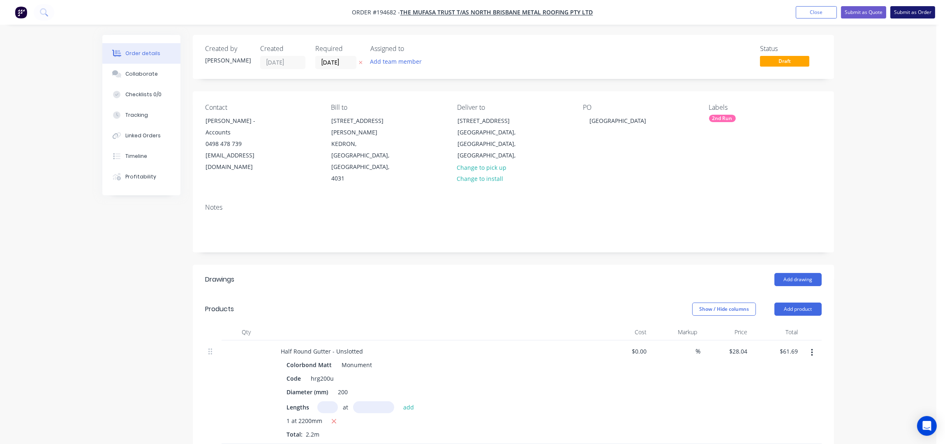
click at [918, 12] on button "Submit as Order" at bounding box center [913, 12] width 45 height 12
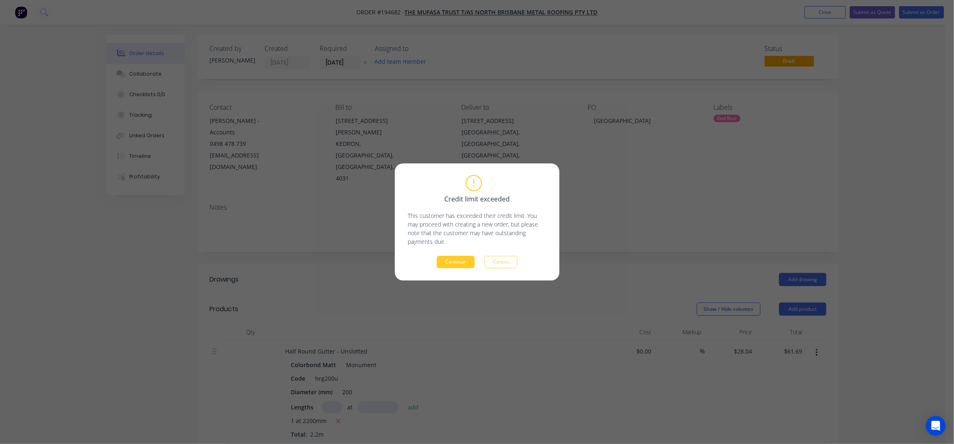
click at [462, 259] on button "Continue" at bounding box center [456, 262] width 38 height 12
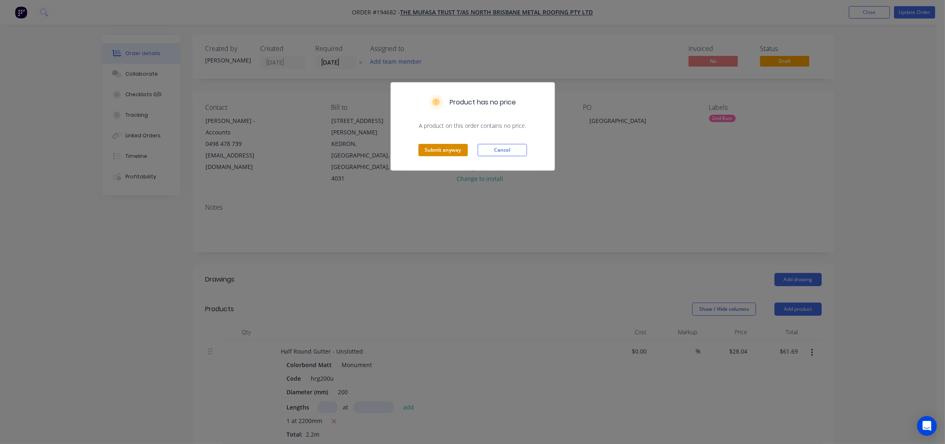
click at [441, 151] on button "Submit anyway" at bounding box center [443, 150] width 49 height 12
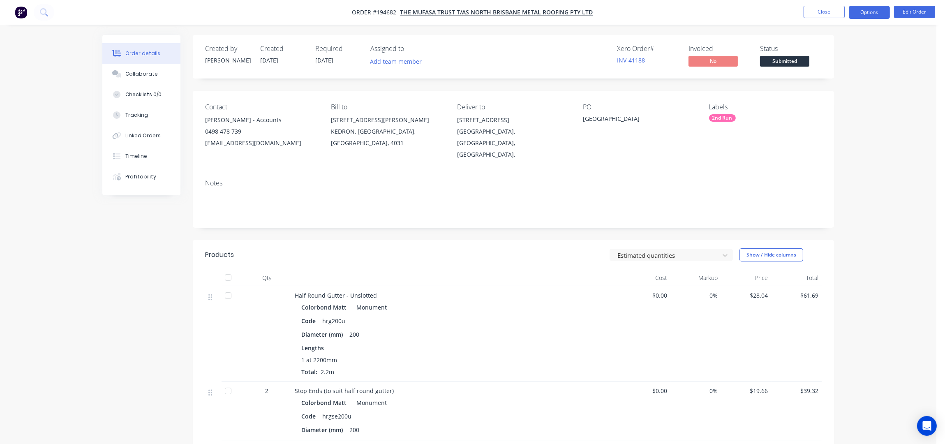
click at [869, 14] on button "Options" at bounding box center [869, 12] width 41 height 13
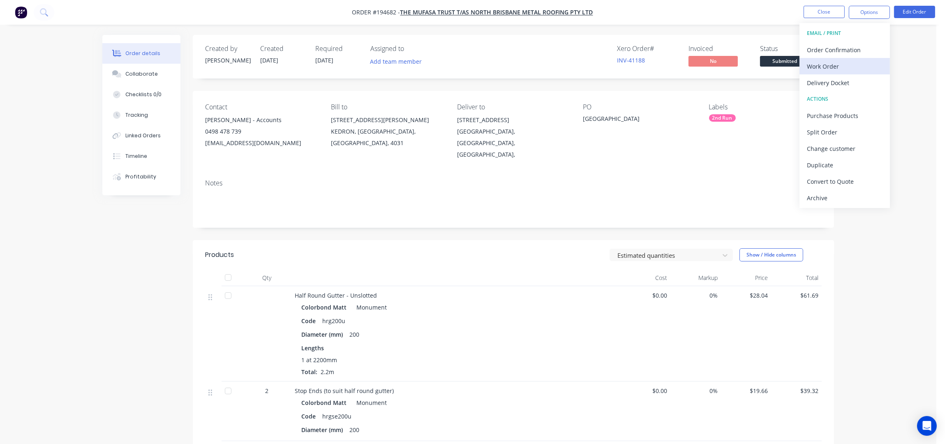
click at [843, 63] on div "Work Order" at bounding box center [845, 66] width 76 height 12
click at [841, 77] on div "Without pricing" at bounding box center [845, 83] width 76 height 12
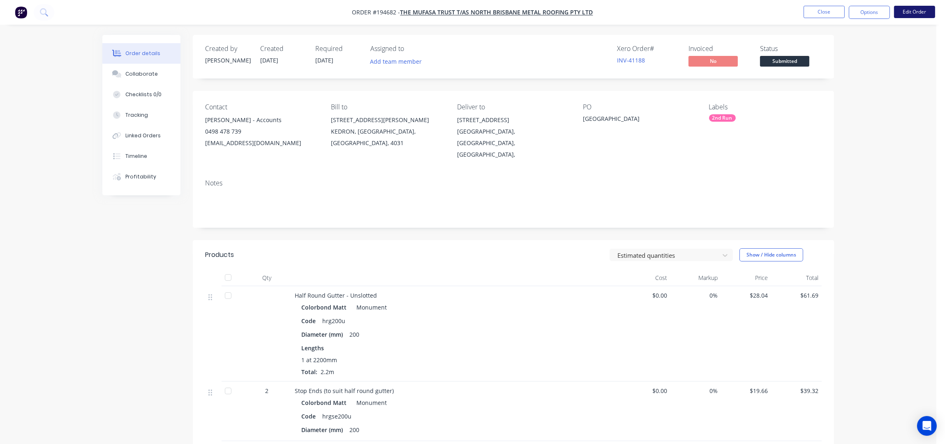
click at [917, 12] on button "Edit Order" at bounding box center [914, 12] width 41 height 12
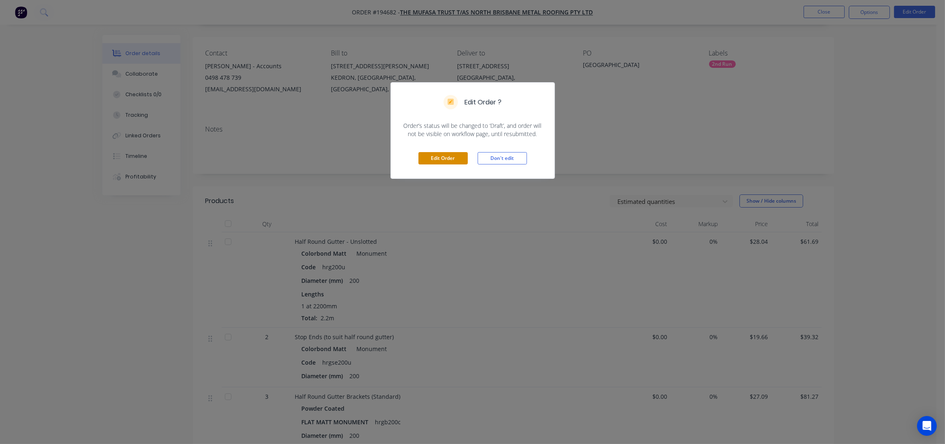
scroll to position [54, 0]
click at [439, 152] on button "Edit Order" at bounding box center [443, 158] width 49 height 12
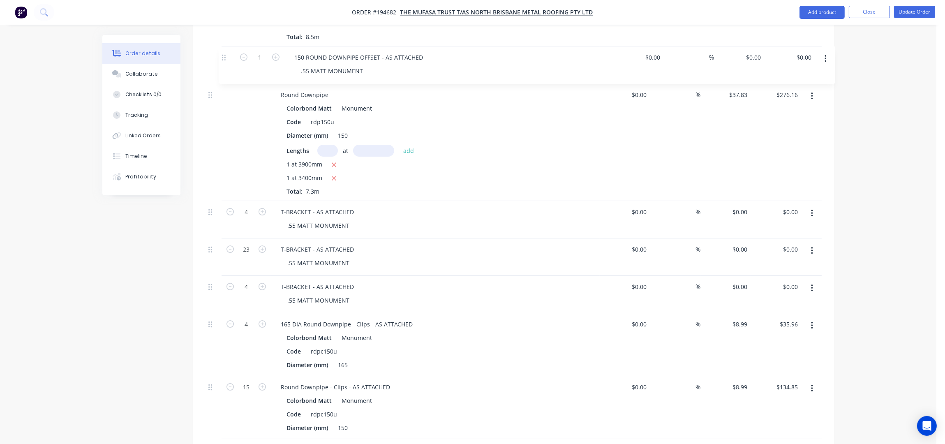
scroll to position [702, 0]
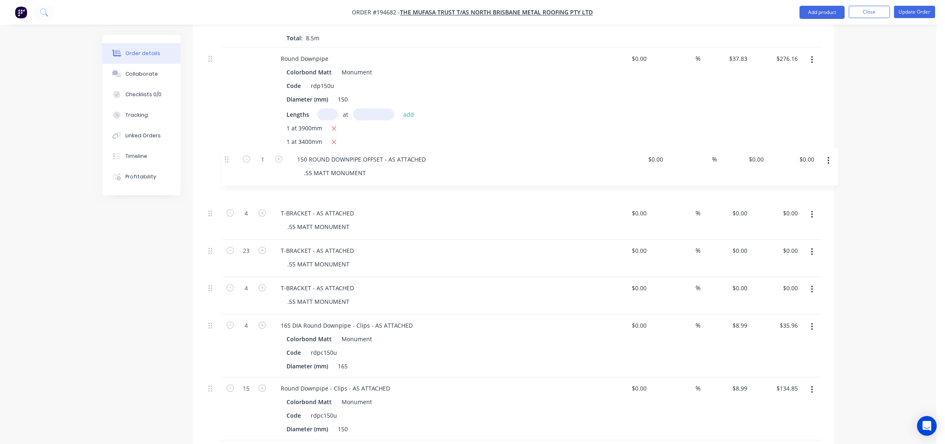
drag, startPoint x: 210, startPoint y: 236, endPoint x: 226, endPoint y: 155, distance: 82.3
click at [226, 155] on div "Half Round Gutter - Unslotted Colorbond Matt Monument Code hrg200u Diameter (mm…" at bounding box center [513, 146] width 617 height 1017
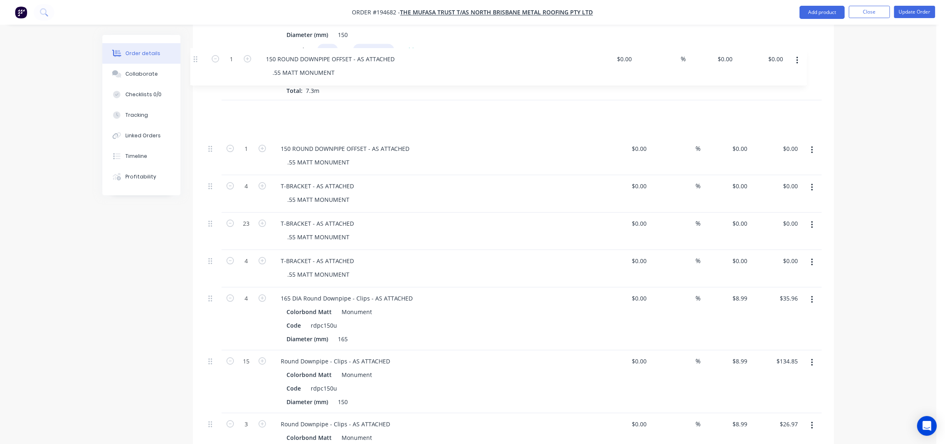
scroll to position [767, 0]
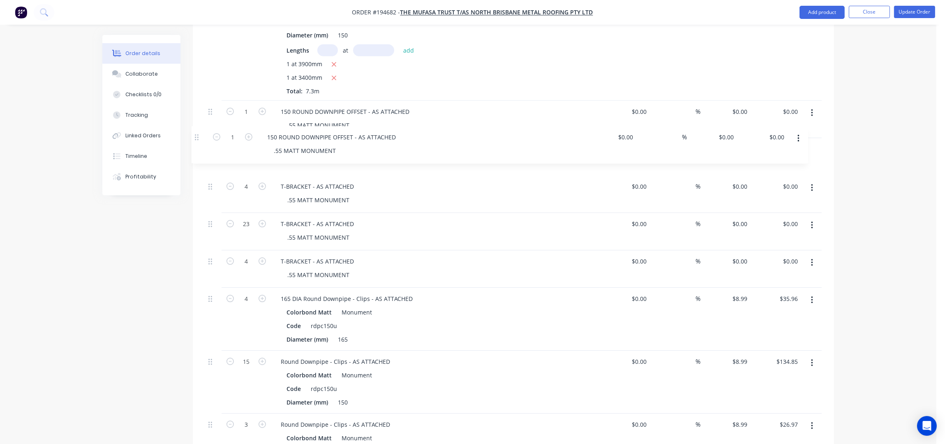
drag, startPoint x: 212, startPoint y: 284, endPoint x: 197, endPoint y: 134, distance: 151.3
click at [197, 134] on div "Qty Cost Markup Price Total Half Round Gutter - Unslotted Colorbond Matt Monume…" at bounding box center [514, 88] width 642 height 1060
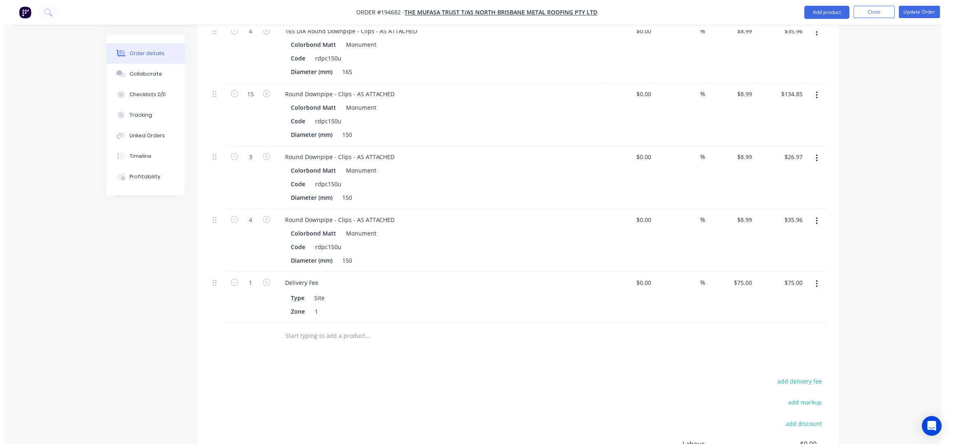
scroll to position [1041, 0]
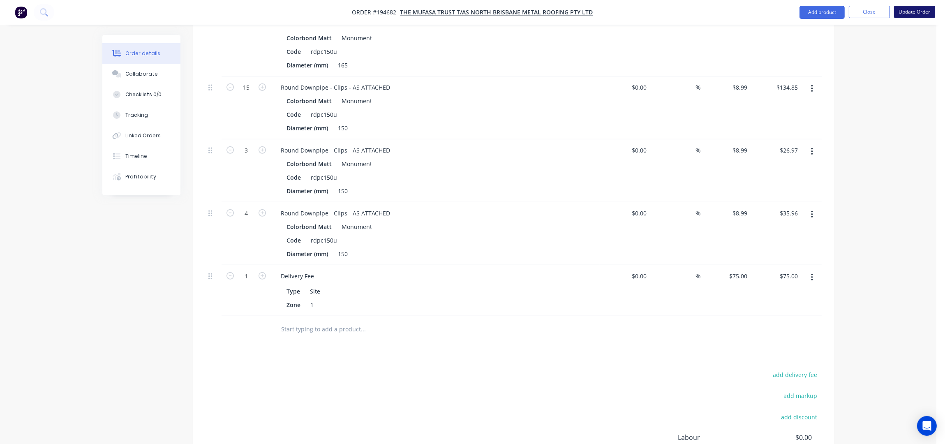
click at [910, 15] on button "Update Order" at bounding box center [914, 12] width 41 height 12
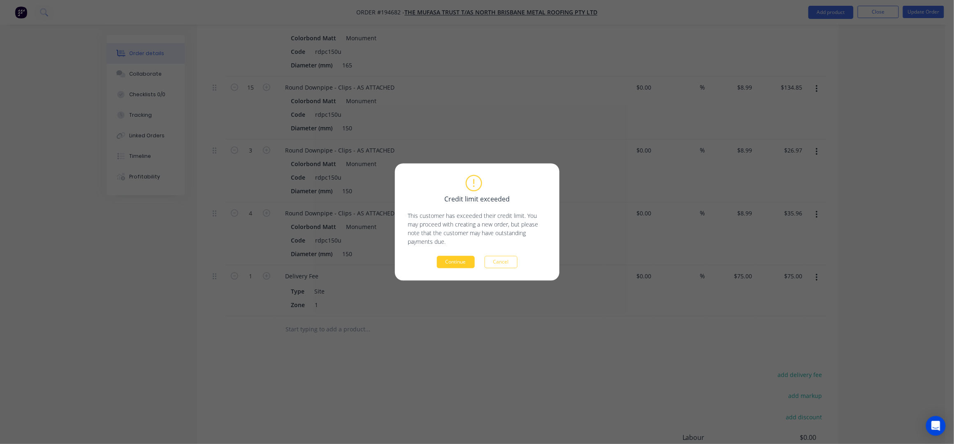
click at [454, 262] on button "Continue" at bounding box center [456, 262] width 38 height 12
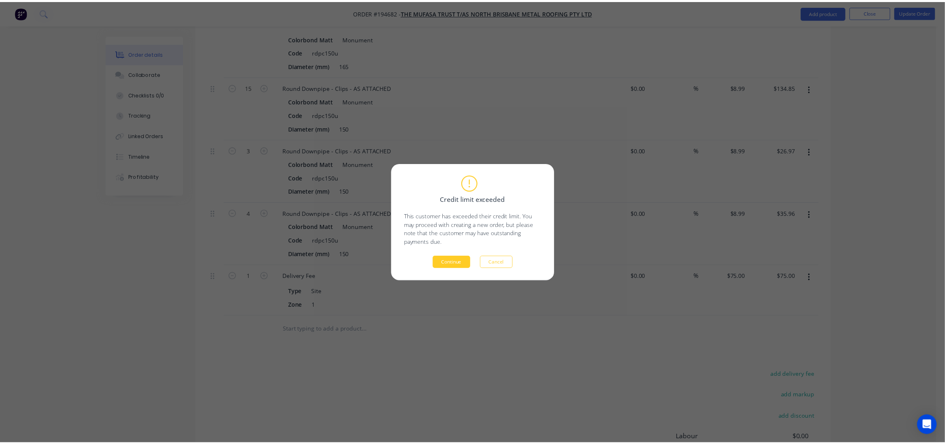
scroll to position [951, 0]
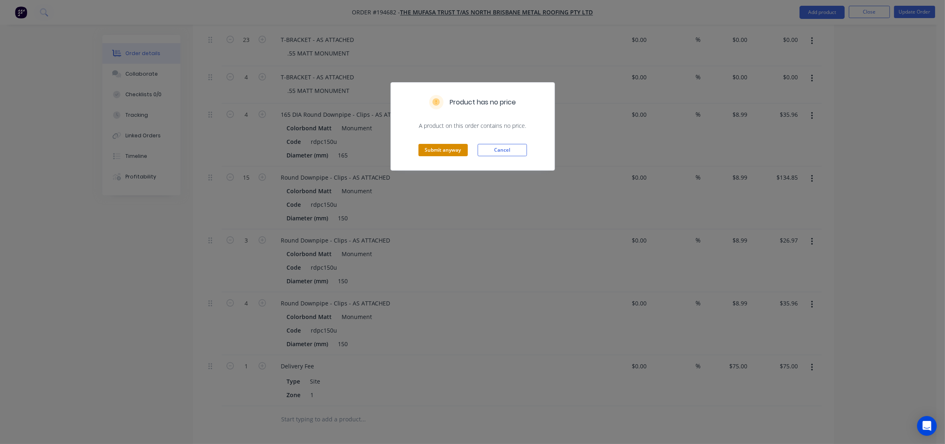
click at [431, 151] on button "Submit anyway" at bounding box center [443, 150] width 49 height 12
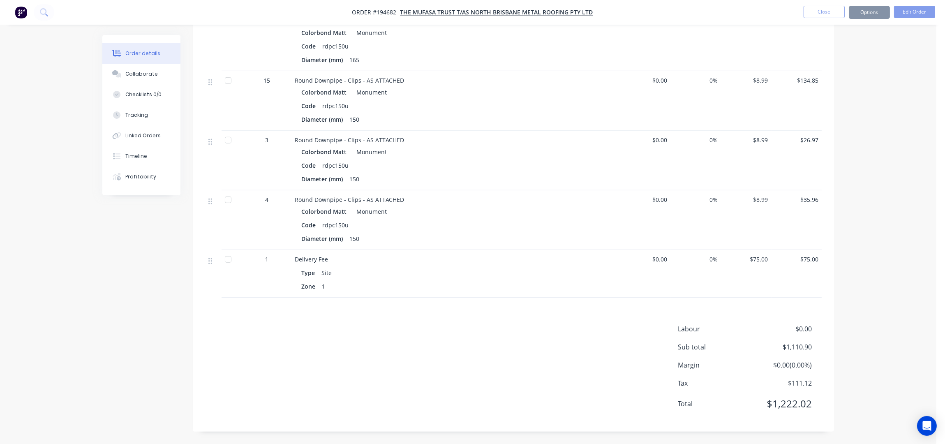
scroll to position [908, 0]
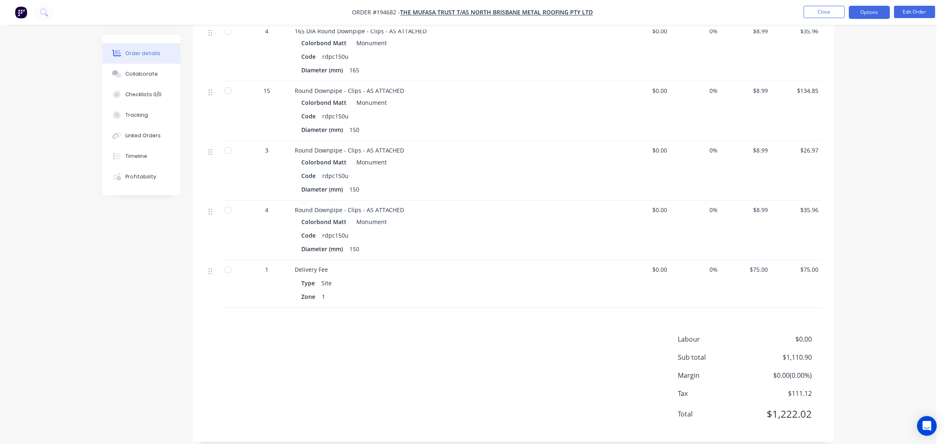
click at [877, 14] on button "Options" at bounding box center [869, 12] width 41 height 13
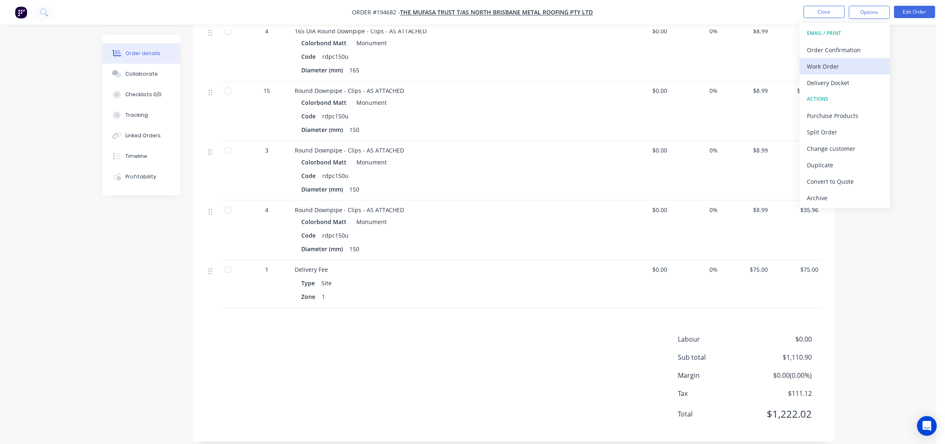
click at [815, 60] on div "Work Order" at bounding box center [845, 66] width 76 height 12
click at [829, 85] on div "Without pricing" at bounding box center [845, 83] width 76 height 12
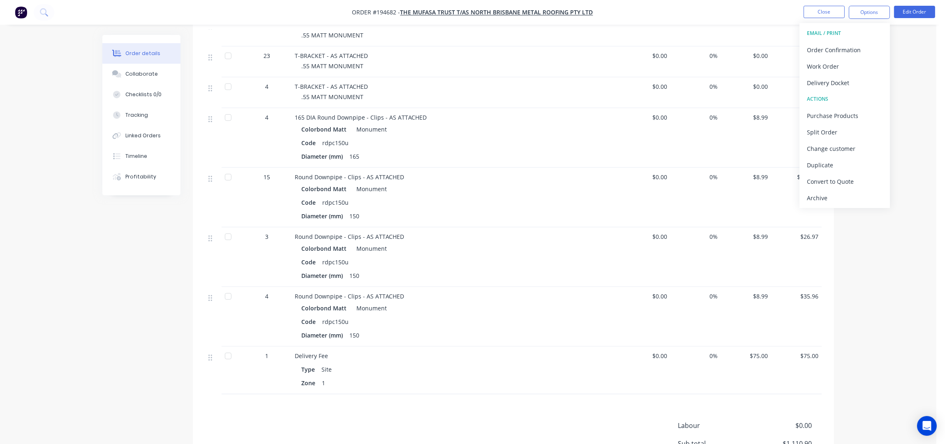
scroll to position [743, 0]
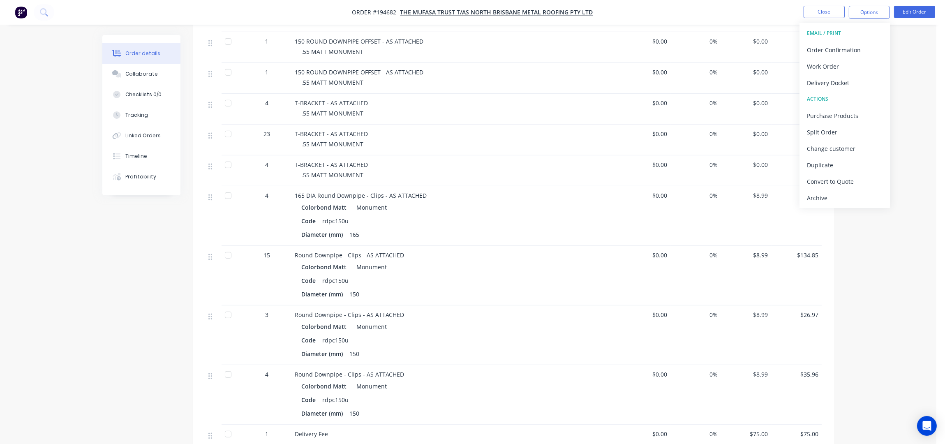
drag, startPoint x: 885, startPoint y: 273, endPoint x: 891, endPoint y: 267, distance: 8.5
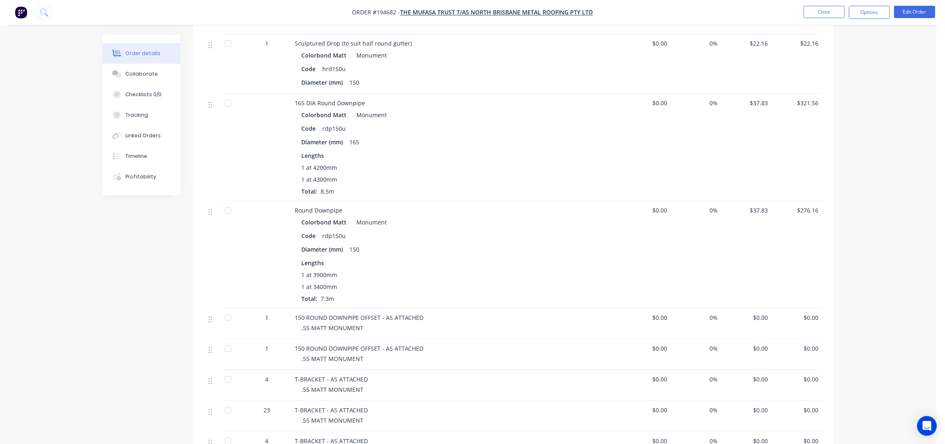
scroll to position [359, 0]
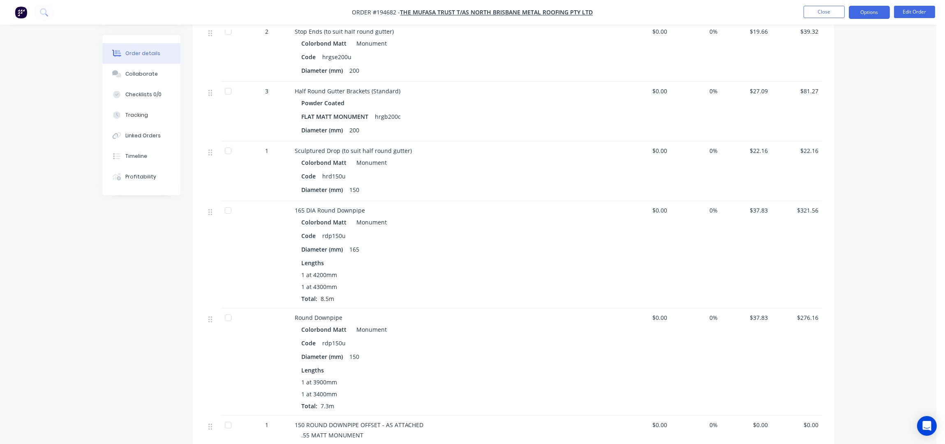
click at [878, 18] on button "Options" at bounding box center [869, 12] width 41 height 13
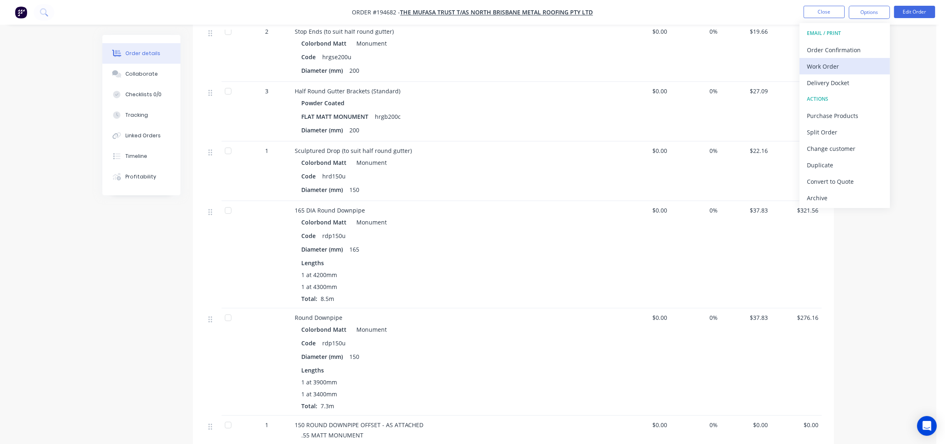
click at [873, 64] on div "Work Order" at bounding box center [845, 66] width 76 height 12
click at [870, 79] on div "Without pricing" at bounding box center [845, 83] width 76 height 12
click at [875, 283] on div "Order details Collaborate Checklists 0/0 Tracking Linked Orders Timeline Profit…" at bounding box center [468, 322] width 937 height 1362
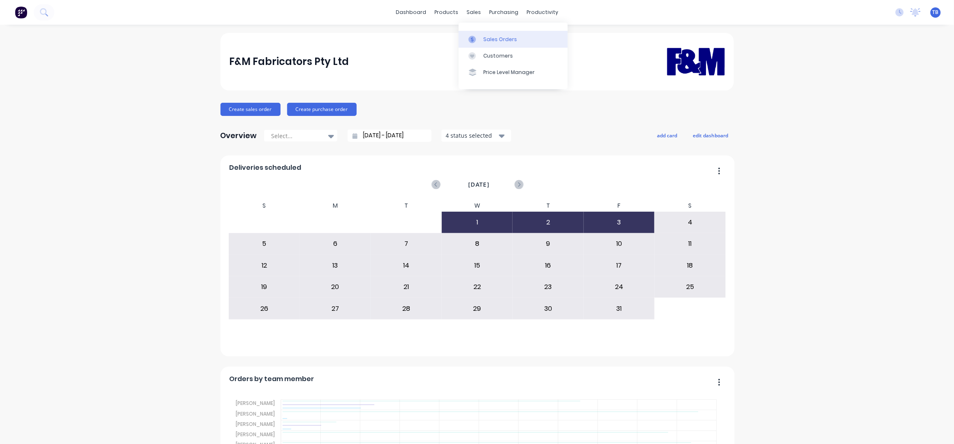
click at [496, 37] on div "Sales Orders" at bounding box center [500, 39] width 34 height 7
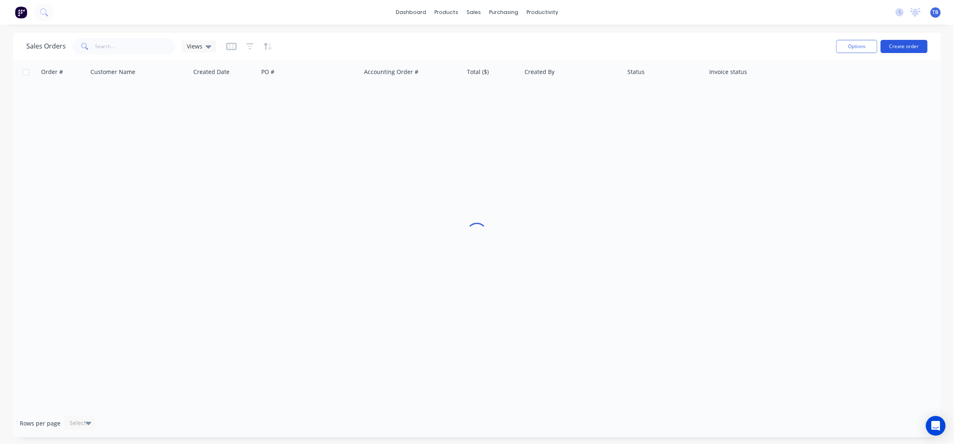
click at [899, 46] on button "Create order" at bounding box center [903, 46] width 47 height 13
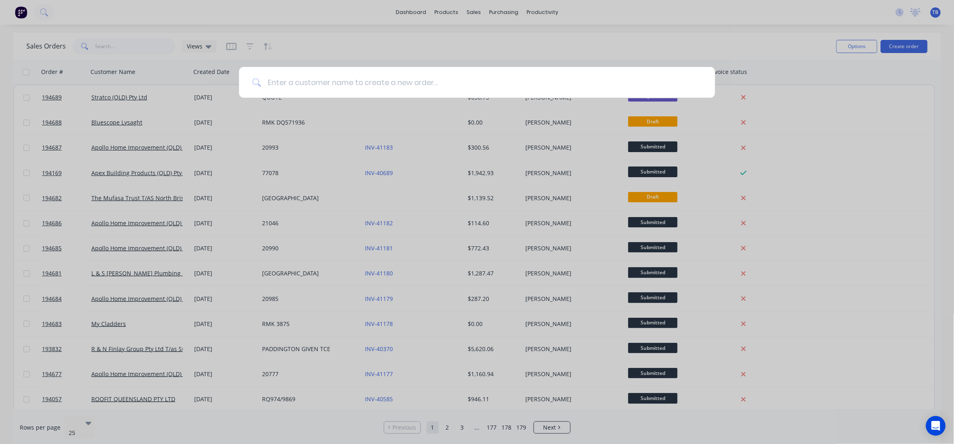
click at [399, 87] on input at bounding box center [481, 82] width 441 height 31
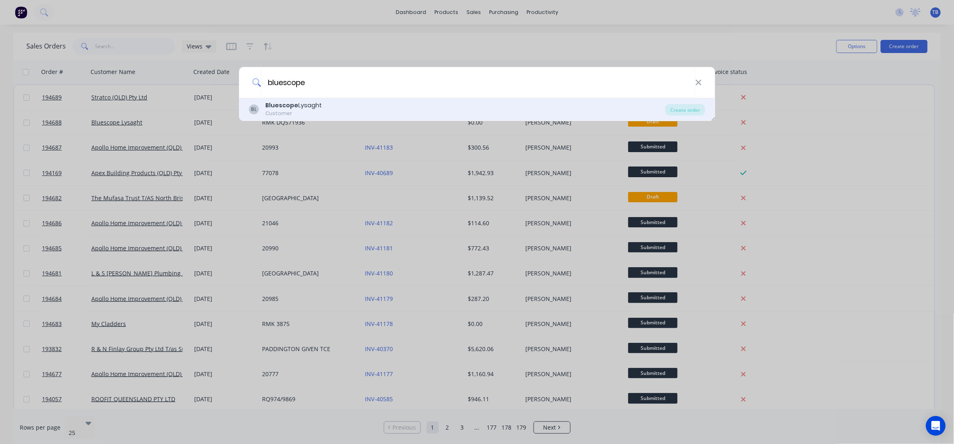
type input "bluescope"
click at [302, 114] on div "Customer" at bounding box center [293, 113] width 56 height 7
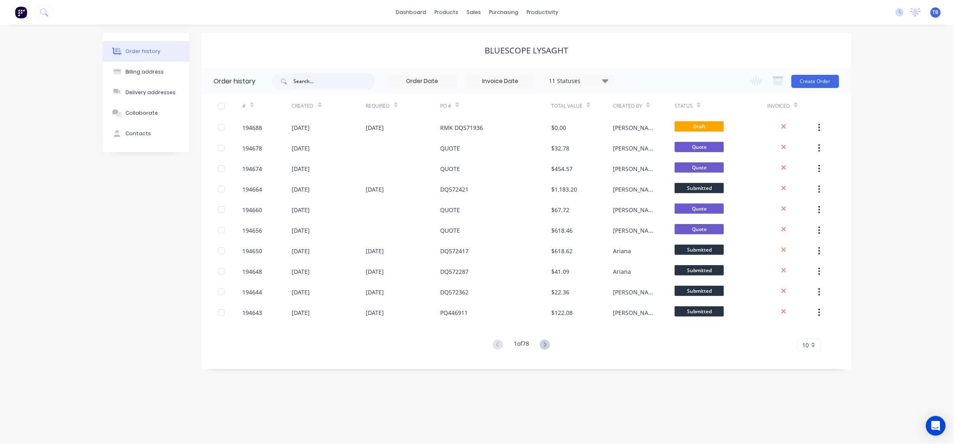
click at [302, 81] on input "text" at bounding box center [334, 81] width 81 height 16
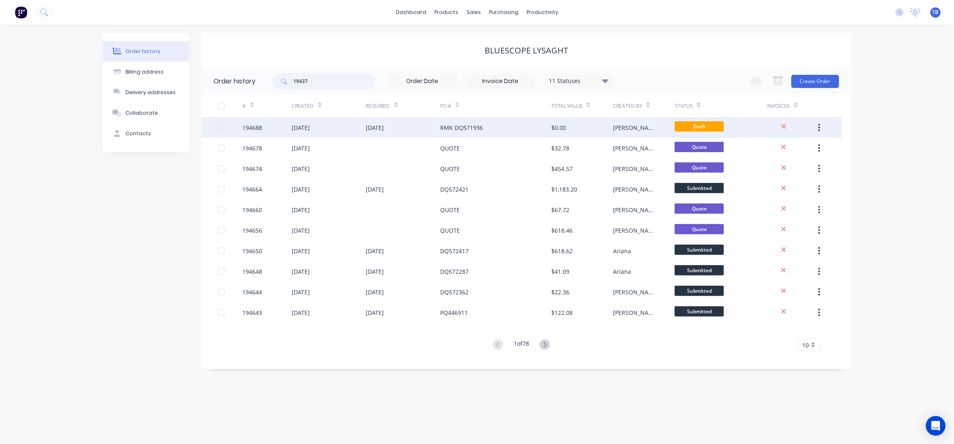
type input "194379"
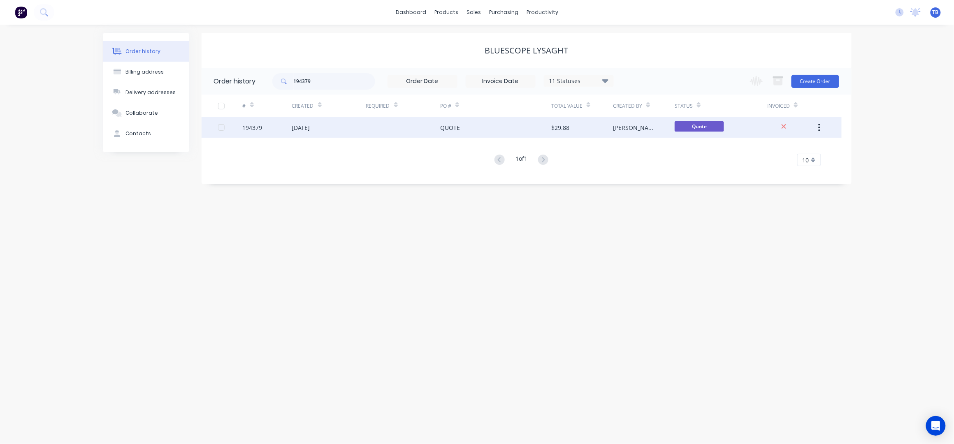
click at [372, 135] on div at bounding box center [403, 127] width 74 height 21
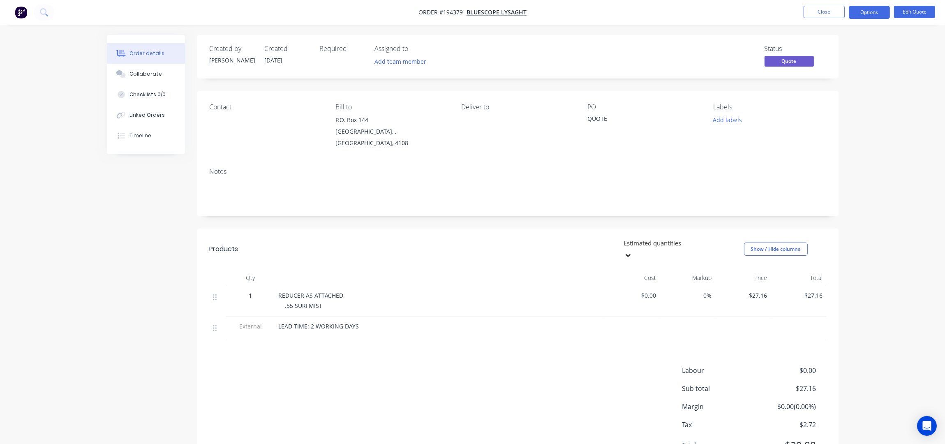
click at [394, 242] on header "Products Estimated quantities Show / Hide columns" at bounding box center [518, 249] width 642 height 41
click at [339, 218] on div "Created by [PERSON_NAME] Created [DATE] Required Assigned to Add team member St…" at bounding box center [518, 254] width 642 height 438
click at [879, 13] on button "Options" at bounding box center [869, 12] width 41 height 13
click at [857, 99] on div "Convert to Order" at bounding box center [845, 99] width 76 height 12
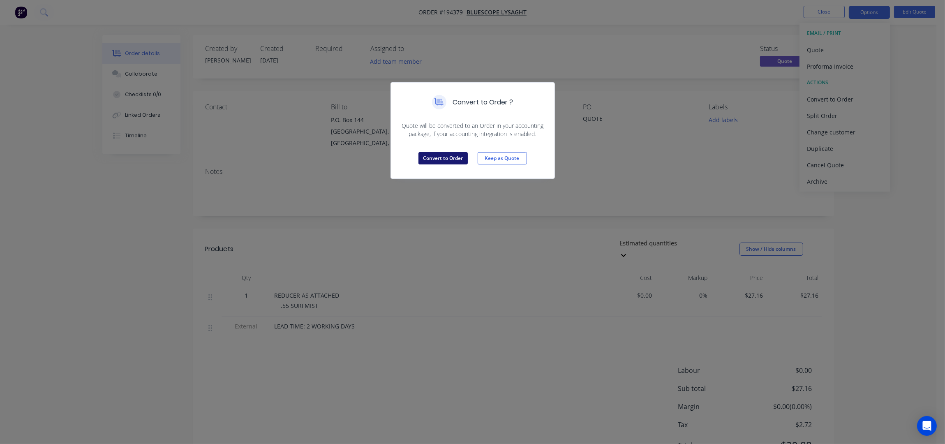
click at [442, 160] on button "Convert to Order" at bounding box center [443, 158] width 49 height 12
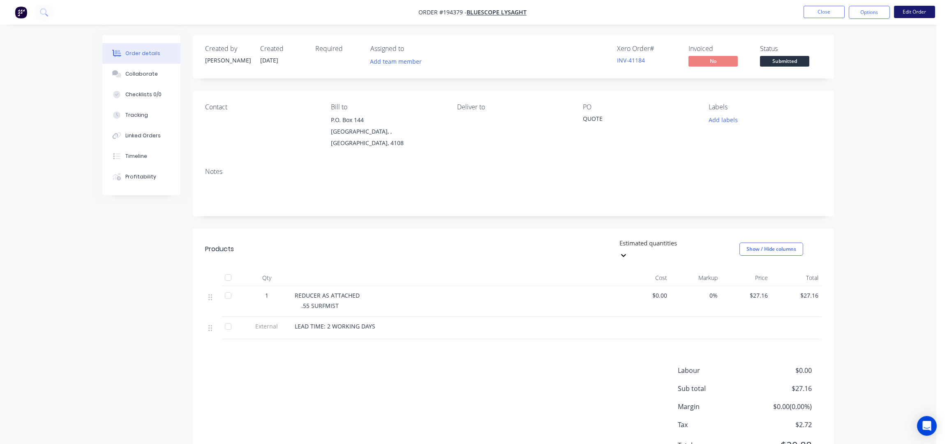
click at [917, 15] on button "Edit Order" at bounding box center [914, 12] width 41 height 12
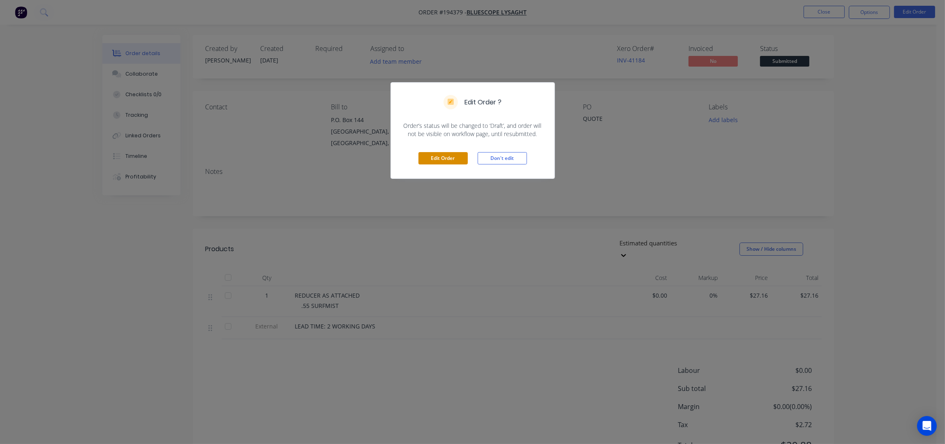
click at [461, 156] on button "Edit Order" at bounding box center [443, 158] width 49 height 12
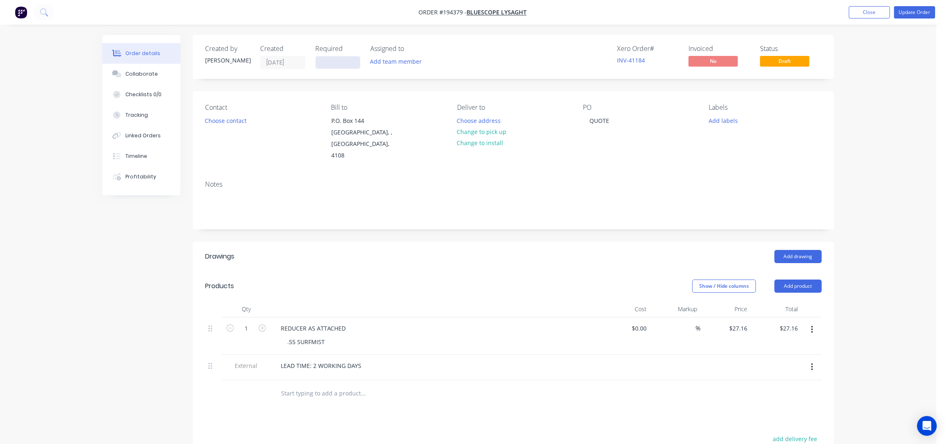
click at [327, 60] on input at bounding box center [338, 62] width 44 height 12
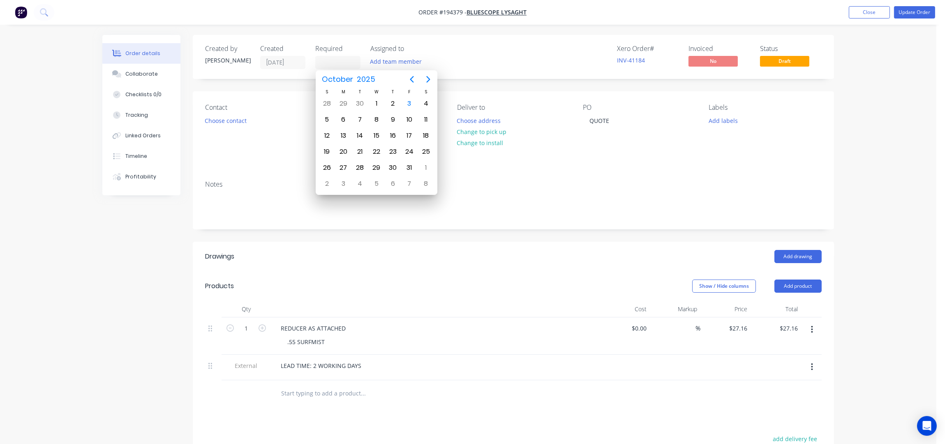
click at [633, 100] on div "Contact Choose contact [PERSON_NAME] to P.O. [GEOGRAPHIC_DATA], 4108 Deliver to…" at bounding box center [514, 132] width 642 height 83
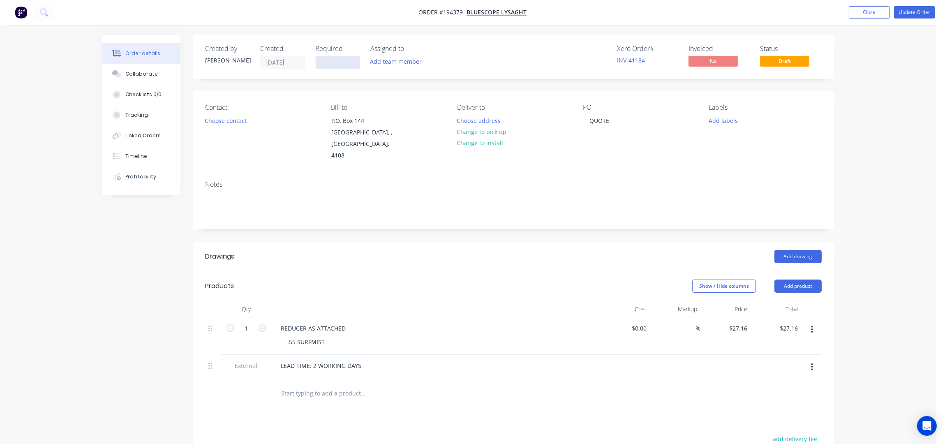
click at [322, 62] on input at bounding box center [338, 62] width 44 height 12
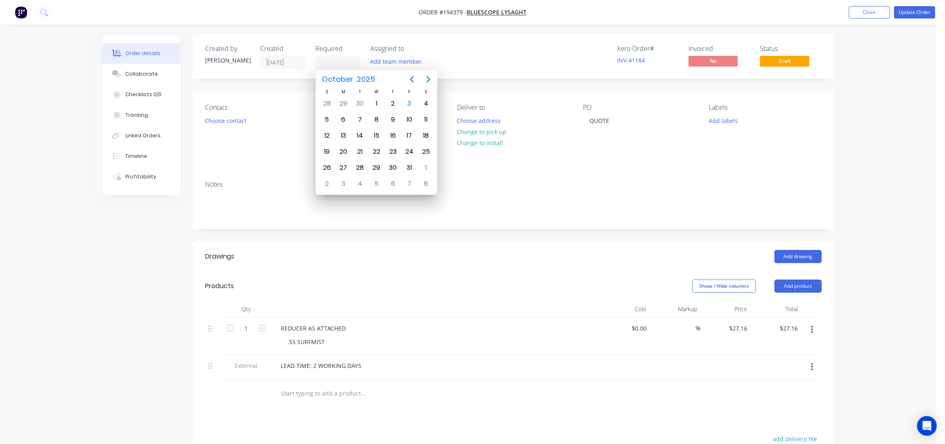
click at [539, 120] on div "Deliver to Choose address Change to pick up Change to install" at bounding box center [513, 133] width 113 height 58
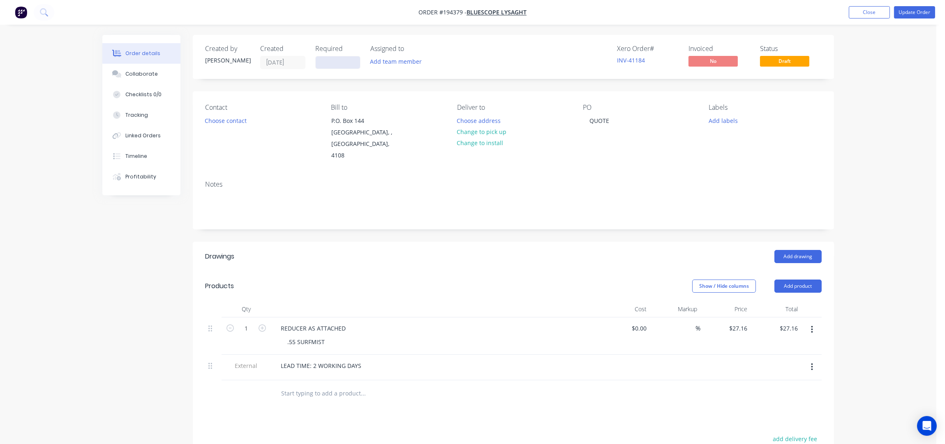
click at [320, 62] on input at bounding box center [338, 62] width 44 height 12
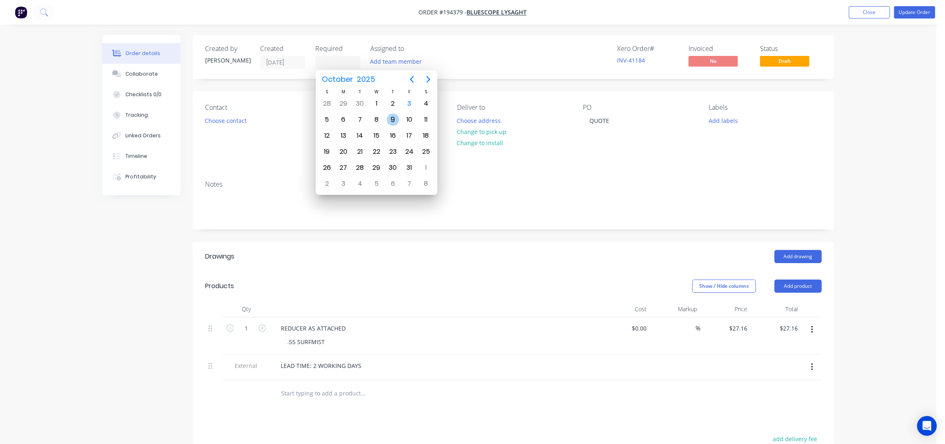
click at [388, 120] on div "9" at bounding box center [393, 120] width 12 height 12
type input "[DATE]"
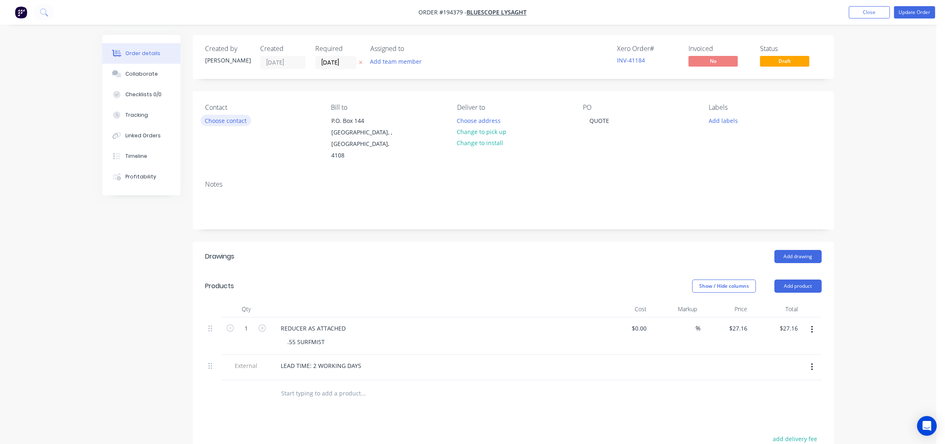
click at [225, 119] on button "Choose contact" at bounding box center [226, 120] width 51 height 11
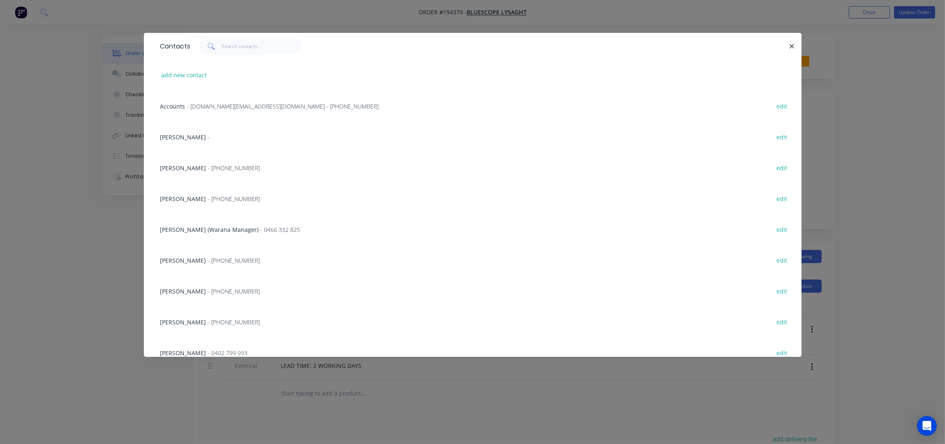
click at [206, 316] on div "[PERSON_NAME] - [PHONE_NUMBER] edit" at bounding box center [472, 321] width 633 height 31
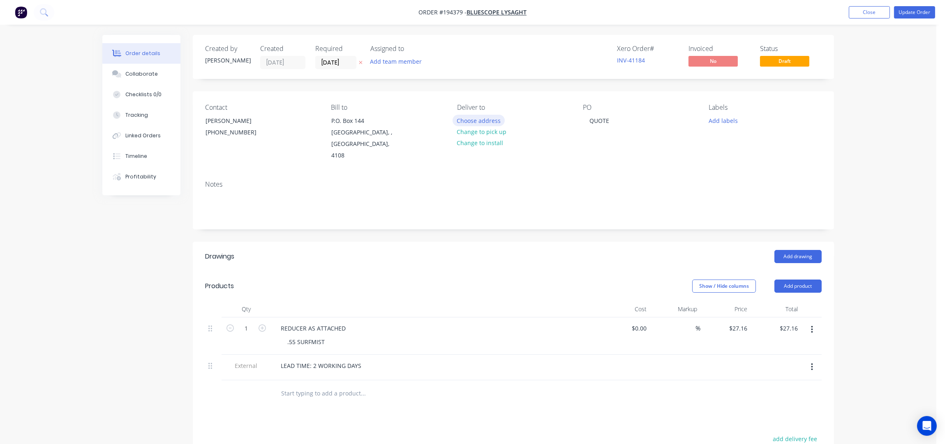
click at [499, 120] on button "Choose address" at bounding box center [479, 120] width 53 height 11
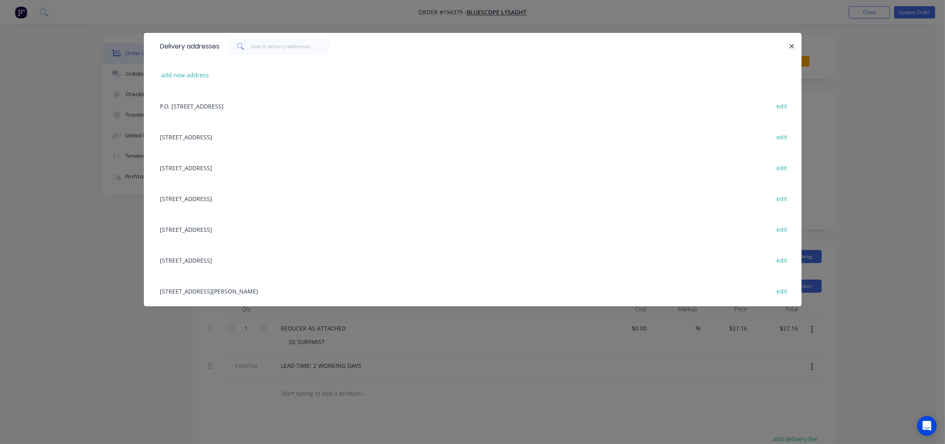
drag, startPoint x: 236, startPoint y: 295, endPoint x: 293, endPoint y: 283, distance: 58.0
click at [237, 295] on div "[STREET_ADDRESS][PERSON_NAME] edit" at bounding box center [472, 291] width 633 height 31
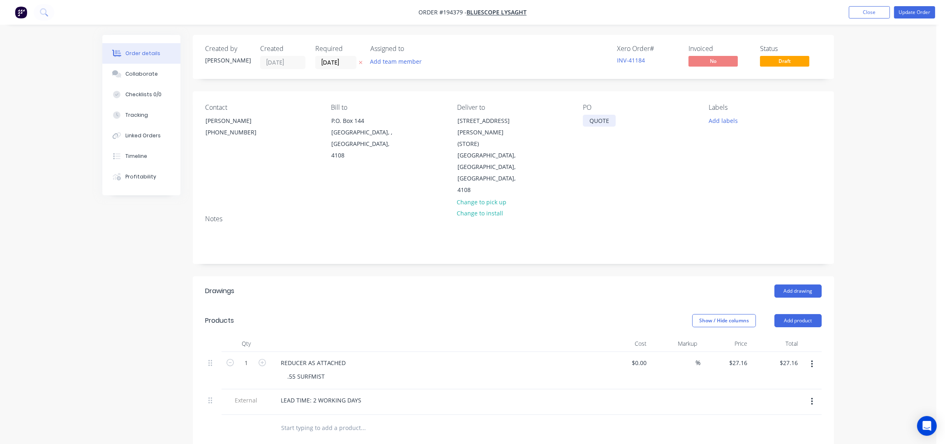
click at [608, 123] on div "QUOTE" at bounding box center [599, 121] width 33 height 12
drag, startPoint x: 613, startPoint y: 124, endPoint x: 563, endPoint y: 118, distance: 50.5
click at [563, 118] on div "Contact [PERSON_NAME] [PHONE_NUMBER] Bill to P.O. [GEOGRAPHIC_DATA], 4108 Deliv…" at bounding box center [514, 149] width 642 height 117
click at [597, 121] on div "dq572430" at bounding box center [603, 121] width 40 height 12
click at [604, 172] on div "PO DQ572430" at bounding box center [639, 150] width 113 height 93
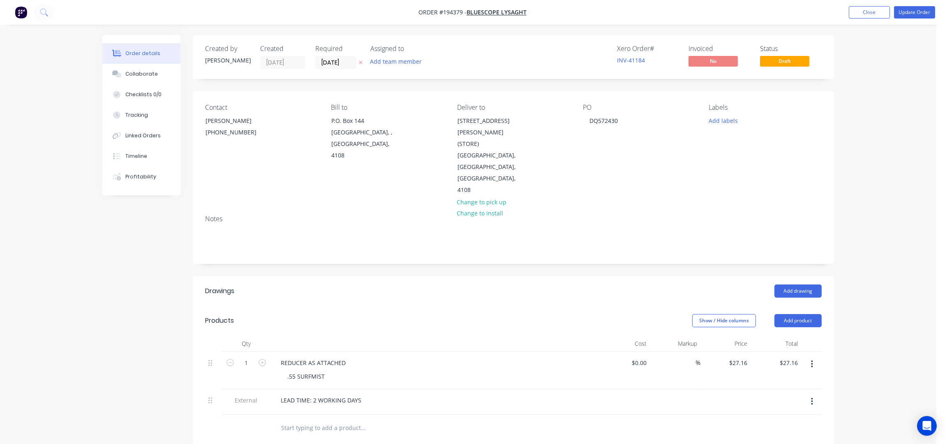
click at [873, 139] on div "Order details Collaborate Checklists 0/0 Tracking Linked Orders Timeline Profit…" at bounding box center [468, 325] width 937 height 651
click at [722, 129] on div "Labels Add labels" at bounding box center [765, 150] width 113 height 93
click at [720, 125] on button "Add labels" at bounding box center [723, 120] width 38 height 11
click at [758, 215] on div "ACA Store" at bounding box center [746, 216] width 30 height 9
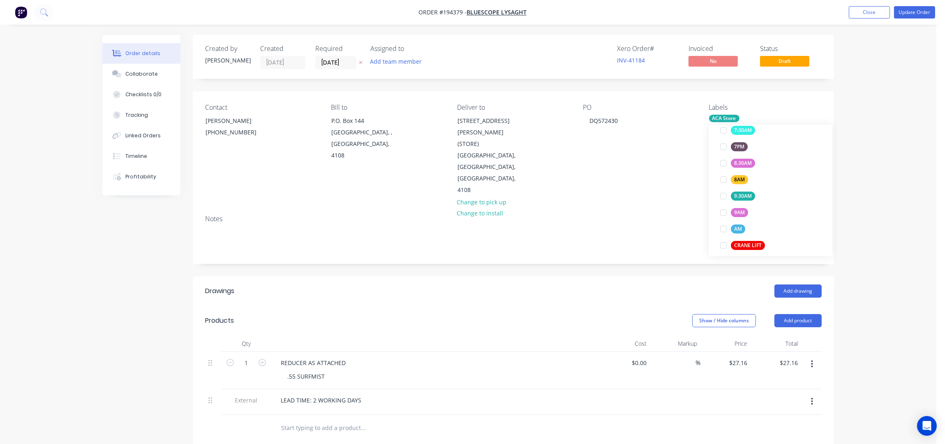
scroll to position [0, 0]
click at [879, 204] on div "Order details Collaborate Checklists 0/0 Tracking Linked Orders Timeline Profit…" at bounding box center [468, 325] width 937 height 651
drag, startPoint x: 882, startPoint y: 196, endPoint x: 878, endPoint y: 199, distance: 5.5
click at [882, 195] on div "Order details Collaborate Checklists 0/0 Tracking Linked Orders Timeline Profit…" at bounding box center [468, 325] width 937 height 651
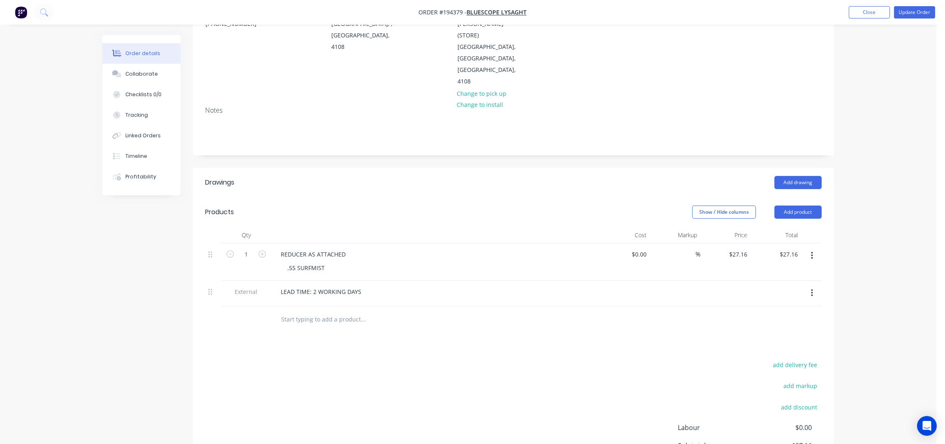
scroll to position [109, 0]
click at [808, 285] on button "button" at bounding box center [812, 292] width 19 height 15
click at [788, 324] on div "Delete" at bounding box center [782, 330] width 63 height 12
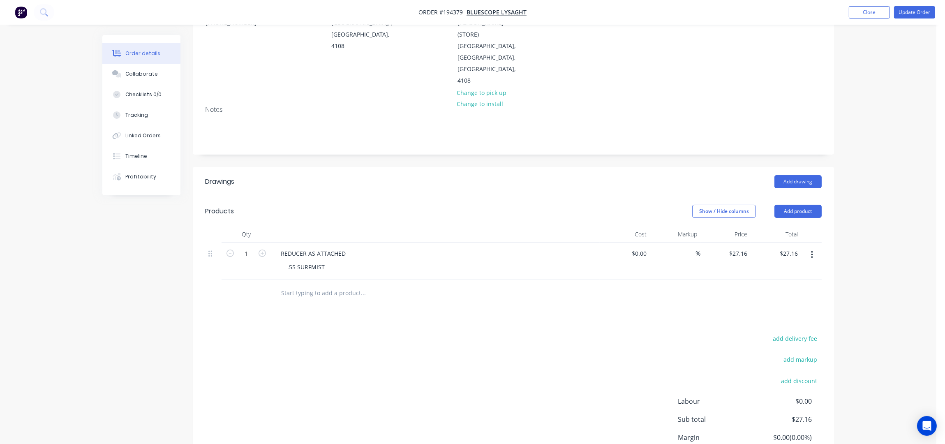
click at [327, 175] on div "Drawings" at bounding box center [270, 181] width 131 height 13
click at [612, 175] on div "Add drawing" at bounding box center [579, 181] width 486 height 13
click at [582, 167] on header "Drawings Add drawing" at bounding box center [514, 182] width 642 height 30
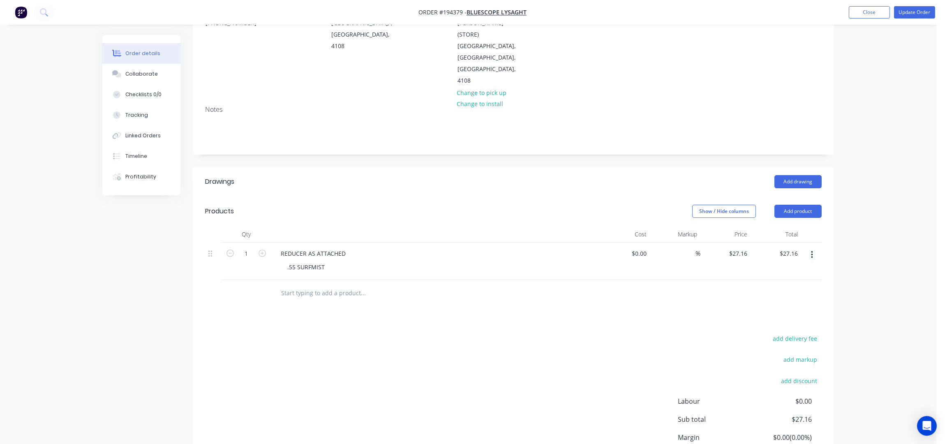
click at [363, 175] on div "Add drawing" at bounding box center [579, 181] width 486 height 13
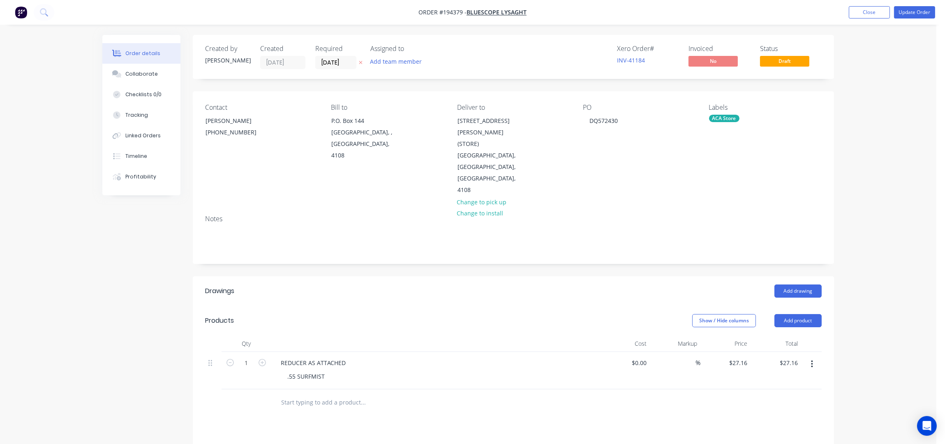
click at [922, 20] on nav "Order #194379 - Bluescope Lysaght Add product Close Update Order" at bounding box center [472, 12] width 945 height 25
click at [922, 19] on li "Update Order" at bounding box center [914, 12] width 41 height 12
click at [912, 2] on nav "Order #194379 - Bluescope Lysaght Add product Close Update Order" at bounding box center [472, 12] width 945 height 25
click at [915, 13] on button "Update Order" at bounding box center [914, 12] width 41 height 12
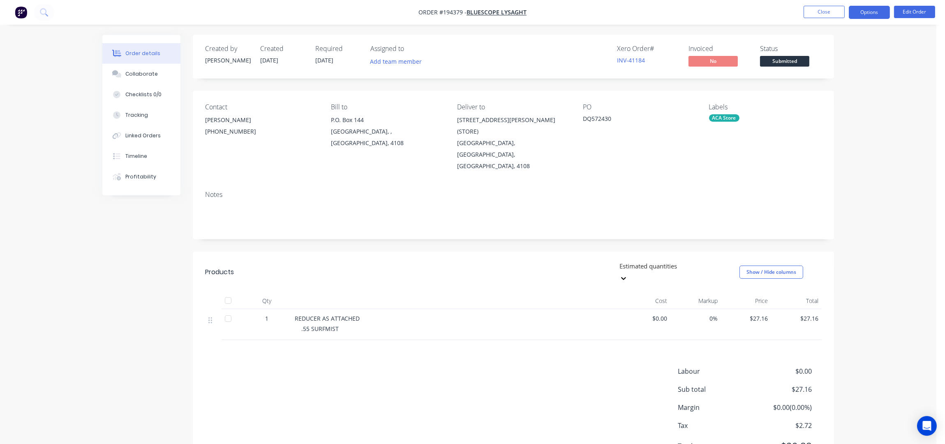
click at [877, 11] on button "Options" at bounding box center [869, 12] width 41 height 13
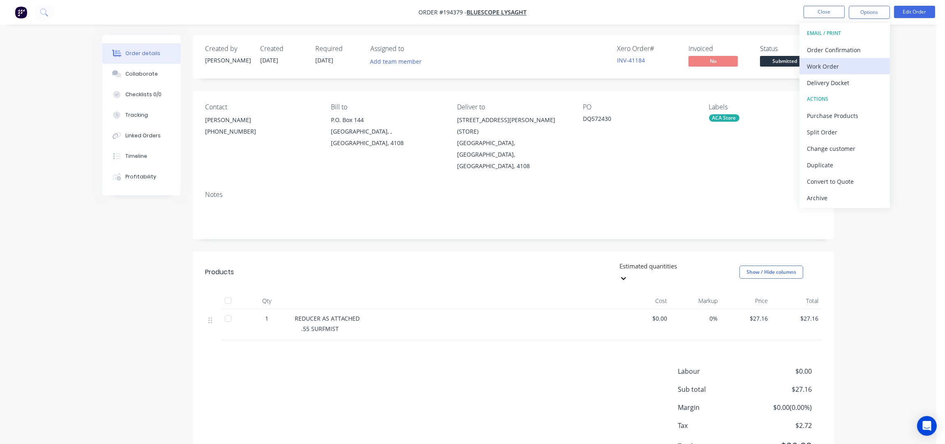
click at [841, 65] on div "Work Order" at bounding box center [845, 66] width 76 height 12
click at [843, 81] on div "Without pricing" at bounding box center [845, 83] width 76 height 12
click at [821, 12] on button "Close" at bounding box center [824, 12] width 41 height 12
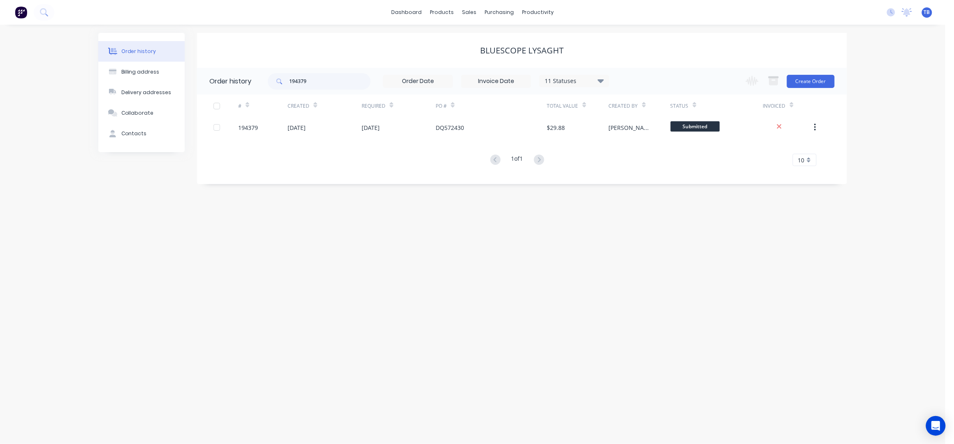
click at [491, 228] on div "Order history Billing address Delivery addresses Collaborate Contacts Bluescope…" at bounding box center [472, 234] width 945 height 419
click at [491, 37] on div "Sales Orders" at bounding box center [500, 39] width 34 height 7
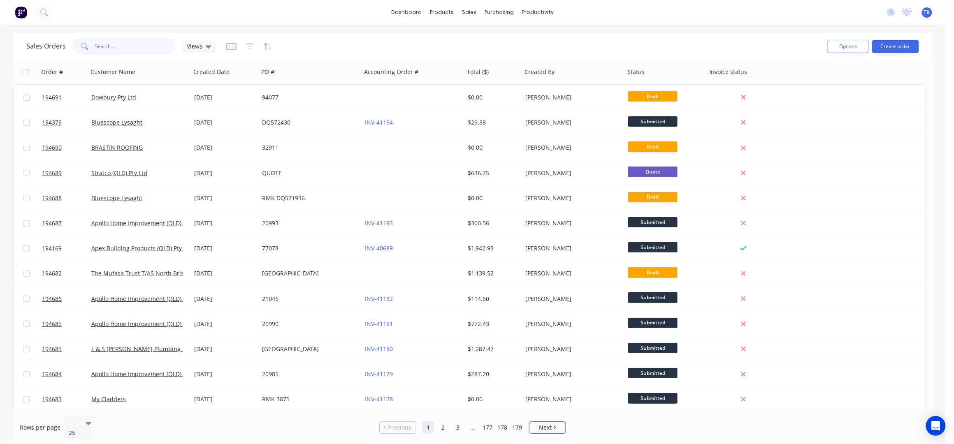
click at [113, 43] on input "text" at bounding box center [135, 46] width 80 height 16
click at [123, 48] on input "text" at bounding box center [135, 46] width 80 height 16
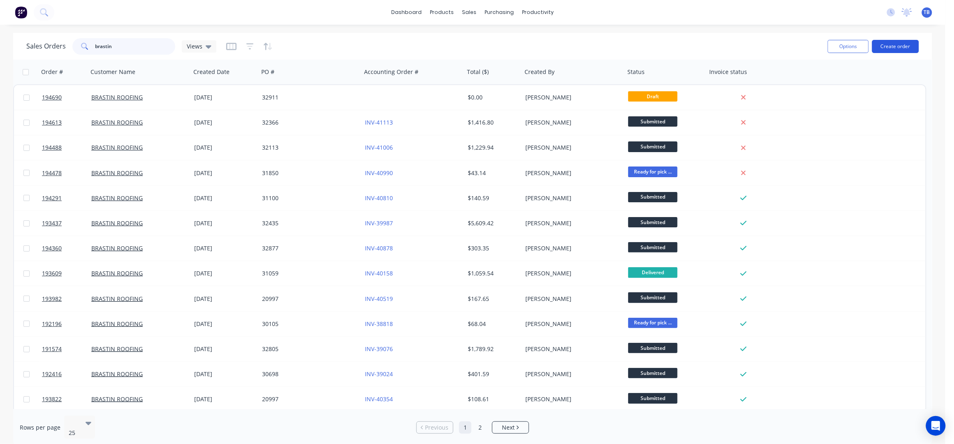
type input "brastin"
click at [901, 42] on button "Create order" at bounding box center [895, 46] width 47 height 13
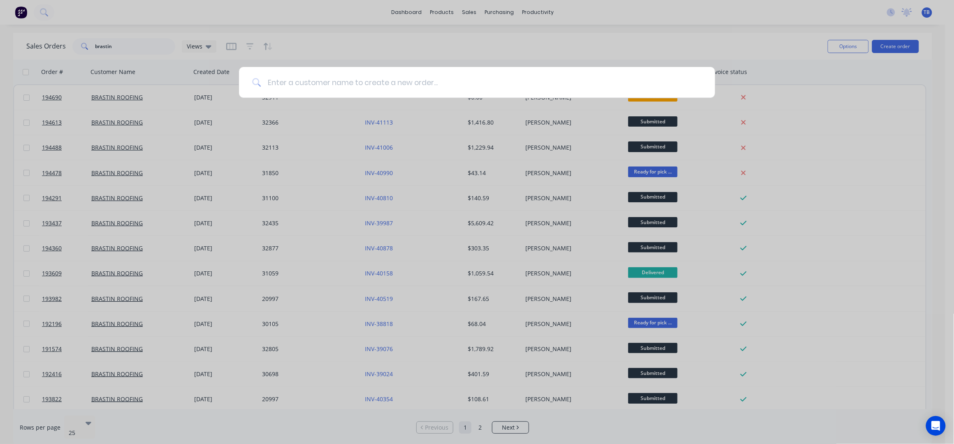
click at [422, 86] on input at bounding box center [481, 82] width 441 height 31
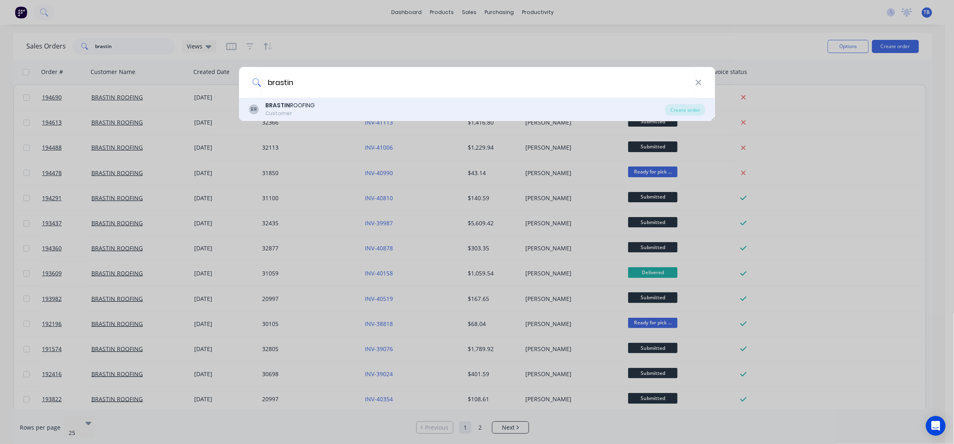
type input "brastin"
click at [347, 107] on div "BR BRASTIN ROOFING Customer" at bounding box center [457, 109] width 417 height 16
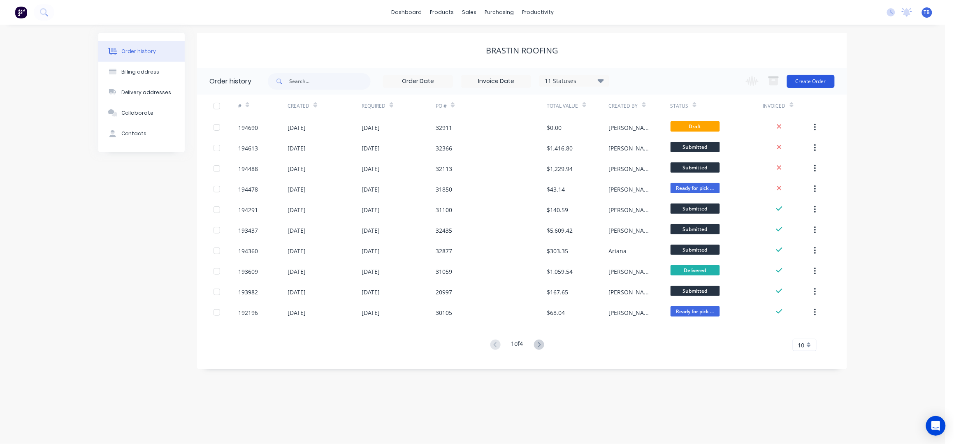
click at [813, 77] on button "Create Order" at bounding box center [811, 81] width 48 height 13
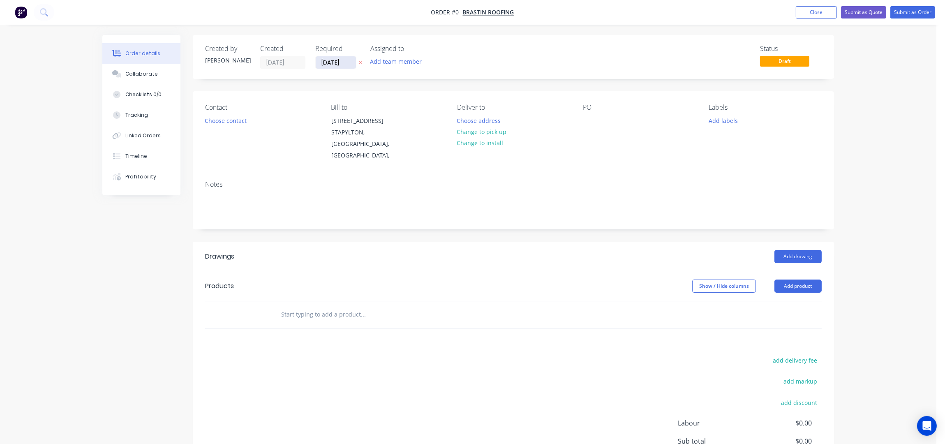
click at [326, 65] on input "[DATE]" at bounding box center [336, 62] width 40 height 12
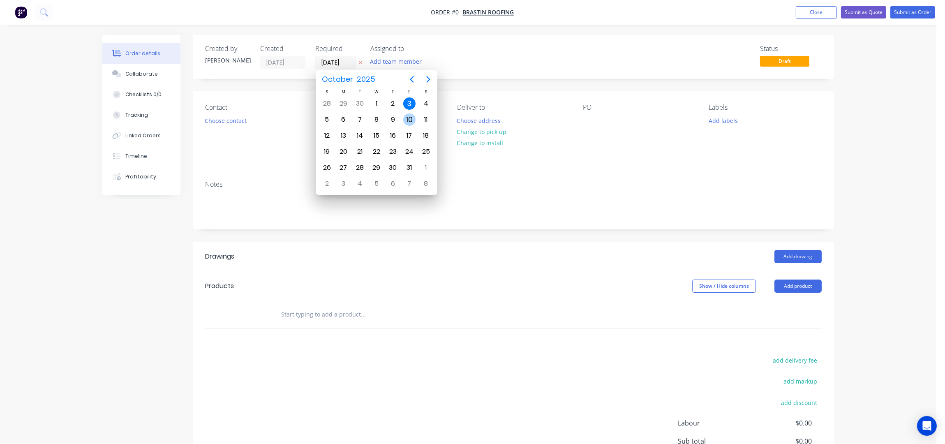
click at [410, 120] on div "10" at bounding box center [409, 120] width 12 height 12
type input "[DATE]"
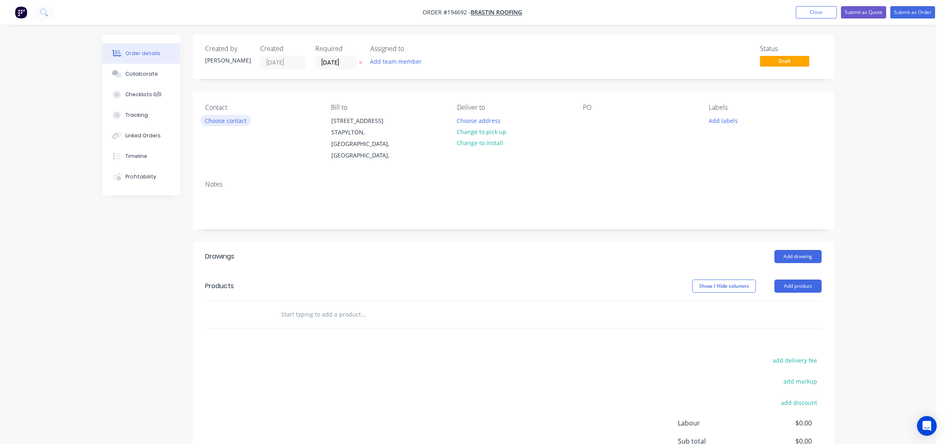
click at [218, 124] on button "Choose contact" at bounding box center [226, 120] width 51 height 11
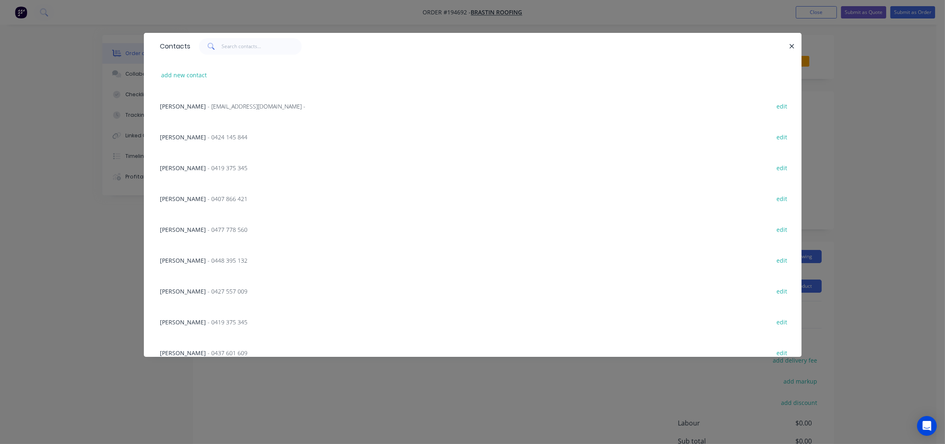
scroll to position [54, 0]
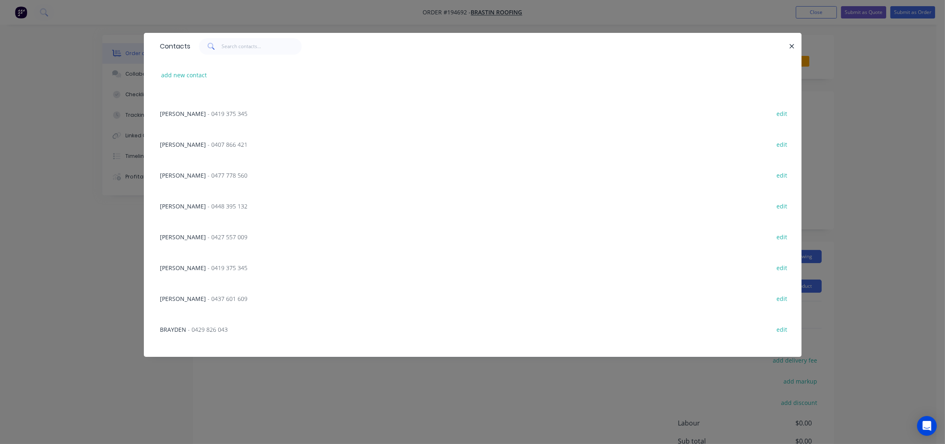
drag, startPoint x: 178, startPoint y: 151, endPoint x: 259, endPoint y: 151, distance: 81.0
click at [178, 151] on div "[PERSON_NAME] - 0407 866 421 edit" at bounding box center [472, 144] width 633 height 31
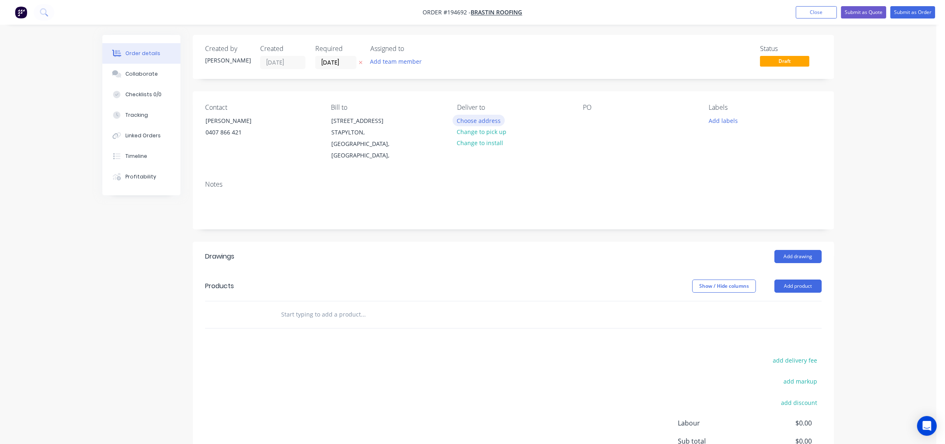
click at [480, 117] on button "Choose address" at bounding box center [479, 120] width 53 height 11
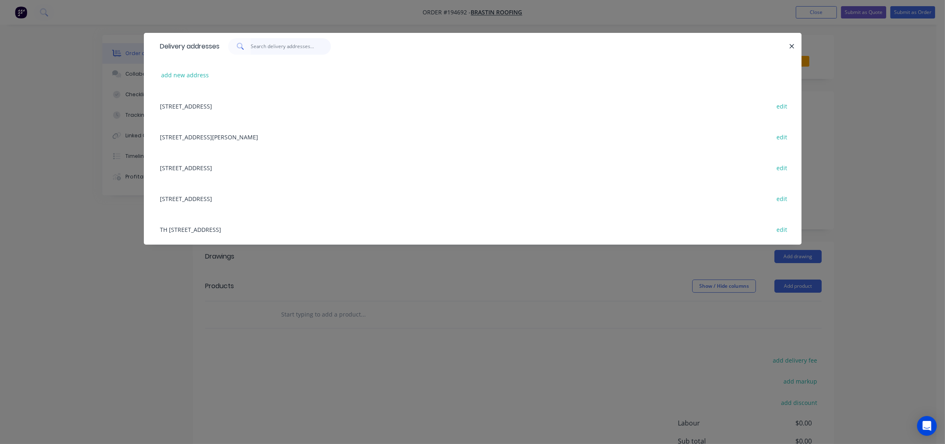
drag, startPoint x: 273, startPoint y: 48, endPoint x: 277, endPoint y: 51, distance: 4.4
click at [274, 48] on input "text" at bounding box center [291, 46] width 80 height 16
click at [287, 199] on div "[STREET_ADDRESS] edit" at bounding box center [472, 198] width 633 height 31
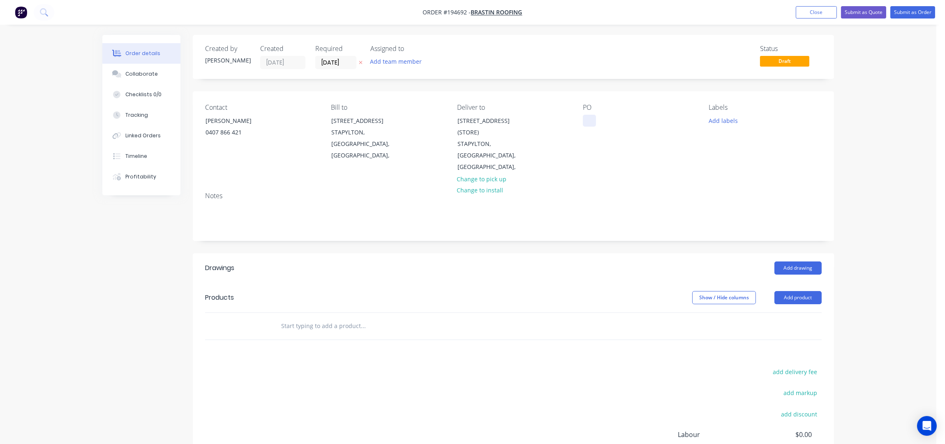
click at [591, 121] on div at bounding box center [589, 121] width 13 height 12
click at [626, 151] on div "PO 80006.V" at bounding box center [639, 138] width 113 height 69
click at [801, 291] on button "Add product" at bounding box center [798, 297] width 47 height 13
click at [527, 232] on div "Created by [PERSON_NAME] Created [DATE] Required [DATE] Assigned to Add team me…" at bounding box center [514, 286] width 642 height 503
click at [808, 291] on button "Add product" at bounding box center [798, 297] width 47 height 13
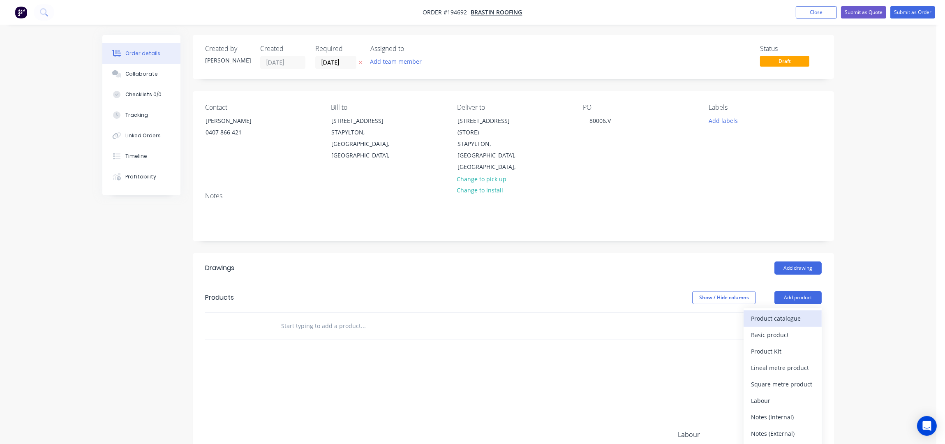
click at [802, 313] on div "Product catalogue" at bounding box center [782, 319] width 63 height 12
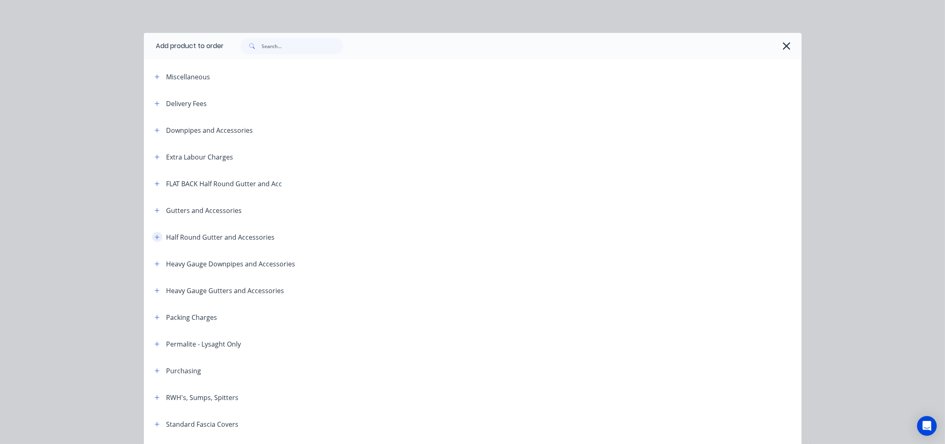
click at [155, 235] on icon "button" at bounding box center [157, 237] width 5 height 6
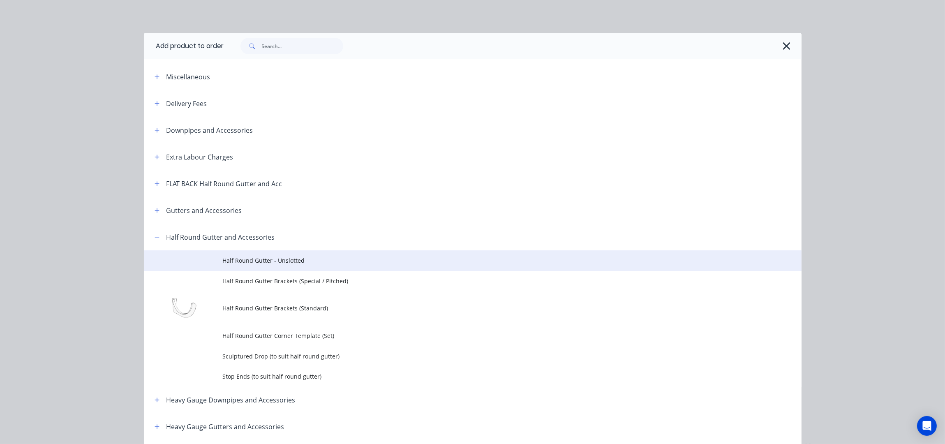
click at [281, 258] on span "Half Round Gutter - Unslotted" at bounding box center [454, 260] width 463 height 9
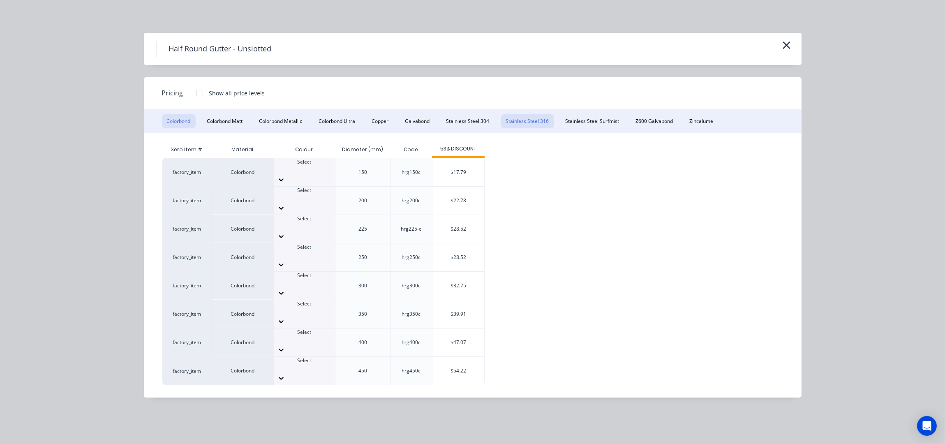
click at [533, 122] on button "Stainless Steel 316" at bounding box center [527, 121] width 53 height 14
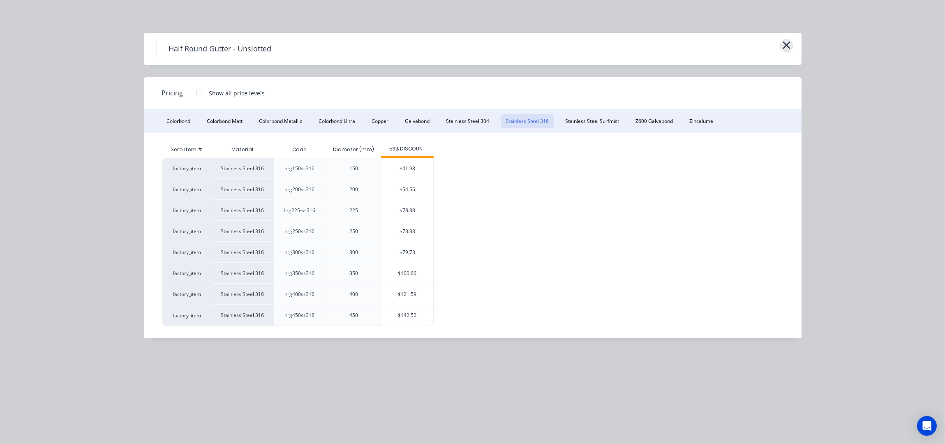
click at [790, 48] on icon "button" at bounding box center [786, 45] width 7 height 7
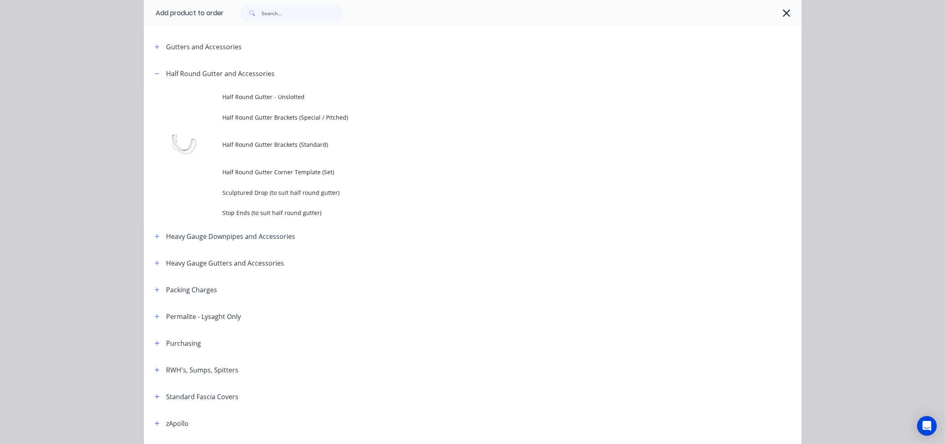
scroll to position [114, 0]
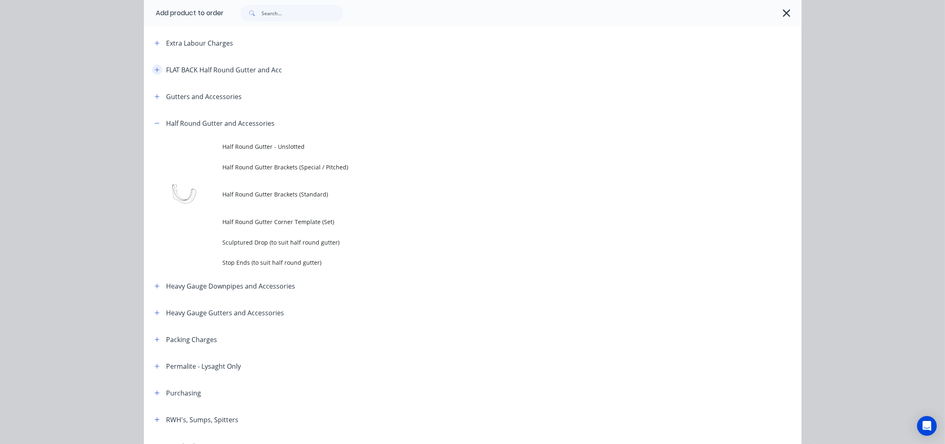
click at [155, 67] on button "button" at bounding box center [157, 70] width 10 height 10
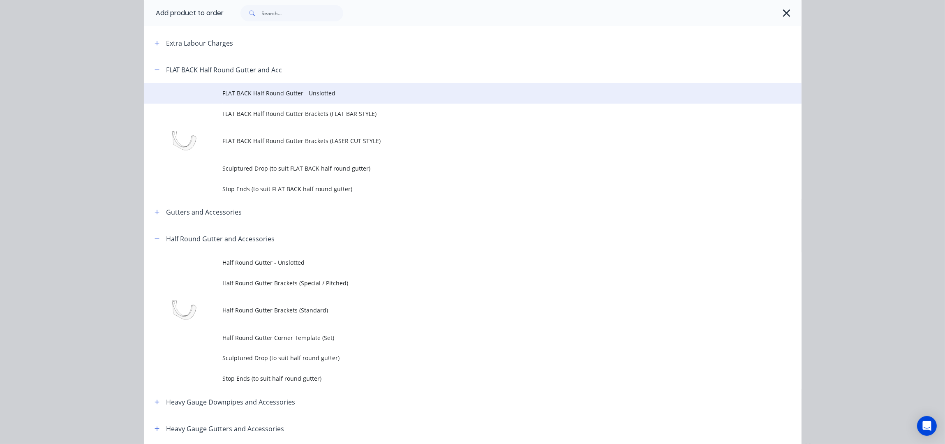
click at [310, 99] on td "FLAT BACK Half Round Gutter - Unslotted" at bounding box center [512, 93] width 579 height 21
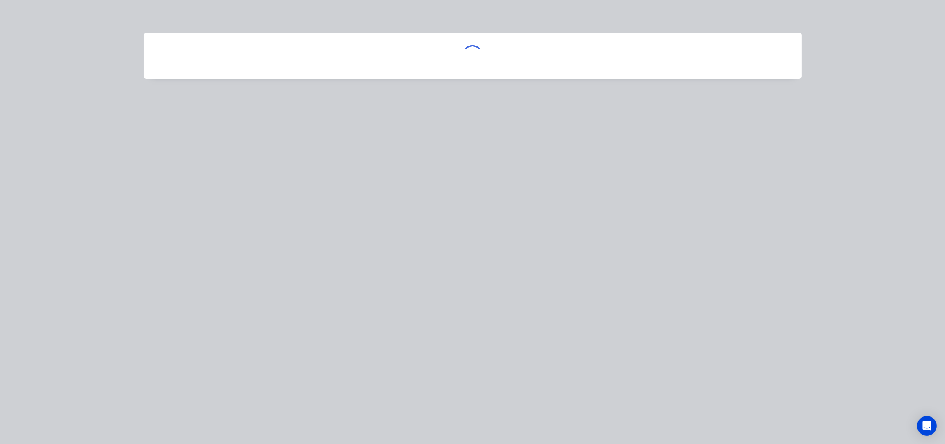
scroll to position [0, 0]
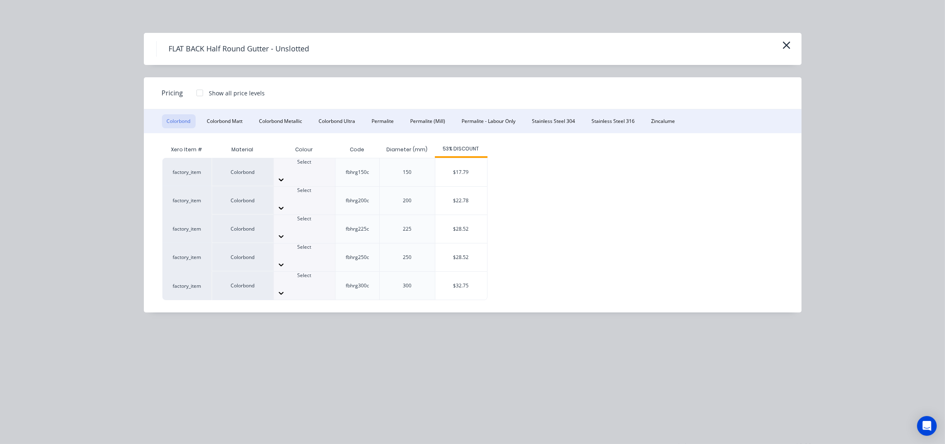
click at [285, 176] on icon at bounding box center [281, 180] width 8 height 8
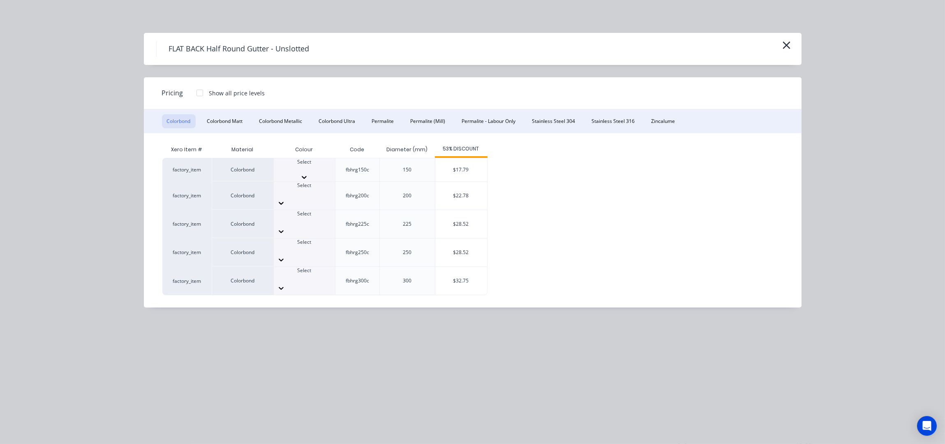
click at [586, 152] on div "Xero Item # Material Colour Code Diameter (mm) 53% DISCOUNT factory_item Colorb…" at bounding box center [466, 218] width 609 height 154
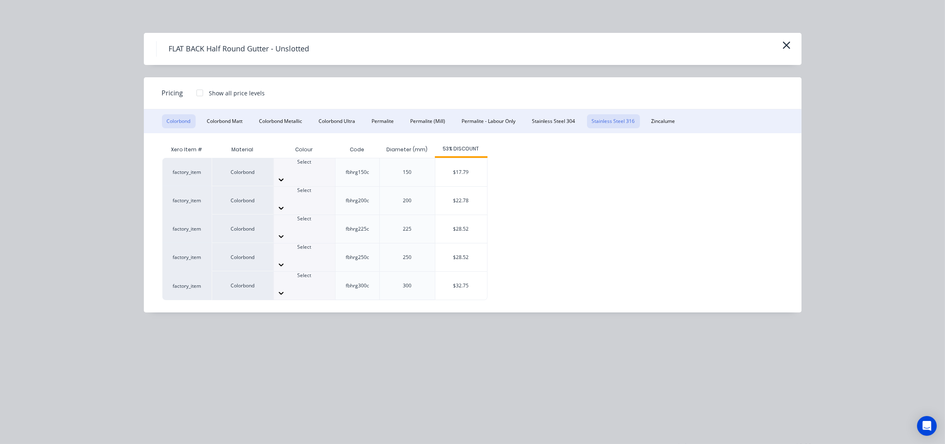
click at [607, 123] on button "Stainless Steel 316" at bounding box center [613, 121] width 53 height 14
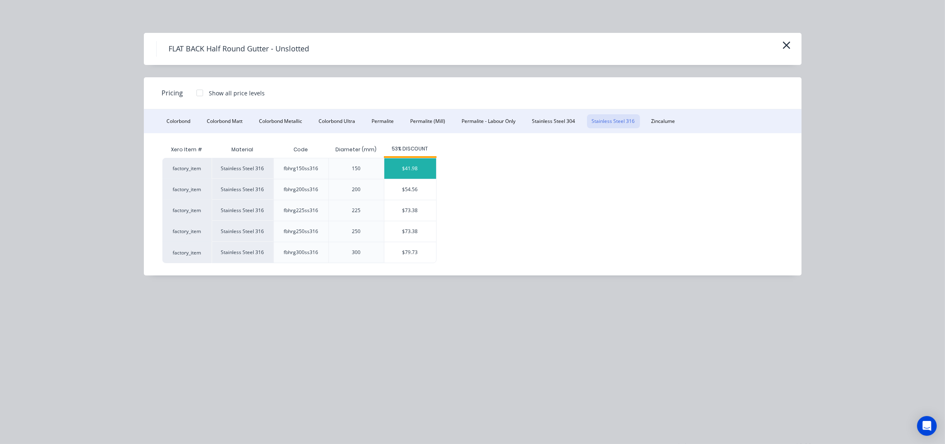
click at [415, 165] on div "$41.98" at bounding box center [411, 168] width 52 height 21
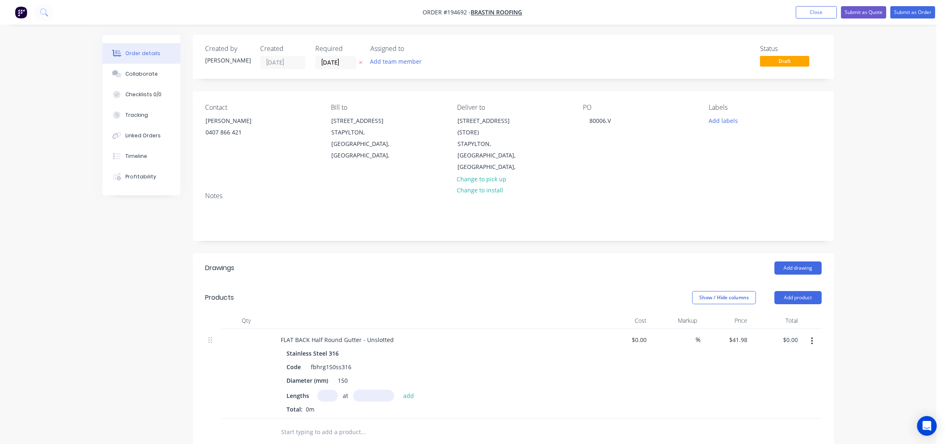
click at [329, 390] on input "text" at bounding box center [327, 396] width 21 height 12
type input "2"
type input "4600"
click at [399, 390] on button "add" at bounding box center [408, 395] width 19 height 11
type input "$386.22"
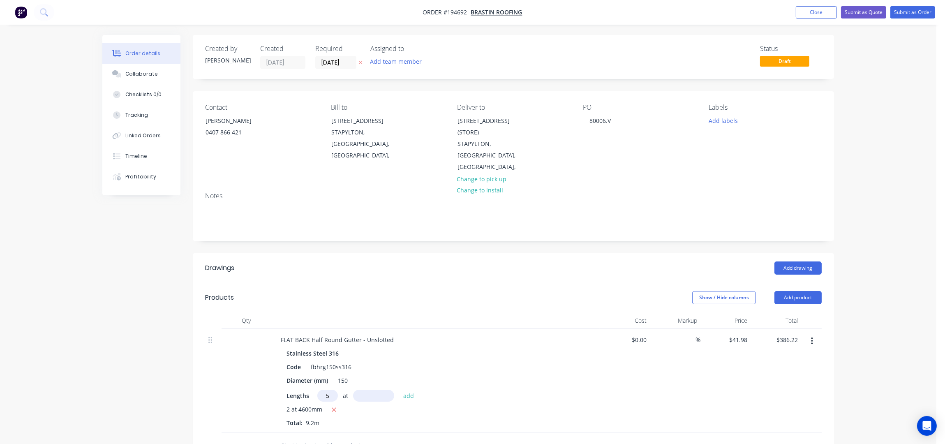
type input "5"
type input "5700"
click at [399, 390] on button "add" at bounding box center [408, 395] width 19 height 11
type input "$1,582.65"
click at [309, 262] on div "Drawings" at bounding box center [270, 268] width 131 height 13
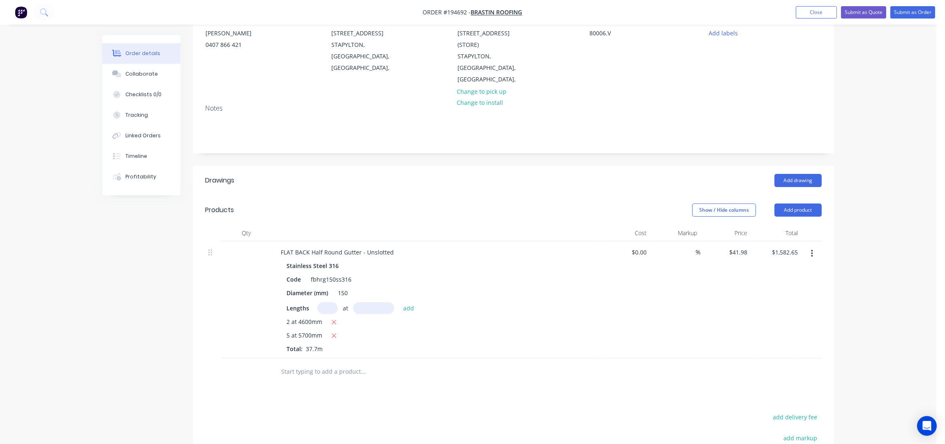
scroll to position [63, 0]
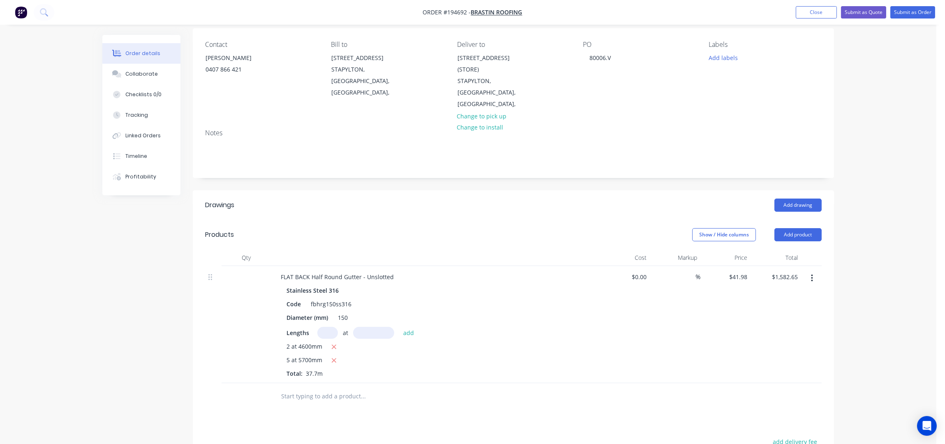
click at [502, 235] on header "Products Show / Hide columns Add product" at bounding box center [514, 235] width 642 height 30
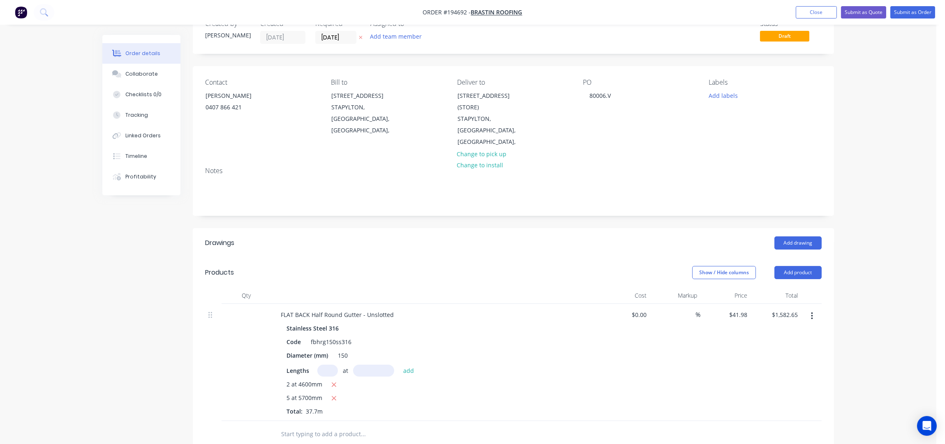
scroll to position [164, 0]
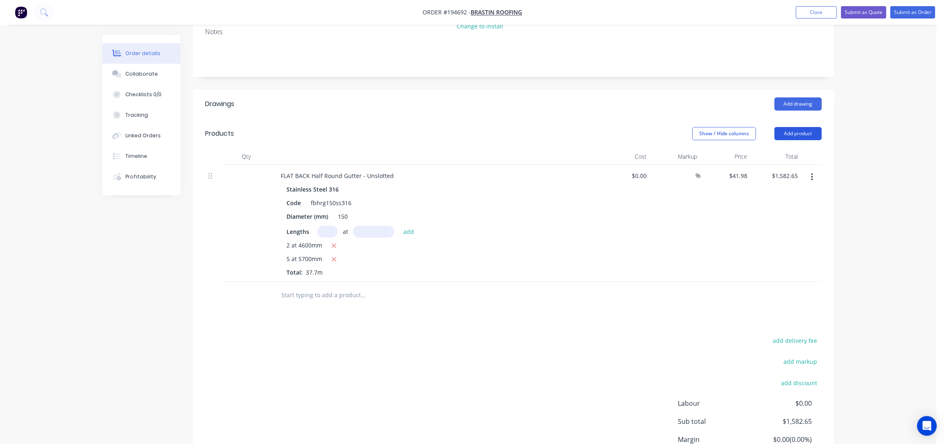
click at [799, 127] on button "Add product" at bounding box center [798, 133] width 47 height 13
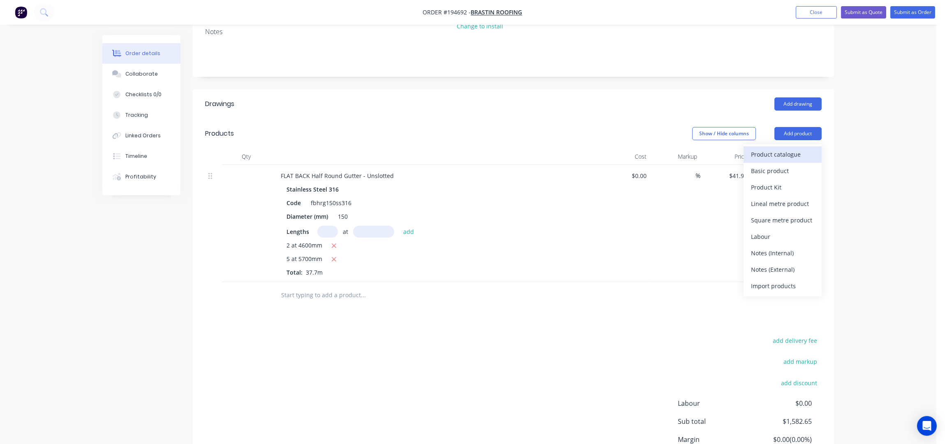
click at [798, 148] on div "Product catalogue" at bounding box center [782, 154] width 63 height 12
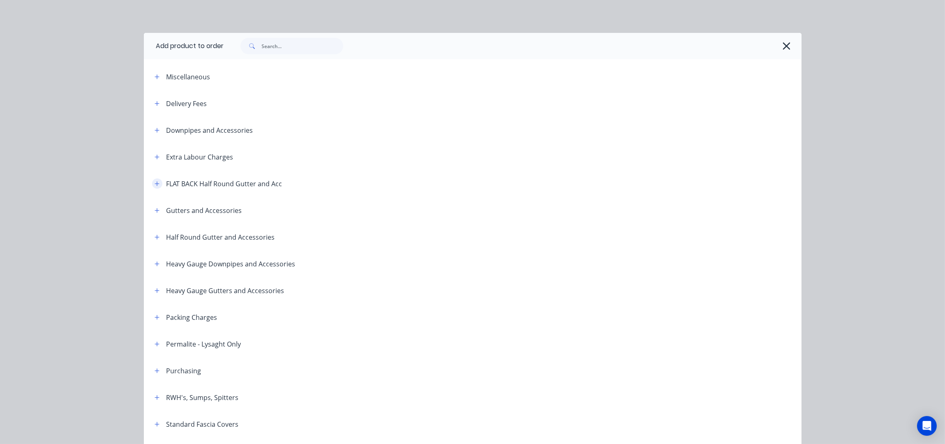
click at [156, 182] on button "button" at bounding box center [157, 183] width 10 height 10
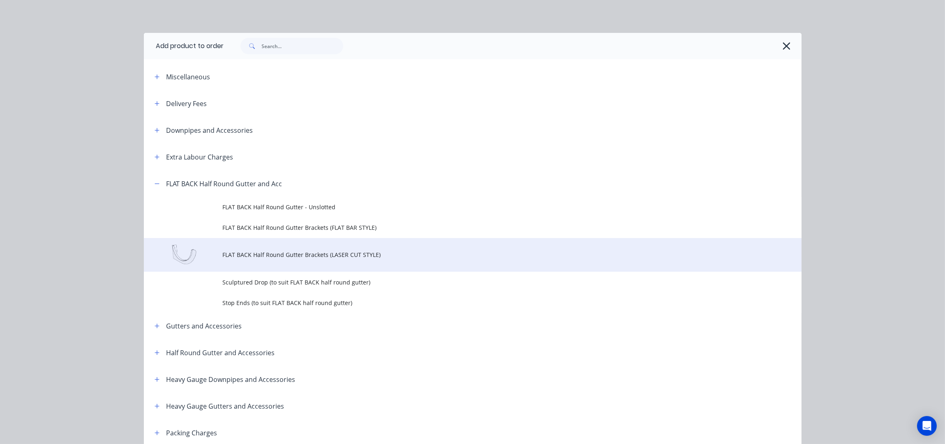
click at [365, 257] on span "FLAT BACK Half Round Gutter Brackets (LASER CUT STYLE)" at bounding box center [454, 254] width 463 height 9
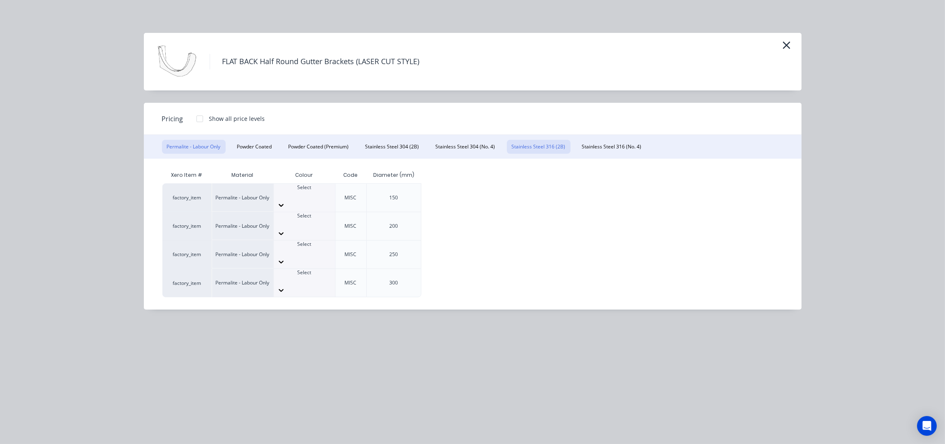
click at [527, 151] on button "Stainless Steel 316 (2B)" at bounding box center [539, 147] width 64 height 14
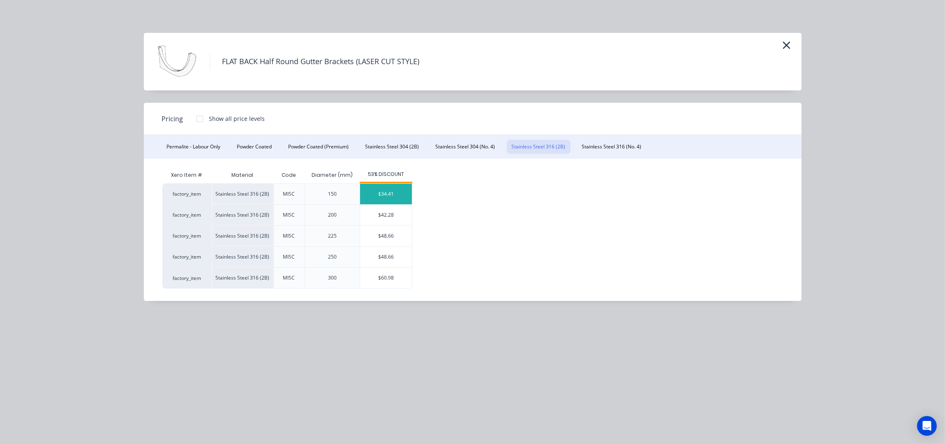
click at [405, 199] on div "$34.41" at bounding box center [386, 194] width 52 height 21
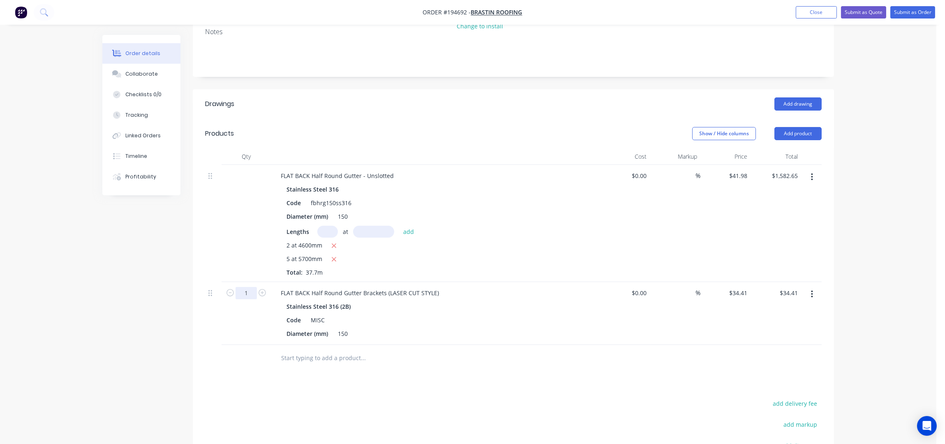
click at [254, 287] on input "1" at bounding box center [246, 293] width 21 height 12
type input "44"
type input "$1,514.04"
click at [449, 359] on div at bounding box center [419, 358] width 296 height 27
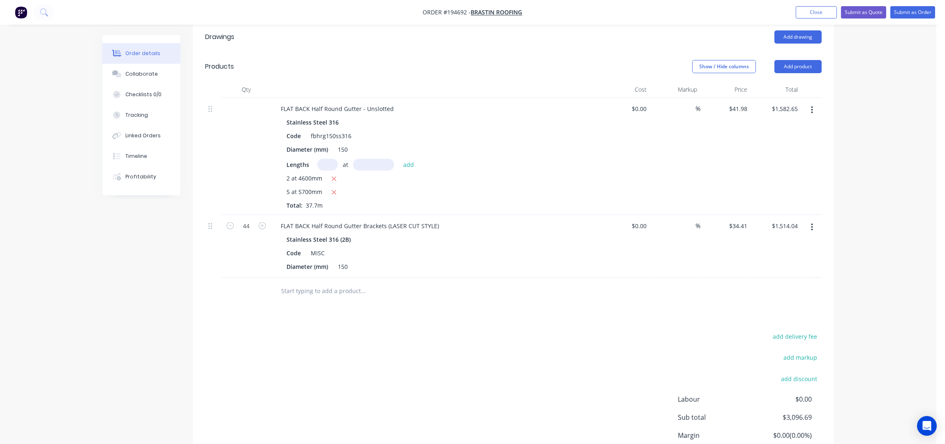
scroll to position [181, 0]
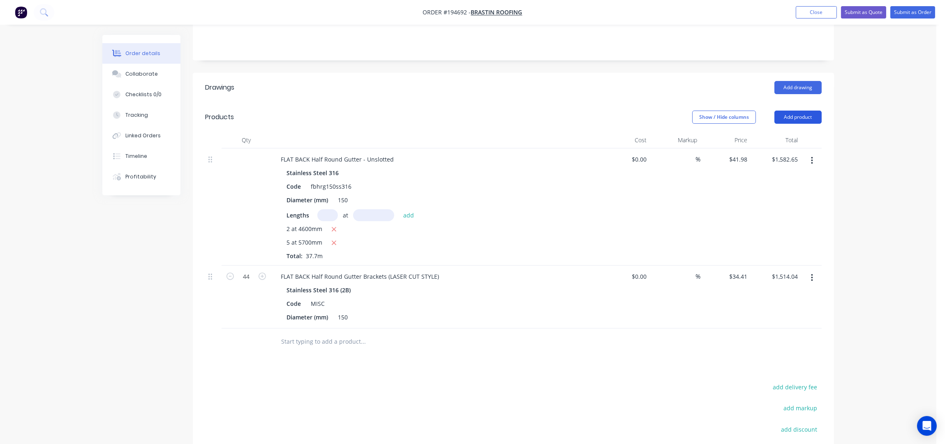
click at [803, 111] on button "Add product" at bounding box center [798, 117] width 47 height 13
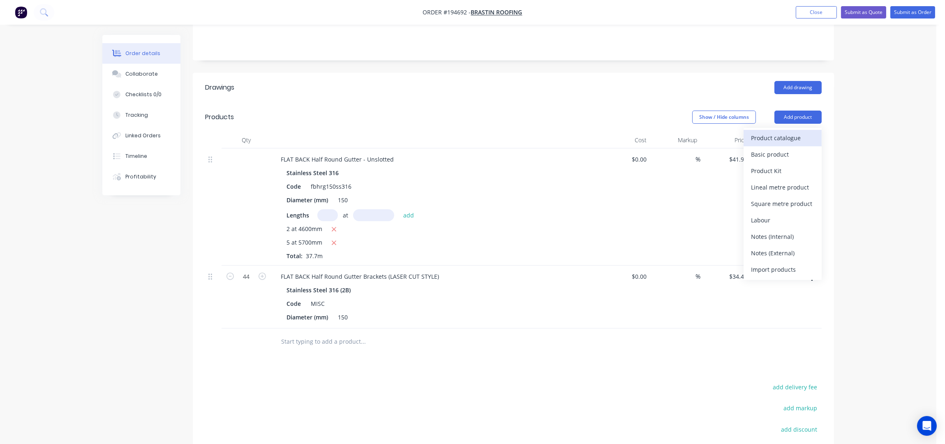
click at [802, 132] on div "Product catalogue" at bounding box center [782, 138] width 63 height 12
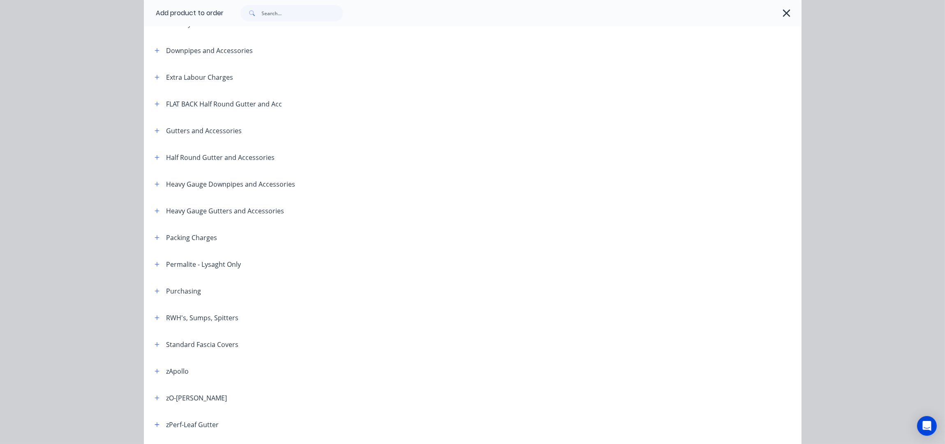
scroll to position [54, 0]
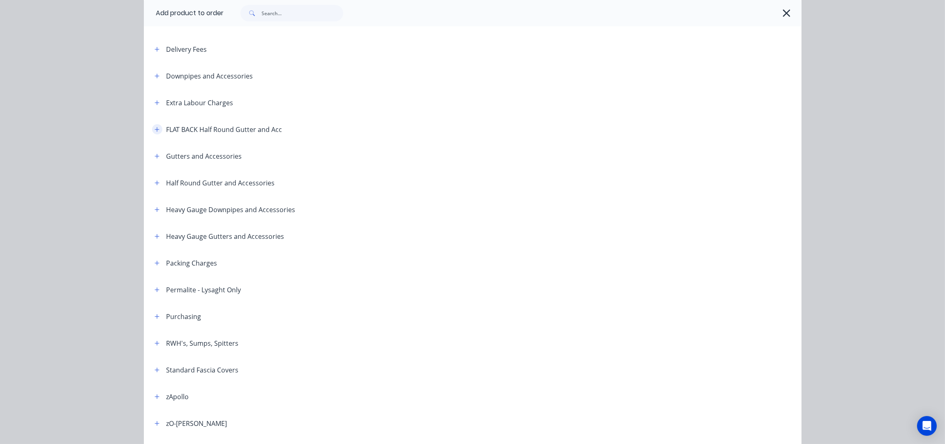
click at [155, 127] on icon "button" at bounding box center [157, 130] width 5 height 6
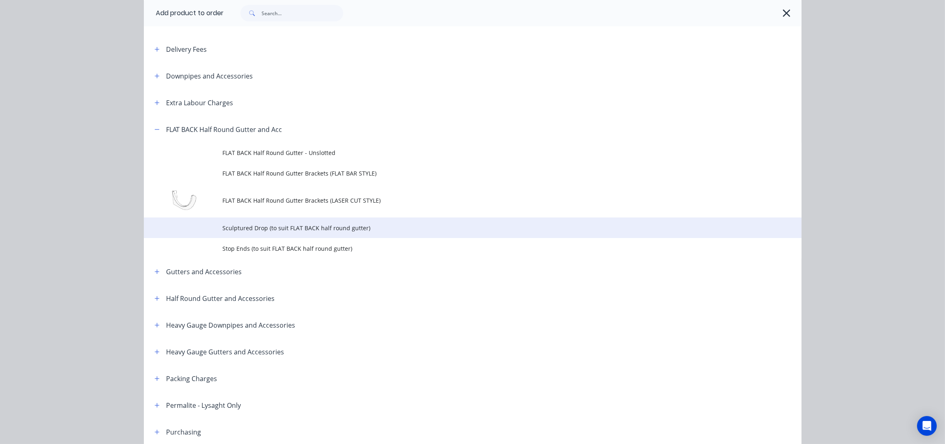
click at [276, 232] on span "Sculptured Drop (to suit FLAT BACK half round gutter)" at bounding box center [454, 228] width 463 height 9
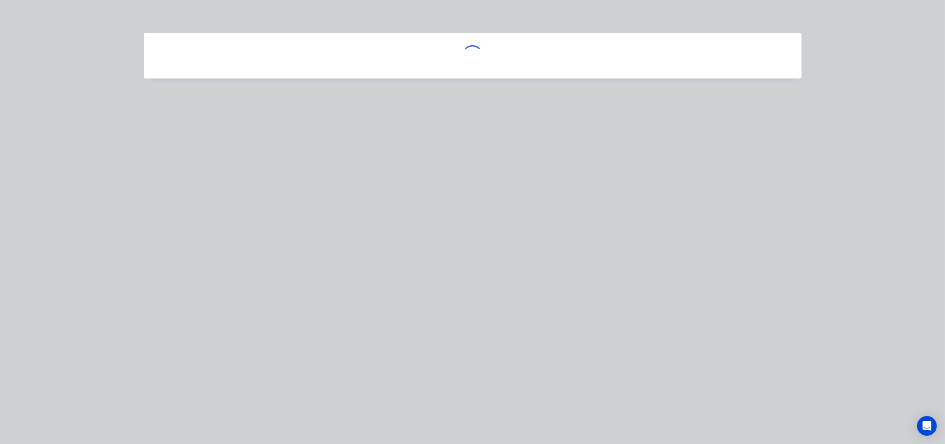
scroll to position [0, 0]
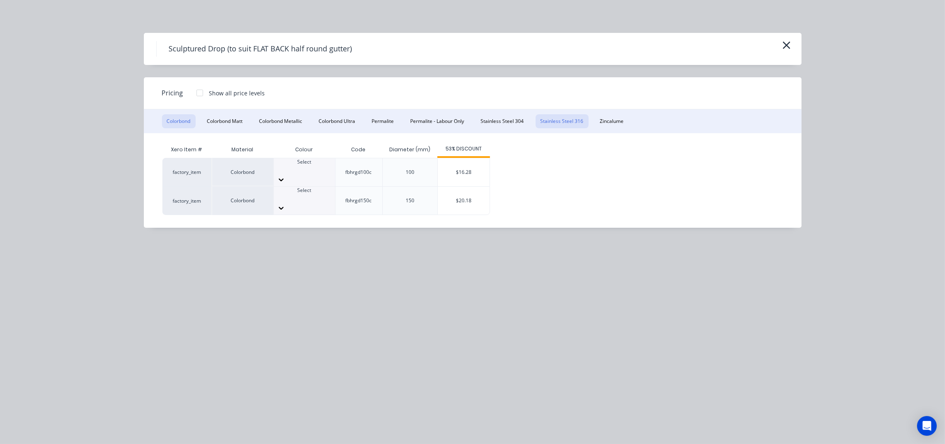
click at [549, 124] on button "Stainless Steel 316" at bounding box center [562, 121] width 53 height 14
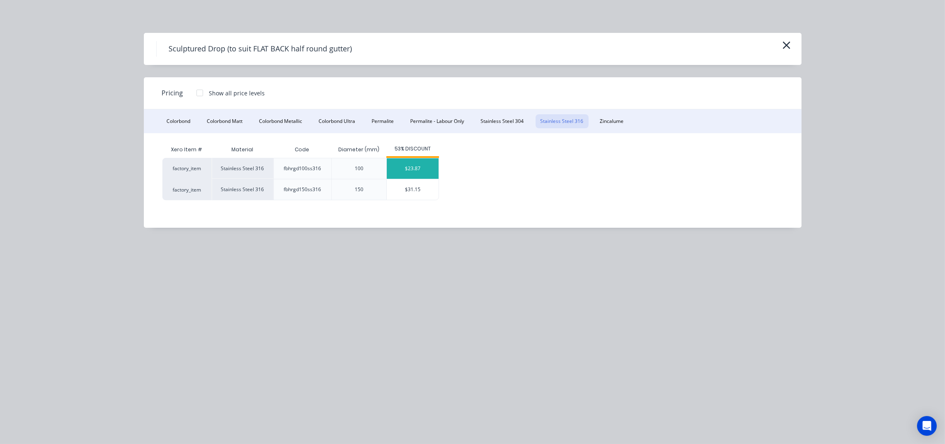
click at [420, 172] on div "$23.87" at bounding box center [413, 168] width 52 height 21
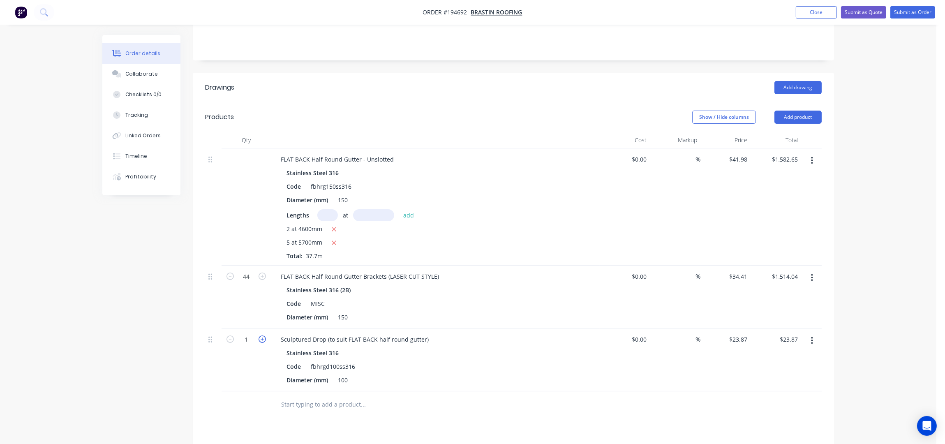
click at [262, 336] on icon "button" at bounding box center [262, 339] width 7 height 7
type input "2"
type input "$47.74"
click at [262, 336] on icon "button" at bounding box center [262, 339] width 7 height 7
type input "3"
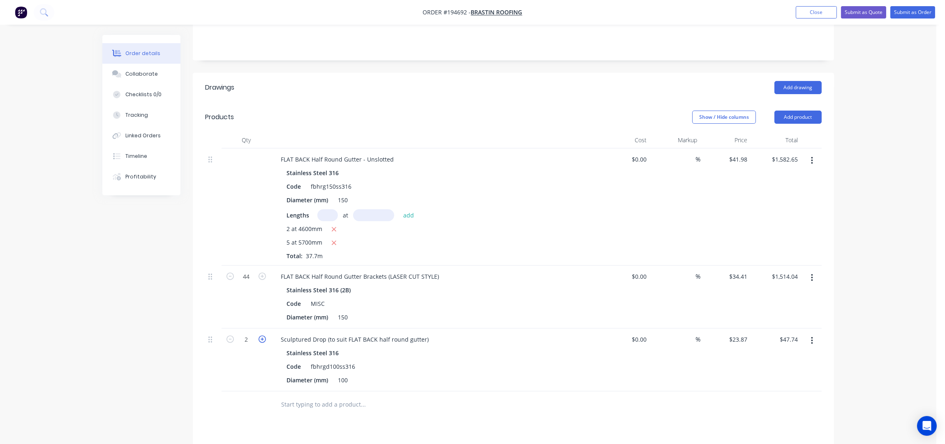
type input "$71.61"
click at [262, 336] on icon "button" at bounding box center [262, 339] width 7 height 7
type input "4"
type input "$95.48"
click at [425, 334] on div "Sculptured Drop (to suit FLAT BACK half round gutter)" at bounding box center [354, 340] width 161 height 12
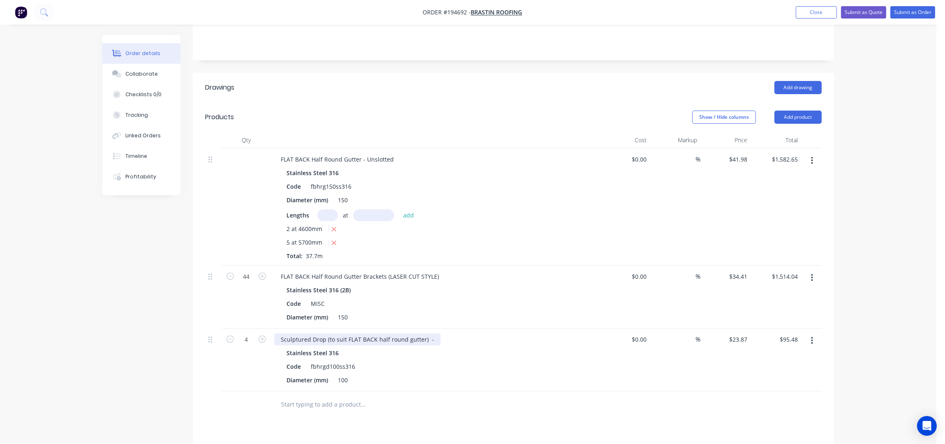
click at [343, 334] on div "Sculptured Drop (to suit FLAT BACK half round gutter) -" at bounding box center [357, 340] width 167 height 12
click at [346, 334] on div "Sculptured Drop (to suit FLAT BACK half round gutter) -" at bounding box center [357, 340] width 167 height 12
click at [338, 401] on input "text" at bounding box center [363, 404] width 164 height 16
click at [867, 296] on div "Order details Collaborate Checklists 0/0 Tracking Linked Orders Timeline Profit…" at bounding box center [468, 223] width 937 height 808
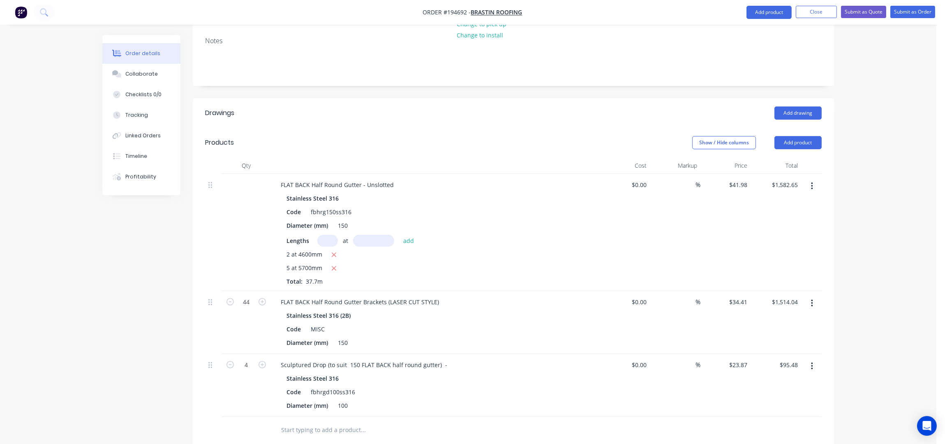
scroll to position [71, 0]
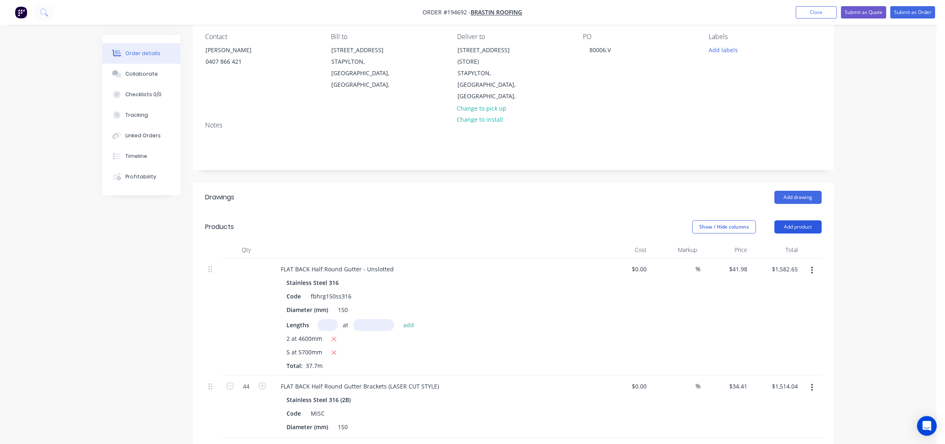
click at [816, 220] on button "Add product" at bounding box center [798, 226] width 47 height 13
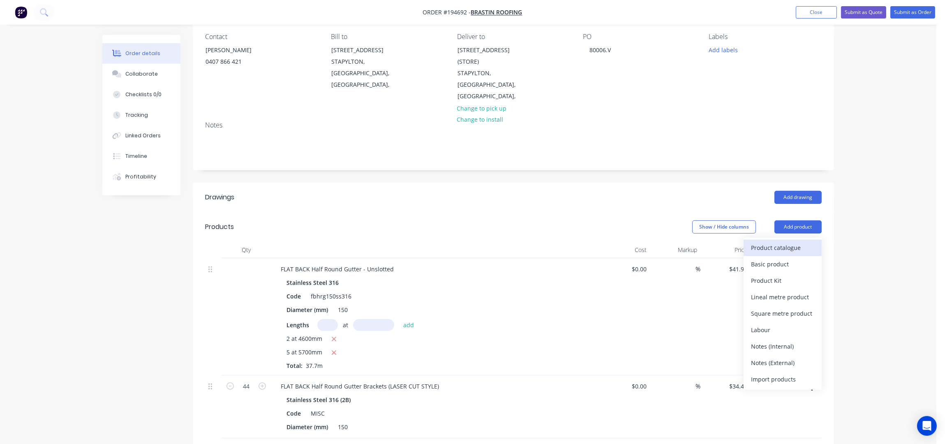
click at [805, 242] on div "Product catalogue" at bounding box center [782, 248] width 63 height 12
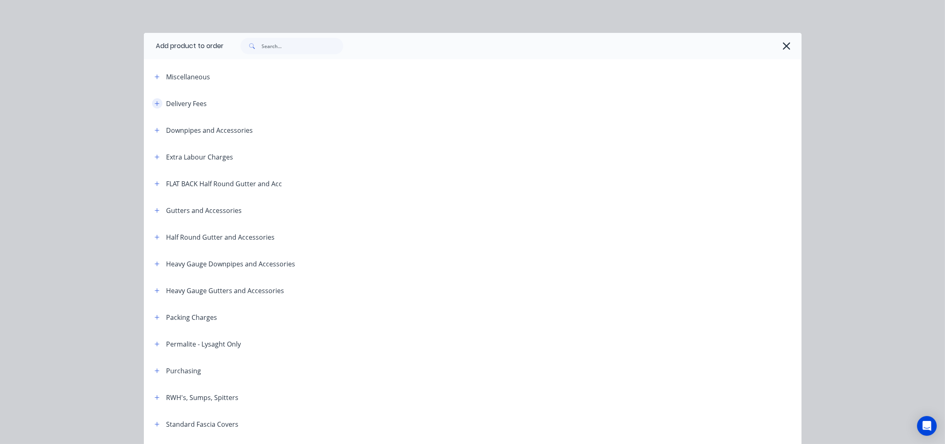
click at [155, 105] on icon "button" at bounding box center [157, 104] width 5 height 6
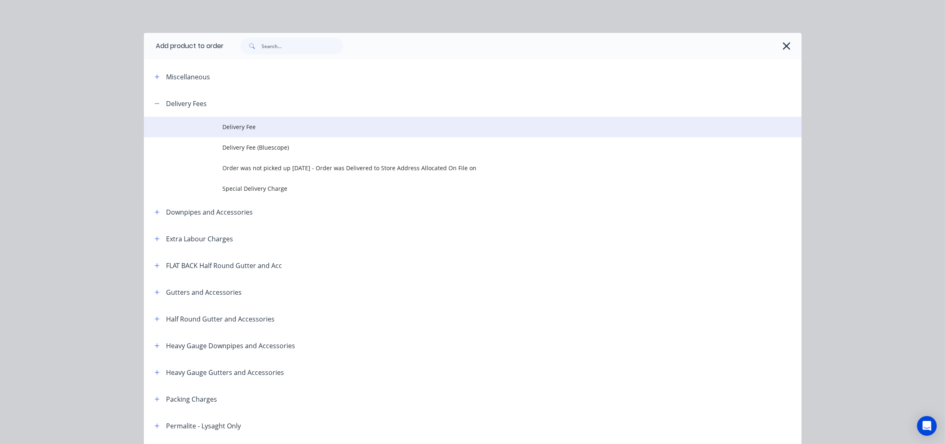
click at [231, 128] on span "Delivery Fee" at bounding box center [454, 127] width 463 height 9
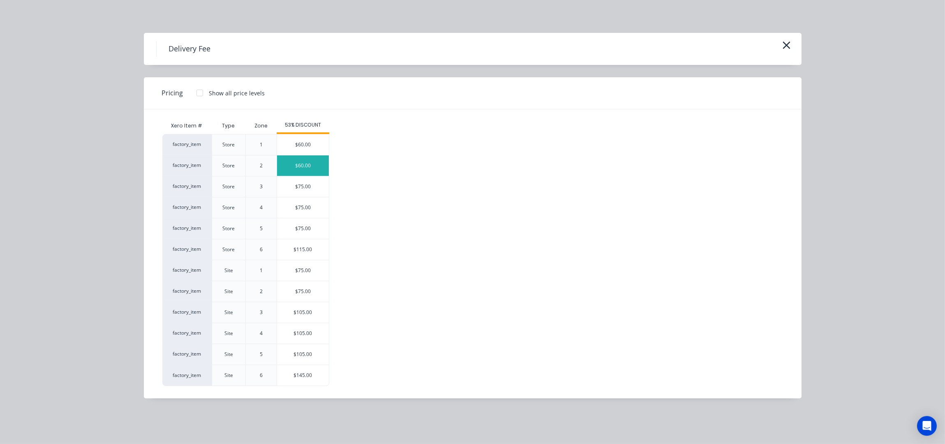
click at [305, 175] on div "$60.00" at bounding box center [303, 165] width 52 height 21
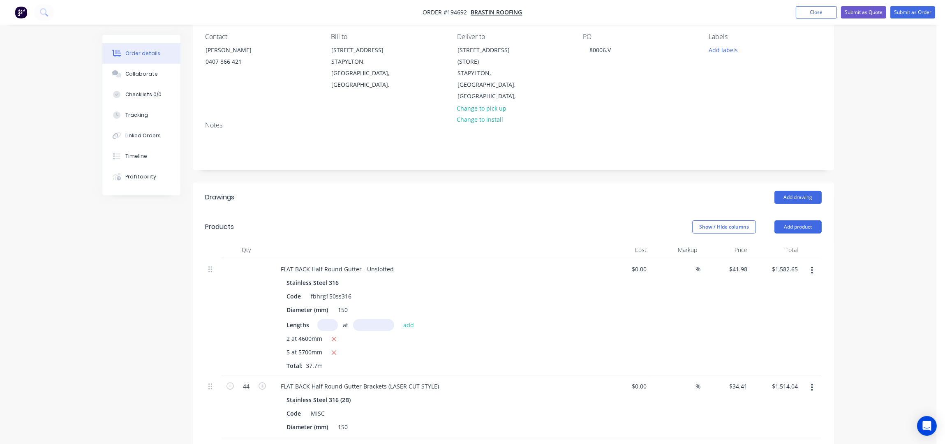
click at [894, 183] on div "Order details Collaborate Checklists 0/0 Tracking Linked Orders Timeline Profit…" at bounding box center [468, 358] width 937 height 859
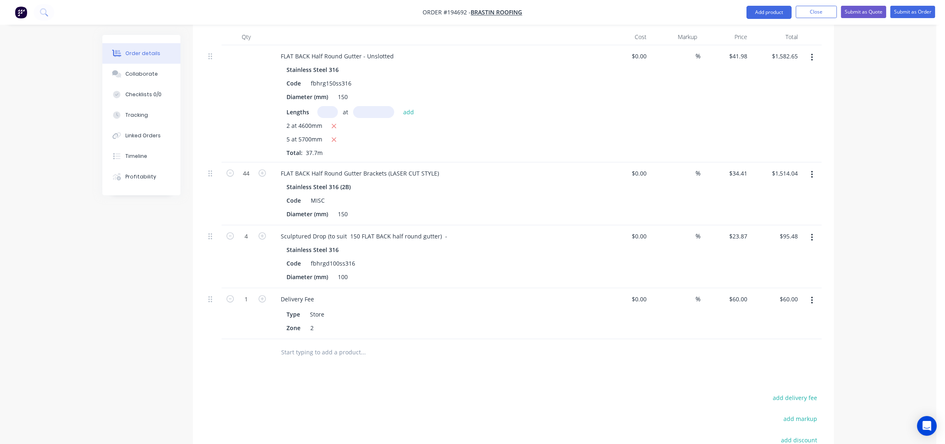
scroll to position [345, 0]
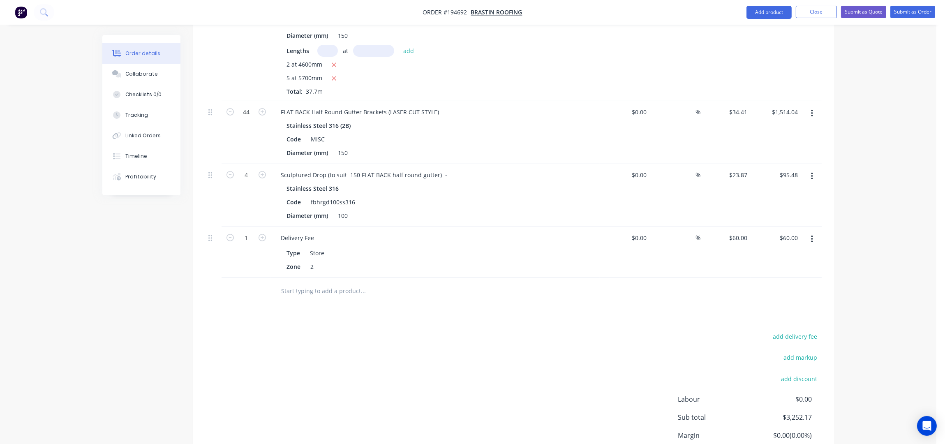
click at [346, 313] on div "Drawings Add drawing Products Show / Hide columns Add product Qty Cost Markup P…" at bounding box center [514, 205] width 642 height 594
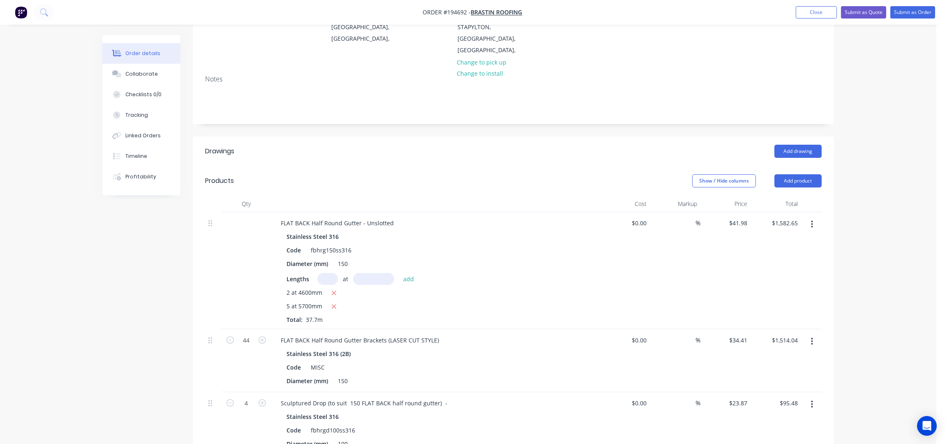
scroll to position [0, 0]
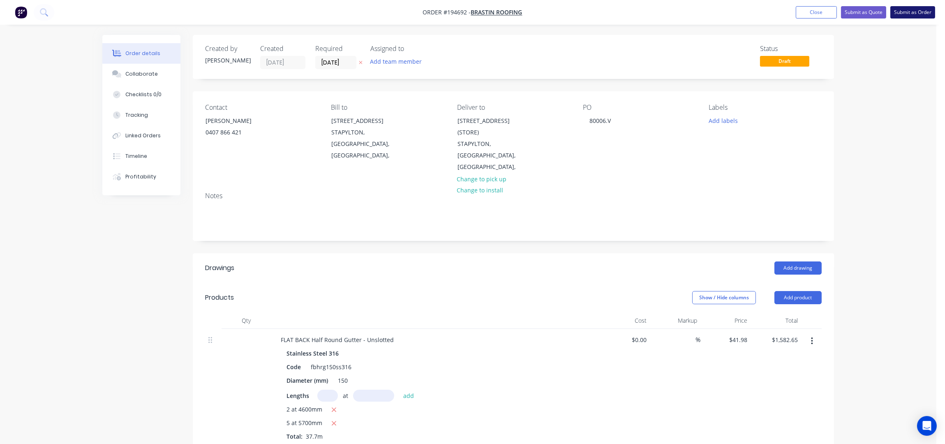
click at [917, 8] on button "Submit as Order" at bounding box center [913, 12] width 45 height 12
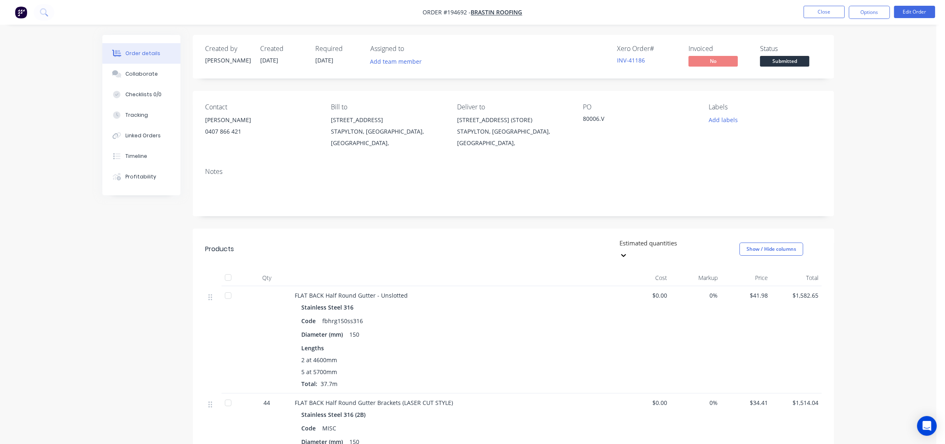
click at [335, 196] on div "Notes" at bounding box center [514, 188] width 642 height 55
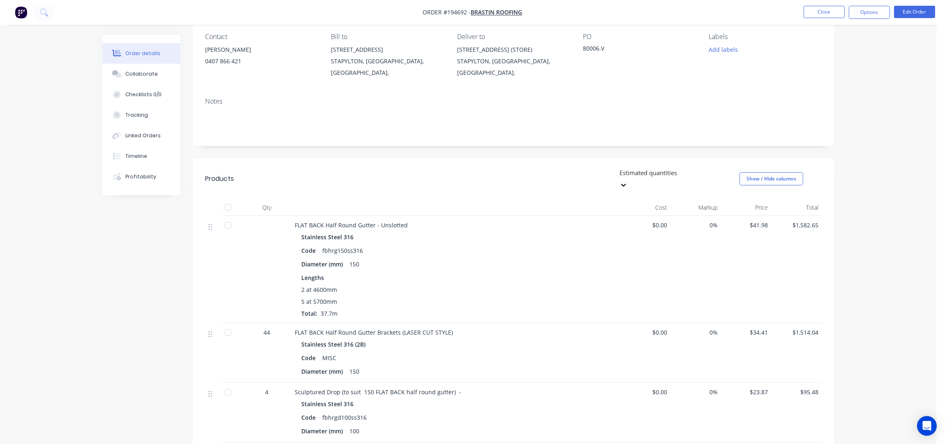
scroll to position [219, 0]
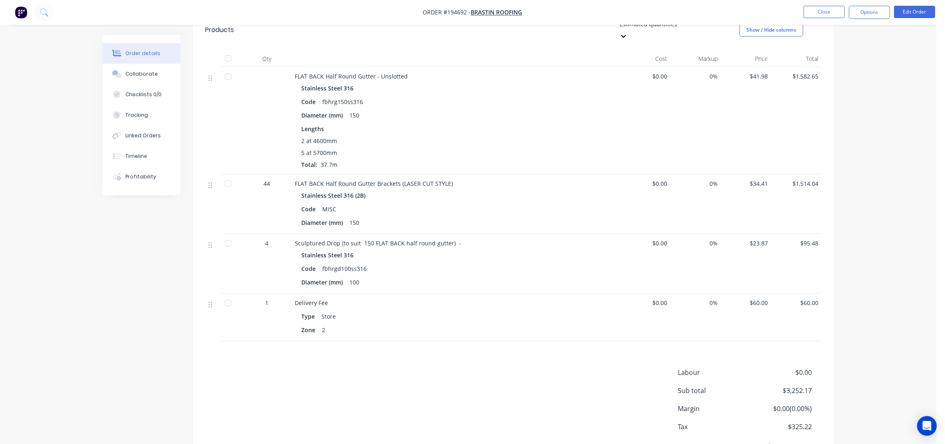
click at [907, 171] on div "Order details Collaborate Checklists 0/0 Tracking Linked Orders Timeline Profit…" at bounding box center [468, 134] width 937 height 707
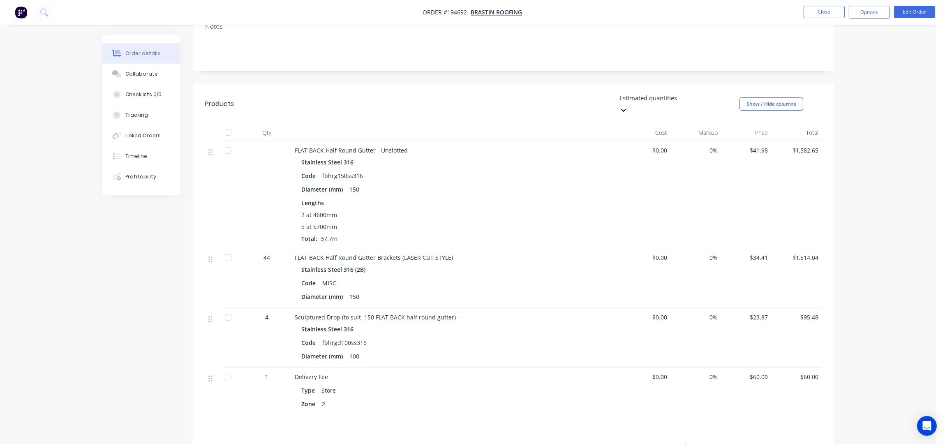
scroll to position [0, 0]
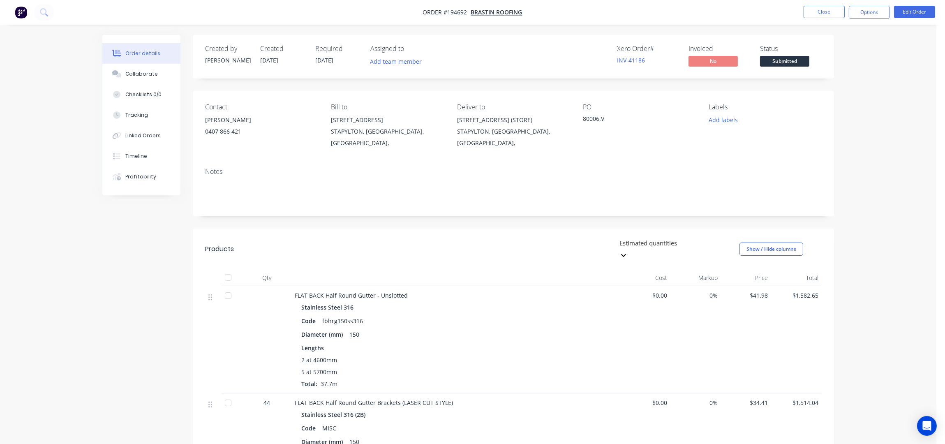
click at [55, 188] on div "Order details Collaborate Checklists 0/0 Tracking Linked Orders Timeline Profit…" at bounding box center [468, 353] width 937 height 707
click at [817, 12] on button "Close" at bounding box center [824, 12] width 41 height 12
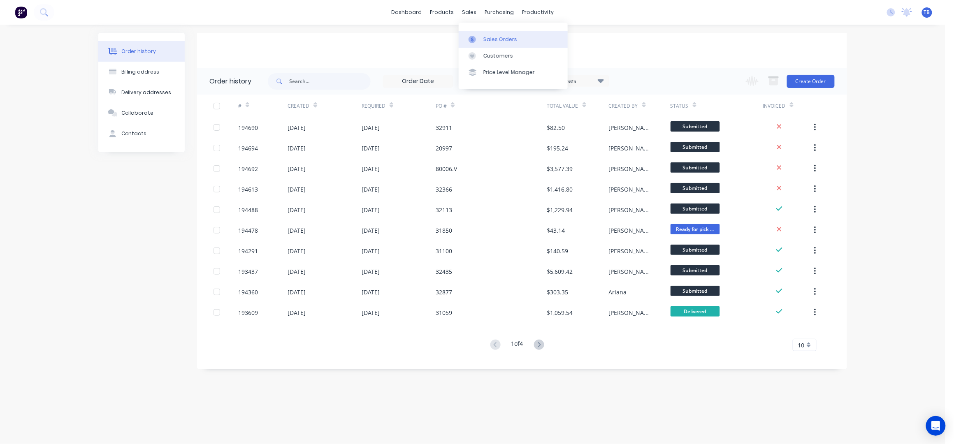
click at [526, 42] on link "Sales Orders" at bounding box center [513, 39] width 109 height 16
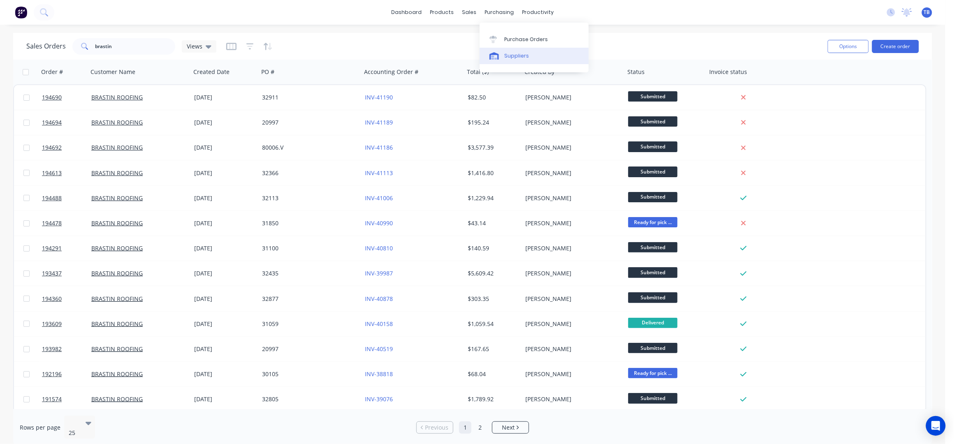
click at [499, 51] on link "Suppliers" at bounding box center [534, 56] width 109 height 16
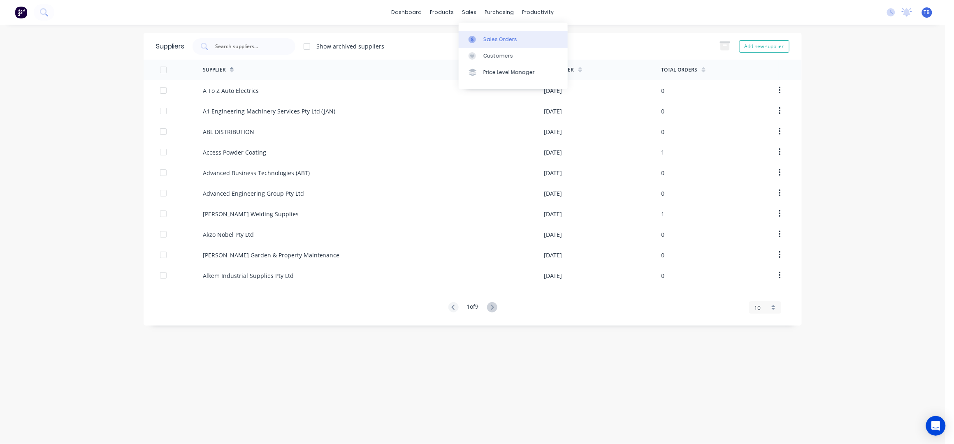
click at [493, 36] on div "Sales Orders" at bounding box center [500, 39] width 34 height 7
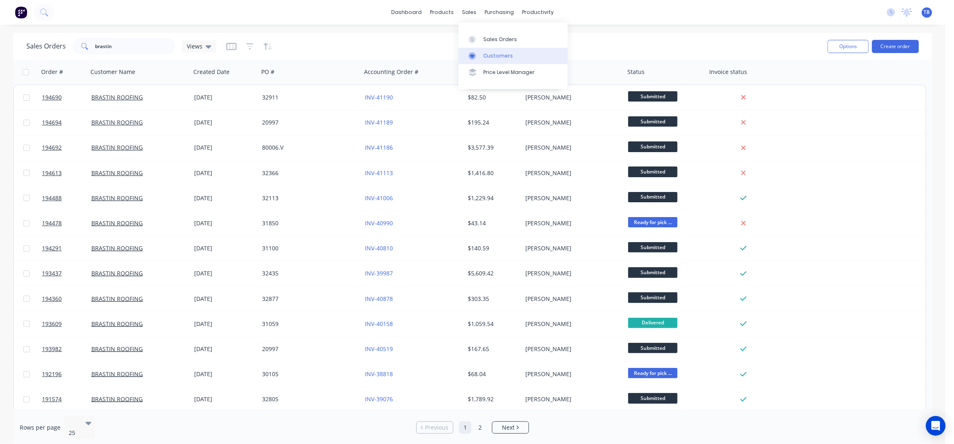
click at [500, 49] on link "Customers" at bounding box center [513, 56] width 109 height 16
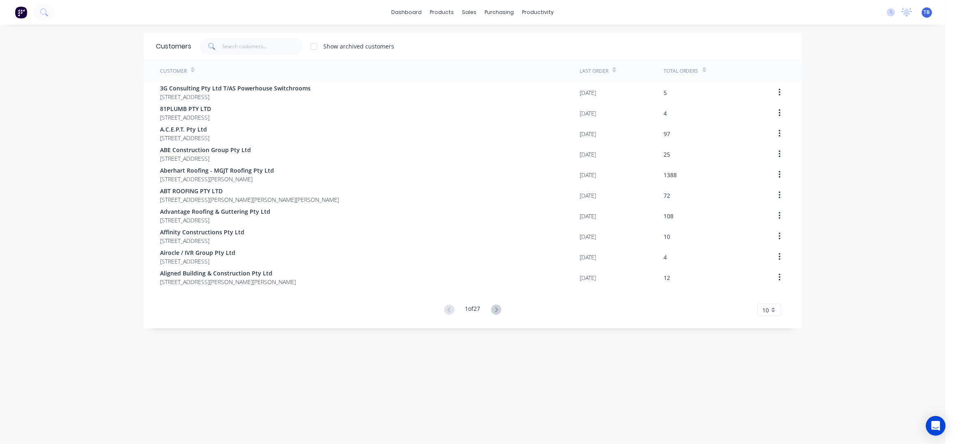
click at [104, 105] on div "dashboard products sales purchasing productivity dashboard products Product Cat…" at bounding box center [472, 222] width 945 height 444
